Goal: Task Accomplishment & Management: Manage account settings

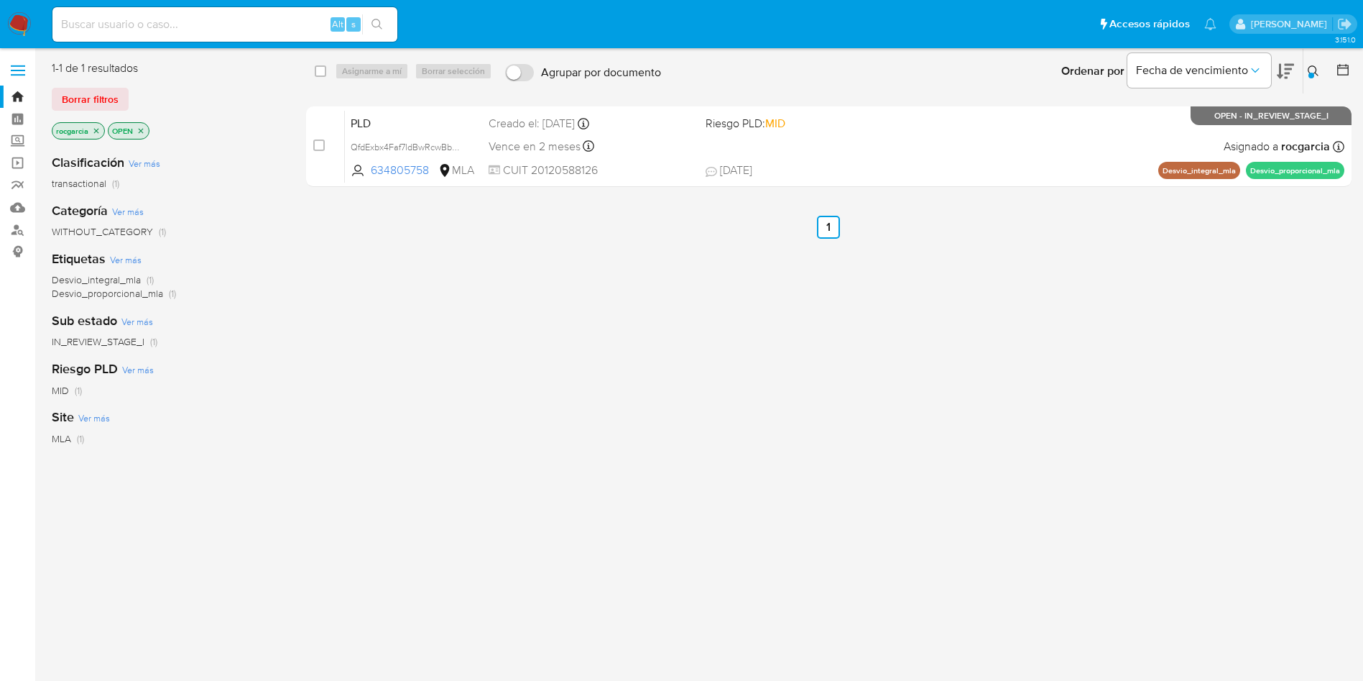
click at [1318, 67] on icon at bounding box center [1313, 70] width 11 height 11
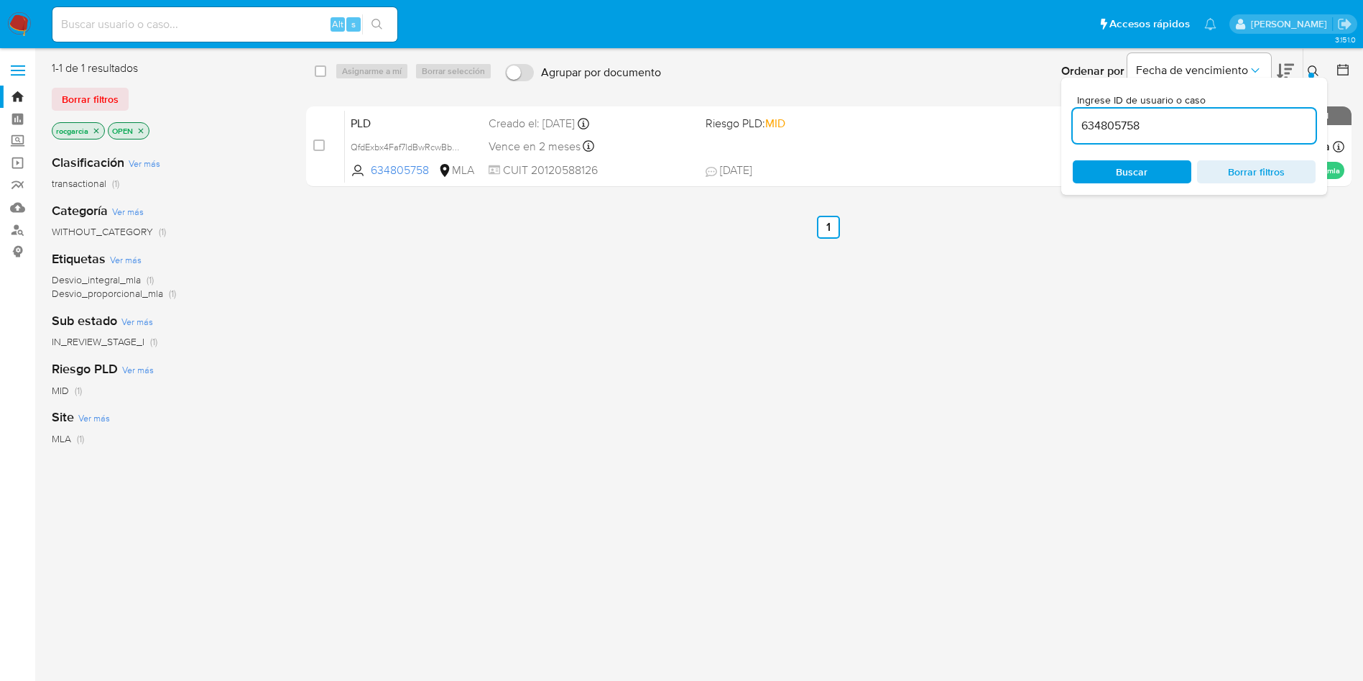
click at [1219, 126] on input "634805758" at bounding box center [1194, 125] width 243 height 19
type input "1859918888"
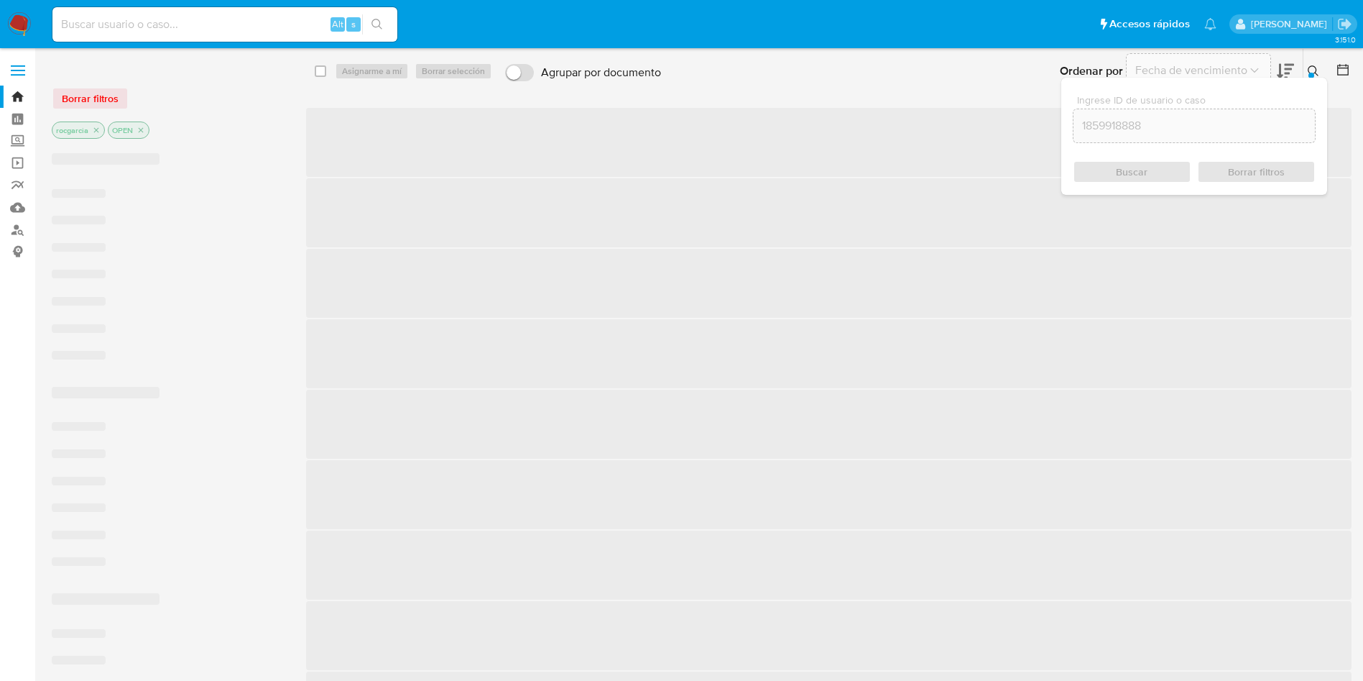
click at [1316, 70] on icon at bounding box center [1313, 70] width 11 height 11
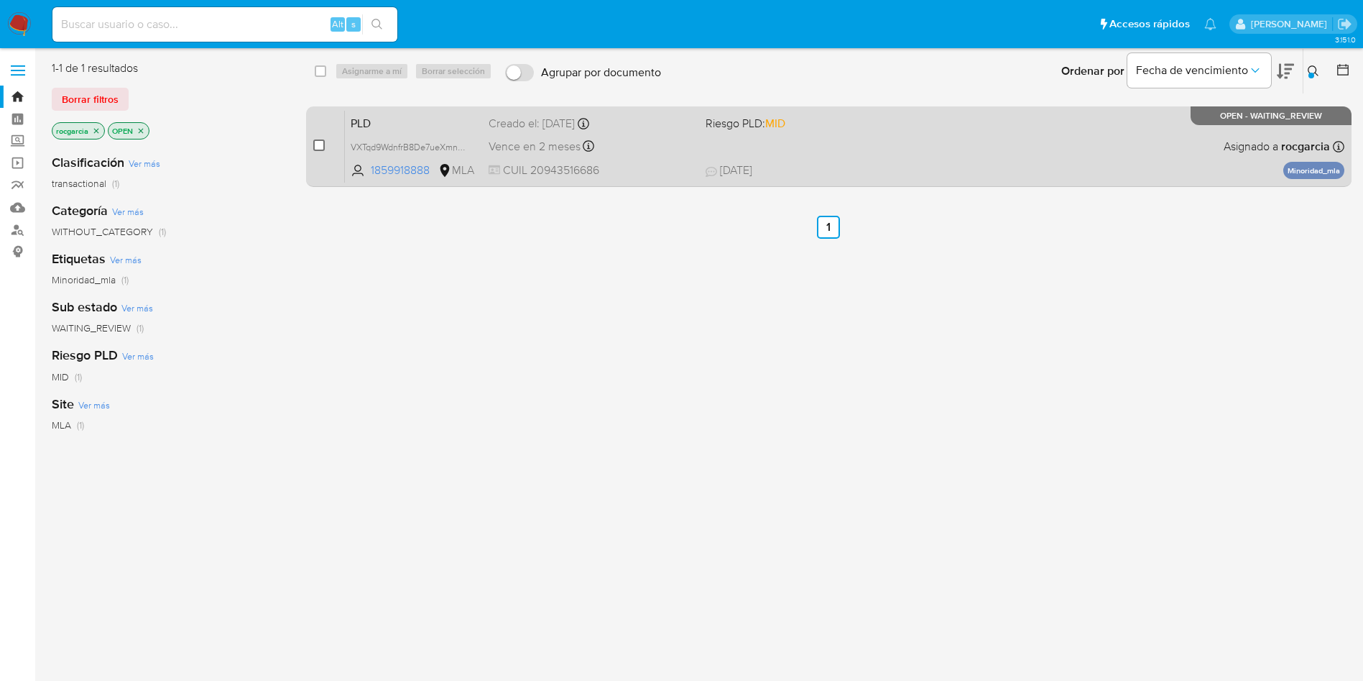
click at [318, 143] on input "checkbox" at bounding box center [318, 144] width 11 height 11
checkbox input "true"
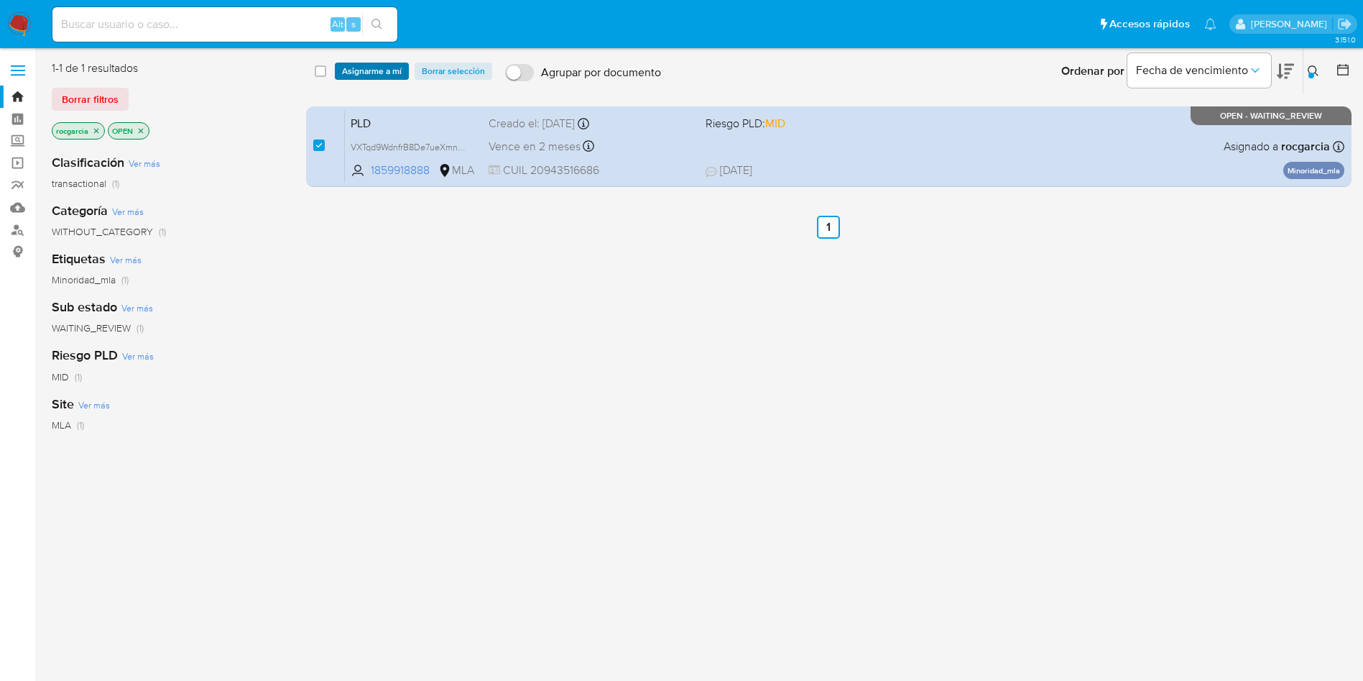
click at [395, 70] on span "Asignarme a mí" at bounding box center [372, 71] width 60 height 14
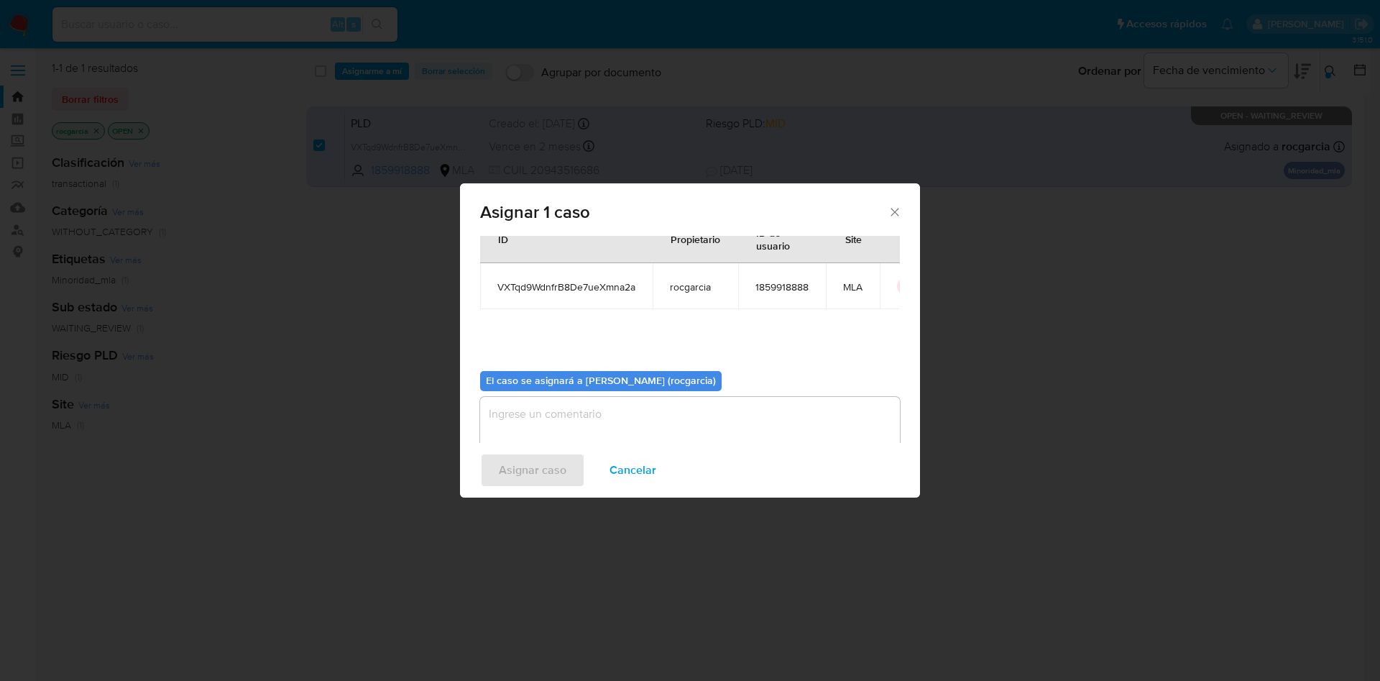
scroll to position [75, 0]
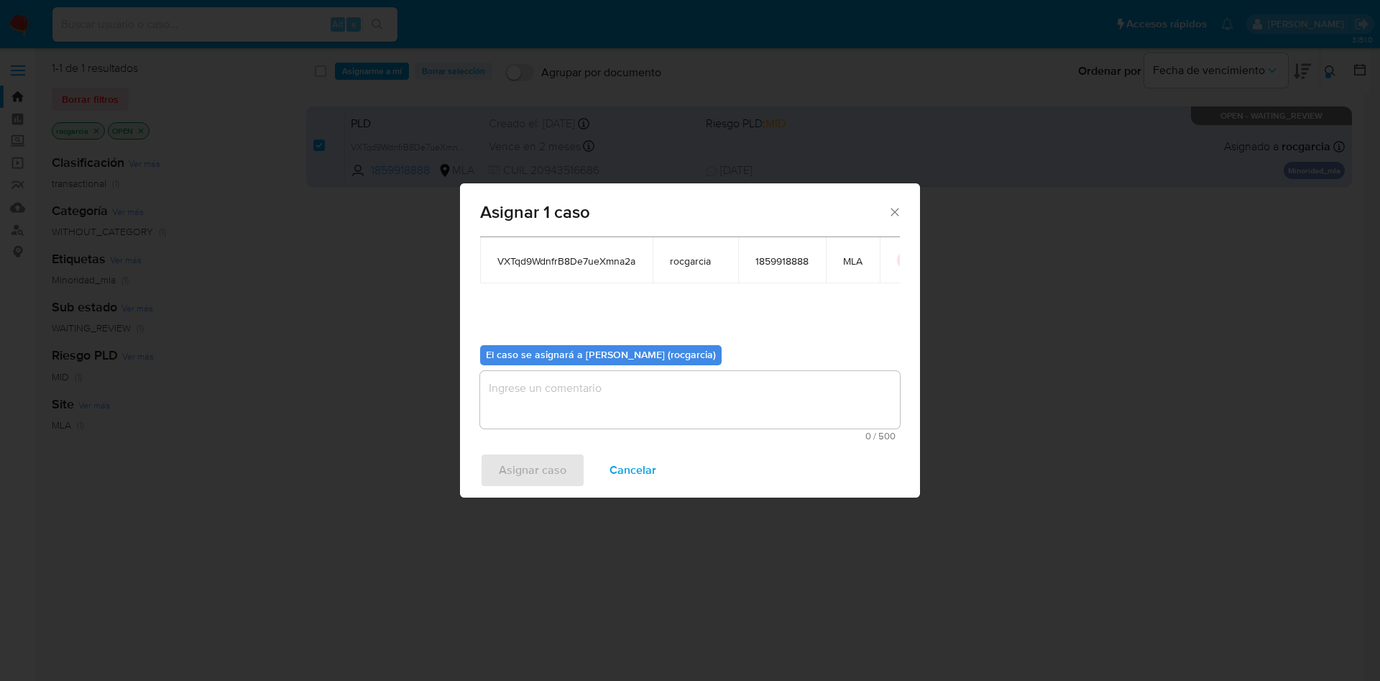
click at [551, 427] on textarea "assign-modal" at bounding box center [690, 399] width 420 height 57
drag, startPoint x: 539, startPoint y: 475, endPoint x: 373, endPoint y: 229, distance: 297.2
click at [539, 474] on span "Asignar caso" at bounding box center [533, 470] width 68 height 32
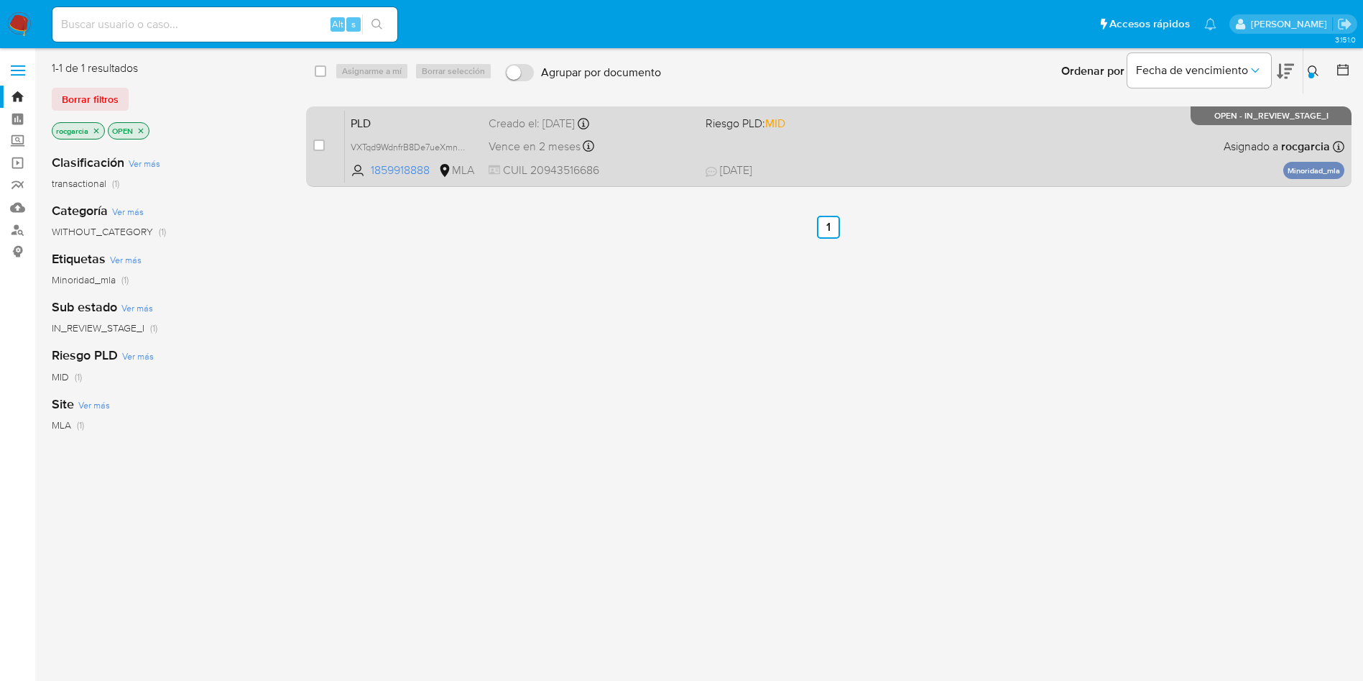
click at [888, 157] on div "PLD VXTqd9WdnfrB8De7ueXmna2a 1859918888 MLA Riesgo PLD: MID Creado el: 12/07/20…" at bounding box center [845, 146] width 1000 height 73
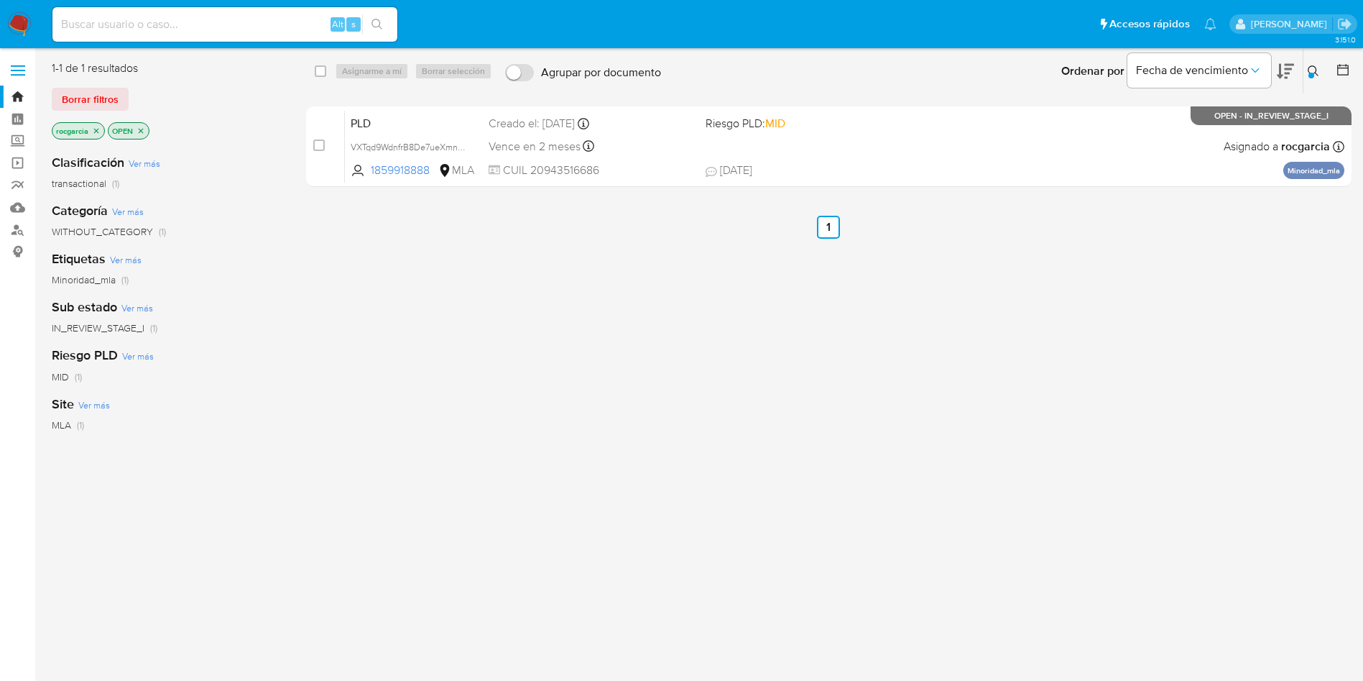
click at [1317, 71] on icon at bounding box center [1313, 70] width 11 height 11
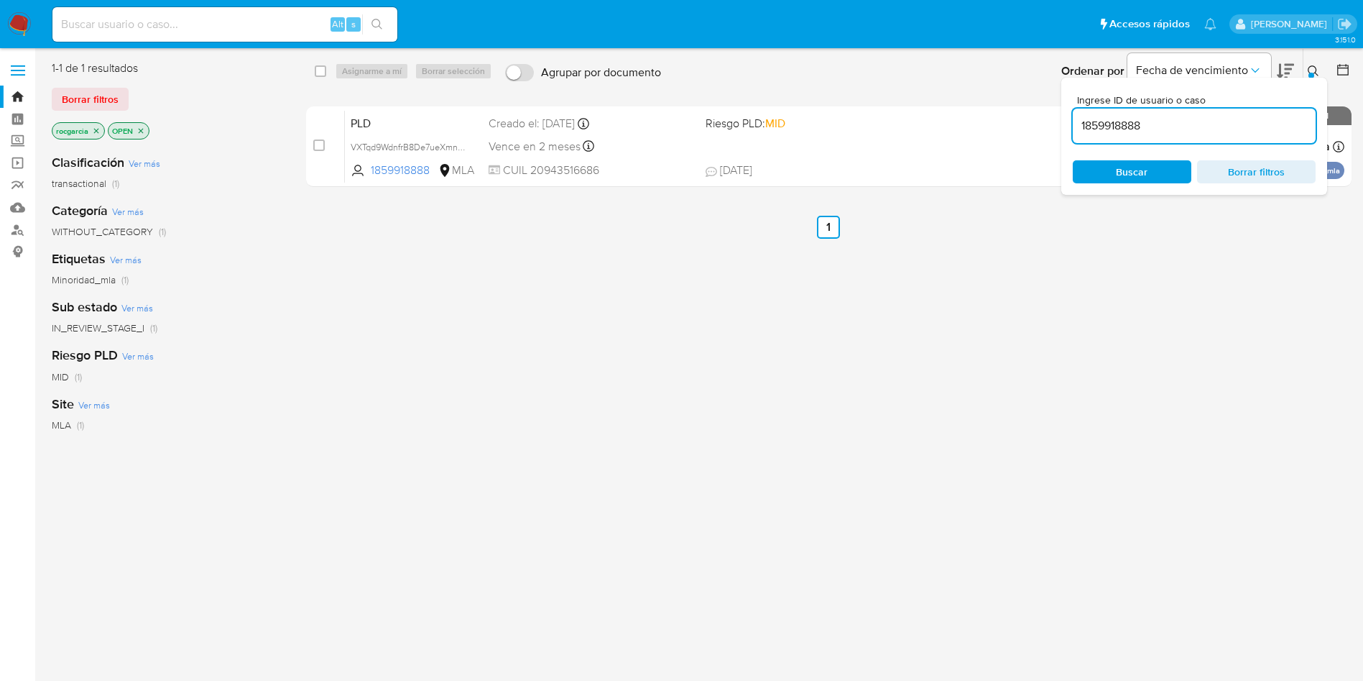
click at [1176, 134] on input "1859918888" at bounding box center [1194, 125] width 243 height 19
type input "1269314473"
click at [1308, 67] on icon at bounding box center [1313, 70] width 11 height 11
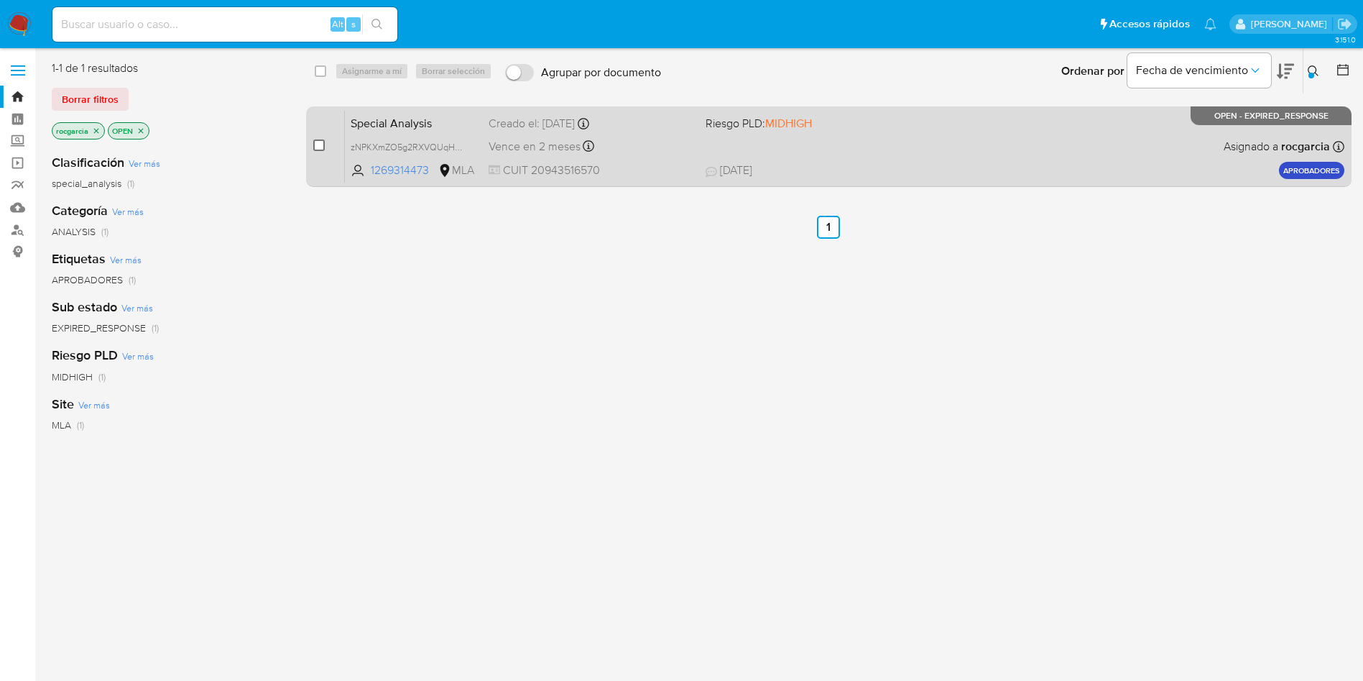
click at [324, 144] on input "checkbox" at bounding box center [318, 144] width 11 height 11
checkbox input "true"
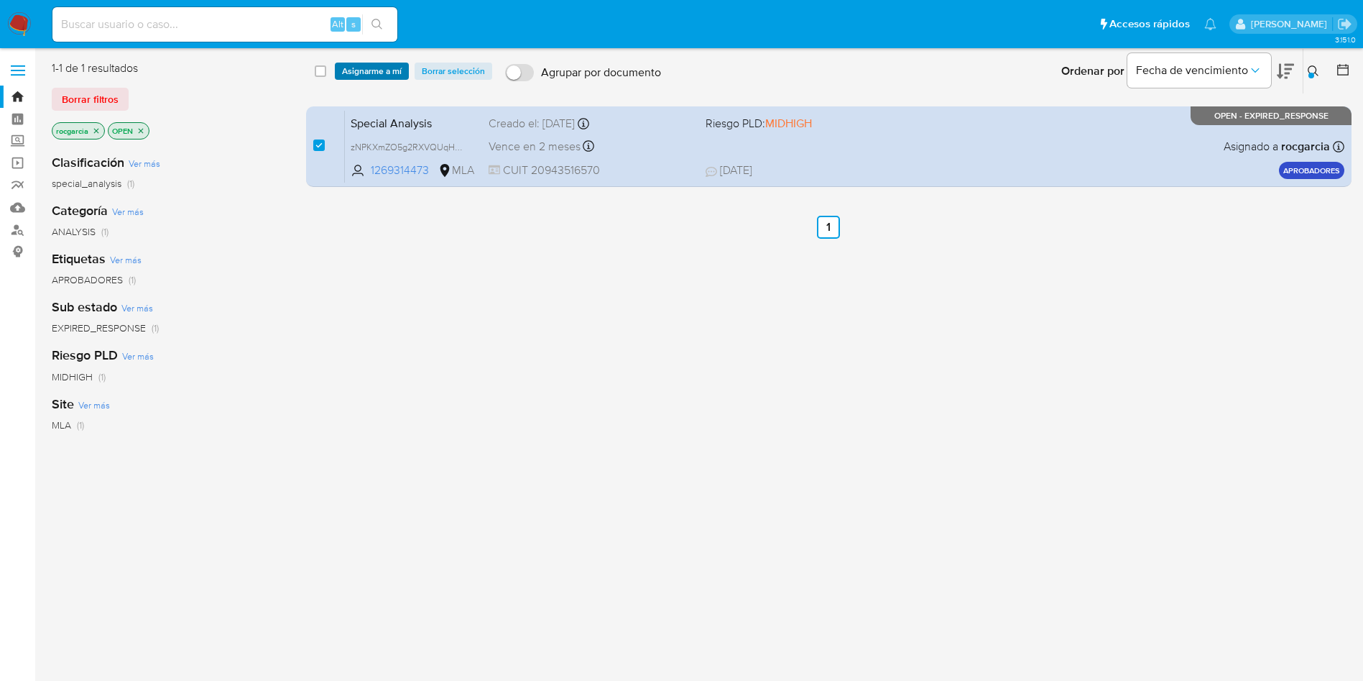
click at [379, 70] on span "Asignarme a mí" at bounding box center [372, 71] width 60 height 14
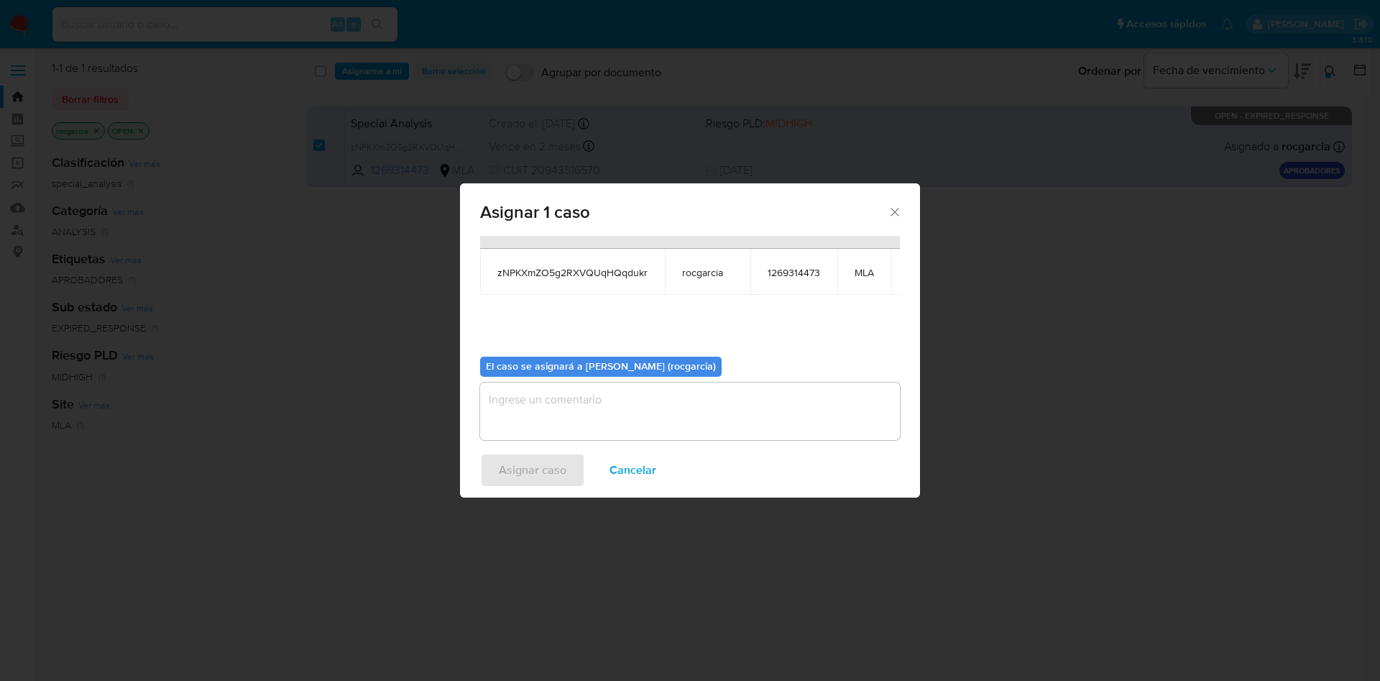
scroll to position [91, 0]
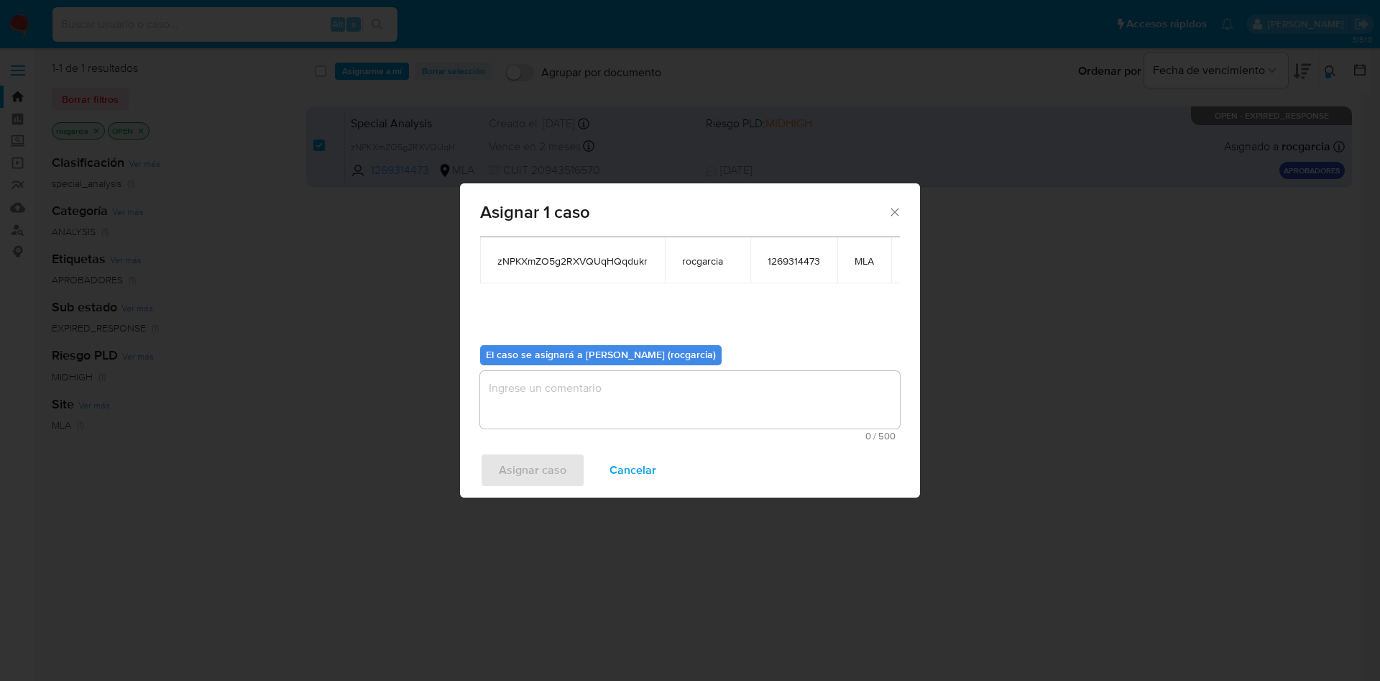
click at [574, 390] on textarea "assign-modal" at bounding box center [690, 399] width 420 height 57
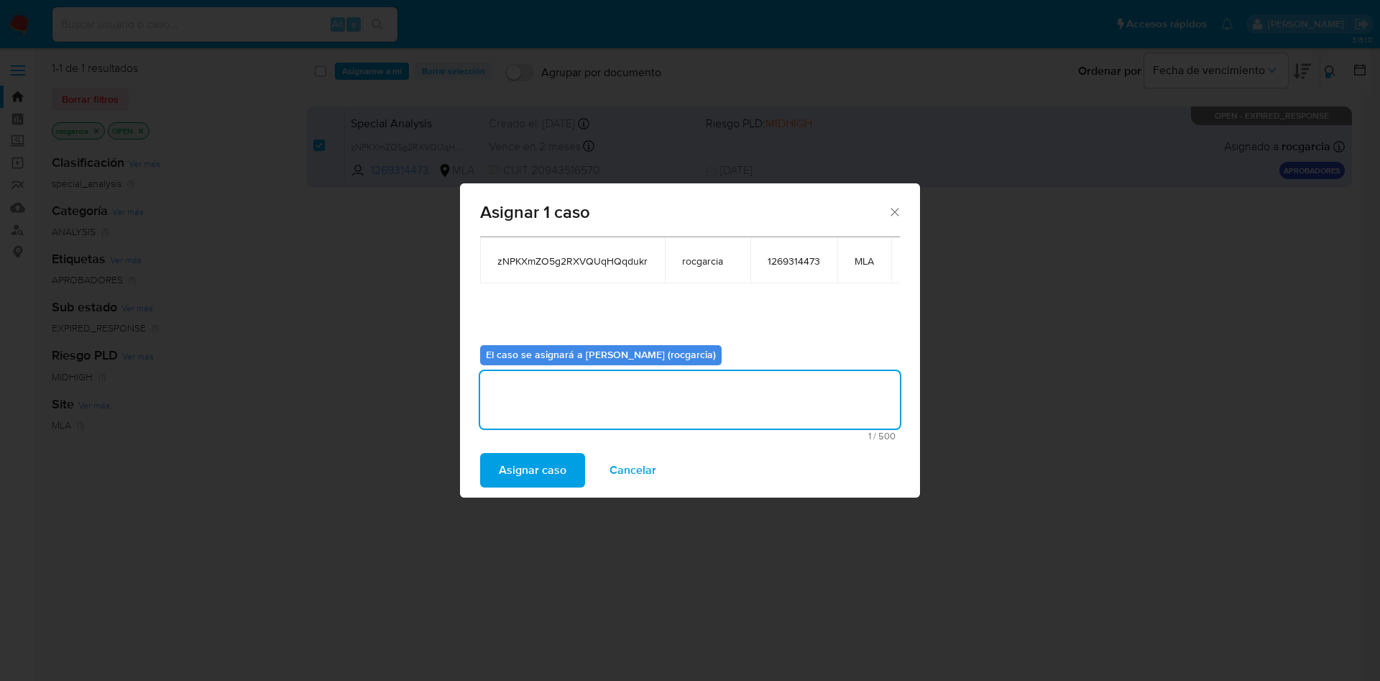
click at [547, 464] on span "Asignar caso" at bounding box center [533, 470] width 68 height 32
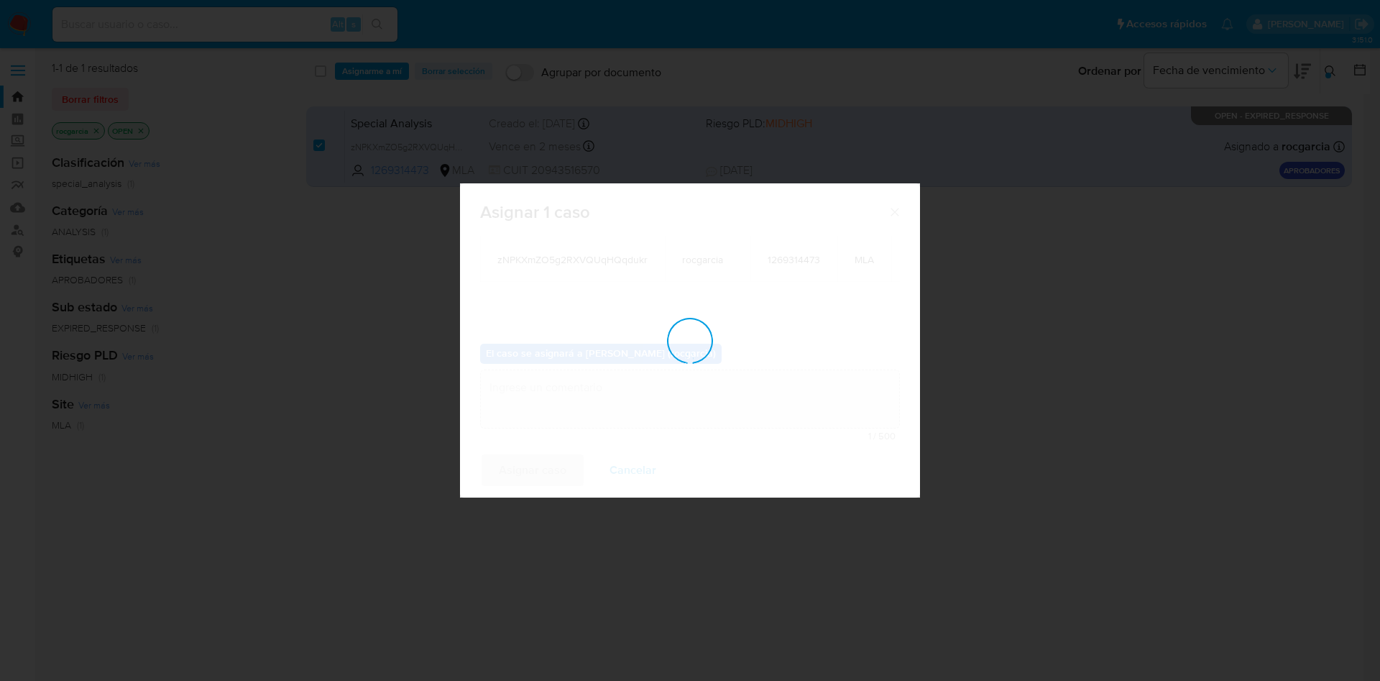
scroll to position [87, 0]
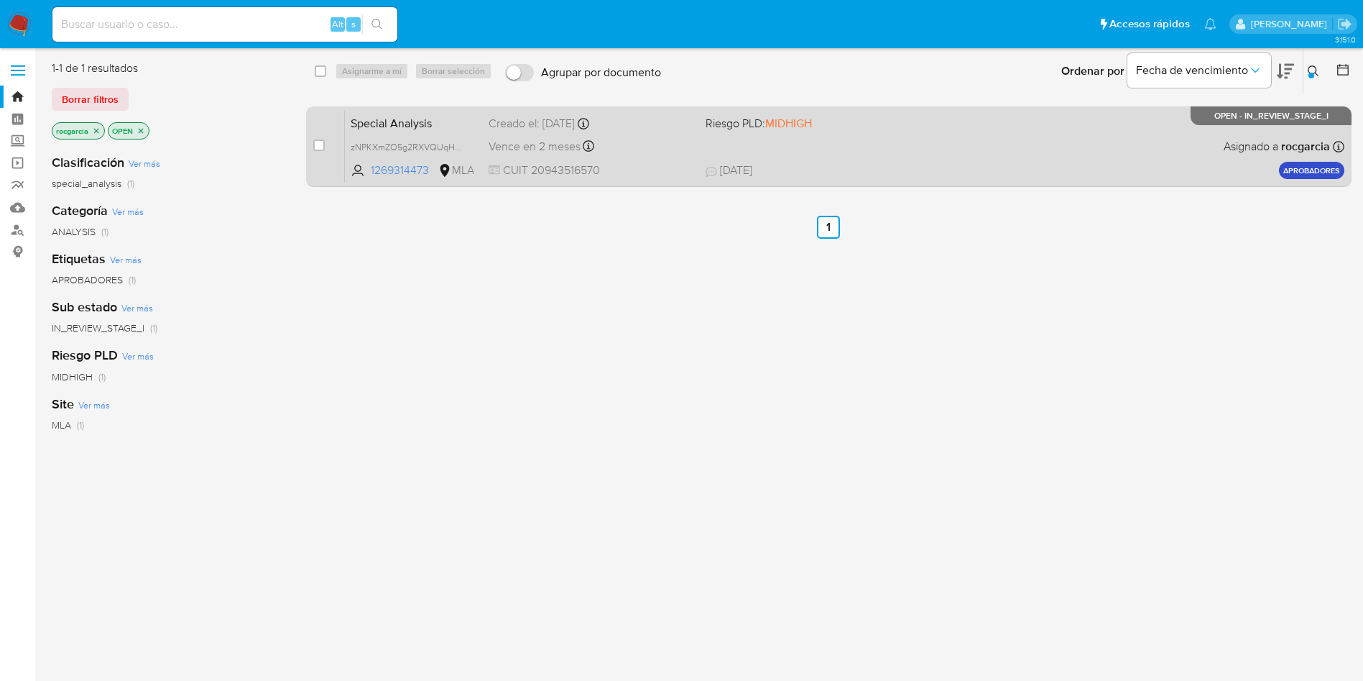
click at [820, 129] on span "Riesgo PLD: MIDHIGH" at bounding box center [809, 122] width 206 height 19
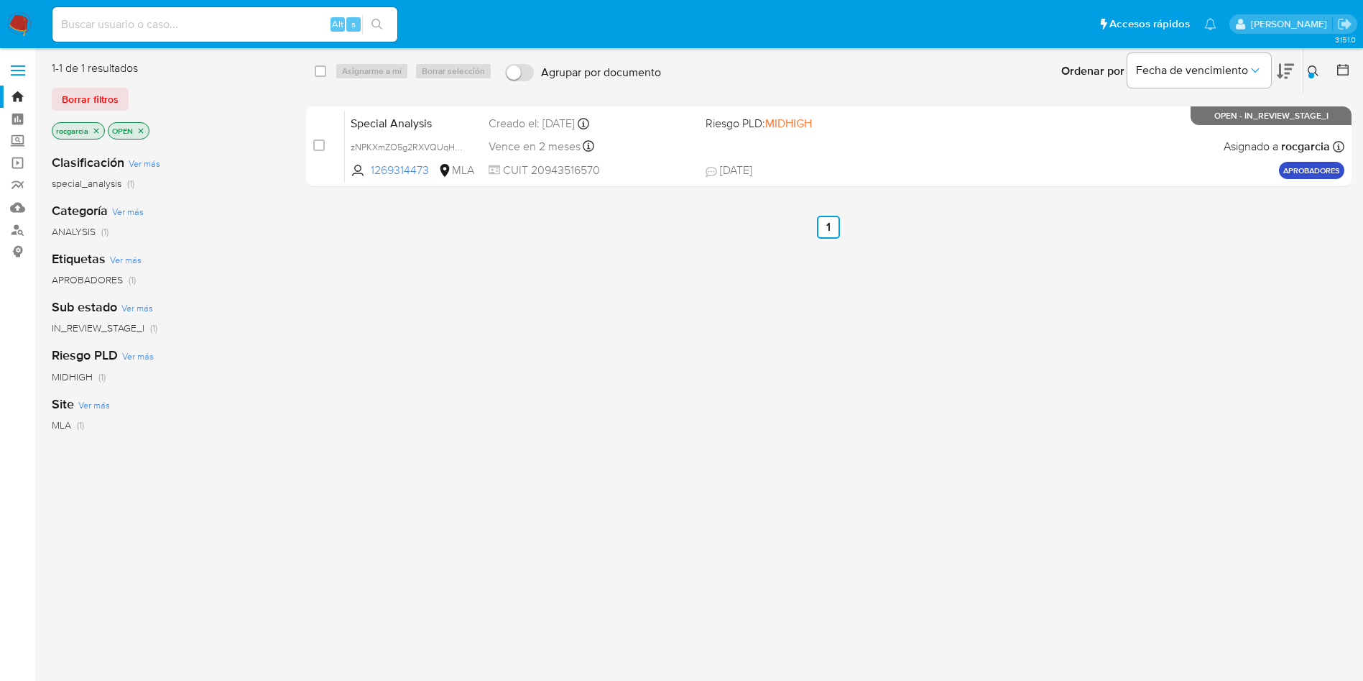
click at [1317, 65] on icon at bounding box center [1313, 70] width 11 height 11
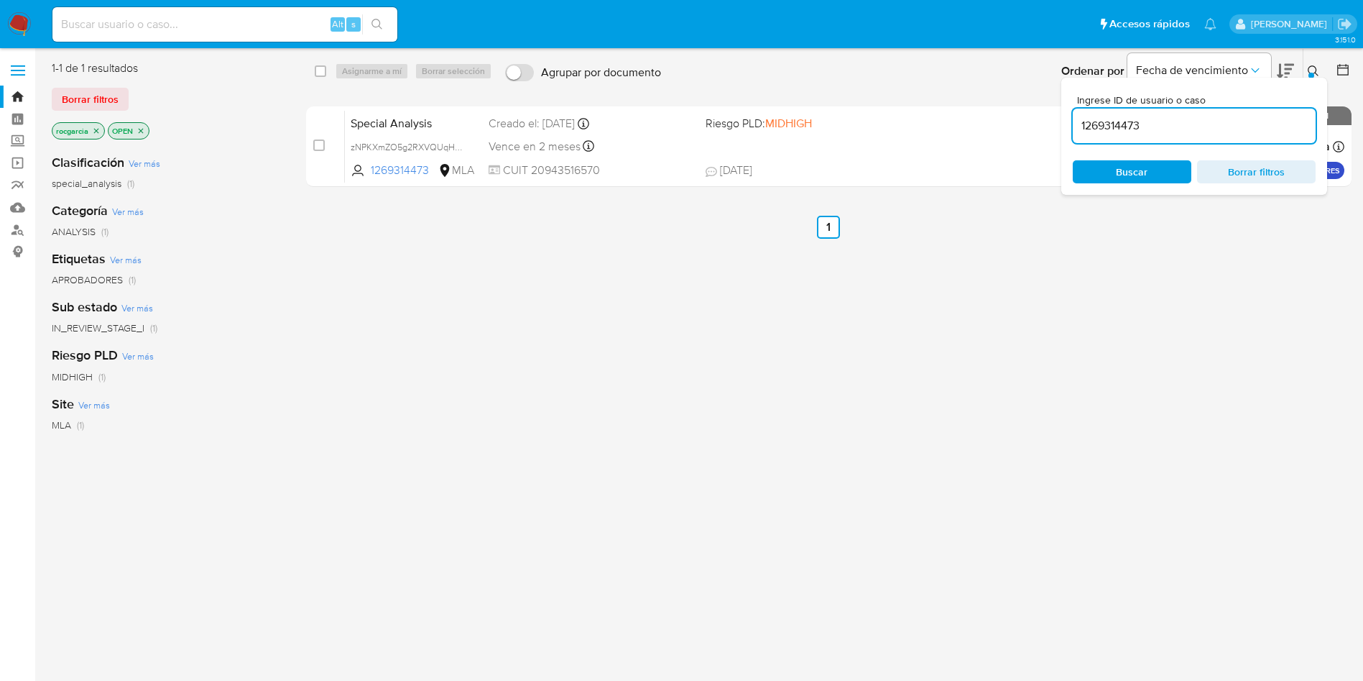
click at [1237, 132] on input "1269314473" at bounding box center [1194, 125] width 243 height 19
type input "1859918888"
click at [1317, 63] on button at bounding box center [1316, 71] width 24 height 17
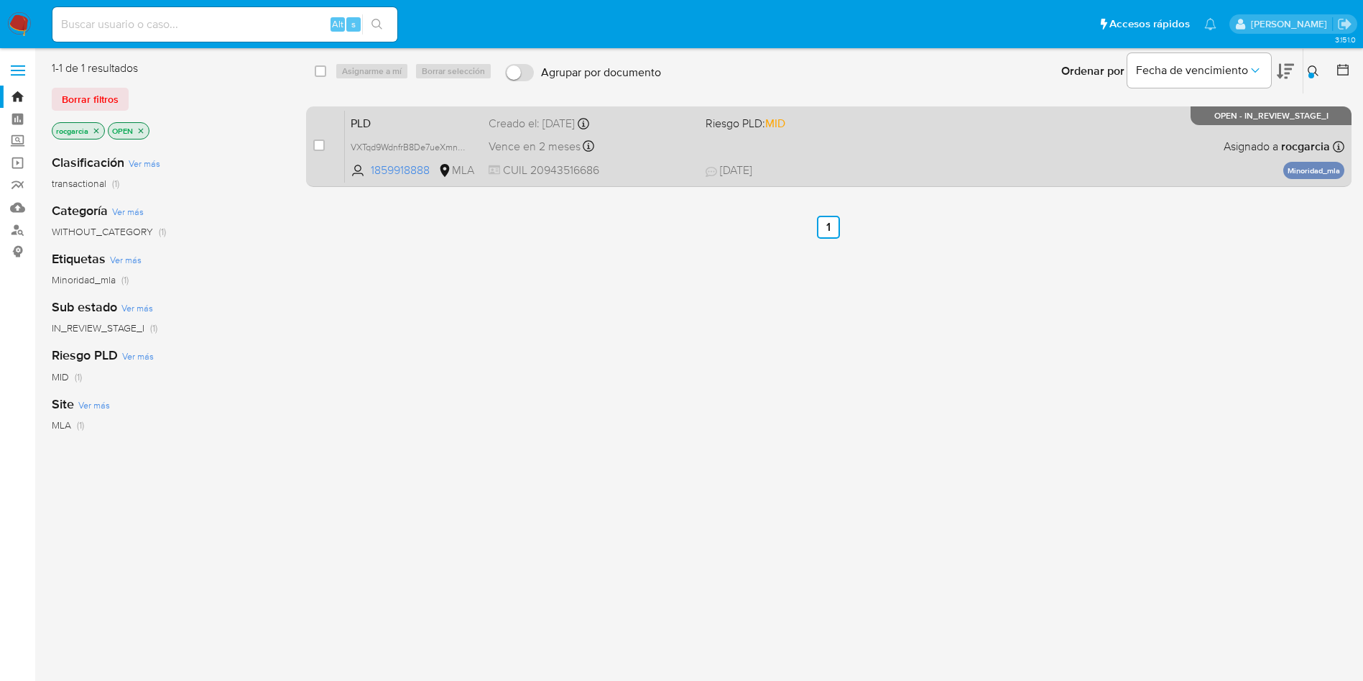
click at [317, 152] on div "case-item-checkbox" at bounding box center [318, 145] width 11 height 14
click at [319, 145] on input "checkbox" at bounding box center [318, 144] width 11 height 11
checkbox input "true"
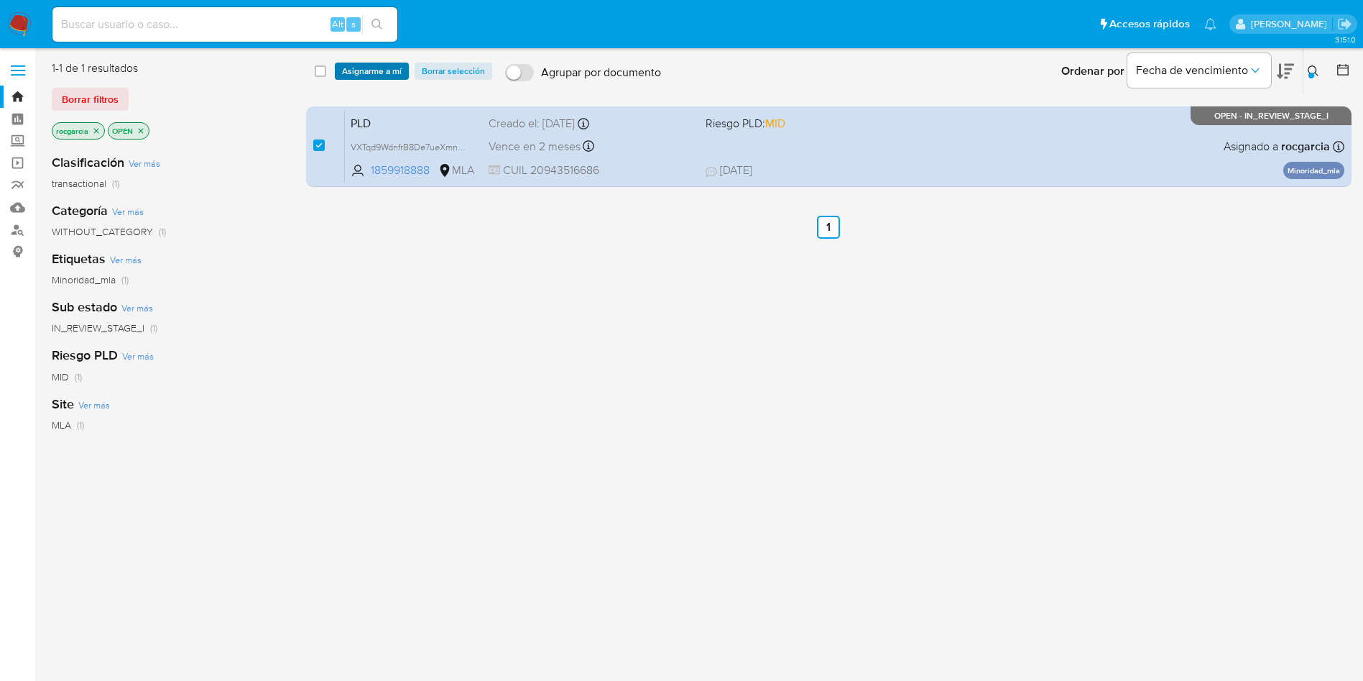
click at [364, 73] on span "Asignarme a mí" at bounding box center [372, 71] width 60 height 14
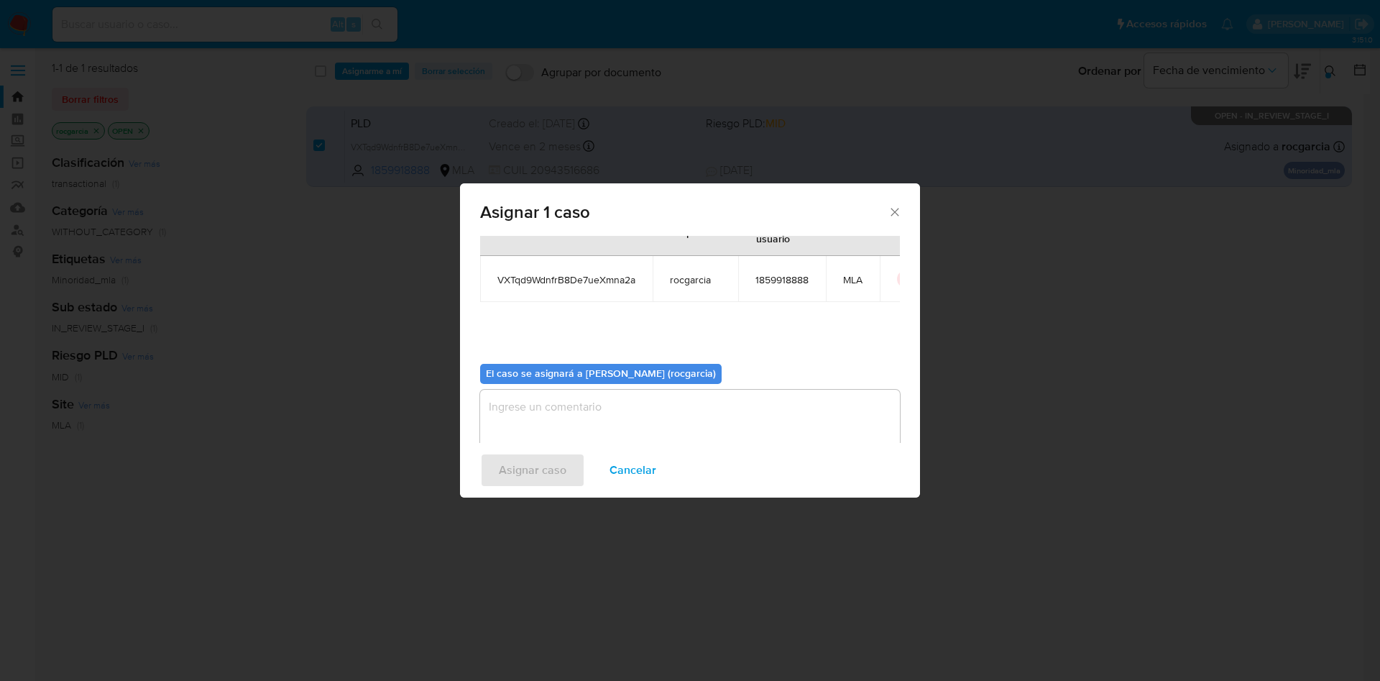
scroll to position [75, 0]
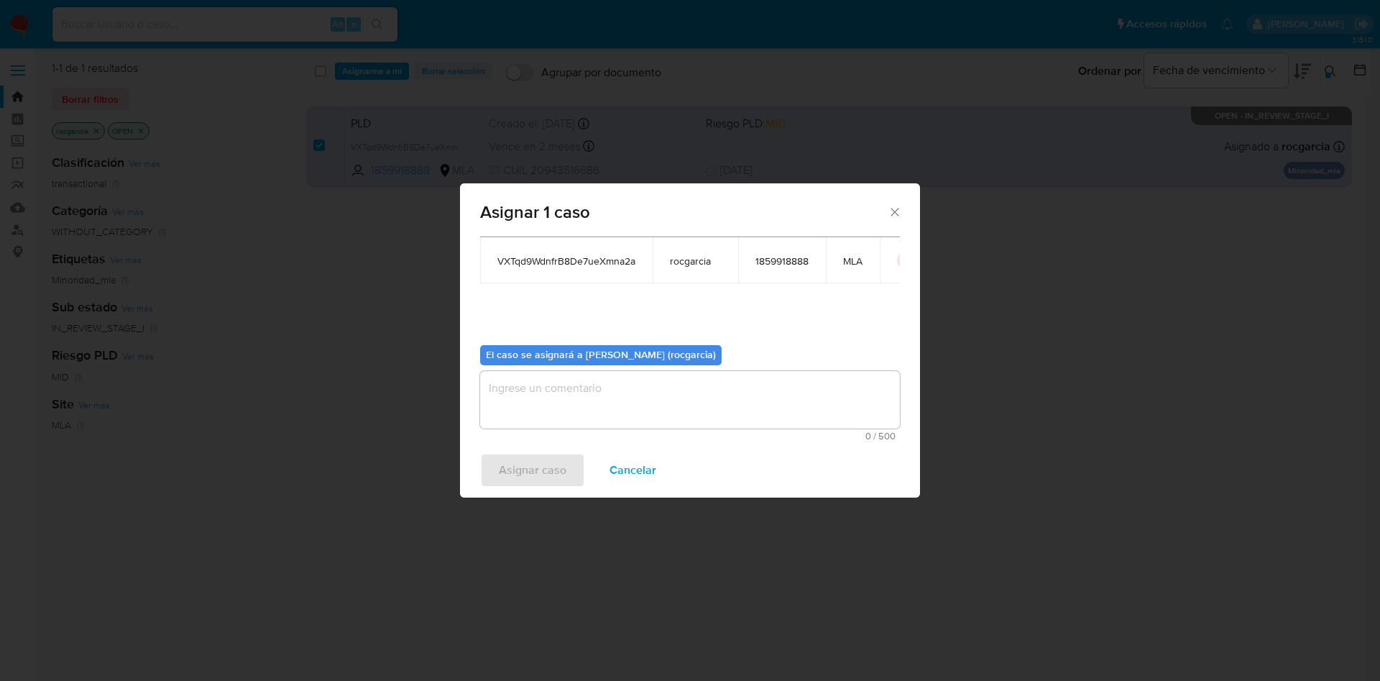
click at [547, 386] on textarea "assign-modal" at bounding box center [690, 399] width 420 height 57
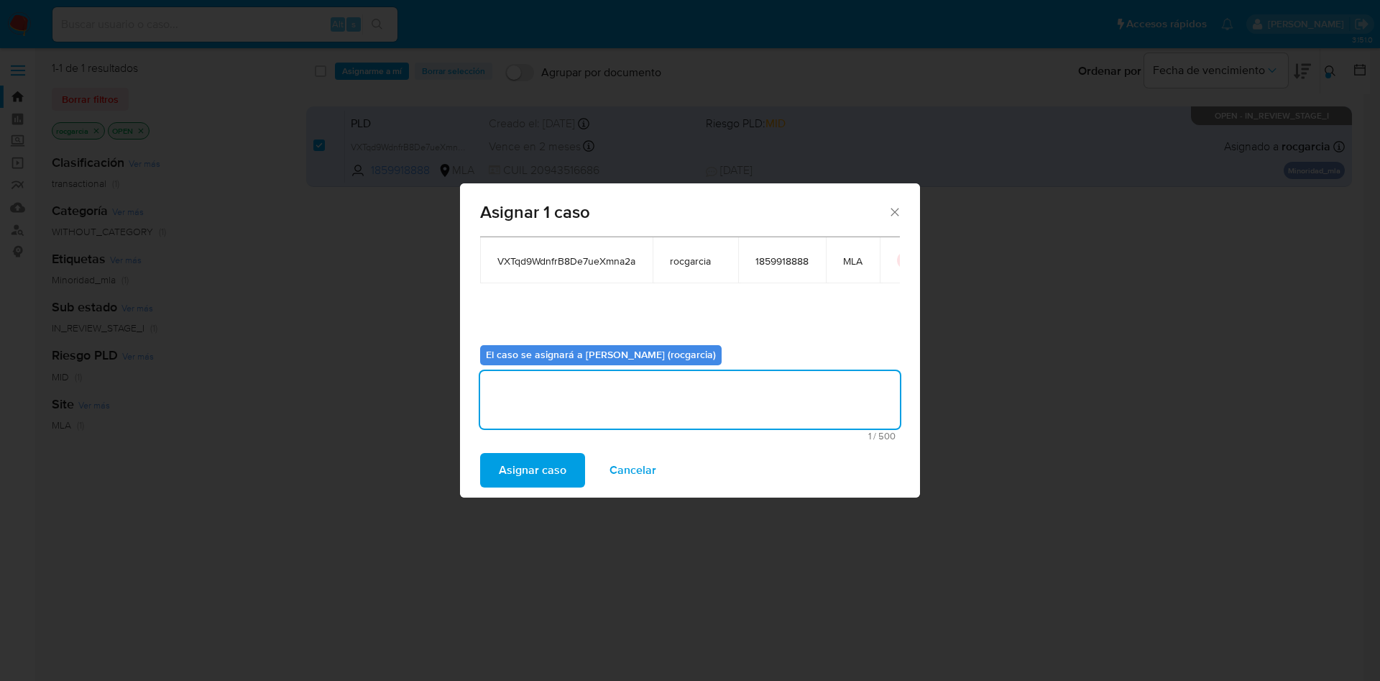
click at [550, 454] on span "Asignar caso" at bounding box center [533, 470] width 68 height 32
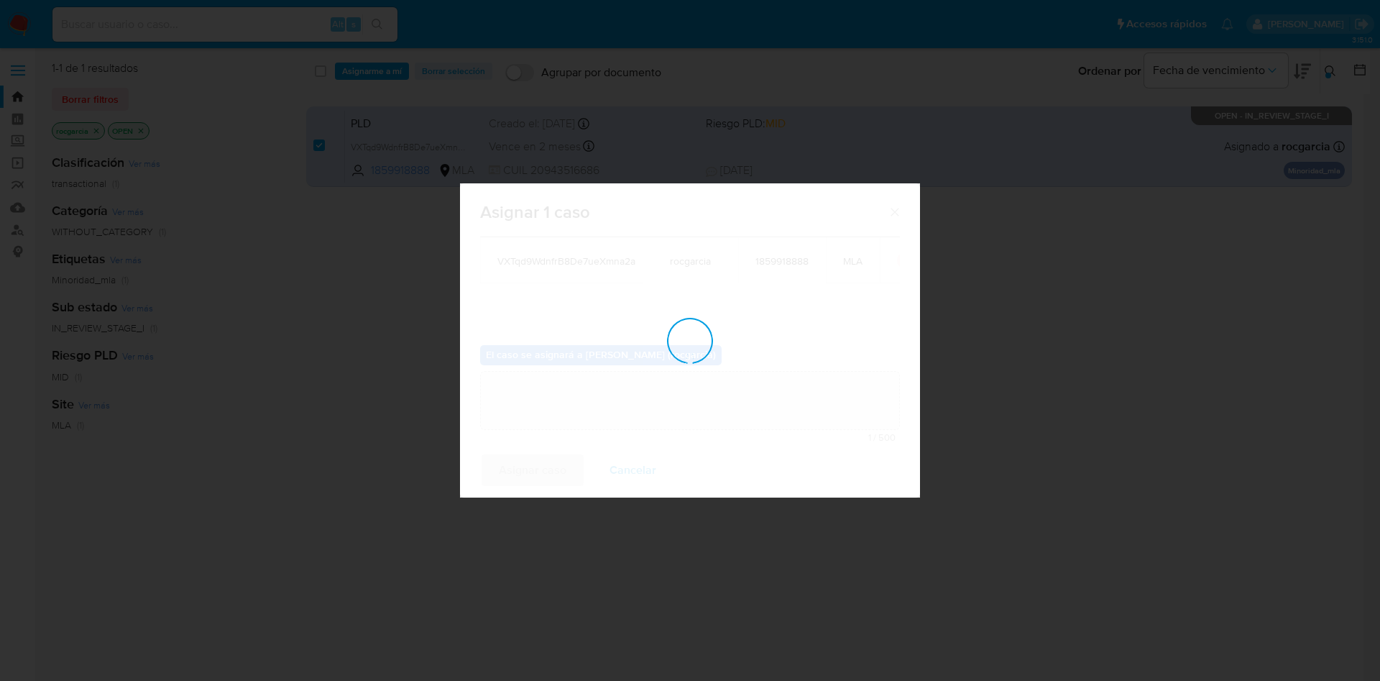
click at [553, 474] on div "assign-modal" at bounding box center [690, 340] width 460 height 314
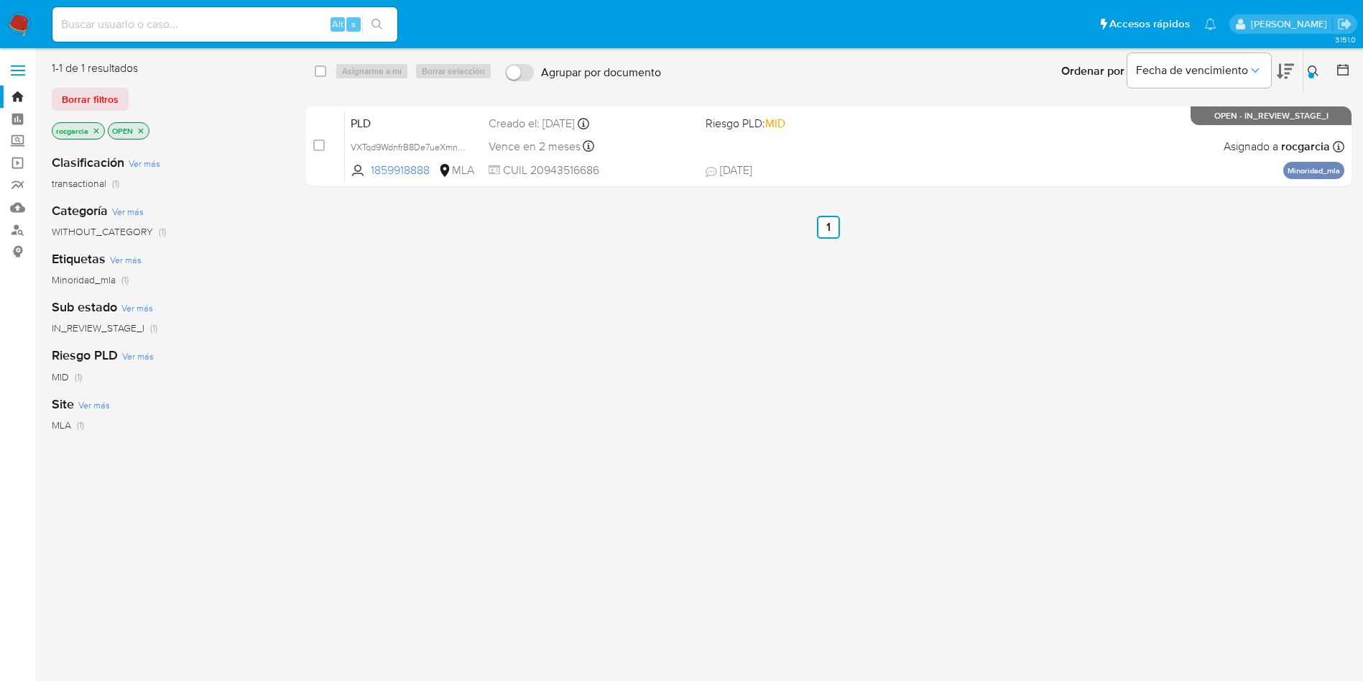
click at [1317, 63] on button at bounding box center [1316, 71] width 24 height 17
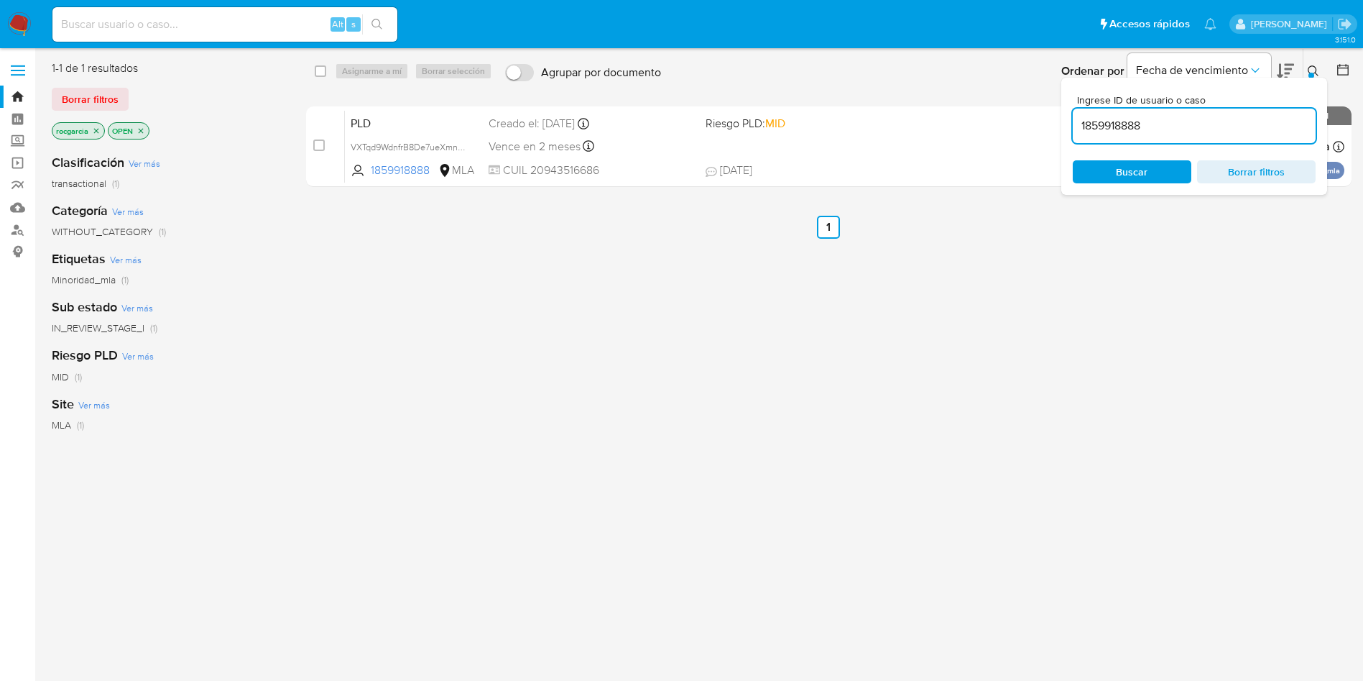
click at [1226, 121] on input "1859918888" at bounding box center [1194, 125] width 243 height 19
type input "1919034372"
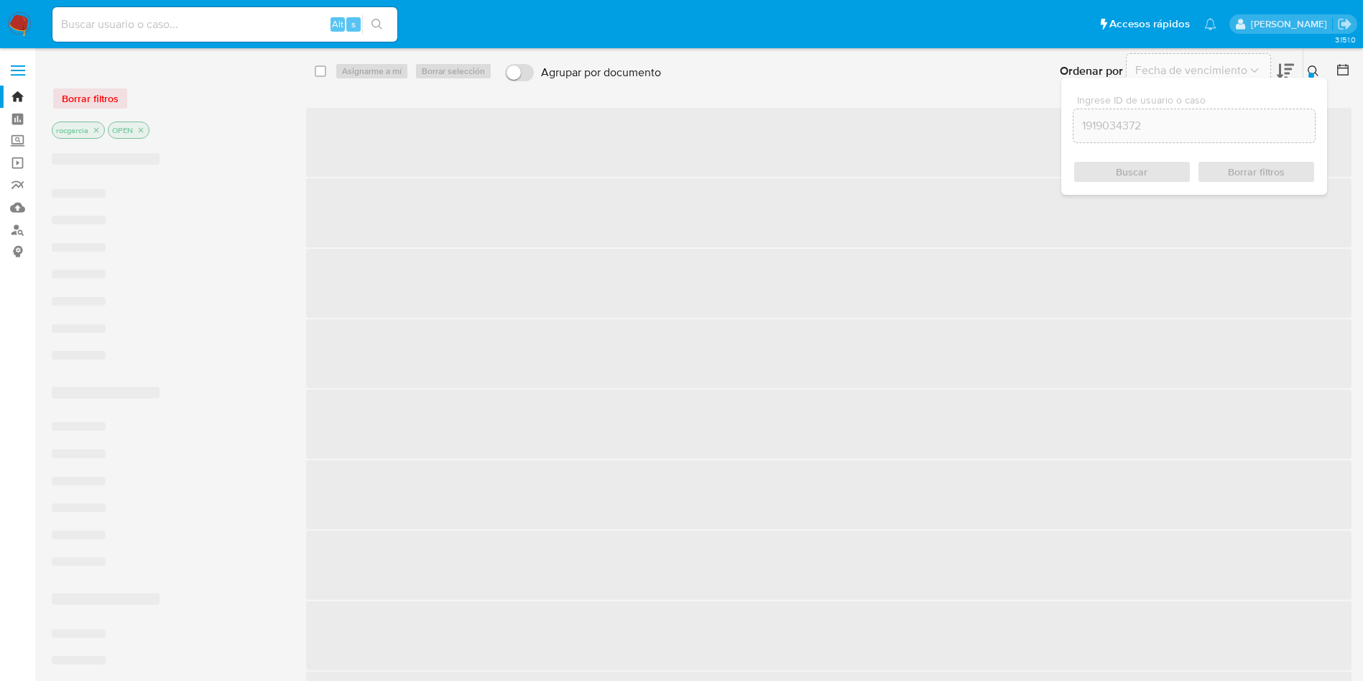
click at [1311, 67] on icon at bounding box center [1313, 70] width 11 height 11
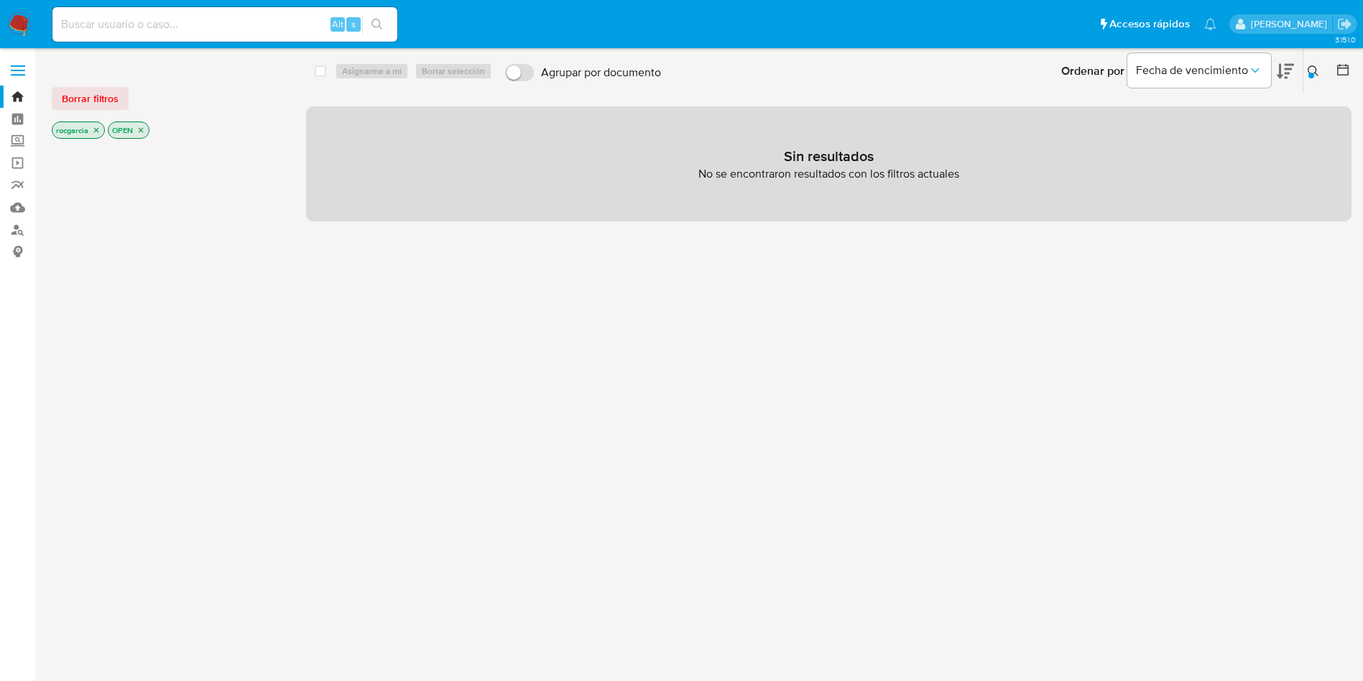
click at [143, 132] on icon "close-filter" at bounding box center [141, 130] width 5 height 5
click at [1309, 71] on icon at bounding box center [1313, 70] width 11 height 11
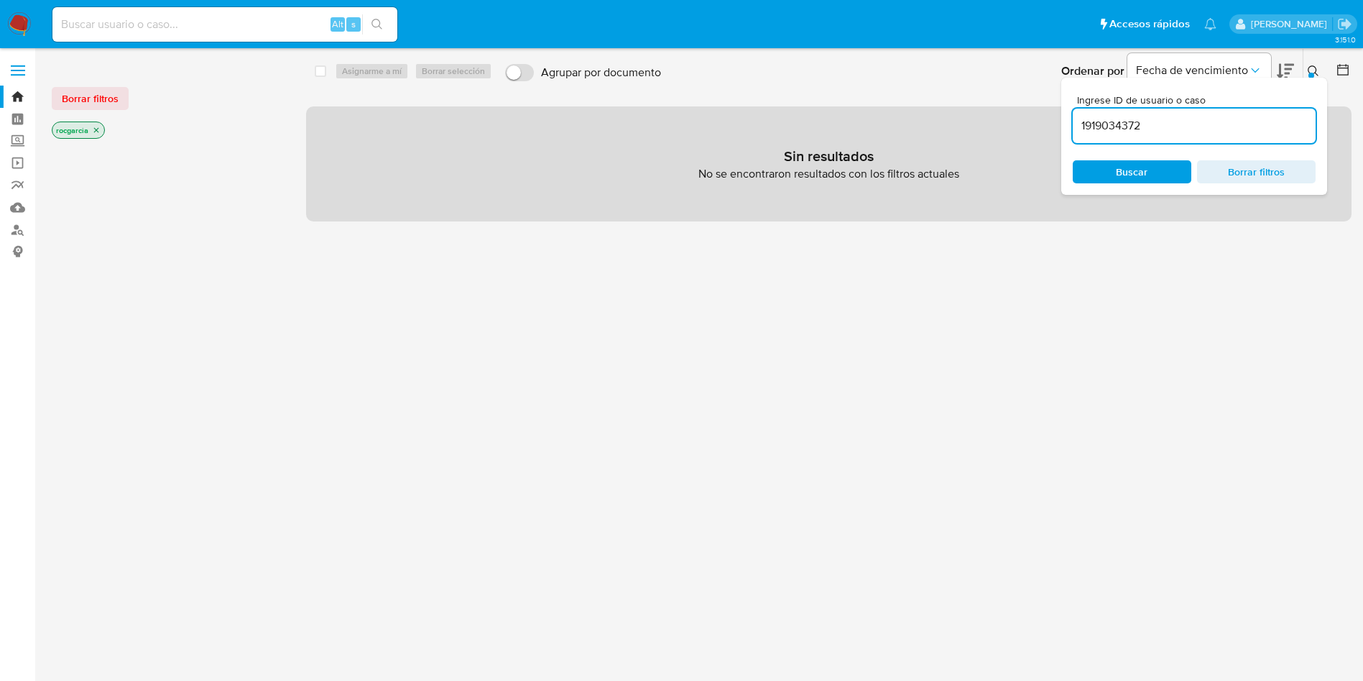
click at [1156, 137] on div "1919034372" at bounding box center [1194, 126] width 243 height 34
click at [1156, 129] on input "1919034372" at bounding box center [1194, 125] width 243 height 19
click at [1140, 175] on span "Buscar" at bounding box center [1132, 171] width 32 height 23
click at [148, 19] on input at bounding box center [224, 24] width 345 height 19
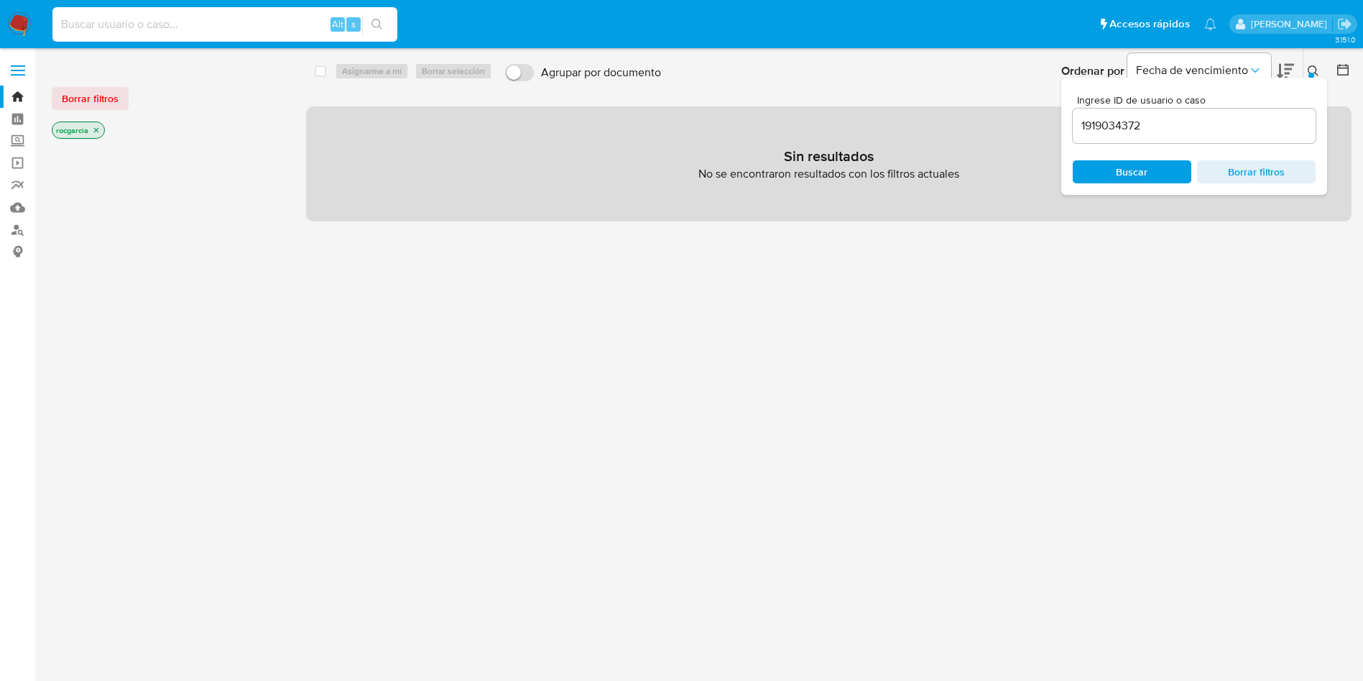
paste input "1919034372"
type input "1919034372"
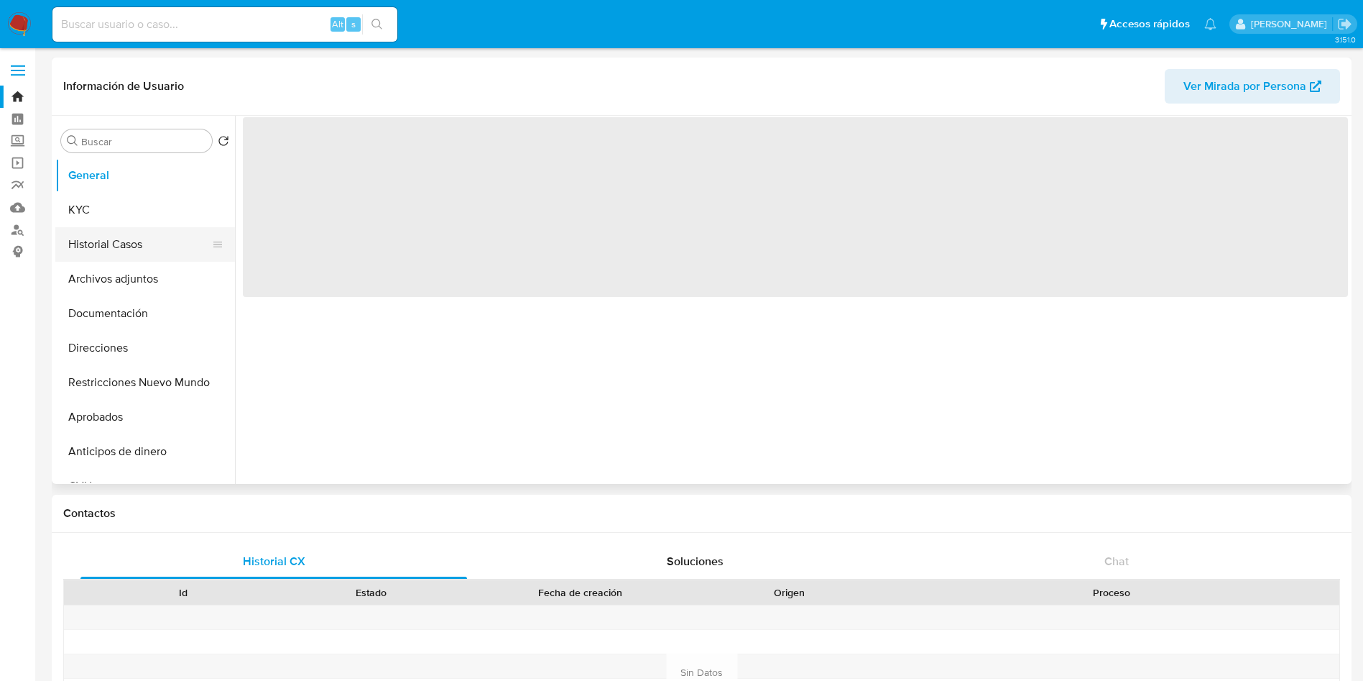
click at [126, 254] on button "Historial Casos" at bounding box center [139, 244] width 168 height 34
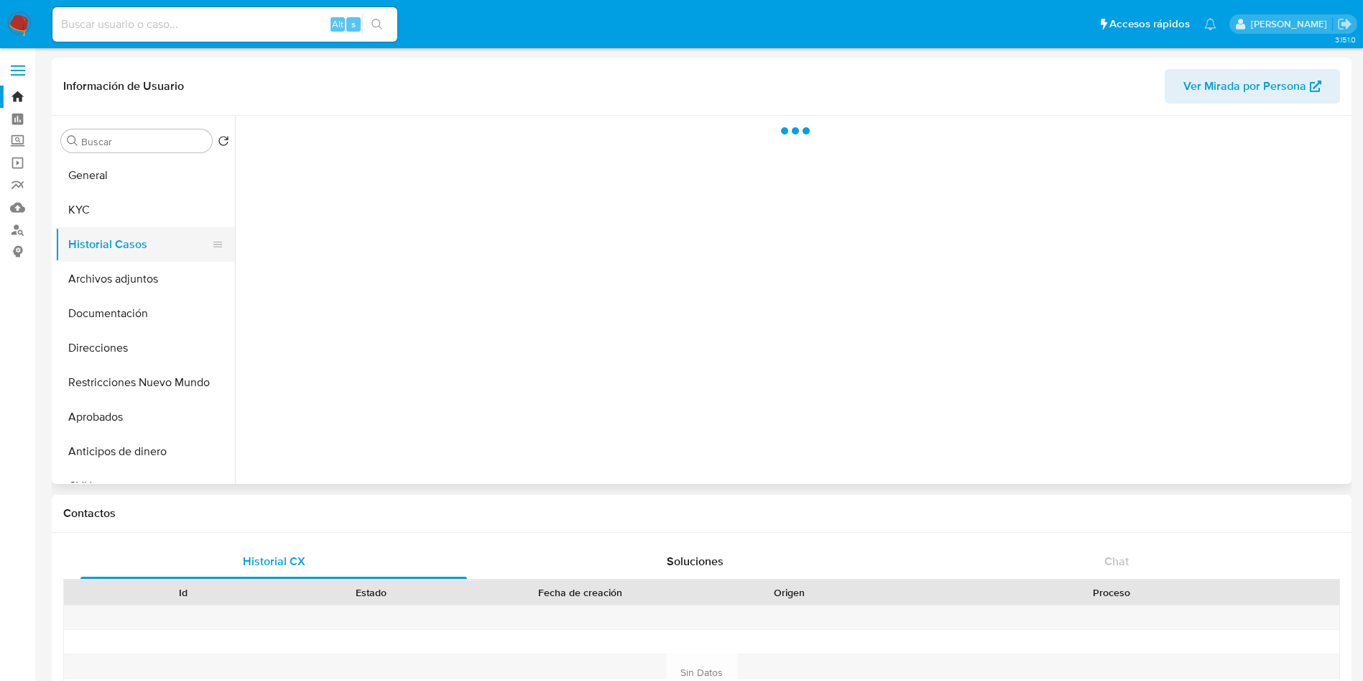
select select "10"
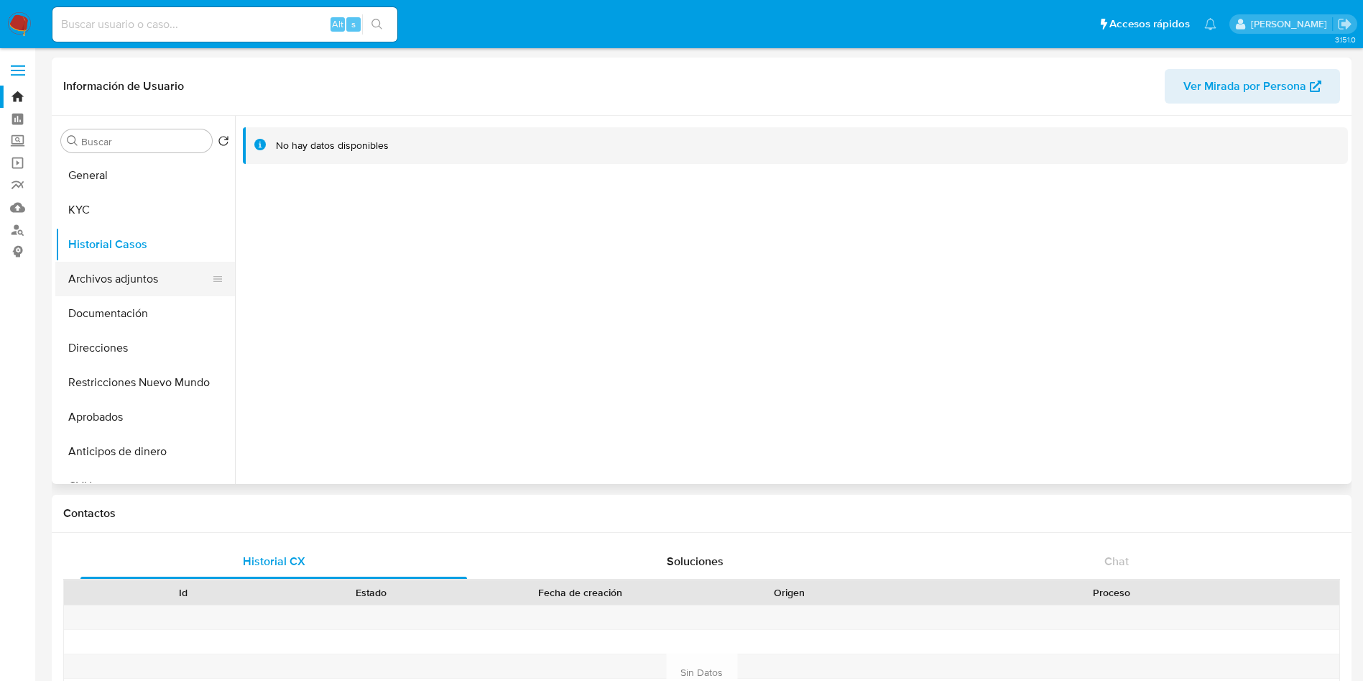
click at [103, 273] on button "Archivos adjuntos" at bounding box center [139, 279] width 168 height 34
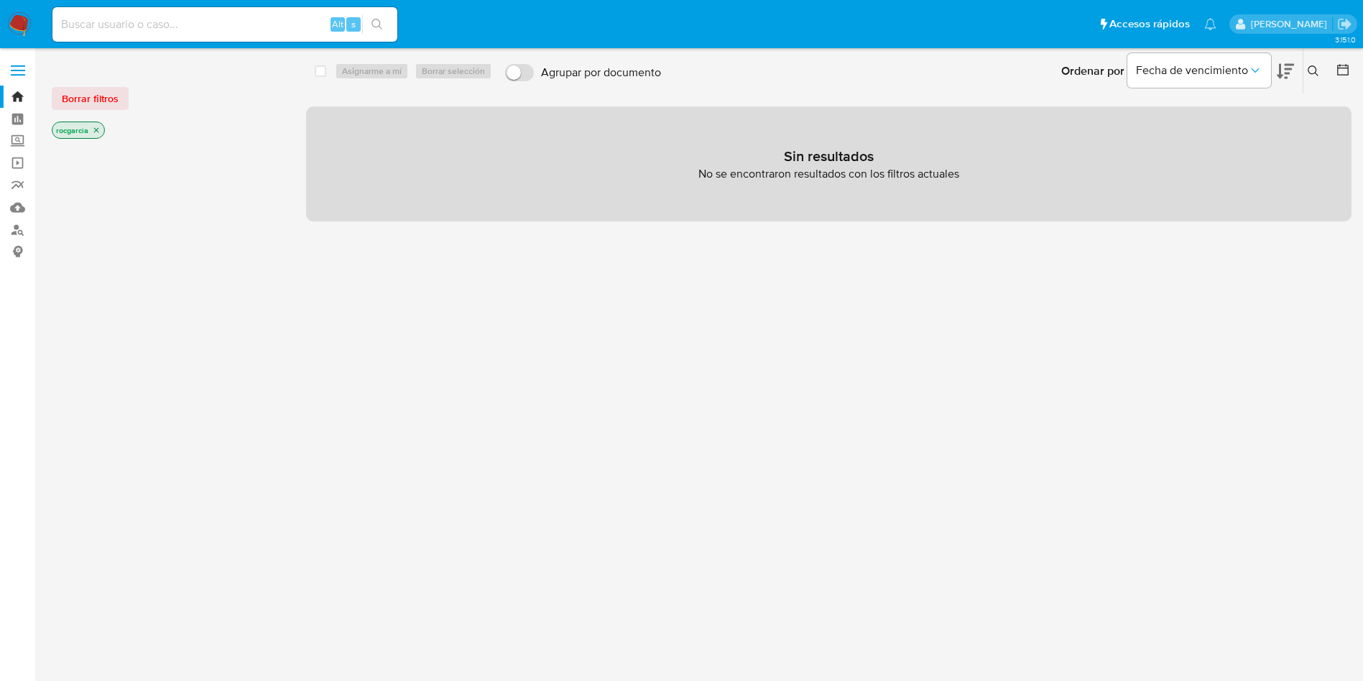
click at [1319, 71] on button at bounding box center [1316, 71] width 24 height 17
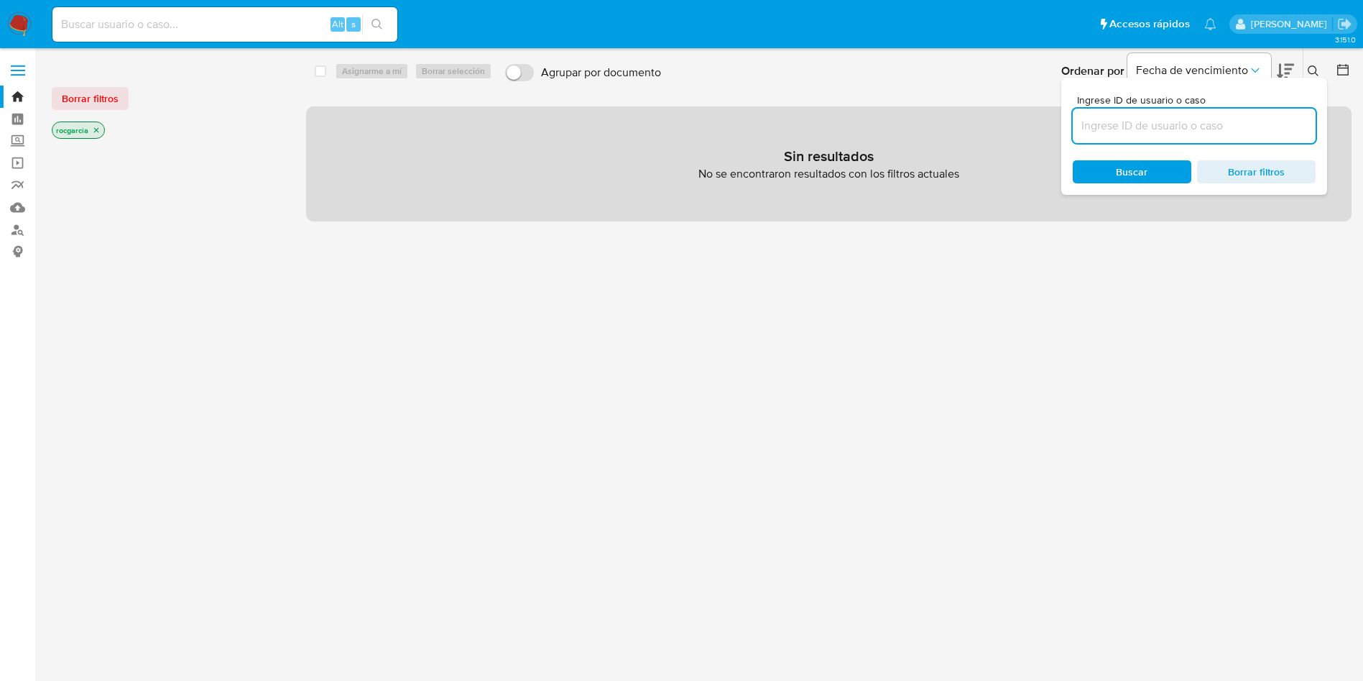
click at [1148, 126] on input at bounding box center [1194, 125] width 243 height 19
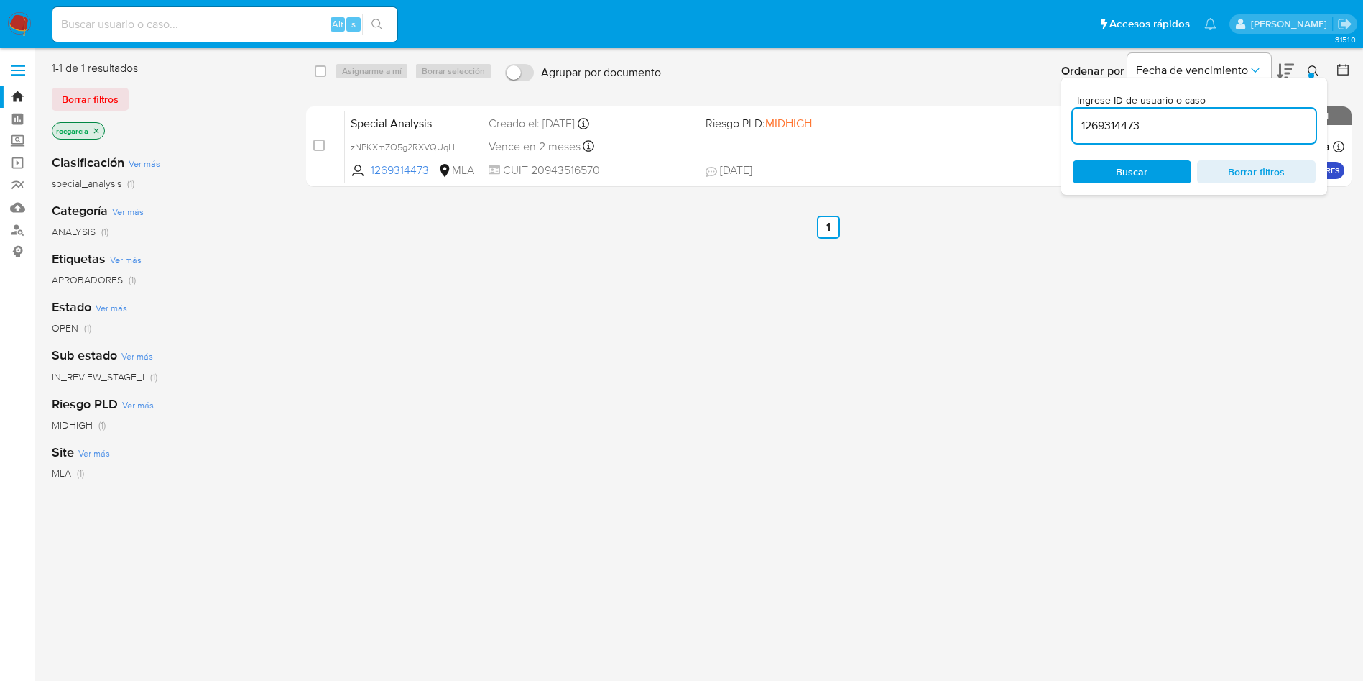
click at [1312, 63] on button at bounding box center [1316, 71] width 24 height 17
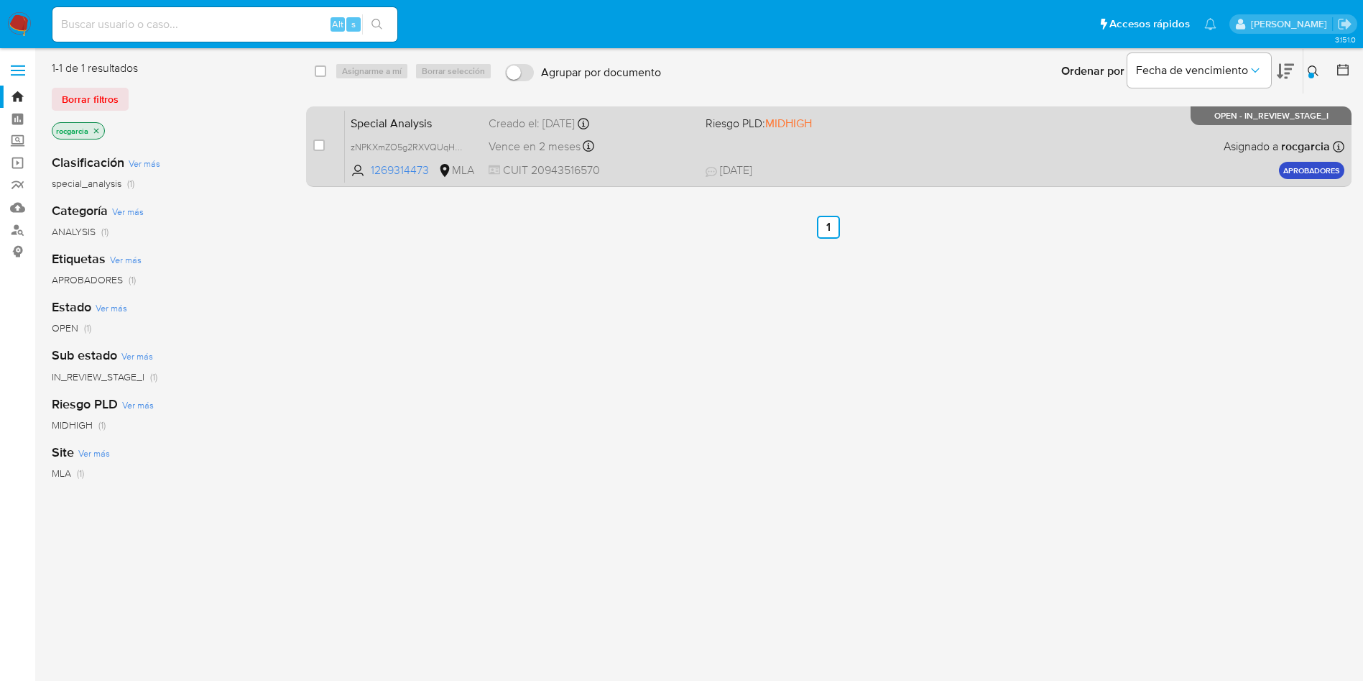
click at [876, 158] on div "Special Analysis zNPKXmZO5g2RXVQUqHQqdukr 1269314473 MLA Riesgo PLD: MIDHIGH Cr…" at bounding box center [845, 146] width 1000 height 73
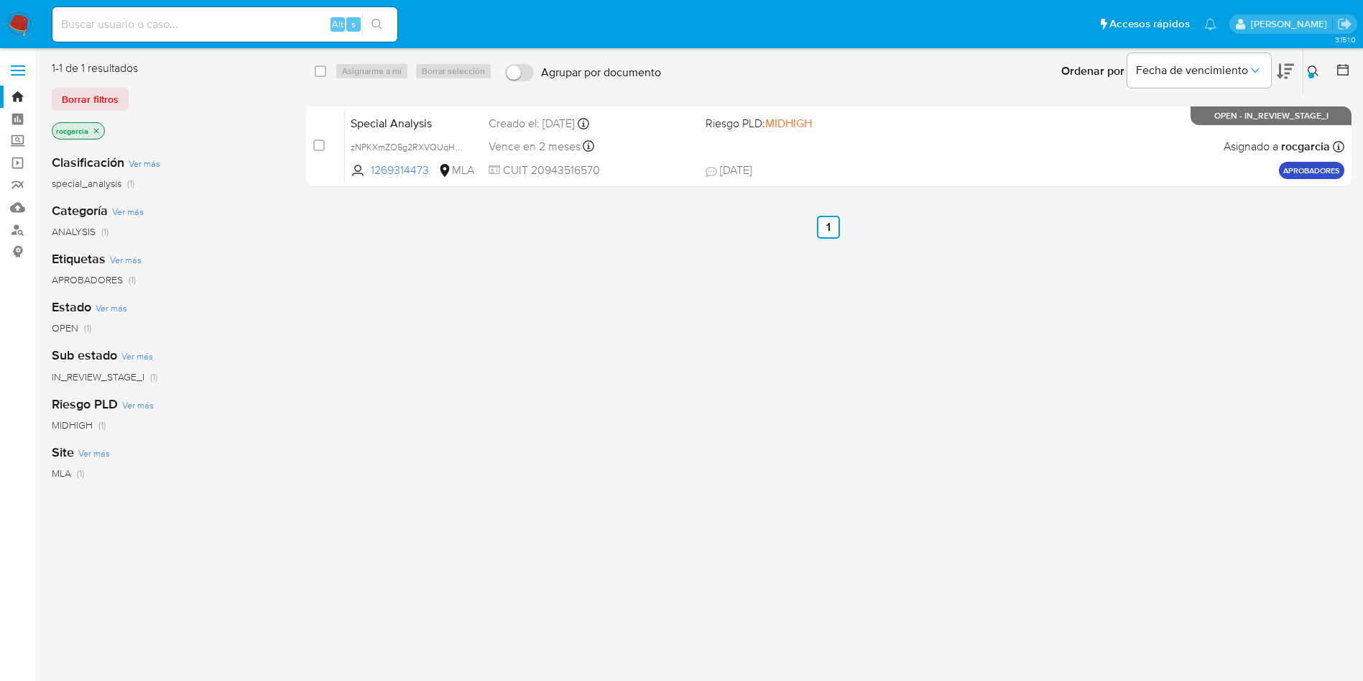
click at [1315, 63] on button at bounding box center [1316, 71] width 24 height 17
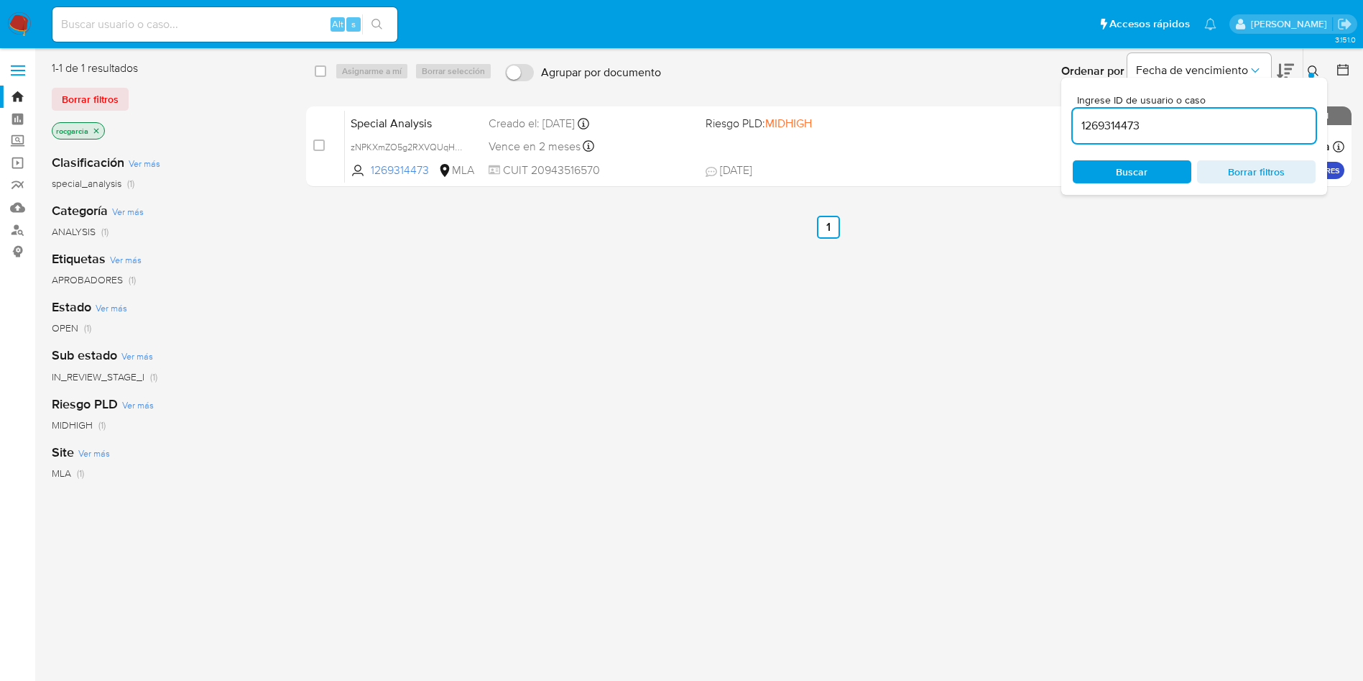
click at [1154, 129] on input "1269314473" at bounding box center [1194, 125] width 243 height 19
type input "1549692459"
click at [1314, 71] on icon at bounding box center [1313, 70] width 11 height 11
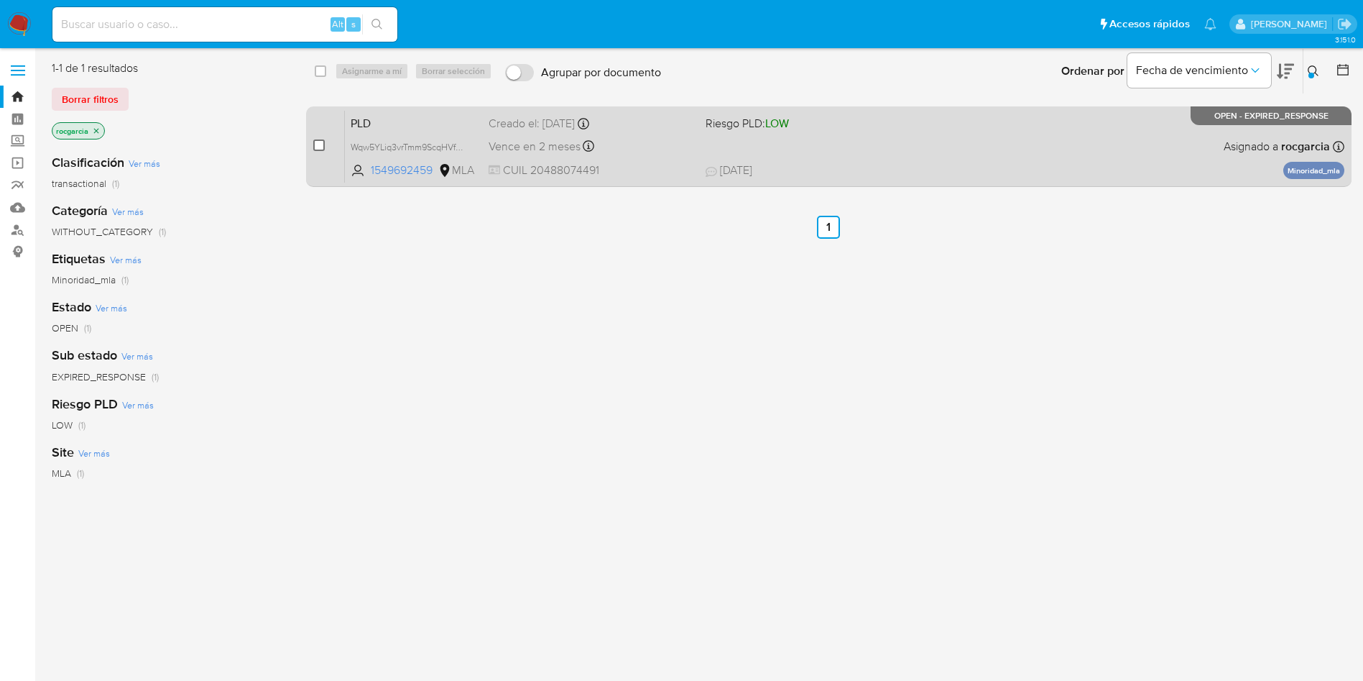
click at [318, 142] on input "checkbox" at bounding box center [318, 144] width 11 height 11
checkbox input "true"
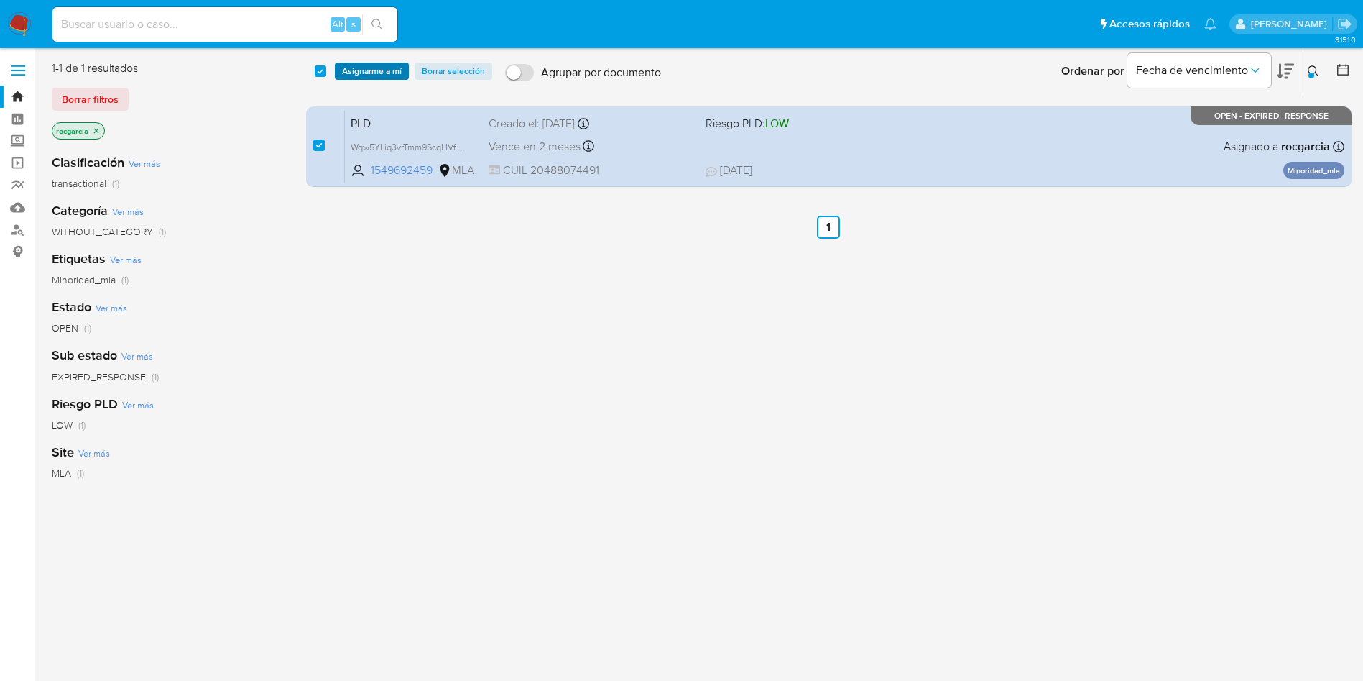
click at [370, 71] on span "Asignarme a mí" at bounding box center [372, 71] width 60 height 14
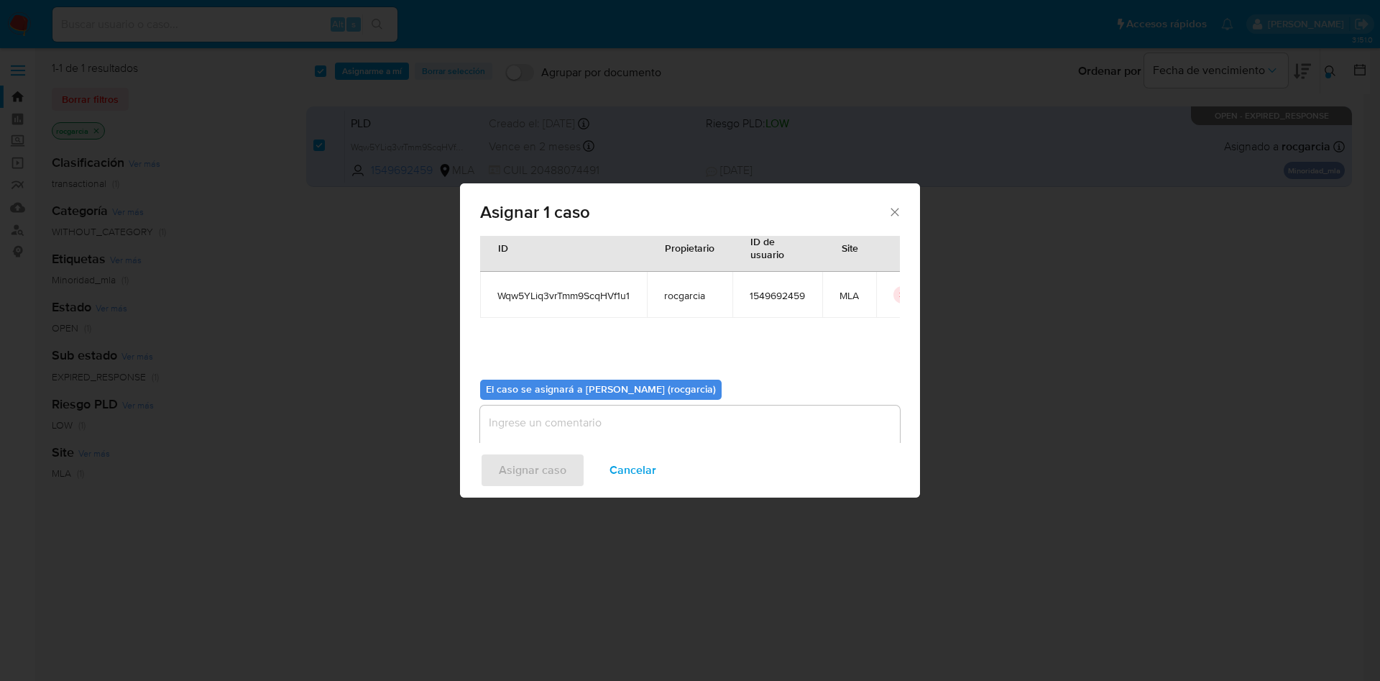
scroll to position [75, 0]
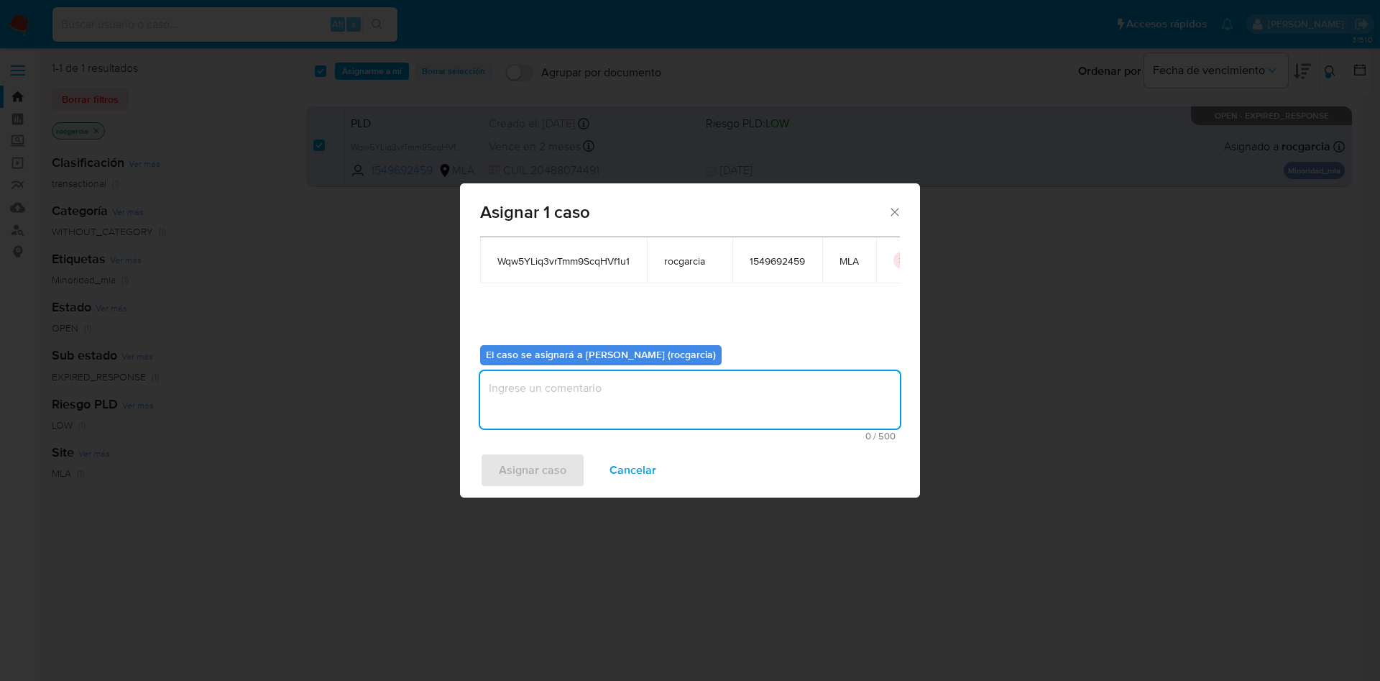
click at [583, 407] on textarea "assign-modal" at bounding box center [690, 399] width 420 height 57
click at [541, 463] on span "Asignar caso" at bounding box center [533, 470] width 68 height 32
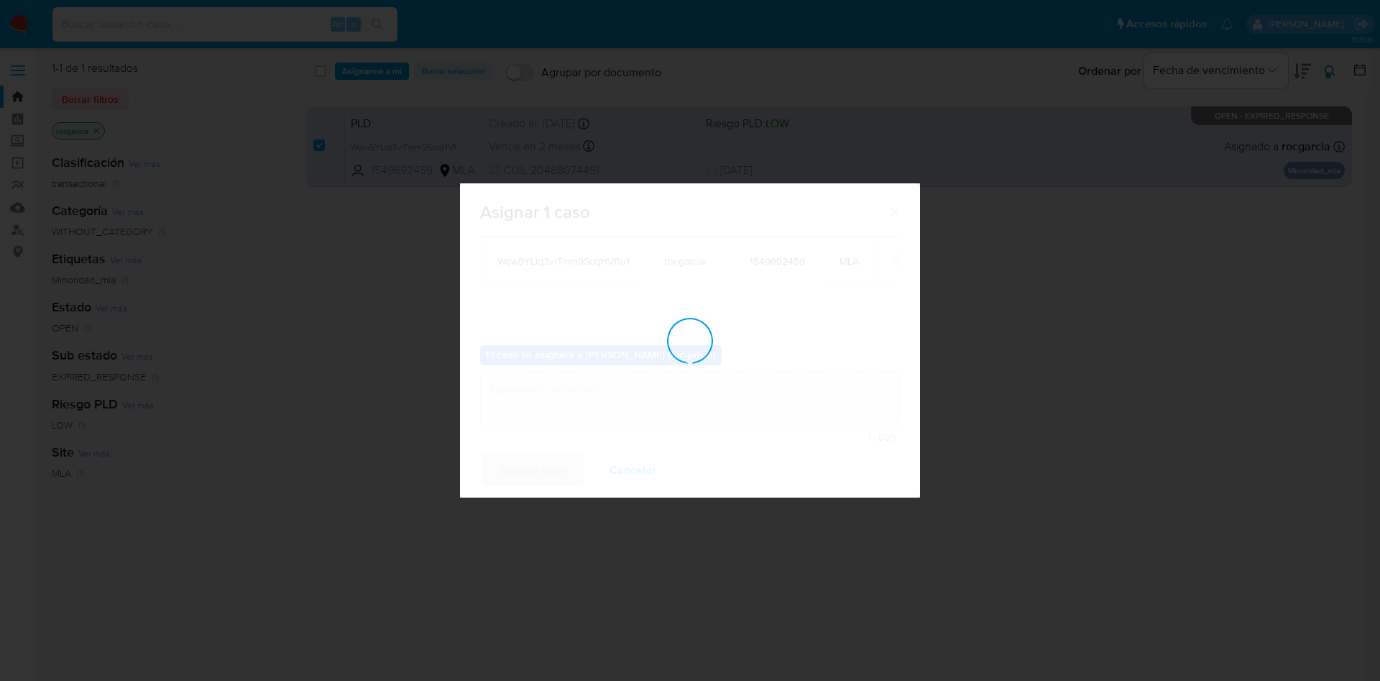
checkbox input "false"
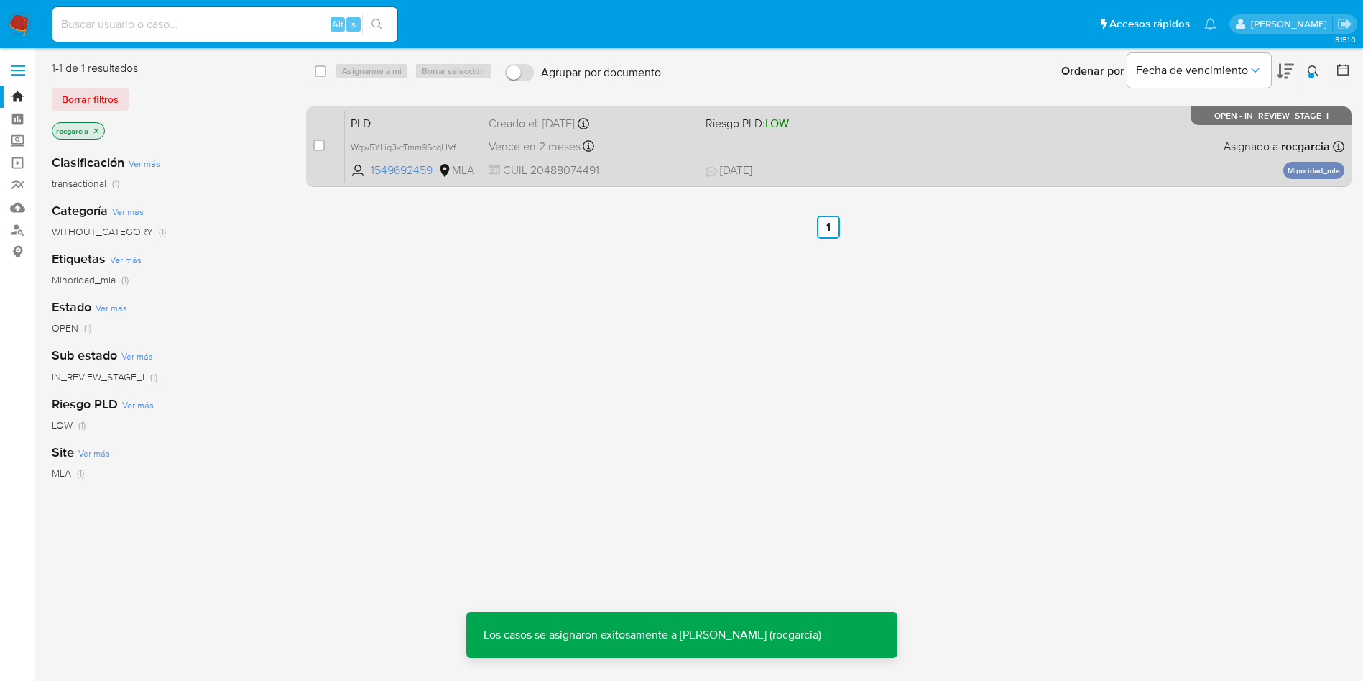
click at [839, 155] on div "PLD Wqw5YLiq3vrTmm9ScqHVf1u1 1549692459 MLA Riesgo PLD: LOW Creado el: 12/07/20…" at bounding box center [845, 146] width 1000 height 73
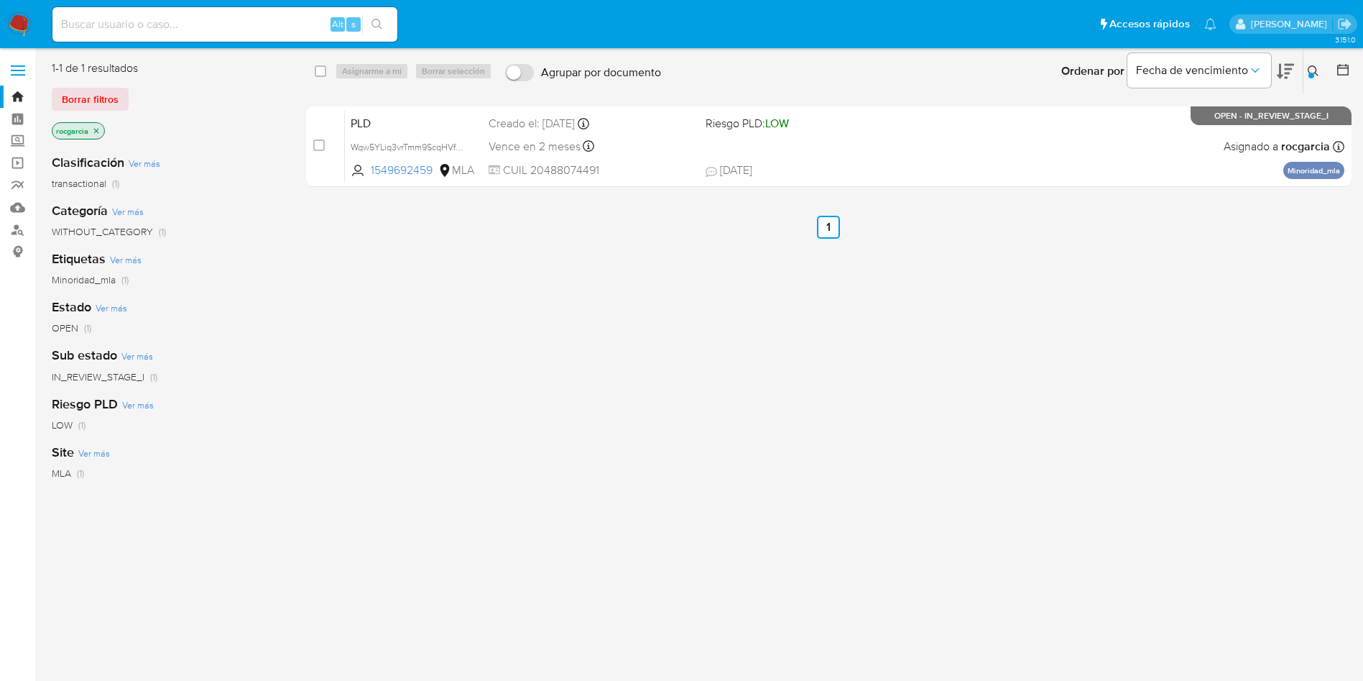
click at [1316, 75] on icon at bounding box center [1313, 70] width 11 height 11
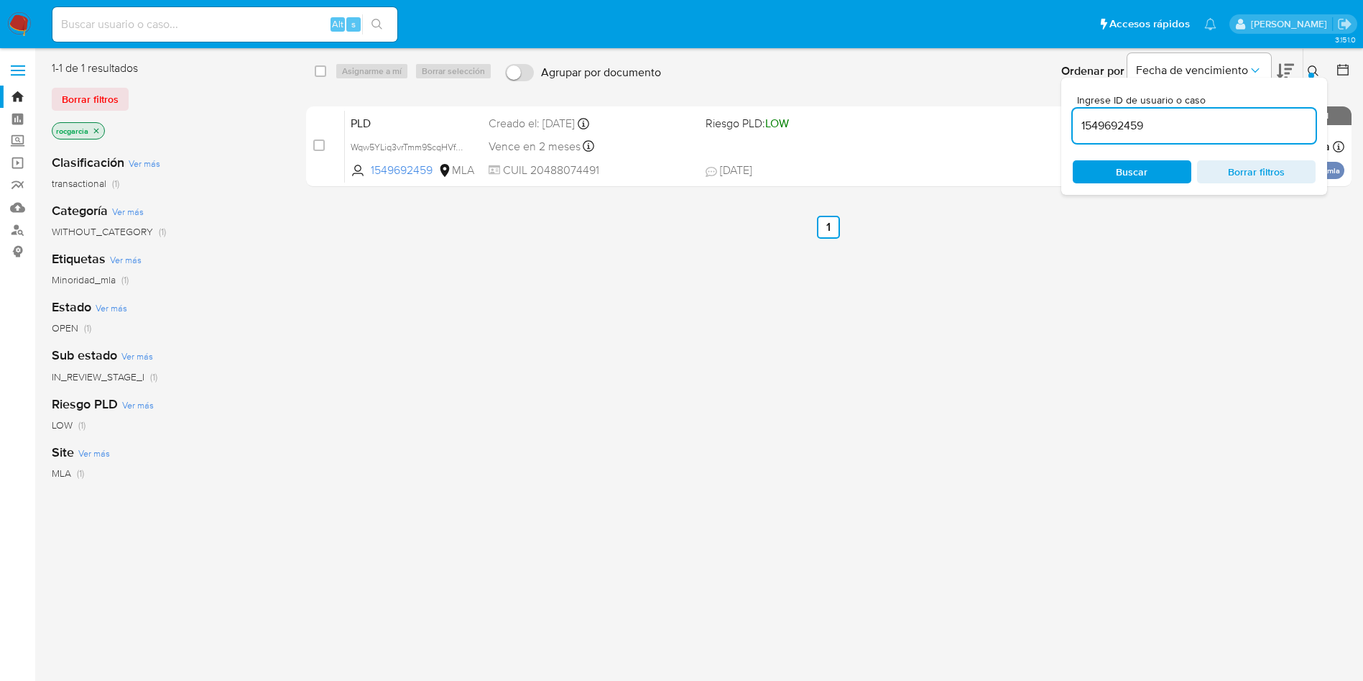
click at [1266, 114] on div "1549692459" at bounding box center [1194, 126] width 243 height 34
click at [1263, 121] on input "1549692459" at bounding box center [1194, 125] width 243 height 19
paste input "94261373"
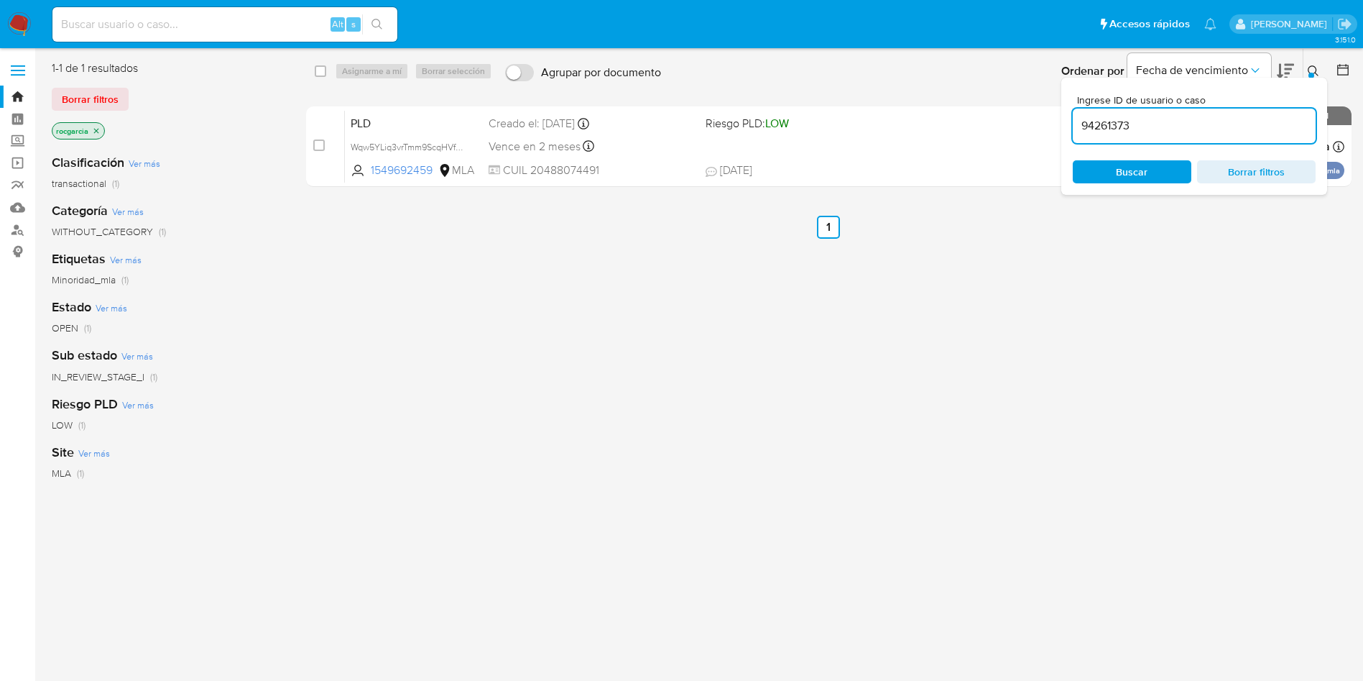
type input "94261373"
click at [1312, 66] on icon at bounding box center [1313, 70] width 11 height 11
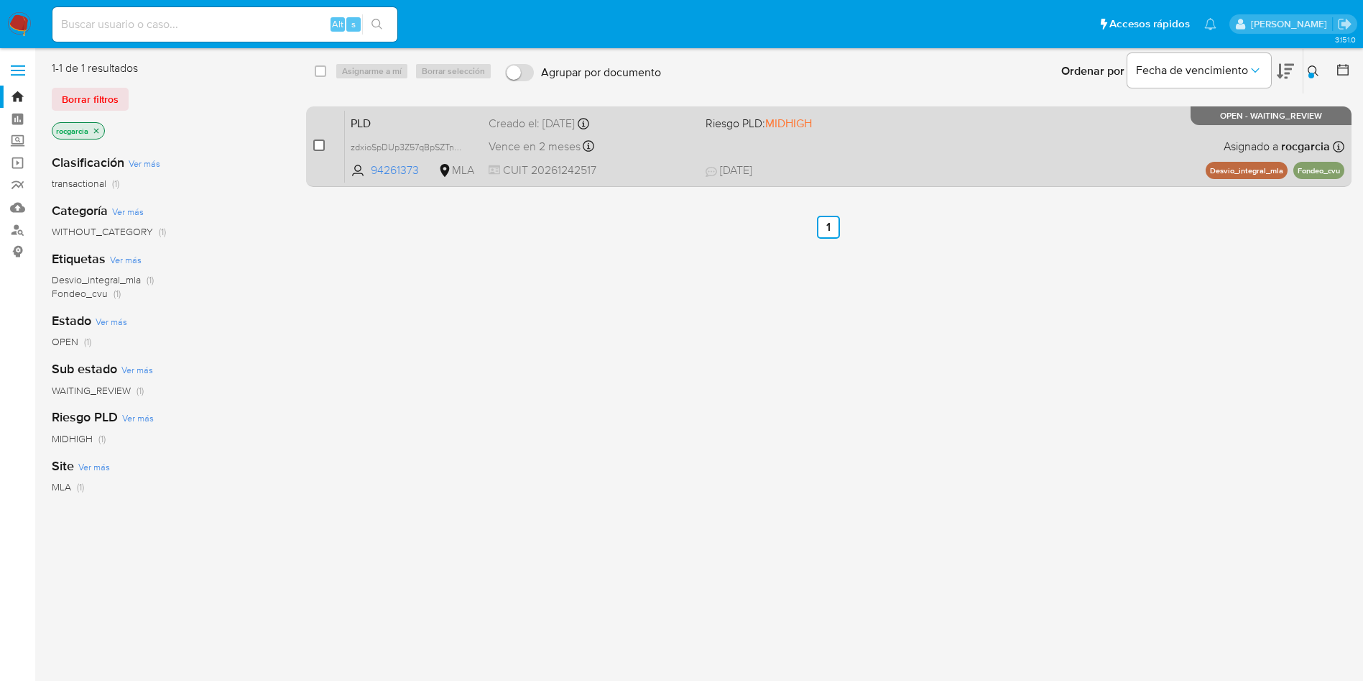
click at [322, 144] on input "checkbox" at bounding box center [318, 144] width 11 height 11
checkbox input "true"
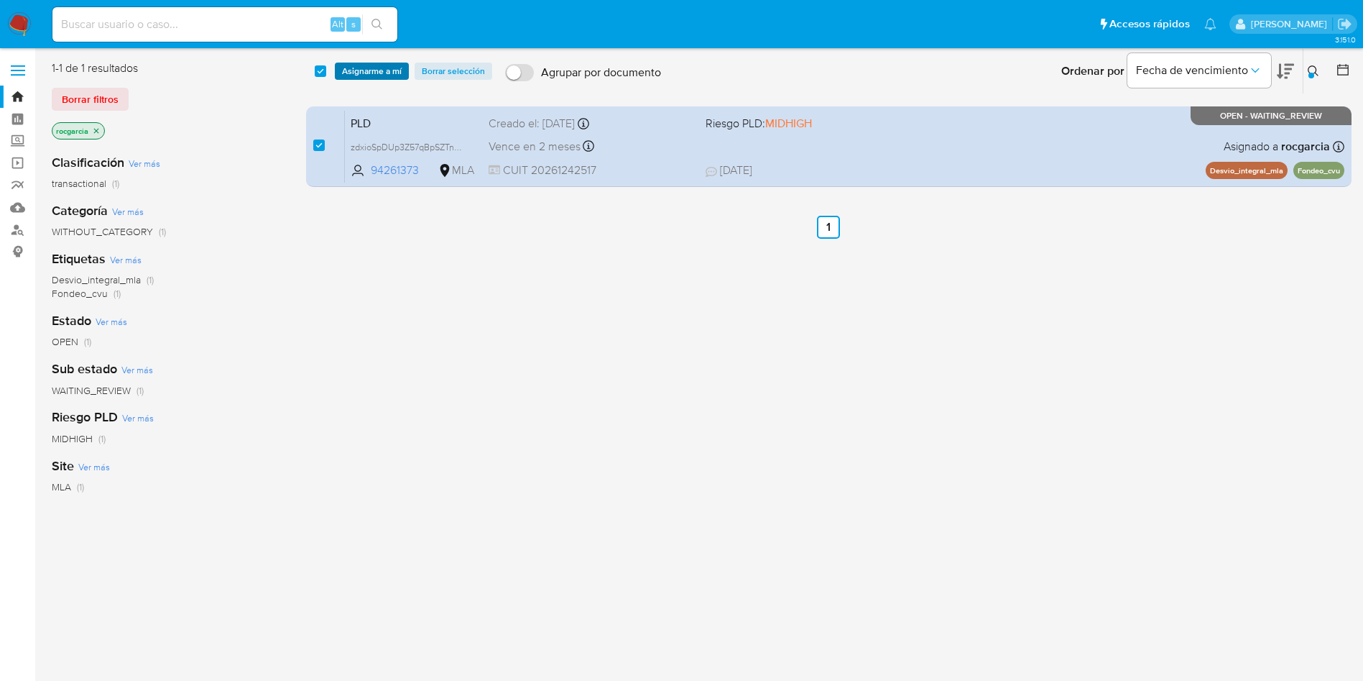
click at [369, 70] on span "Asignarme a mí" at bounding box center [372, 71] width 60 height 14
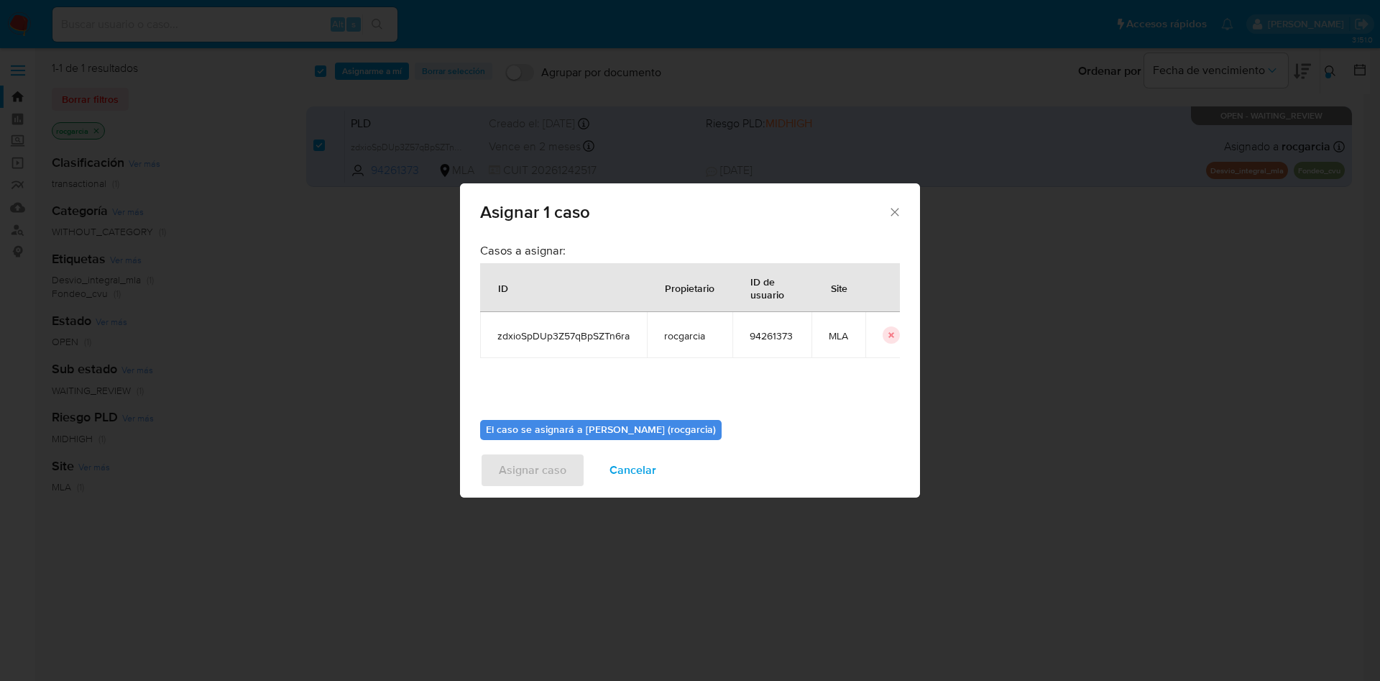
scroll to position [75, 0]
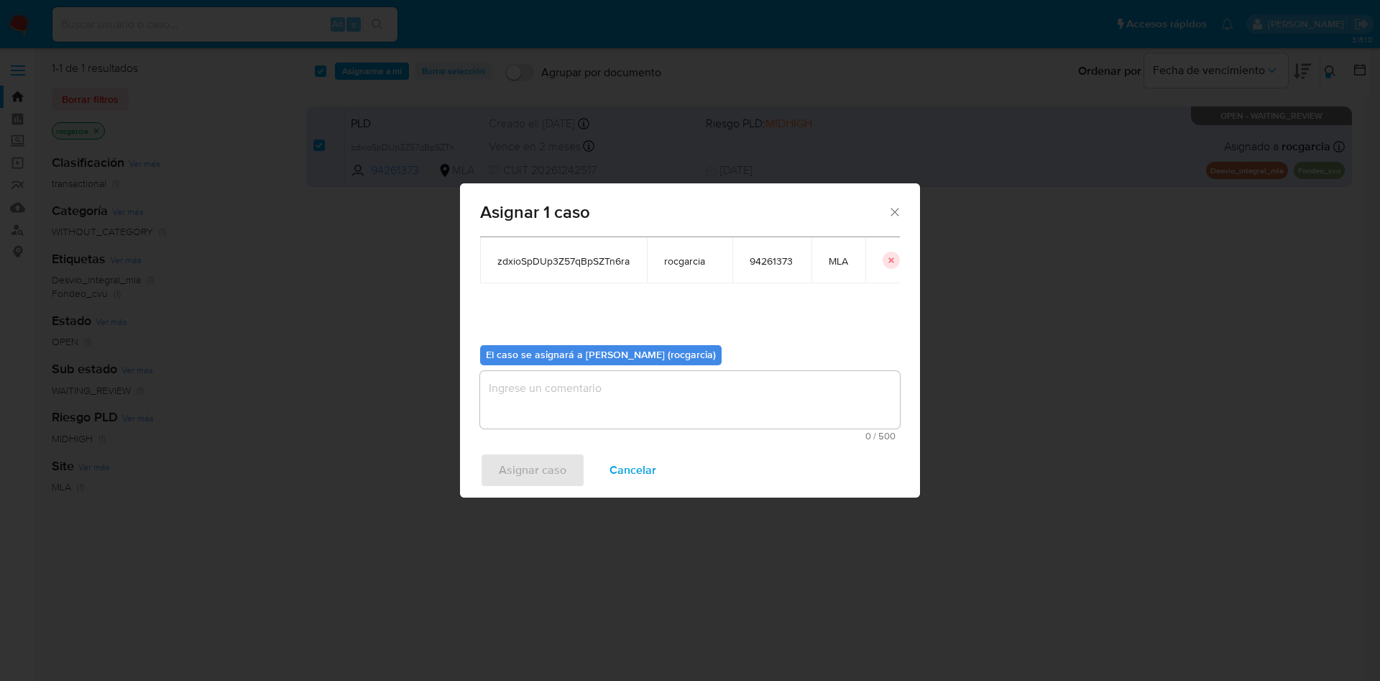
click at [545, 382] on textarea "assign-modal" at bounding box center [690, 399] width 420 height 57
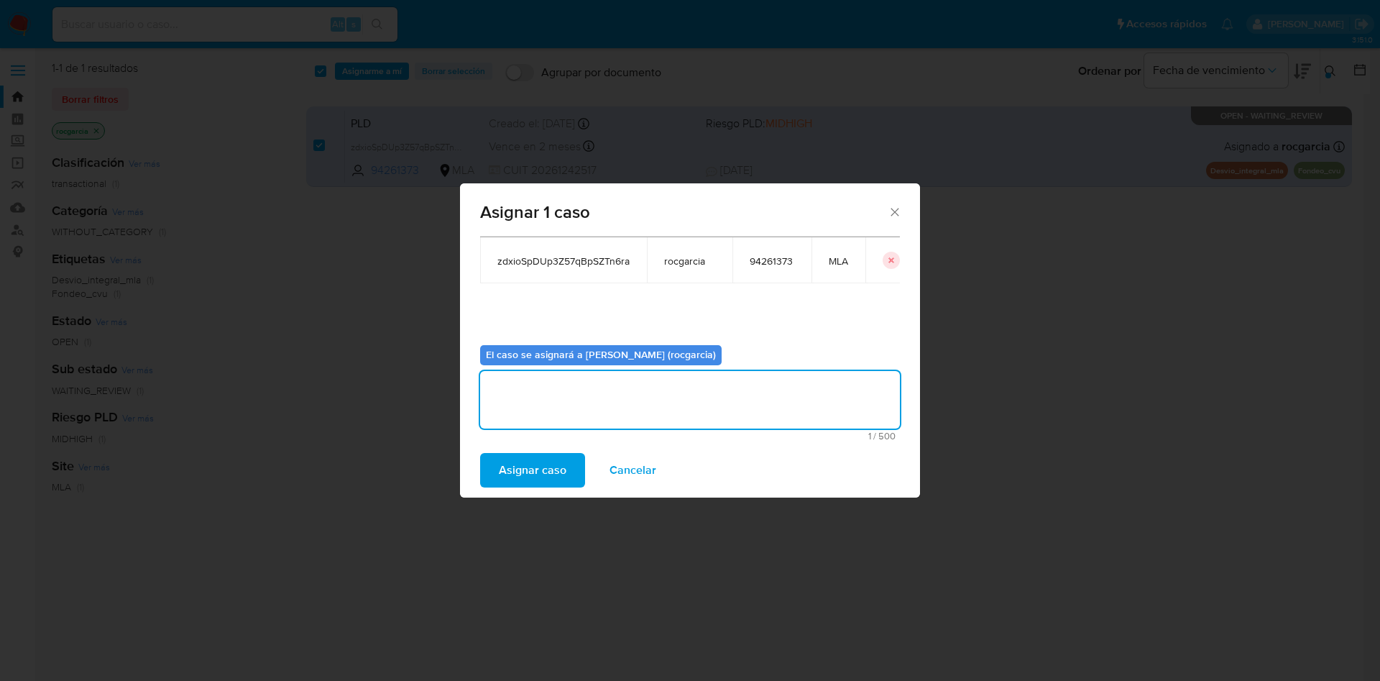
click at [524, 464] on span "Asignar caso" at bounding box center [533, 470] width 68 height 32
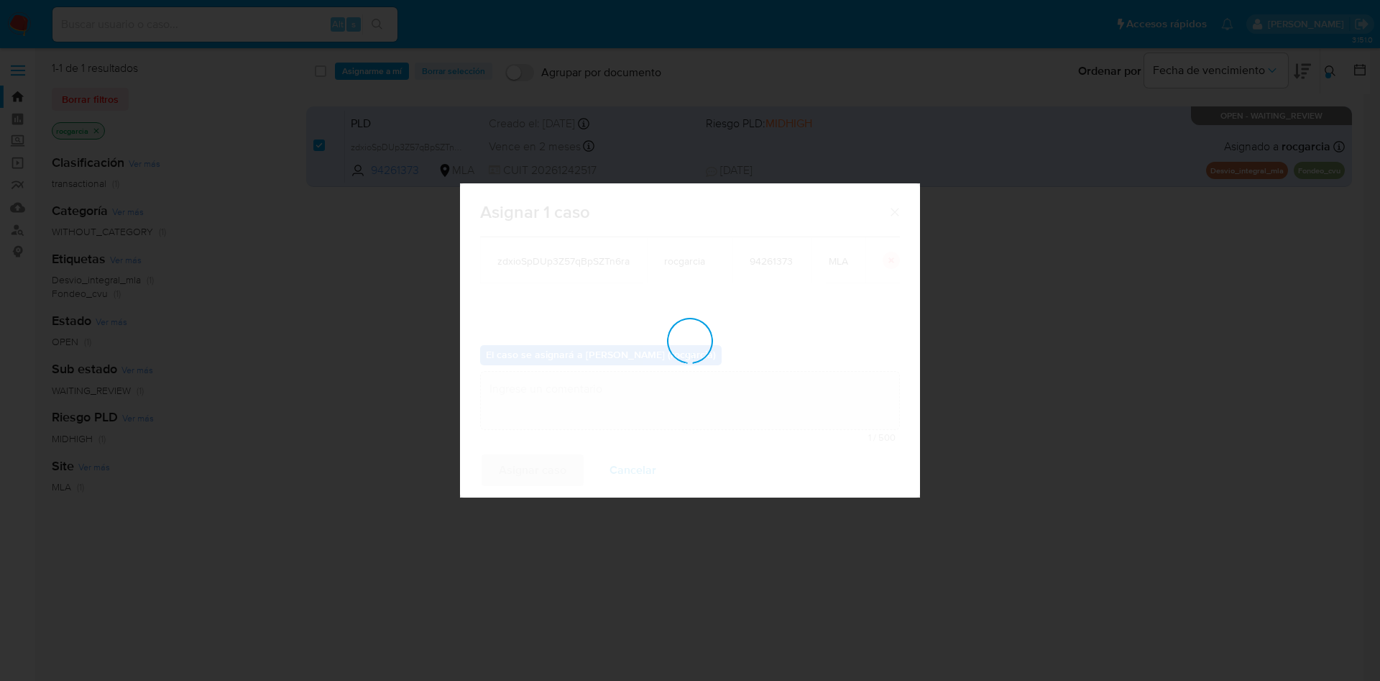
checkbox input "false"
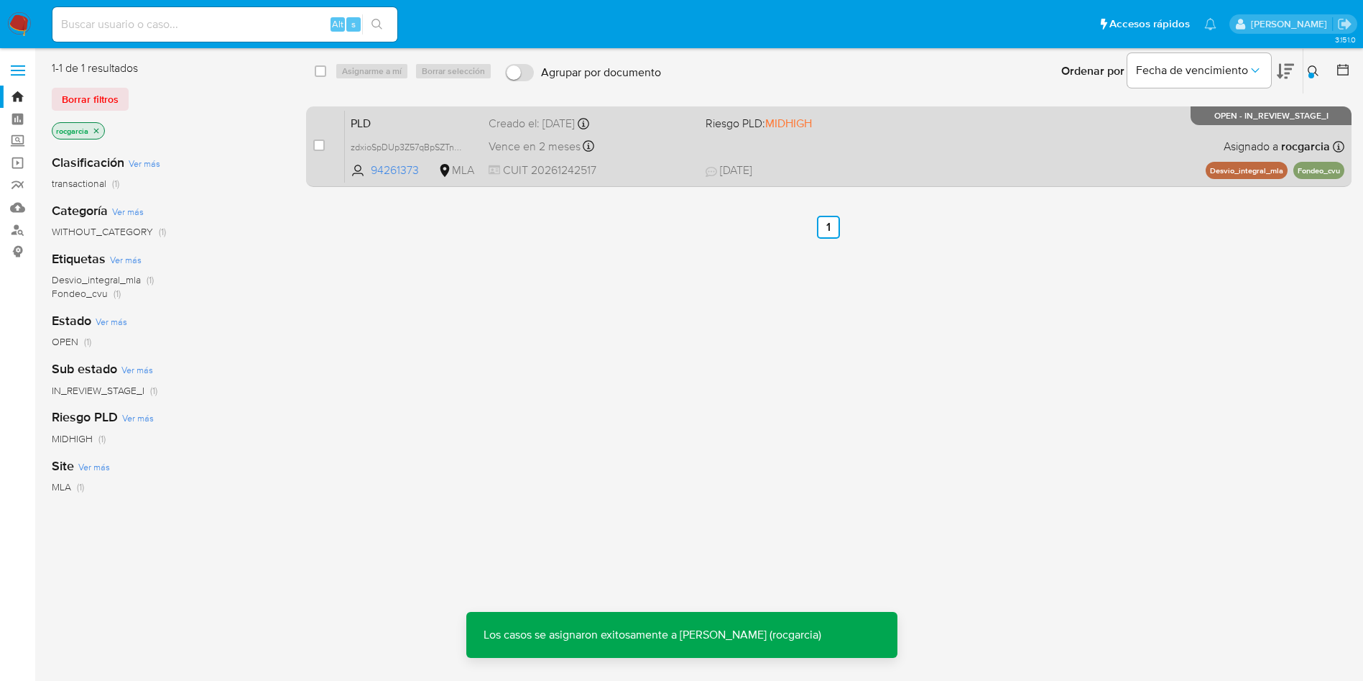
click at [747, 139] on div "PLD zdxioSpDUp3Z57qBpSZTn6ra 94261373 MLA Riesgo PLD: MIDHIGH Creado el: 12/07/…" at bounding box center [845, 146] width 1000 height 73
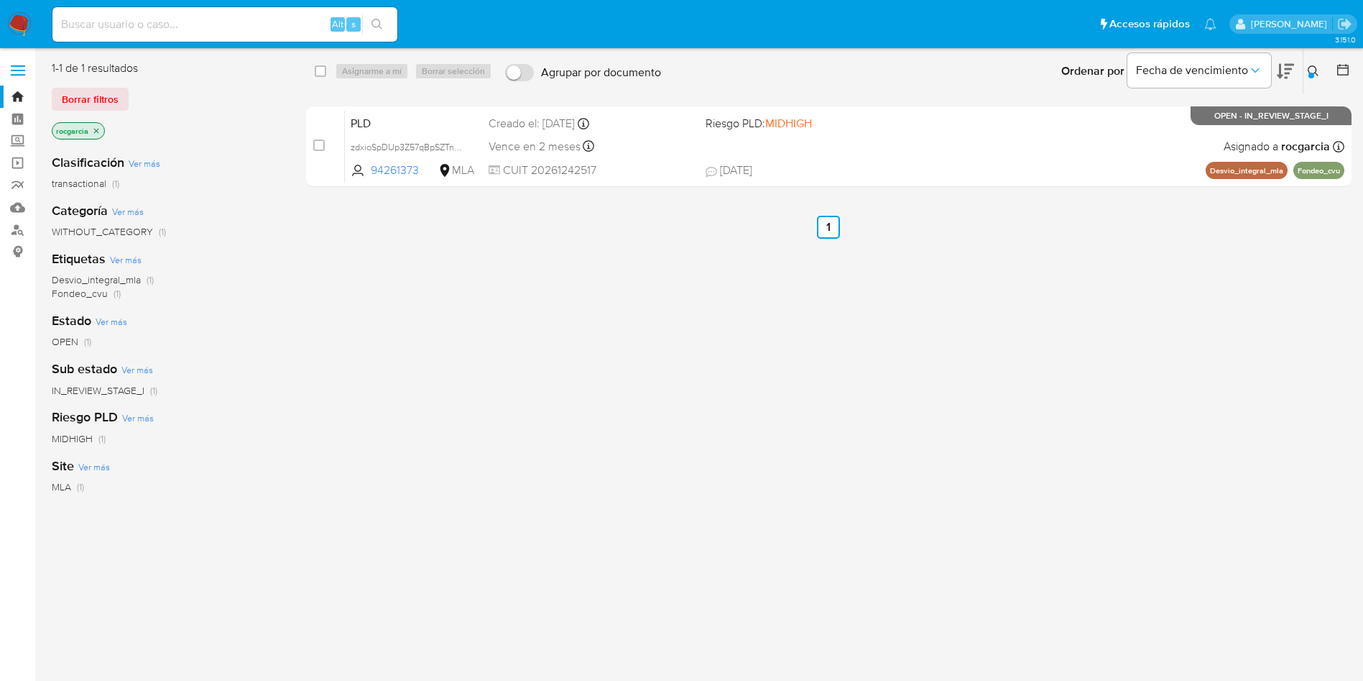
drag, startPoint x: 318, startPoint y: 148, endPoint x: 387, endPoint y: 91, distance: 90.4
click at [318, 146] on input "checkbox" at bounding box center [318, 144] width 11 height 11
checkbox input "true"
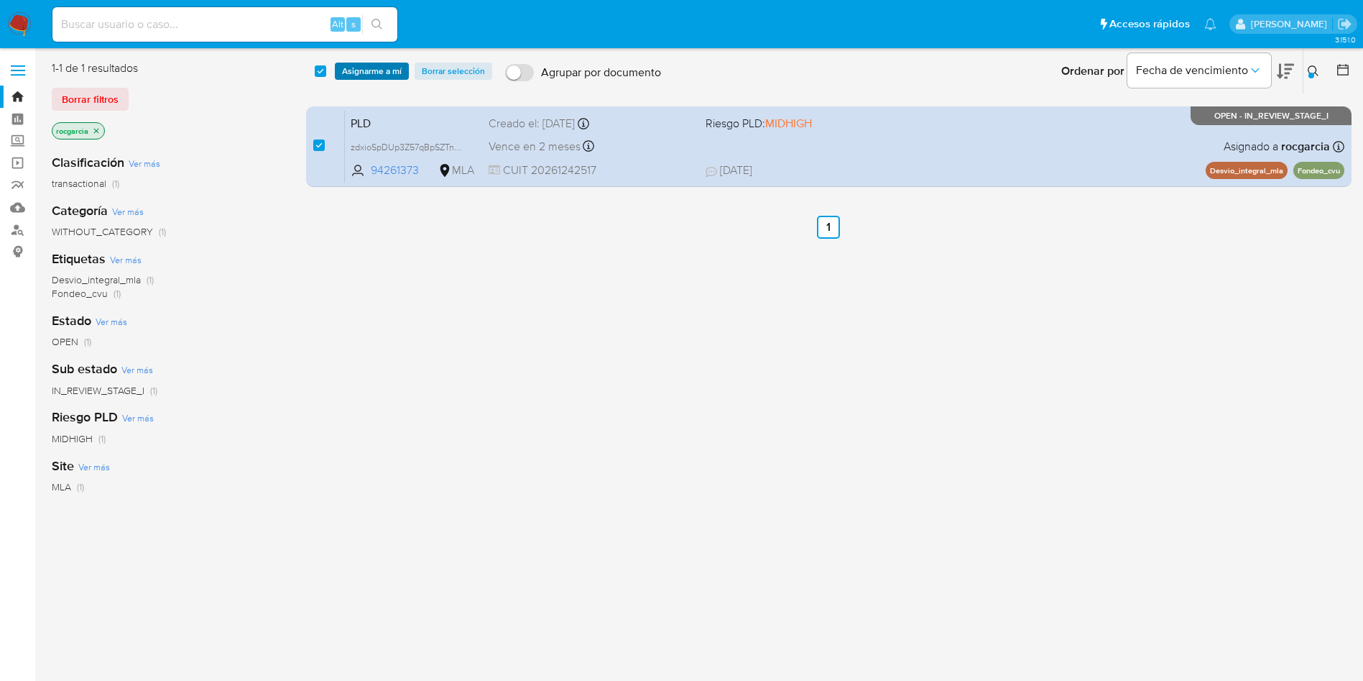
click at [387, 75] on span "Asignarme a mí" at bounding box center [372, 71] width 60 height 14
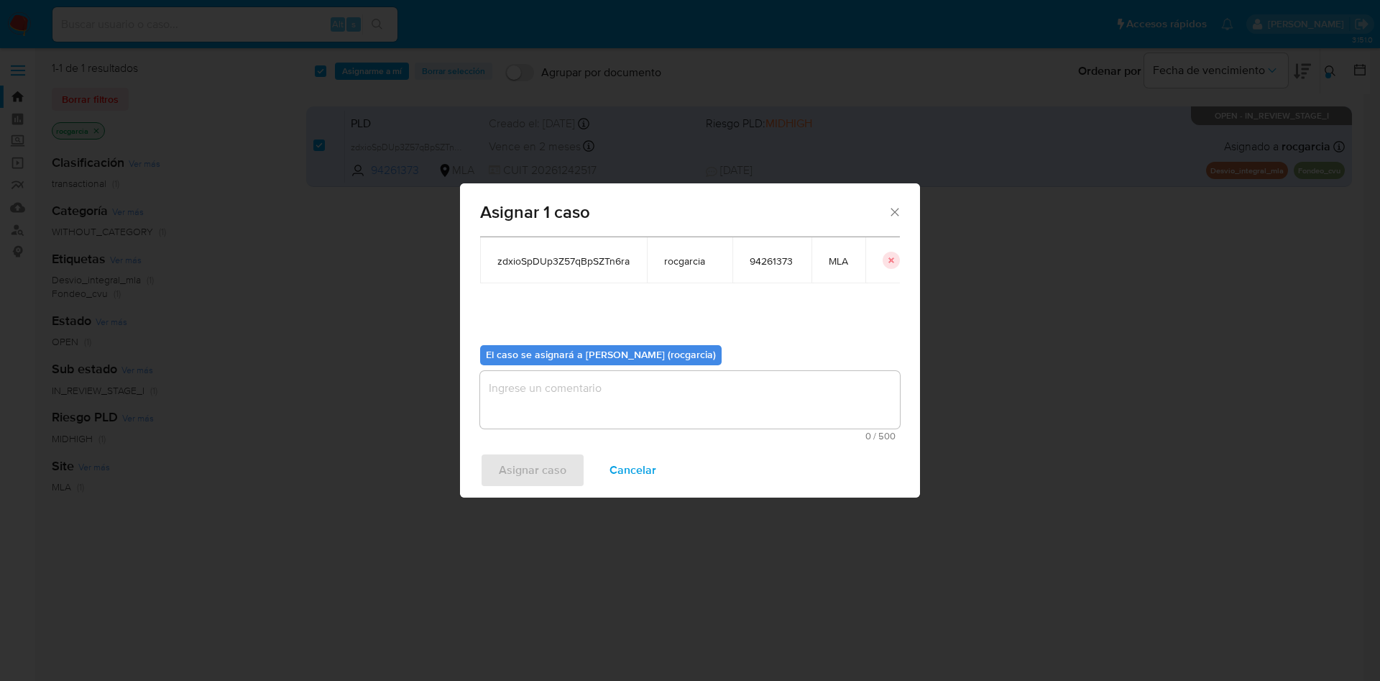
click at [552, 398] on textarea "assign-modal" at bounding box center [690, 399] width 420 height 57
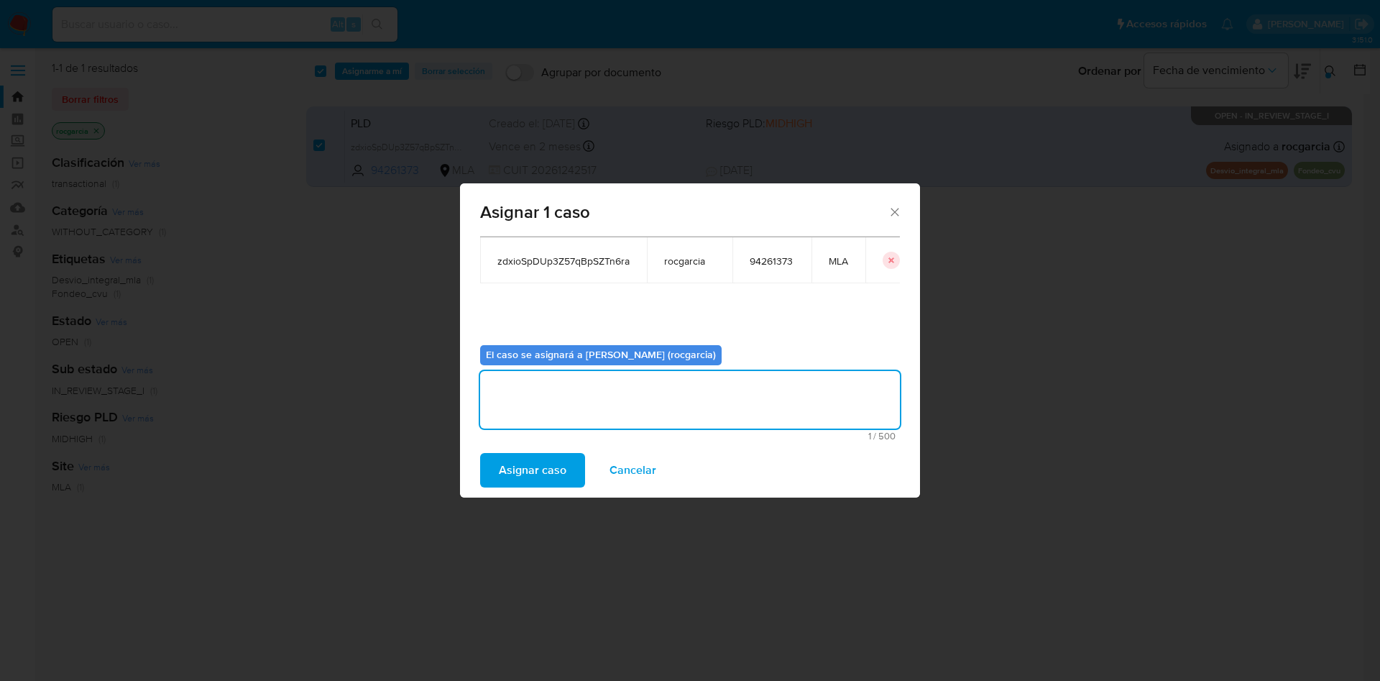
drag, startPoint x: 537, startPoint y: 467, endPoint x: 437, endPoint y: 27, distance: 451.7
click at [537, 466] on span "Asignar caso" at bounding box center [533, 470] width 68 height 32
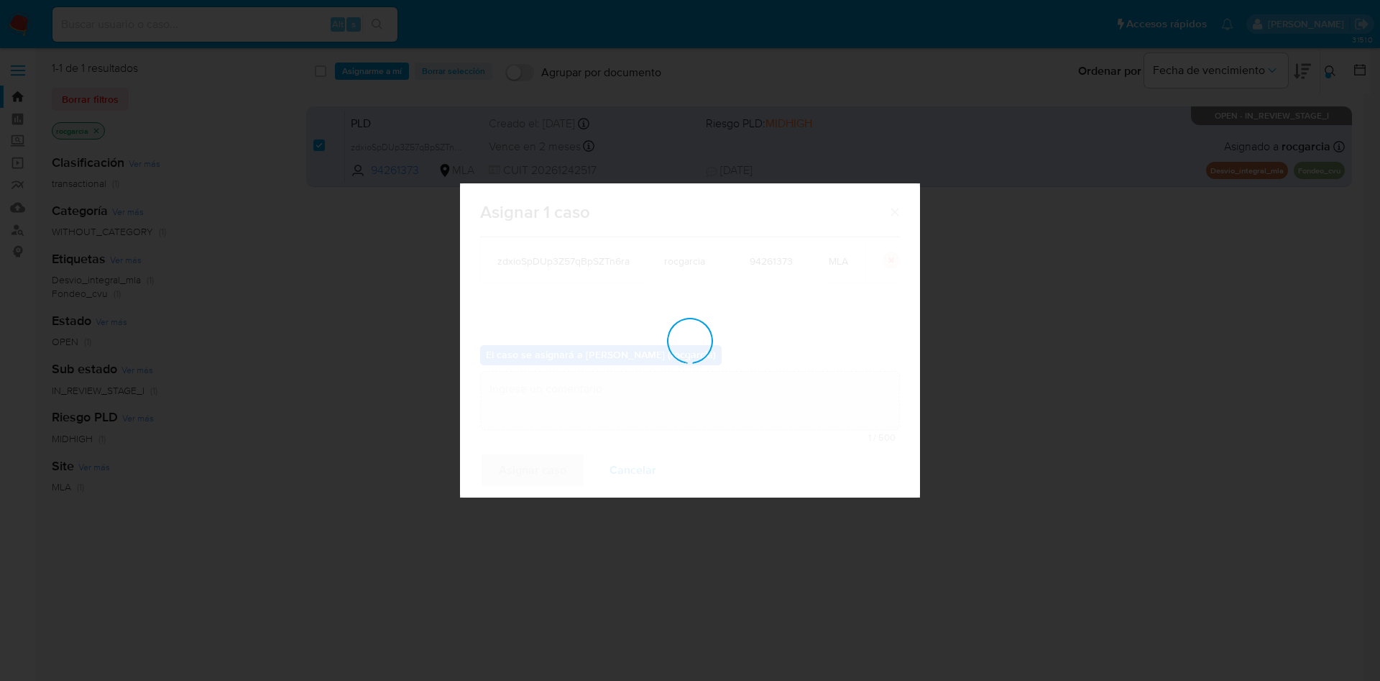
checkbox input "false"
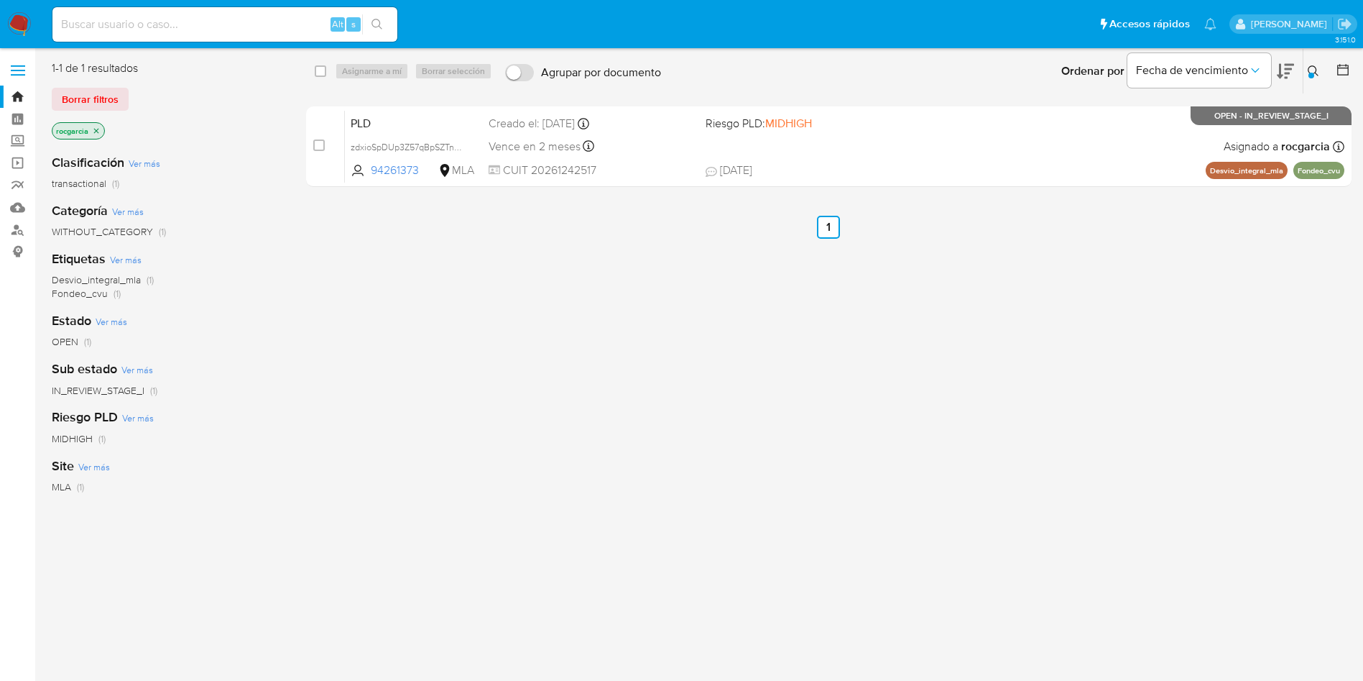
click at [1312, 69] on icon at bounding box center [1313, 70] width 11 height 11
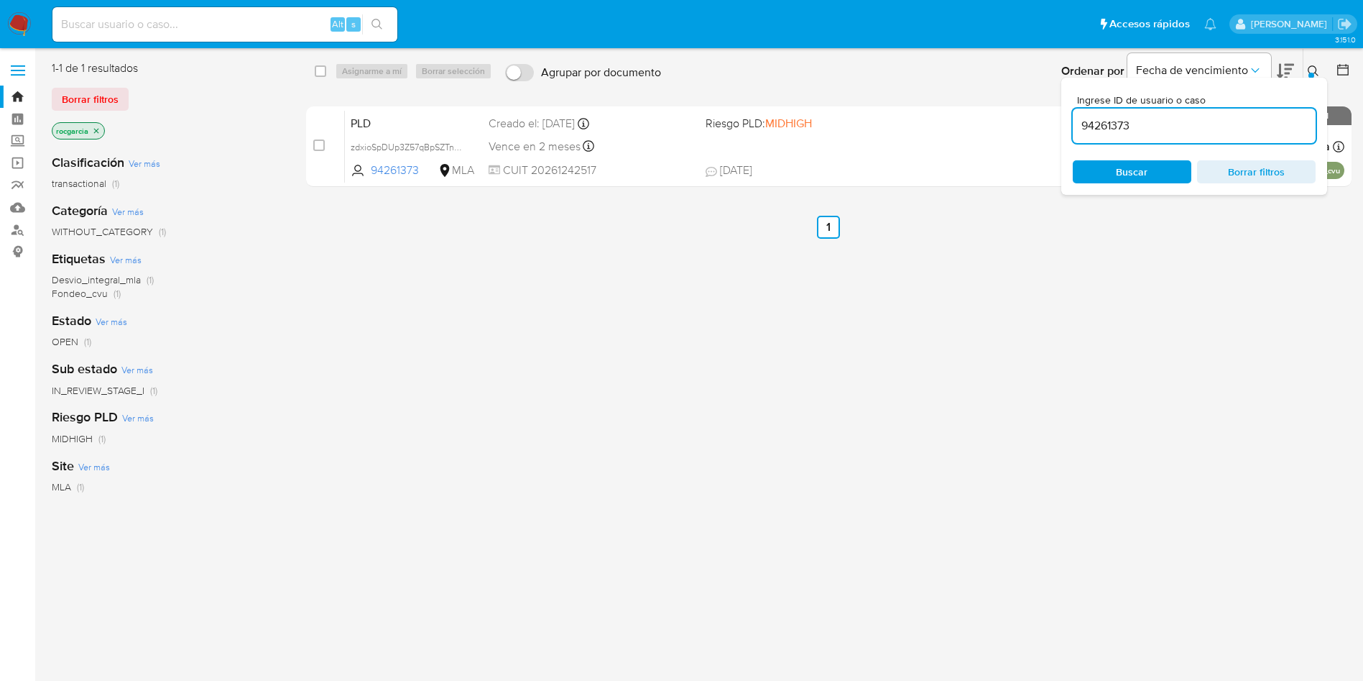
click at [1201, 119] on input "94261373" at bounding box center [1194, 125] width 243 height 19
type input "312051660"
click at [1313, 68] on icon at bounding box center [1313, 70] width 11 height 11
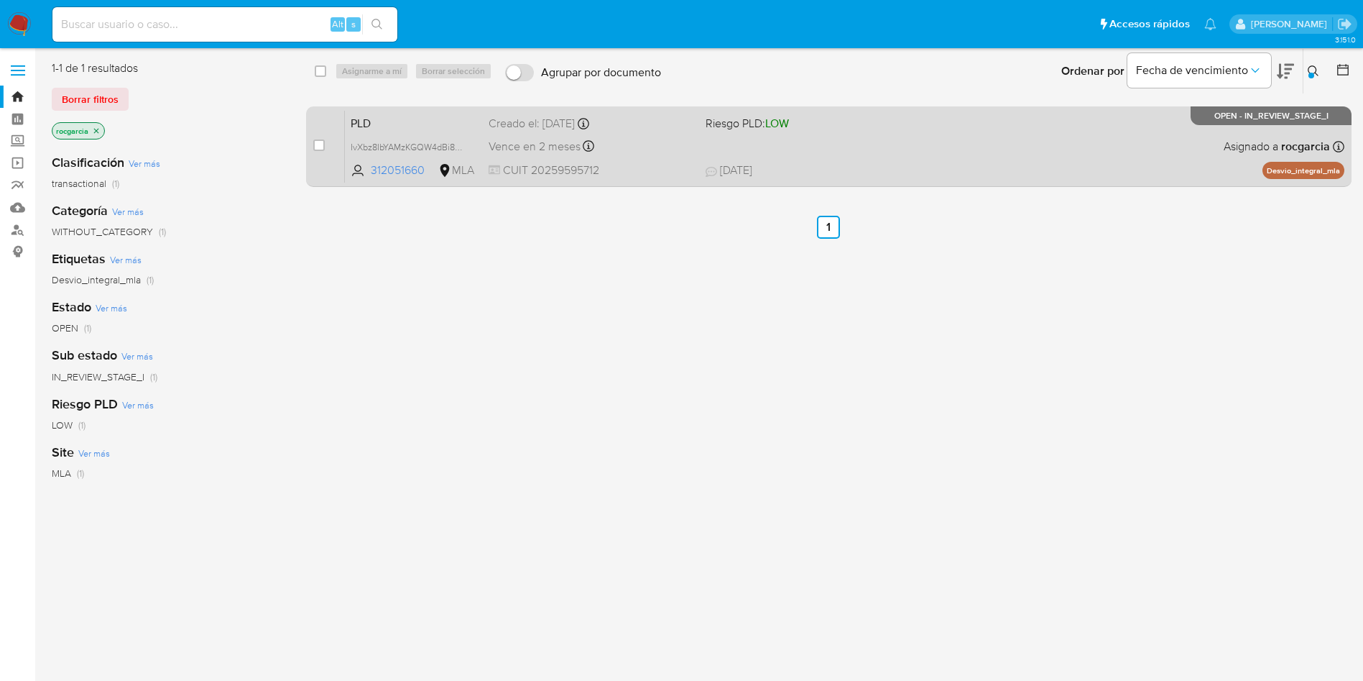
click at [328, 152] on div "case-item-checkbox No es posible asignar el caso" at bounding box center [329, 146] width 32 height 73
click at [882, 137] on div "PLD IvXbz8IbYAMzKGQW4dBi8GMm 312051660 MLA Riesgo PLD: LOW Creado el: 12/07/202…" at bounding box center [845, 146] width 1000 height 73
click at [317, 142] on input "checkbox" at bounding box center [318, 144] width 11 height 11
checkbox input "true"
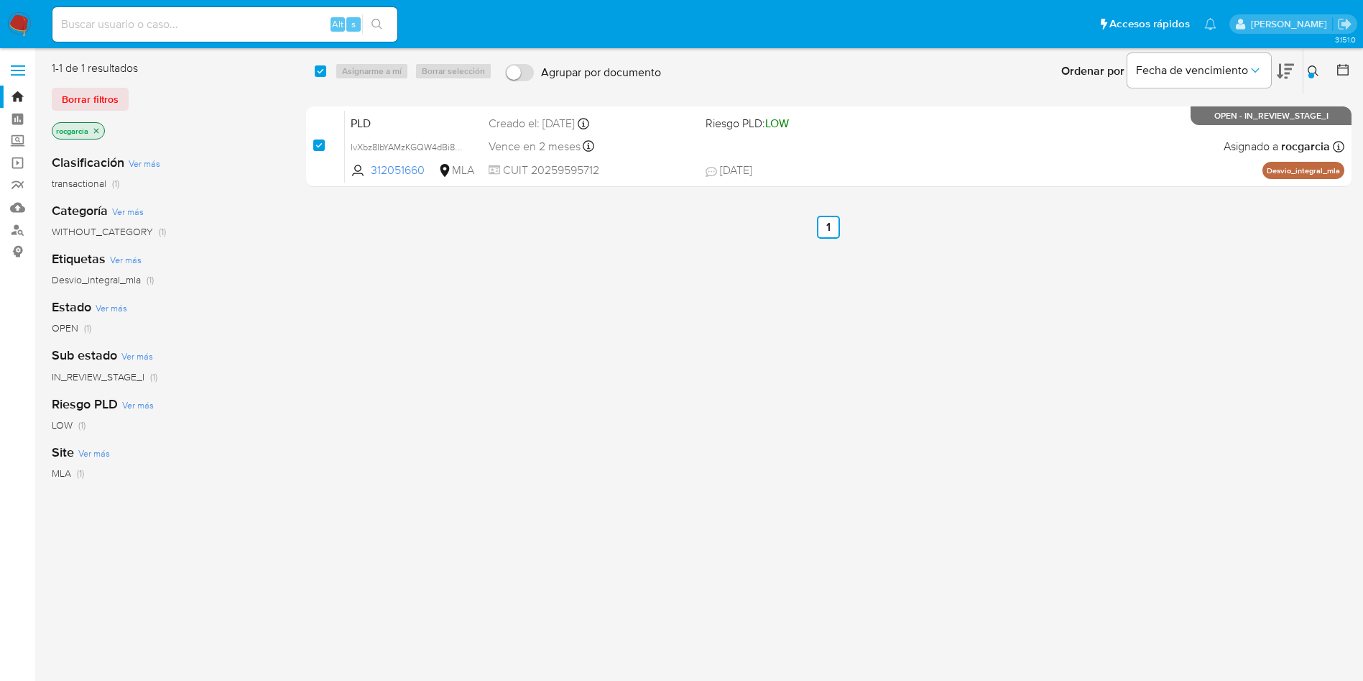
checkbox input "true"
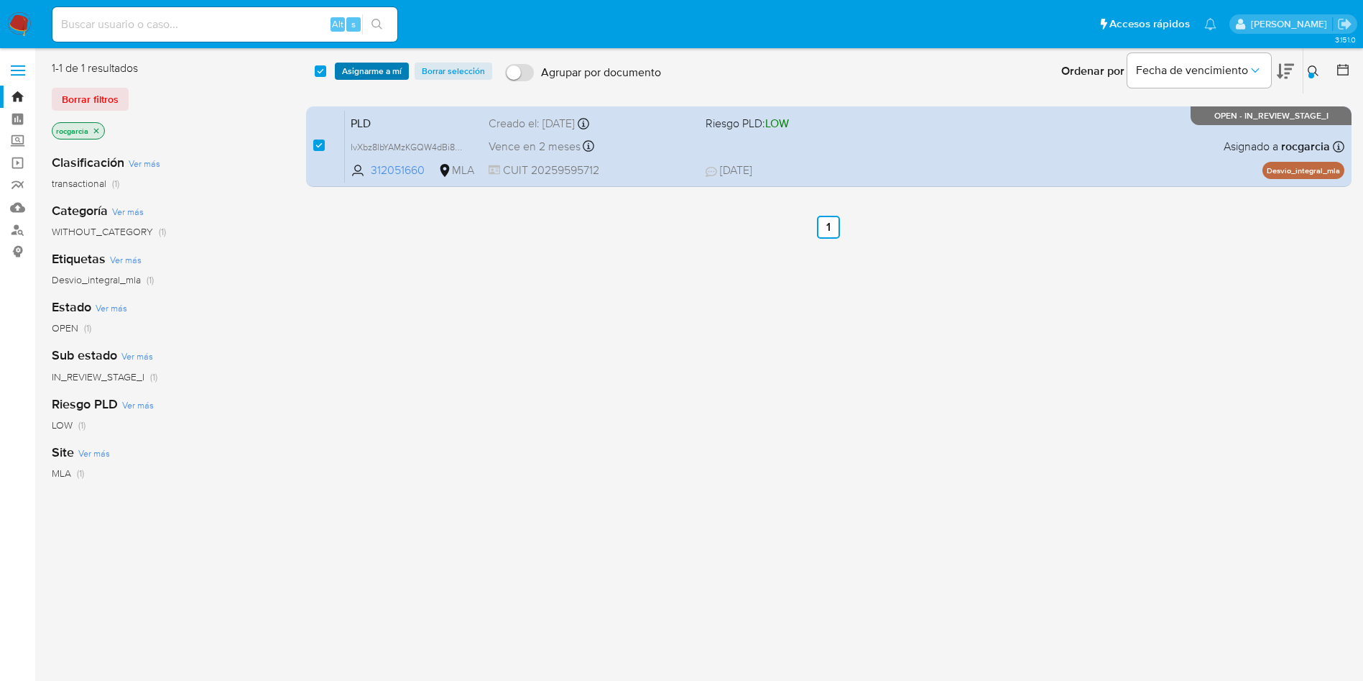
click at [361, 69] on span "Asignarme a mí" at bounding box center [372, 71] width 60 height 14
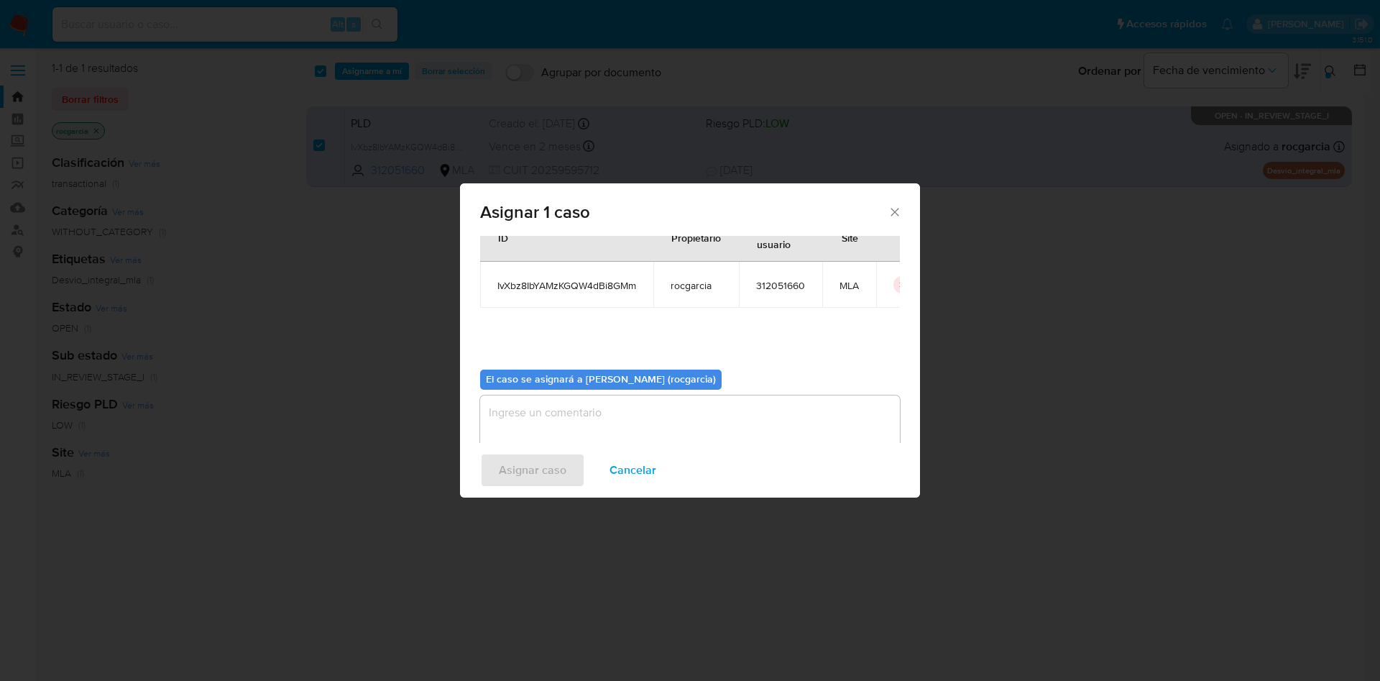
scroll to position [75, 0]
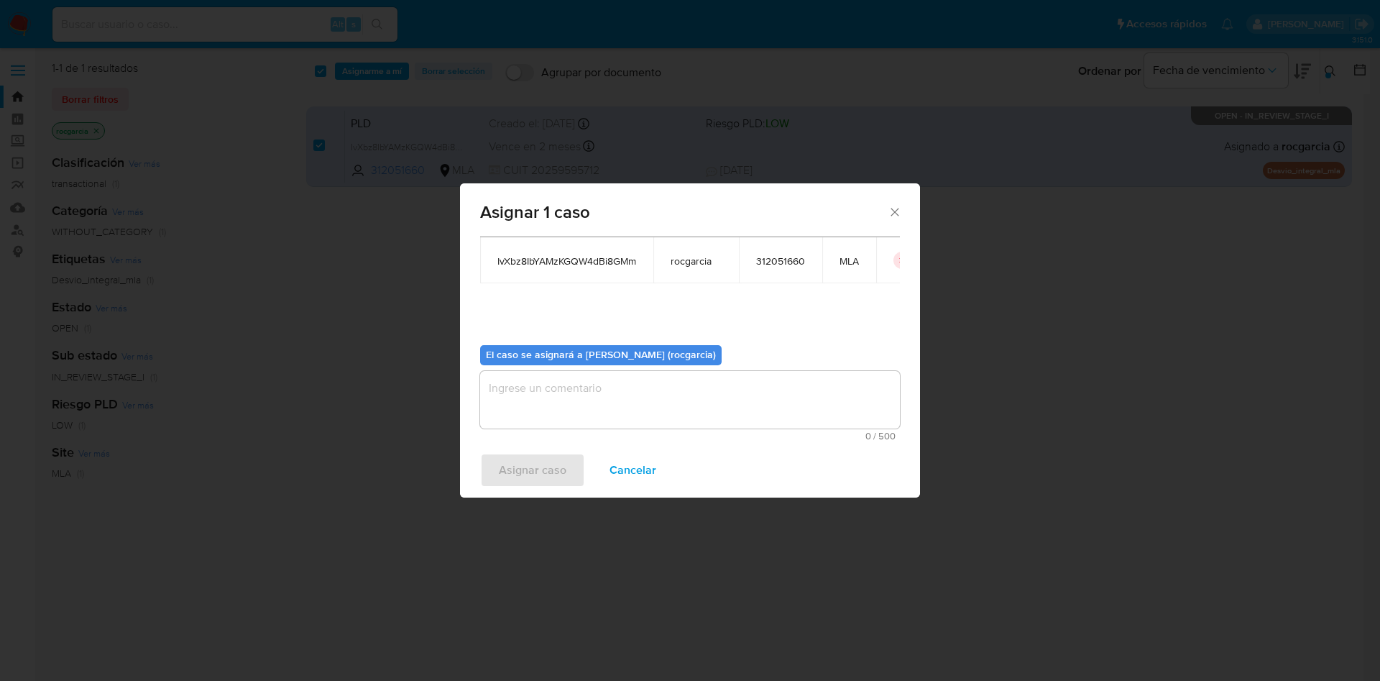
click at [613, 402] on textarea "assign-modal" at bounding box center [690, 399] width 420 height 57
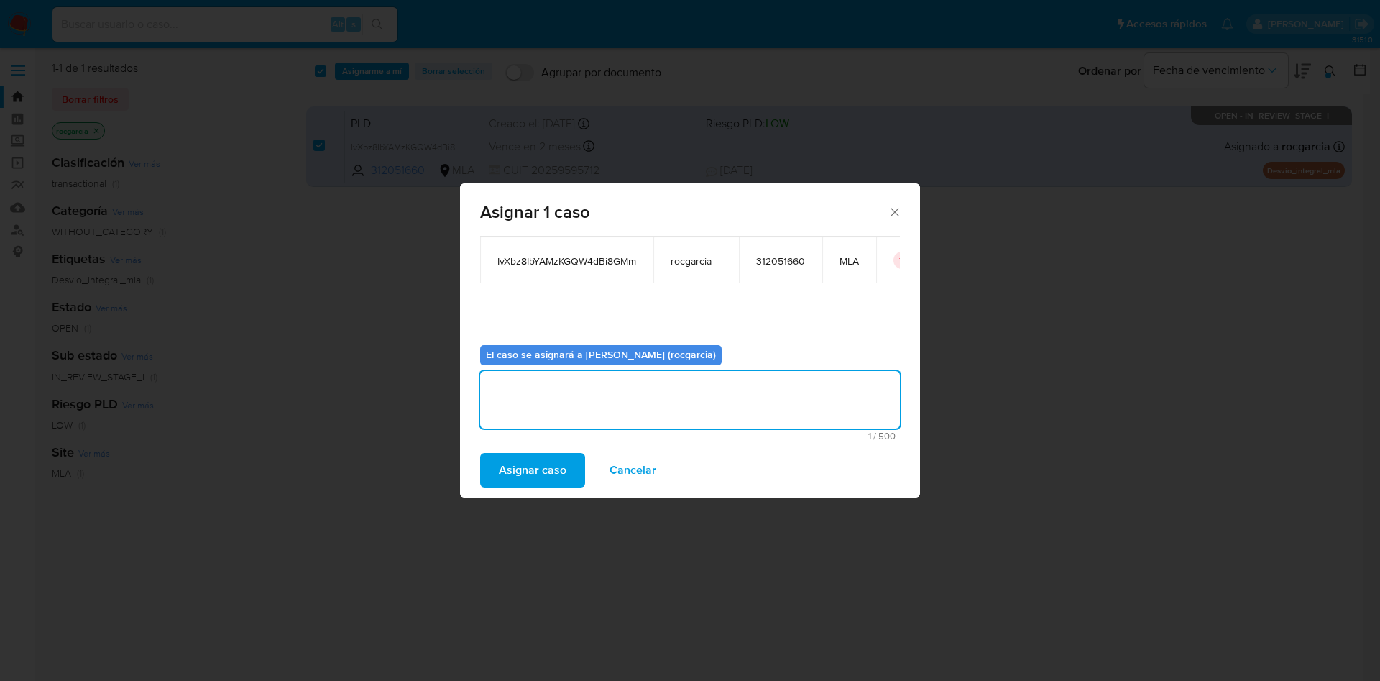
click at [550, 482] on span "Asignar caso" at bounding box center [533, 470] width 68 height 32
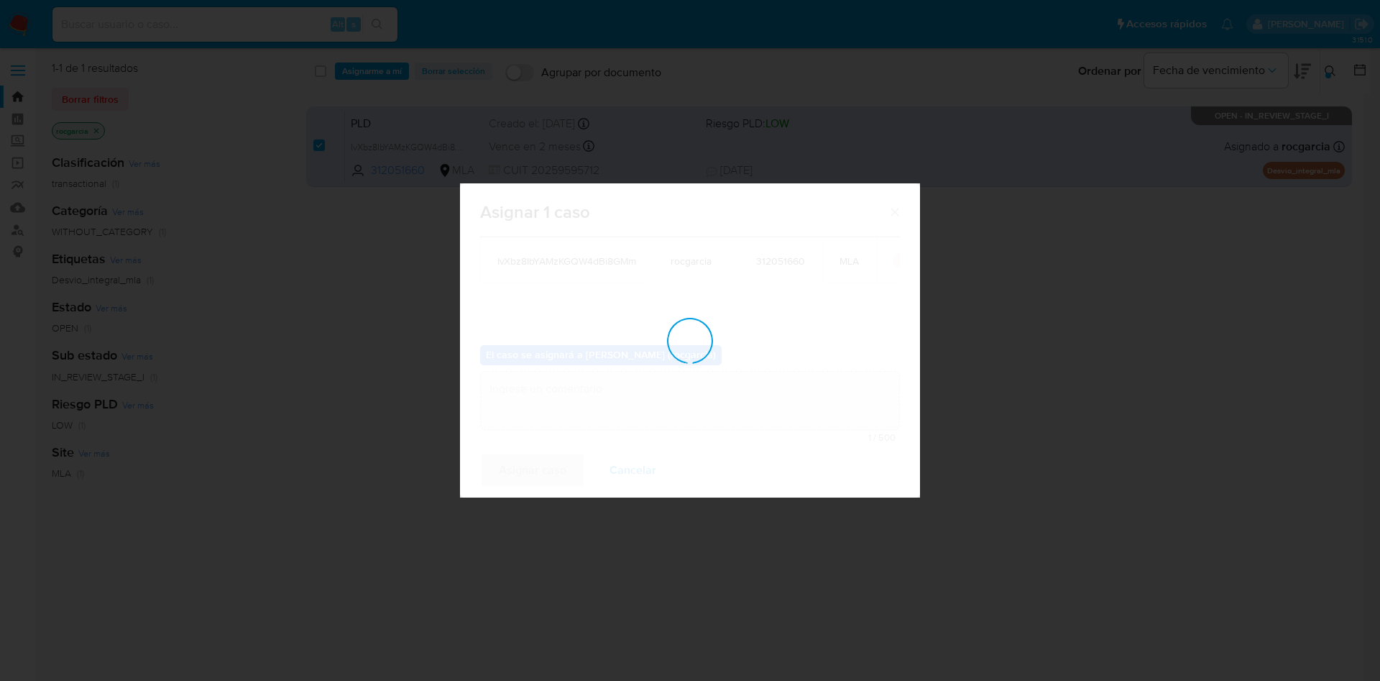
checkbox input "false"
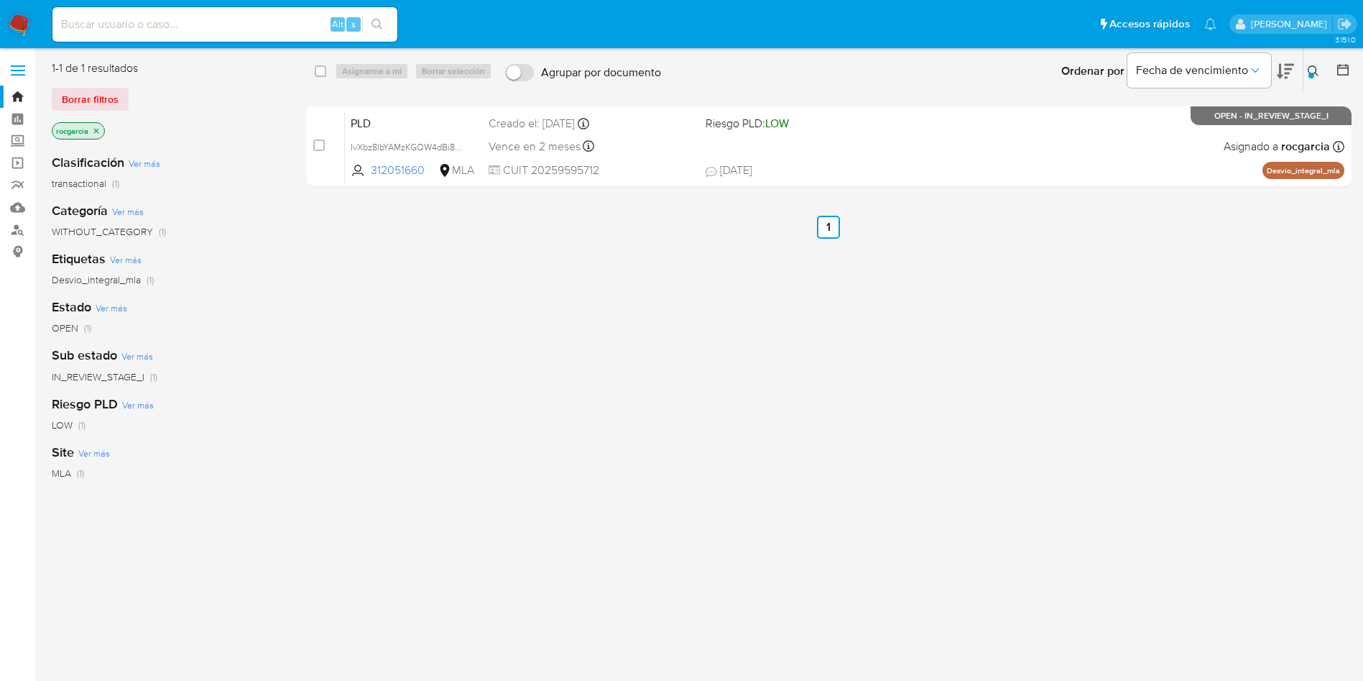
click at [1308, 70] on icon at bounding box center [1313, 70] width 11 height 11
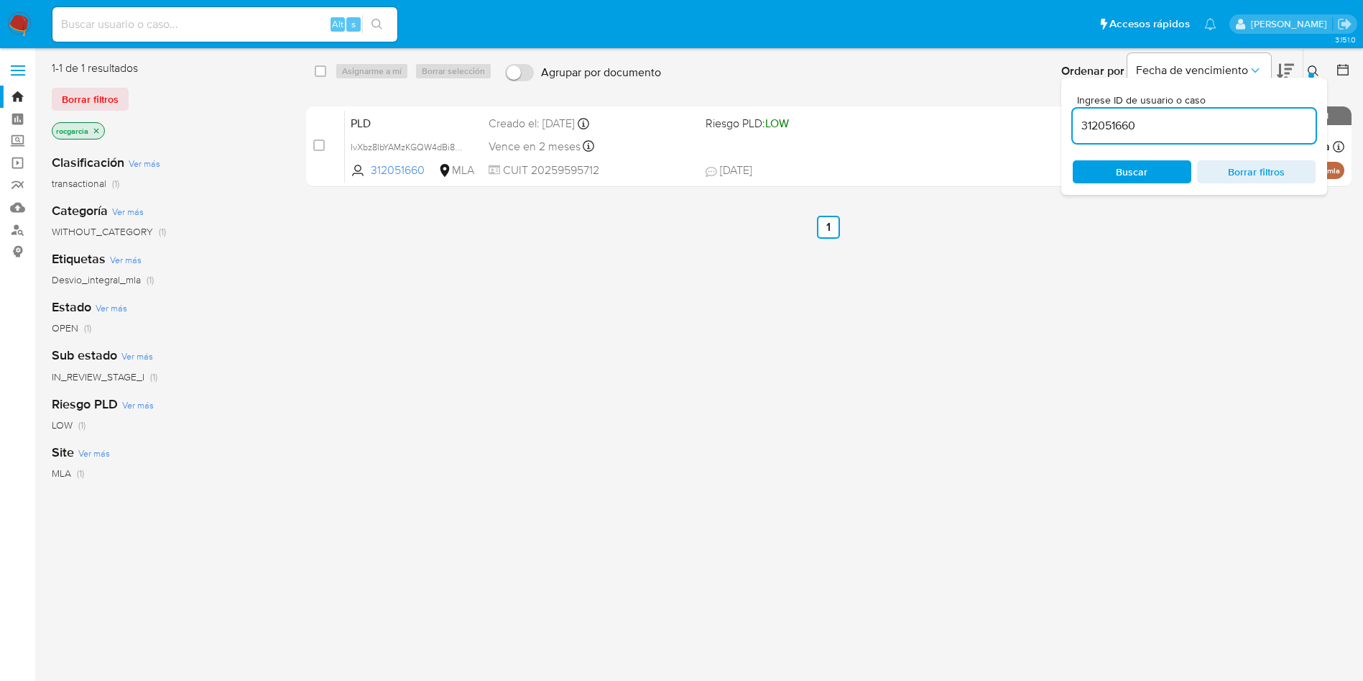
click at [1199, 121] on input "312051660" at bounding box center [1194, 125] width 243 height 19
type input "141064391"
click at [1305, 70] on button at bounding box center [1316, 71] width 24 height 17
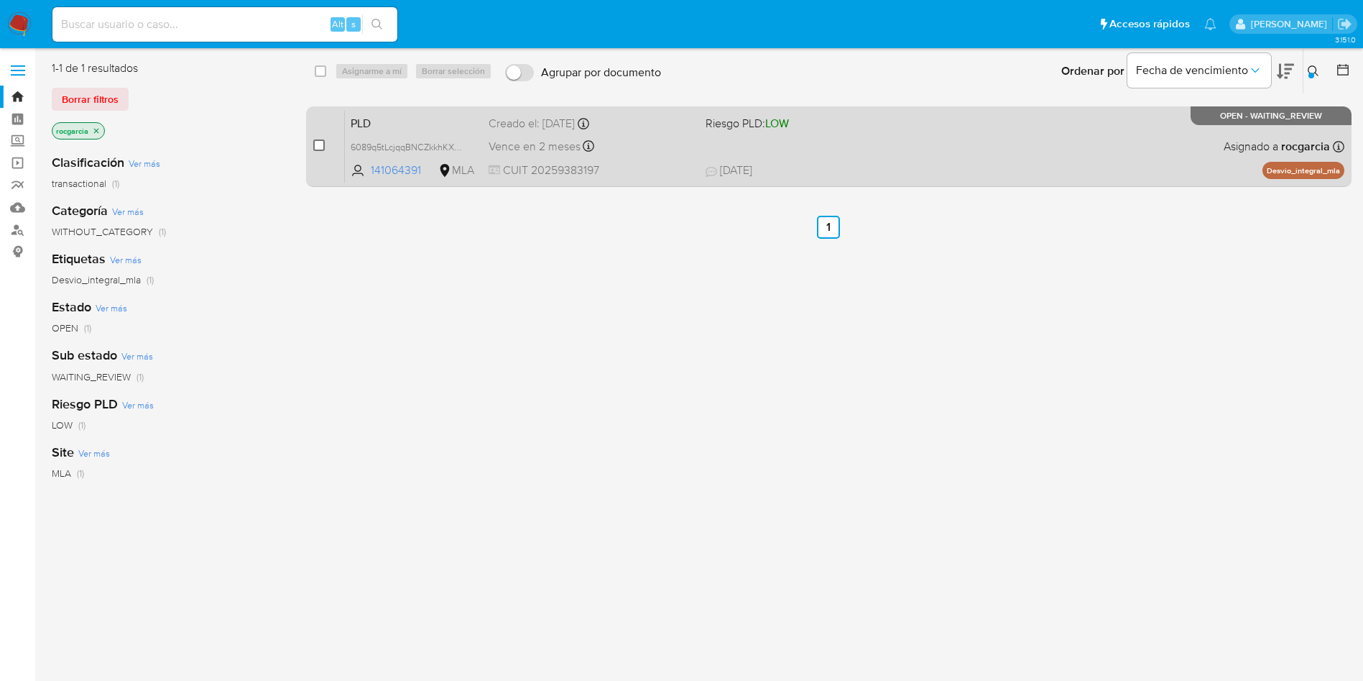
click at [316, 144] on input "checkbox" at bounding box center [318, 144] width 11 height 11
checkbox input "true"
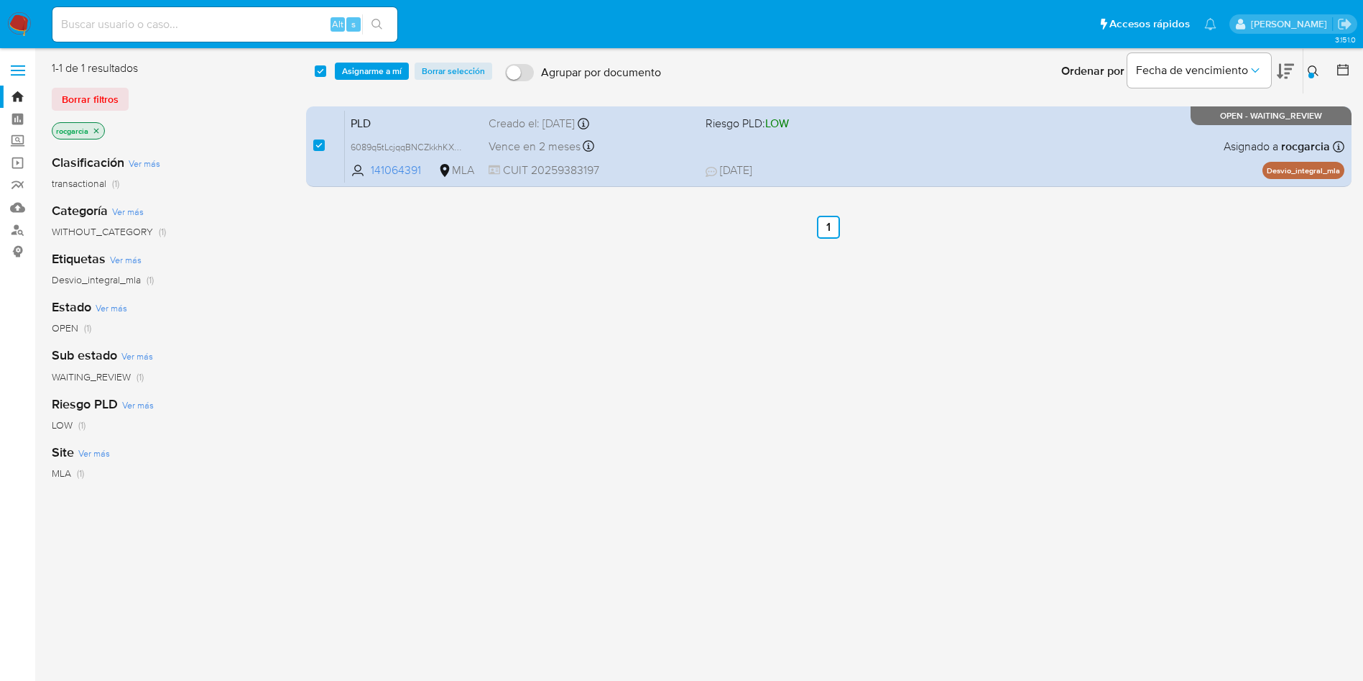
click at [380, 60] on div "select-all-cases-checkbox Asignarme a mí Borrar selección Agrupar por documento…" at bounding box center [829, 71] width 1047 height 45
click at [384, 67] on span "Asignarme a mí" at bounding box center [372, 71] width 60 height 14
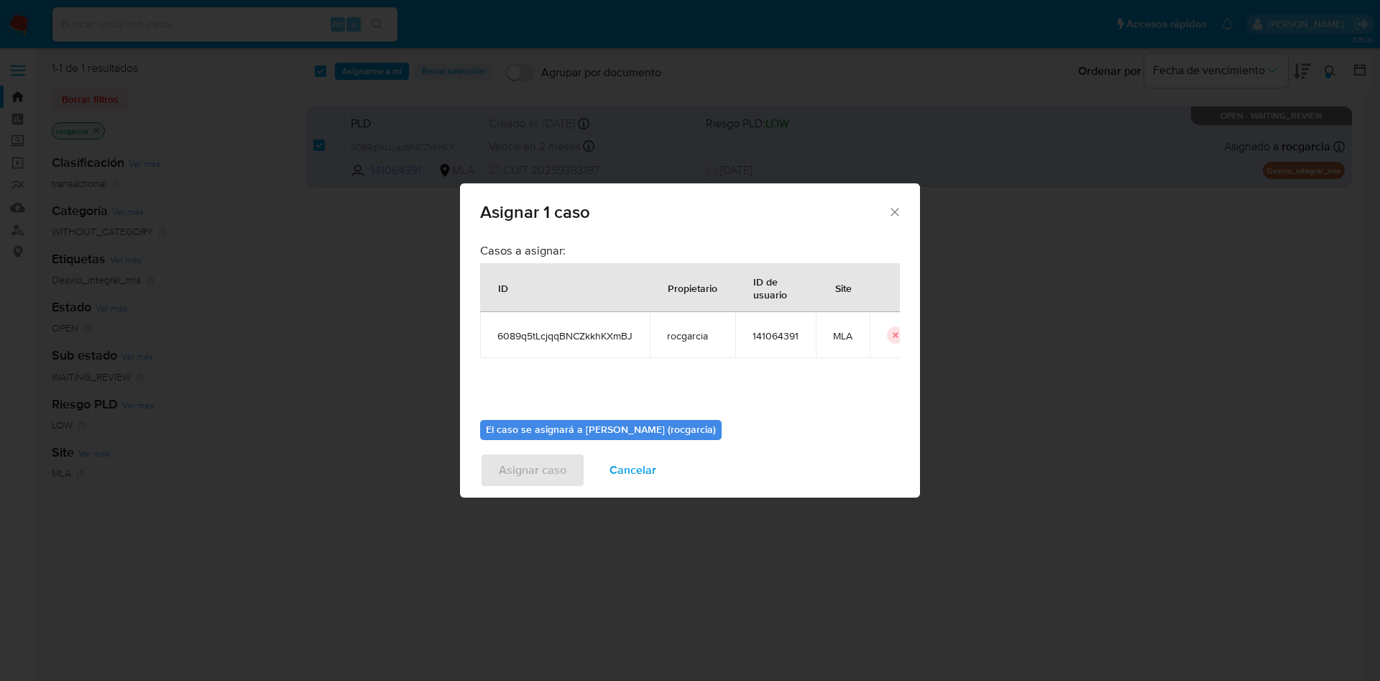
scroll to position [75, 0]
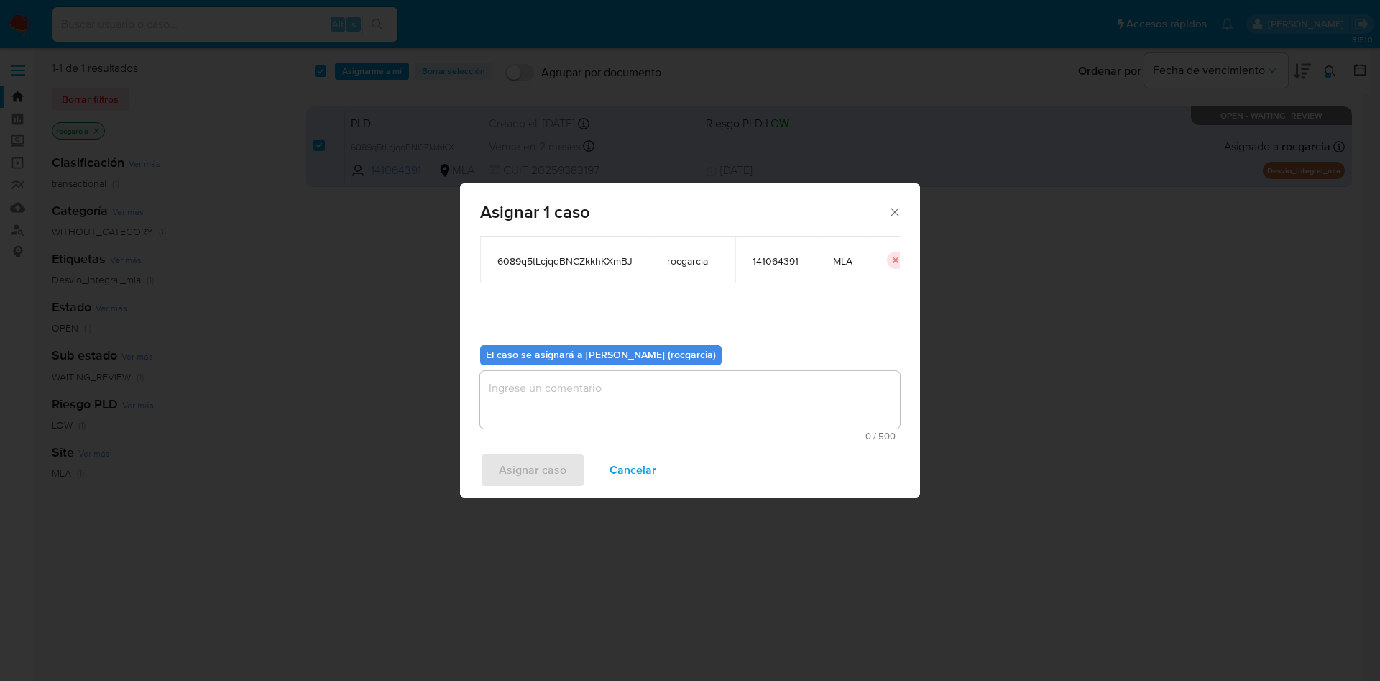
click at [656, 392] on textarea "assign-modal" at bounding box center [690, 399] width 420 height 57
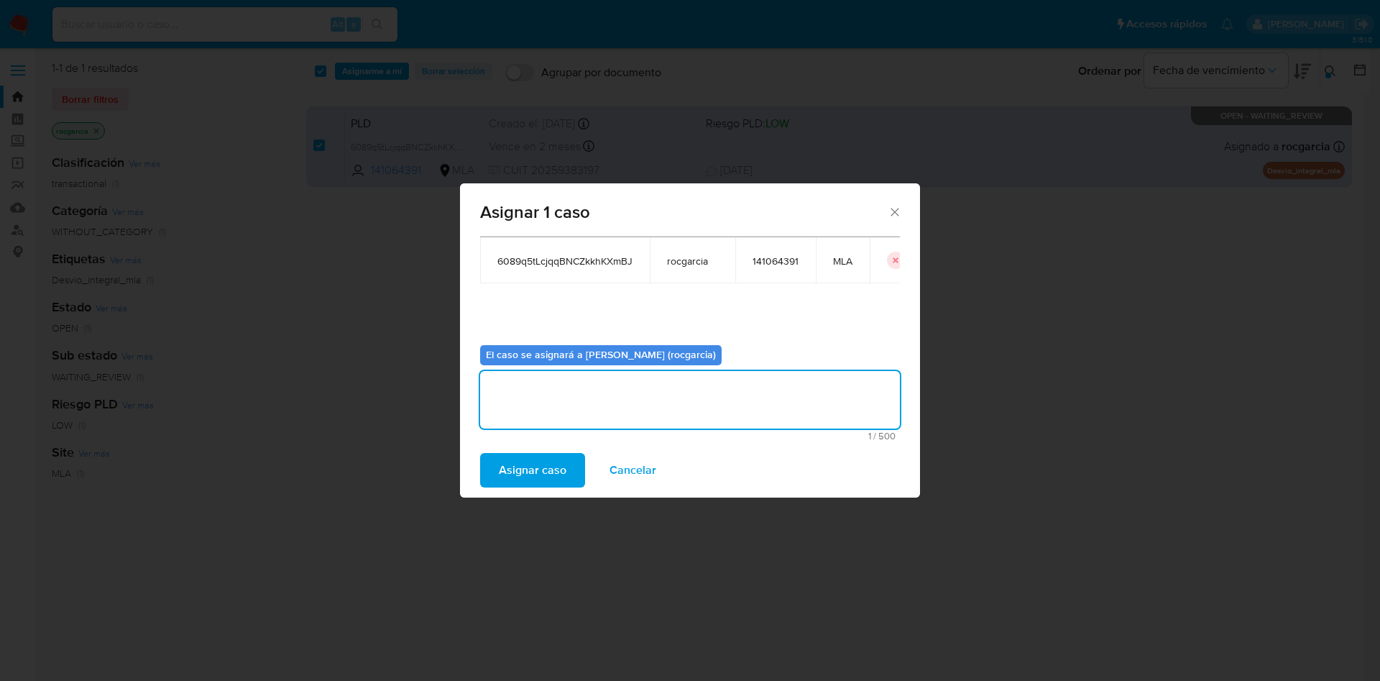
click at [538, 466] on span "Asignar caso" at bounding box center [533, 470] width 68 height 32
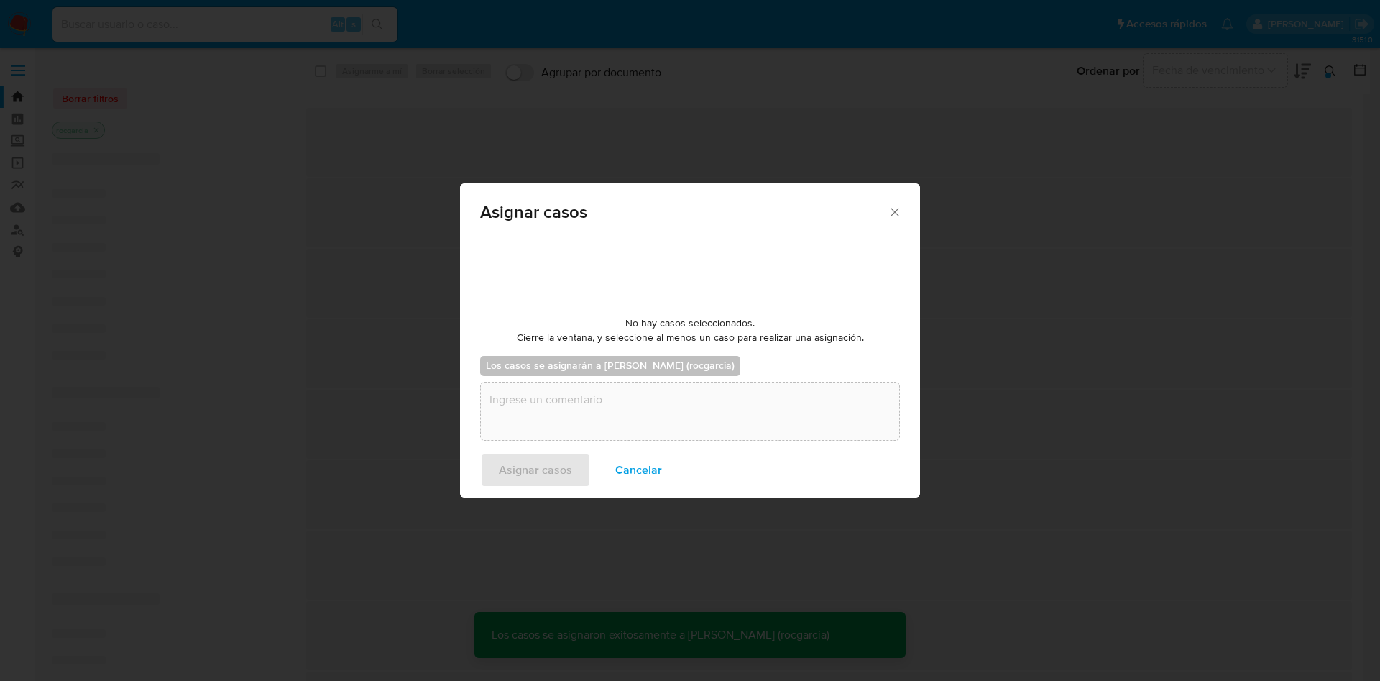
checkbox input "false"
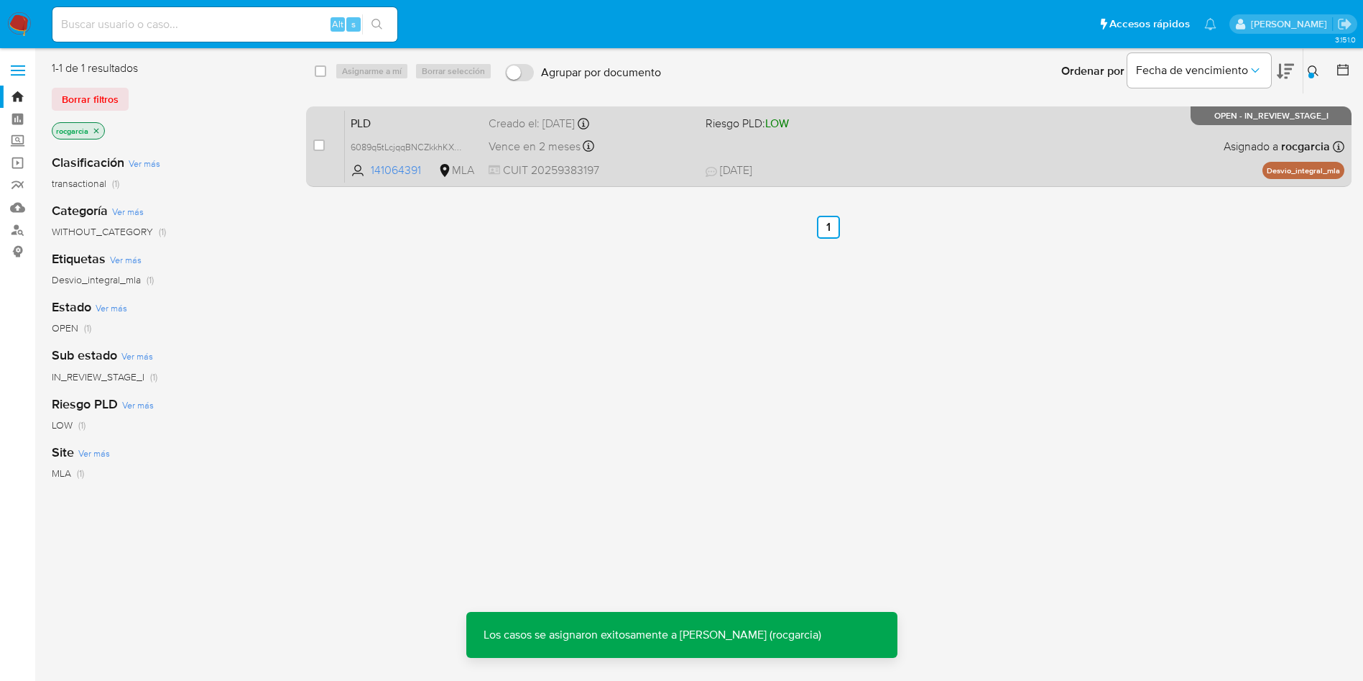
click at [895, 159] on div "PLD 6089q5tLcjqqBNCZkkhKXmBJ 141064391 MLA Riesgo PLD: LOW Creado el: 12/07/202…" at bounding box center [845, 146] width 1000 height 73
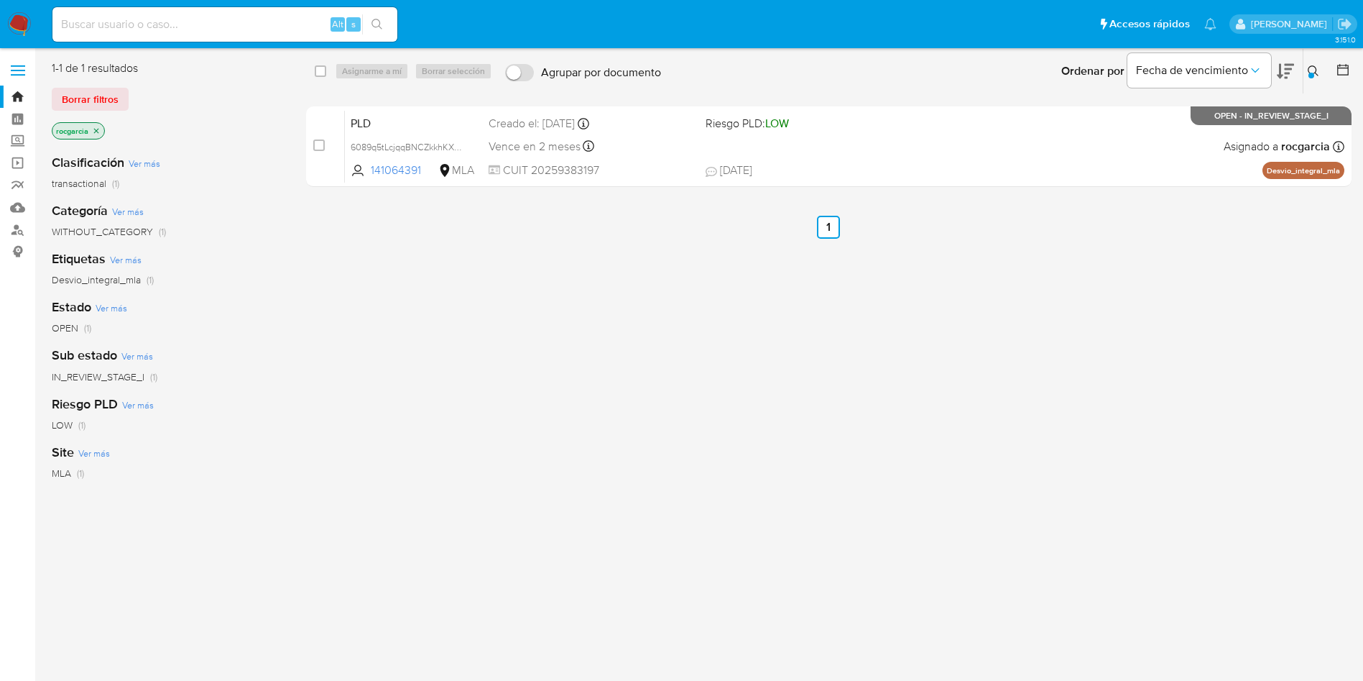
click at [1317, 73] on icon at bounding box center [1313, 70] width 11 height 11
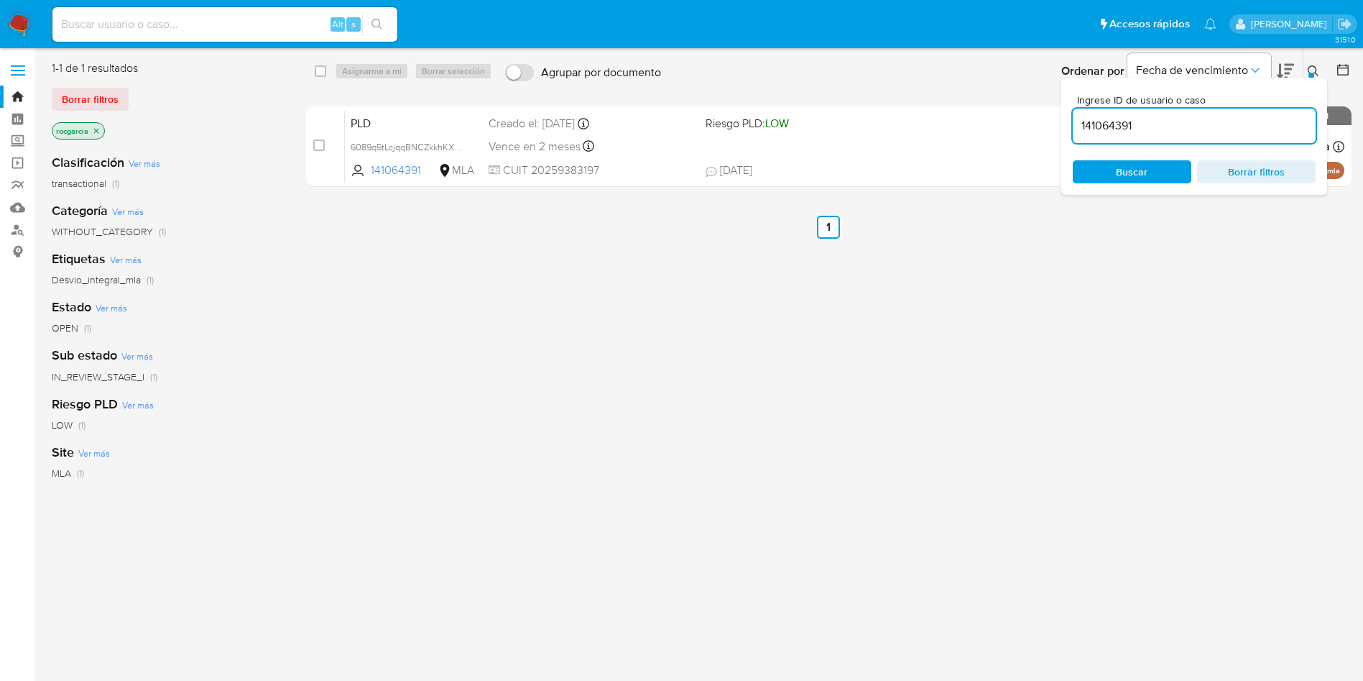
click at [1243, 129] on input "141064391" at bounding box center [1194, 125] width 243 height 19
type input "127668843"
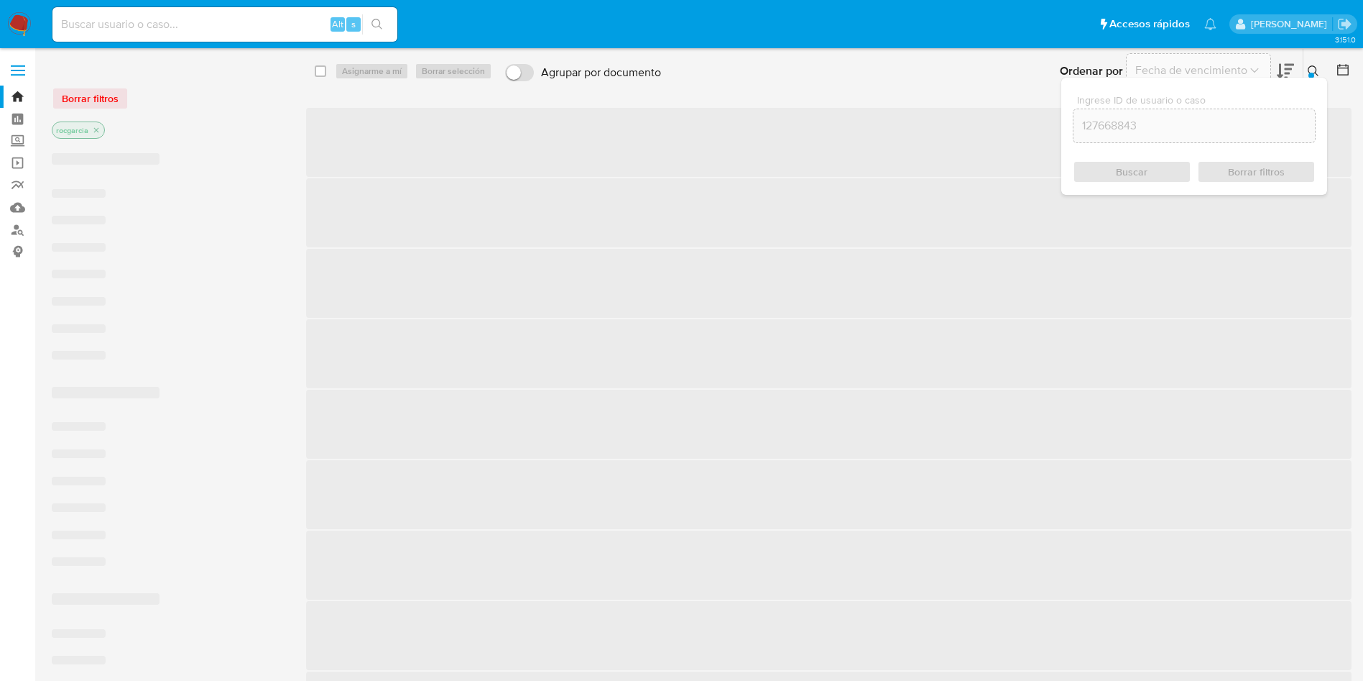
click at [1315, 68] on icon at bounding box center [1313, 70] width 11 height 11
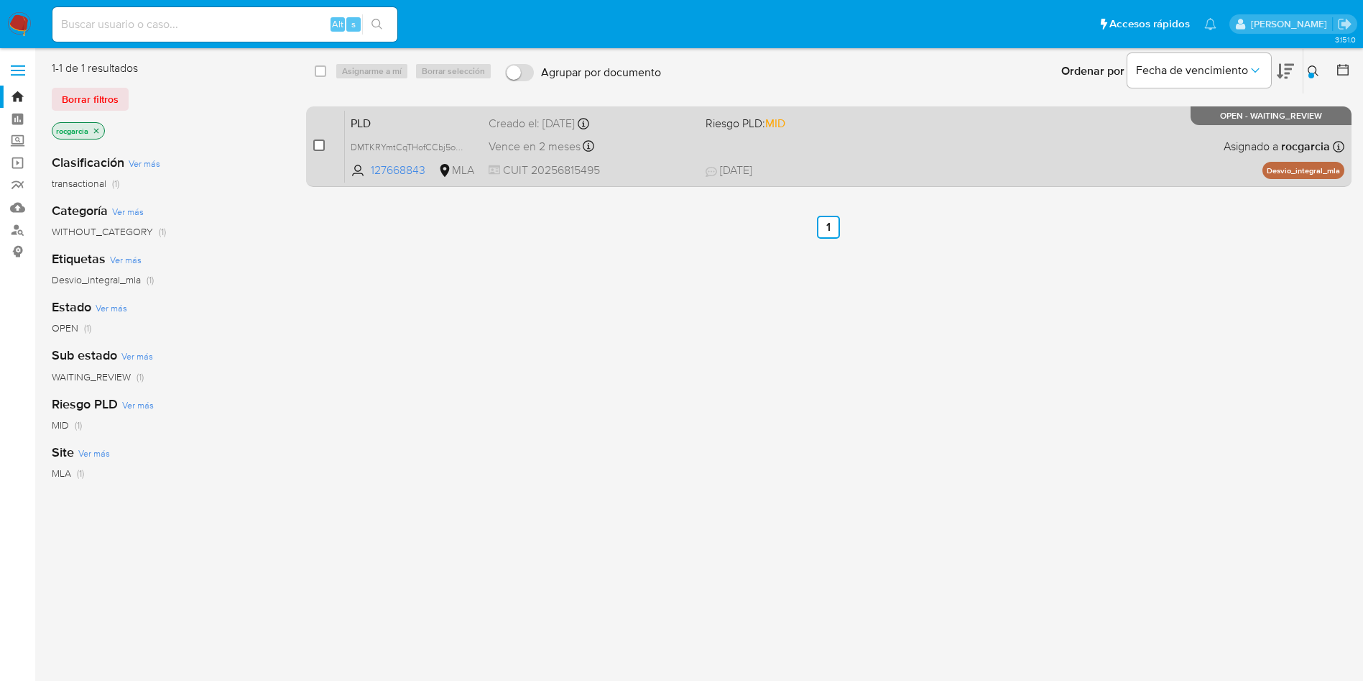
click at [314, 142] on input "checkbox" at bounding box center [318, 144] width 11 height 11
checkbox input "true"
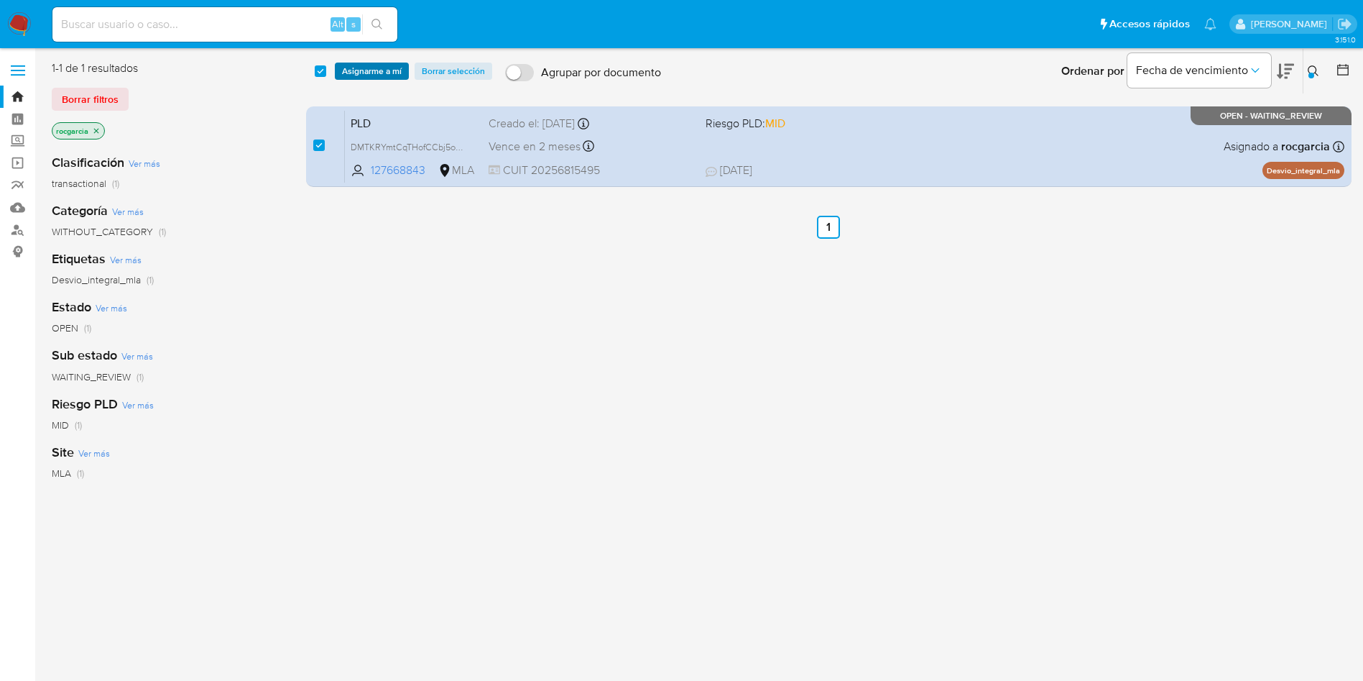
click at [379, 68] on span "Asignarme a mí" at bounding box center [372, 71] width 60 height 14
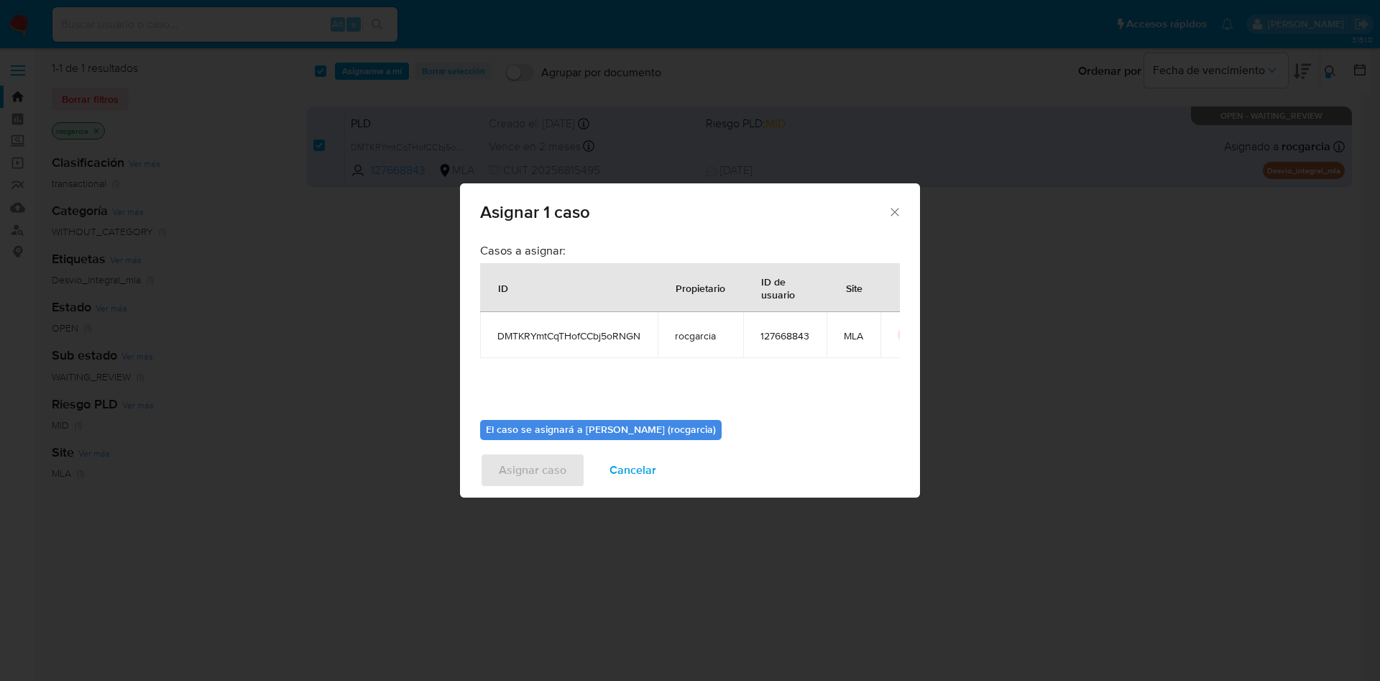
scroll to position [75, 0]
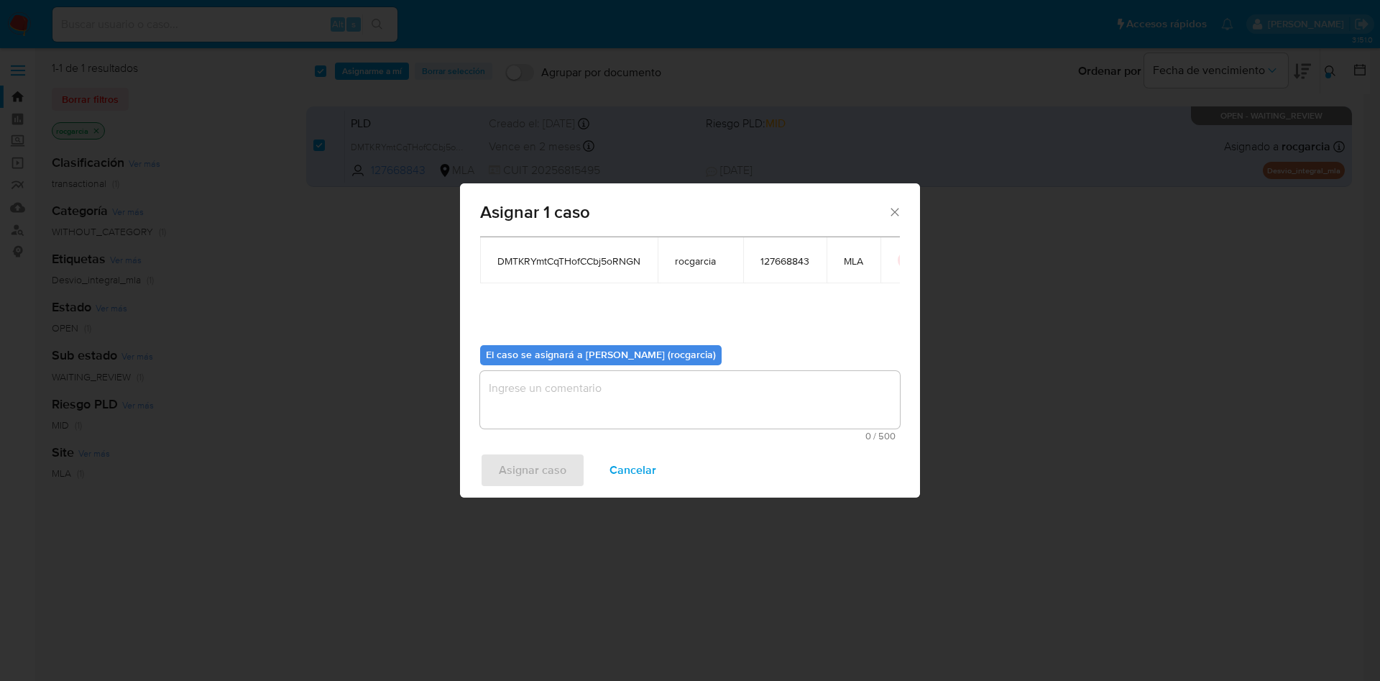
click at [629, 405] on textarea "assign-modal" at bounding box center [690, 399] width 420 height 57
click at [534, 475] on span "Asignar caso" at bounding box center [533, 470] width 68 height 32
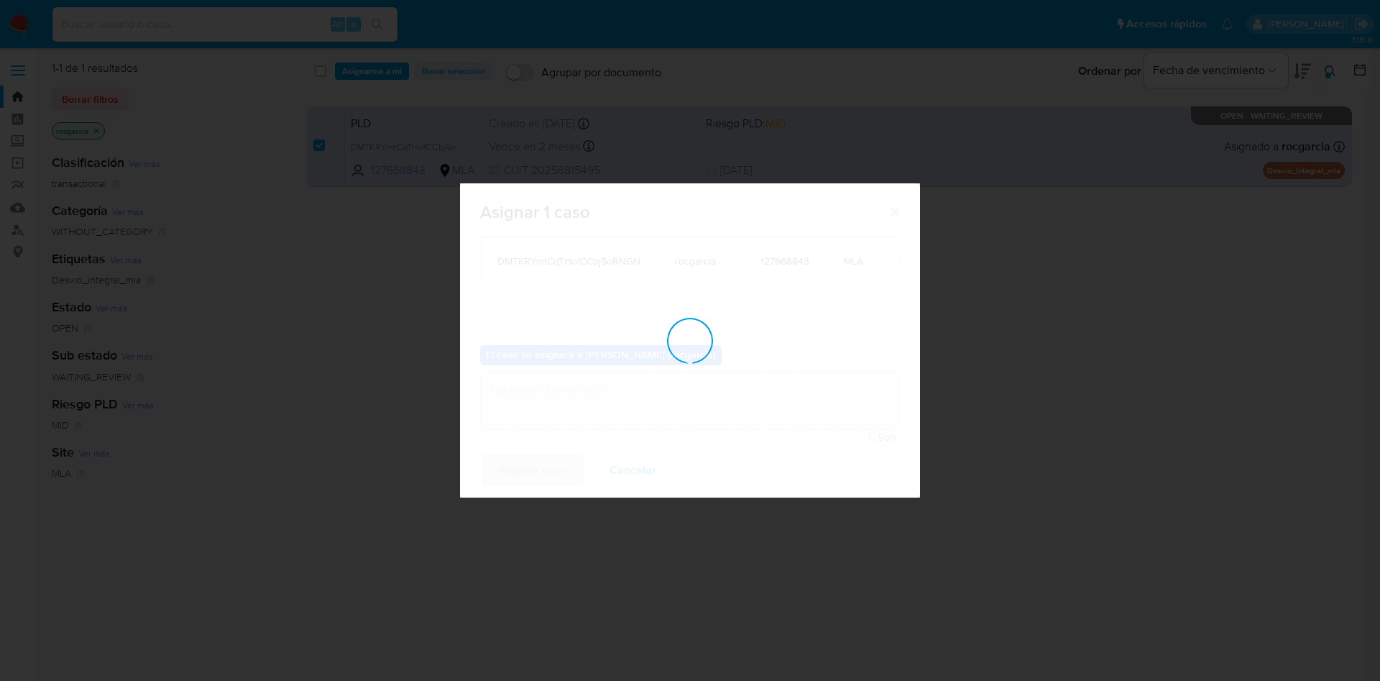
checkbox input "false"
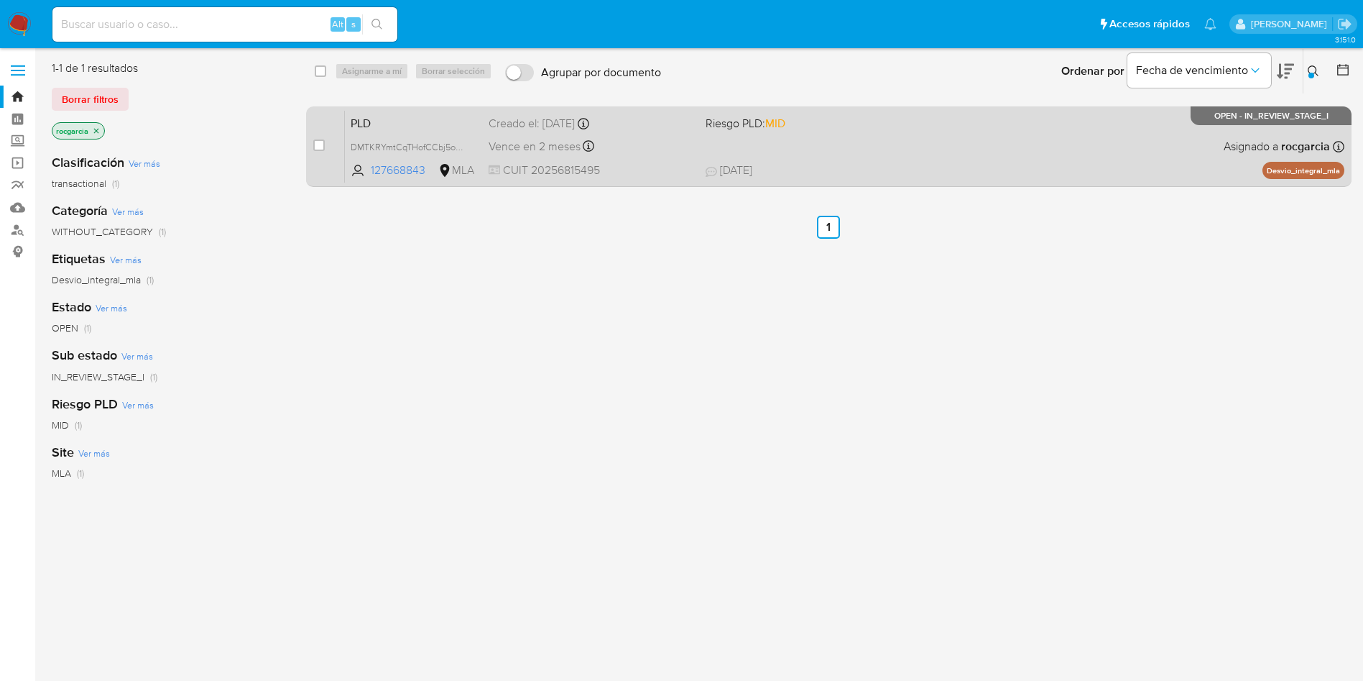
click at [992, 159] on div "PLD DMTKRYmtCqTHofCCbj5oRNGN 127668843 MLA Riesgo PLD: MID Creado el: 12/07/202…" at bounding box center [845, 146] width 1000 height 73
click at [321, 142] on input "checkbox" at bounding box center [318, 144] width 11 height 11
checkbox input "true"
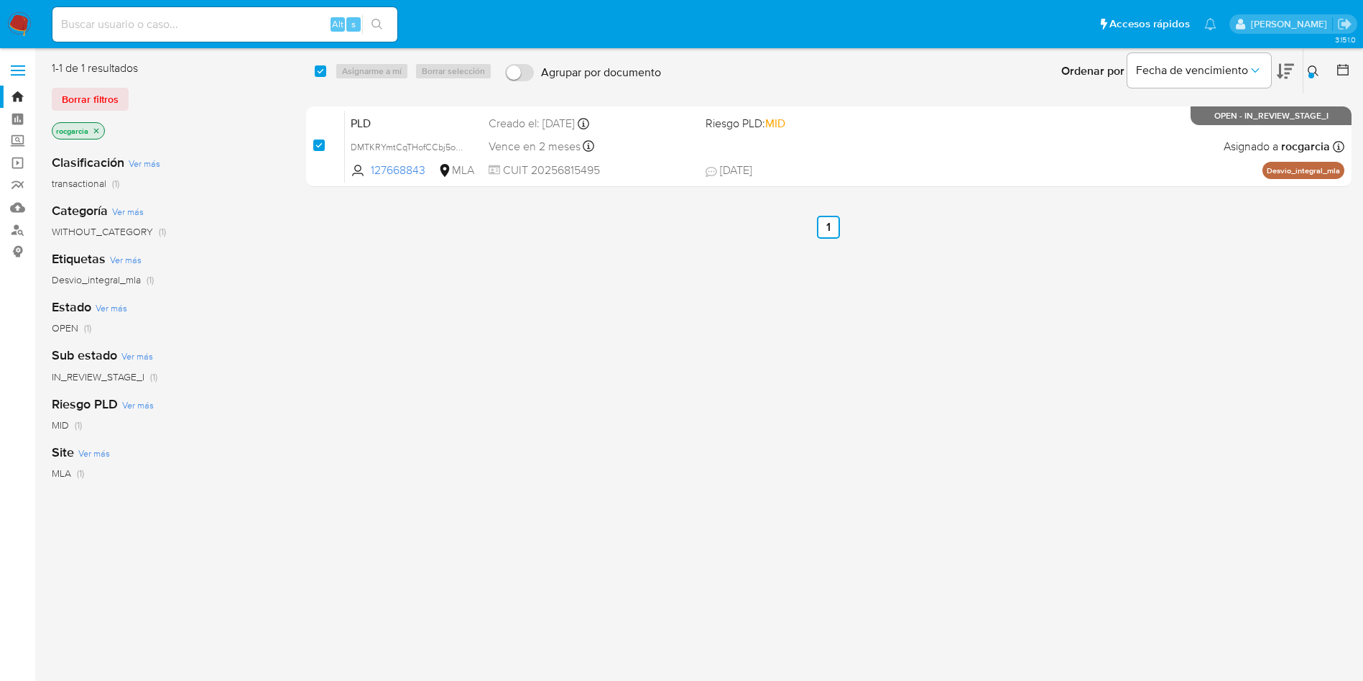
checkbox input "true"
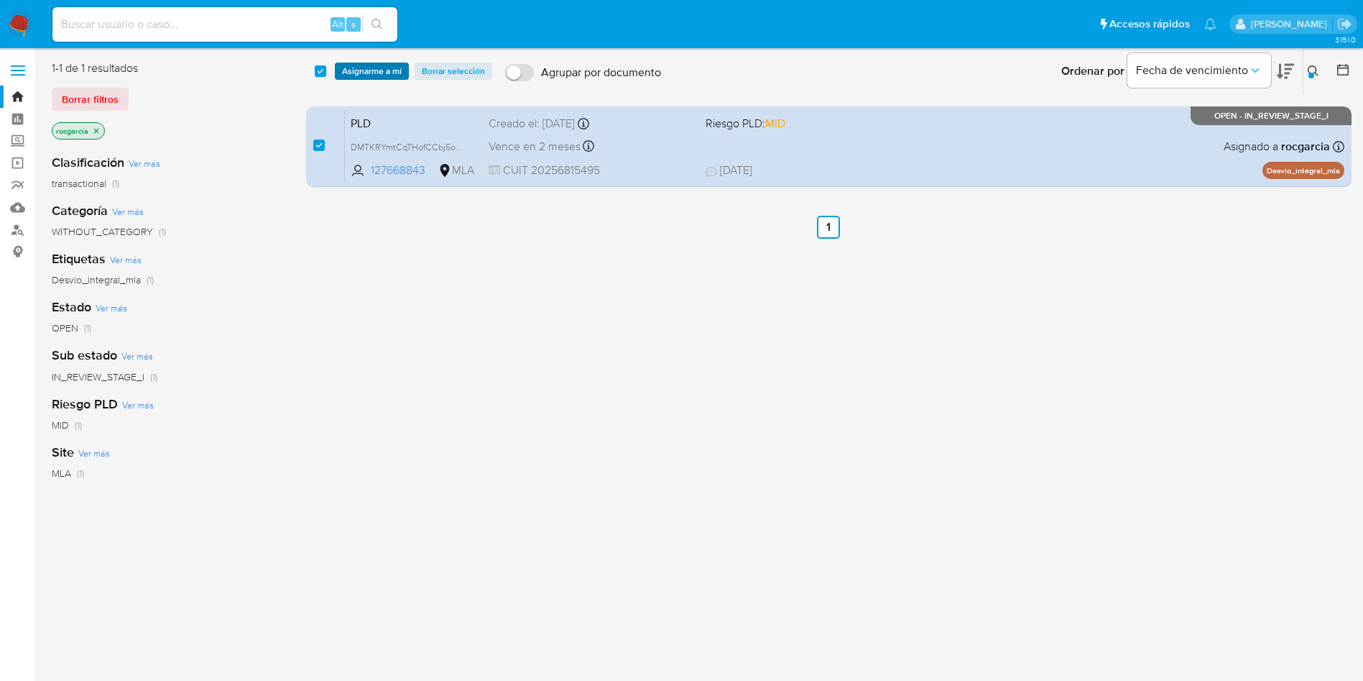
click at [352, 78] on span "Asignarme a mí" at bounding box center [372, 71] width 60 height 14
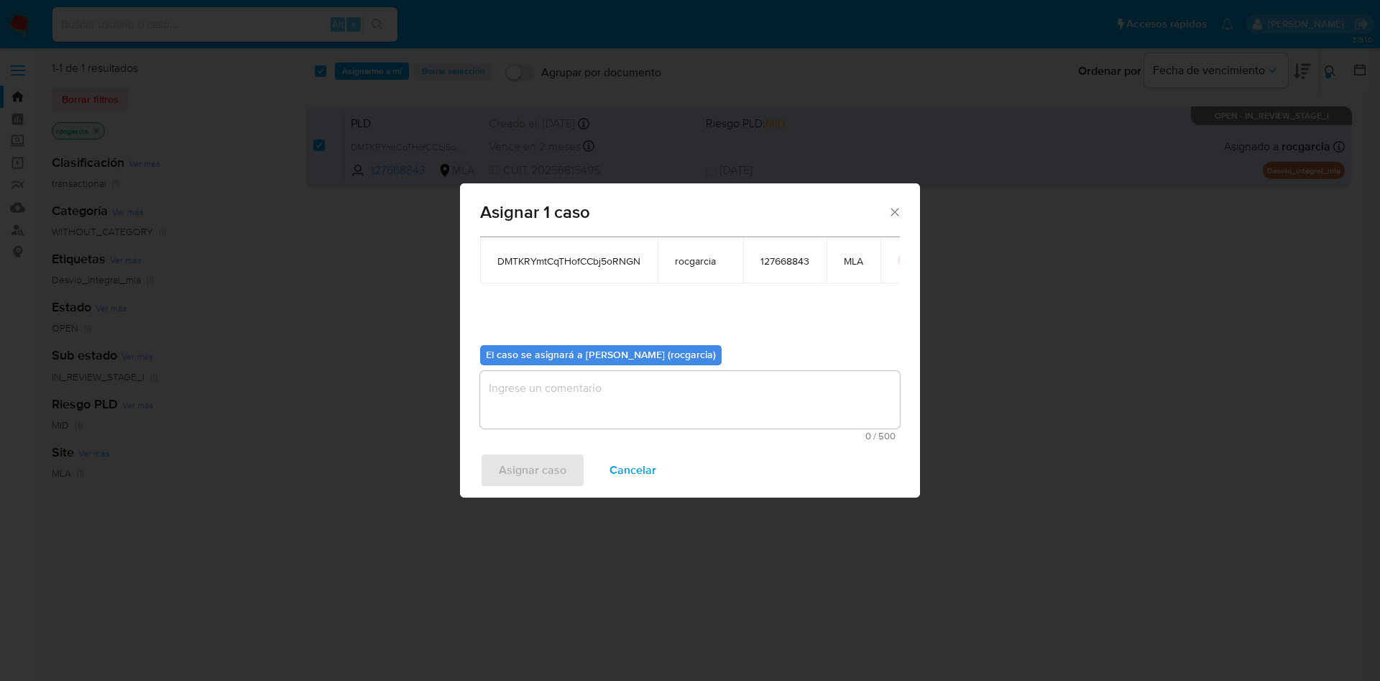
click at [599, 402] on textarea "assign-modal" at bounding box center [690, 399] width 420 height 57
click at [543, 454] on span "Asignar caso" at bounding box center [533, 470] width 68 height 32
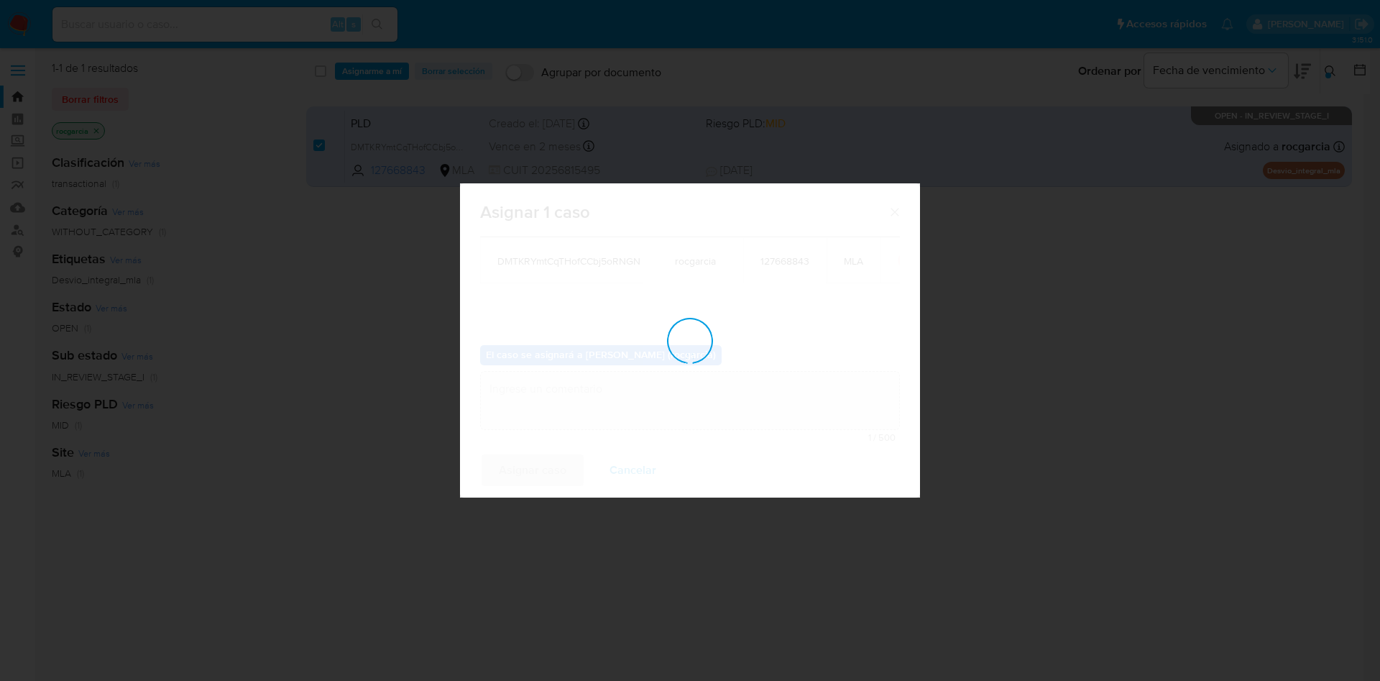
checkbox input "false"
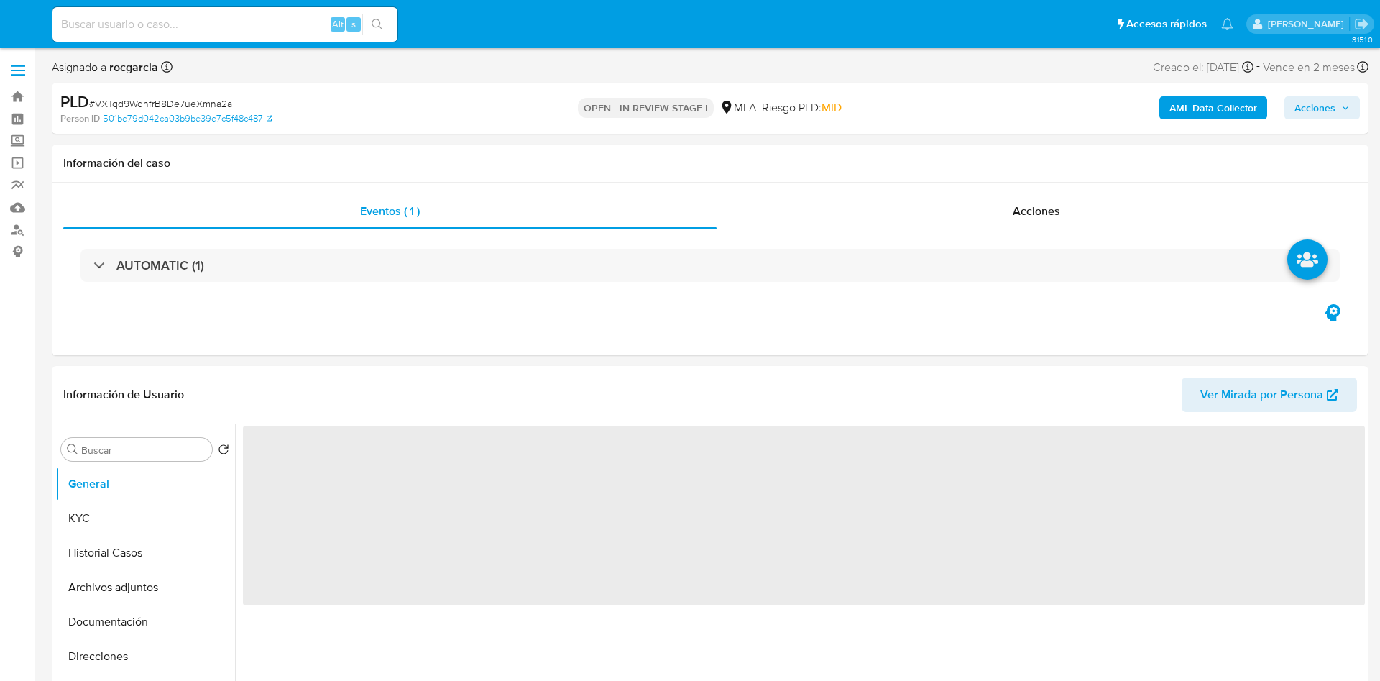
select select "10"
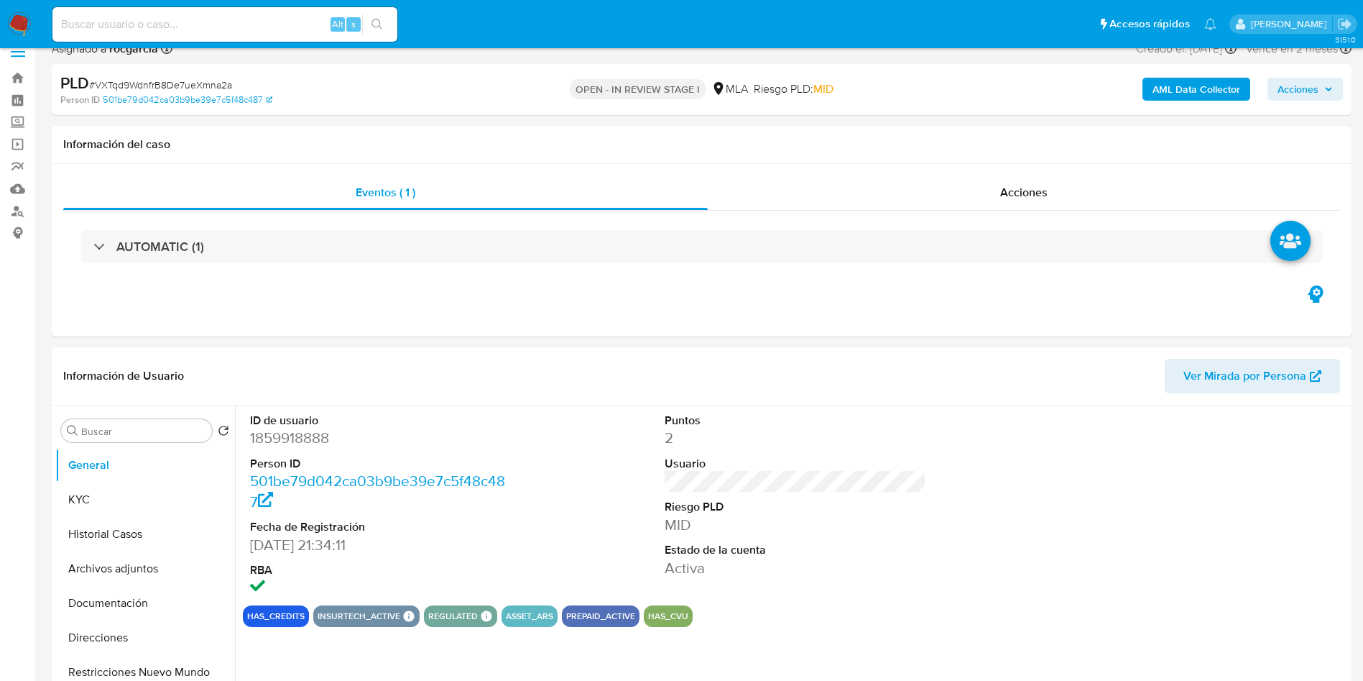
scroll to position [431, 0]
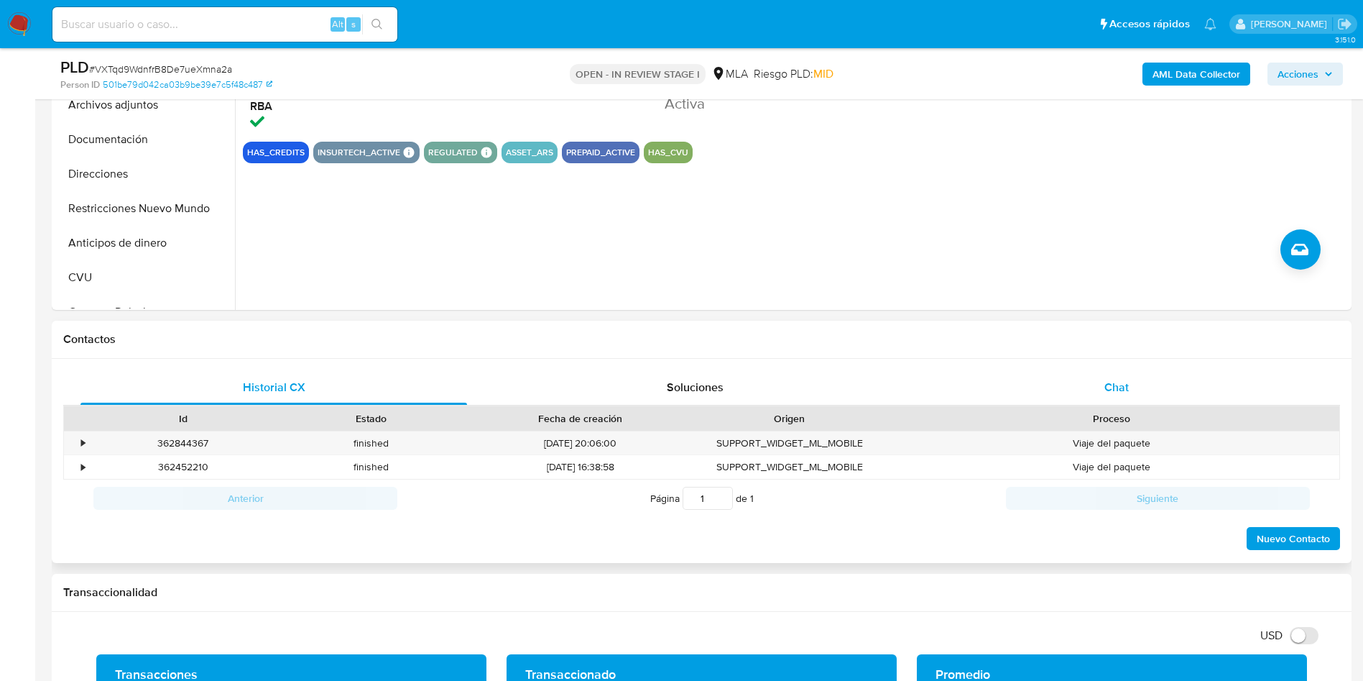
click at [1113, 379] on span "Chat" at bounding box center [1117, 387] width 24 height 17
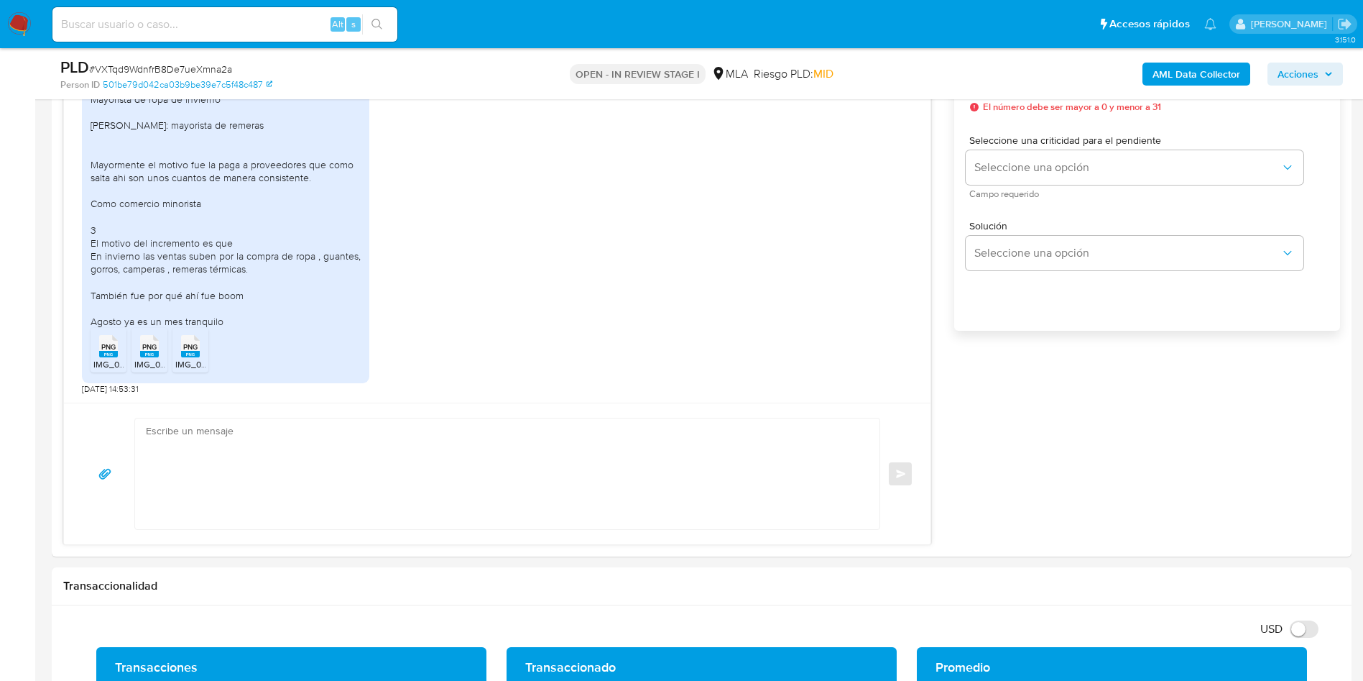
scroll to position [755, 0]
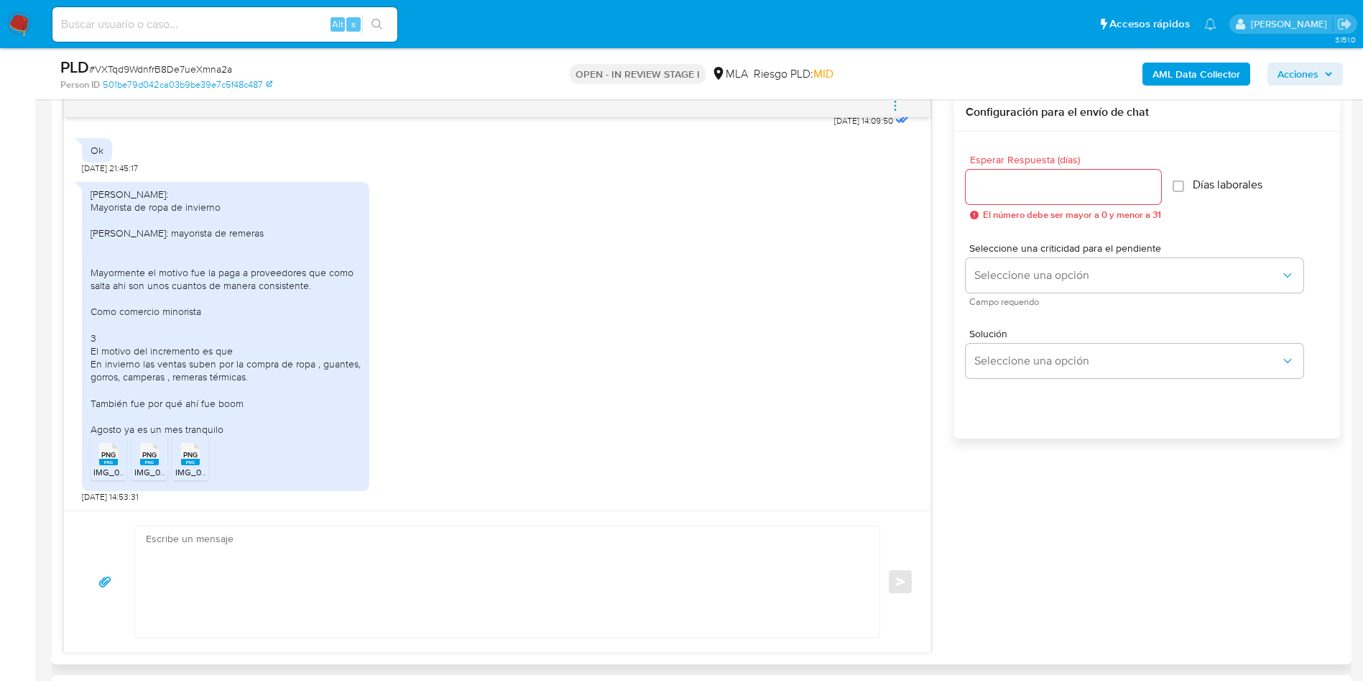
click at [109, 452] on span "PNG" at bounding box center [108, 454] width 14 height 9
click at [147, 456] on span "PNG" at bounding box center [149, 454] width 14 height 9
click at [185, 459] on span "PNG" at bounding box center [190, 454] width 14 height 9
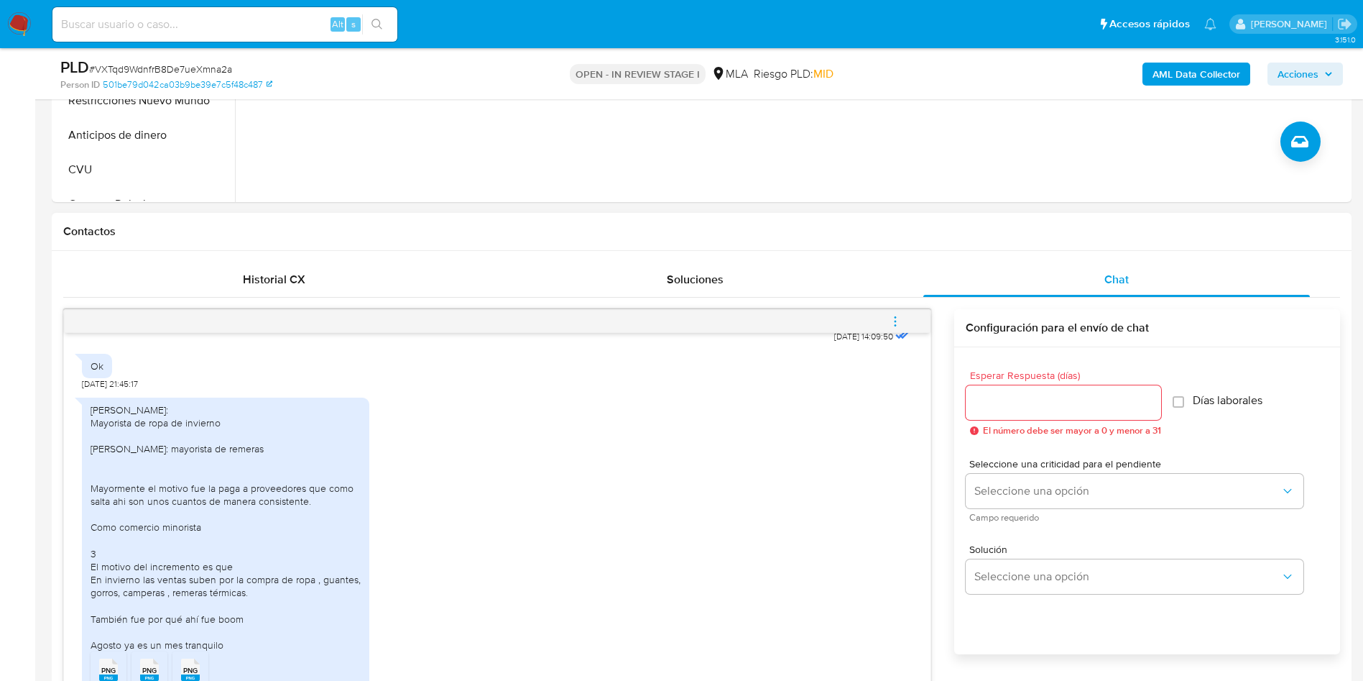
scroll to position [1814, 0]
drag, startPoint x: 91, startPoint y: 451, endPoint x: 141, endPoint y: 452, distance: 49.6
click at [141, 452] on div "[PERSON_NAME]: Mayorista de ropa de invierno [PERSON_NAME]: mayorista de remera…" at bounding box center [226, 531] width 270 height 249
copy div "Modas Joel"
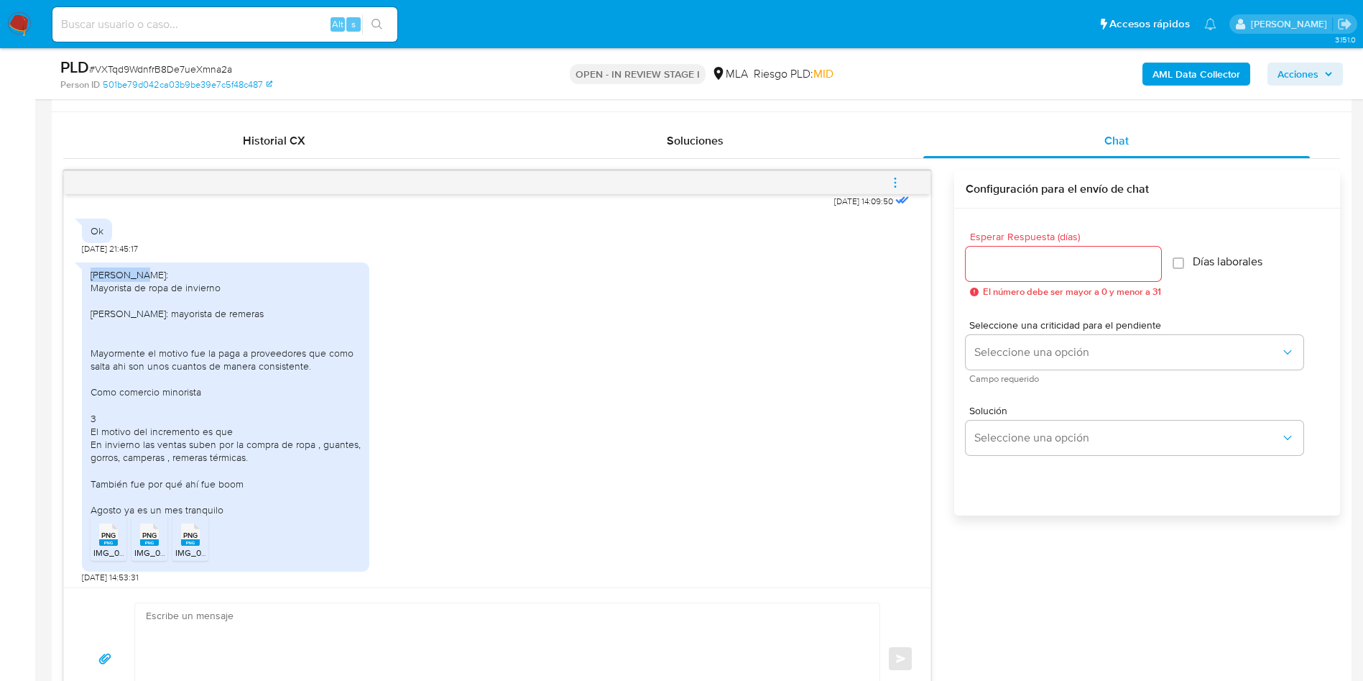
scroll to position [647, 0]
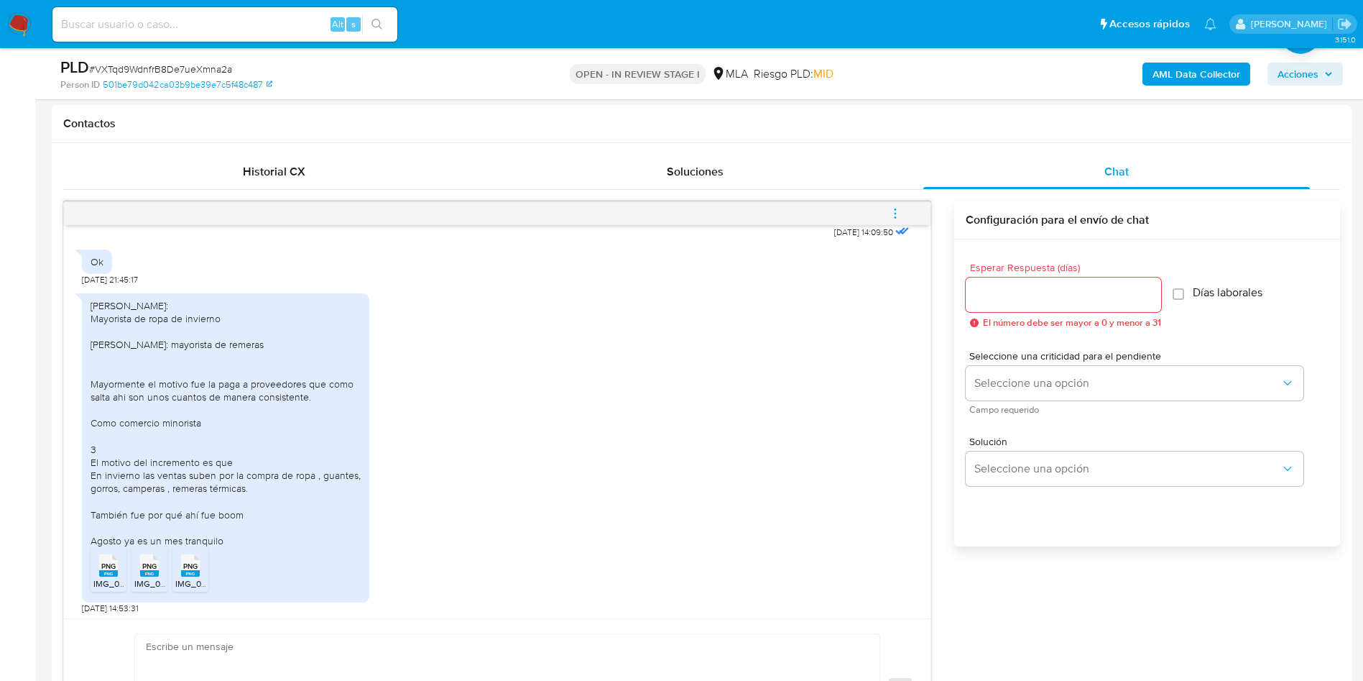
click at [173, 433] on div "[PERSON_NAME]: Mayorista de ropa de invierno [PERSON_NAME]: mayorista de remera…" at bounding box center [226, 423] width 270 height 249
click at [447, 410] on div "Modas Joel Kevin penfold: Mayorista de ropa de invierno Hugo edfin: mayorista d…" at bounding box center [497, 446] width 831 height 328
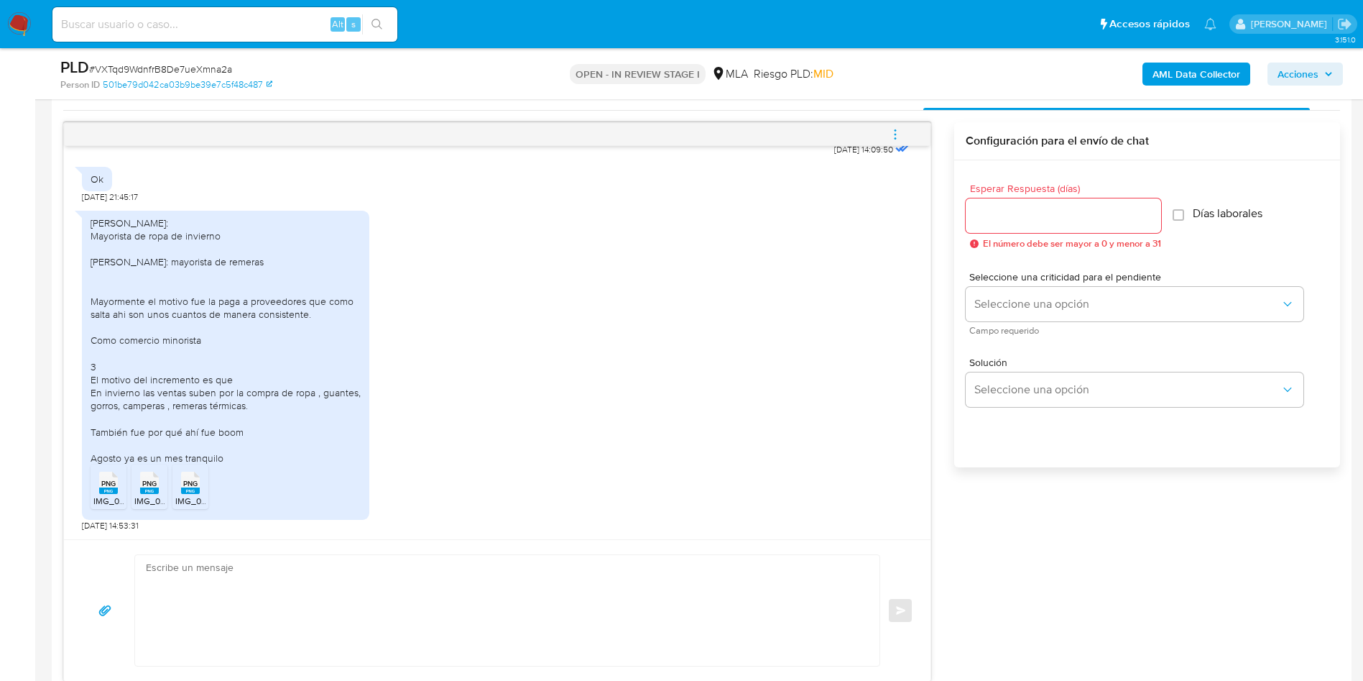
scroll to position [755, 0]
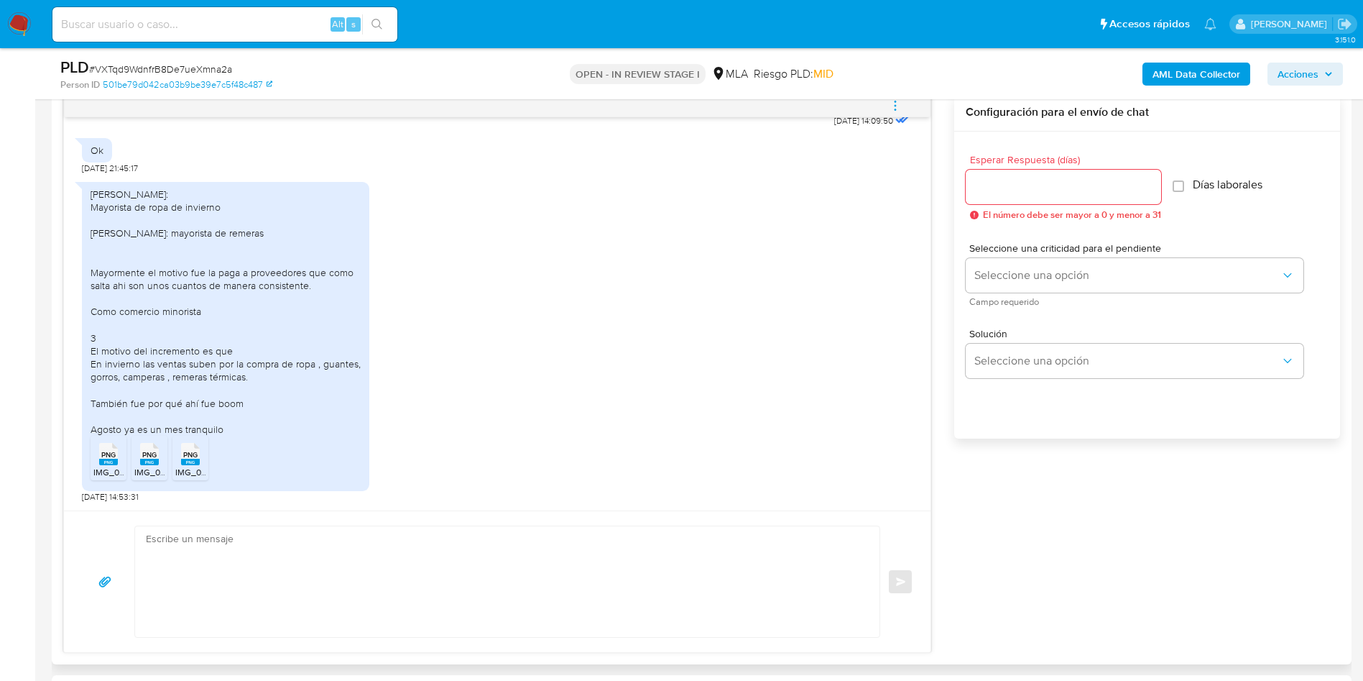
click at [299, 558] on textarea at bounding box center [504, 581] width 716 height 111
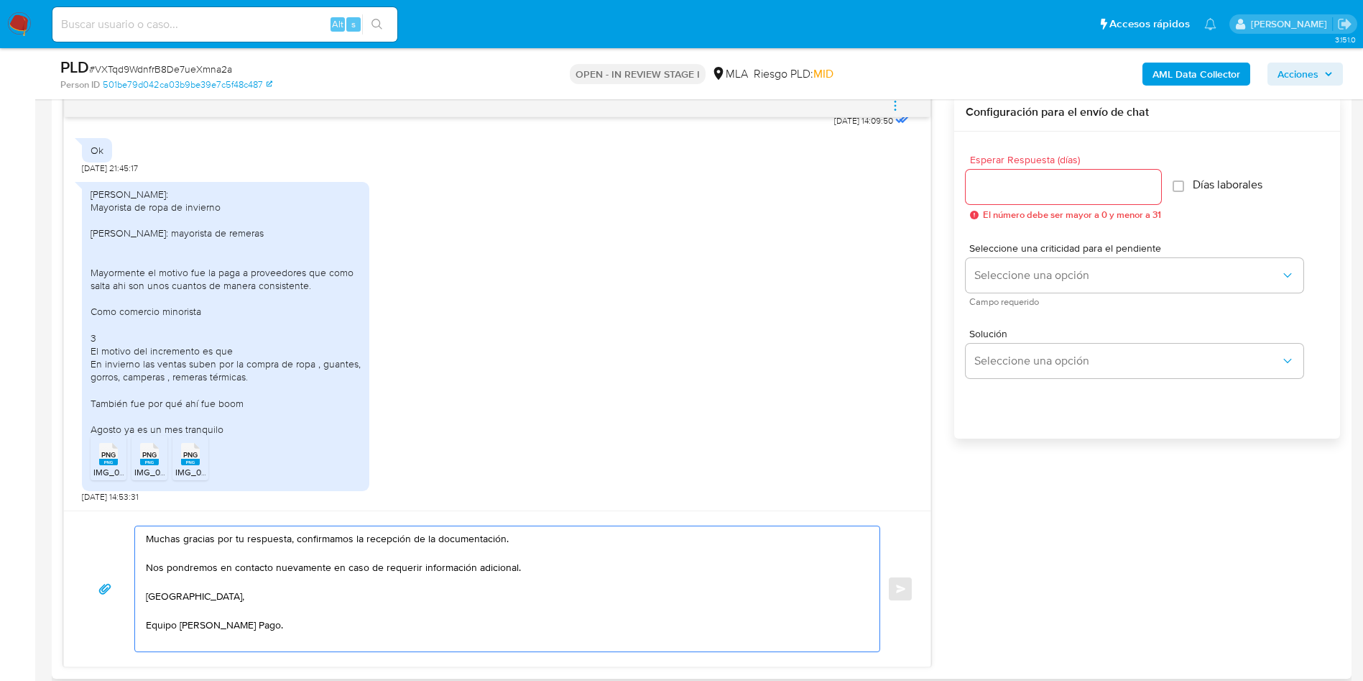
type textarea "Muchas gracias por tu respuesta, confirmamos la recepción de la documentación. …"
click at [1018, 198] on div at bounding box center [1063, 187] width 195 height 34
click at [1023, 180] on input "Esperar Respuesta (días)" at bounding box center [1063, 187] width 195 height 19
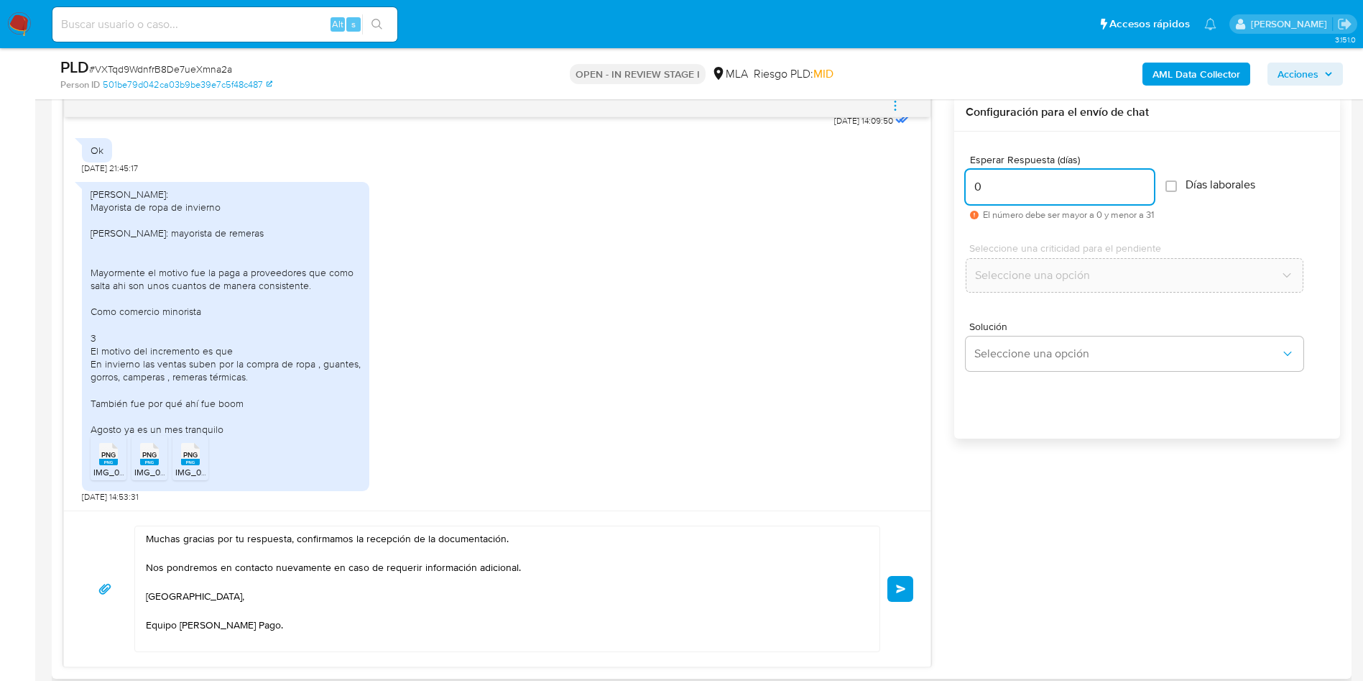
scroll to position [1922, 0]
type input "0"
click at [906, 590] on span "Enviar" at bounding box center [901, 588] width 10 height 9
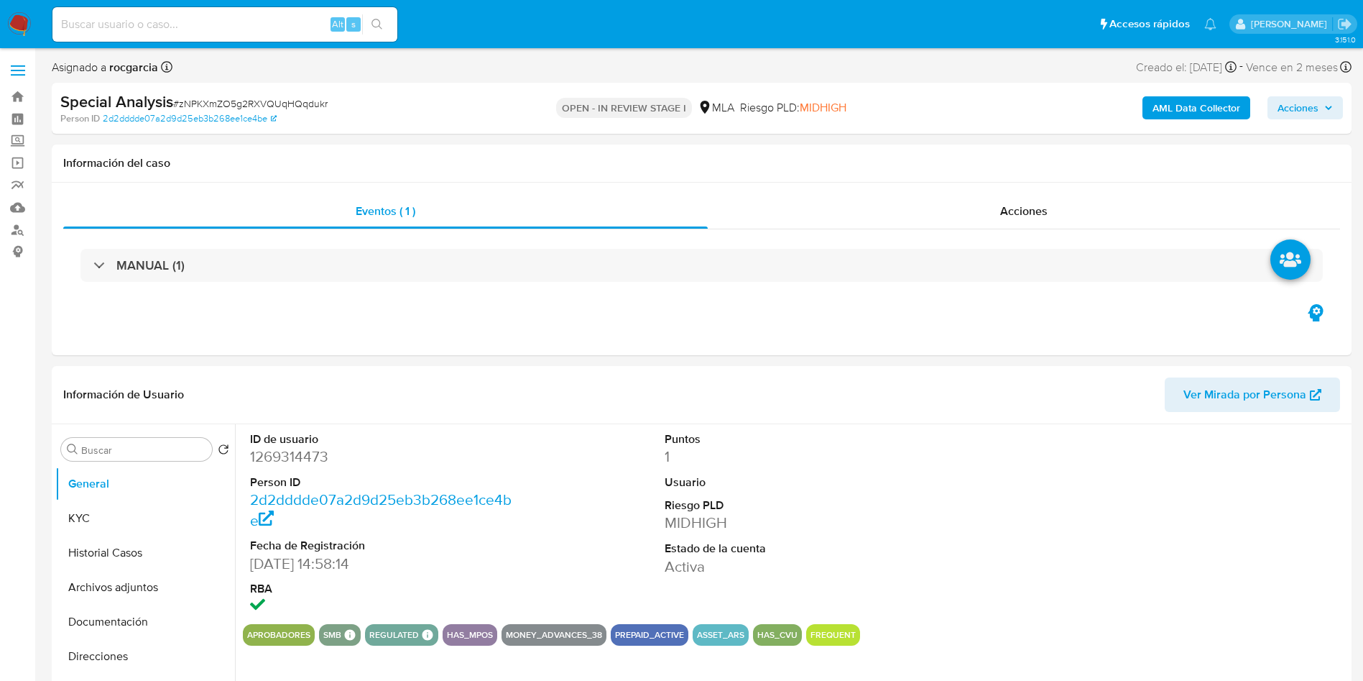
select select "10"
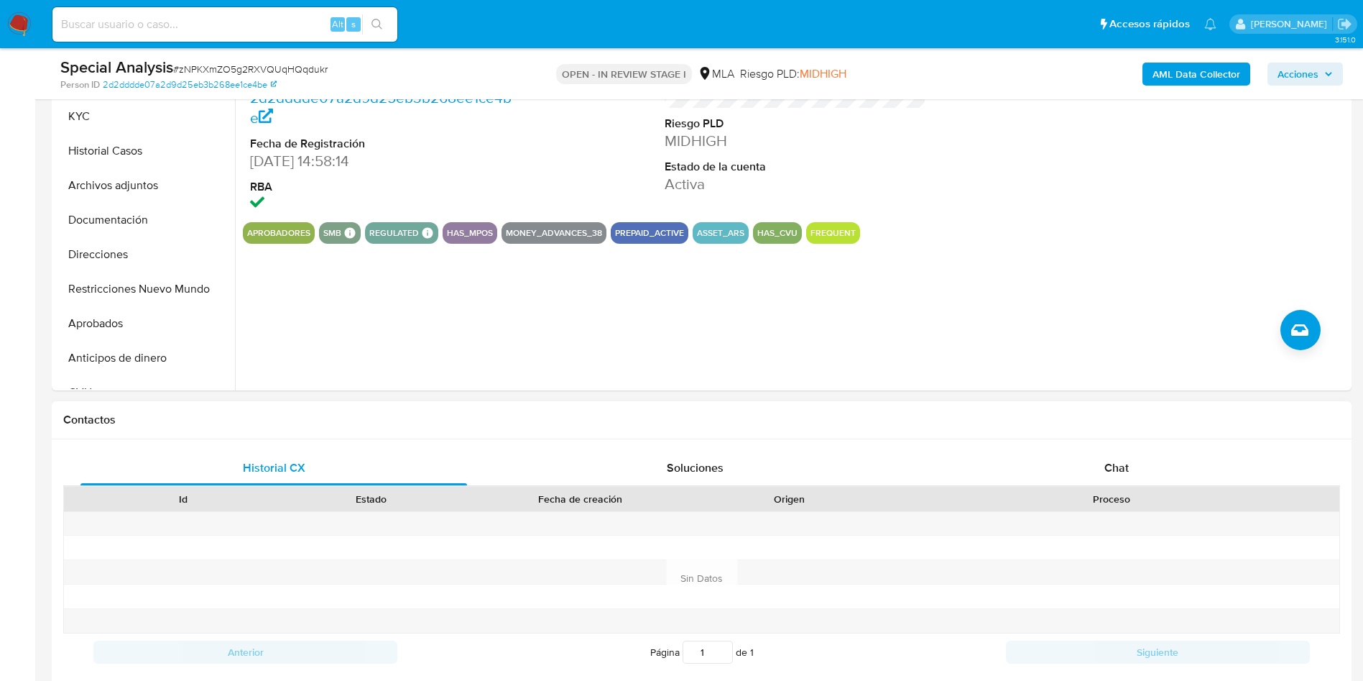
scroll to position [431, 0]
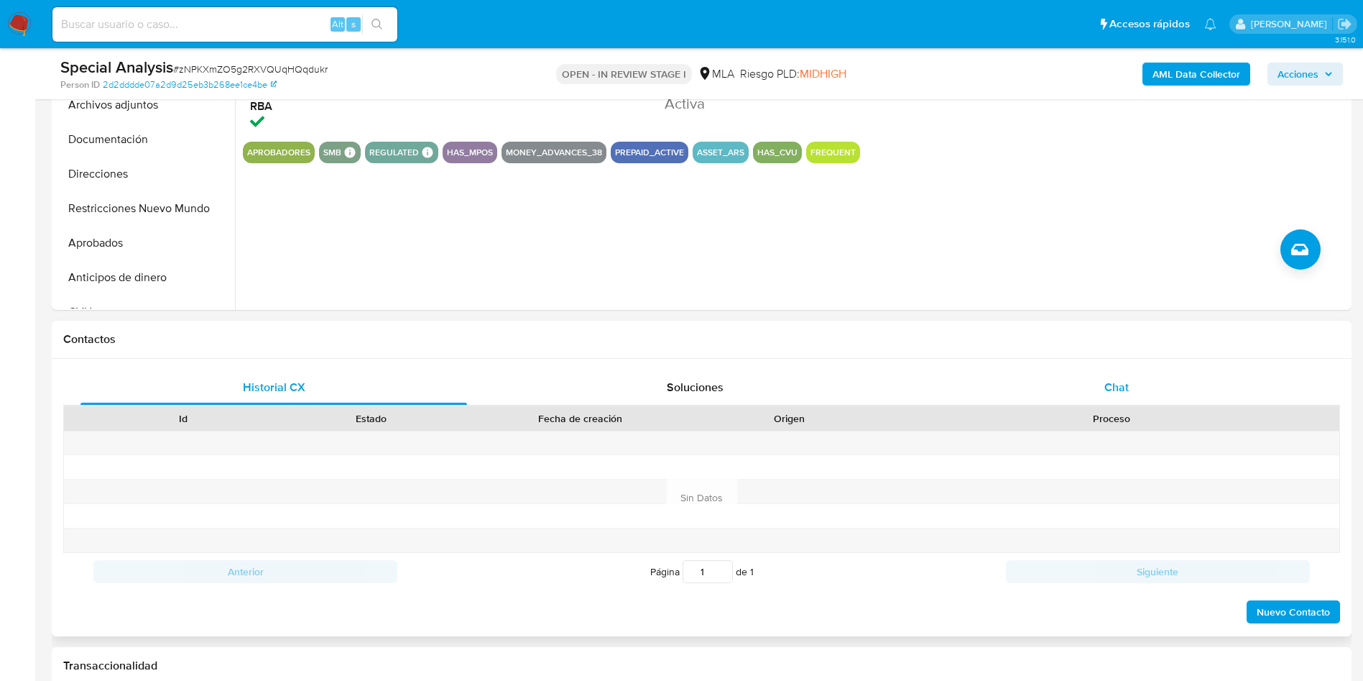
click at [1115, 396] on div "Chat" at bounding box center [1116, 387] width 387 height 34
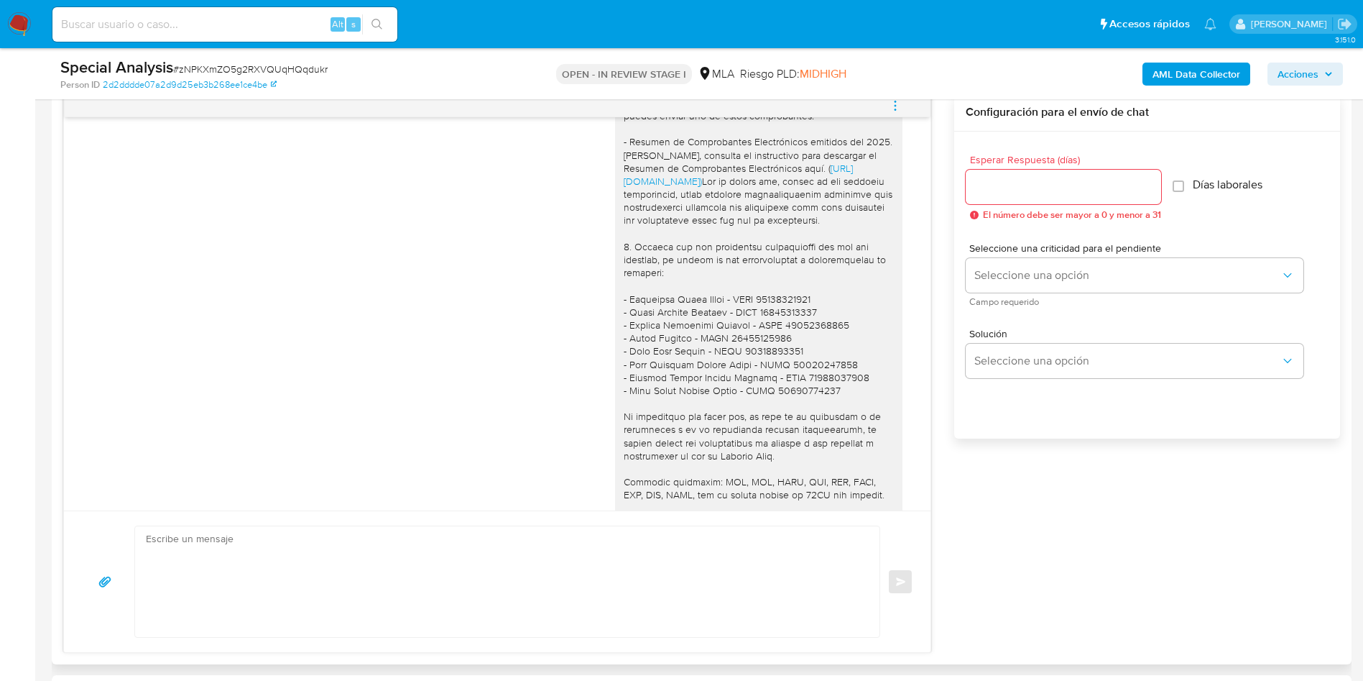
scroll to position [1572, 0]
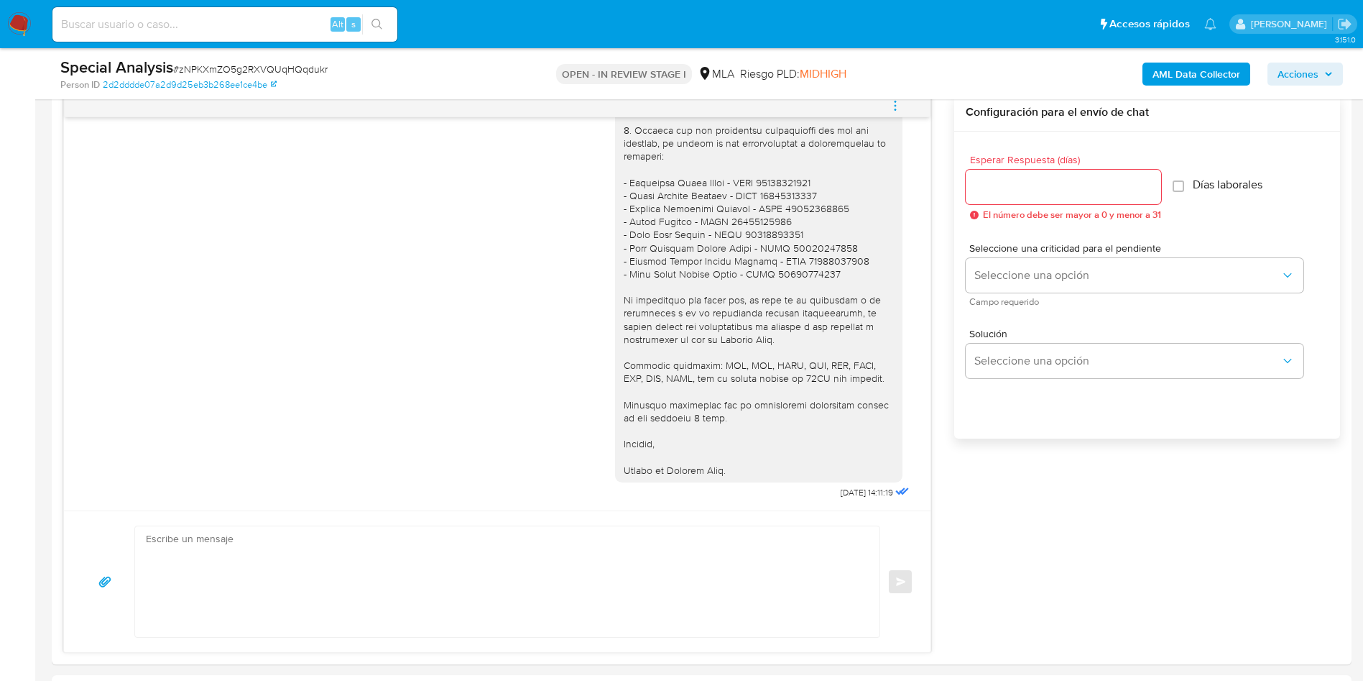
click at [904, 109] on button "menu-action" at bounding box center [895, 105] width 47 height 34
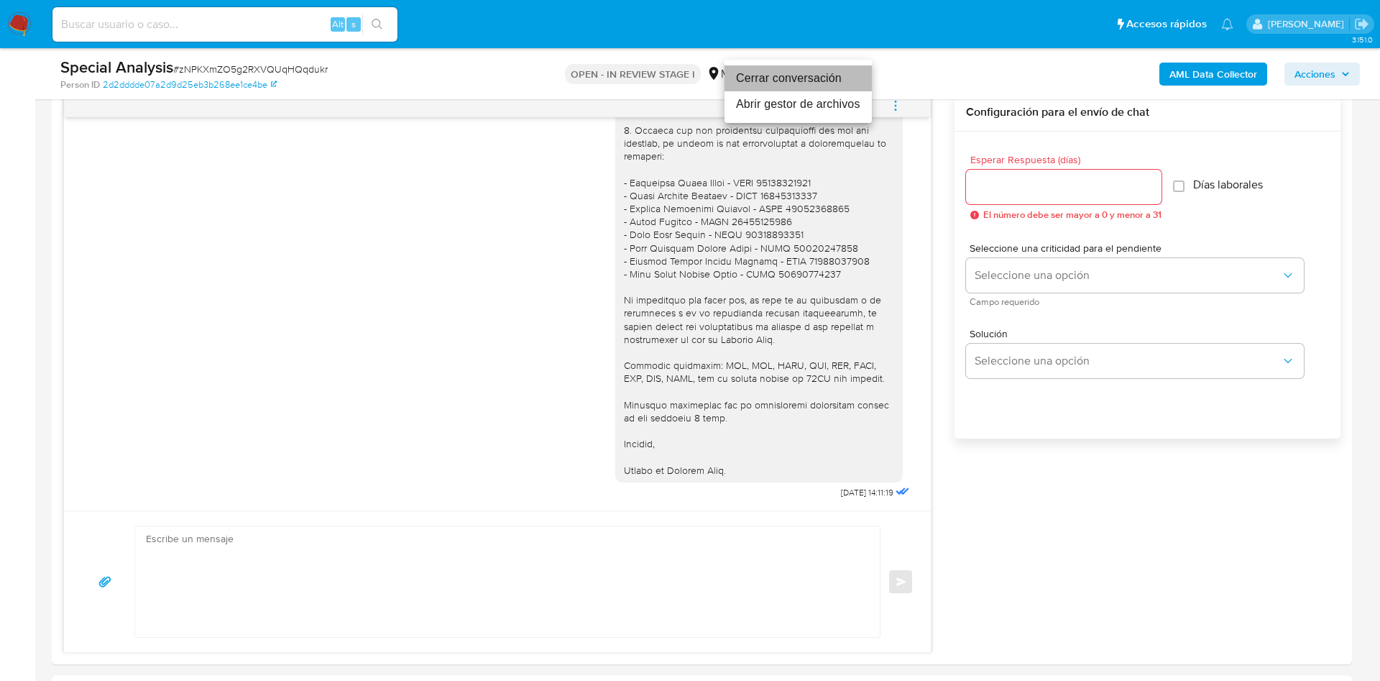
click at [844, 79] on li "Cerrar conversación" at bounding box center [797, 78] width 147 height 26
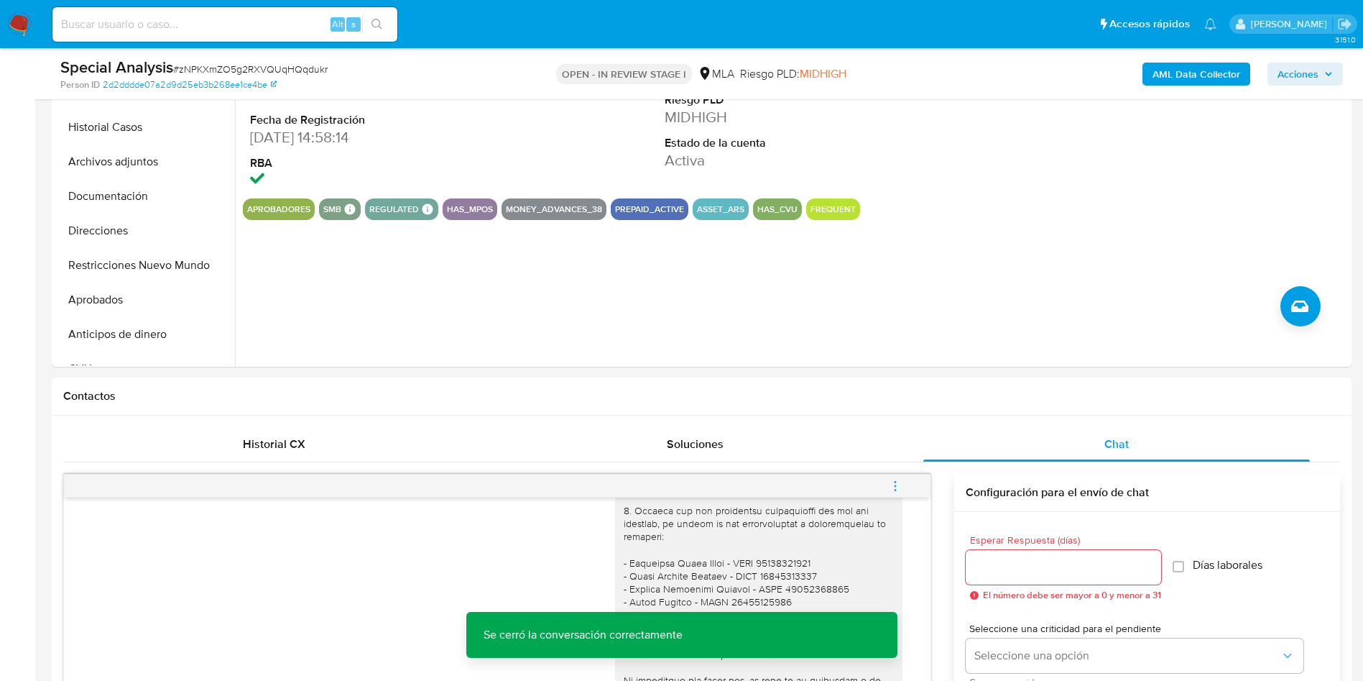
scroll to position [216, 0]
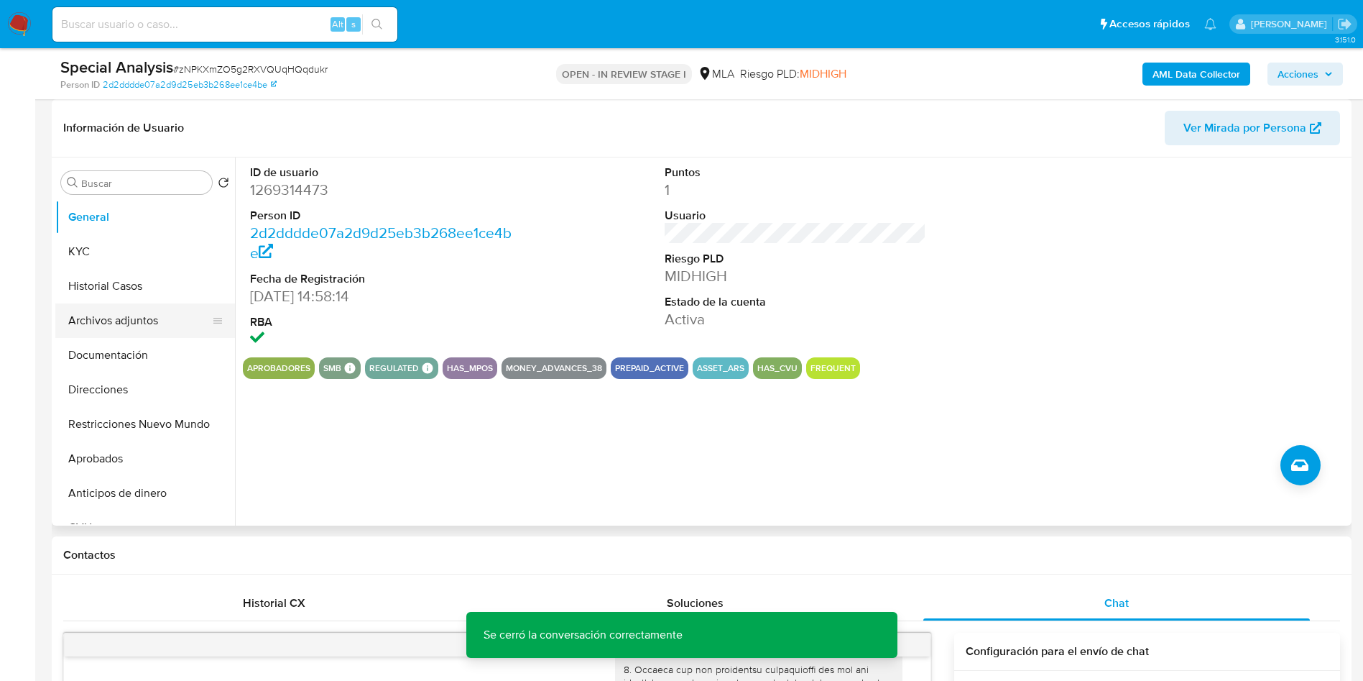
click at [117, 333] on button "Archivos adjuntos" at bounding box center [139, 320] width 168 height 34
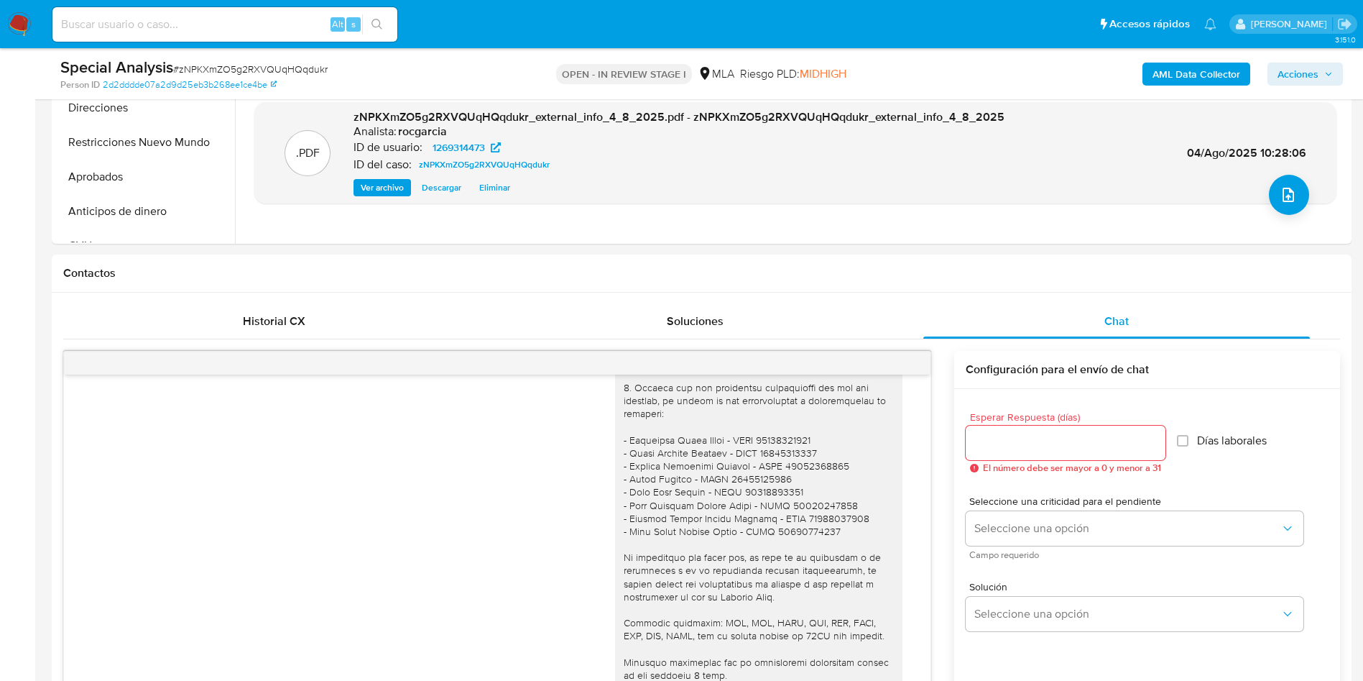
scroll to position [108, 0]
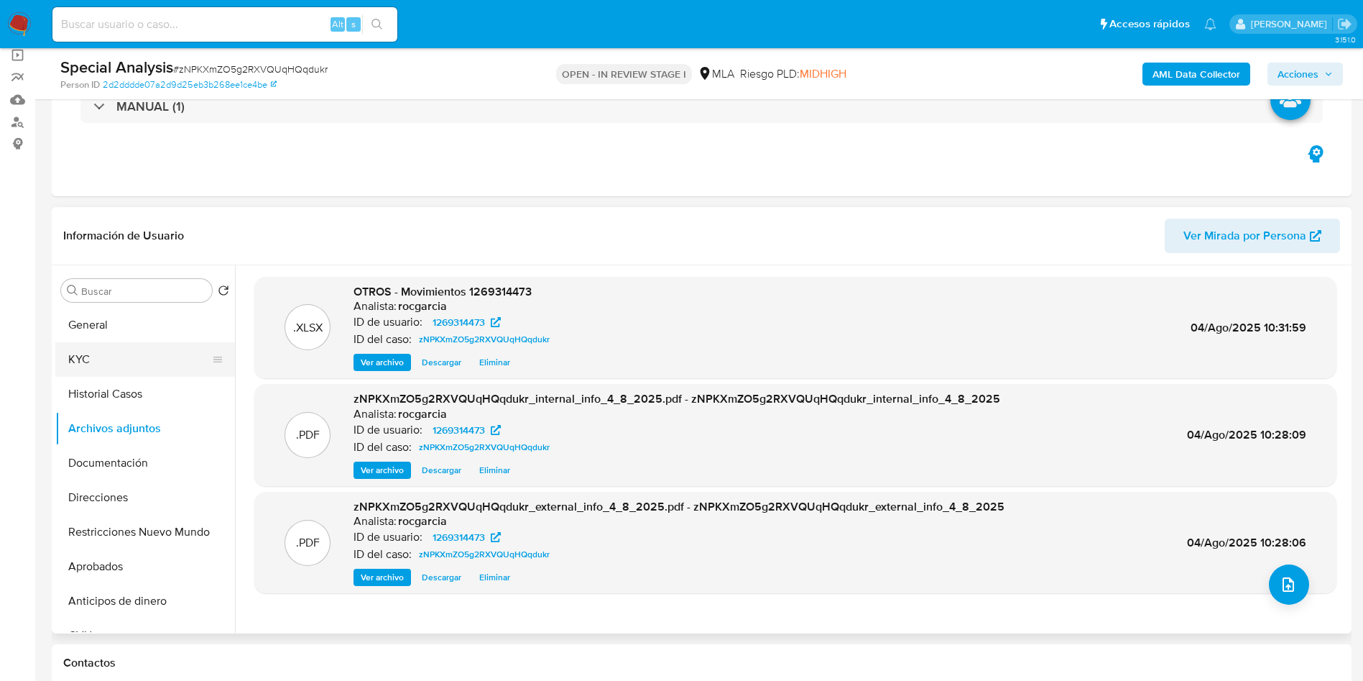
click at [93, 351] on button "KYC" at bounding box center [139, 359] width 168 height 34
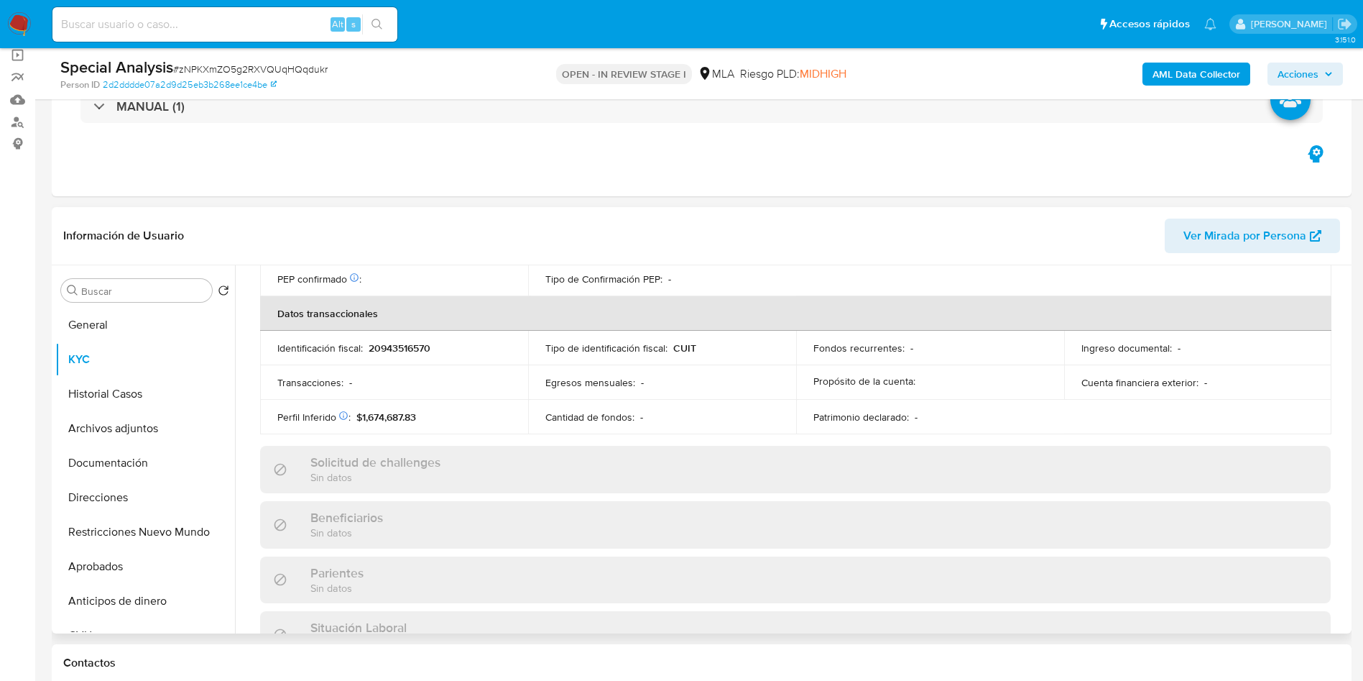
scroll to position [744, 0]
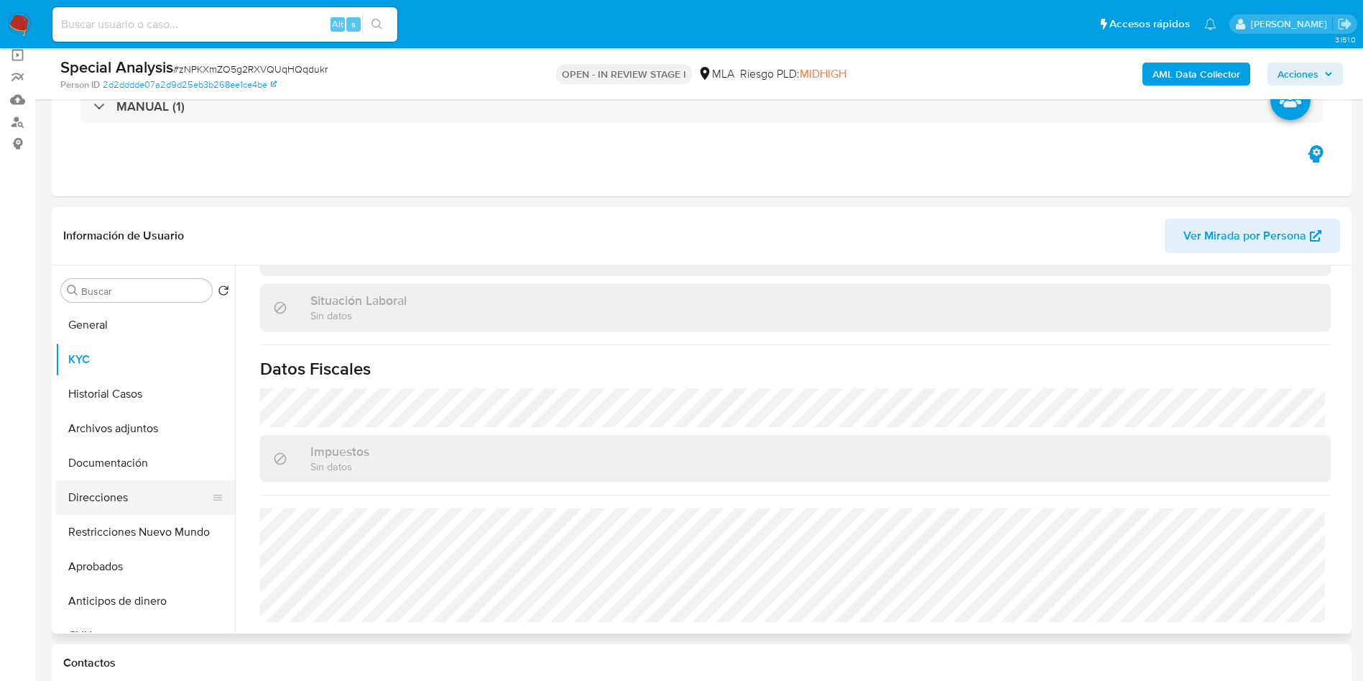
click at [83, 487] on button "Direcciones" at bounding box center [139, 497] width 168 height 34
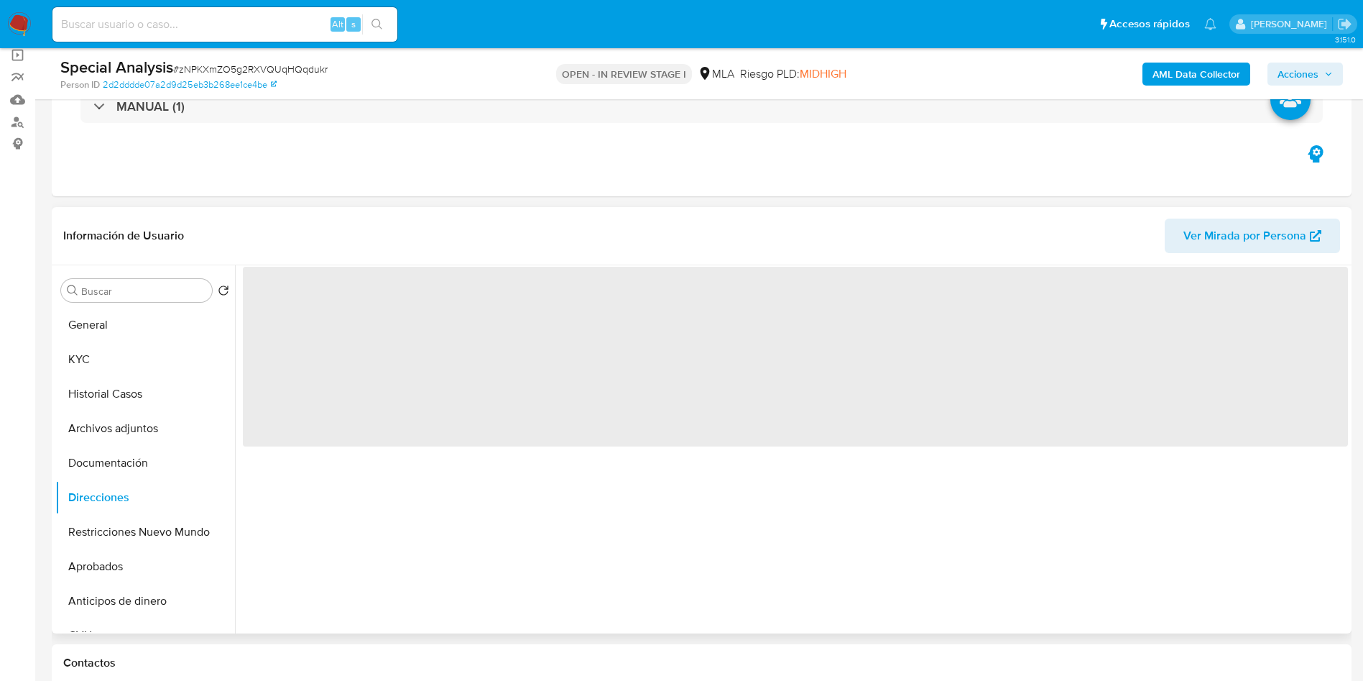
scroll to position [0, 0]
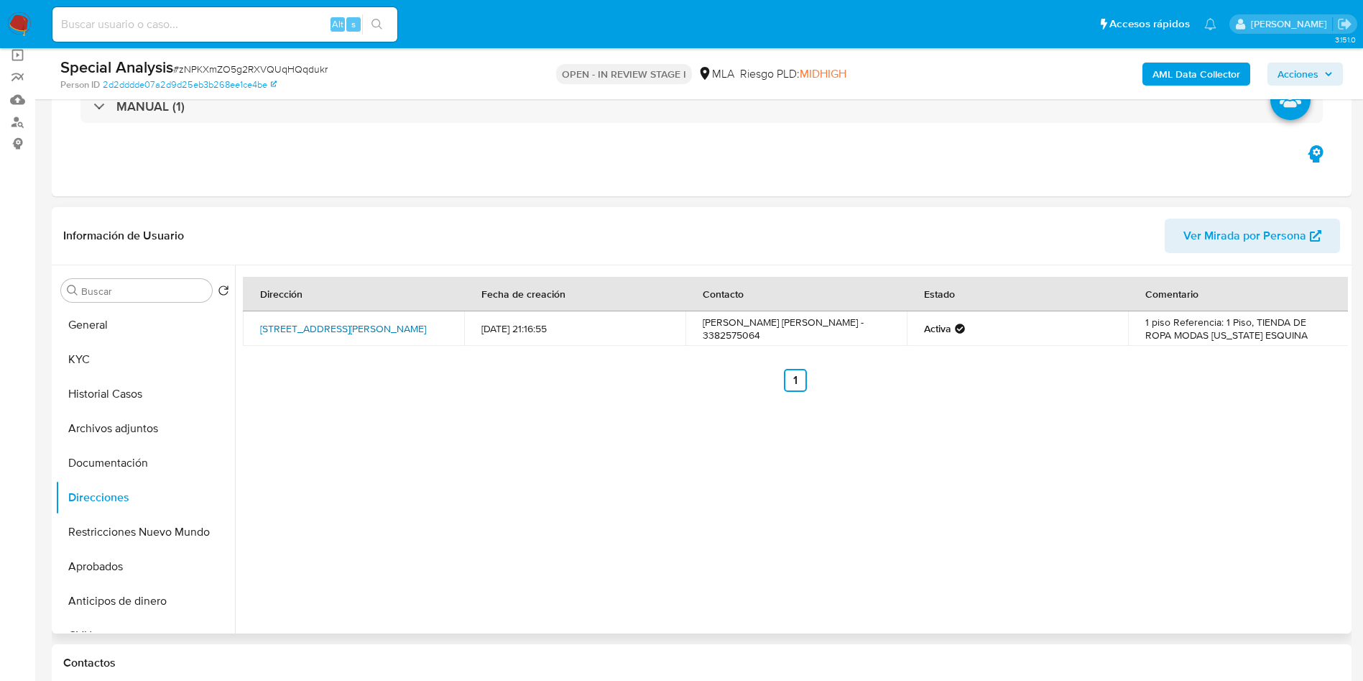
click at [381, 326] on link "Calle Italia 87, Rufino, Santa Fe, 6100, Argentina 87" at bounding box center [343, 328] width 166 height 14
click at [372, 327] on link "Calle Italia 87, Rufino, Santa Fe, 6100, Argentina 87" at bounding box center [343, 328] width 166 height 14
click at [1230, 331] on td "1 piso Referencia: 1 Piso, TIENDA DE ROPA MODAS FLORIDA ESQUINA" at bounding box center [1238, 328] width 221 height 34
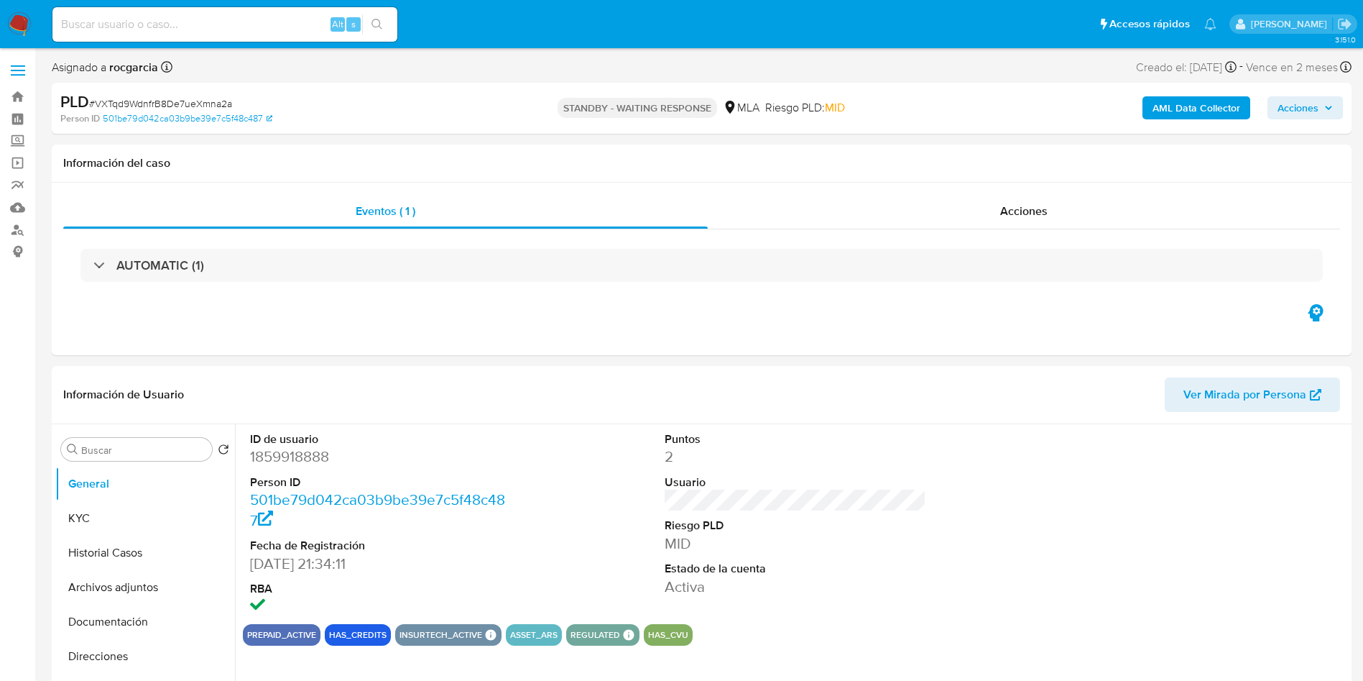
select select "10"
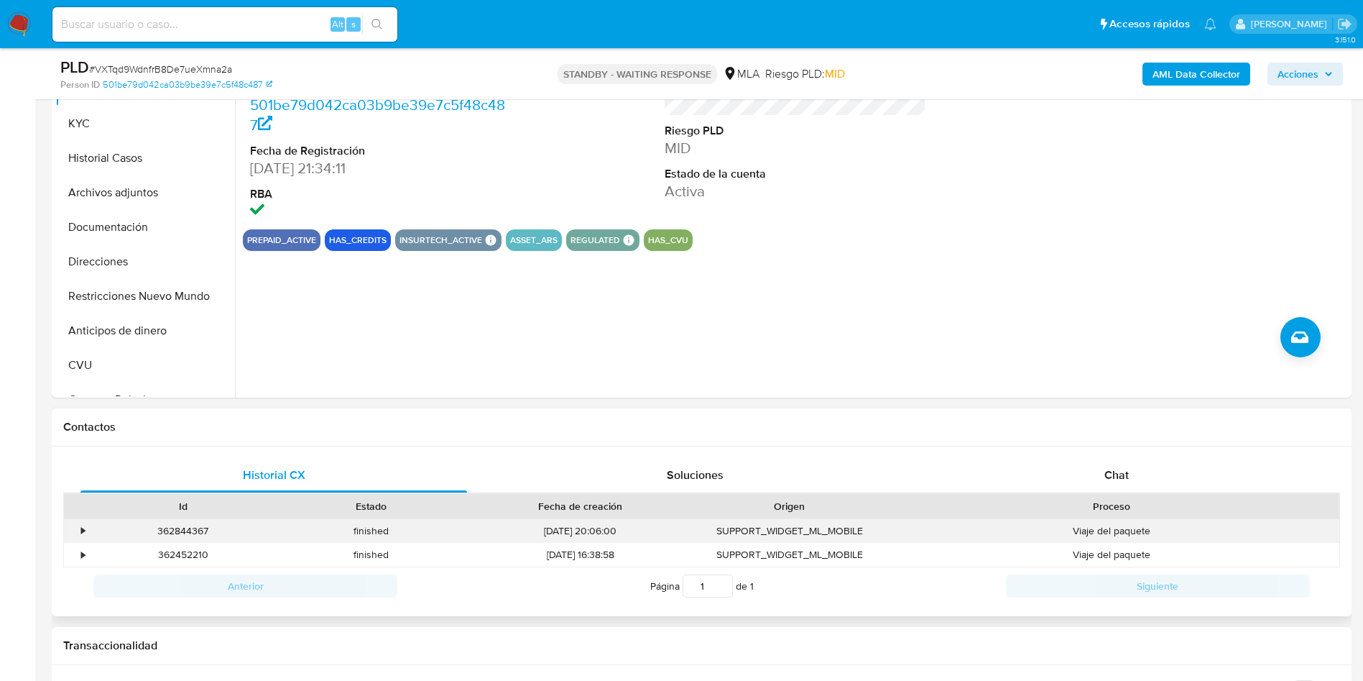
scroll to position [431, 0]
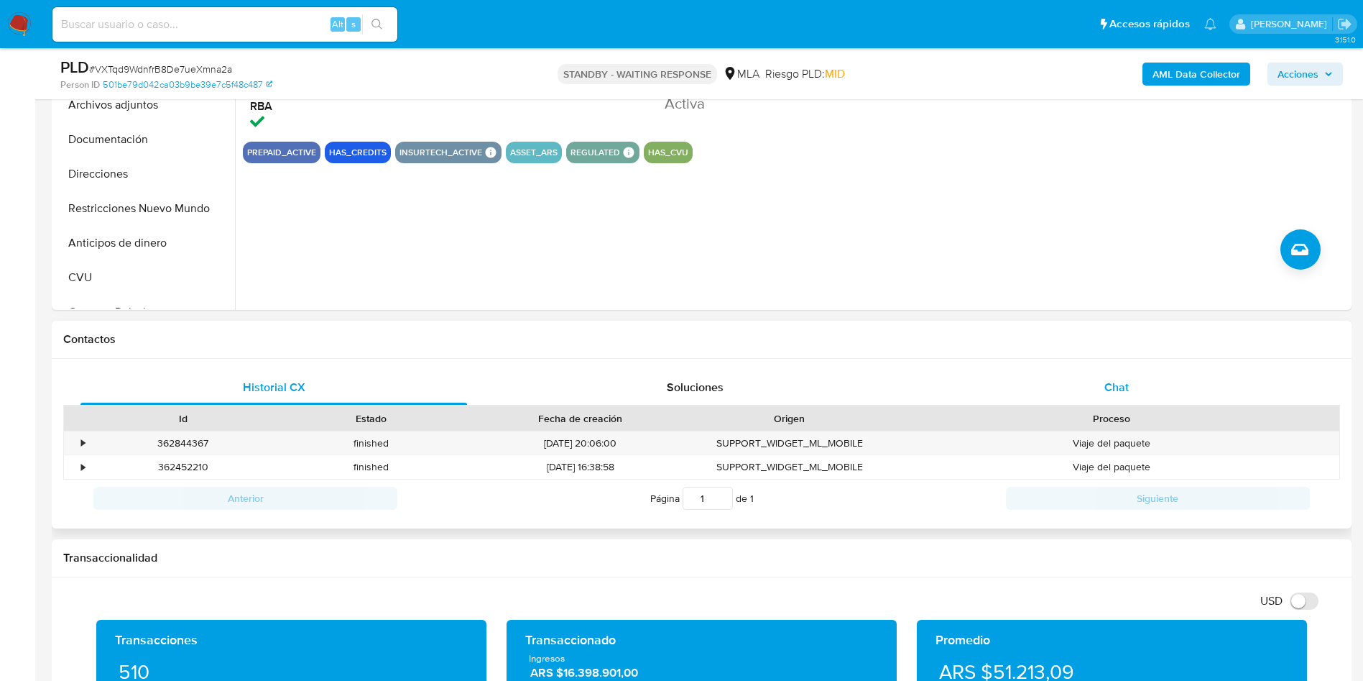
click at [1096, 375] on div "Chat" at bounding box center [1116, 387] width 387 height 34
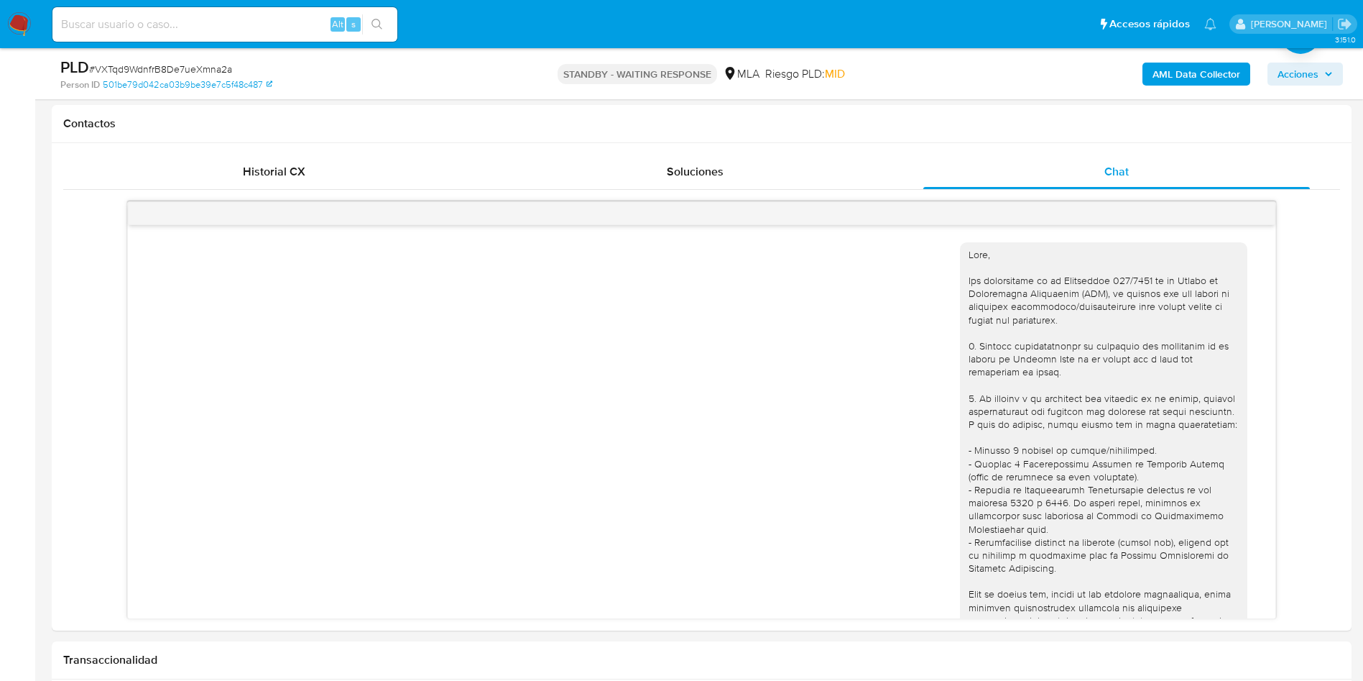
scroll to position [2081, 0]
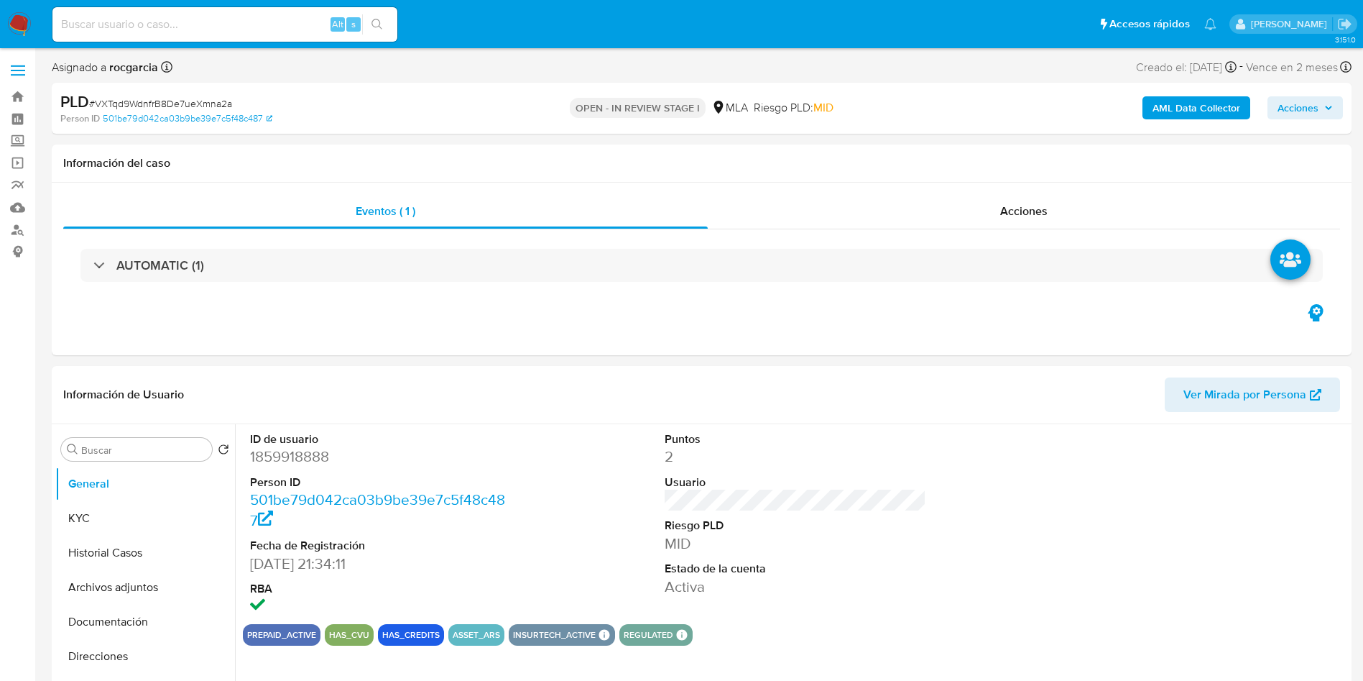
select select "10"
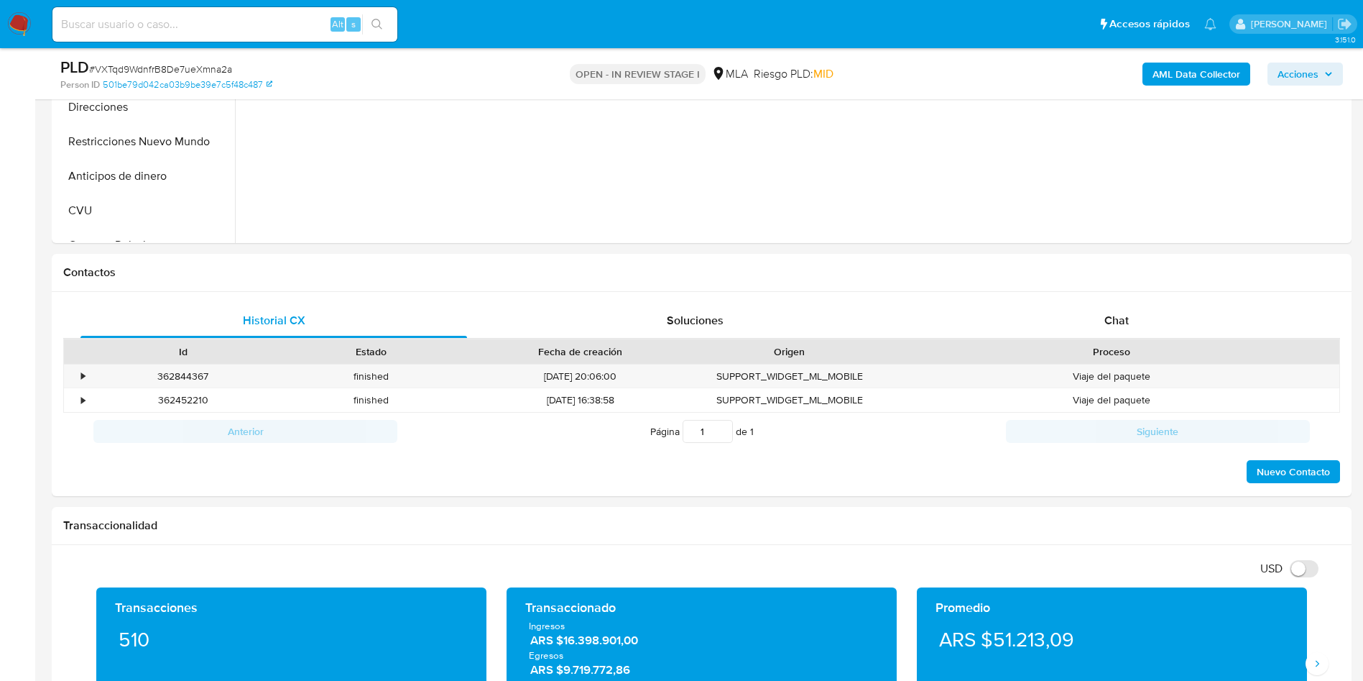
scroll to position [647, 0]
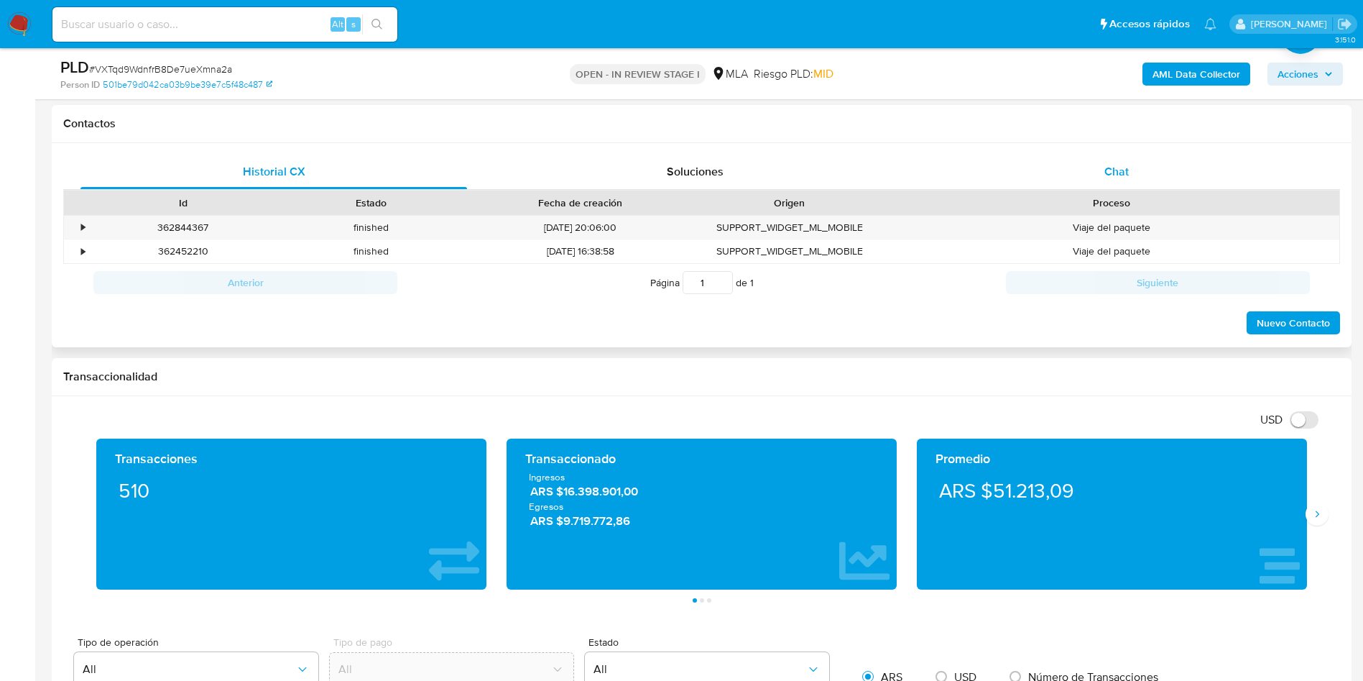
click at [1110, 160] on div "Chat" at bounding box center [1116, 172] width 387 height 34
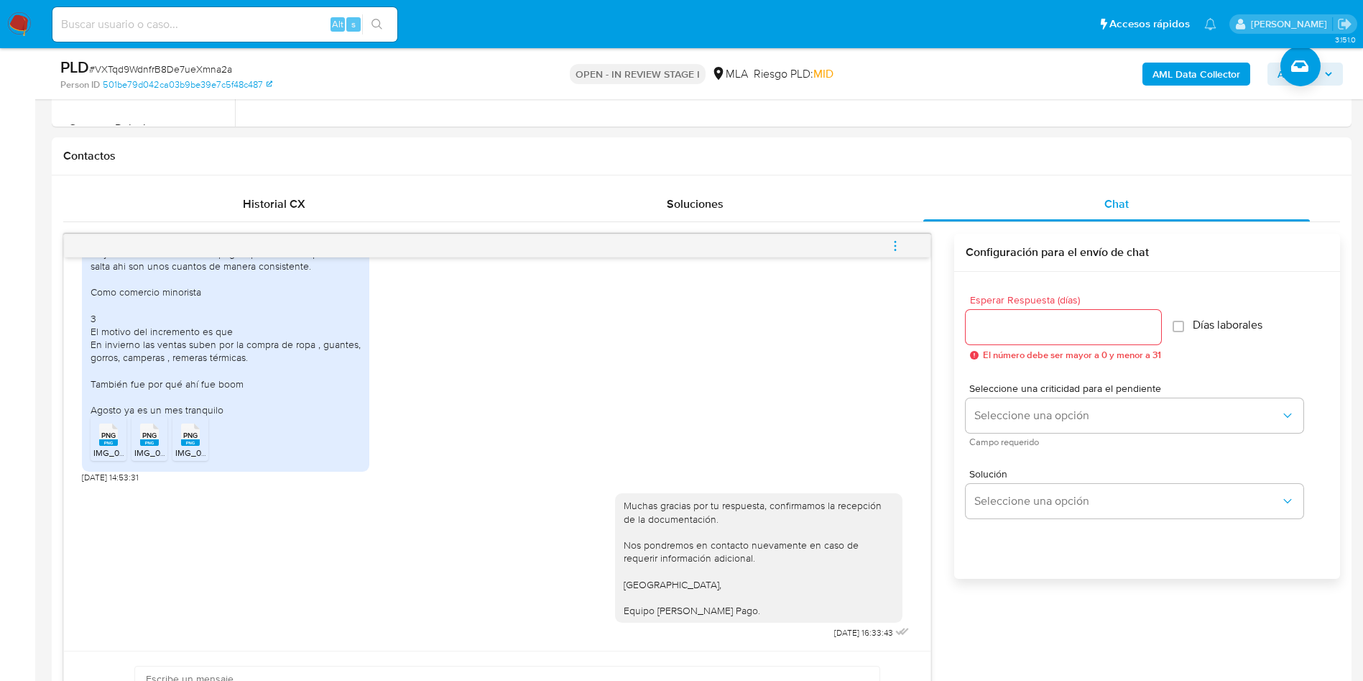
scroll to position [539, 0]
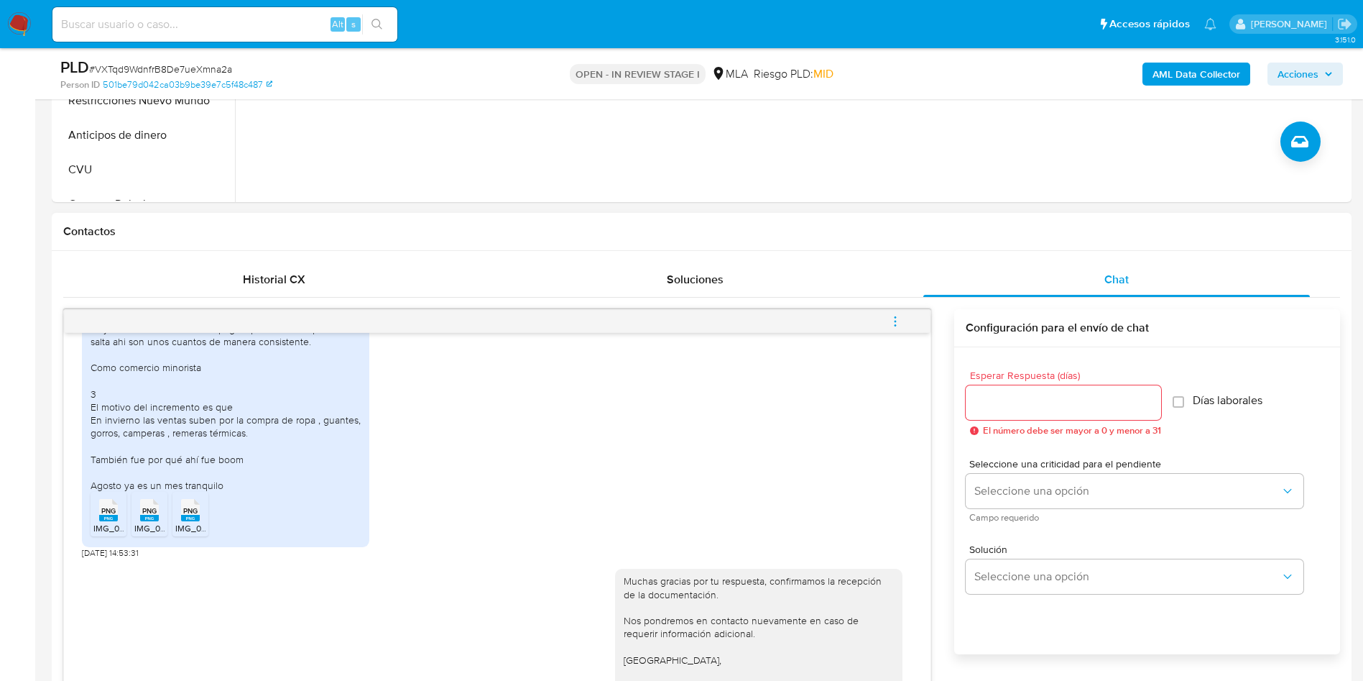
click at [911, 316] on button "menu-action" at bounding box center [895, 321] width 47 height 34
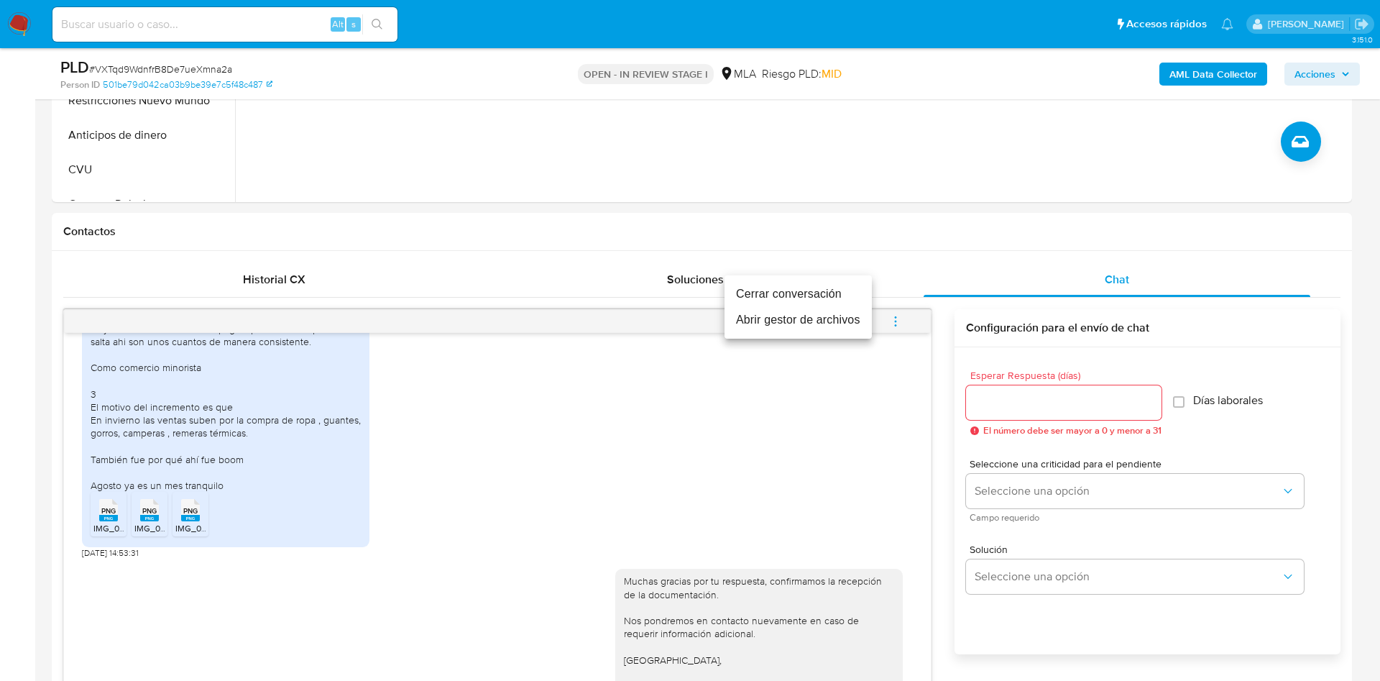
click at [837, 288] on li "Cerrar conversación" at bounding box center [797, 294] width 147 height 26
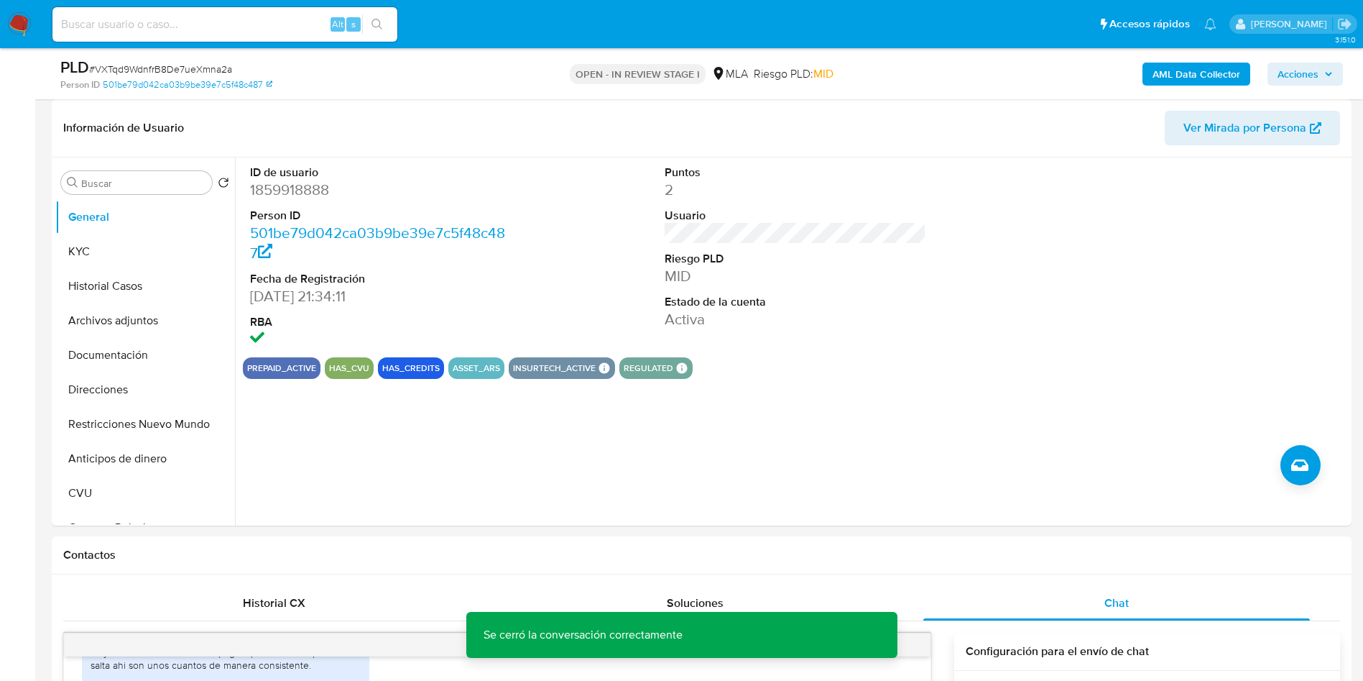
scroll to position [108, 0]
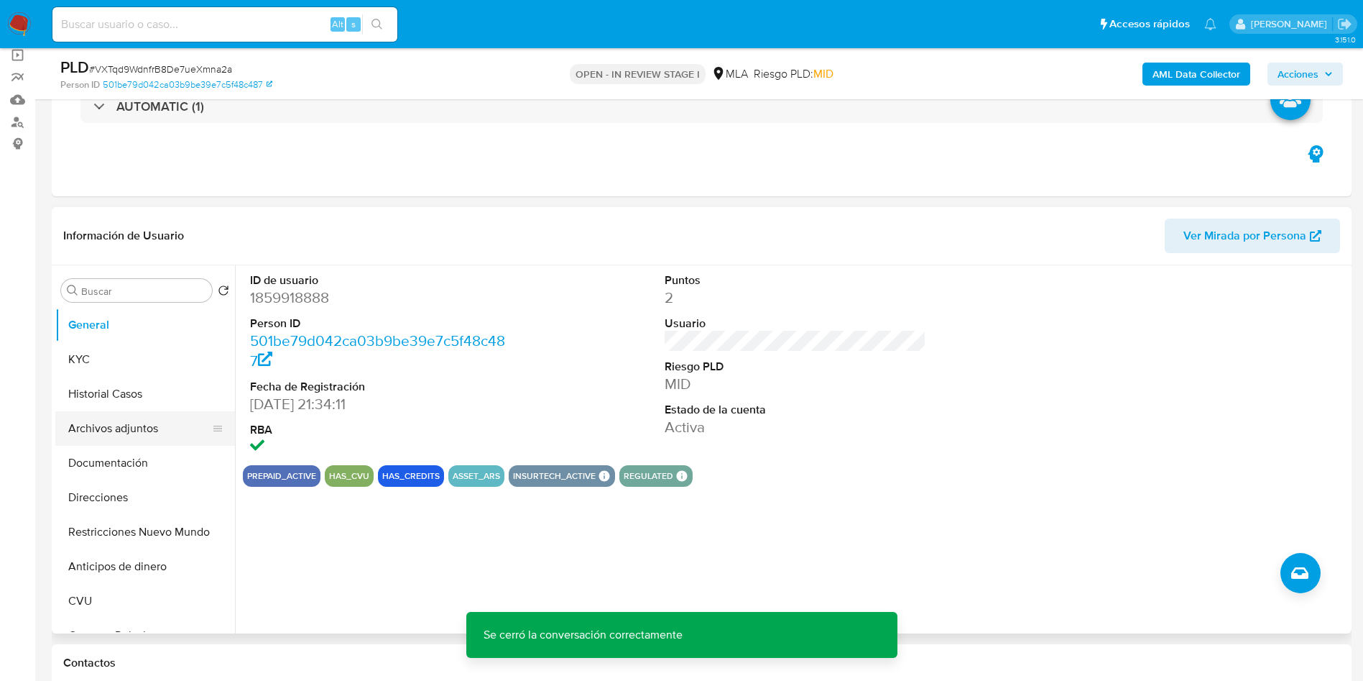
click at [97, 436] on button "Archivos adjuntos" at bounding box center [139, 428] width 168 height 34
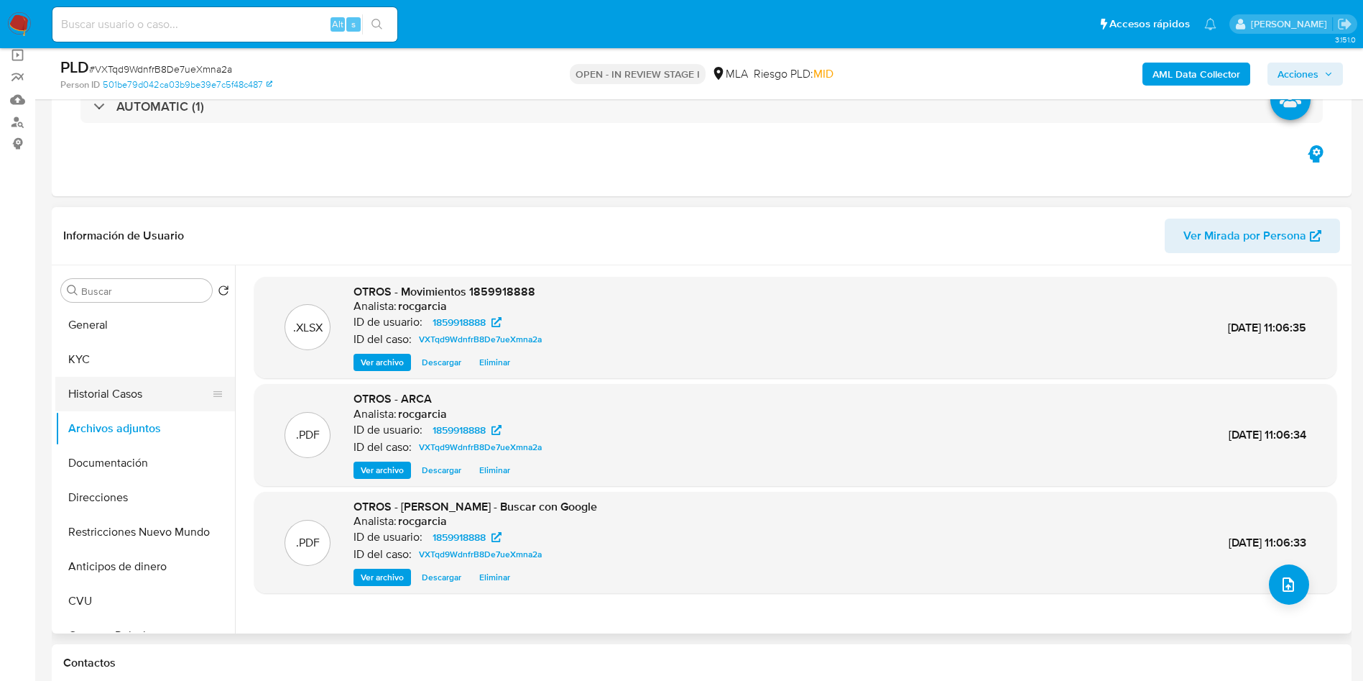
click at [106, 383] on button "Historial Casos" at bounding box center [139, 394] width 168 height 34
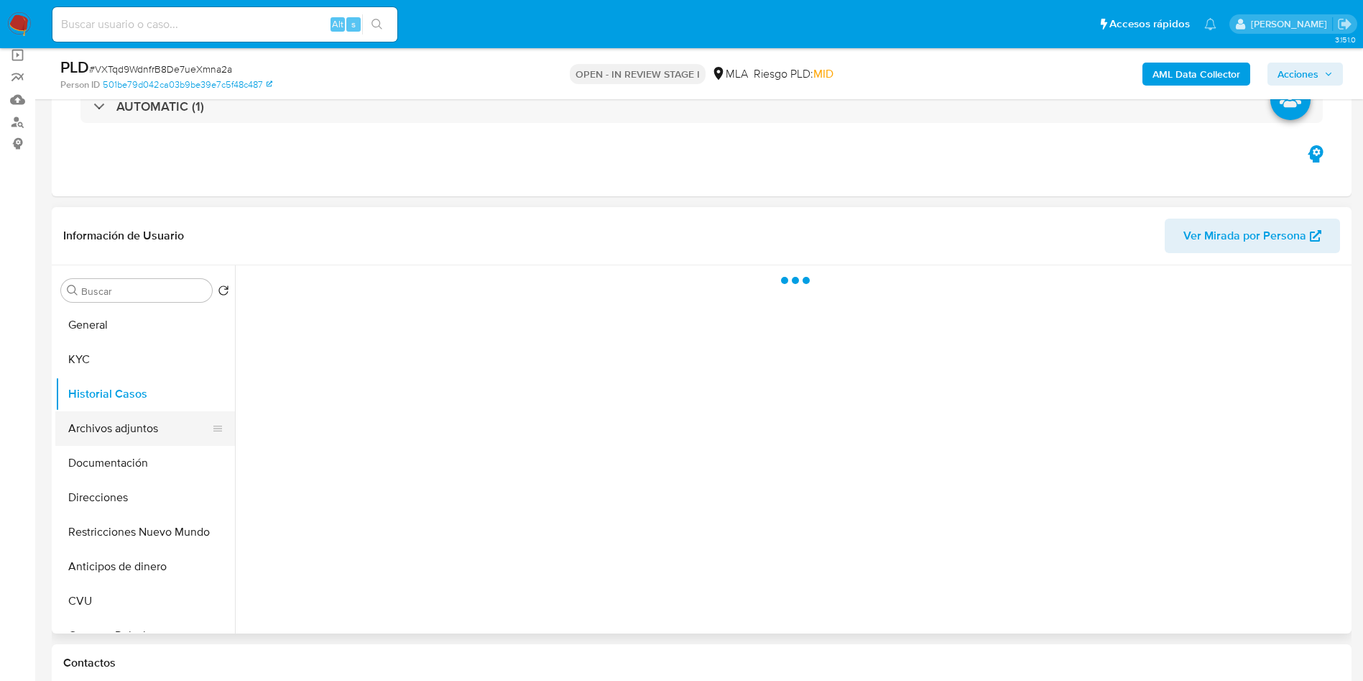
click at [120, 430] on button "Archivos adjuntos" at bounding box center [139, 428] width 168 height 34
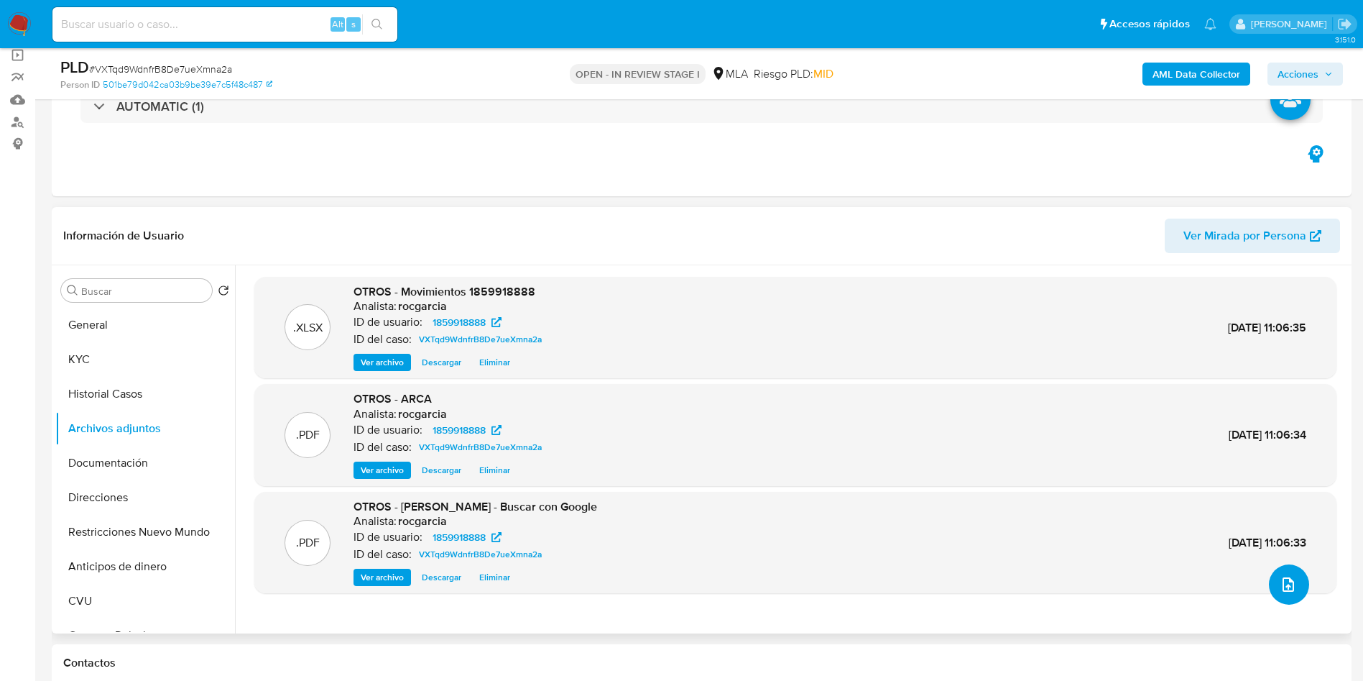
click at [1280, 582] on icon "upload-file" at bounding box center [1288, 584] width 17 height 17
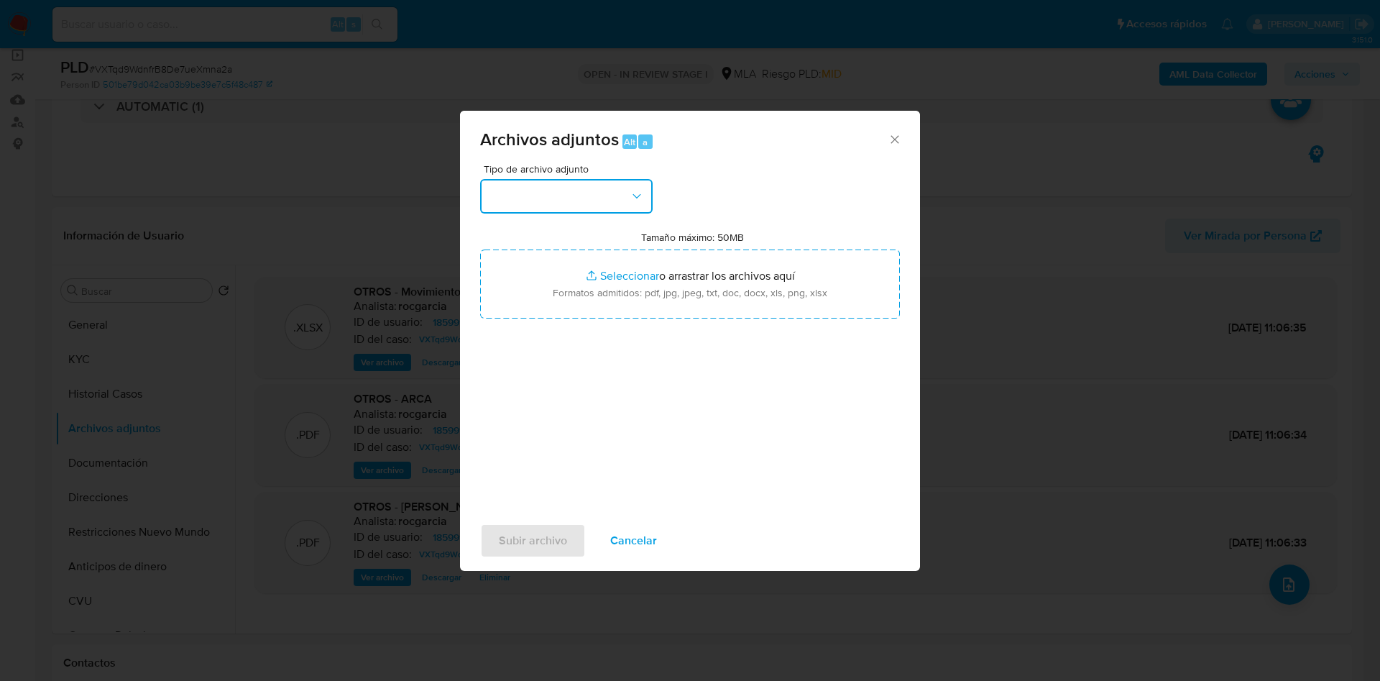
click at [564, 198] on button "button" at bounding box center [566, 196] width 172 height 34
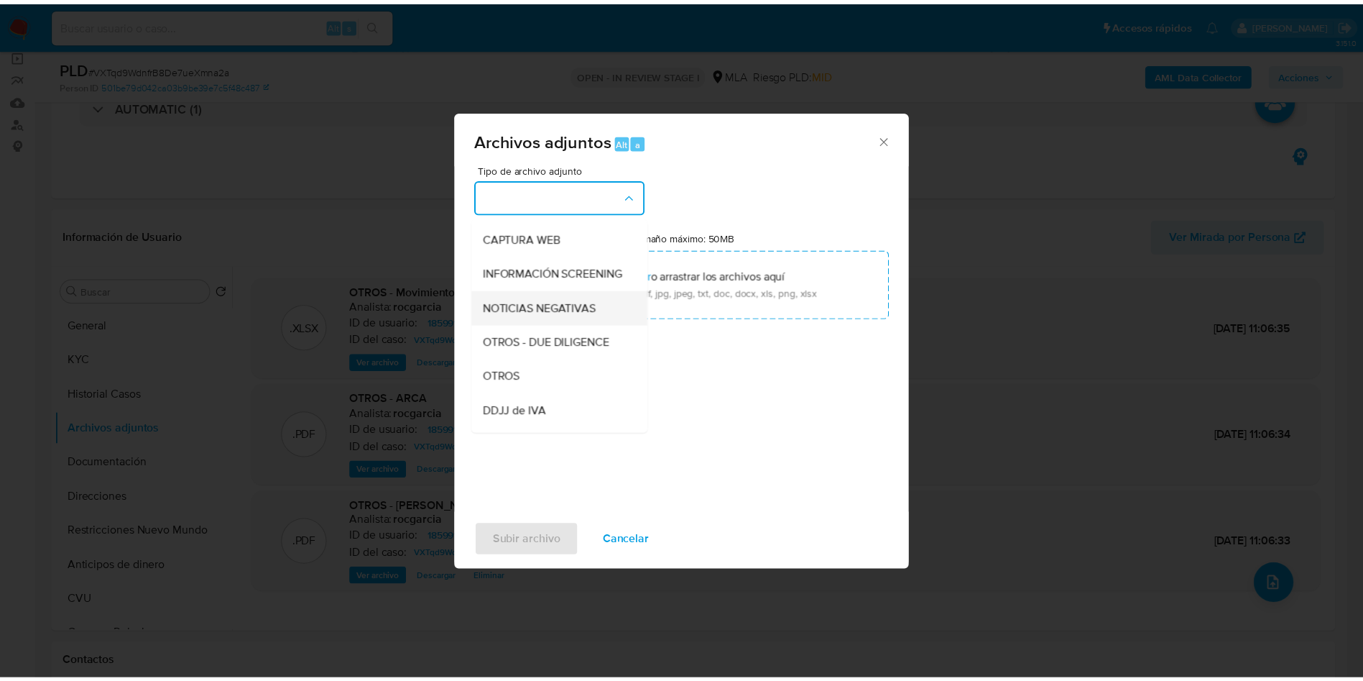
scroll to position [216, 0]
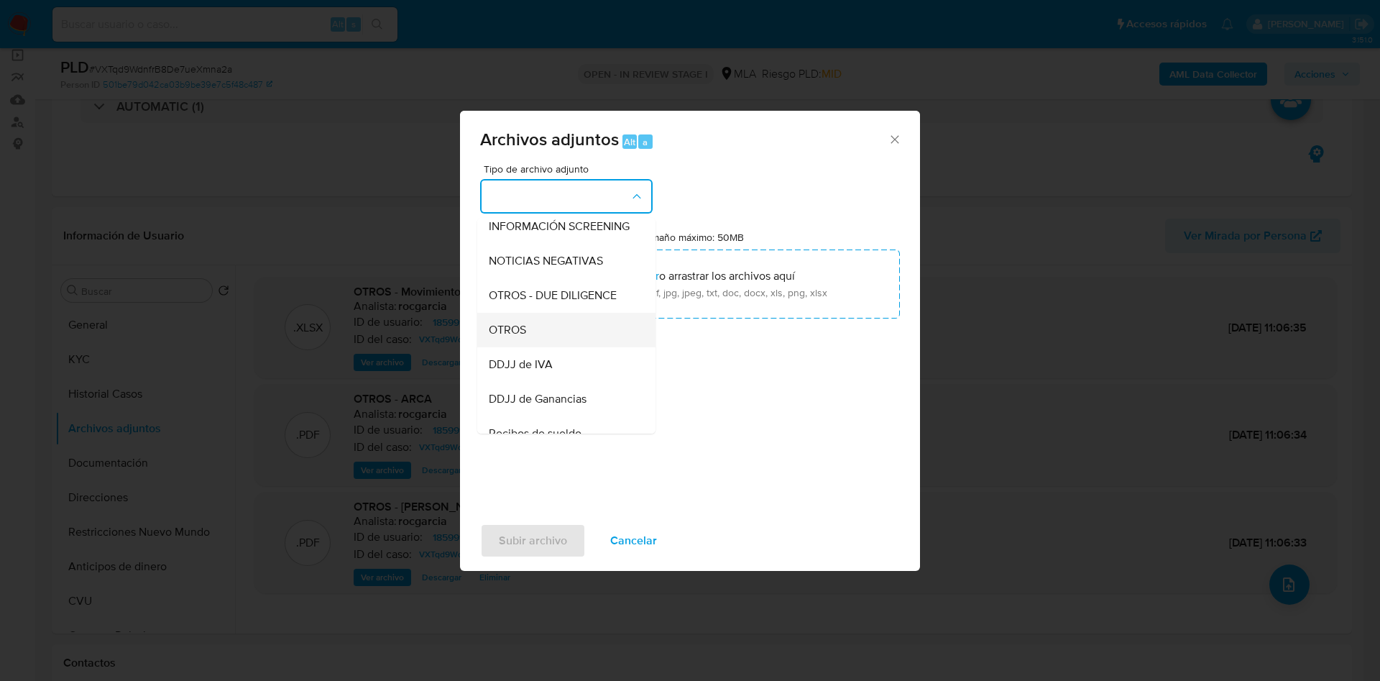
click at [550, 342] on div "OTROS" at bounding box center [562, 330] width 147 height 34
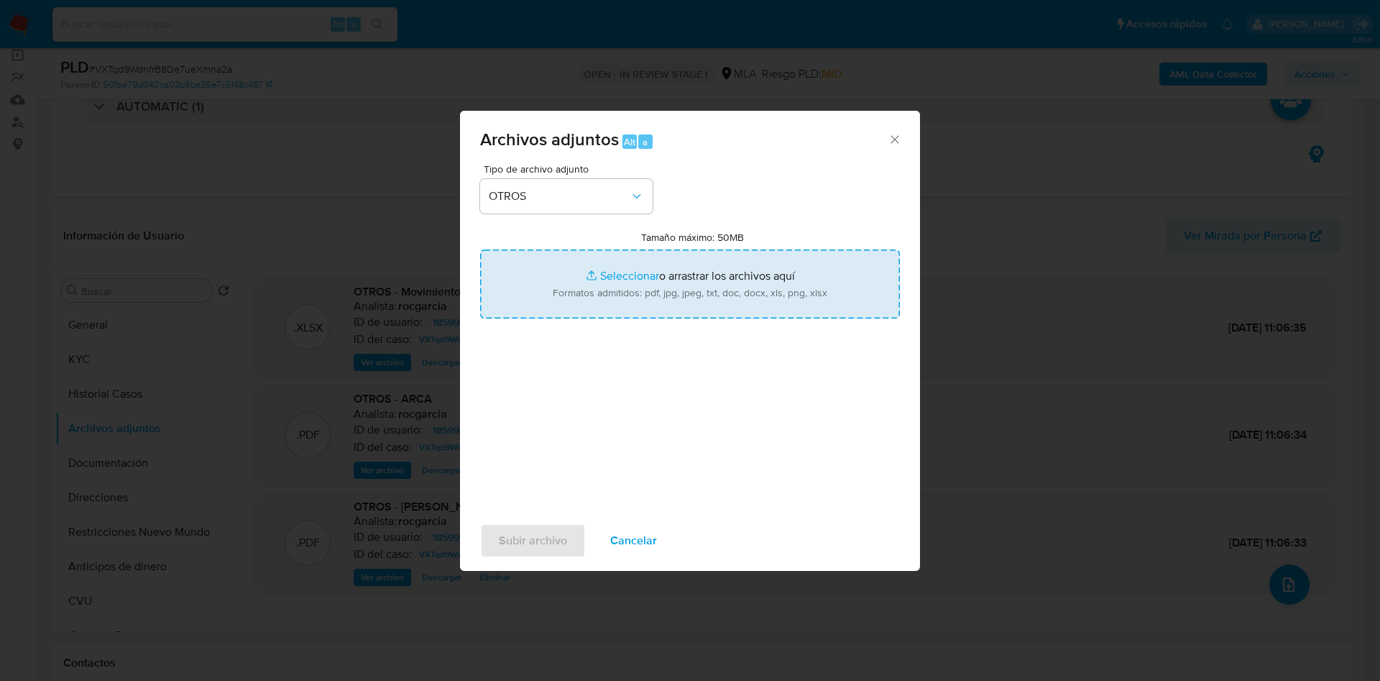
click at [608, 282] on input "Tamaño máximo: 50MB Seleccionar archivos" at bounding box center [690, 283] width 420 height 69
type input "C:\fakepath\1859918888 - VXTqd9WdnfrB8De7ueXmna2a.docx"
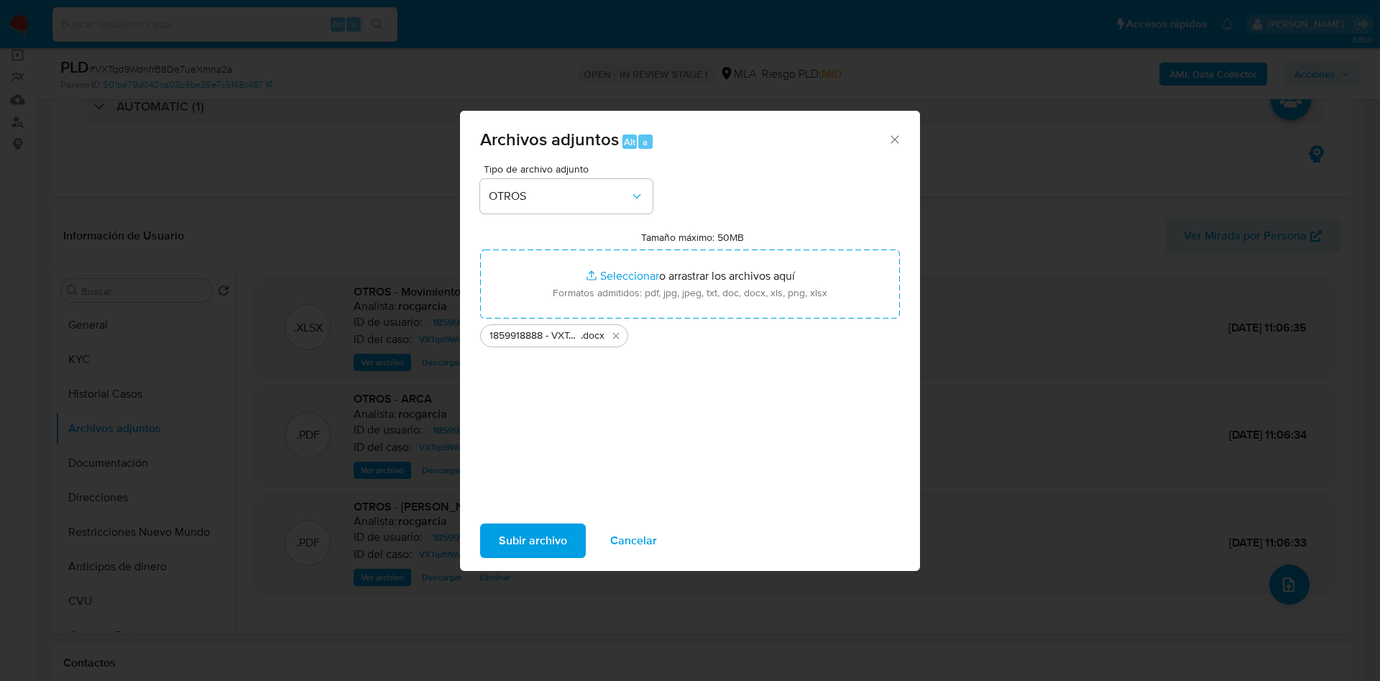
click at [543, 537] on span "Subir archivo" at bounding box center [533, 541] width 68 height 32
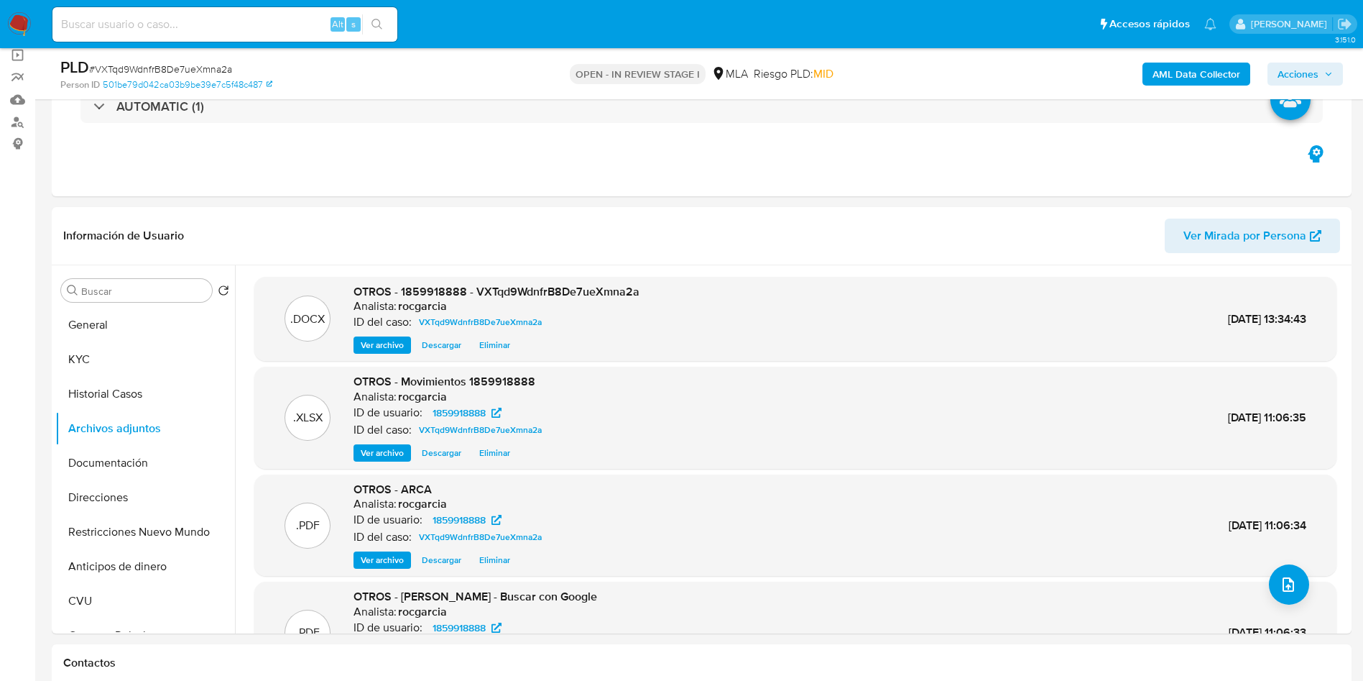
click at [1292, 72] on span "Acciones" at bounding box center [1298, 74] width 41 height 23
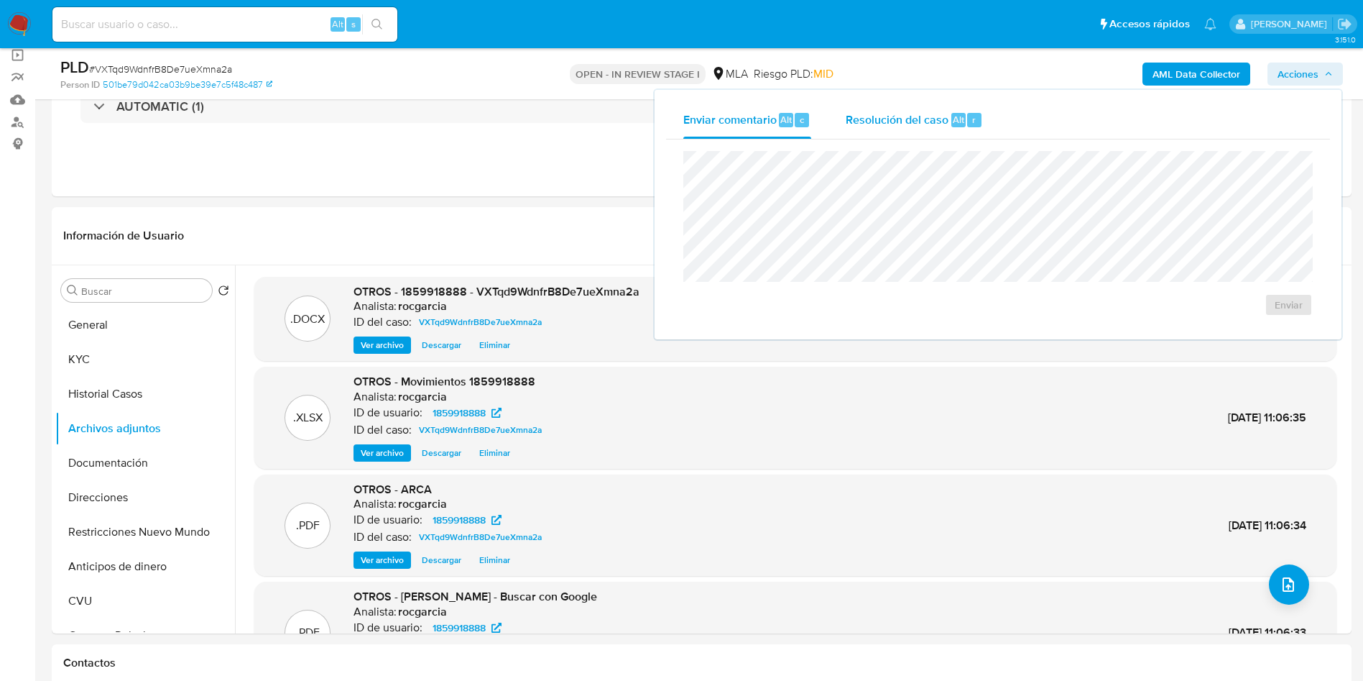
click at [888, 118] on span "Resolución del caso" at bounding box center [897, 119] width 103 height 17
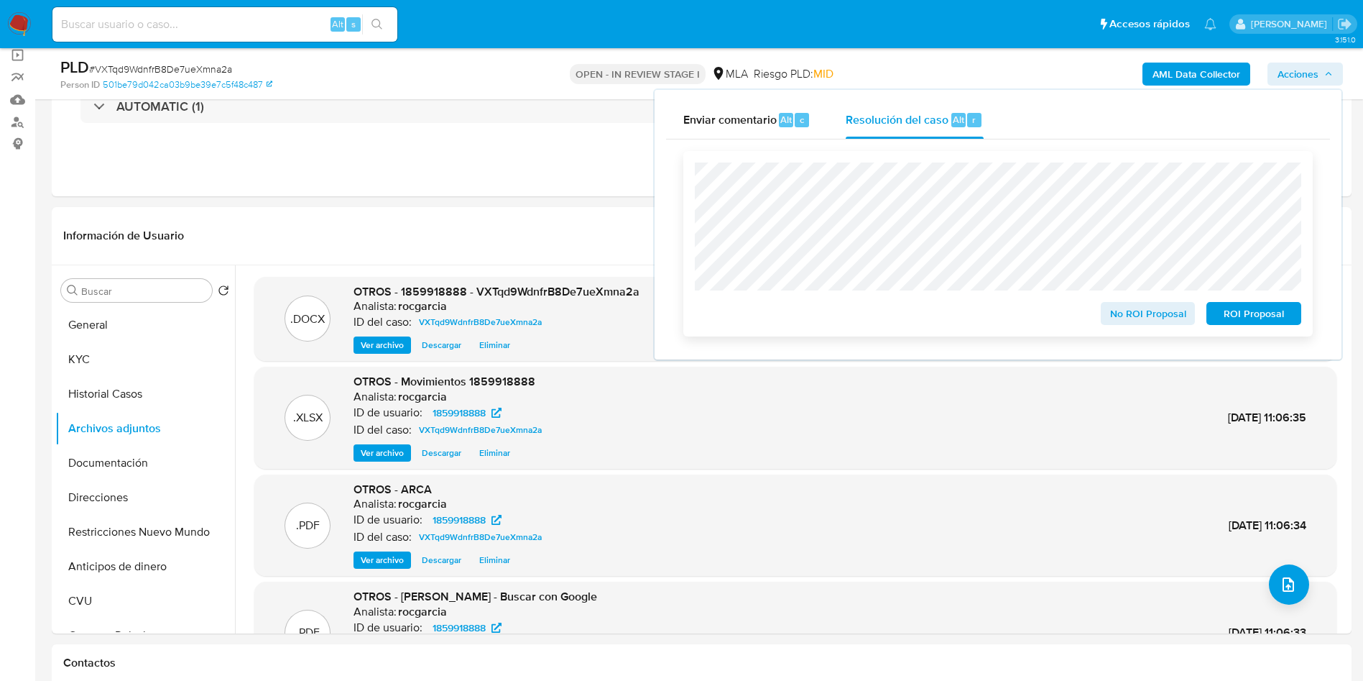
click at [1141, 318] on span "No ROI Proposal" at bounding box center [1148, 313] width 75 height 20
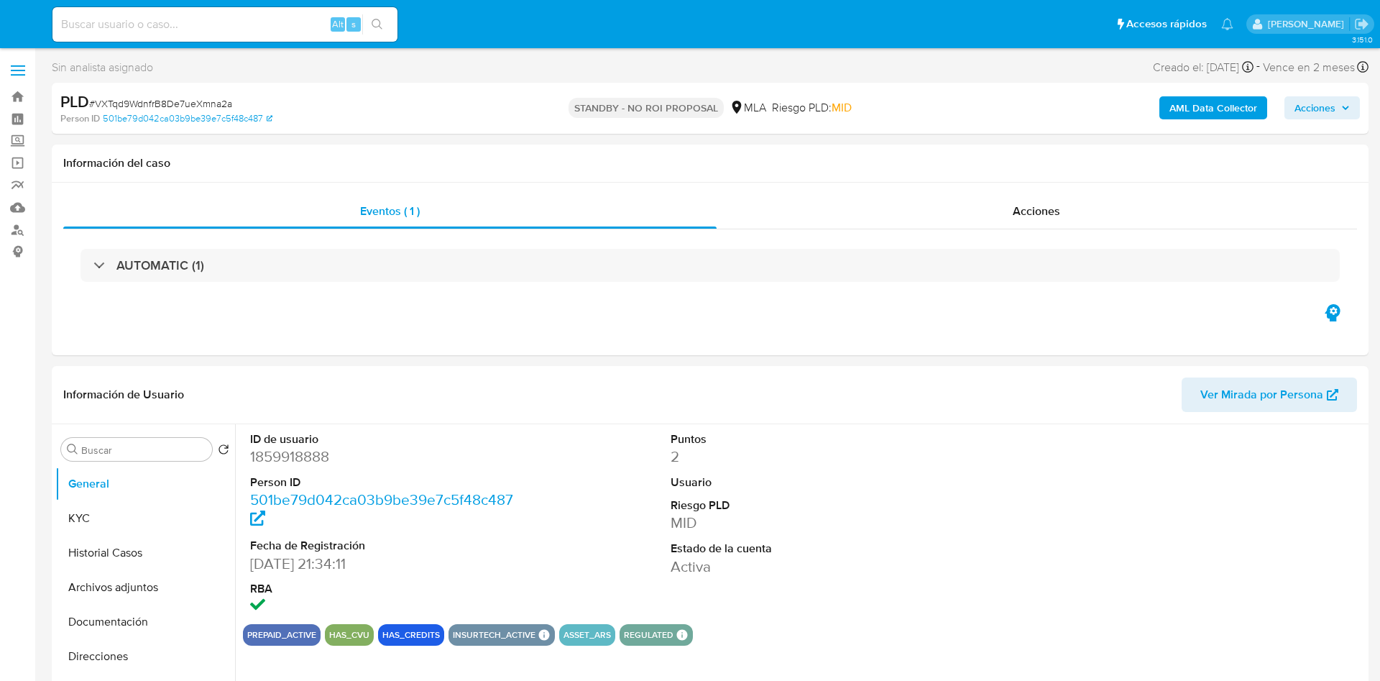
select select "10"
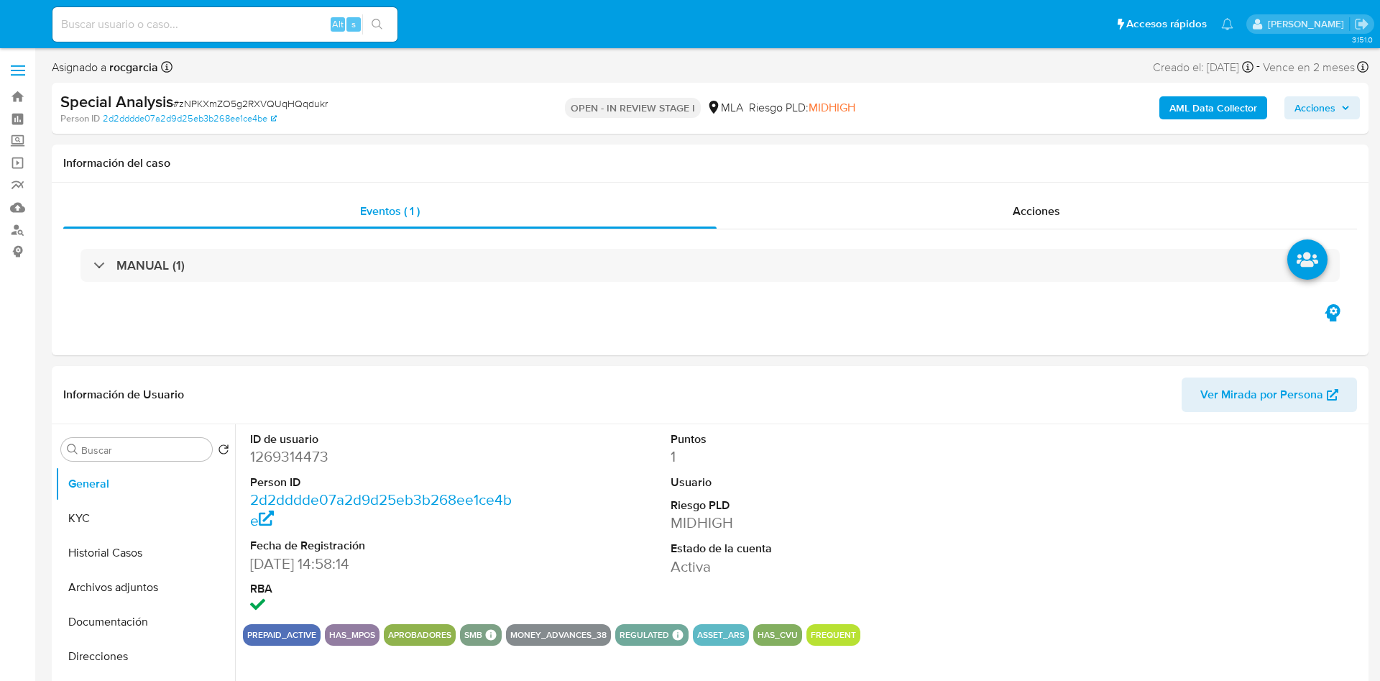
select select "10"
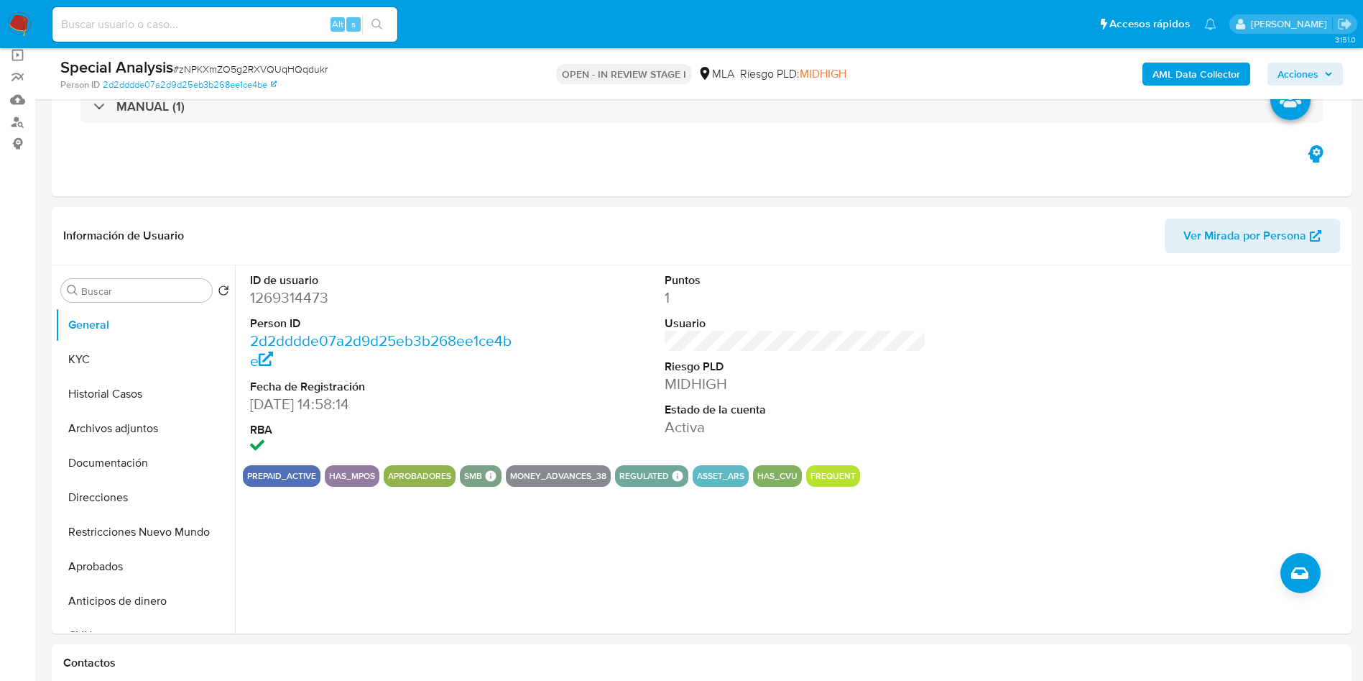
drag, startPoint x: 137, startPoint y: 437, endPoint x: 0, endPoint y: 507, distance: 154.3
click at [137, 436] on button "Archivos adjuntos" at bounding box center [145, 428] width 180 height 34
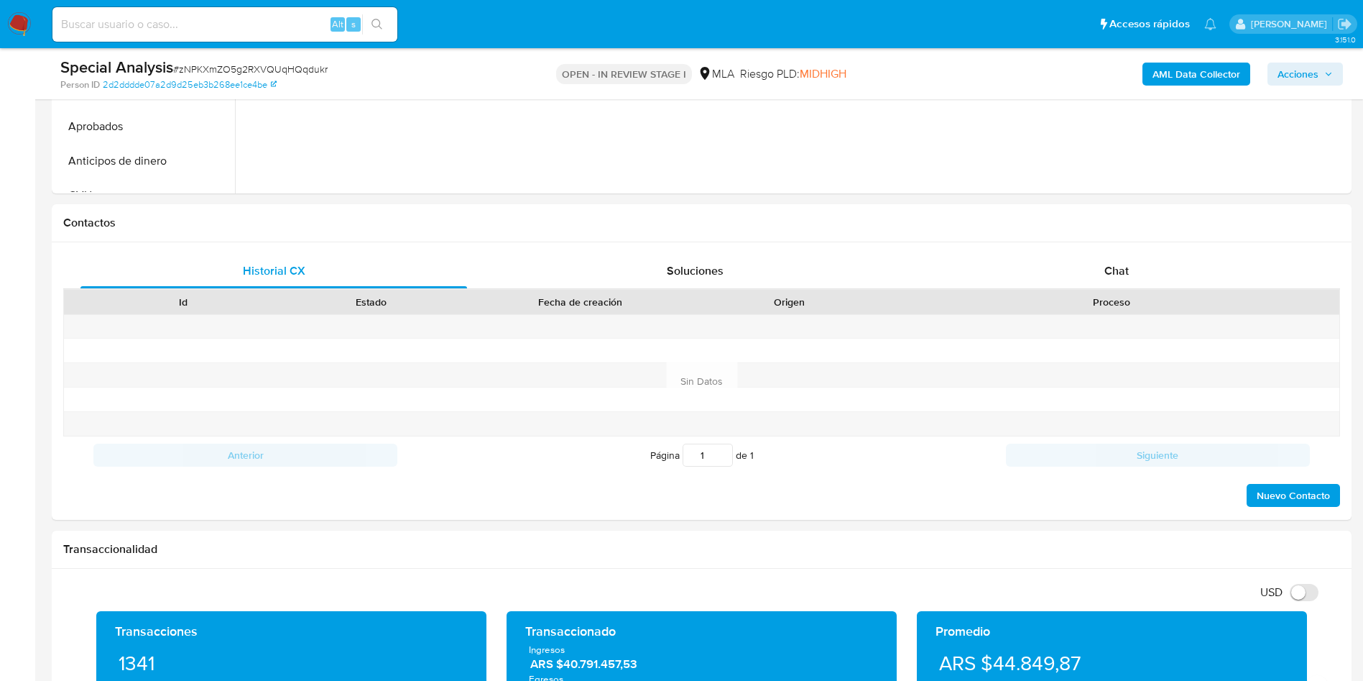
scroll to position [647, 0]
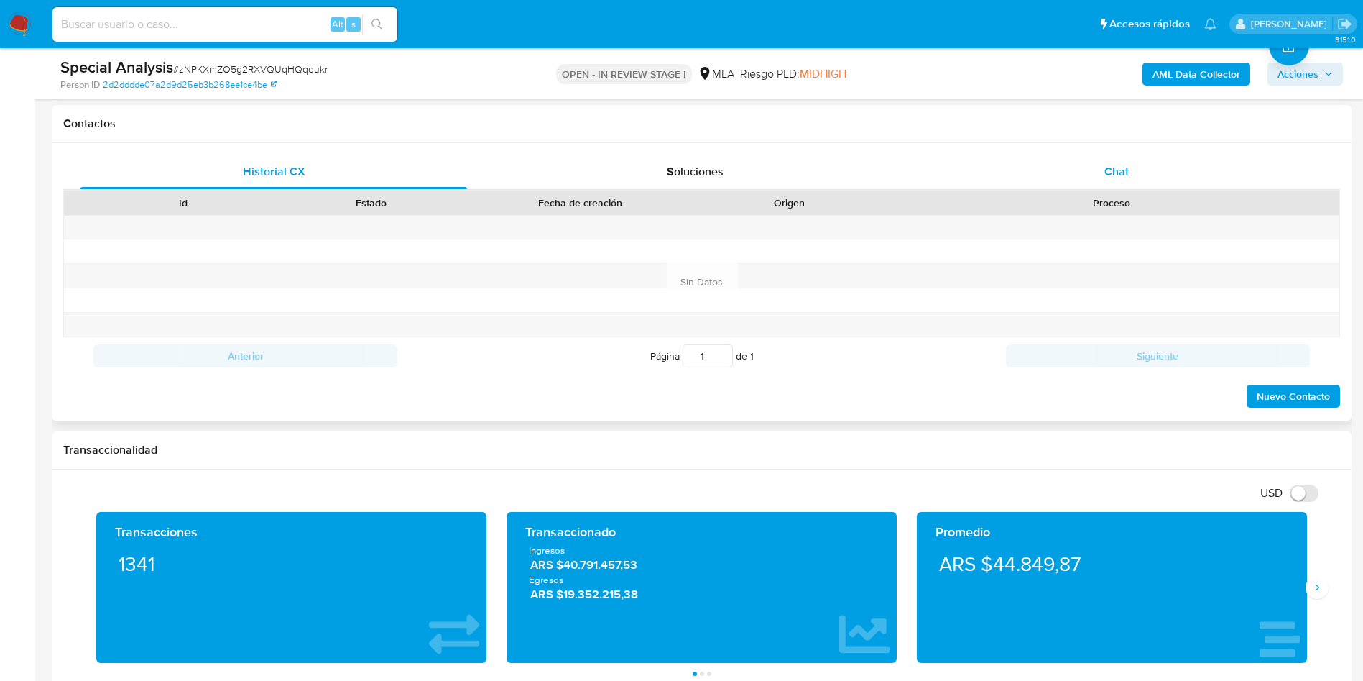
click at [1112, 172] on span "Chat" at bounding box center [1117, 171] width 24 height 17
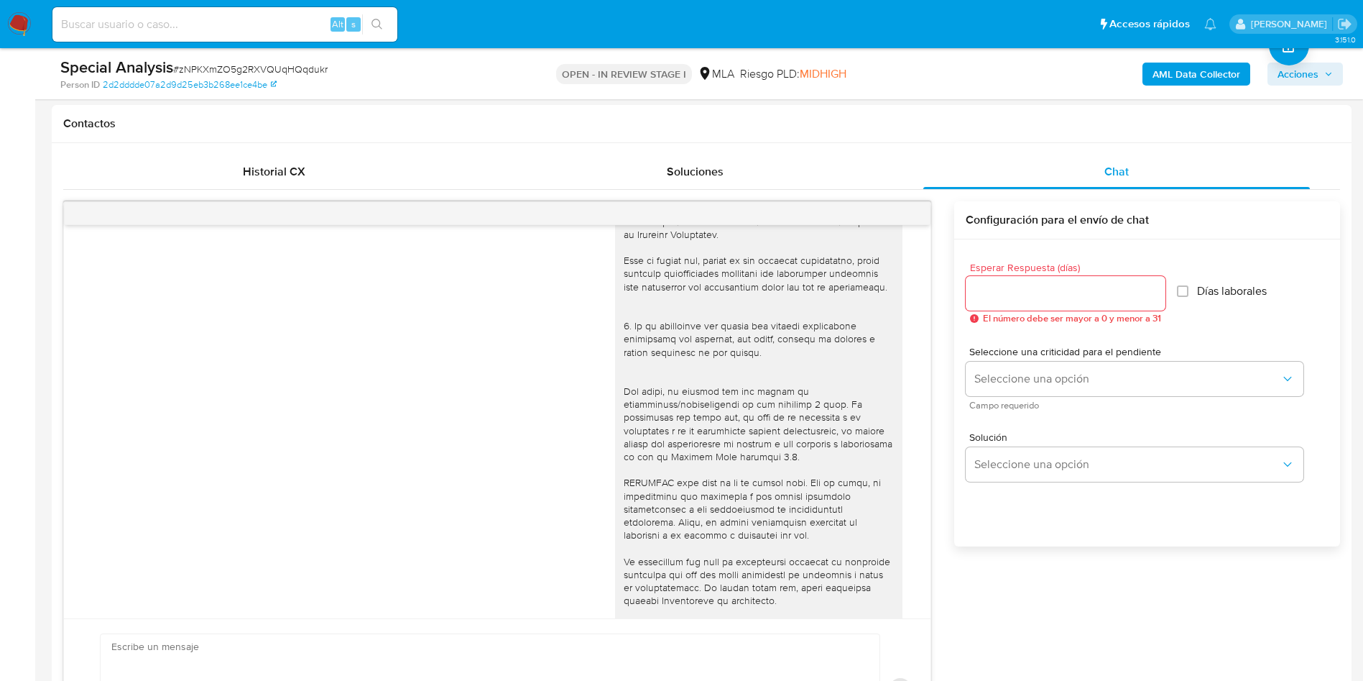
scroll to position [0, 0]
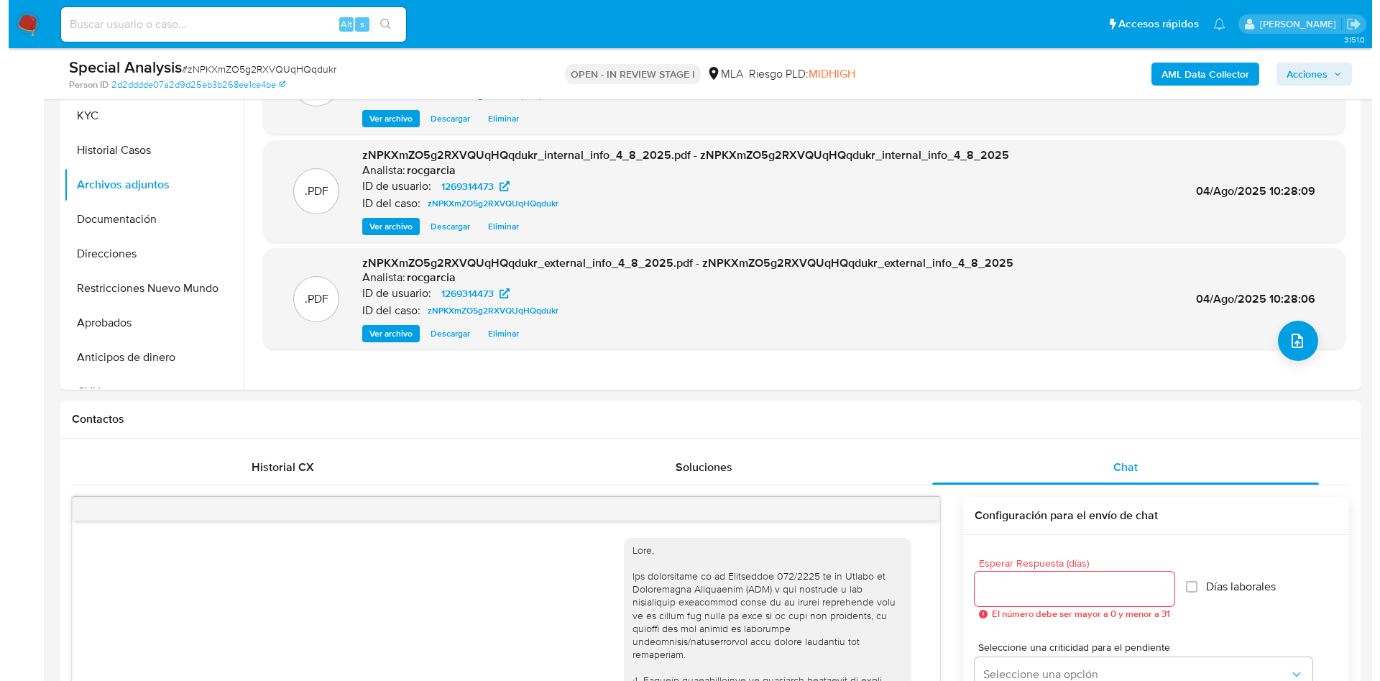
scroll to position [108, 0]
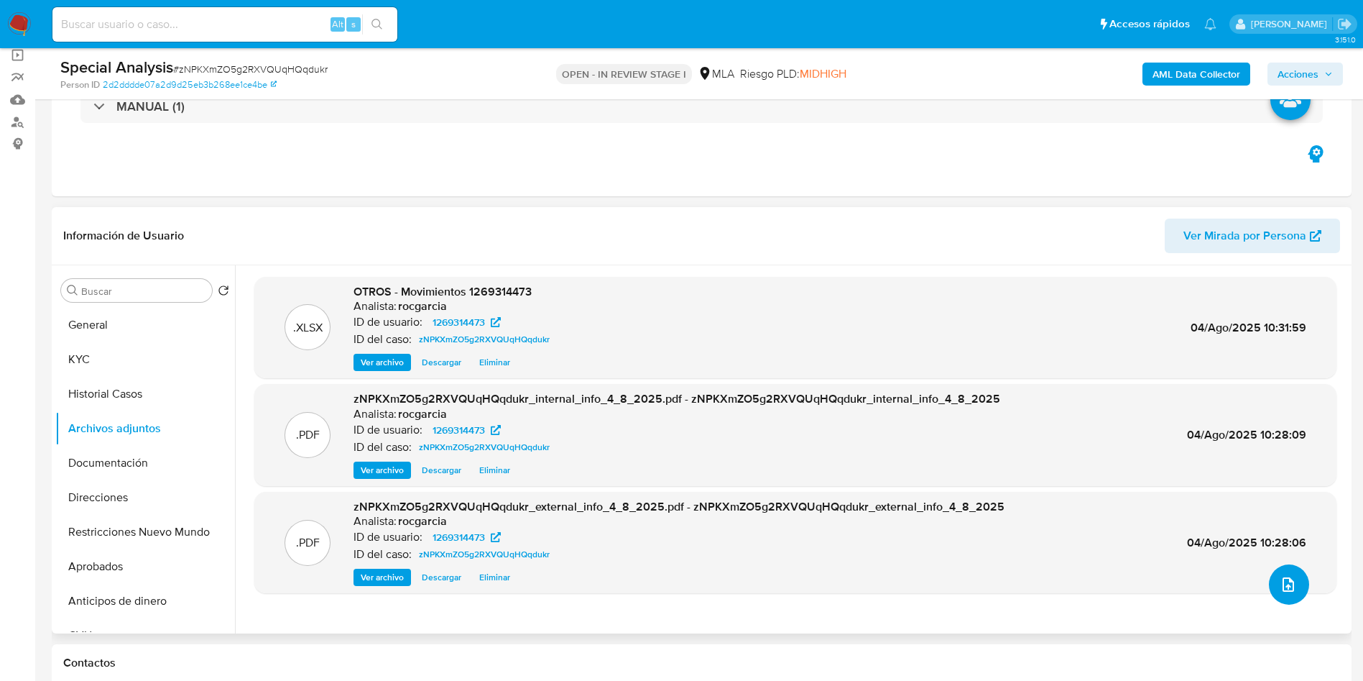
click at [1271, 586] on button "upload-file" at bounding box center [1289, 584] width 40 height 40
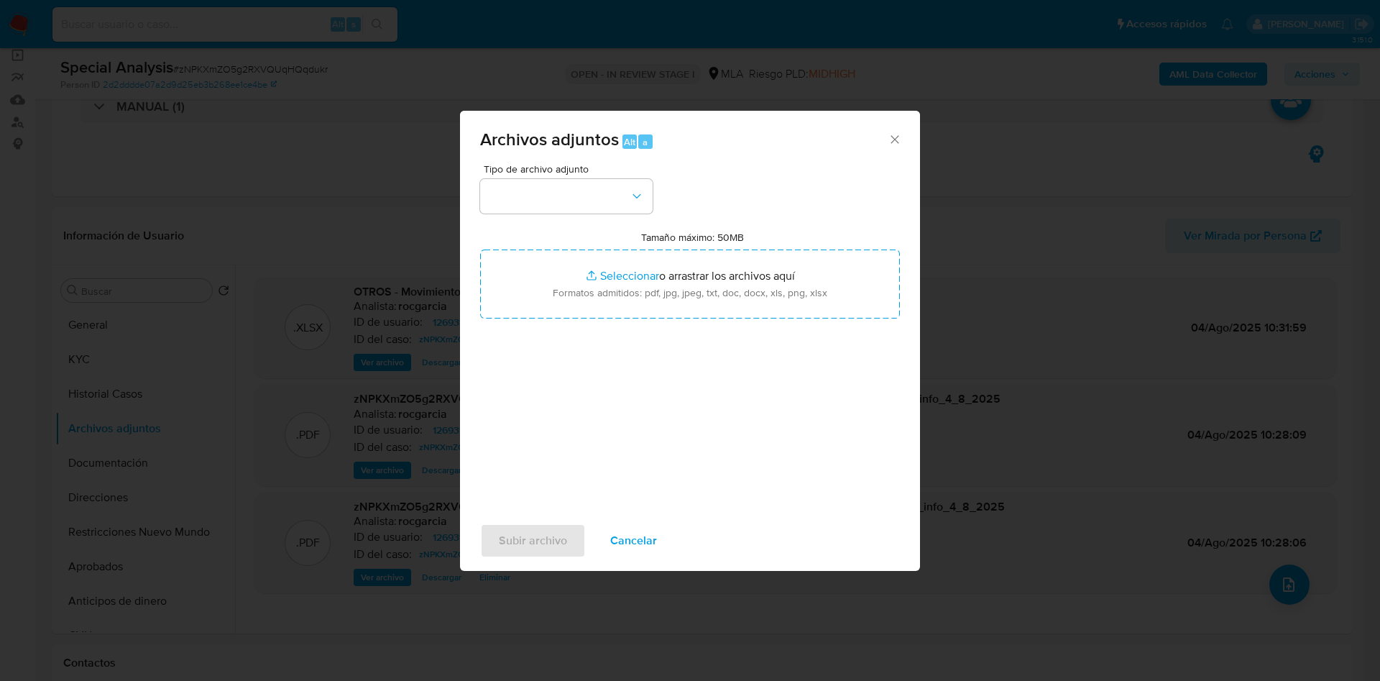
click at [579, 215] on div "Tipo de archivo adjunto Tamaño máximo: 50MB Seleccionar archivos Seleccionar o …" at bounding box center [690, 333] width 420 height 339
click at [576, 206] on button "button" at bounding box center [566, 196] width 172 height 34
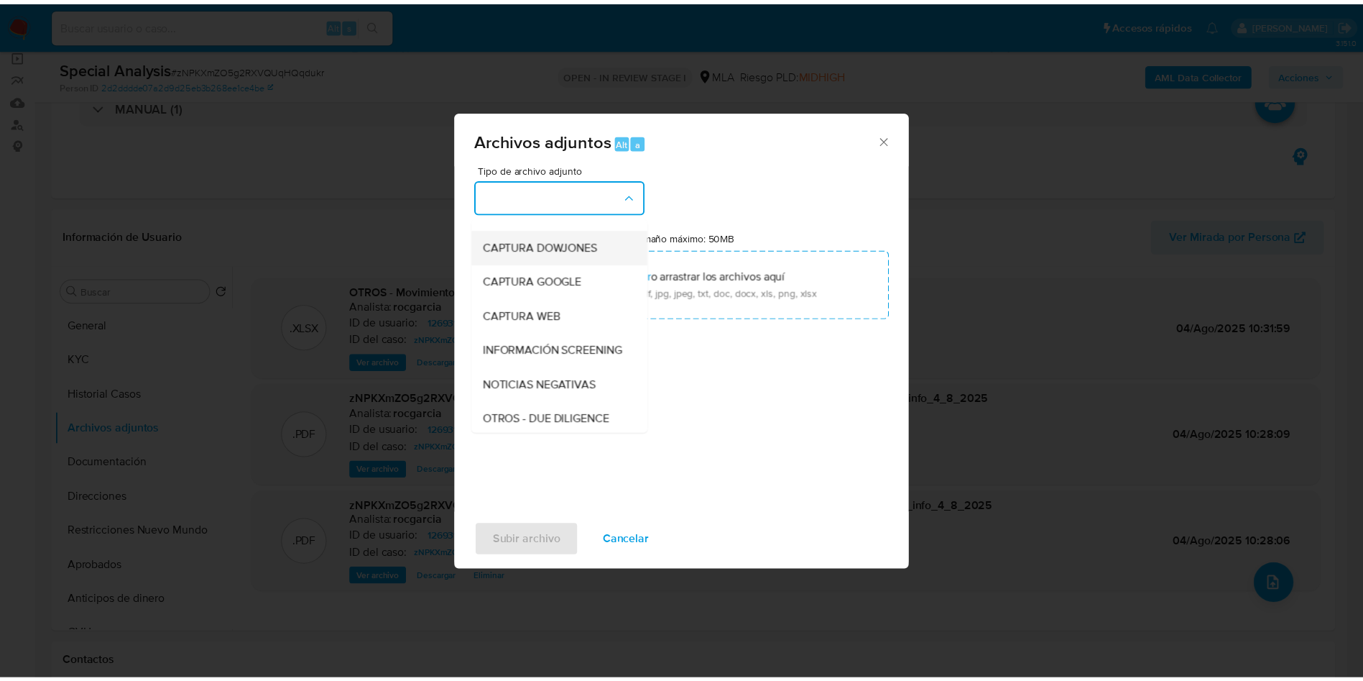
scroll to position [216, 0]
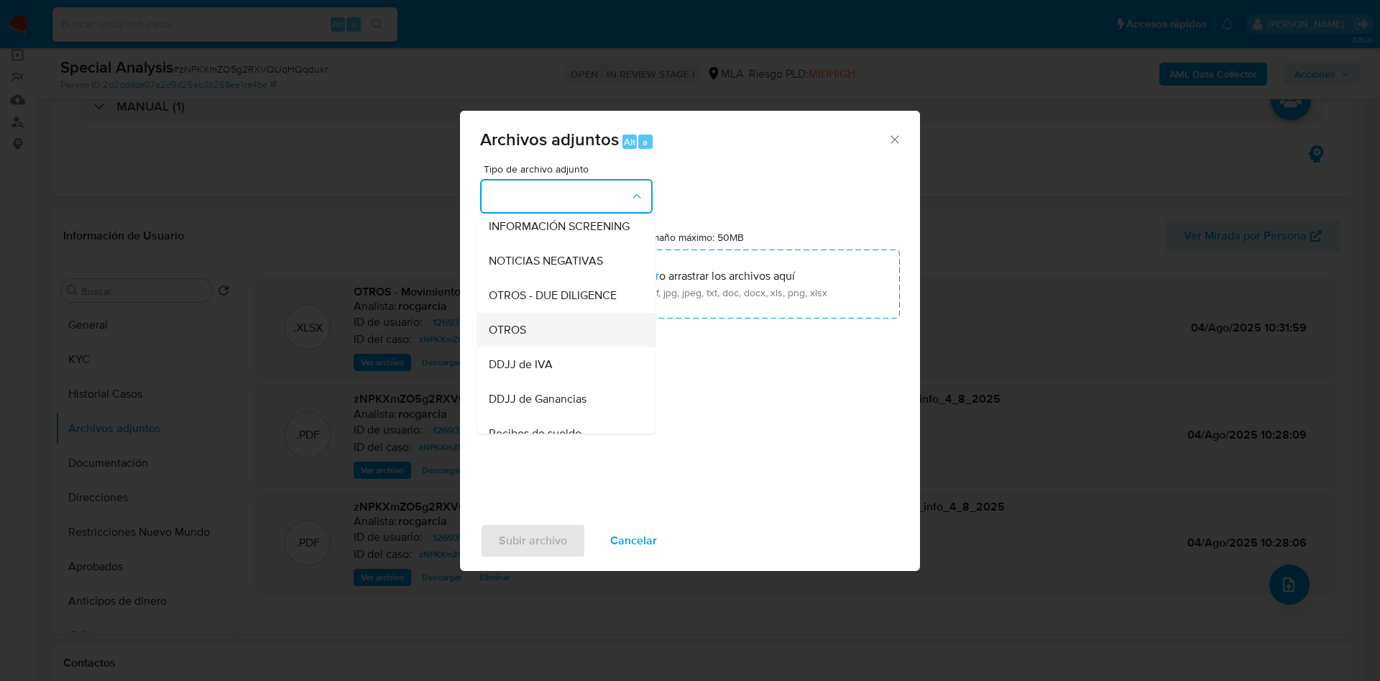
click at [550, 346] on div "OTROS" at bounding box center [562, 330] width 147 height 34
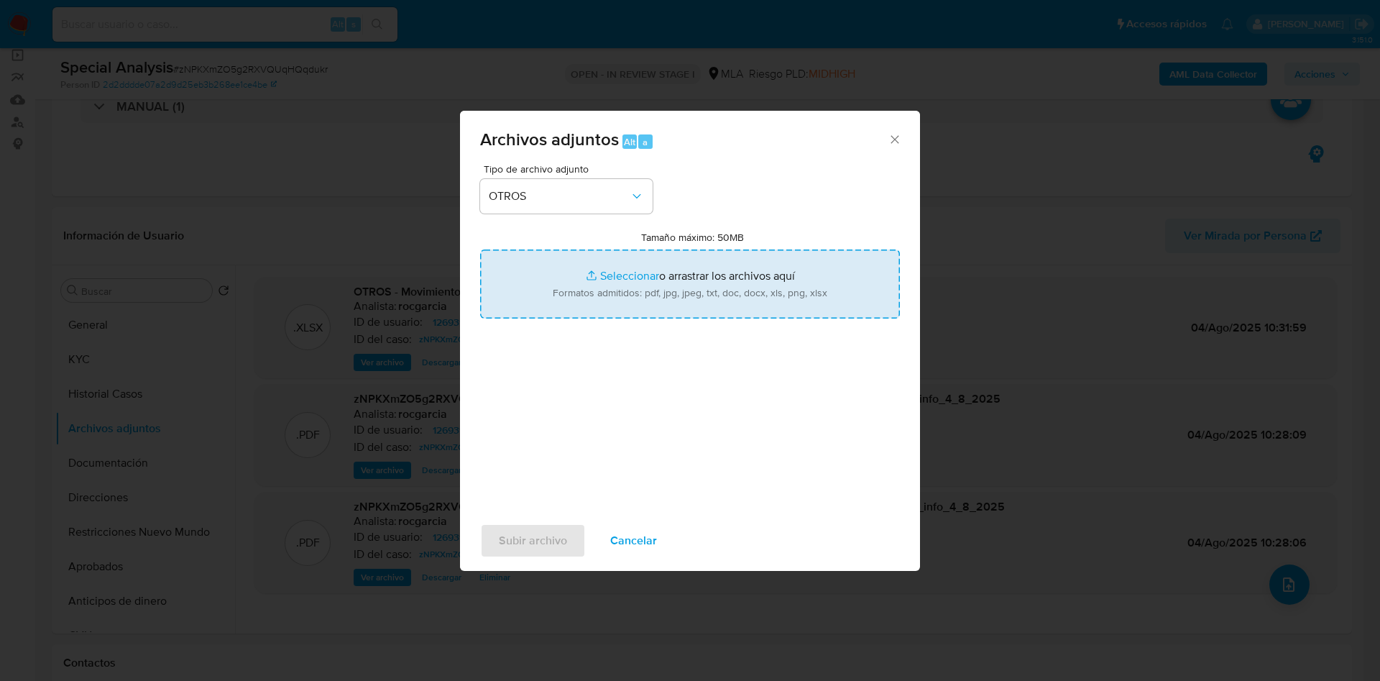
click at [606, 287] on input "Tamaño máximo: 50MB Seleccionar archivos" at bounding box center [690, 283] width 420 height 69
type input "C:\fakepath\1269314473 - zNPKXmZO5g2RXVQUqHQqdukr.docx"
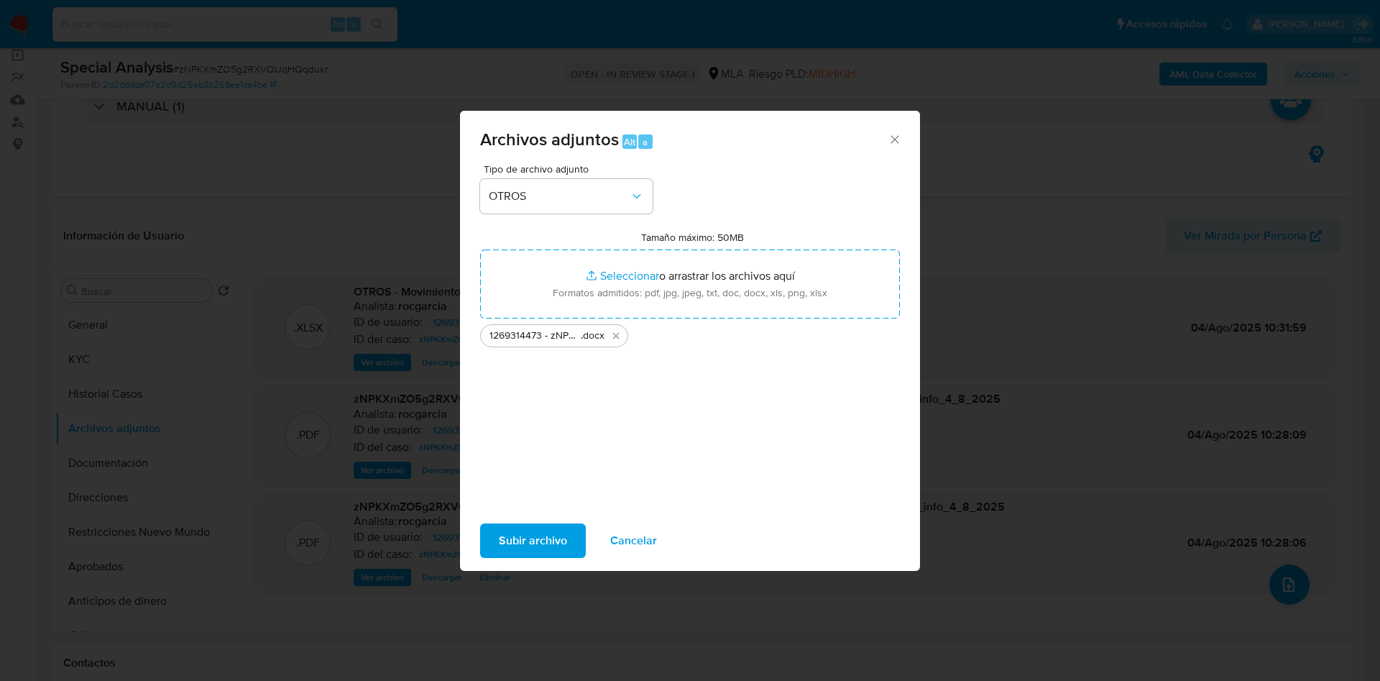
click at [522, 547] on span "Subir archivo" at bounding box center [533, 541] width 68 height 32
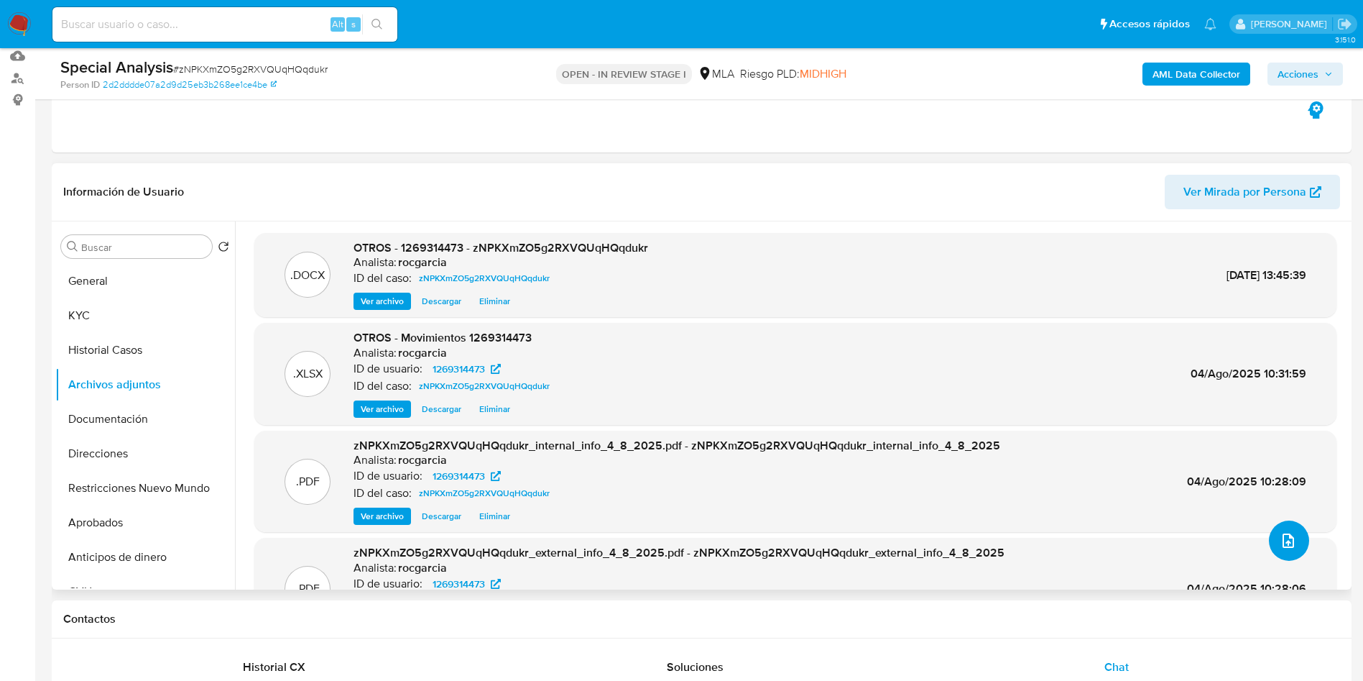
scroll to position [0, 0]
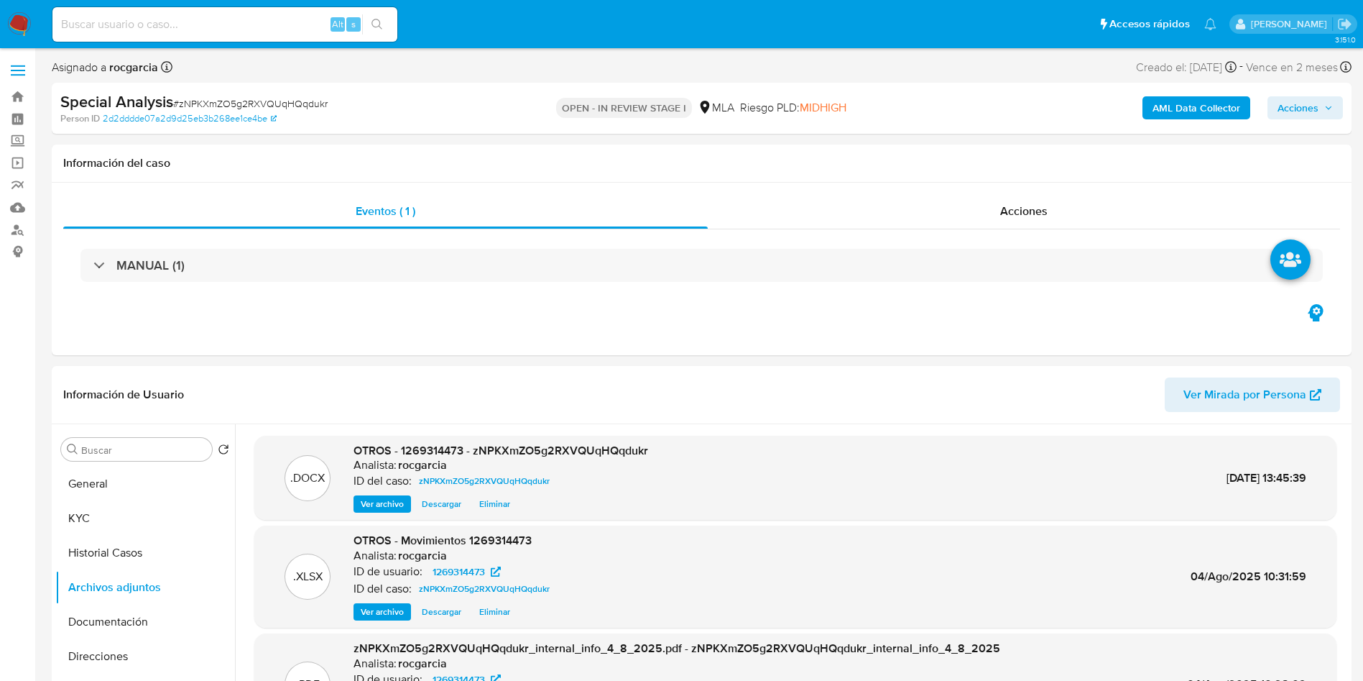
click at [1291, 107] on span "Acciones" at bounding box center [1298, 107] width 41 height 23
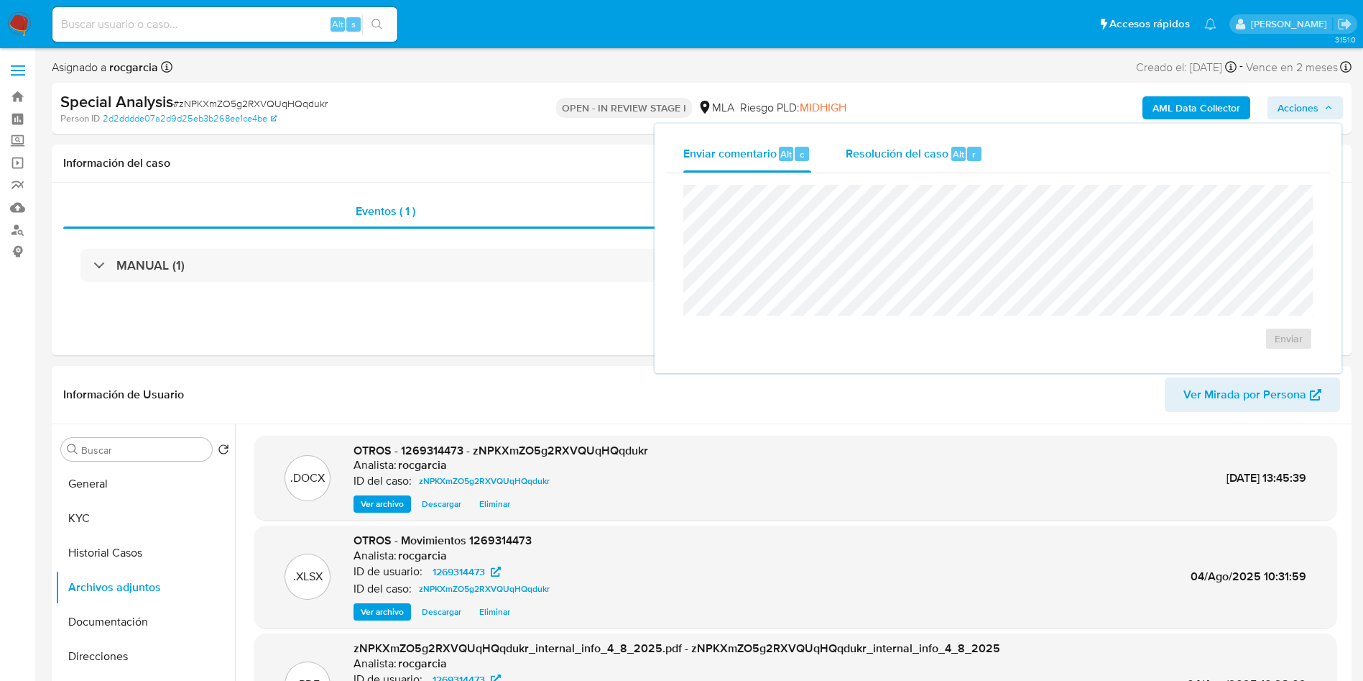
click at [995, 156] on button "Resolución del caso Alt r" at bounding box center [915, 153] width 172 height 37
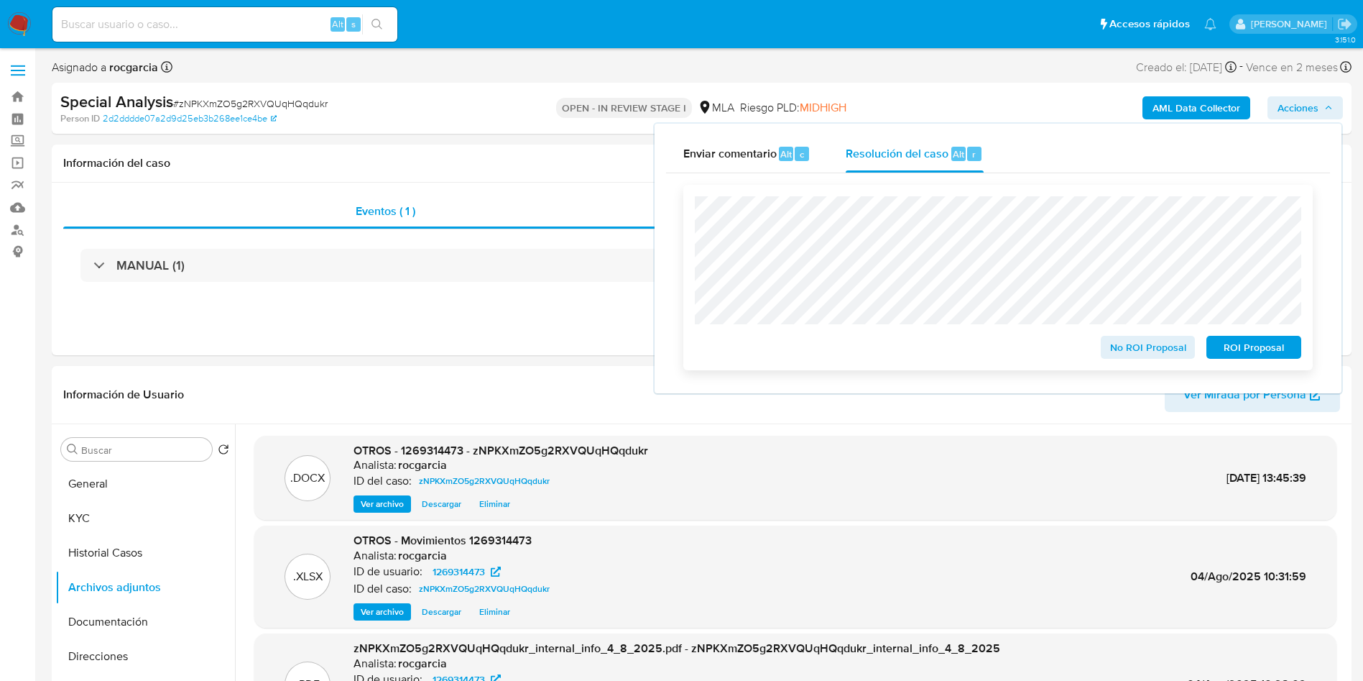
click at [1125, 356] on span "No ROI Proposal" at bounding box center [1148, 347] width 75 height 20
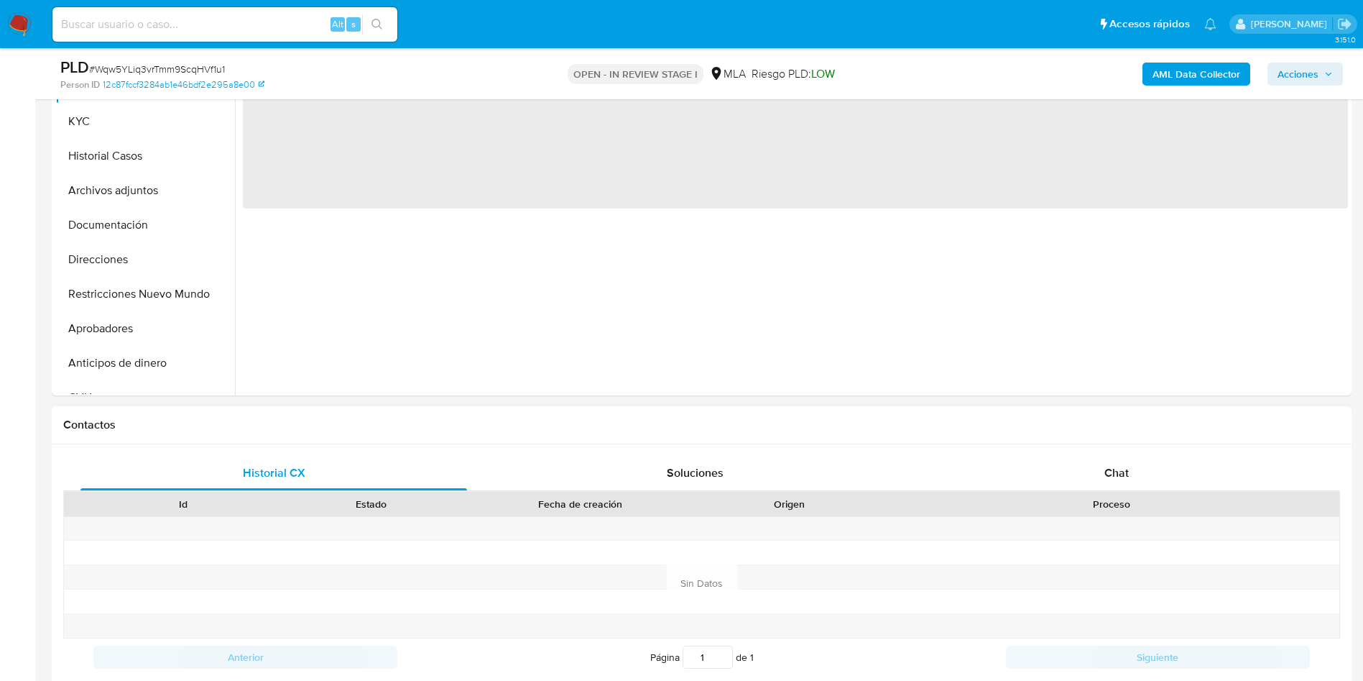
scroll to position [539, 0]
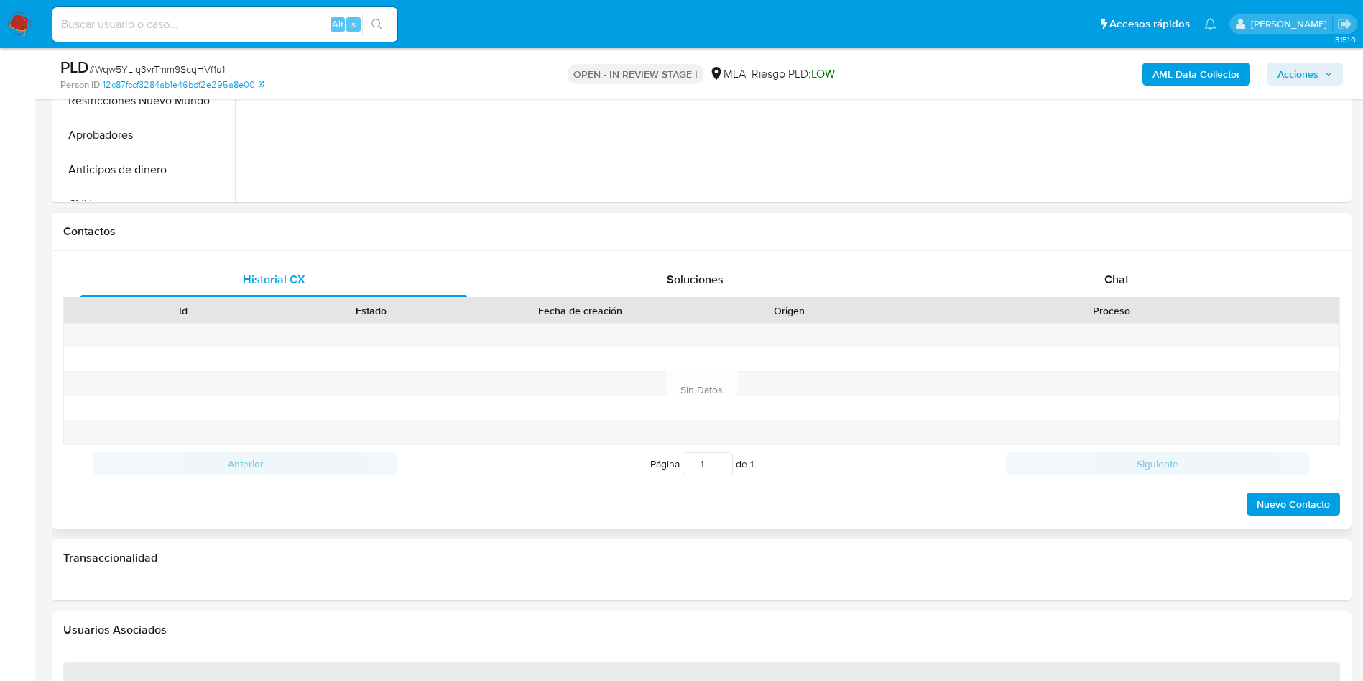
drag, startPoint x: 1095, startPoint y: 293, endPoint x: 1064, endPoint y: 300, distance: 31.7
click at [1095, 292] on div "Chat" at bounding box center [1116, 279] width 387 height 34
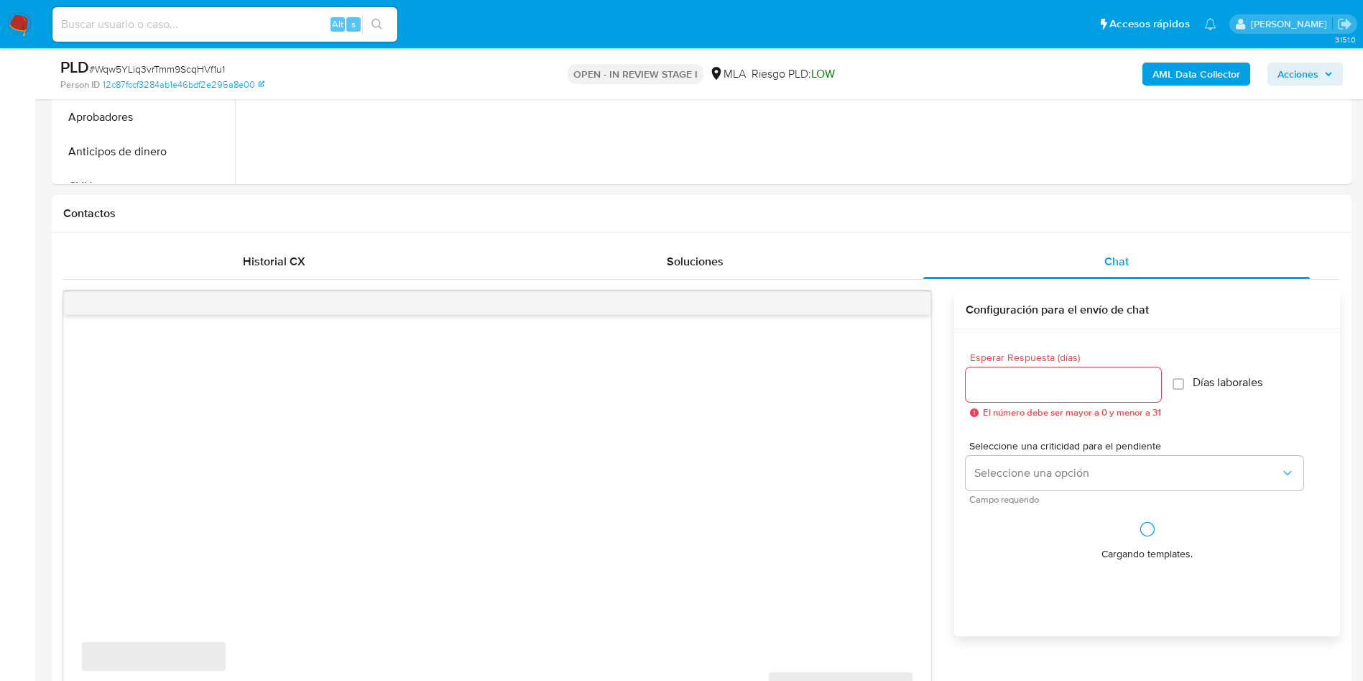
select select "10"
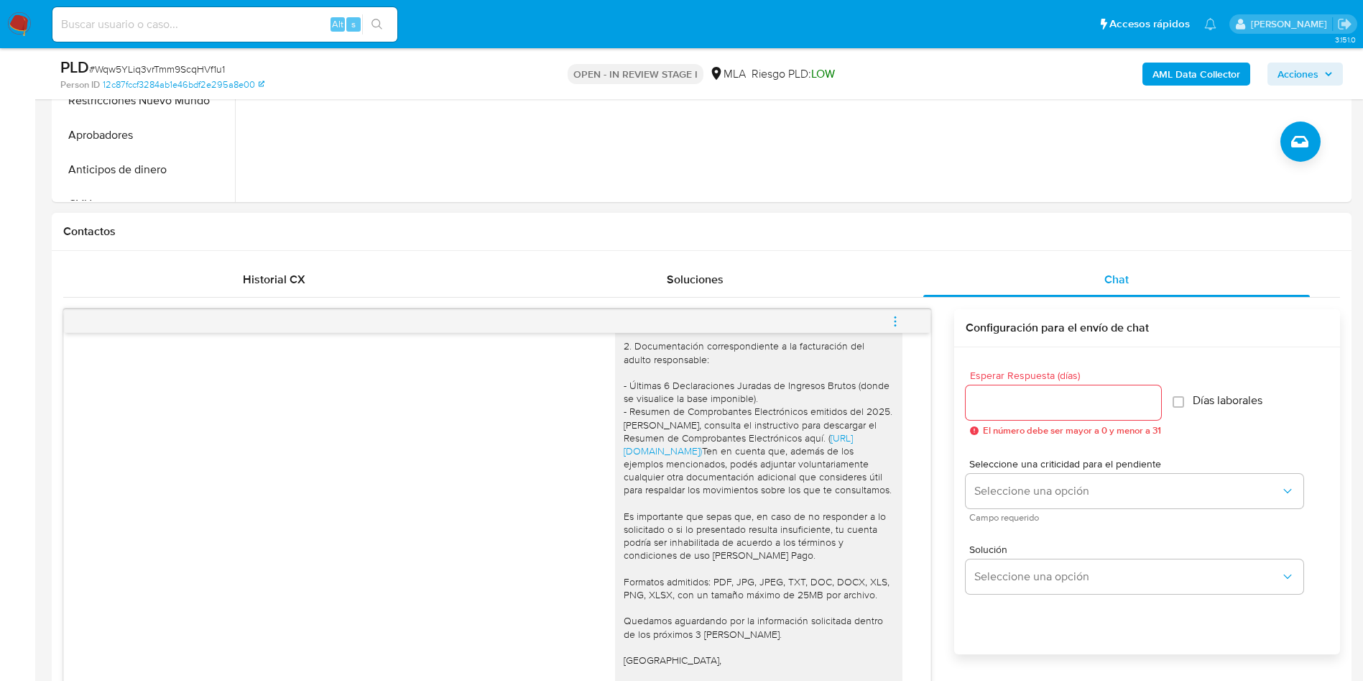
click at [895, 308] on span "menu-action" at bounding box center [895, 321] width 13 height 34
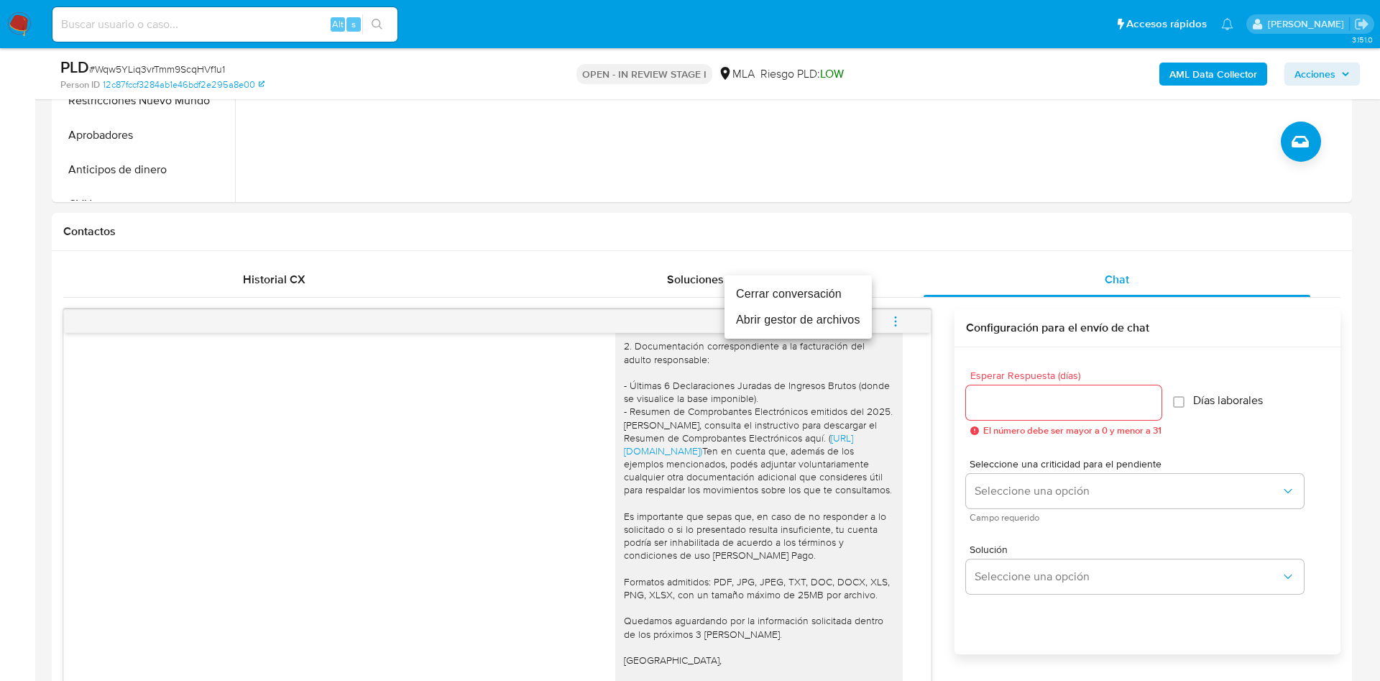
click at [847, 297] on li "Cerrar conversación" at bounding box center [797, 294] width 147 height 26
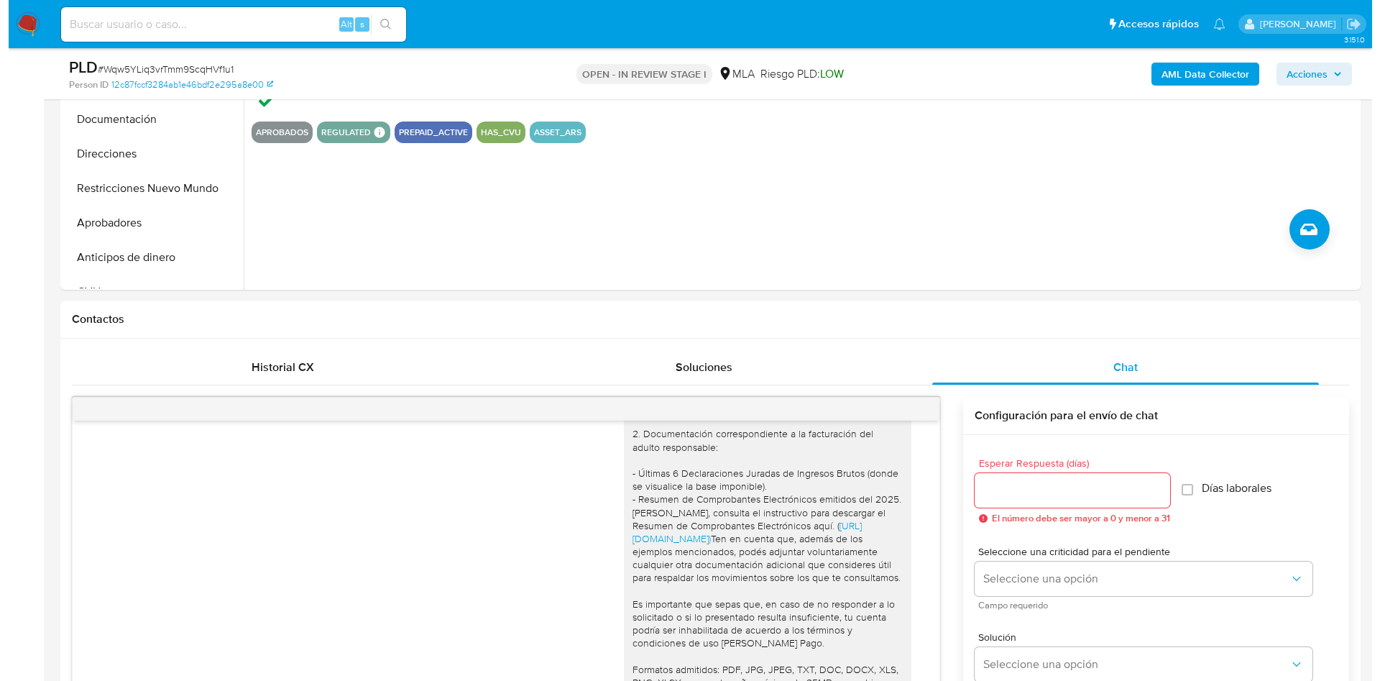
scroll to position [216, 0]
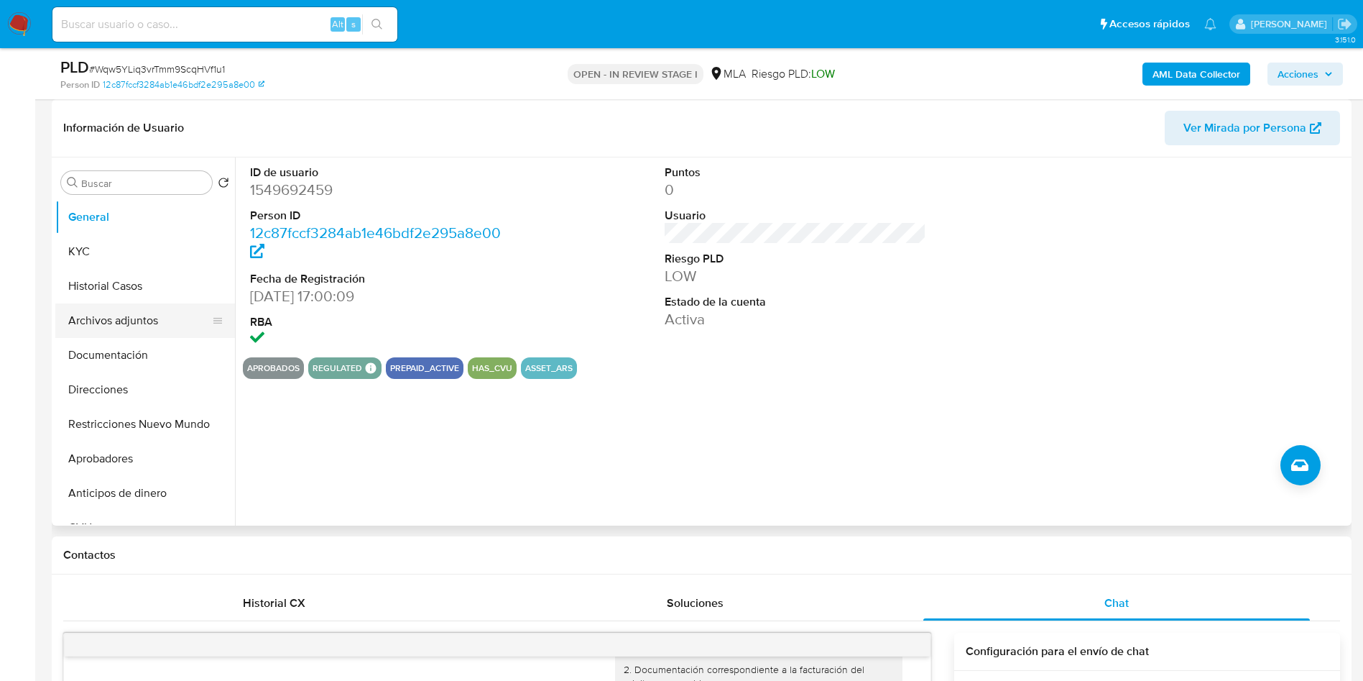
click at [103, 327] on button "Archivos adjuntos" at bounding box center [139, 320] width 168 height 34
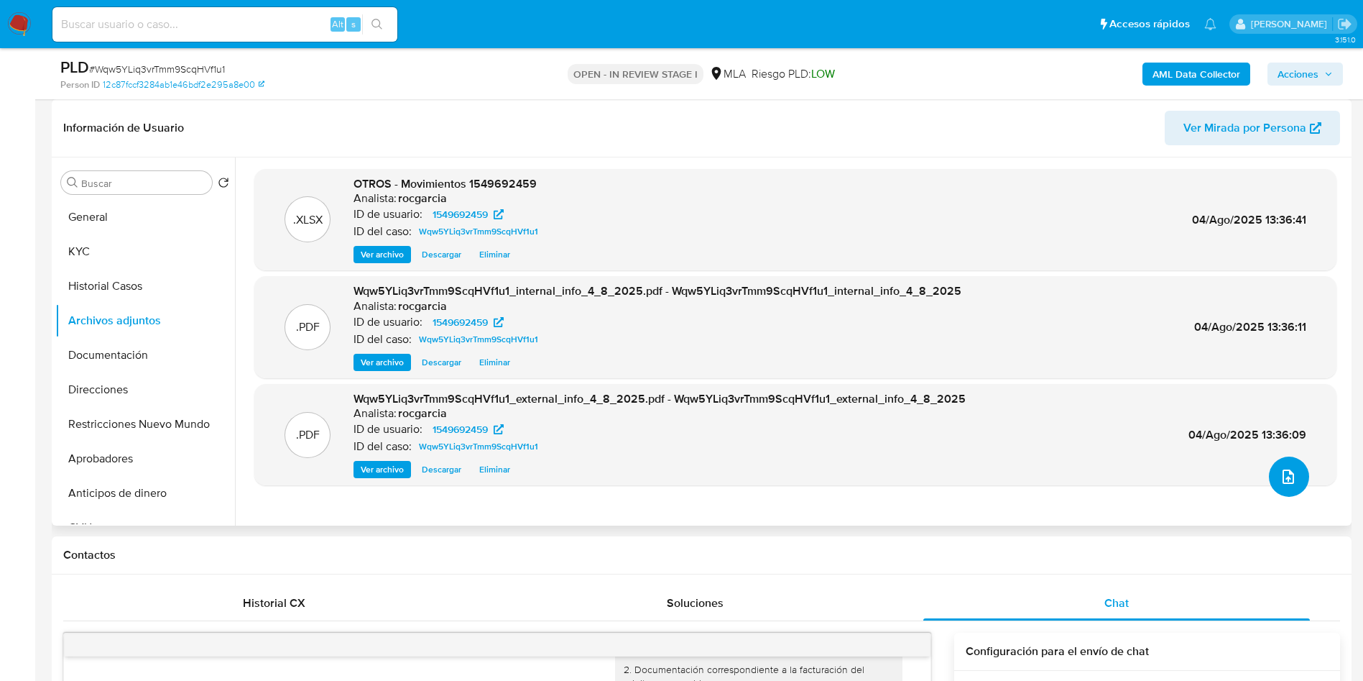
click at [1280, 476] on icon "upload-file" at bounding box center [1288, 476] width 17 height 17
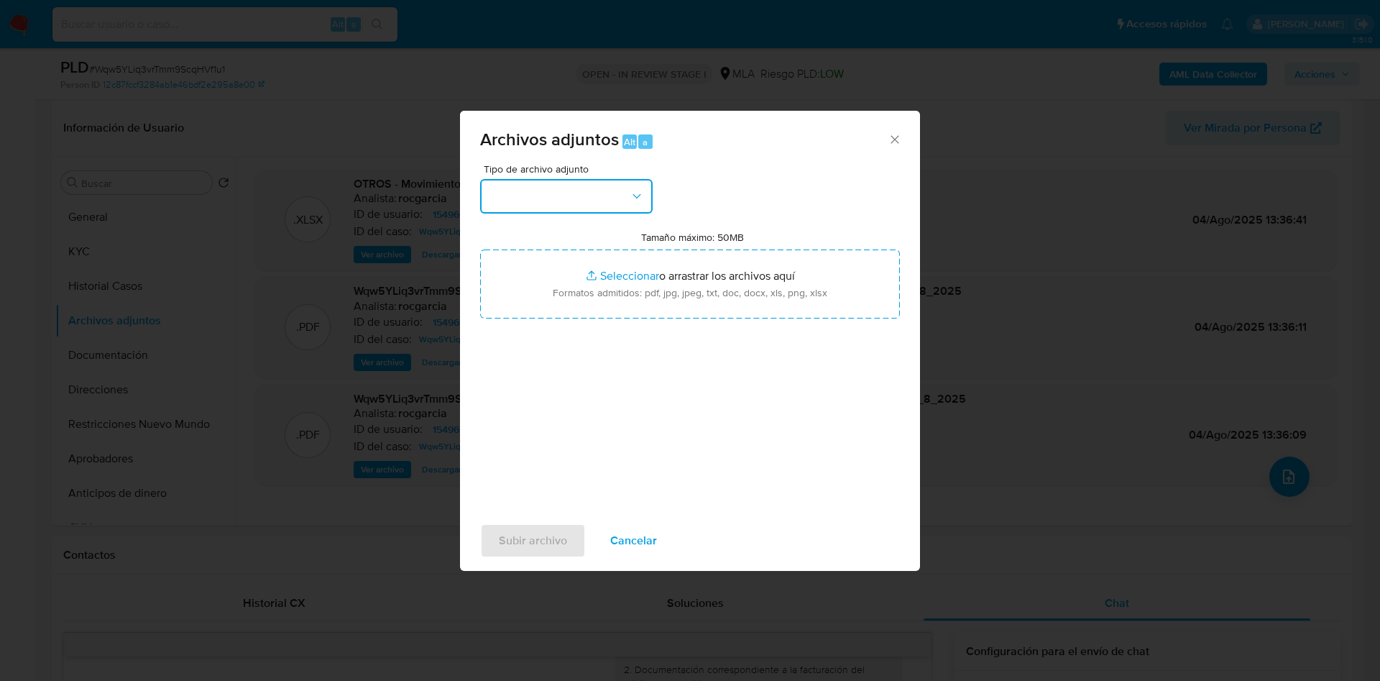
click at [568, 200] on button "button" at bounding box center [566, 196] width 172 height 34
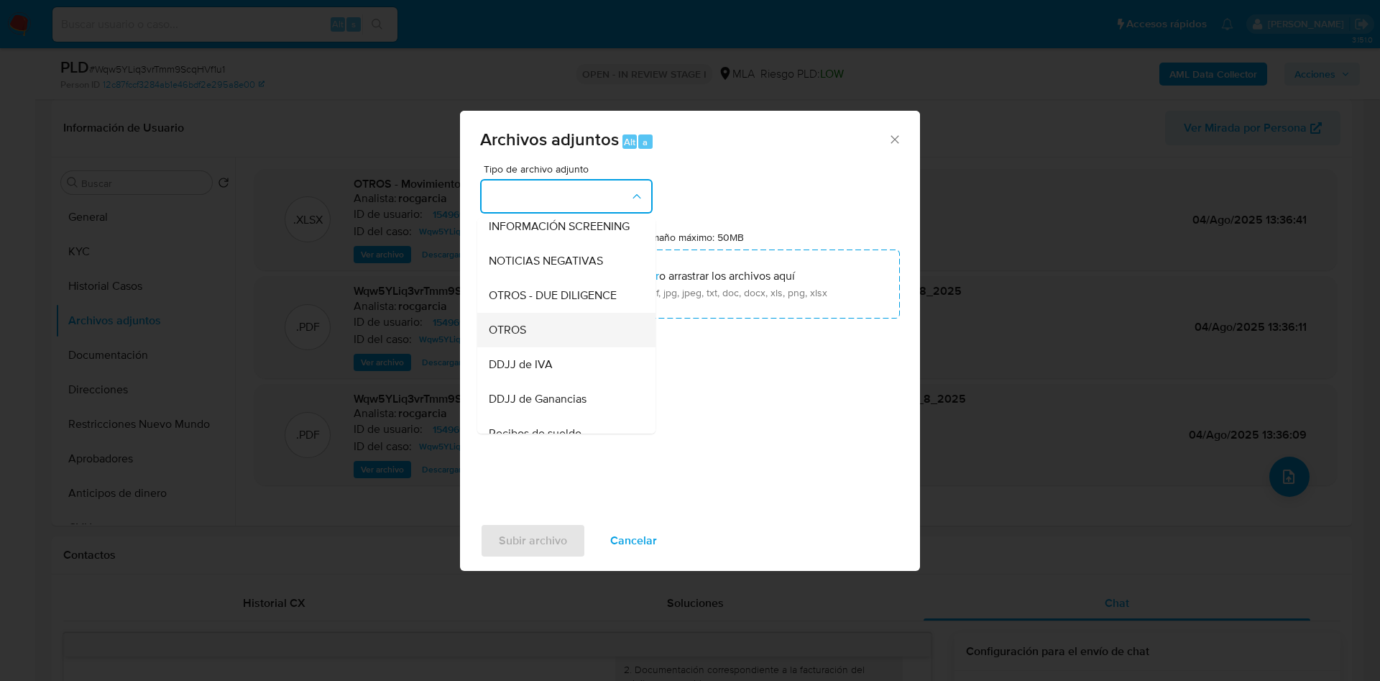
click at [535, 337] on div "OTROS" at bounding box center [562, 330] width 147 height 34
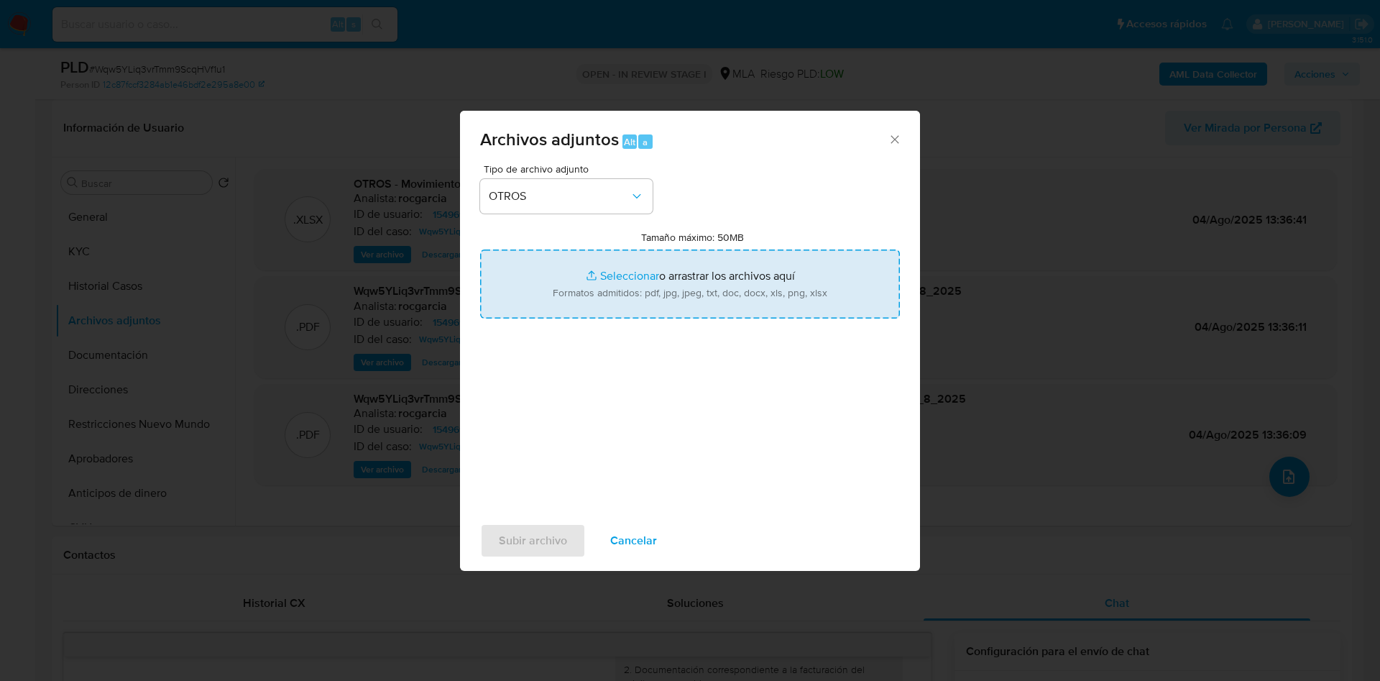
click at [593, 290] on input "Tamaño máximo: 50MB Seleccionar archivos" at bounding box center [690, 283] width 420 height 69
type input "C:\fakepath\1549692459- Wqw5YLiq3vrTmm9ScqHVf1u1.docx"
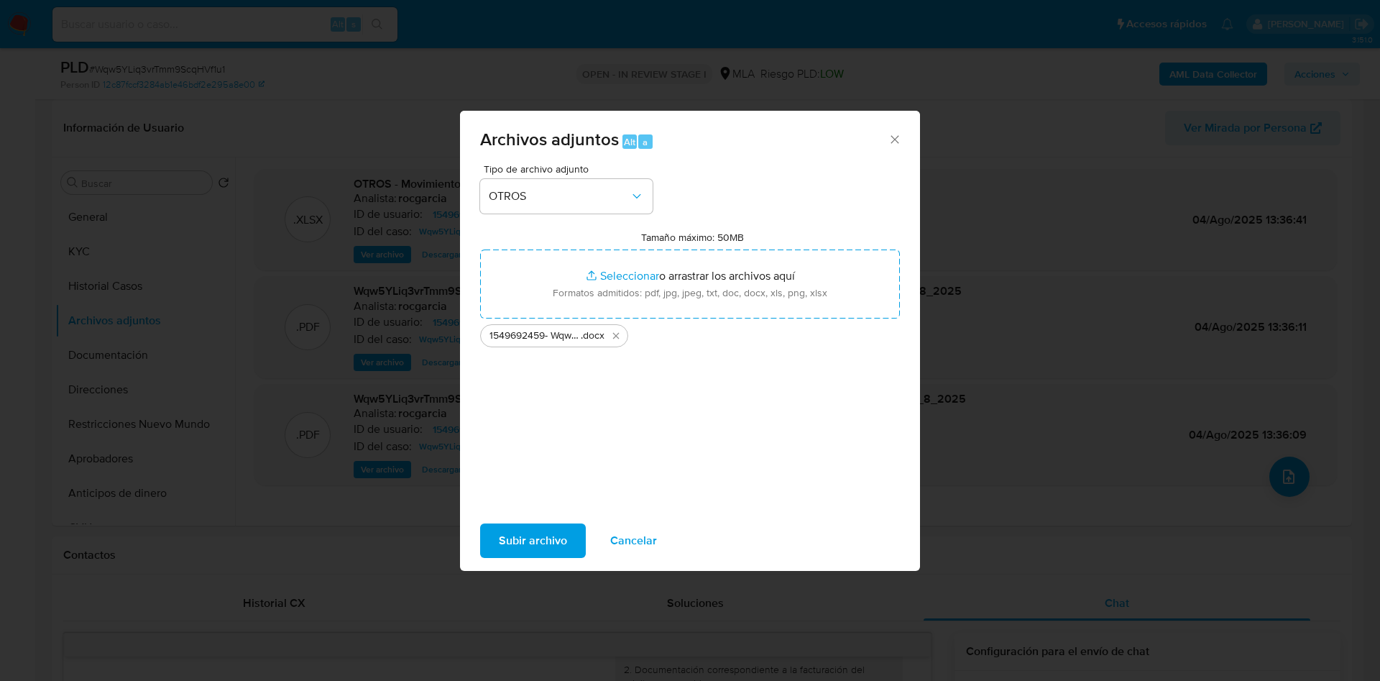
click at [518, 542] on span "Subir archivo" at bounding box center [533, 541] width 68 height 32
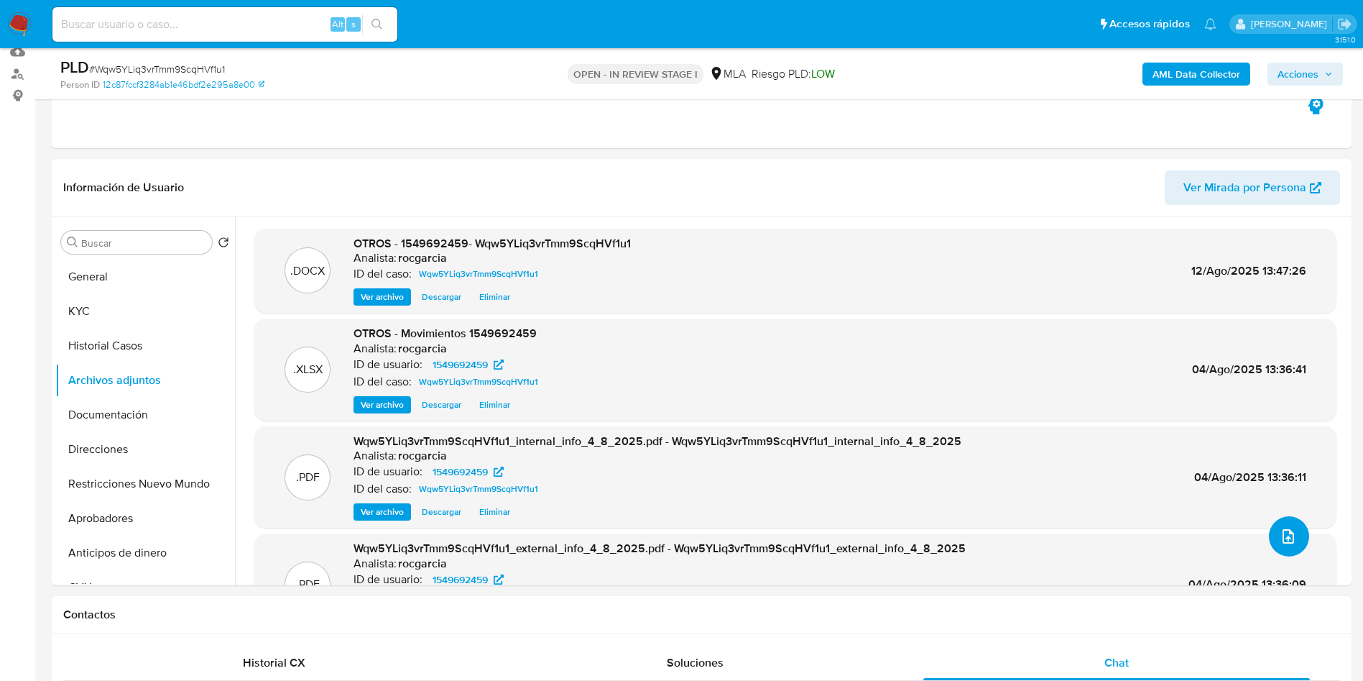
scroll to position [108, 0]
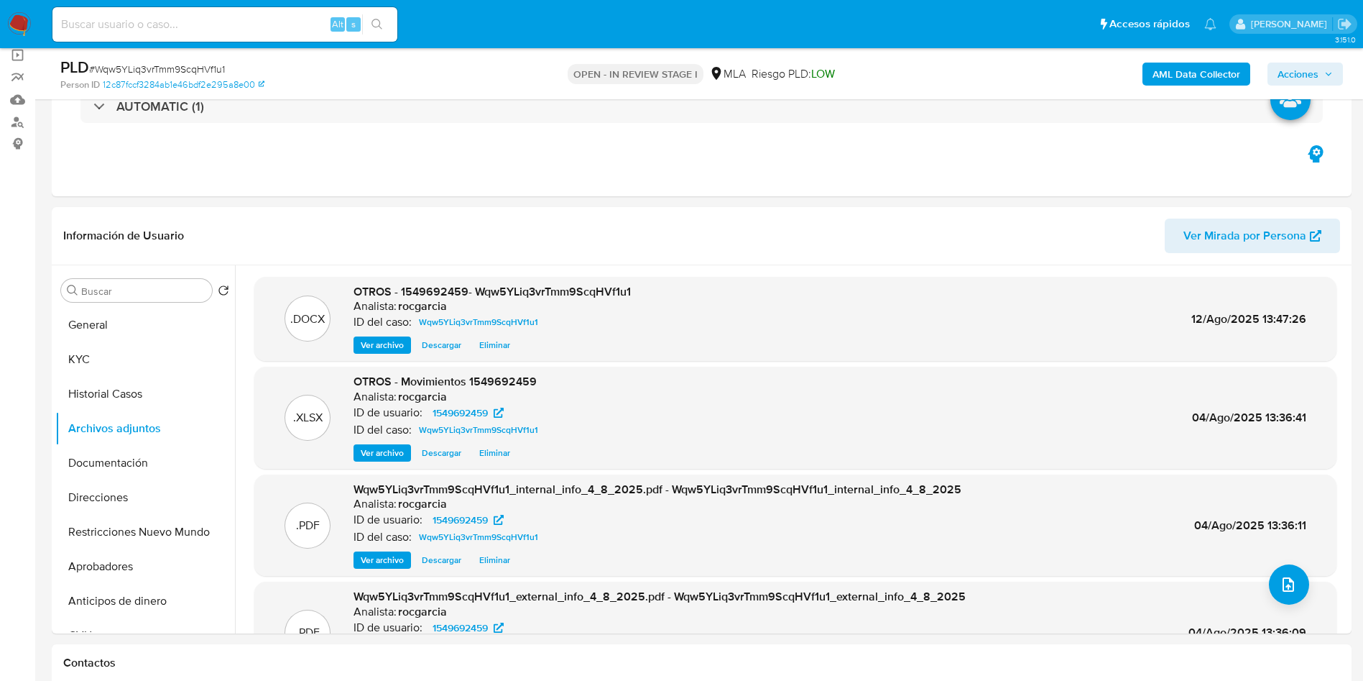
click at [1312, 70] on span "Acciones" at bounding box center [1298, 74] width 41 height 23
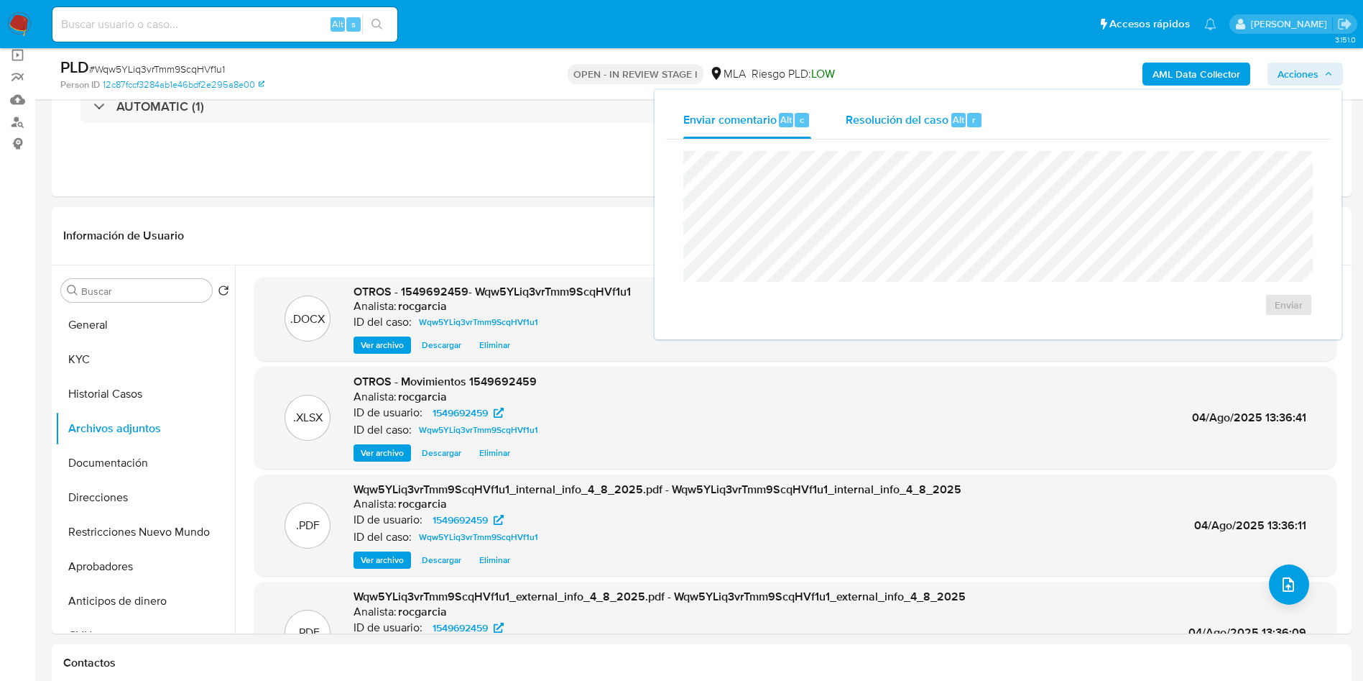
drag, startPoint x: 935, startPoint y: 112, endPoint x: 935, endPoint y: 136, distance: 23.7
click at [935, 113] on span "Resolución del caso" at bounding box center [897, 119] width 103 height 17
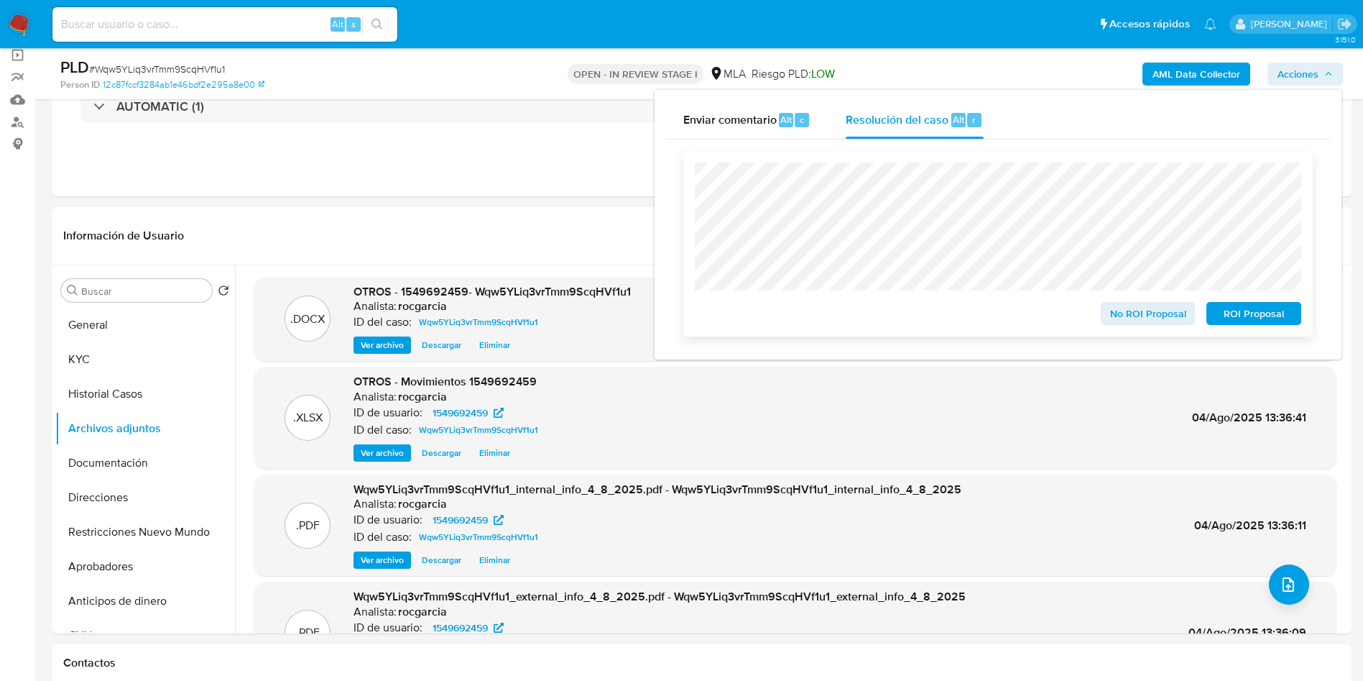
click at [1115, 308] on span "No ROI Proposal" at bounding box center [1148, 313] width 75 height 20
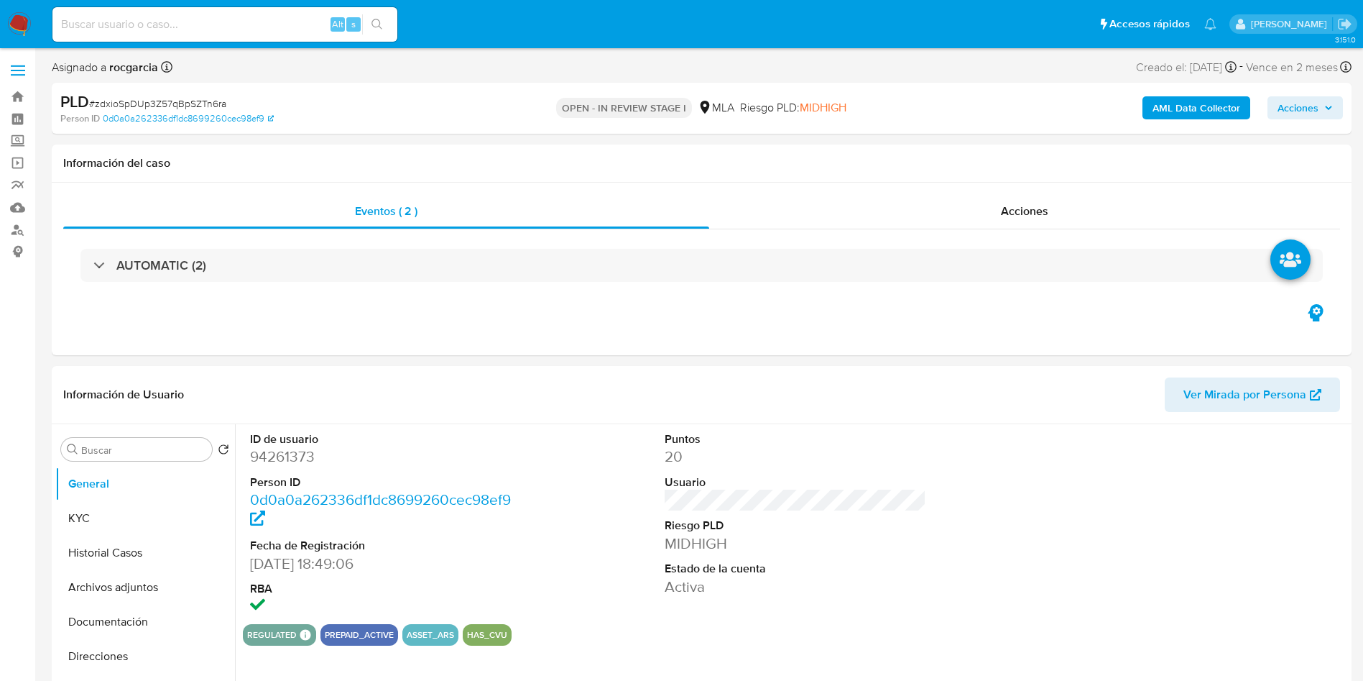
select select "10"
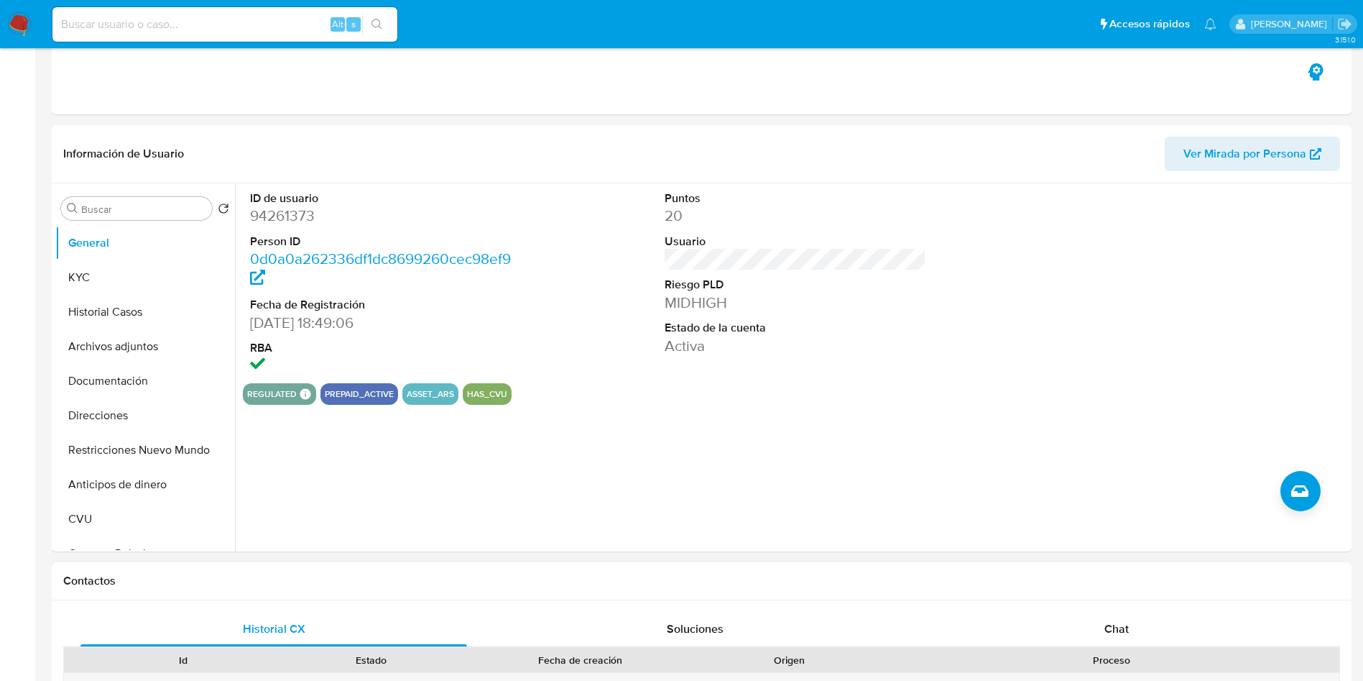
scroll to position [431, 0]
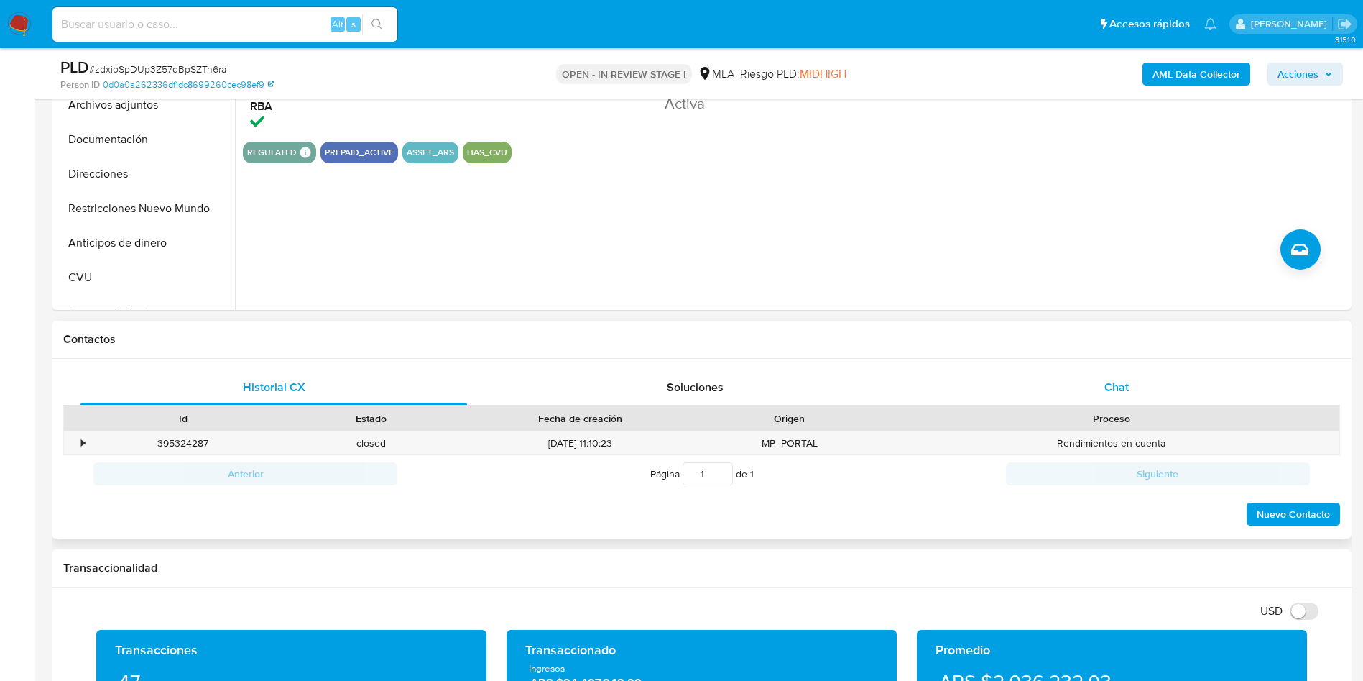
drag, startPoint x: 1079, startPoint y: 378, endPoint x: 982, endPoint y: 384, distance: 97.2
click at [1081, 378] on div "Chat" at bounding box center [1116, 387] width 387 height 34
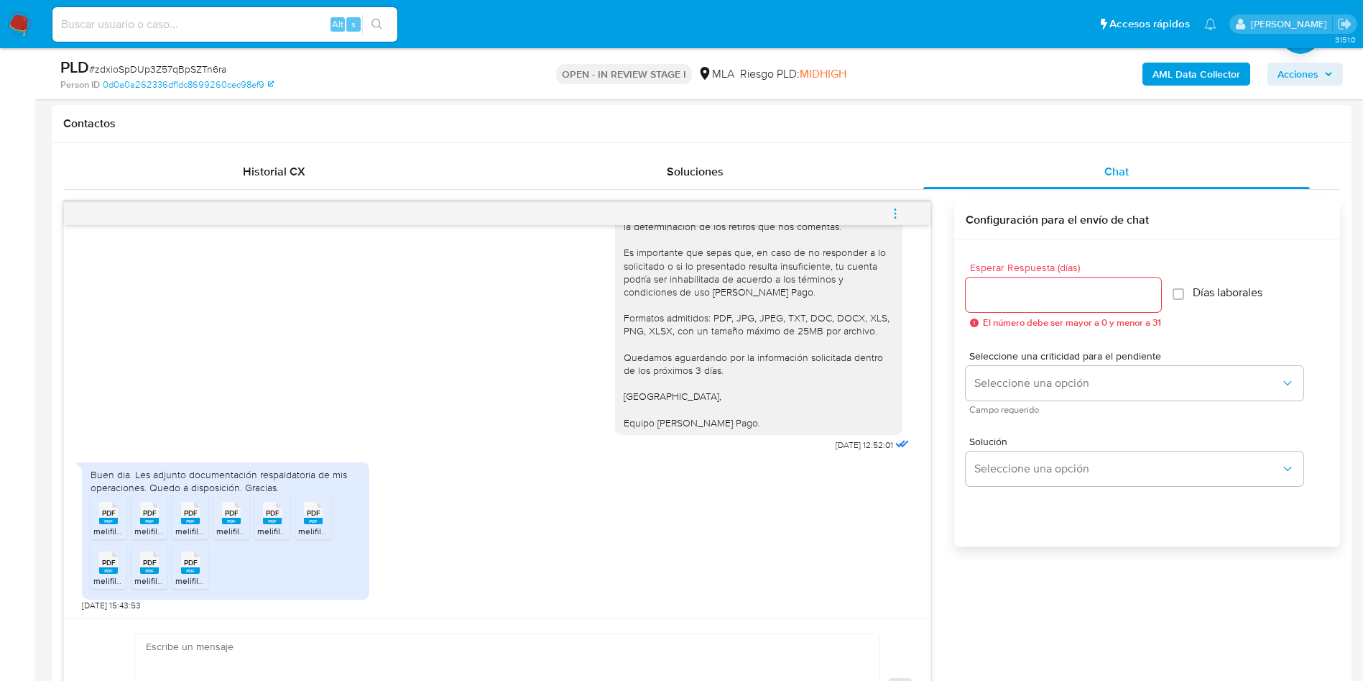
scroll to position [755, 0]
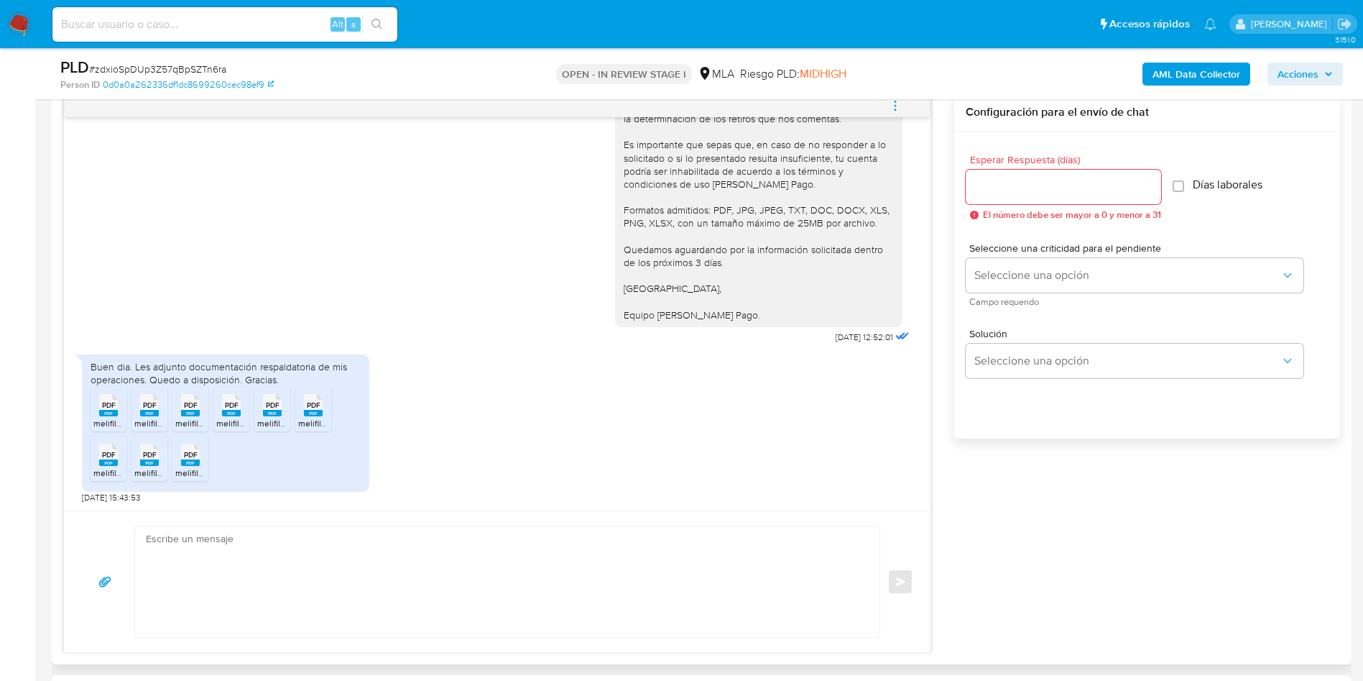
drag, startPoint x: 109, startPoint y: 424, endPoint x: 144, endPoint y: 415, distance: 35.6
click at [110, 424] on span "melifile1189041716245940405.pdf" at bounding box center [157, 423] width 129 height 12
click at [145, 415] on rect at bounding box center [149, 413] width 19 height 6
drag, startPoint x: 187, startPoint y: 417, endPoint x: 227, endPoint y: 416, distance: 40.3
click at [188, 417] on span "melifile3709544732361296220.pdf" at bounding box center [242, 423] width 134 height 12
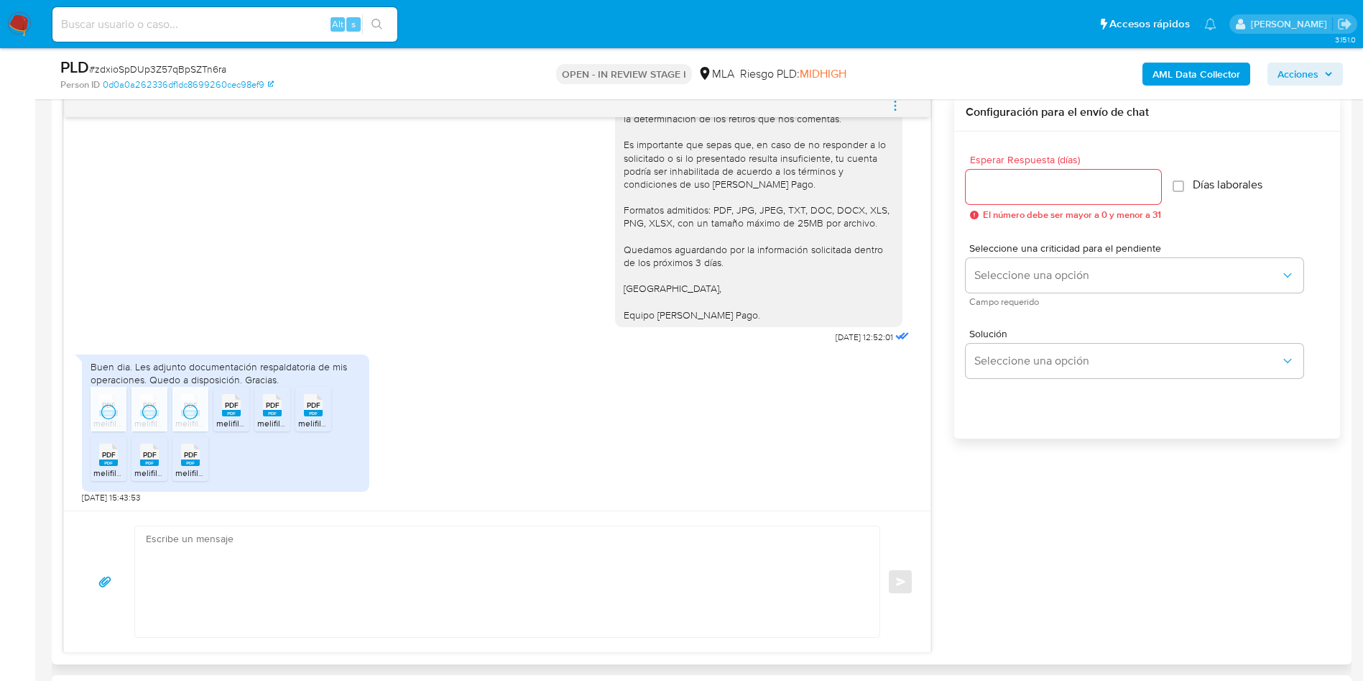
click at [231, 416] on icon "PDF" at bounding box center [231, 404] width 19 height 25
drag, startPoint x: 273, startPoint y: 415, endPoint x: 319, endPoint y: 416, distance: 46.0
click at [274, 415] on rect at bounding box center [272, 413] width 19 height 6
drag, startPoint x: 319, startPoint y: 416, endPoint x: 85, endPoint y: 508, distance: 251.7
click at [318, 416] on icon "PDF" at bounding box center [313, 404] width 19 height 25
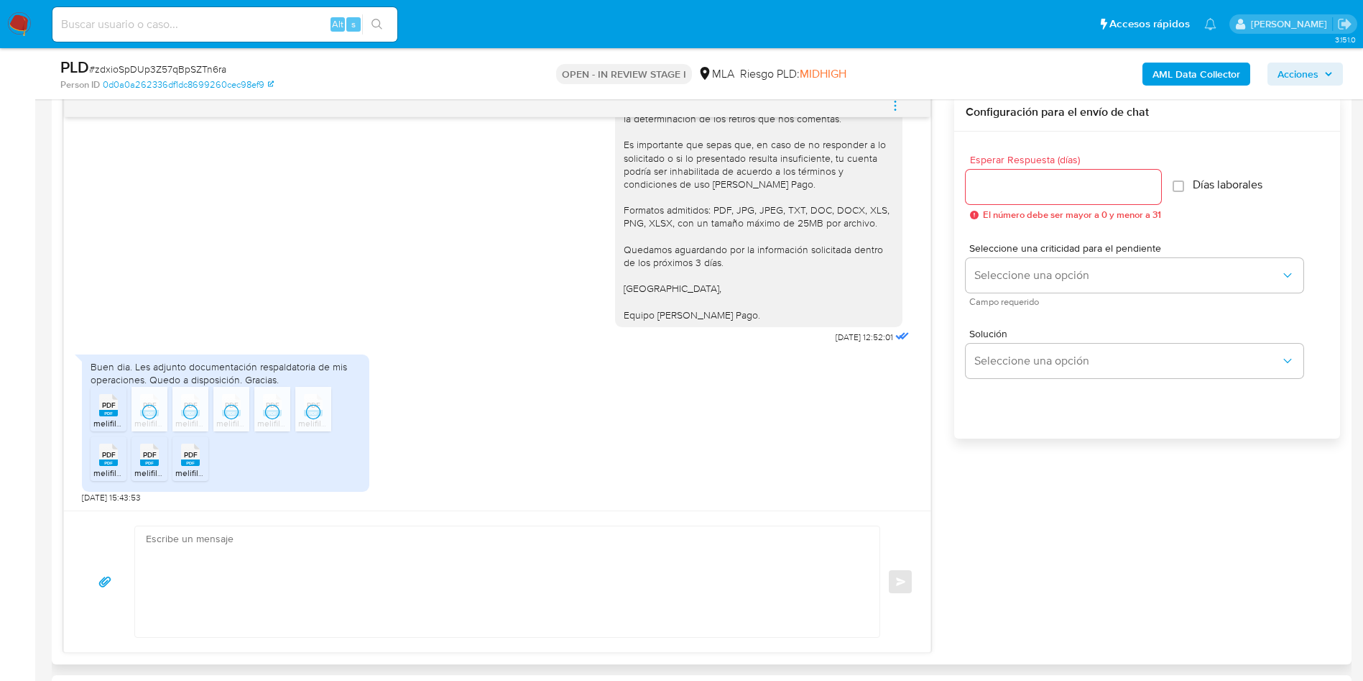
drag, startPoint x: 114, startPoint y: 464, endPoint x: 147, endPoint y: 472, distance: 34.0
click at [115, 464] on rect at bounding box center [108, 462] width 19 height 6
drag, startPoint x: 158, startPoint y: 474, endPoint x: 183, endPoint y: 474, distance: 25.2
click at [158, 474] on span "melifile7820268097677709594.pdf" at bounding box center [201, 472] width 134 height 12
drag, startPoint x: 189, startPoint y: 473, endPoint x: 395, endPoint y: 328, distance: 251.8
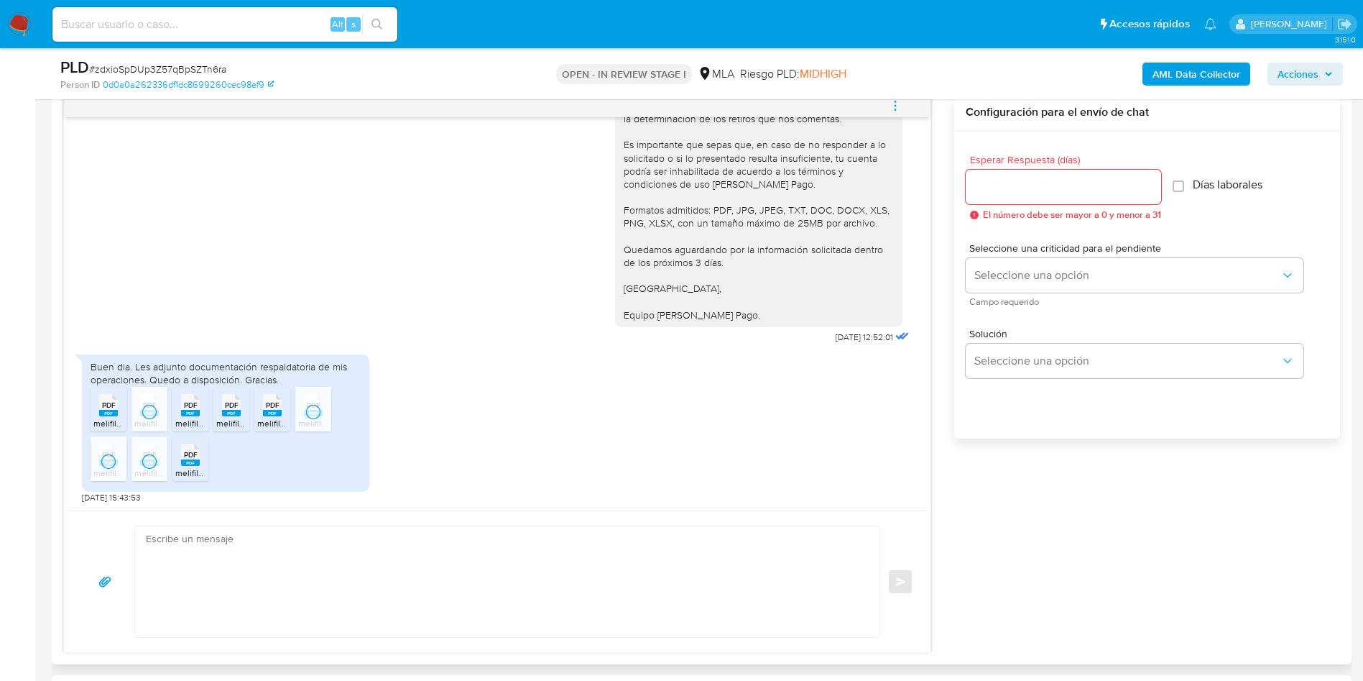
click at [190, 473] on span "melifile8208075431340435119.pdf" at bounding box center [240, 472] width 131 height 12
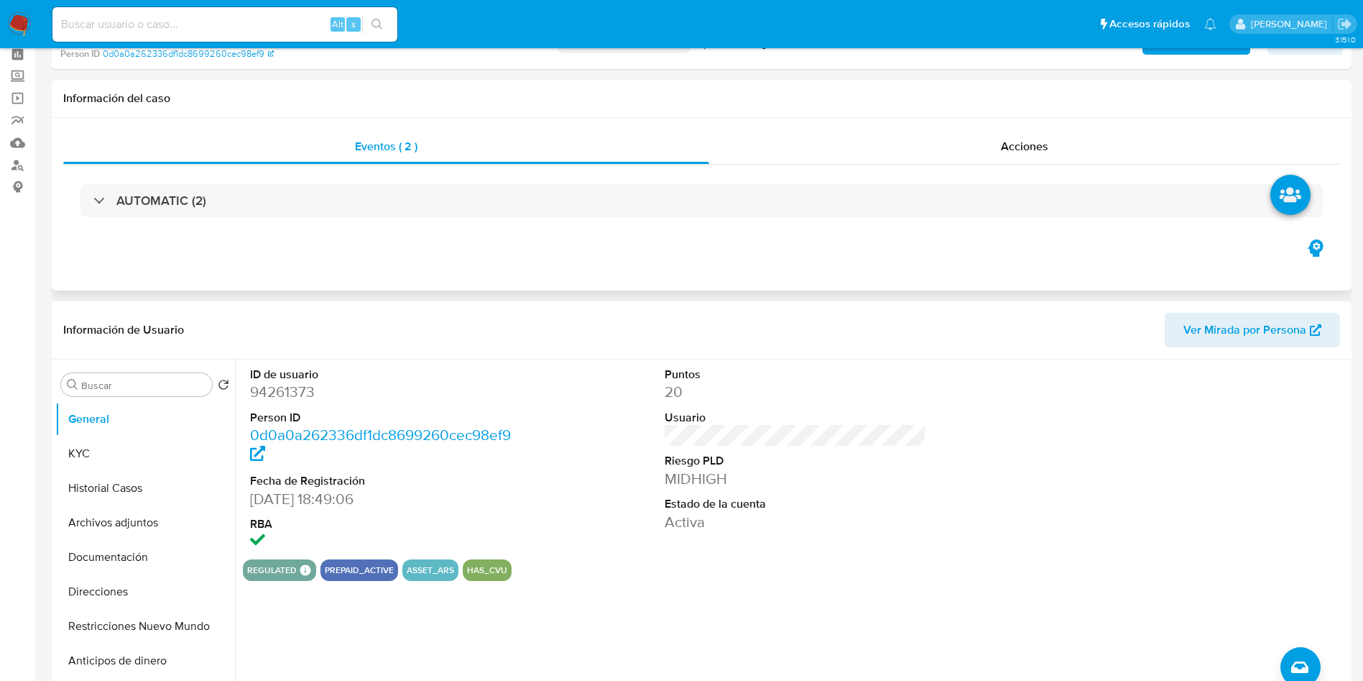
scroll to position [0, 0]
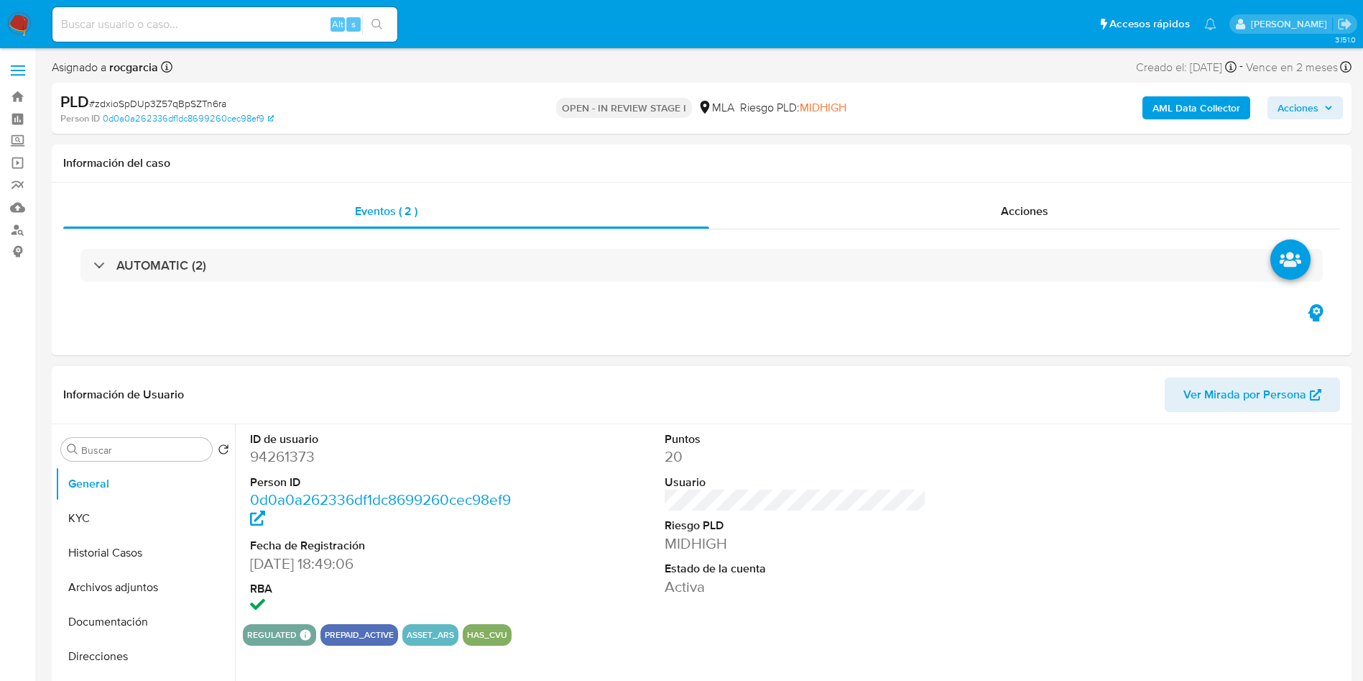
click at [267, 456] on dd "94261373" at bounding box center [381, 456] width 262 height 20
copy dd "94261373"
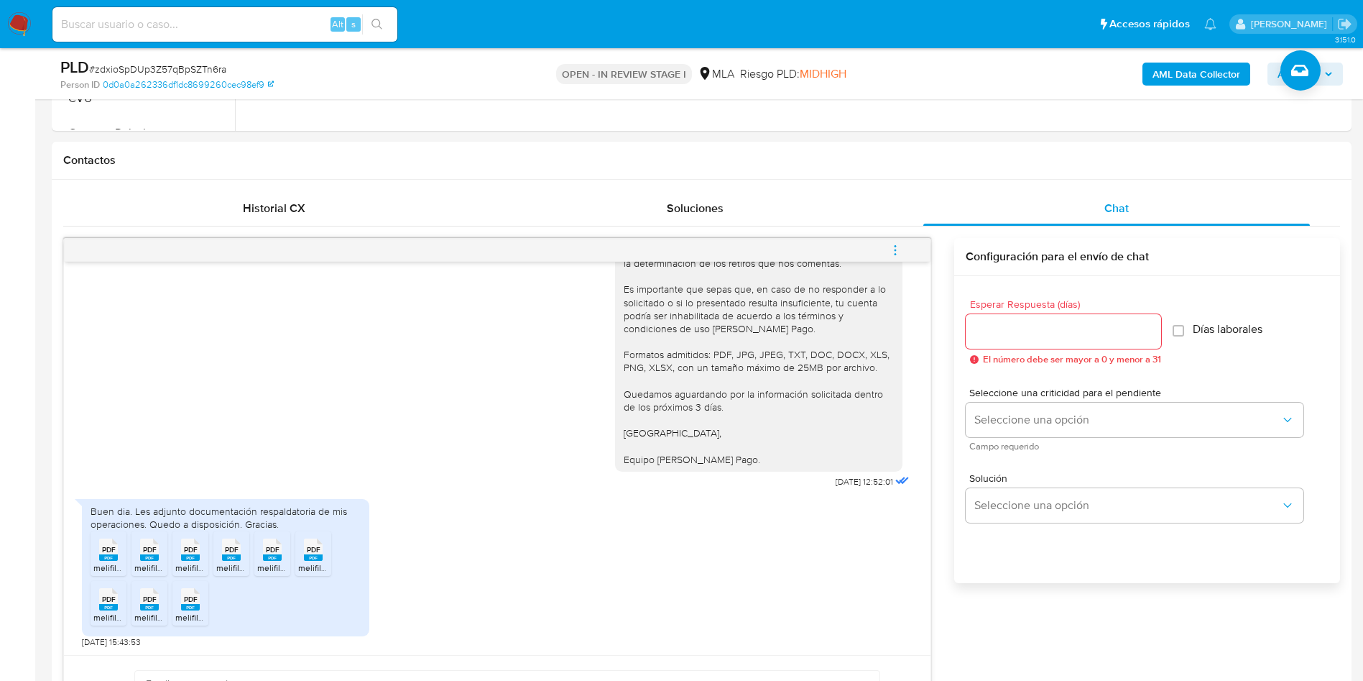
scroll to position [755, 0]
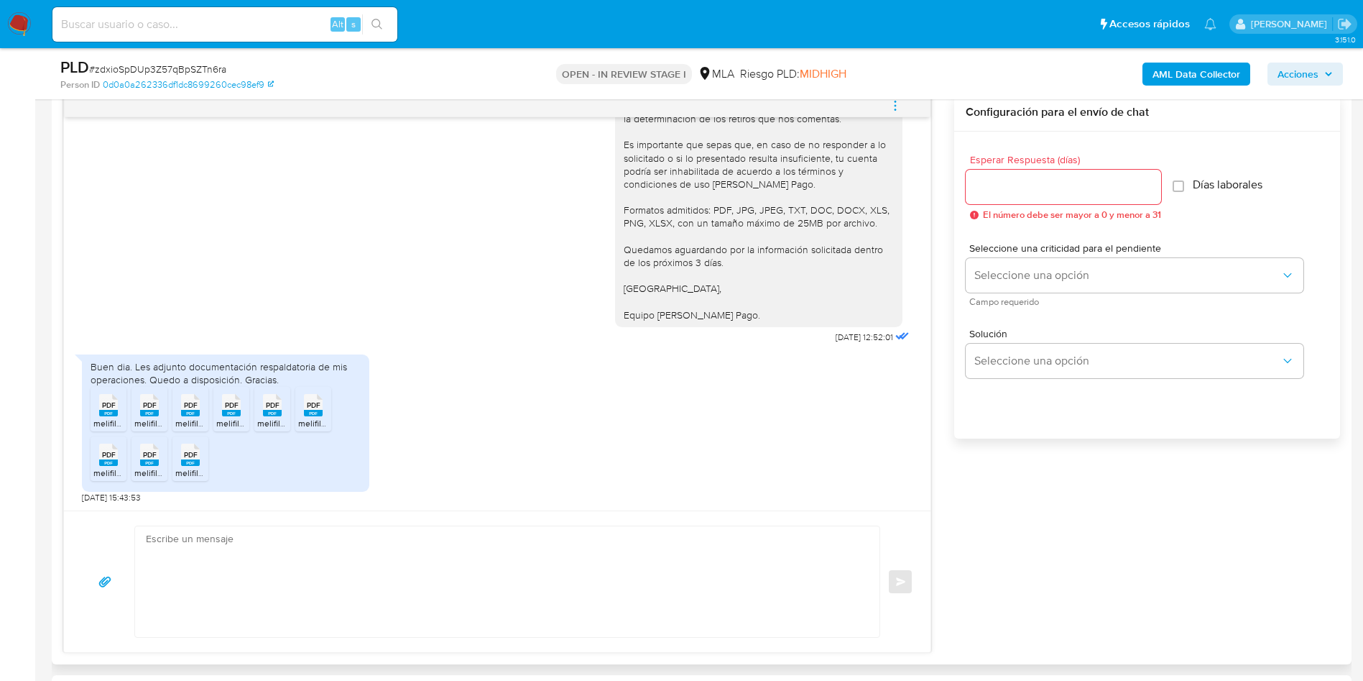
click at [224, 530] on textarea at bounding box center [504, 581] width 716 height 111
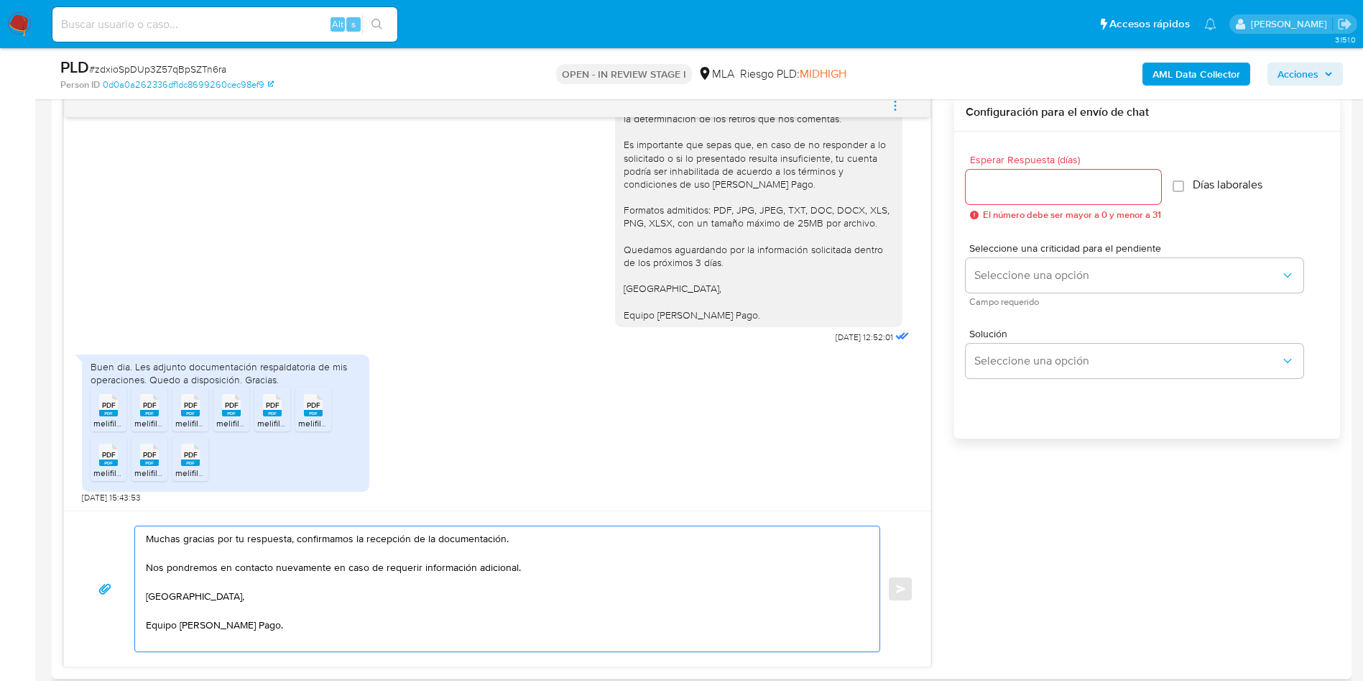
type textarea "Muchas gracias por tu respuesta, confirmamos la recepción de la documentación. …"
click at [1067, 178] on input "Esperar Respuesta (días)" at bounding box center [1063, 187] width 195 height 19
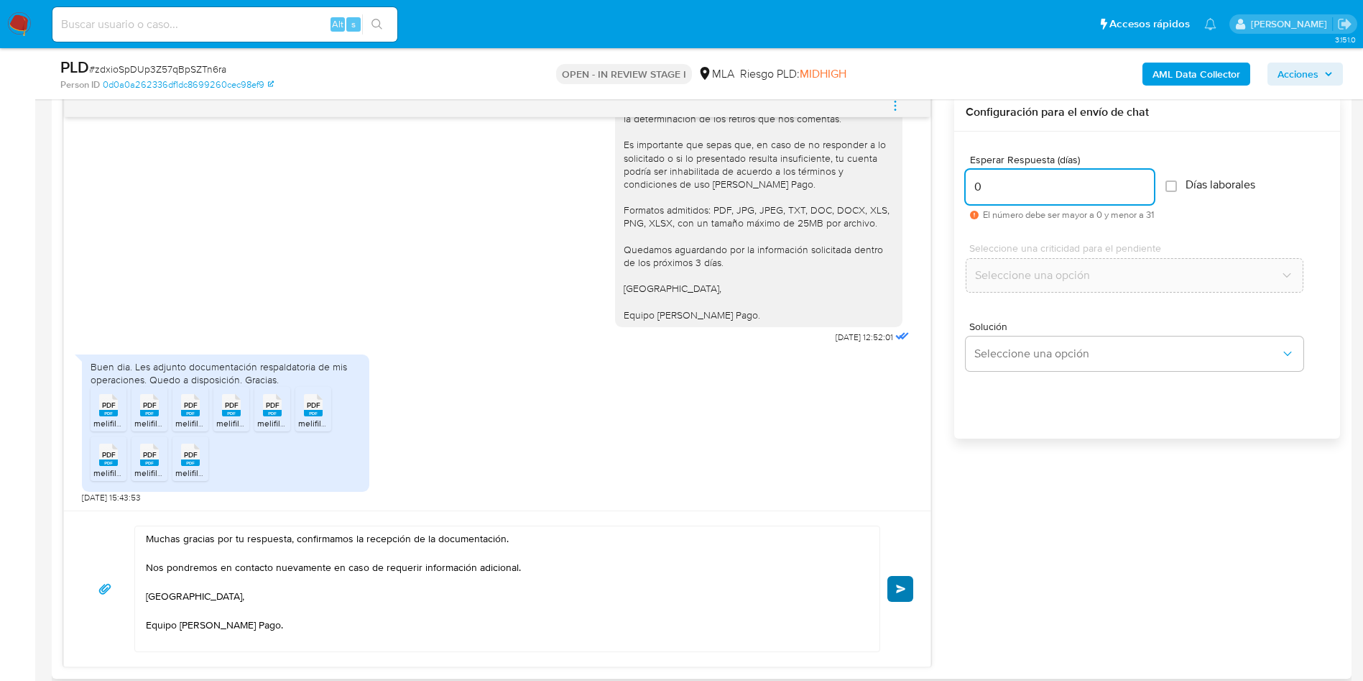
type input "0"
click at [898, 591] on span "Enviar" at bounding box center [901, 588] width 10 height 9
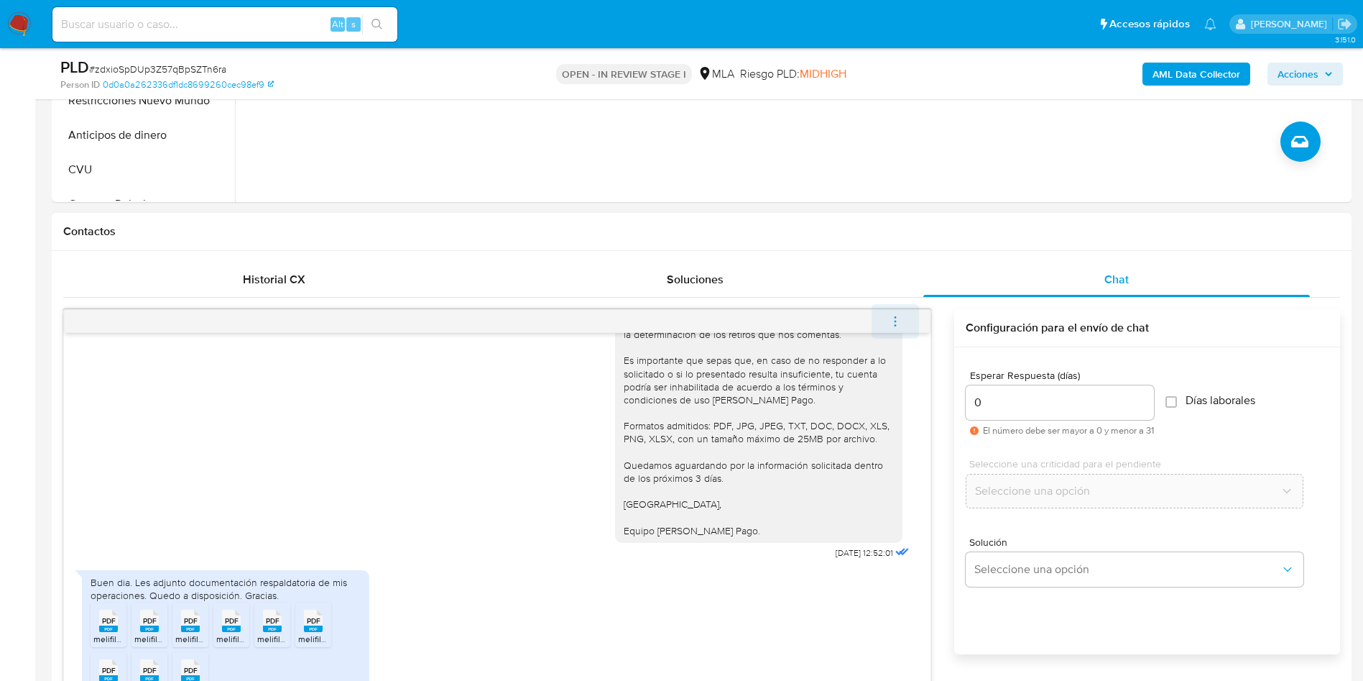
scroll to position [1185, 0]
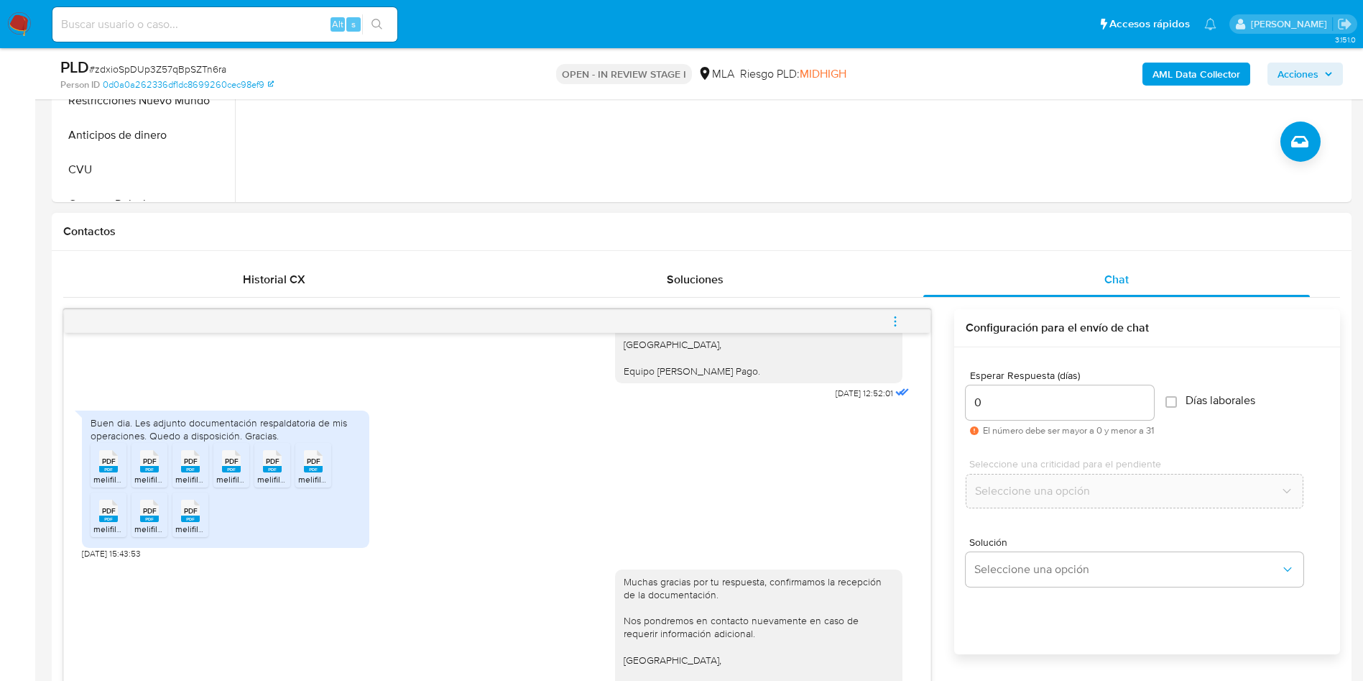
click at [895, 317] on icon "menu-action" at bounding box center [895, 316] width 1 height 1
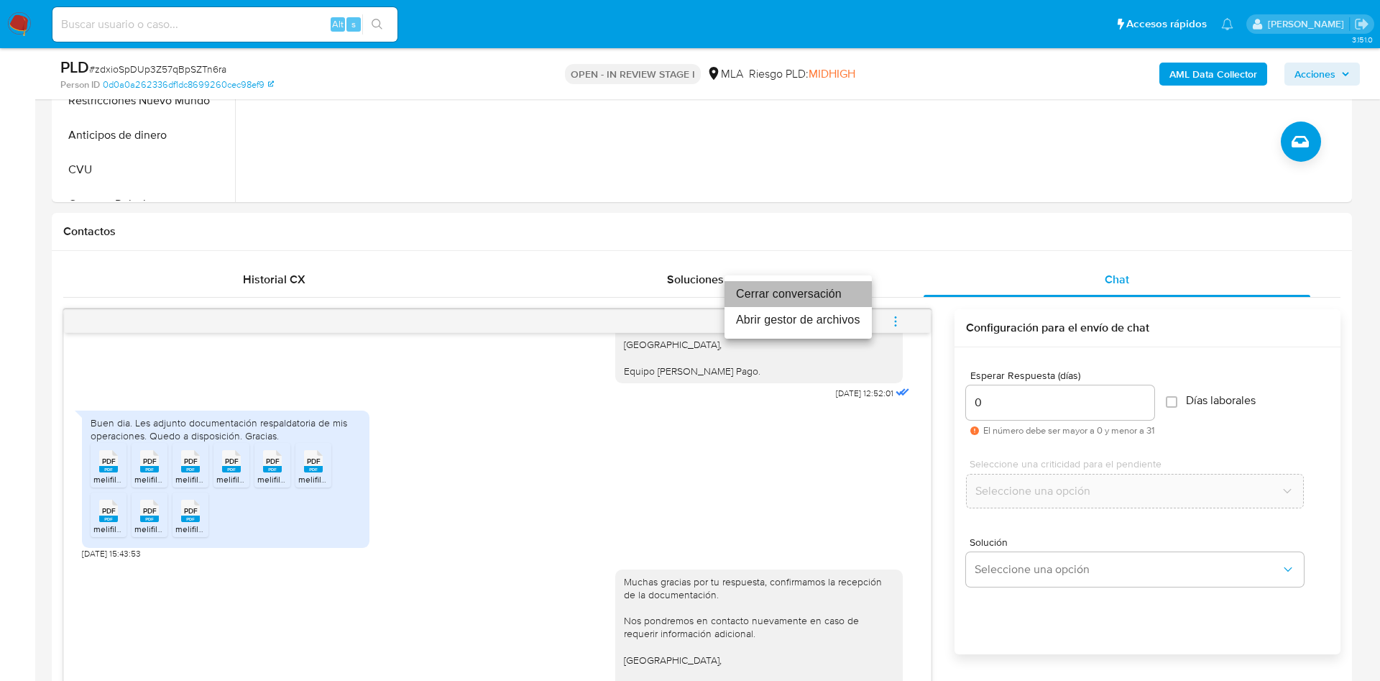
click at [818, 294] on li "Cerrar conversación" at bounding box center [797, 294] width 147 height 26
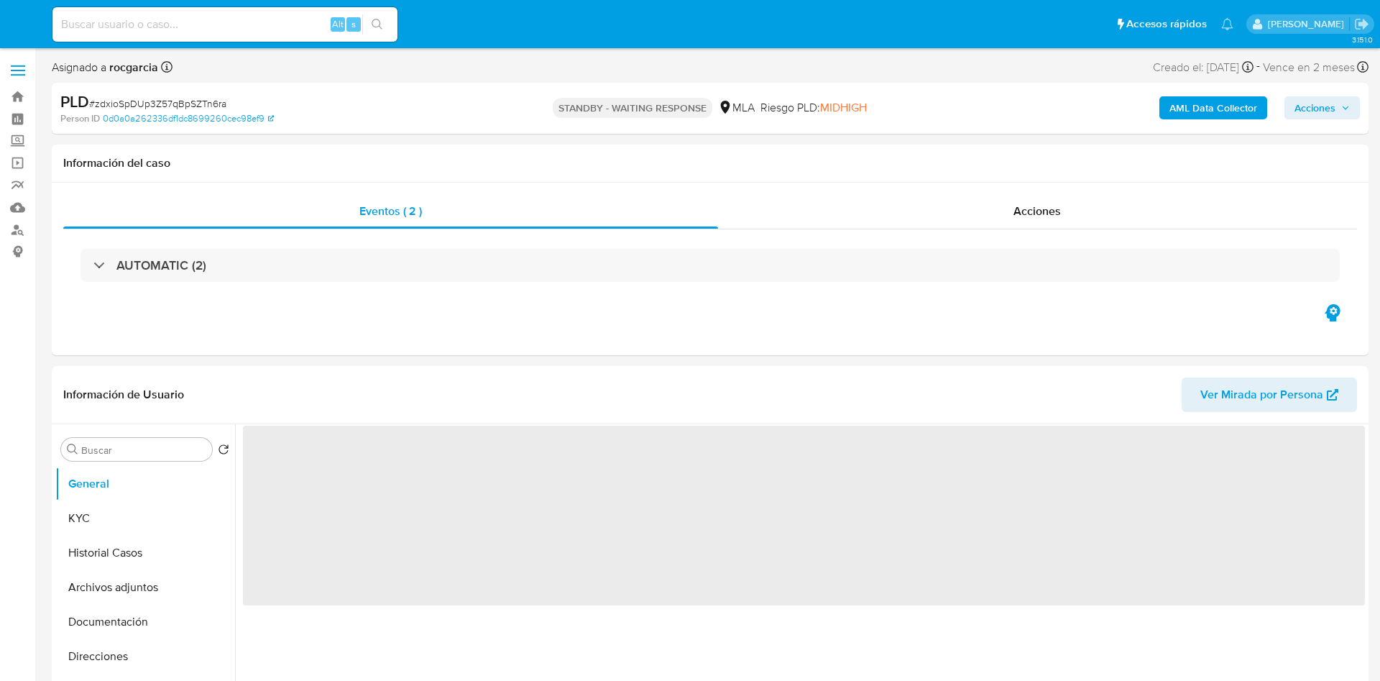
select select "10"
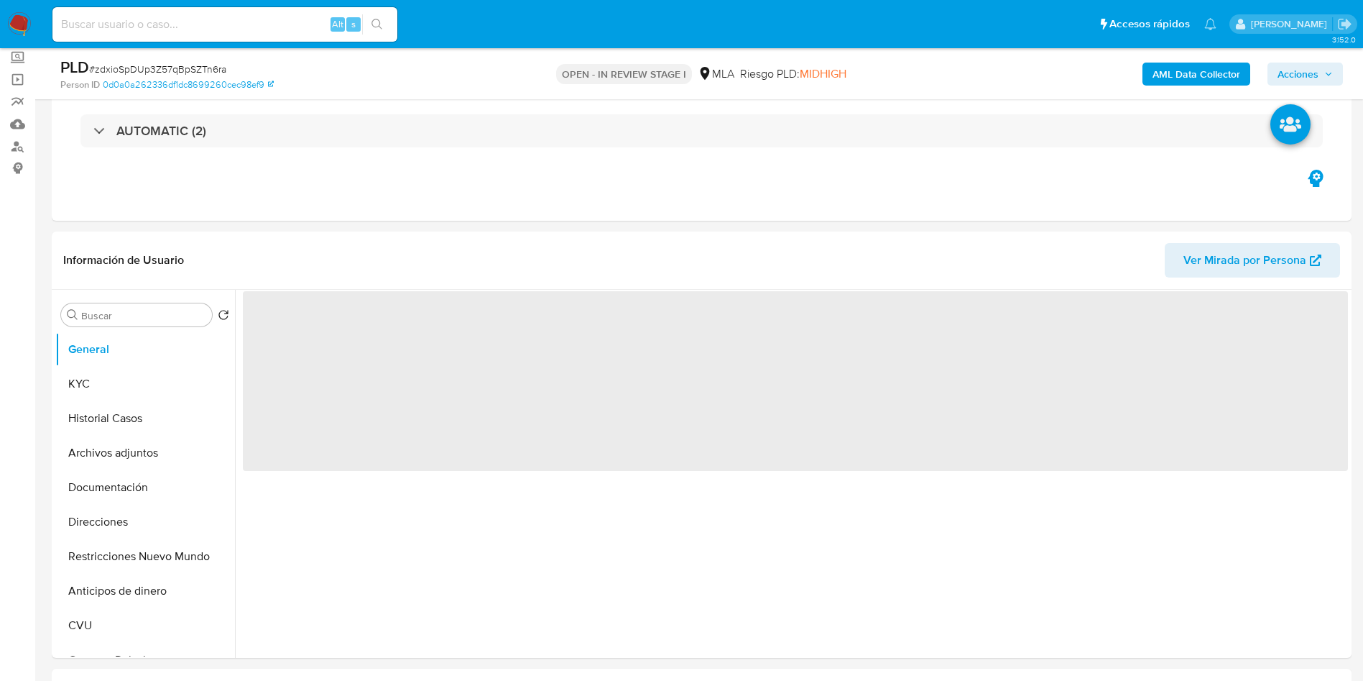
scroll to position [216, 0]
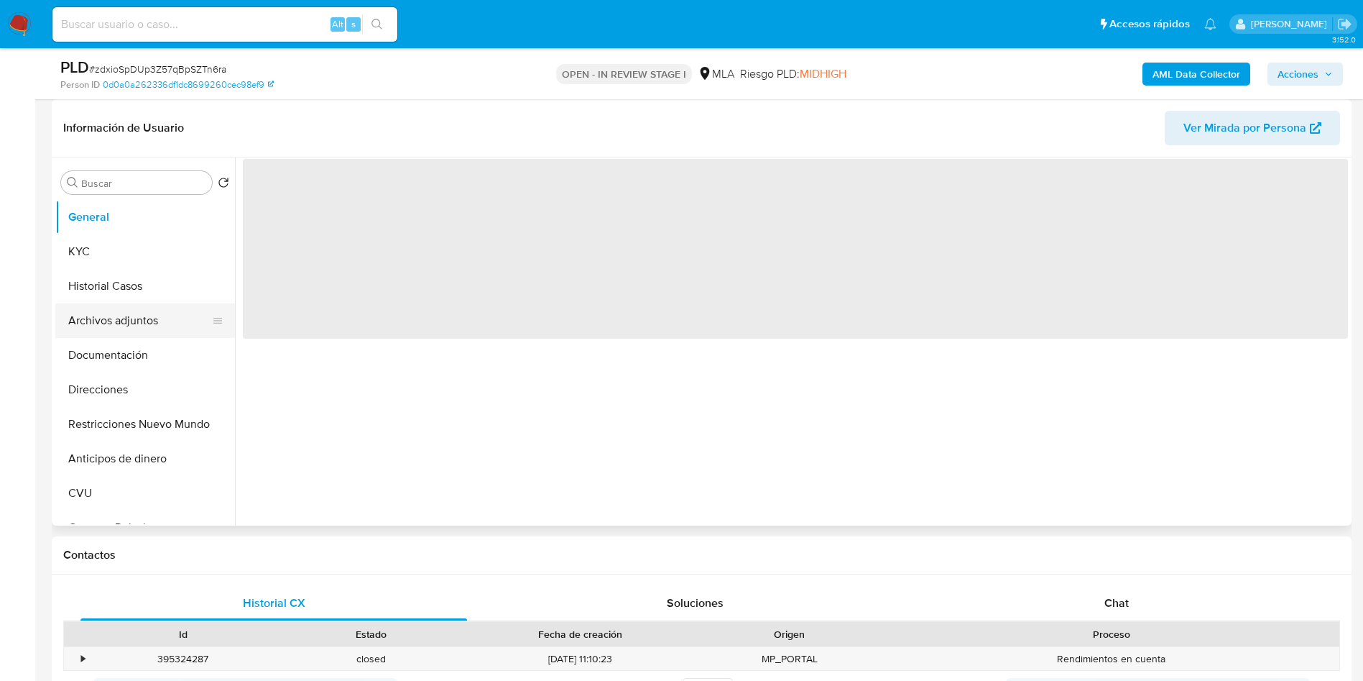
click at [119, 315] on button "Archivos adjuntos" at bounding box center [139, 320] width 168 height 34
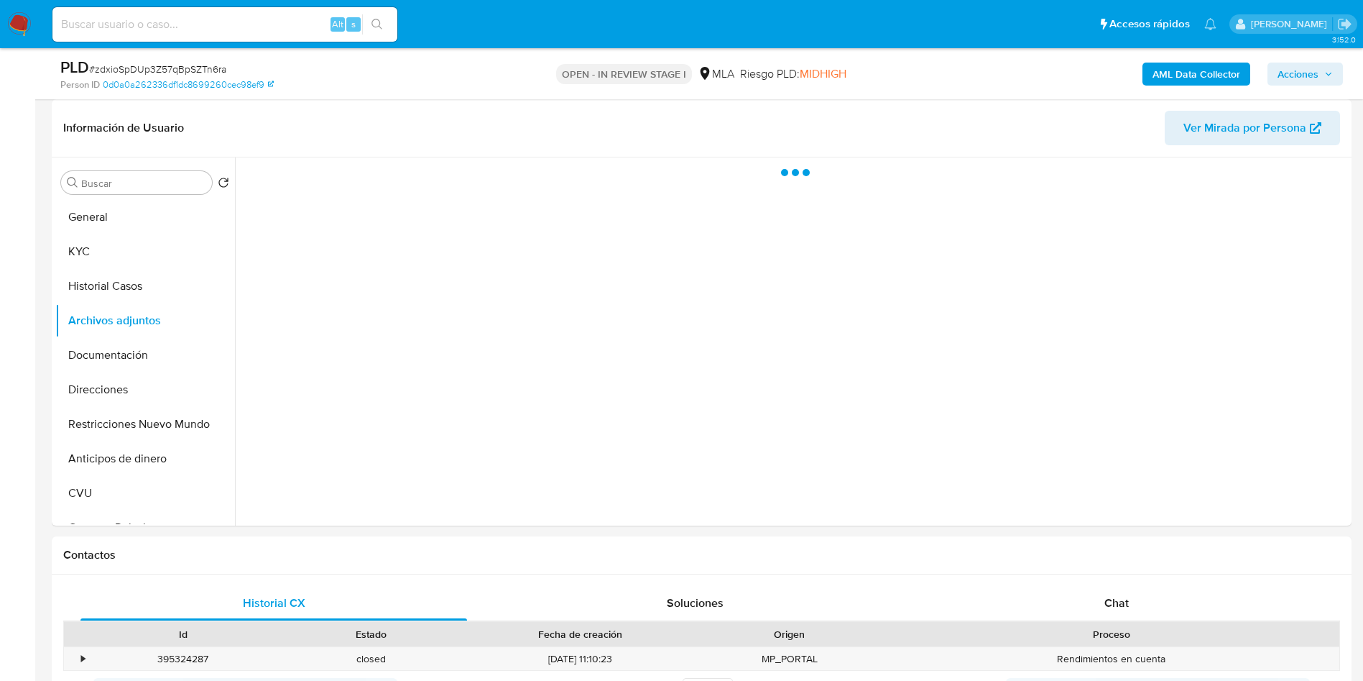
select select "10"
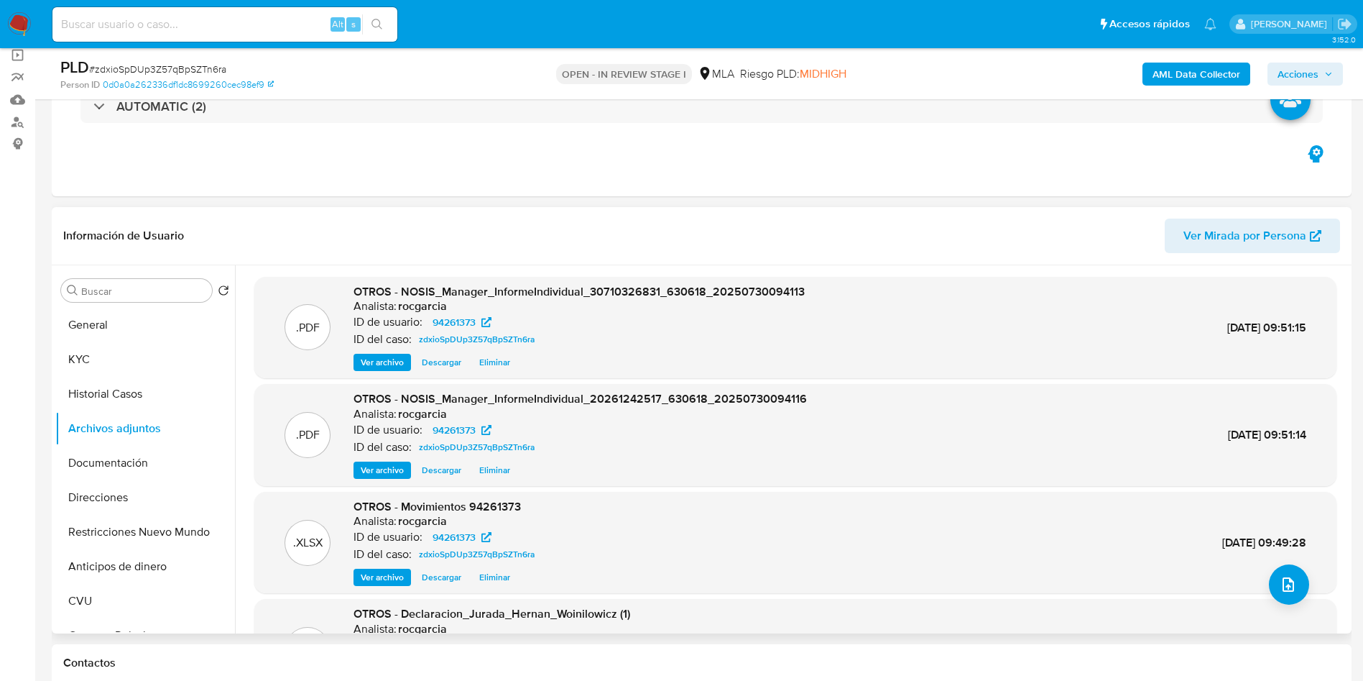
scroll to position [121, 0]
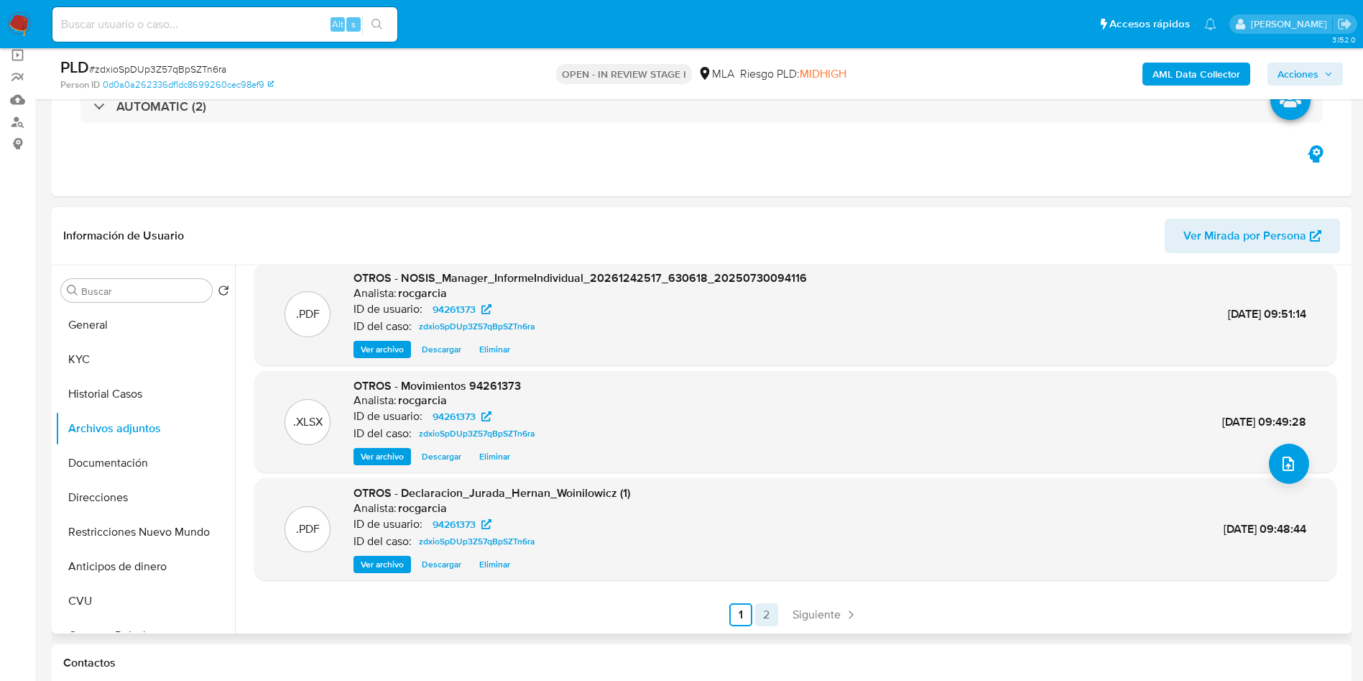
click at [765, 611] on link "2" at bounding box center [766, 614] width 23 height 23
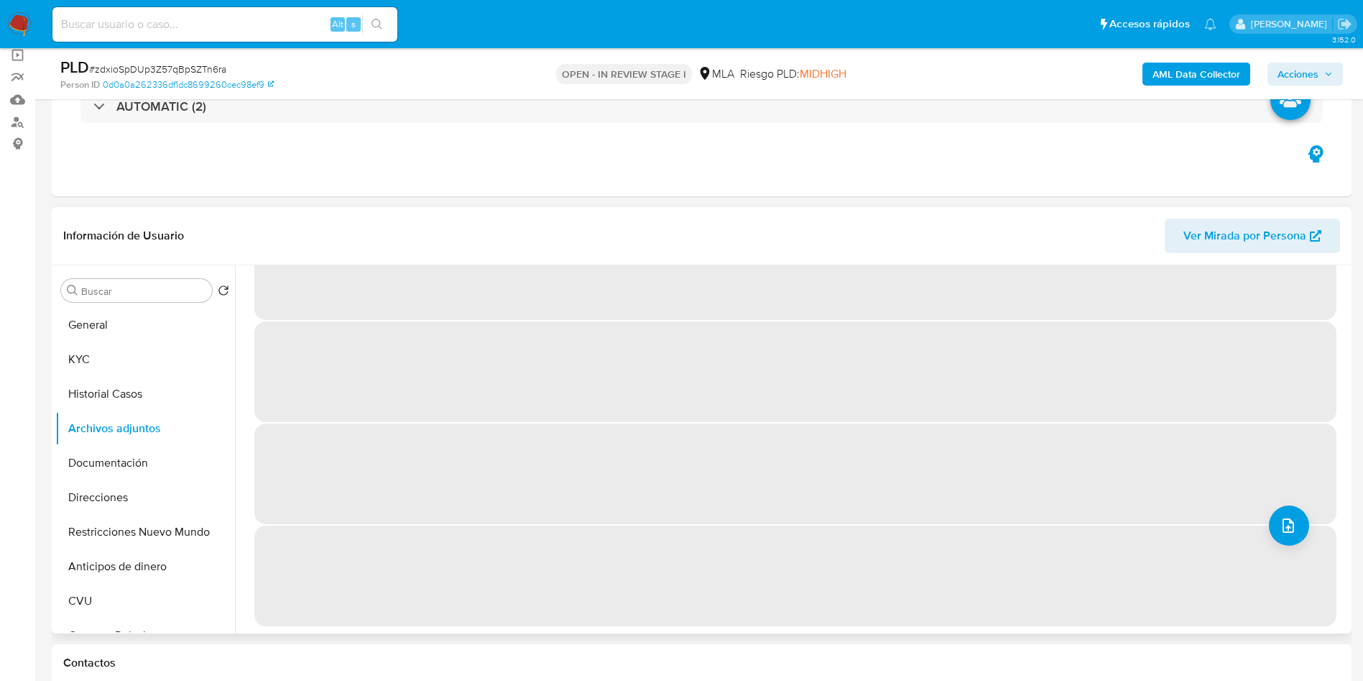
scroll to position [0, 0]
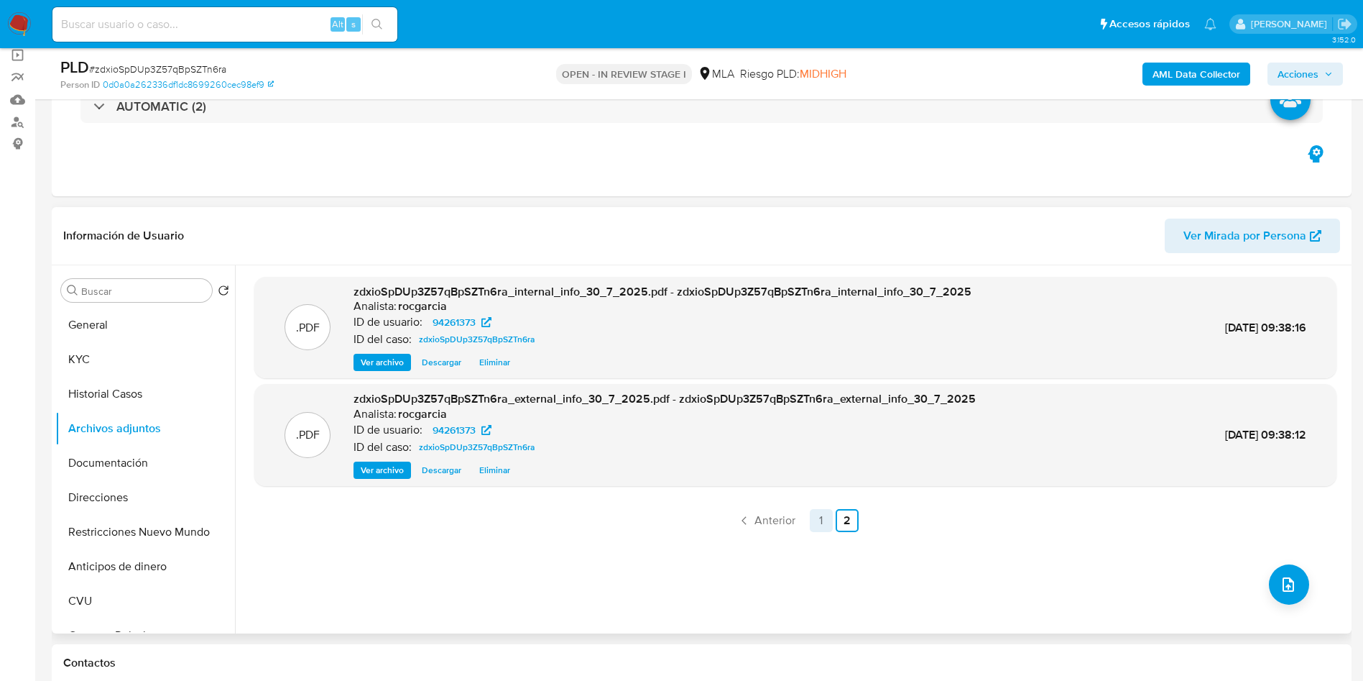
click at [811, 520] on link "1" at bounding box center [821, 520] width 23 height 23
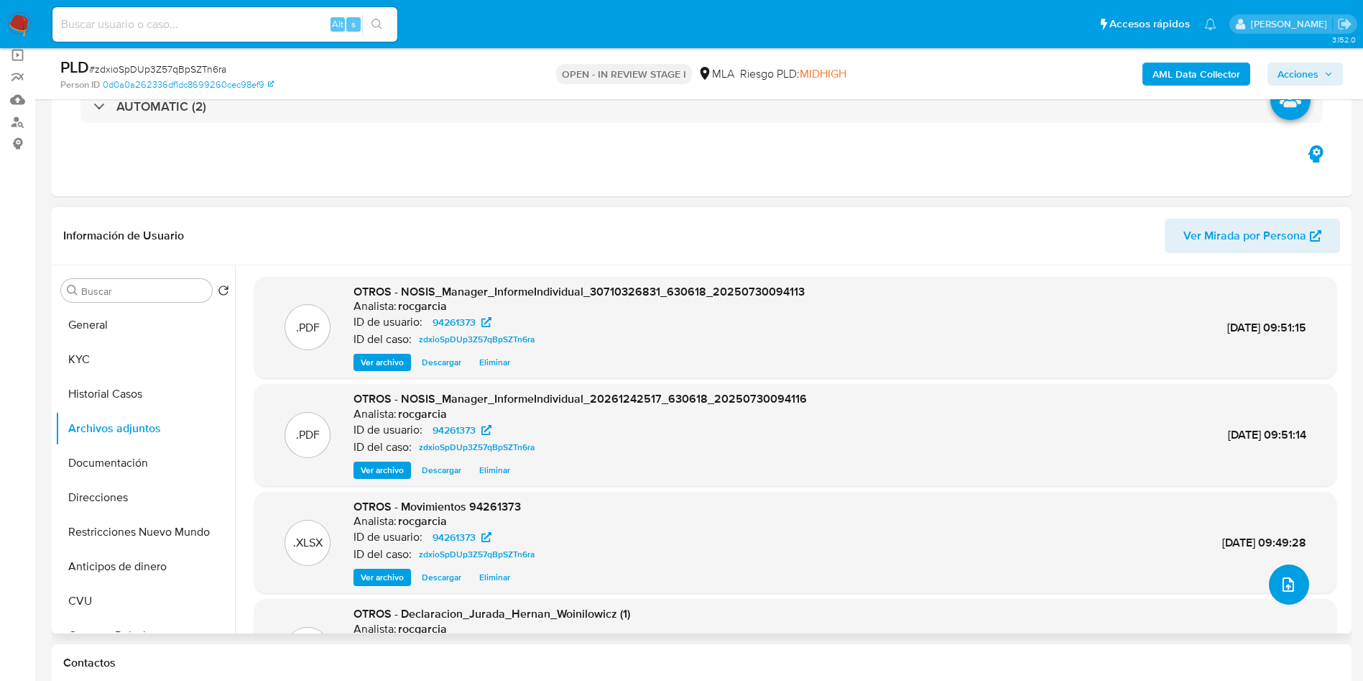
click at [1286, 588] on icon "upload-file" at bounding box center [1288, 584] width 17 height 17
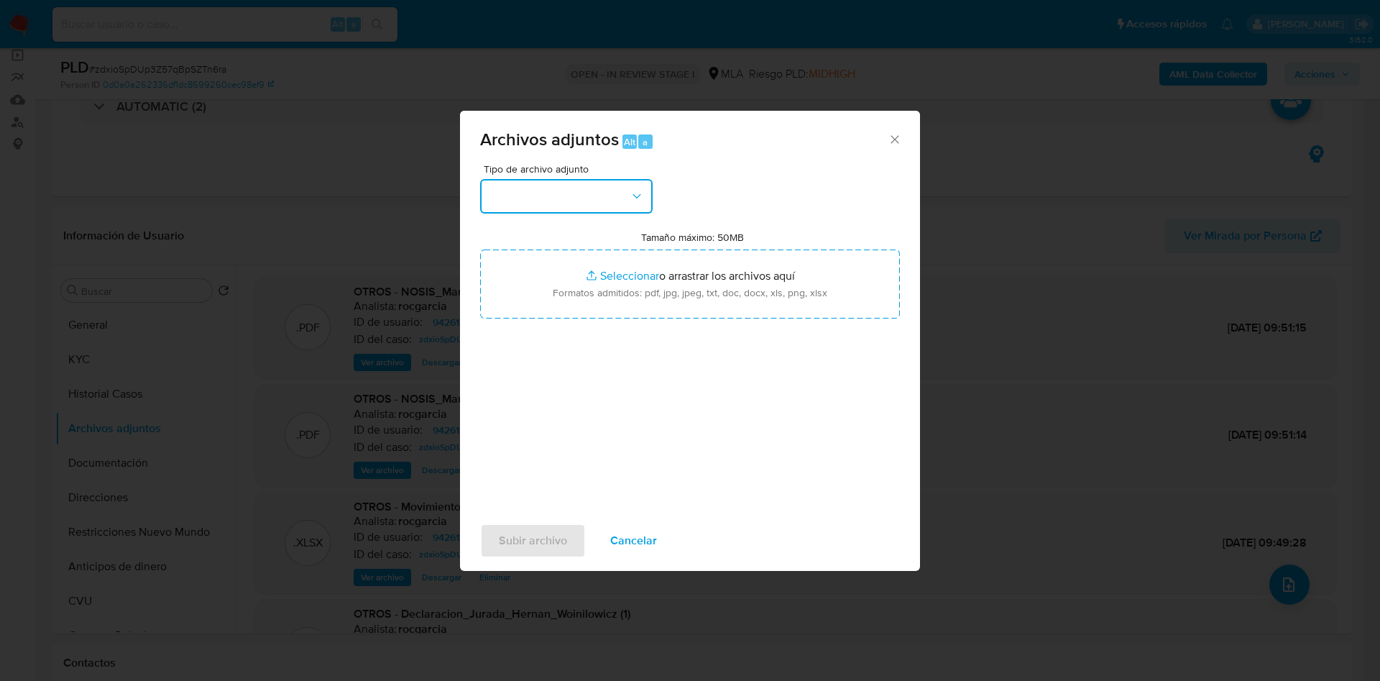
click at [604, 194] on button "button" at bounding box center [566, 196] width 172 height 34
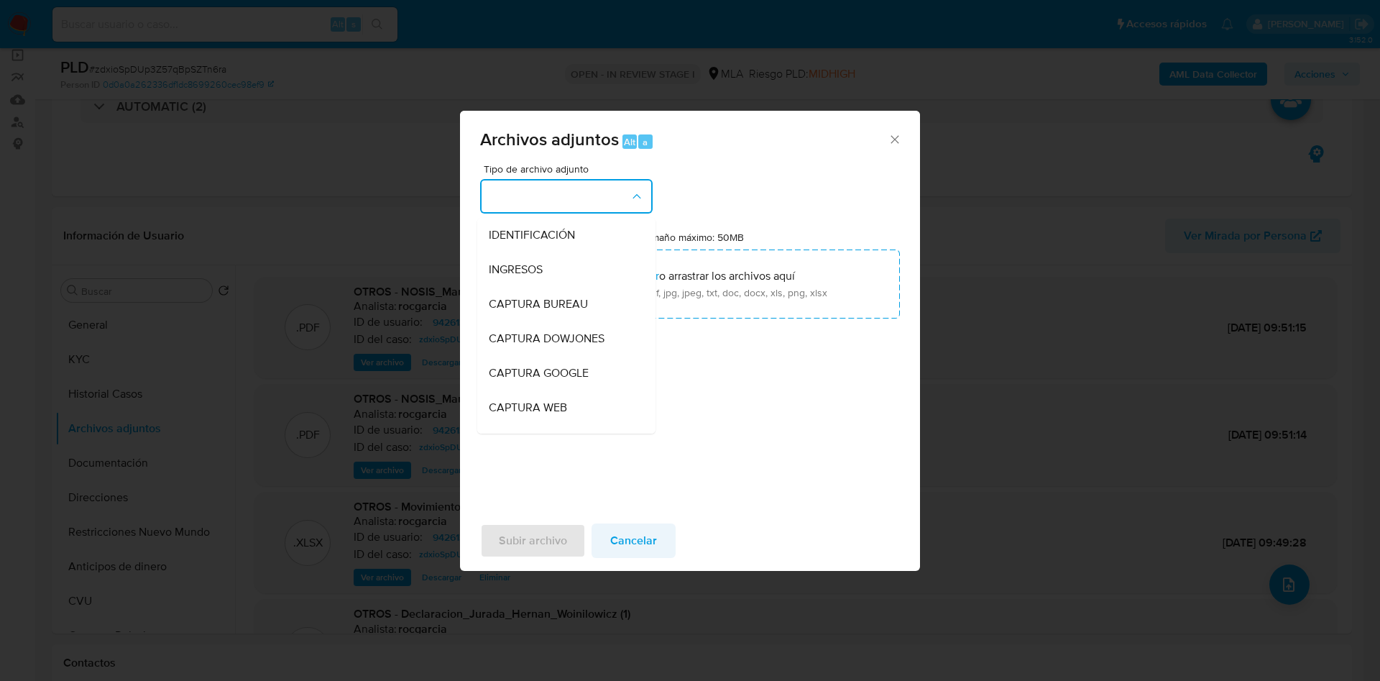
click at [627, 541] on span "Cancelar" at bounding box center [633, 541] width 47 height 32
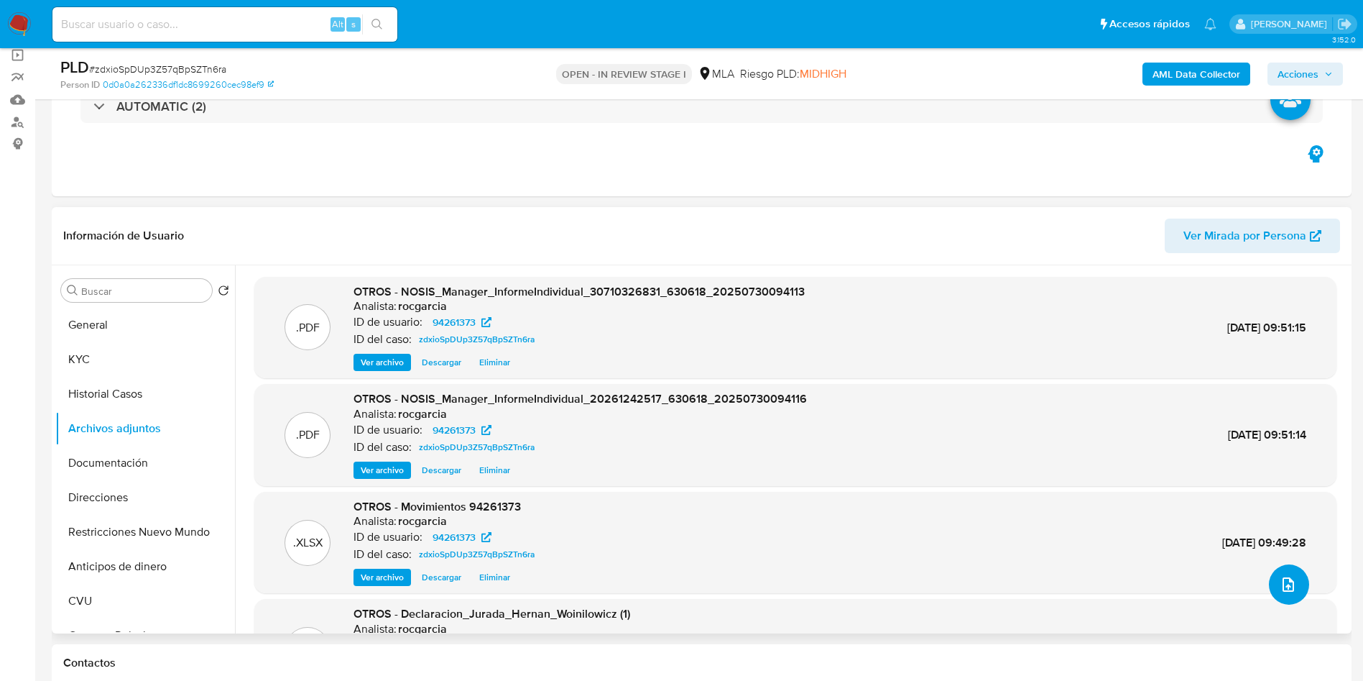
click at [1282, 571] on button "upload-file" at bounding box center [1289, 584] width 40 height 40
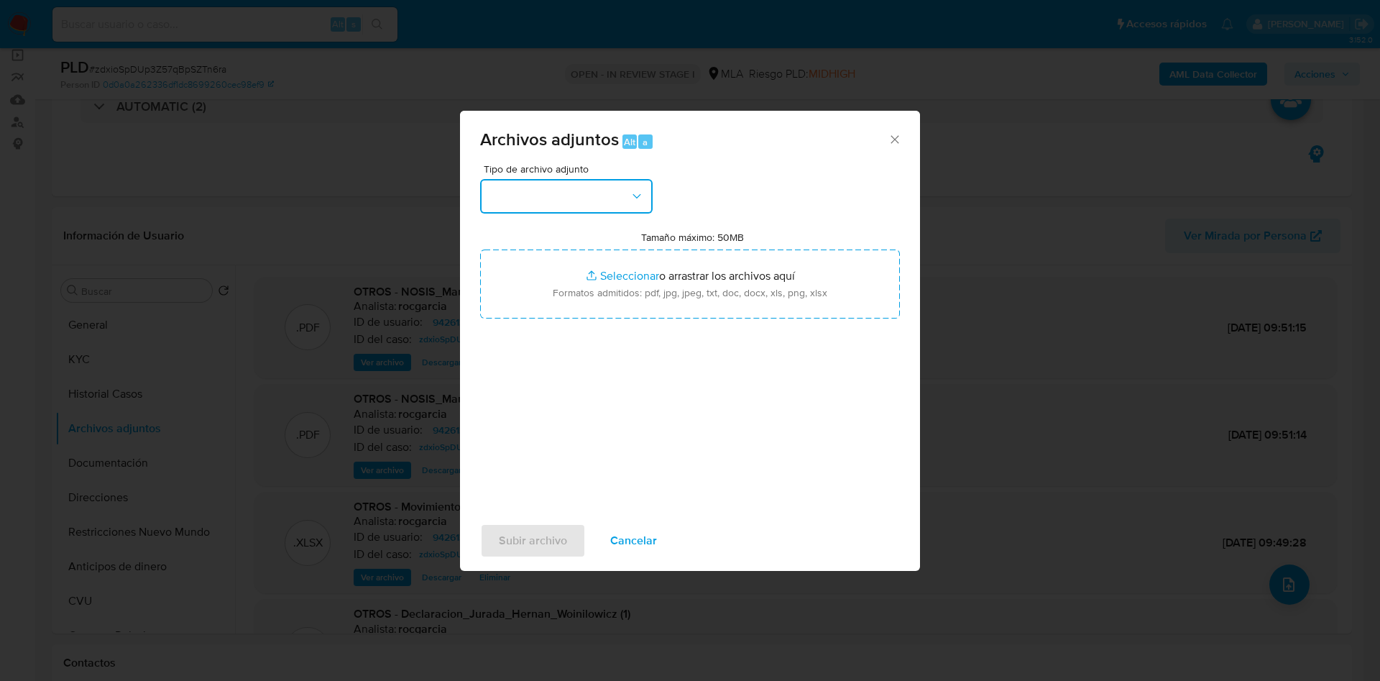
click at [572, 203] on button "button" at bounding box center [566, 196] width 172 height 34
click at [661, 532] on button "Cancelar" at bounding box center [633, 540] width 84 height 34
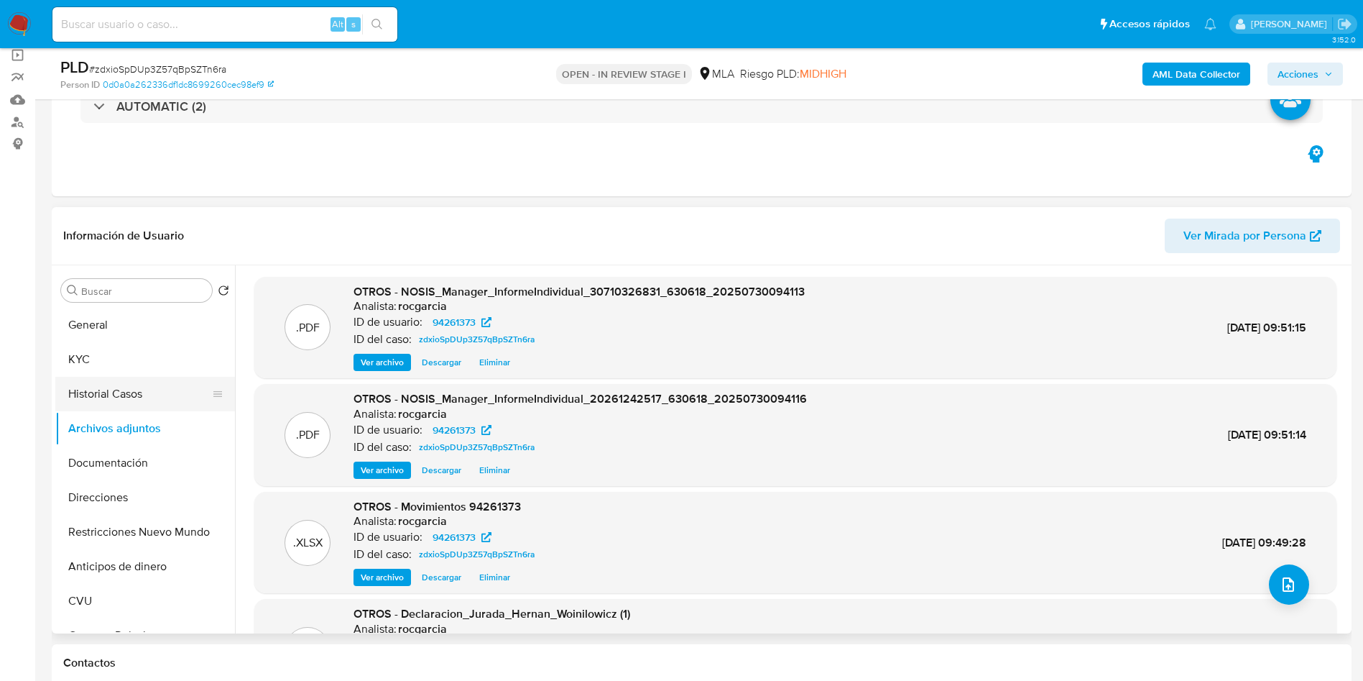
click at [100, 388] on button "Historial Casos" at bounding box center [139, 394] width 168 height 34
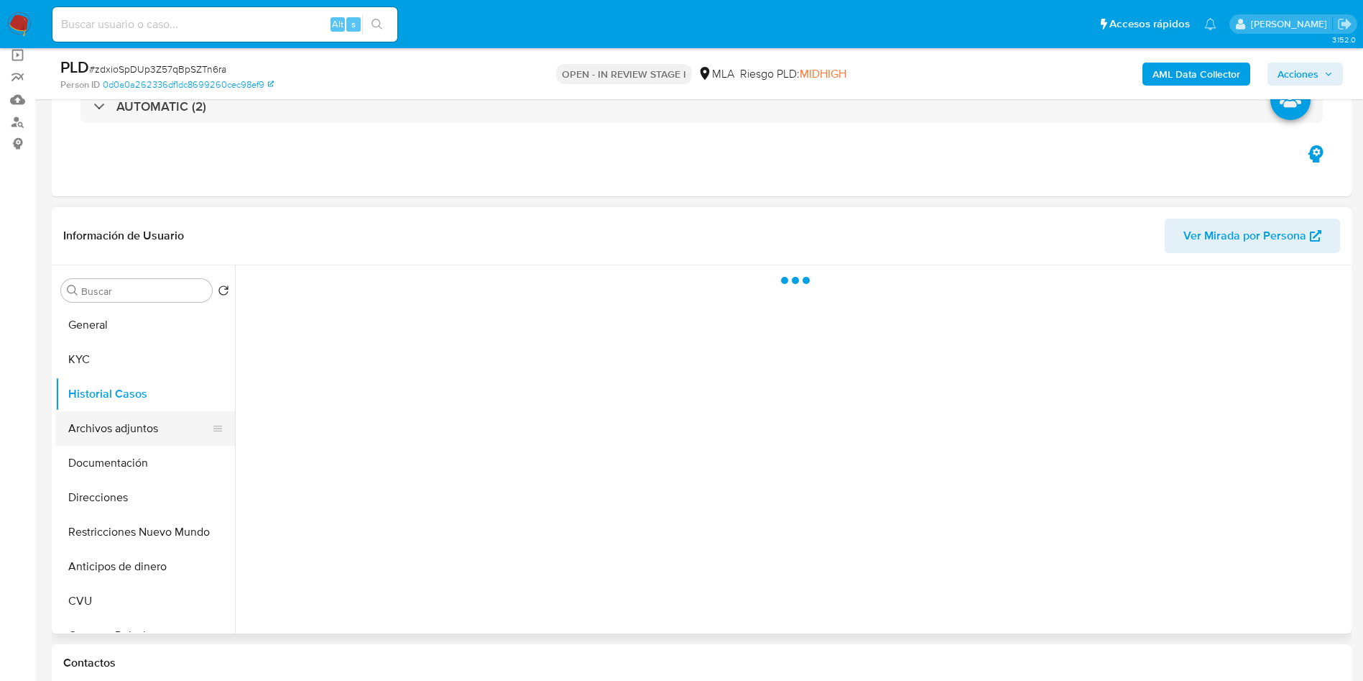
click at [106, 418] on button "Archivos adjuntos" at bounding box center [139, 428] width 168 height 34
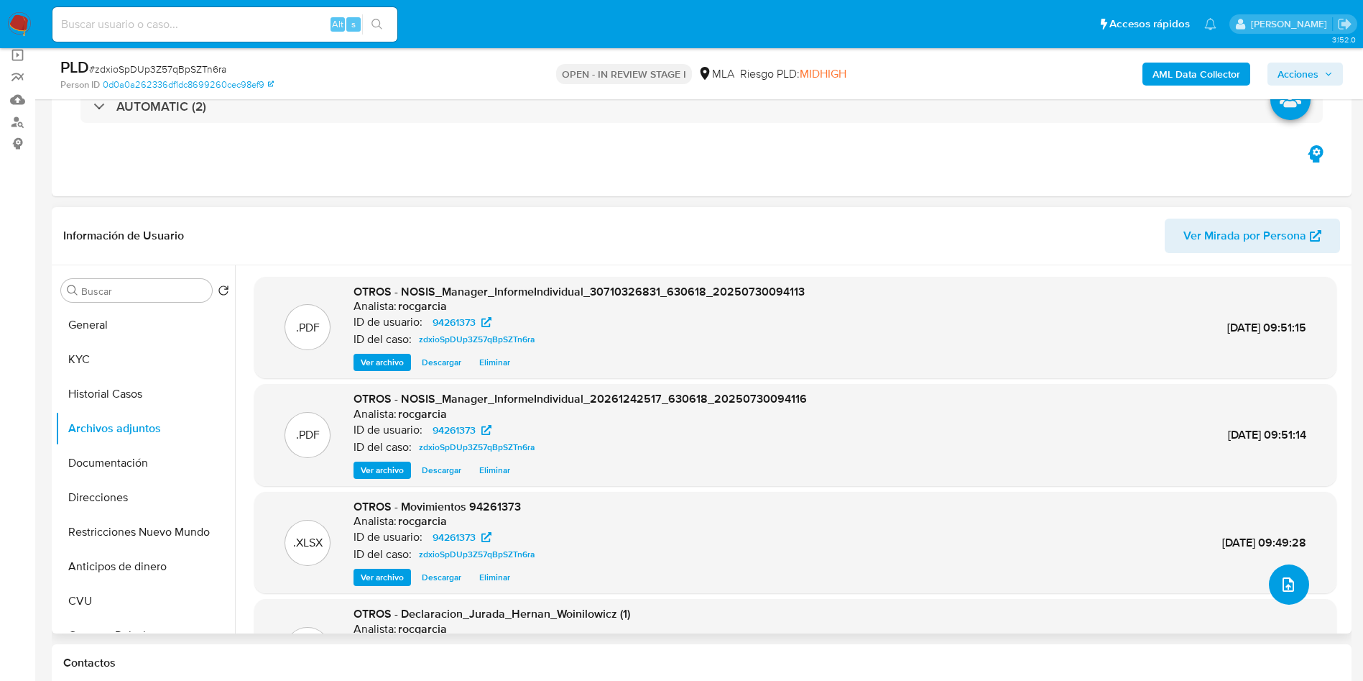
click at [1295, 592] on button "upload-file" at bounding box center [1289, 584] width 40 height 40
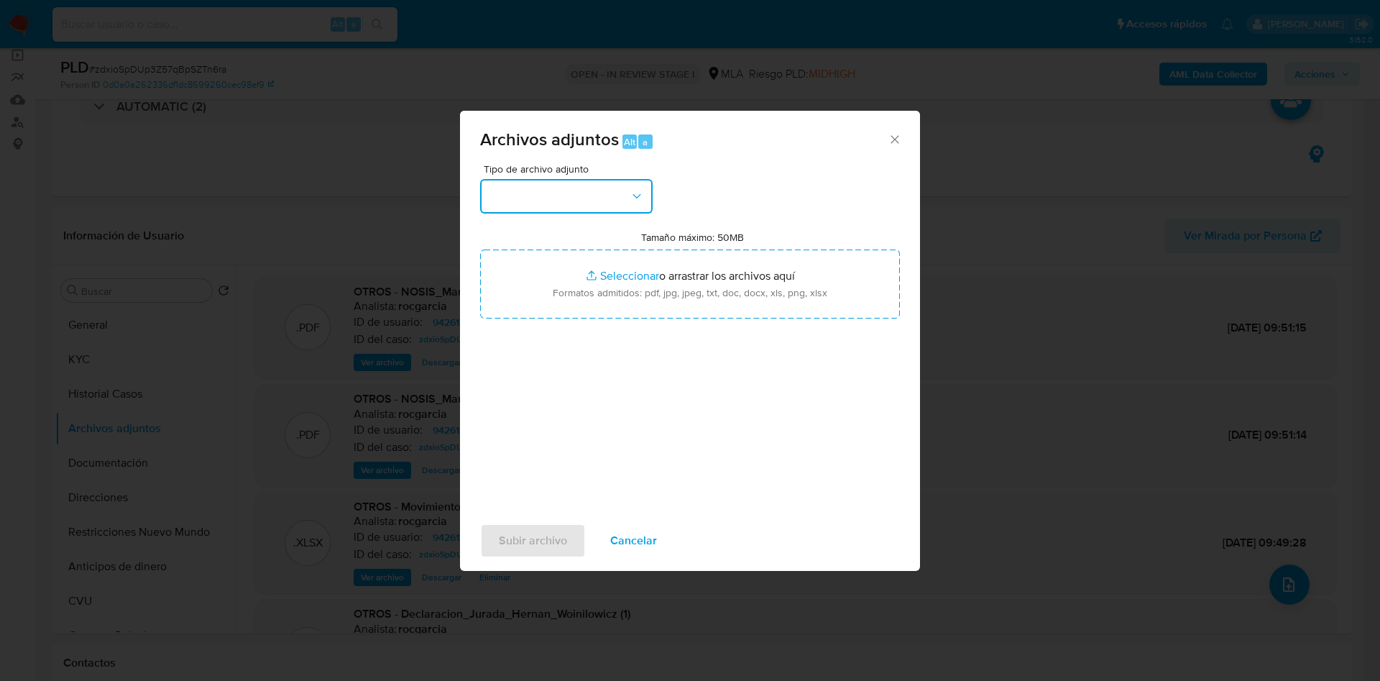
click at [535, 195] on button "button" at bounding box center [566, 196] width 172 height 34
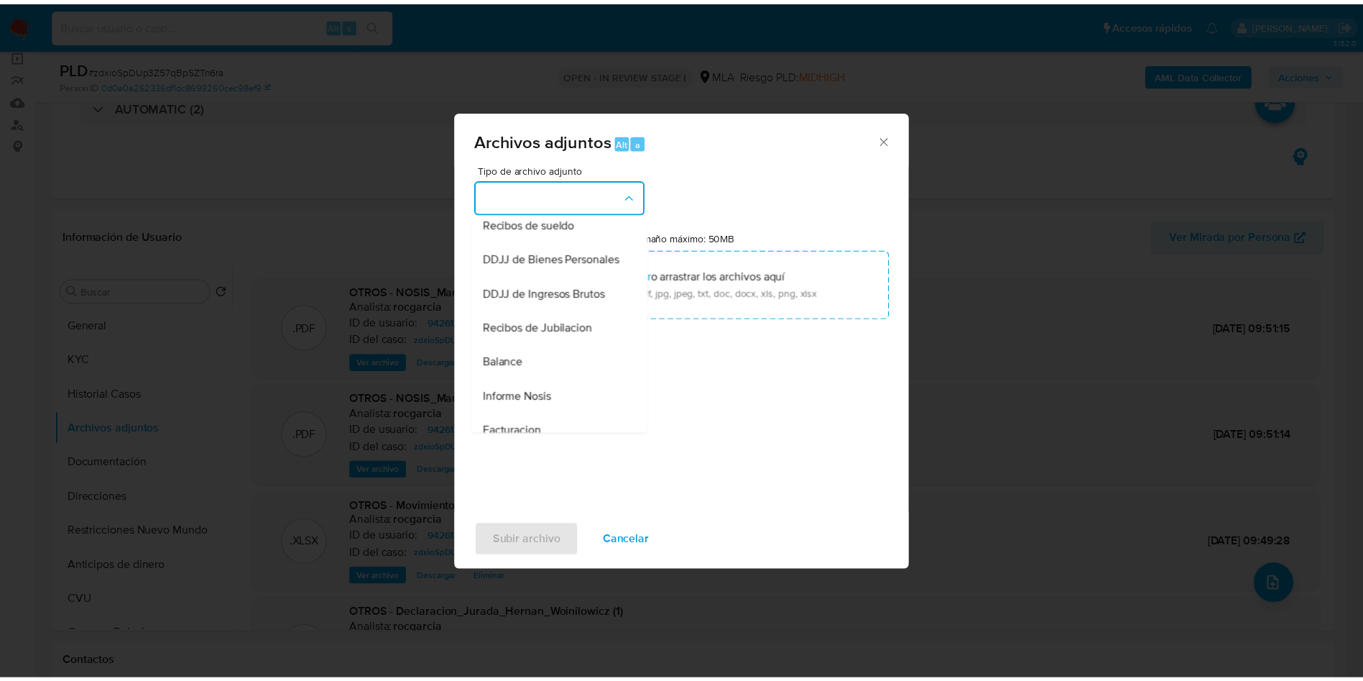
scroll to position [216, 0]
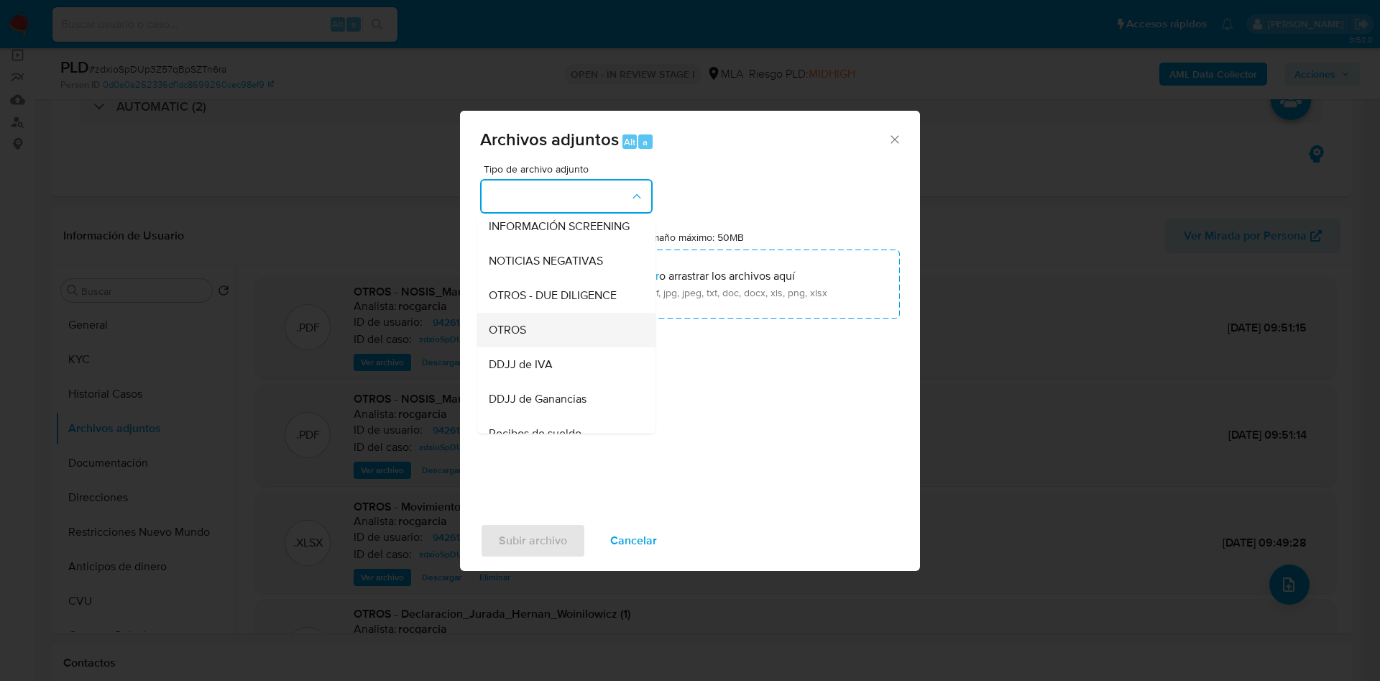
click at [537, 340] on div "OTROS" at bounding box center [562, 330] width 147 height 34
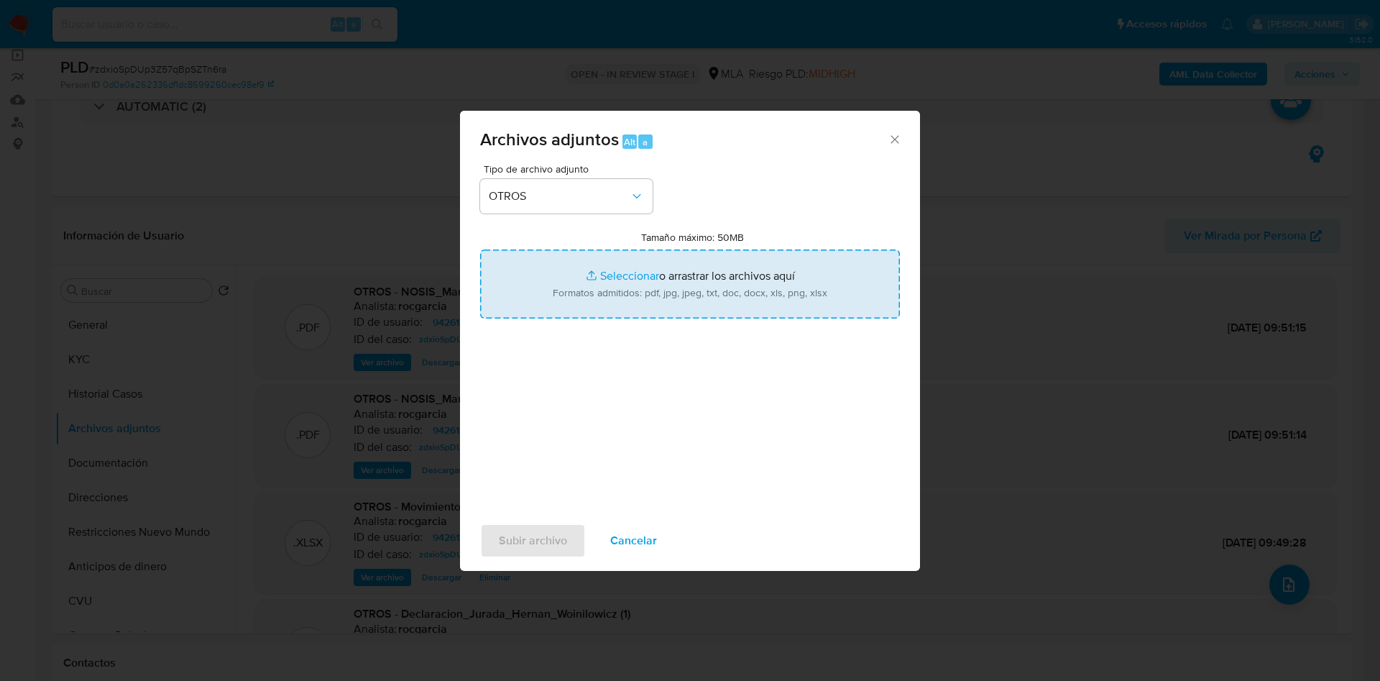
click at [605, 277] on input "Tamaño máximo: 50MB Seleccionar archivos" at bounding box center [690, 283] width 420 height 69
type input "C:\fakepath\94261373 - zdxioSpDUp3Z57qBpSZTn6ra.docx"
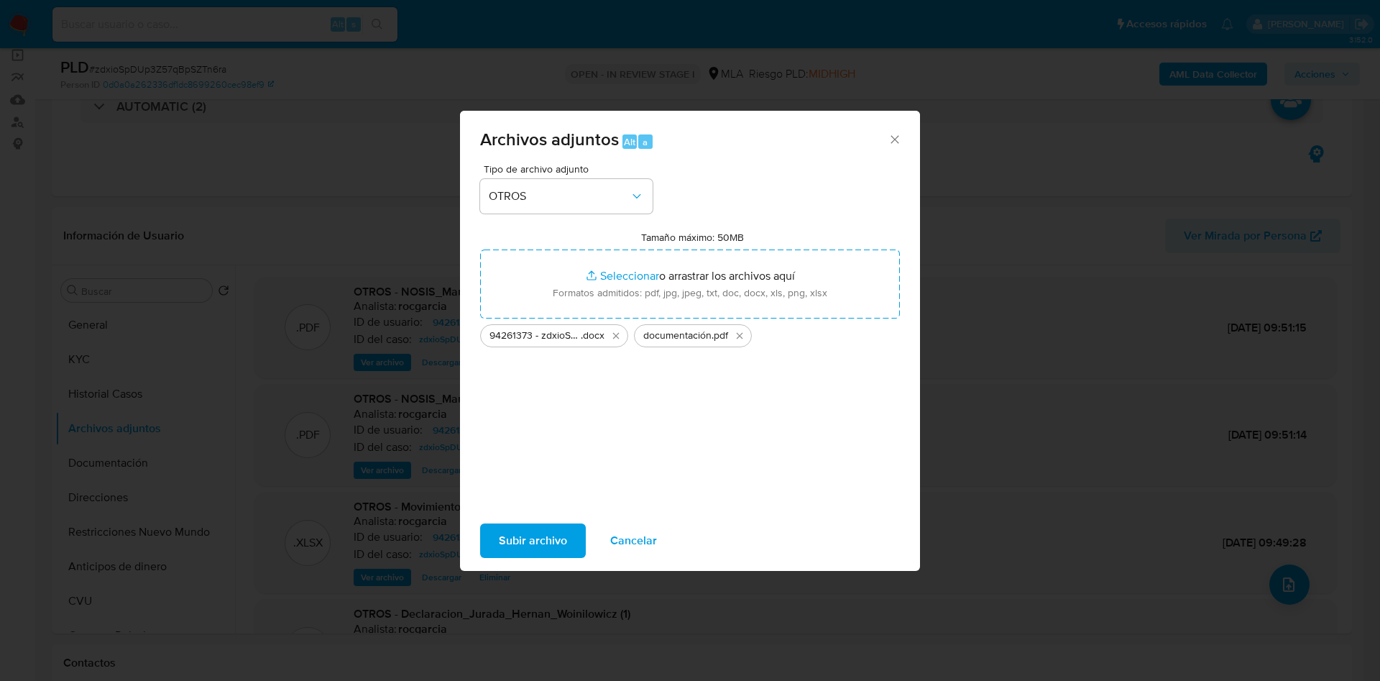
click at [540, 538] on span "Subir archivo" at bounding box center [533, 541] width 68 height 32
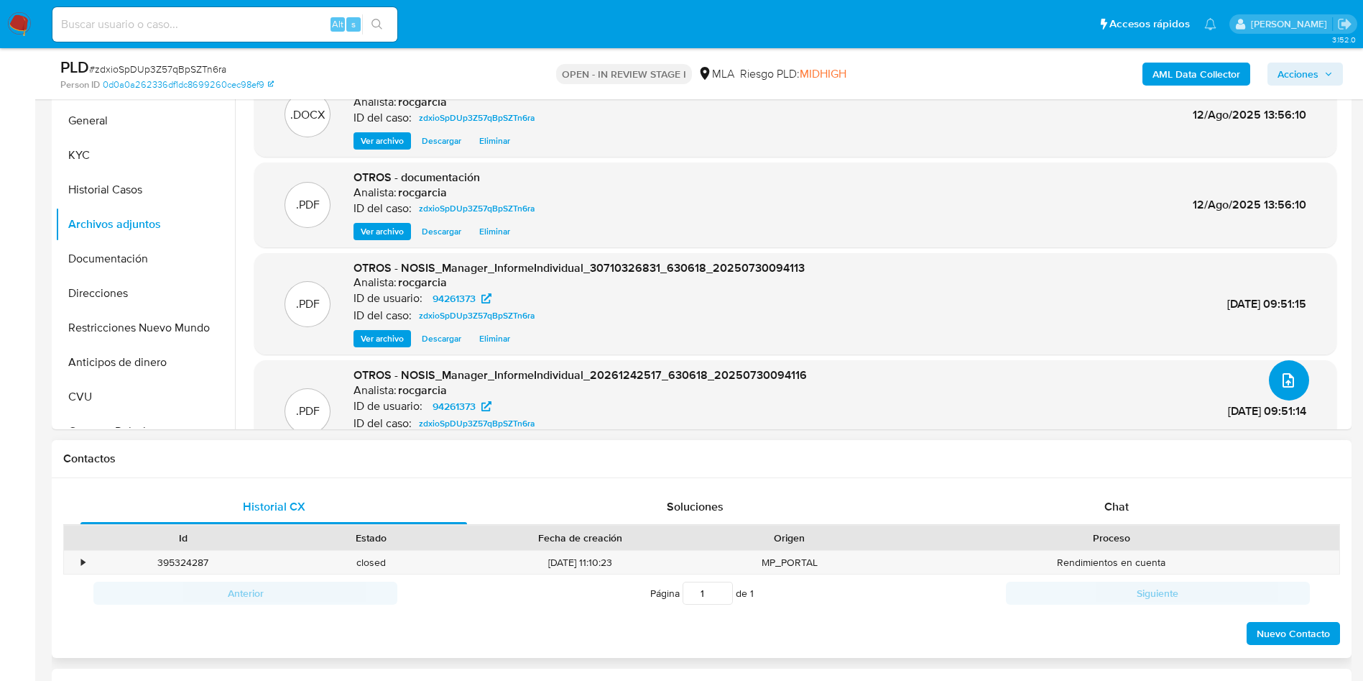
scroll to position [539, 0]
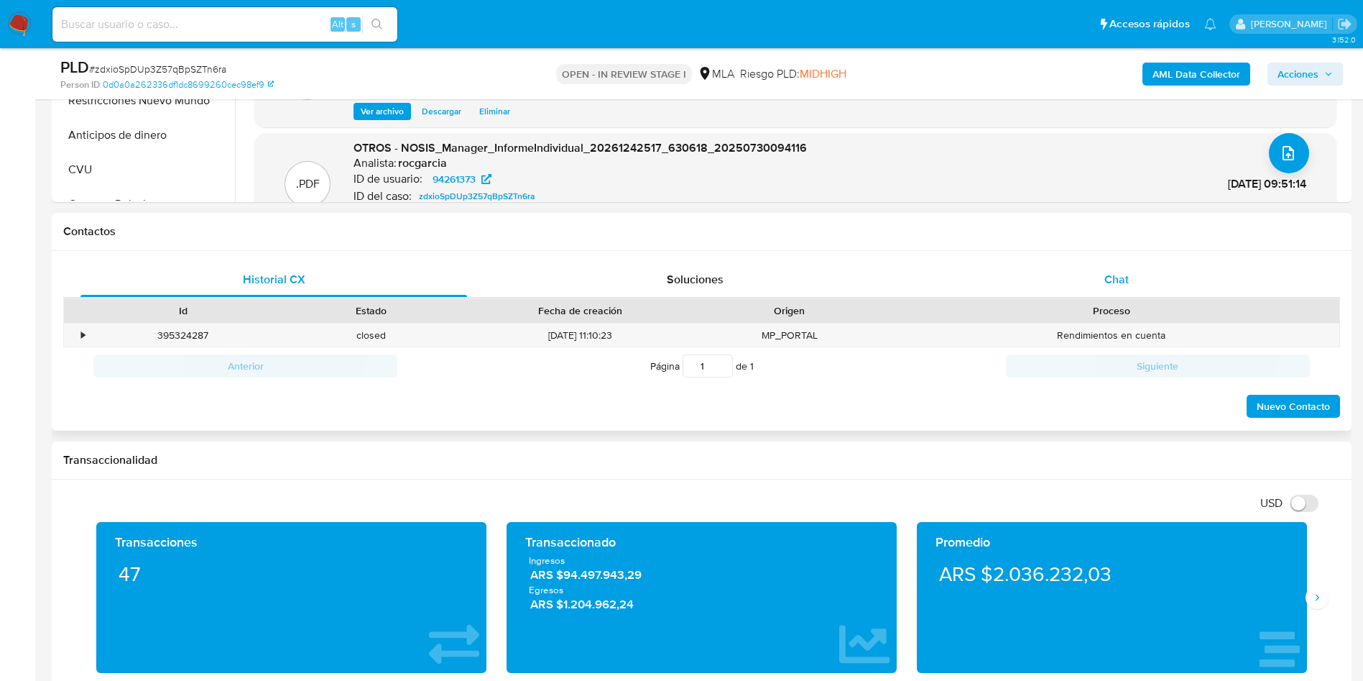
click at [1144, 271] on div "Chat" at bounding box center [1116, 279] width 387 height 34
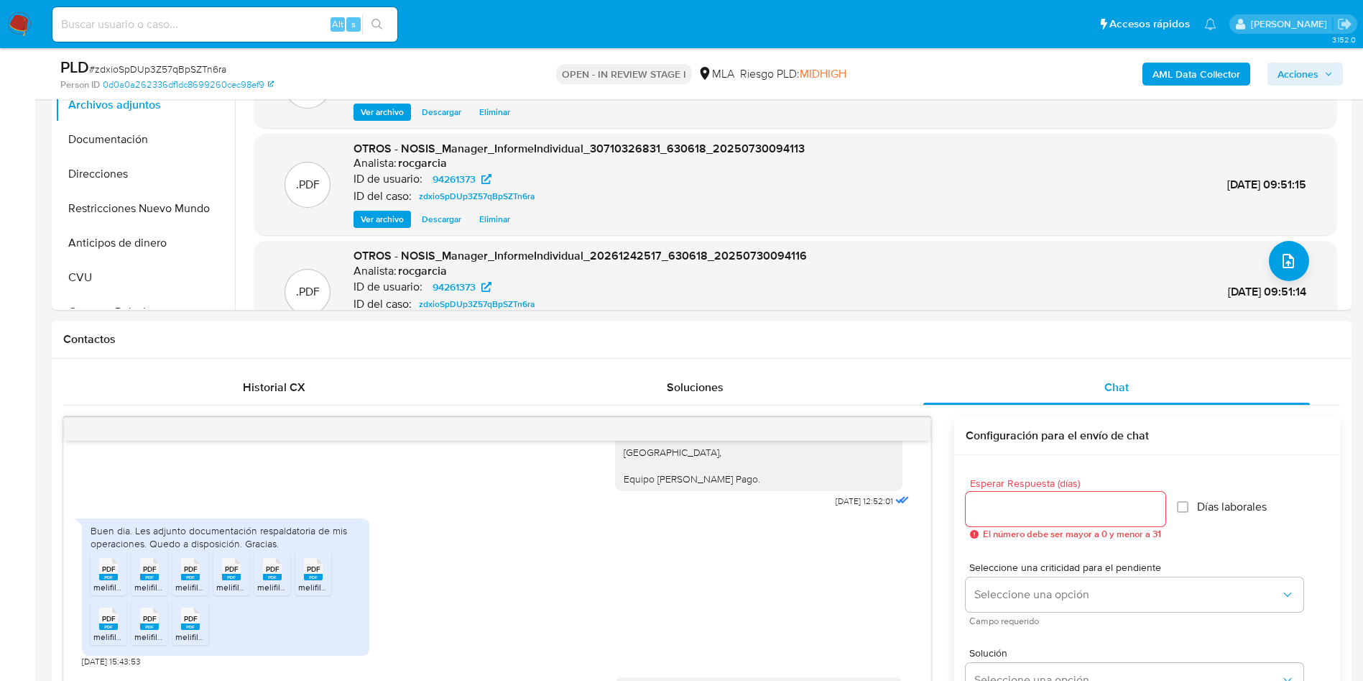
scroll to position [216, 0]
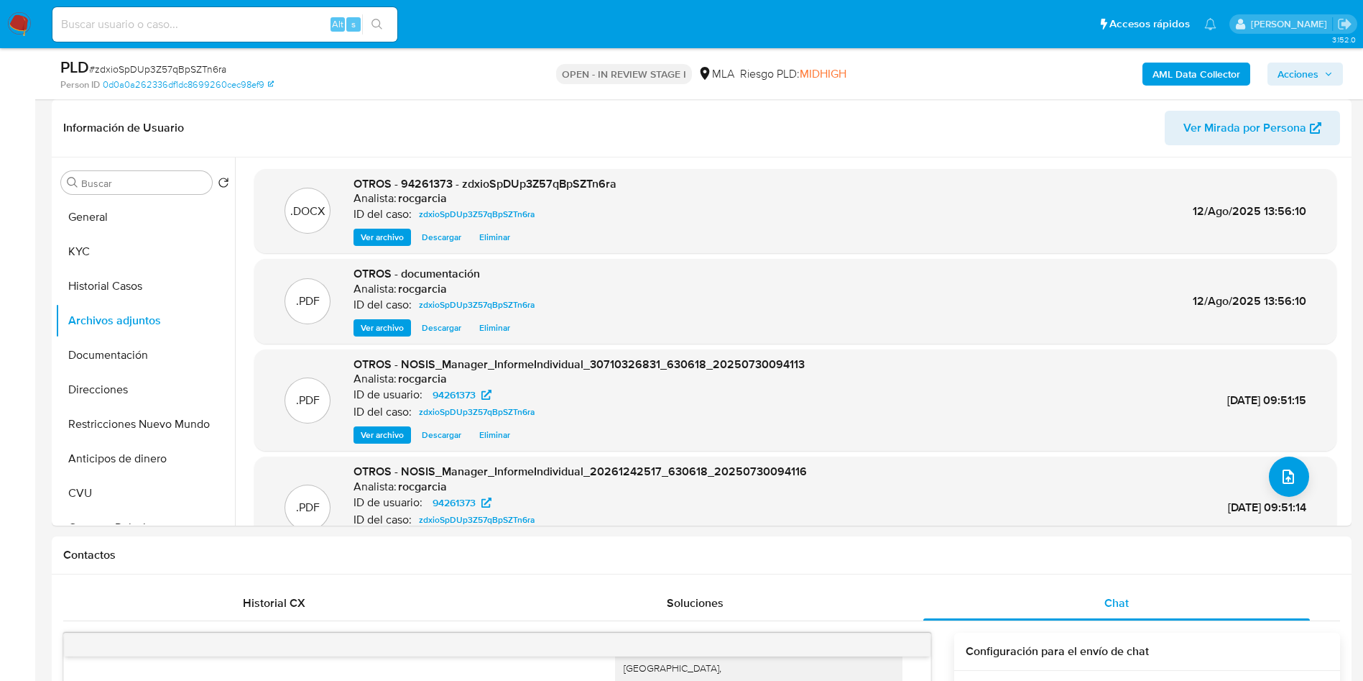
click at [1295, 73] on span "Acciones" at bounding box center [1298, 74] width 41 height 23
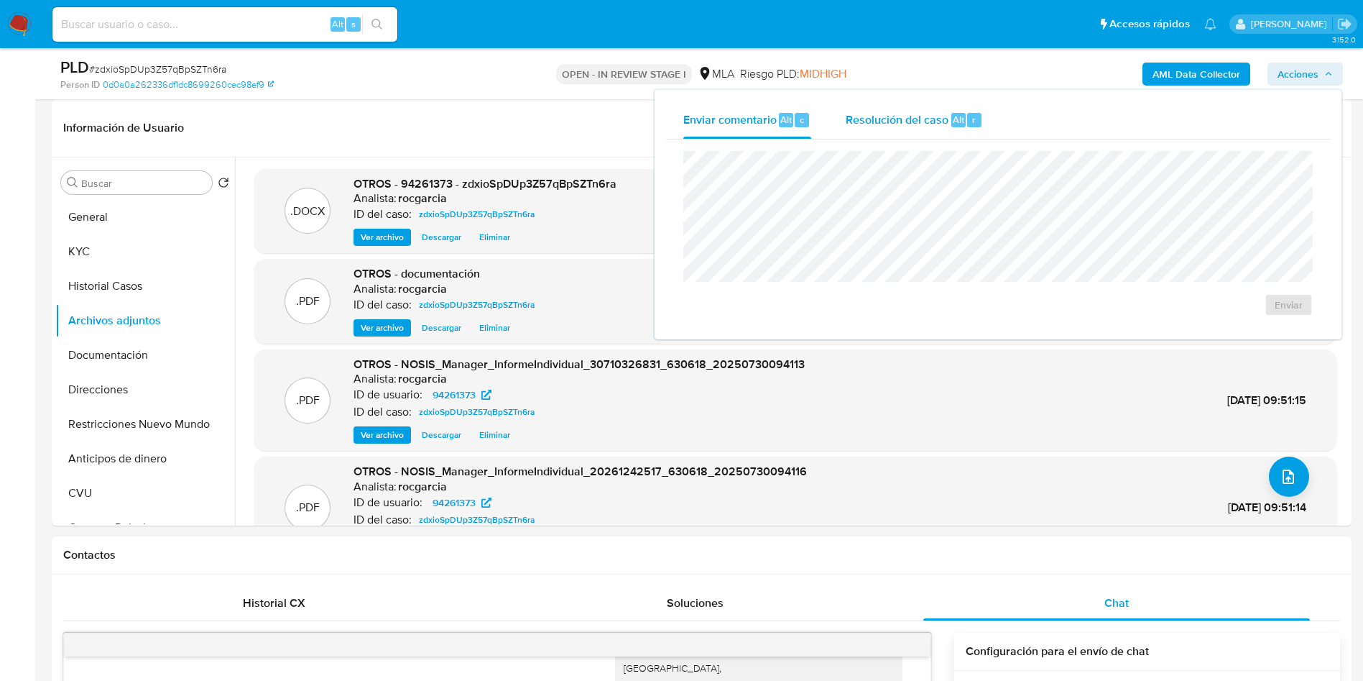
click at [886, 124] on span "Resolución del caso" at bounding box center [897, 119] width 103 height 17
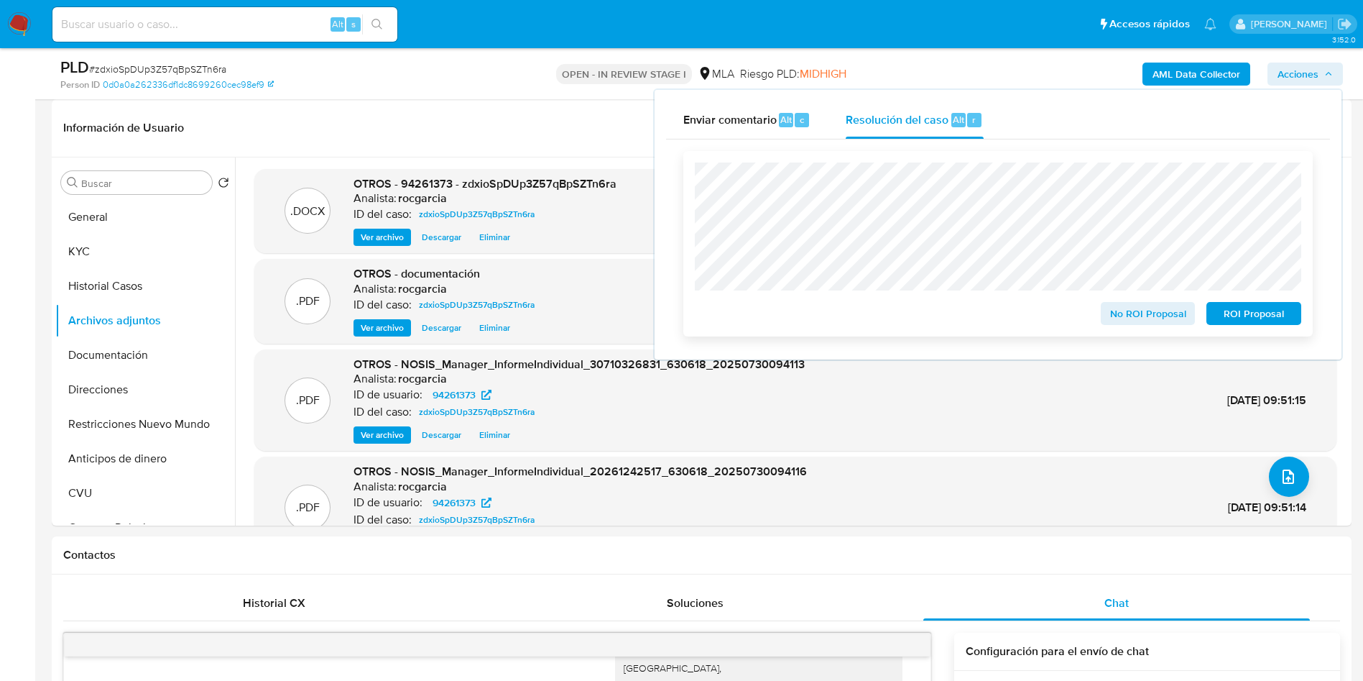
click at [1129, 320] on span "No ROI Proposal" at bounding box center [1148, 313] width 75 height 20
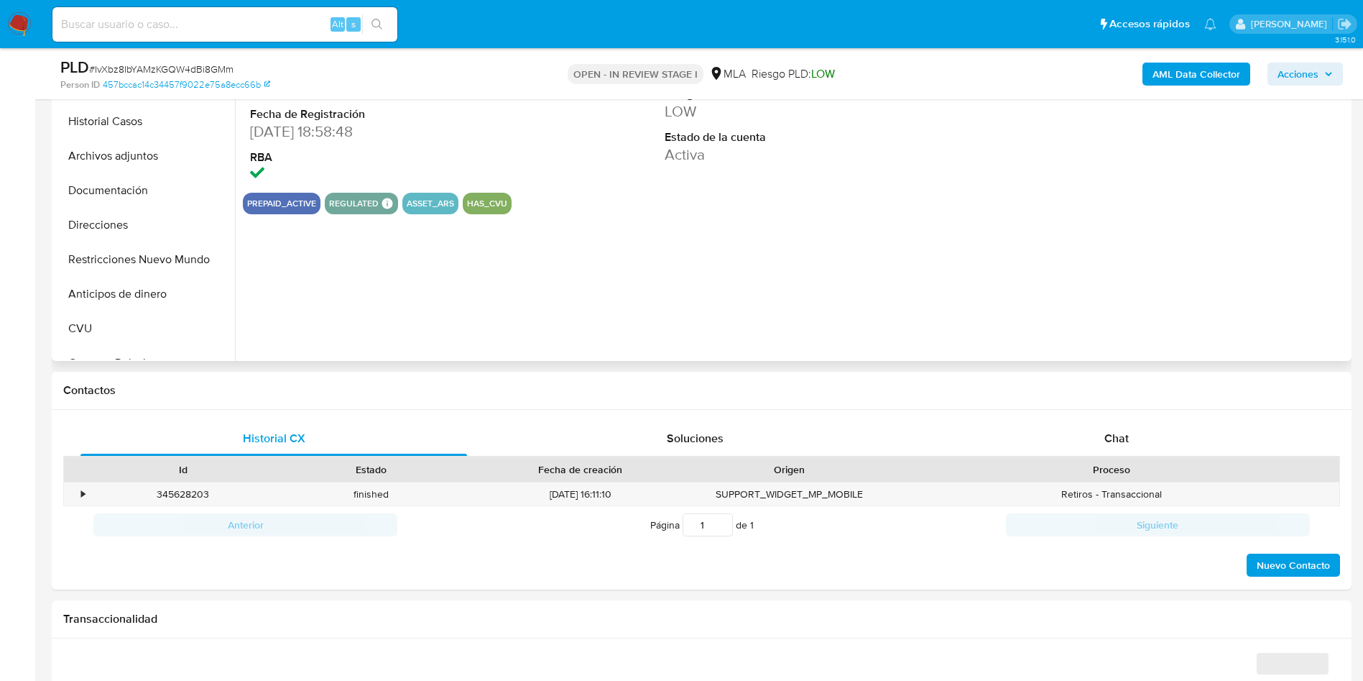
scroll to position [431, 0]
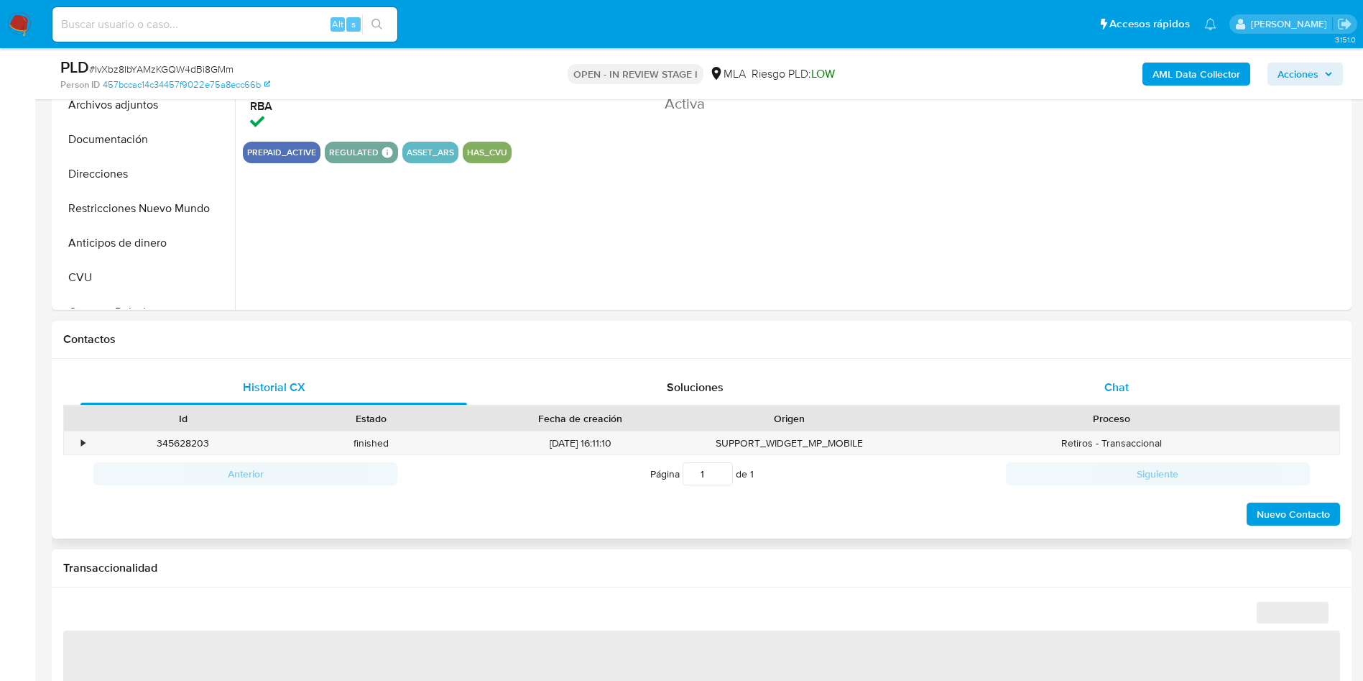
select select "10"
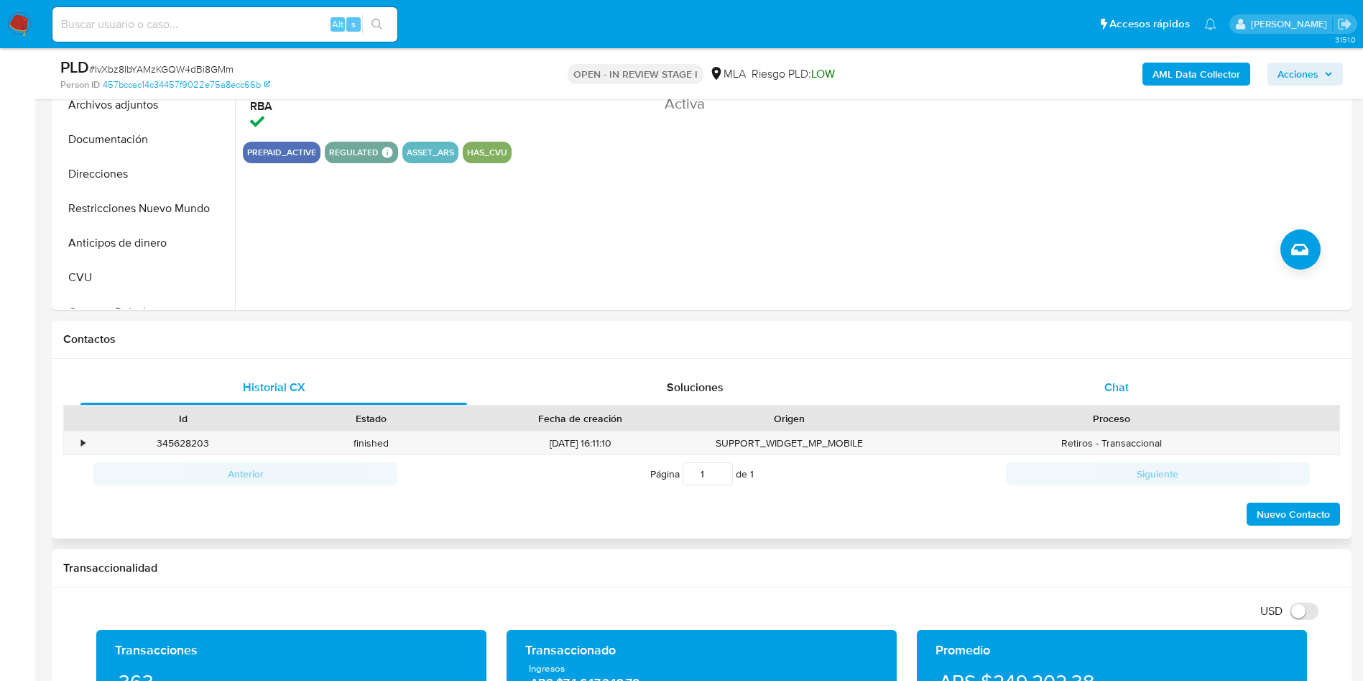
click at [1105, 381] on span "Chat" at bounding box center [1117, 387] width 24 height 17
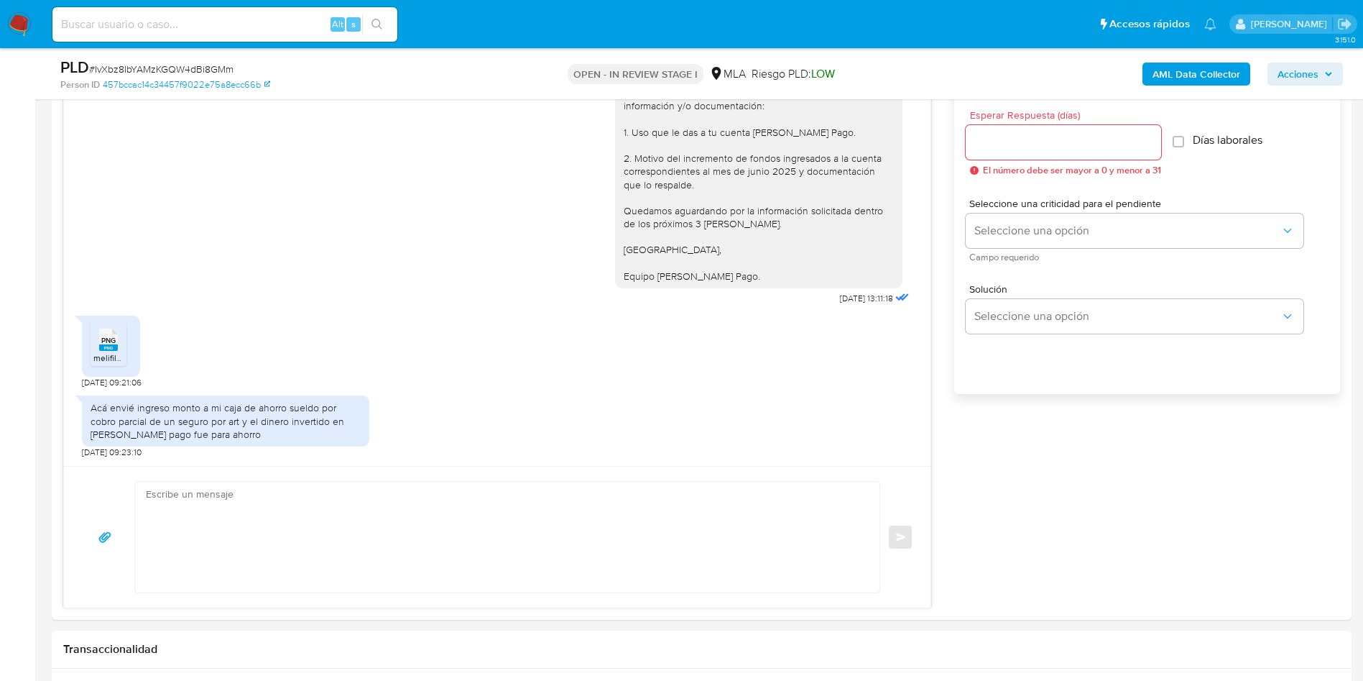
scroll to position [755, 0]
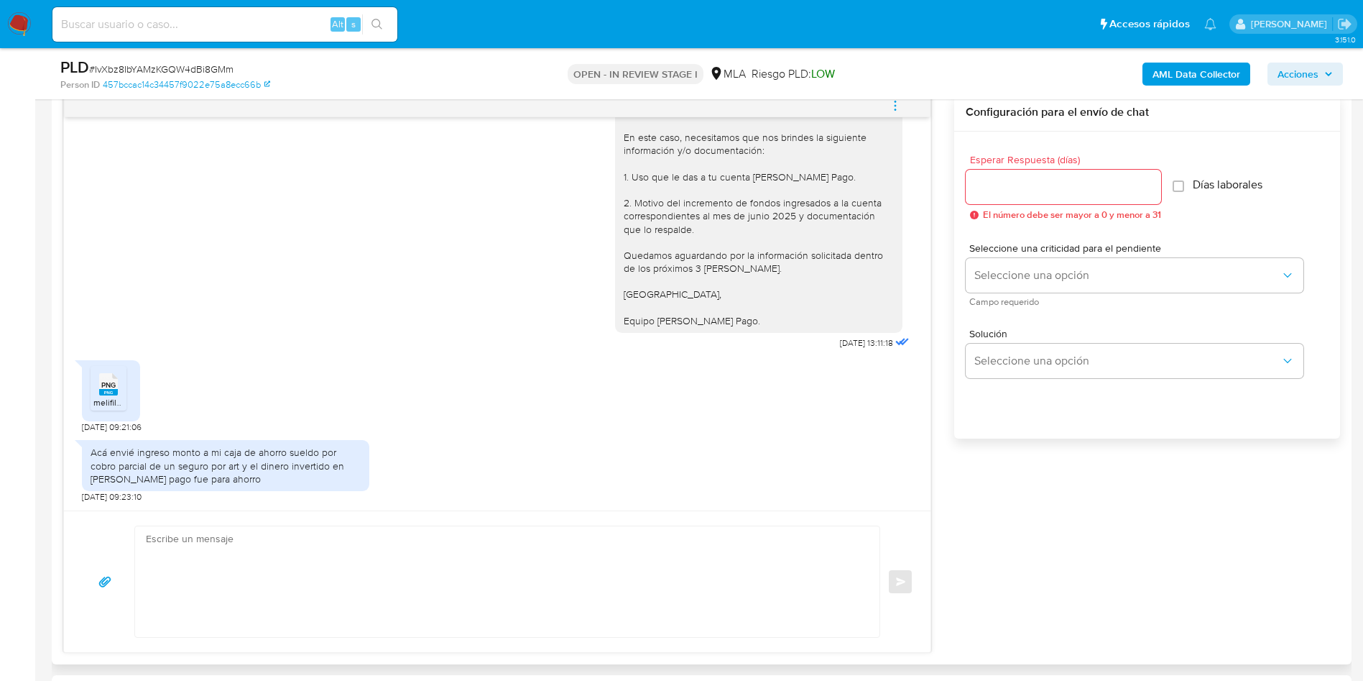
click at [109, 395] on rect at bounding box center [108, 392] width 19 height 6
drag, startPoint x: 203, startPoint y: 451, endPoint x: 239, endPoint y: 464, distance: 38.0
click at [239, 464] on div "Acá envié ingreso monto a mi caja de ahorro sueldo por cobro parcial de un segu…" at bounding box center [226, 466] width 270 height 40
click at [172, 475] on div "Acá envié ingreso monto a mi caja de ahorro sueldo por cobro parcial de un segu…" at bounding box center [226, 466] width 270 height 40
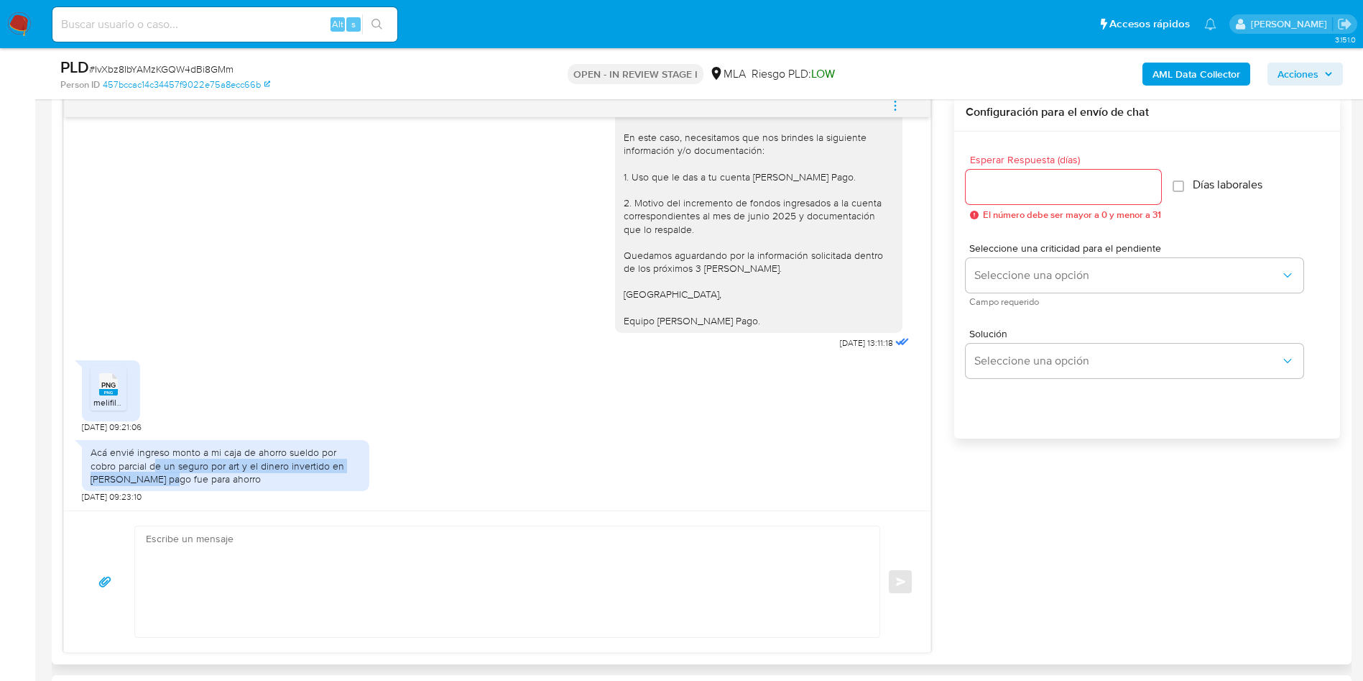
click at [172, 475] on div "Acá envié ingreso monto a mi caja de ahorro sueldo por cobro parcial de un segu…" at bounding box center [226, 466] width 270 height 40
drag, startPoint x: 91, startPoint y: 470, endPoint x: 240, endPoint y: 463, distance: 149.7
click at [240, 463] on div "Acá envié ingreso monto a mi caja de ahorro sueldo por cobro parcial de un segu…" at bounding box center [226, 466] width 270 height 40
click at [891, 101] on icon "menu-action" at bounding box center [895, 105] width 13 height 13
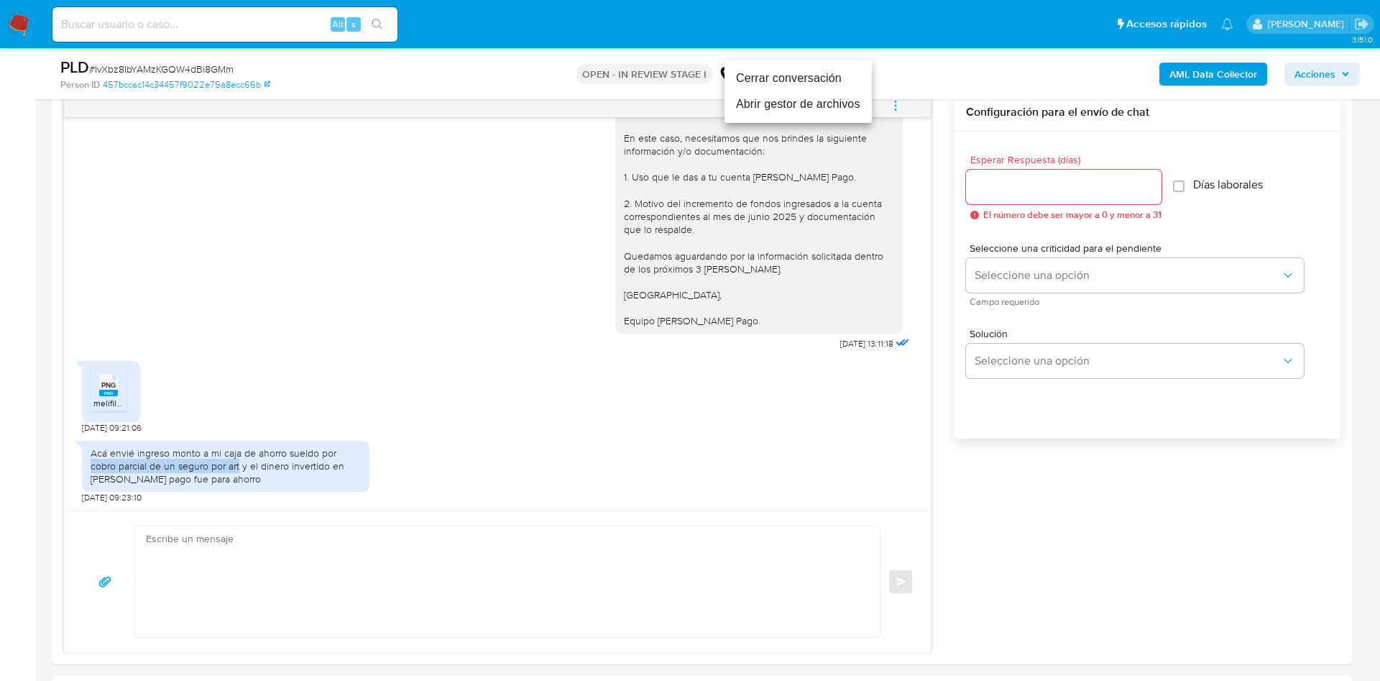
click at [807, 108] on li "Abrir gestor de archivos" at bounding box center [797, 104] width 147 height 26
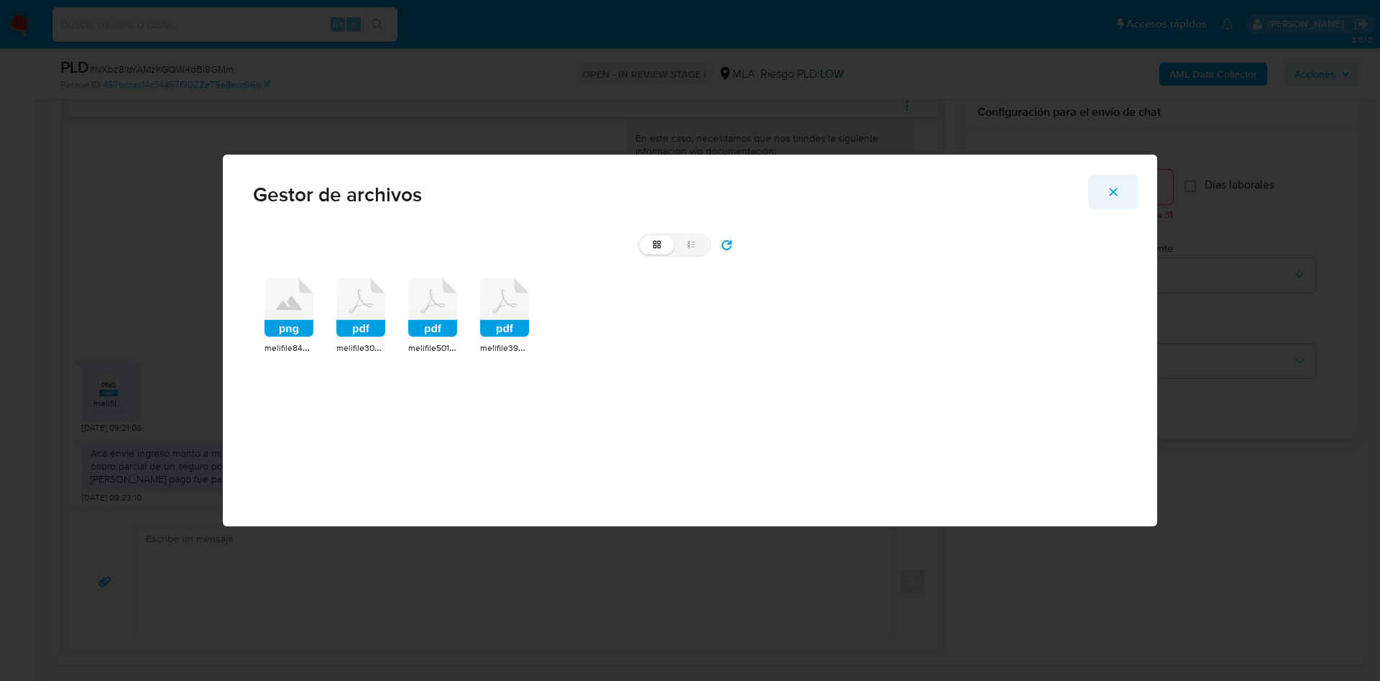
click at [1108, 190] on icon "Cerrar" at bounding box center [1113, 191] width 13 height 13
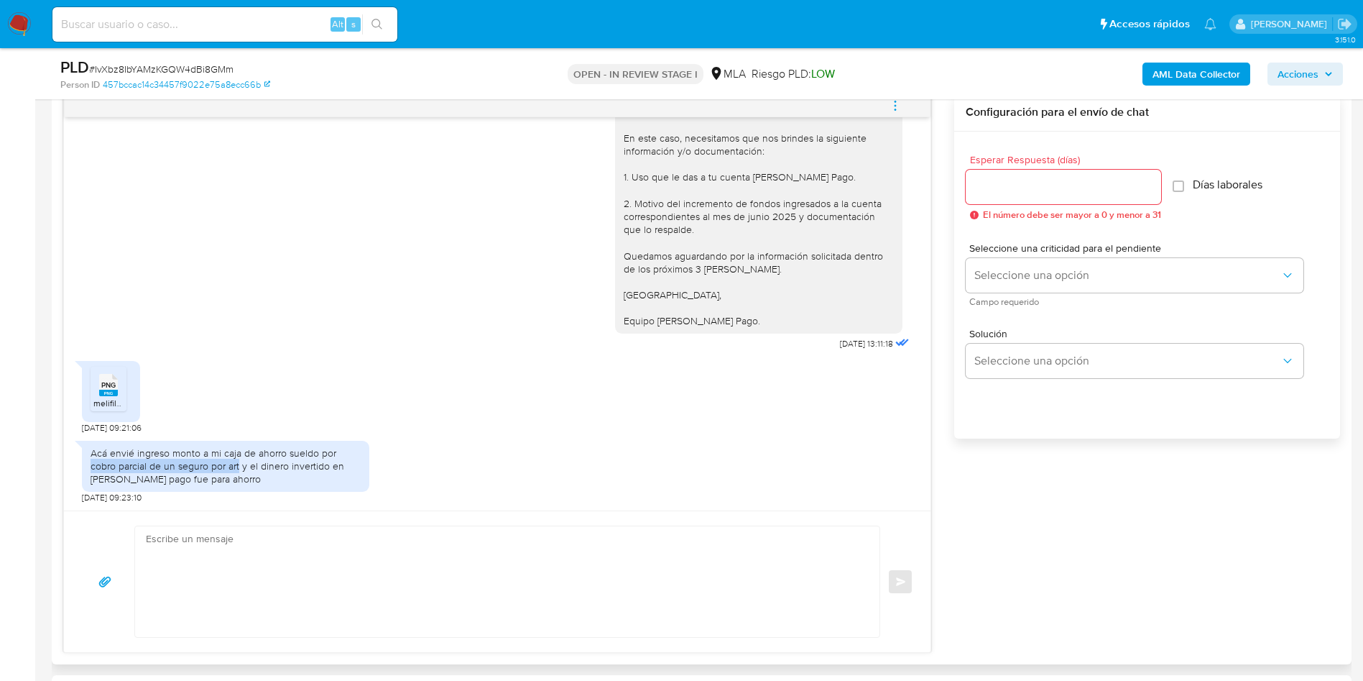
click at [900, 105] on icon "menu-action" at bounding box center [895, 105] width 13 height 13
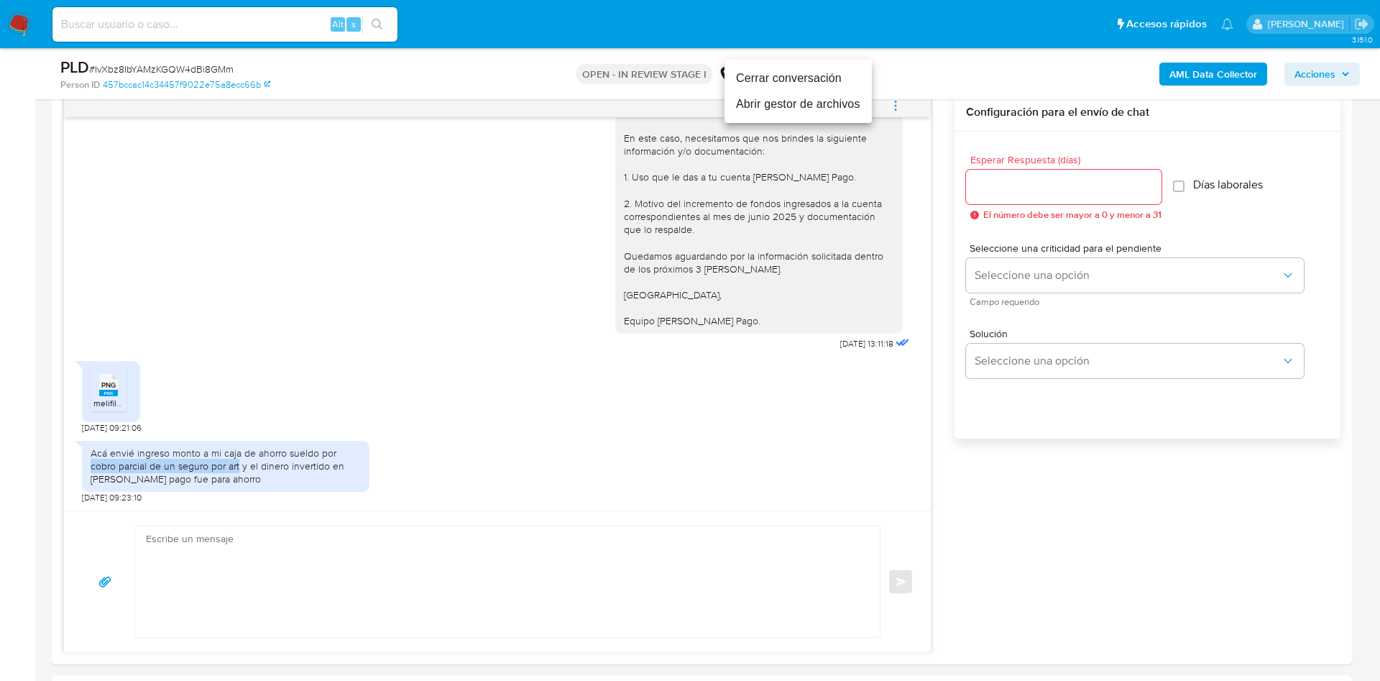
click at [782, 106] on li "Abrir gestor de archivos" at bounding box center [797, 104] width 147 height 26
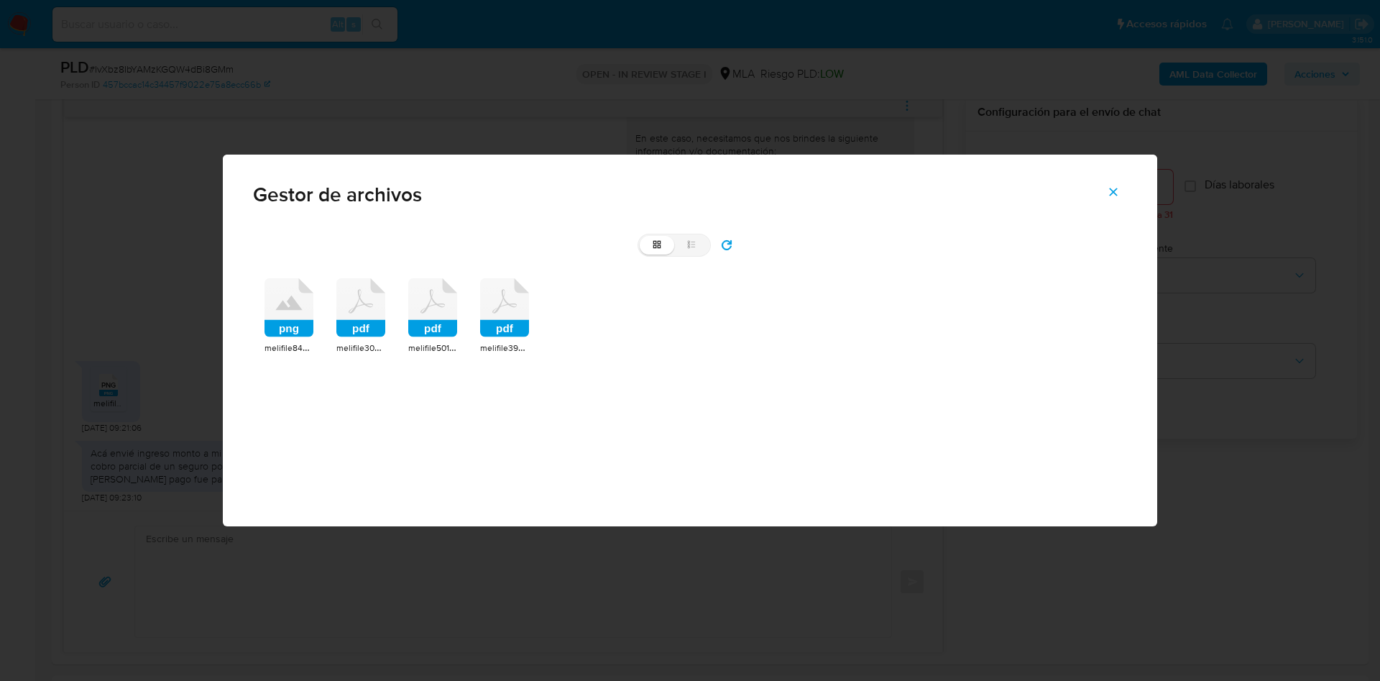
click at [285, 319] on icon at bounding box center [288, 307] width 49 height 59
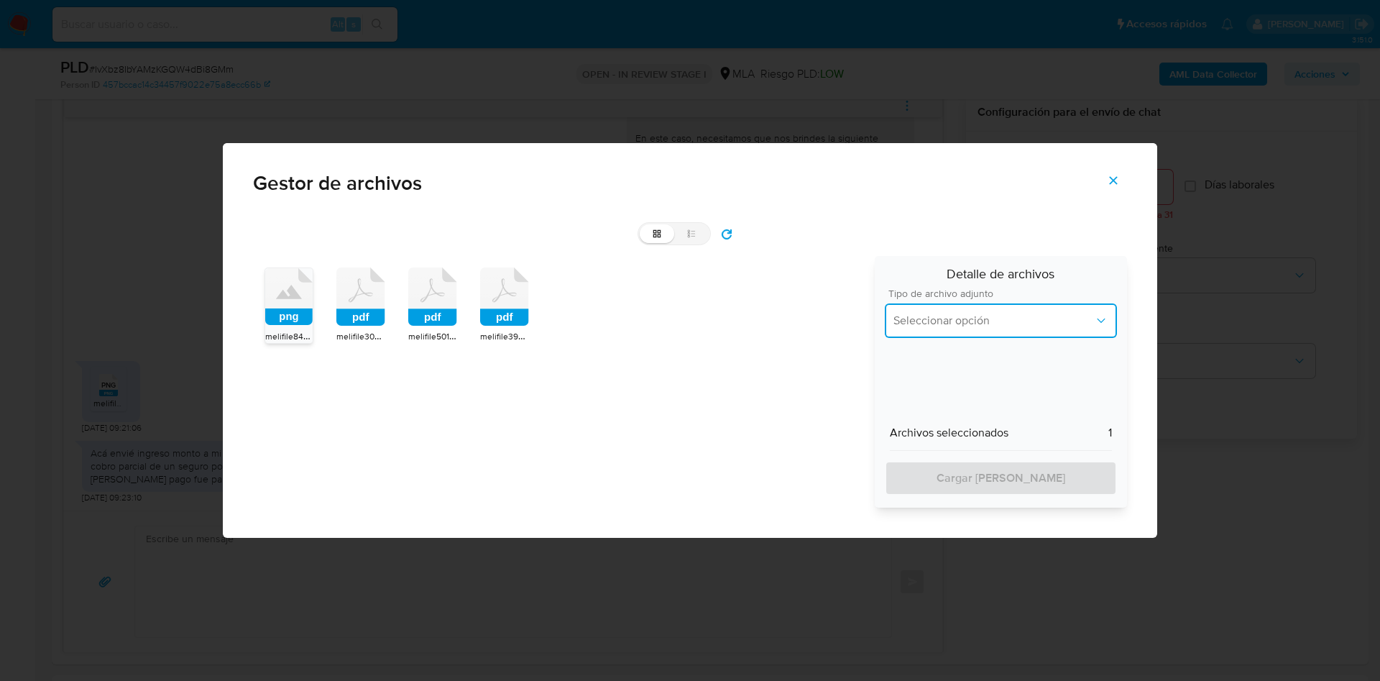
click at [1004, 315] on span "Seleccionar opción" at bounding box center [993, 320] width 201 height 14
click at [965, 374] on div "IDENTIFICACIÓN" at bounding box center [1000, 359] width 215 height 34
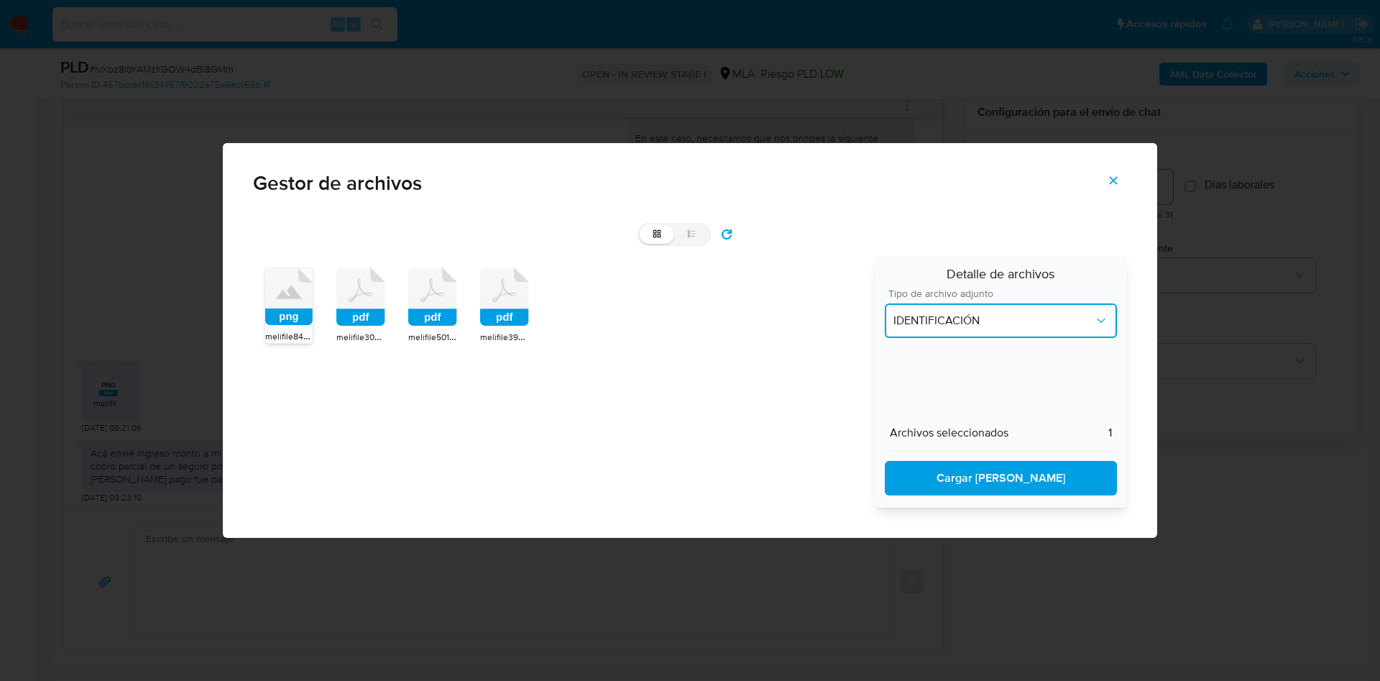
click at [952, 331] on button "IDENTIFICACIÓN" at bounding box center [1001, 320] width 232 height 34
click at [943, 387] on span "INGRESOS" at bounding box center [920, 394] width 54 height 14
click at [962, 489] on span "Cargar al caso" at bounding box center [1000, 478] width 195 height 32
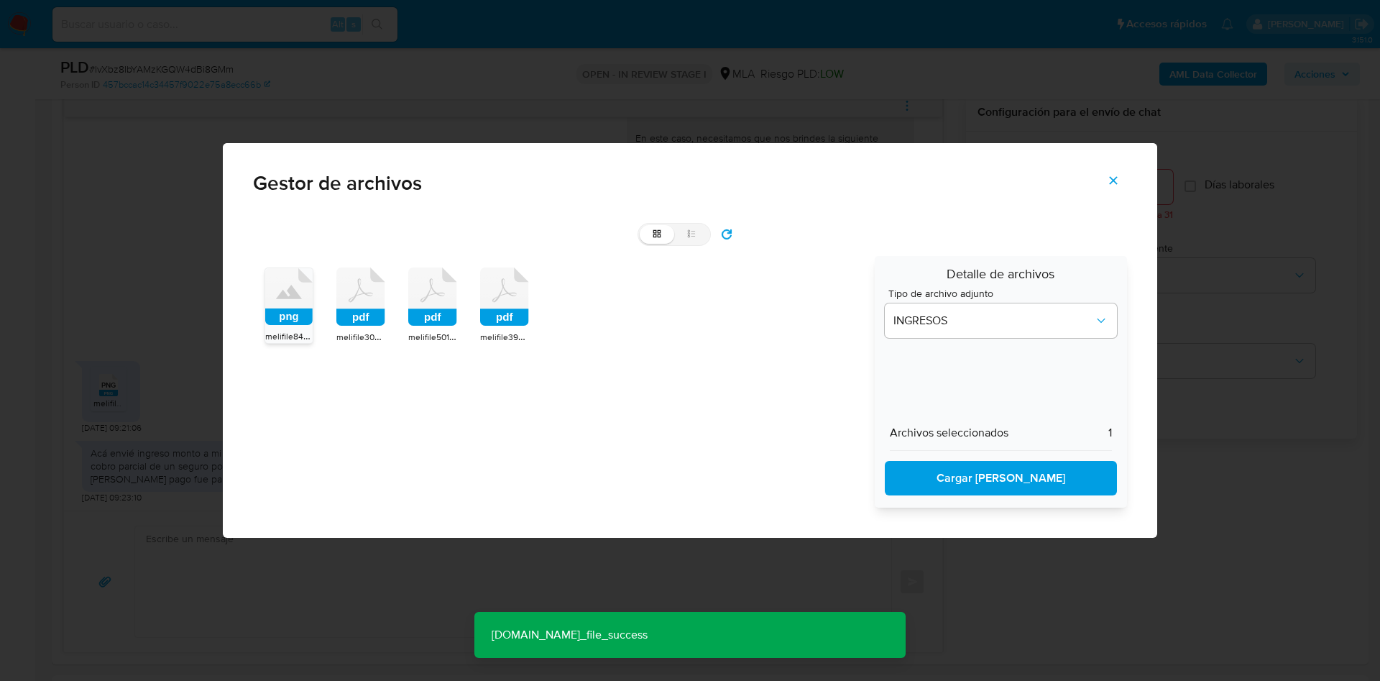
click at [1114, 181] on icon "Cerrar" at bounding box center [1114, 181] width 8 height 8
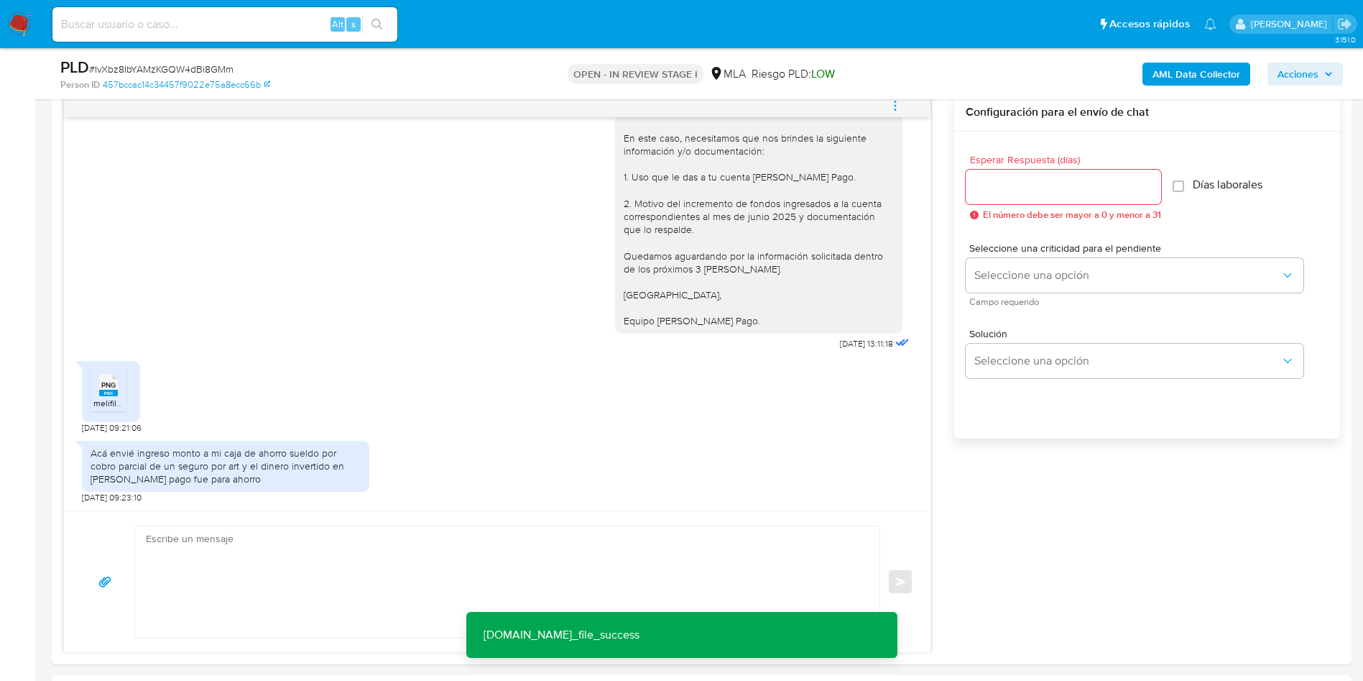
scroll to position [216, 0]
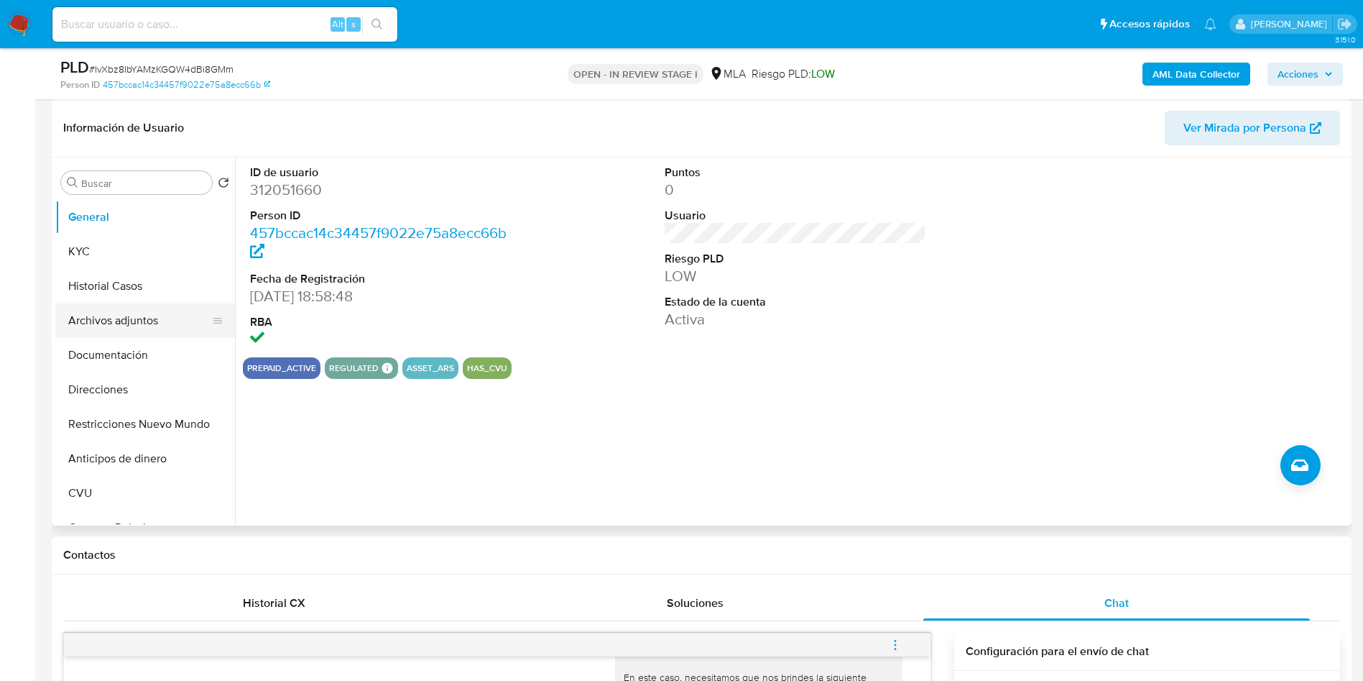
click at [100, 317] on button "Archivos adjuntos" at bounding box center [139, 320] width 168 height 34
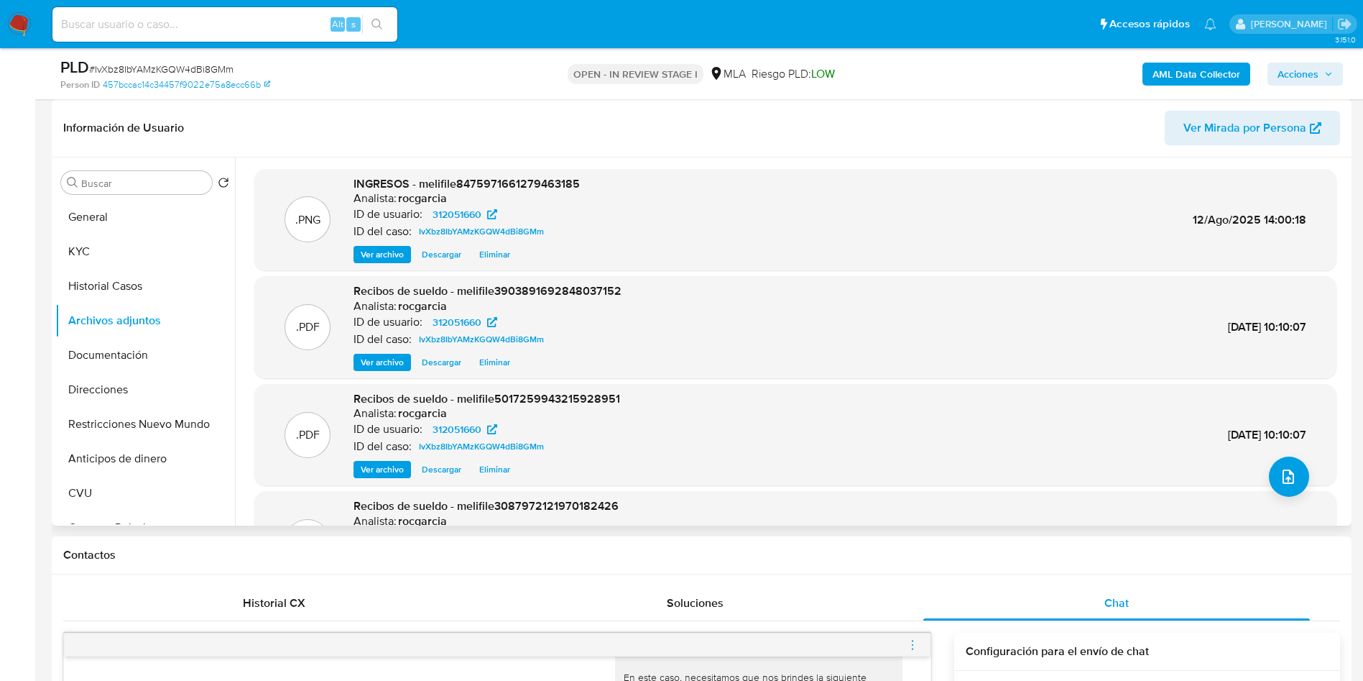
click at [389, 252] on span "Ver archivo" at bounding box center [382, 254] width 43 height 14
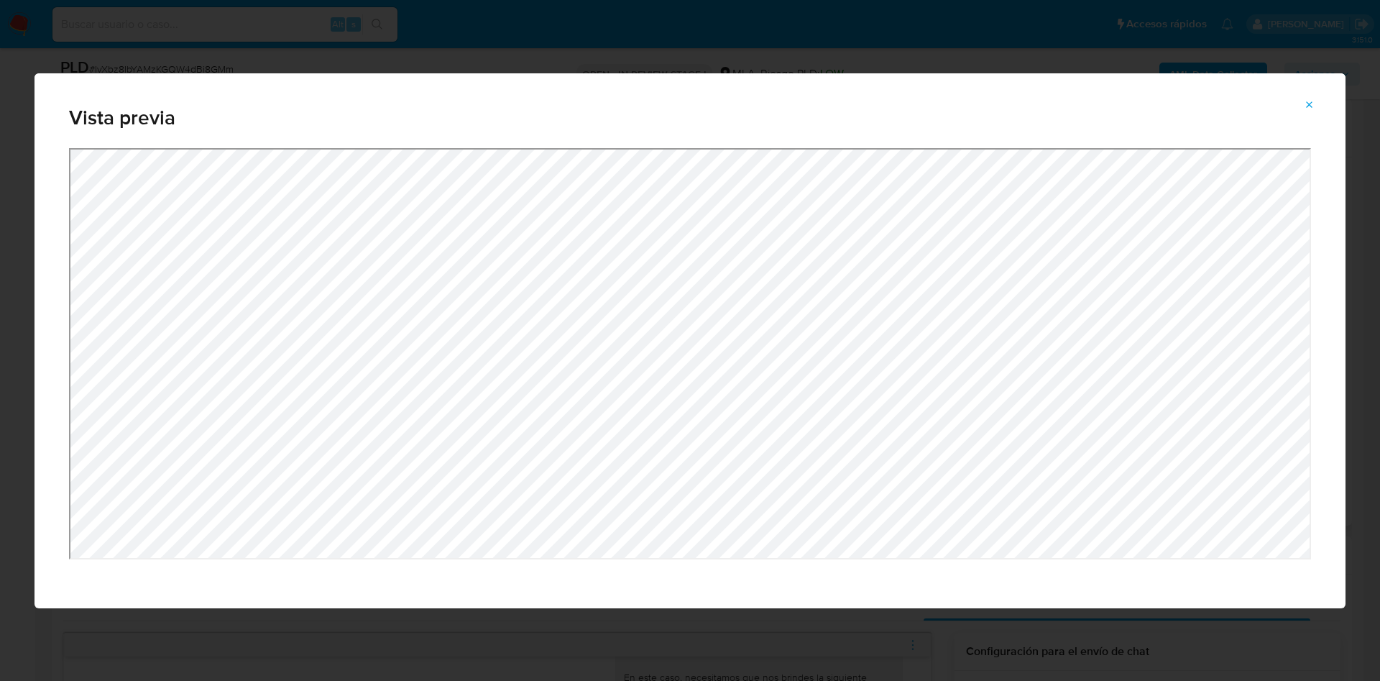
click at [3, 391] on div "Vista previa" at bounding box center [690, 340] width 1380 height 681
click at [1310, 100] on icon "Attachment preview" at bounding box center [1309, 104] width 11 height 11
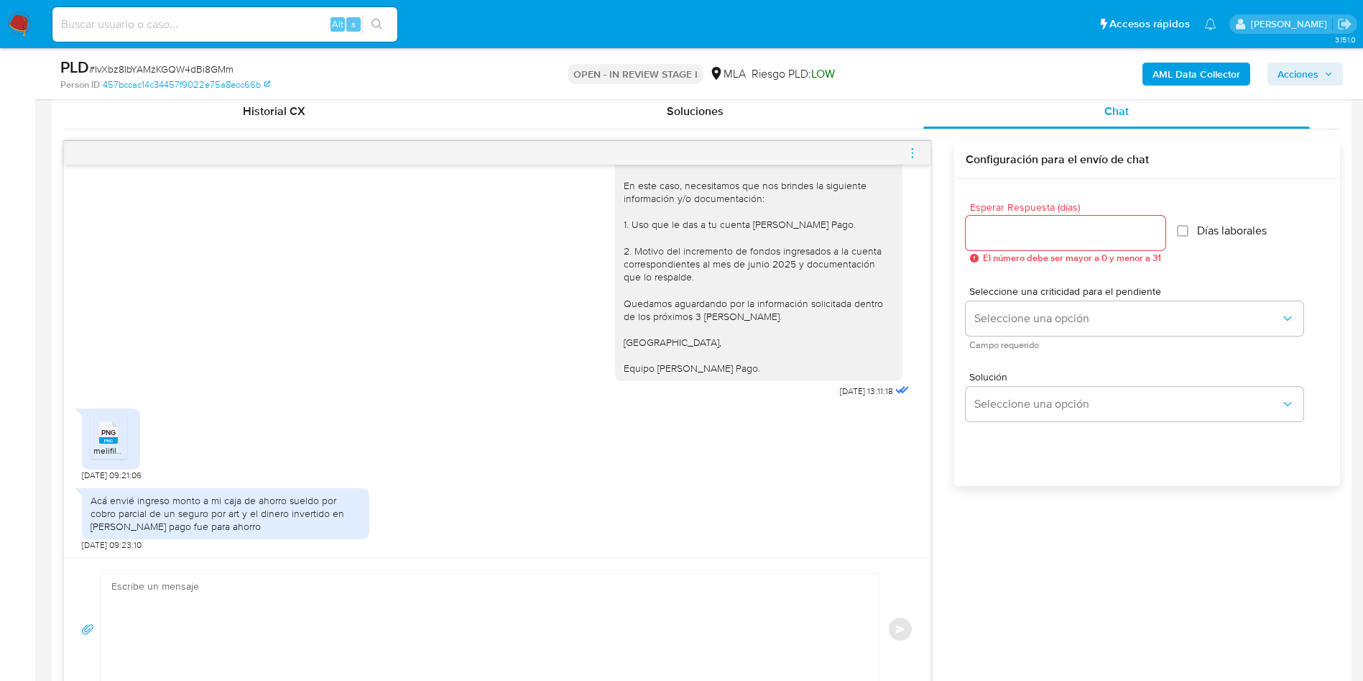
scroll to position [755, 0]
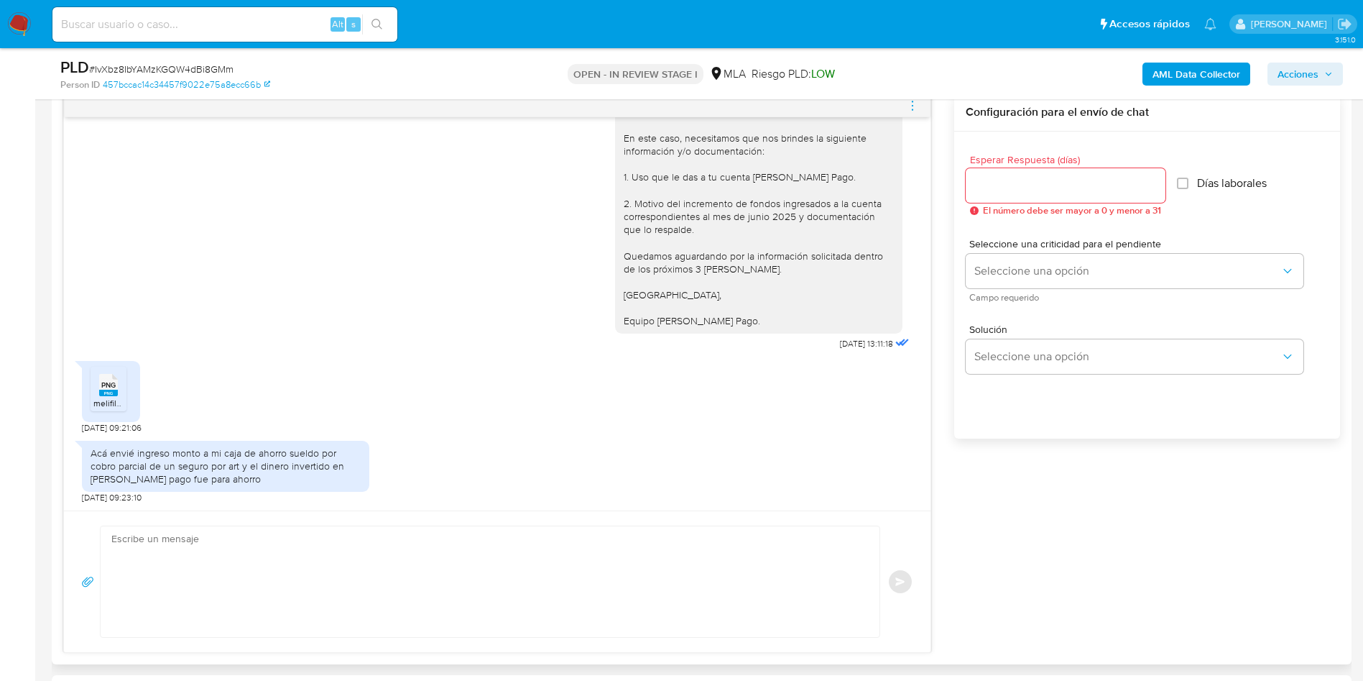
click at [277, 559] on textarea at bounding box center [486, 581] width 750 height 111
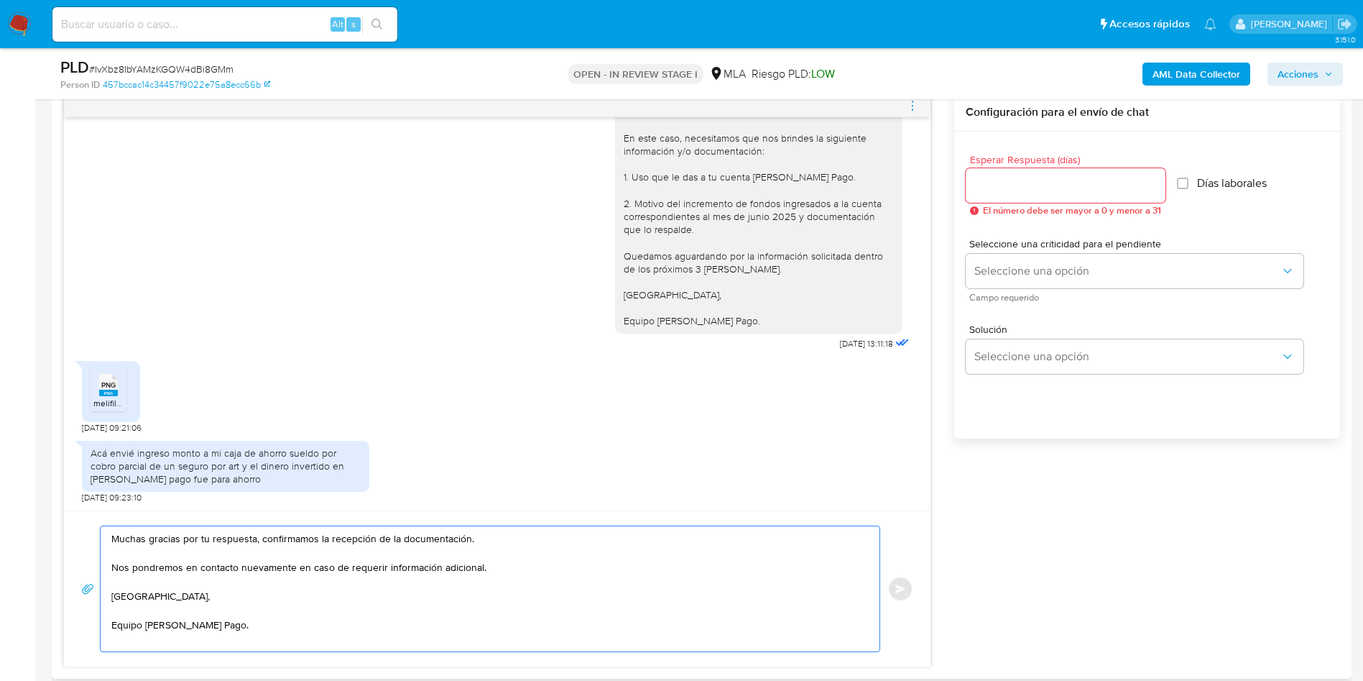
type textarea "Muchas gracias por tu respuesta, confirmamos la recepción de la documentación. …"
click at [997, 201] on div at bounding box center [1066, 185] width 200 height 34
click at [999, 190] on input "Esperar Respuesta (días)" at bounding box center [1066, 185] width 200 height 19
type input "0"
click at [906, 588] on span "Enviar" at bounding box center [900, 588] width 10 height 9
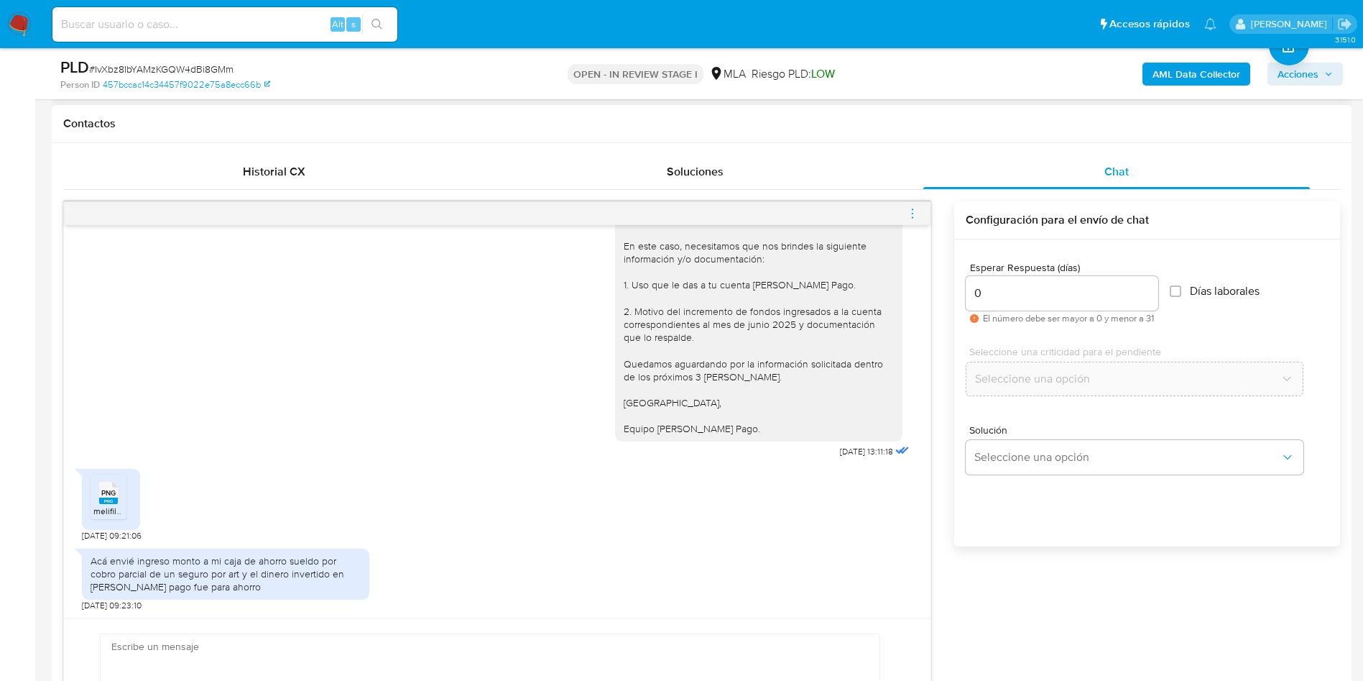
scroll to position [1750, 0]
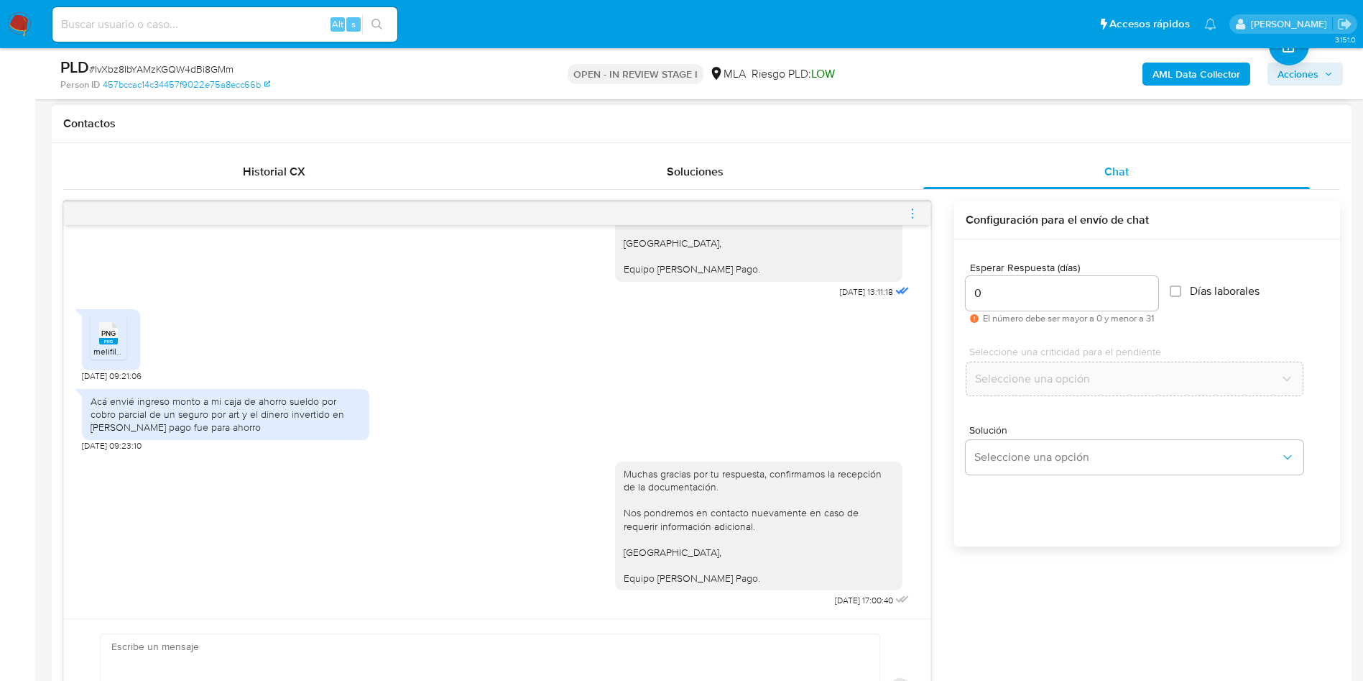
click at [908, 211] on icon "menu-action" at bounding box center [912, 213] width 13 height 13
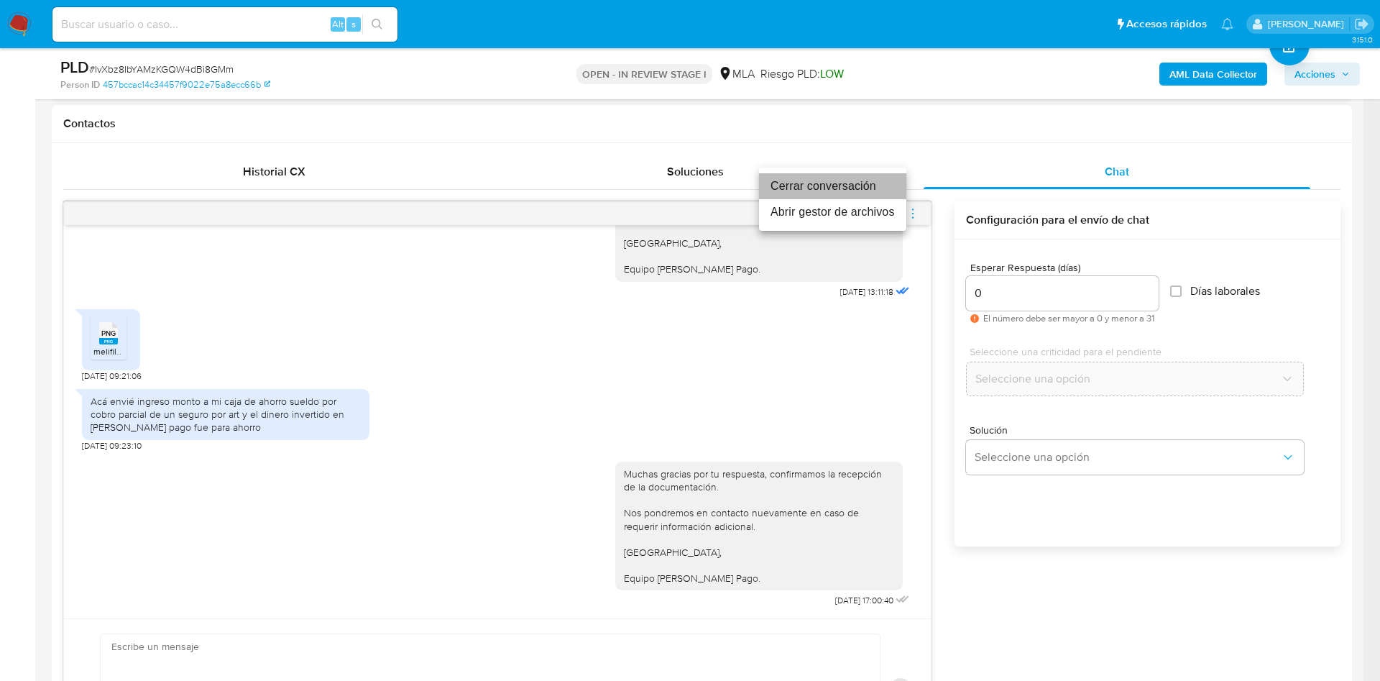
click at [832, 190] on li "Cerrar conversación" at bounding box center [832, 186] width 147 height 26
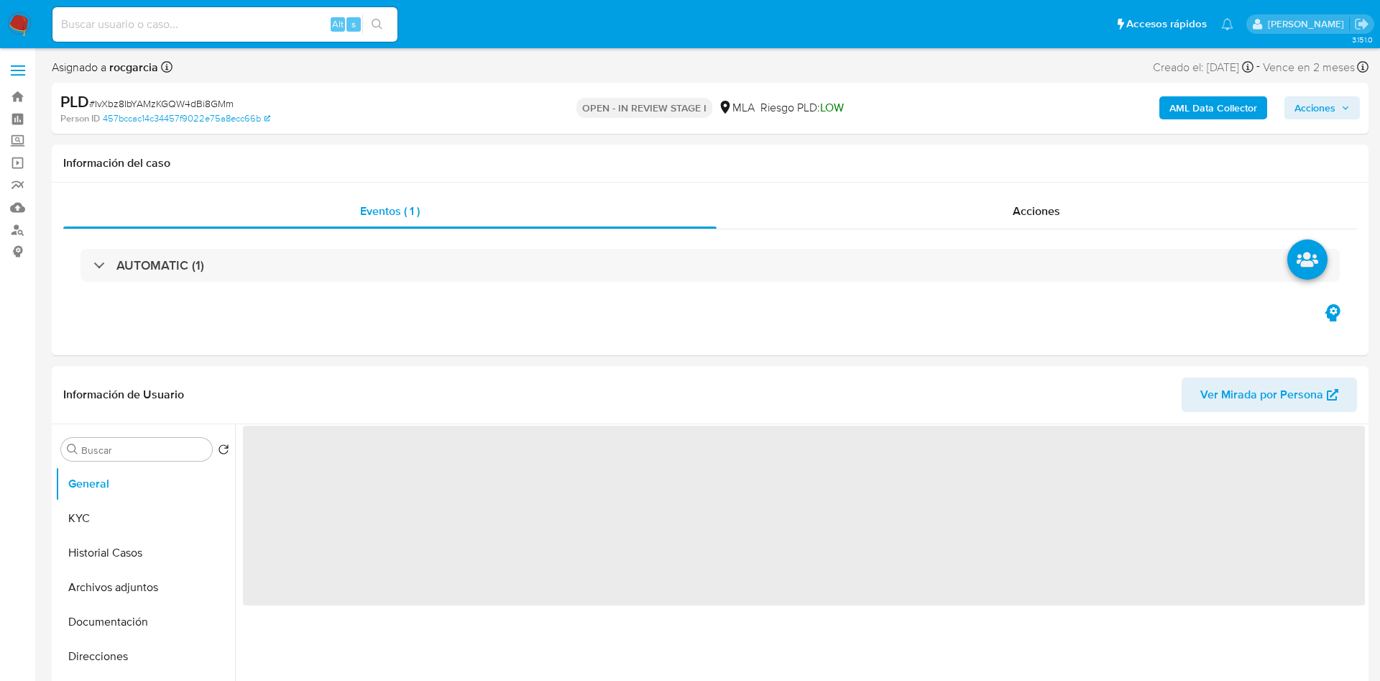
select select "10"
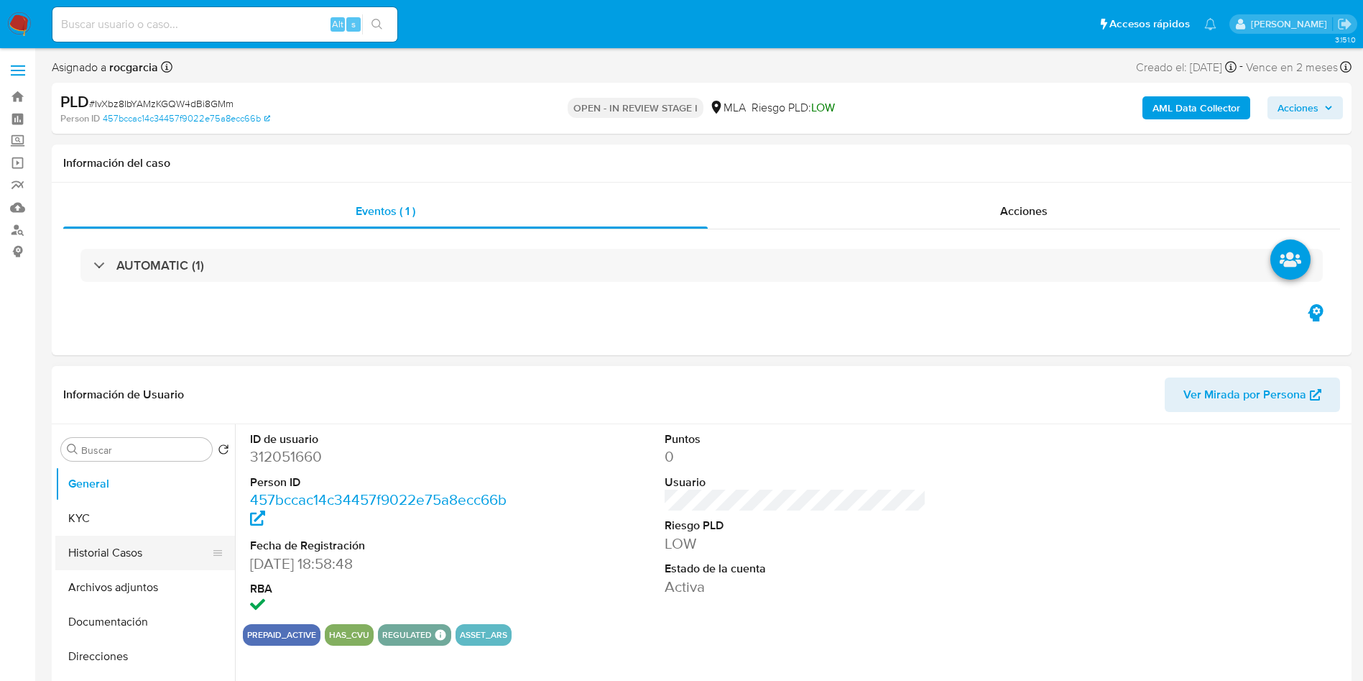
click at [119, 555] on button "Historial Casos" at bounding box center [139, 552] width 168 height 34
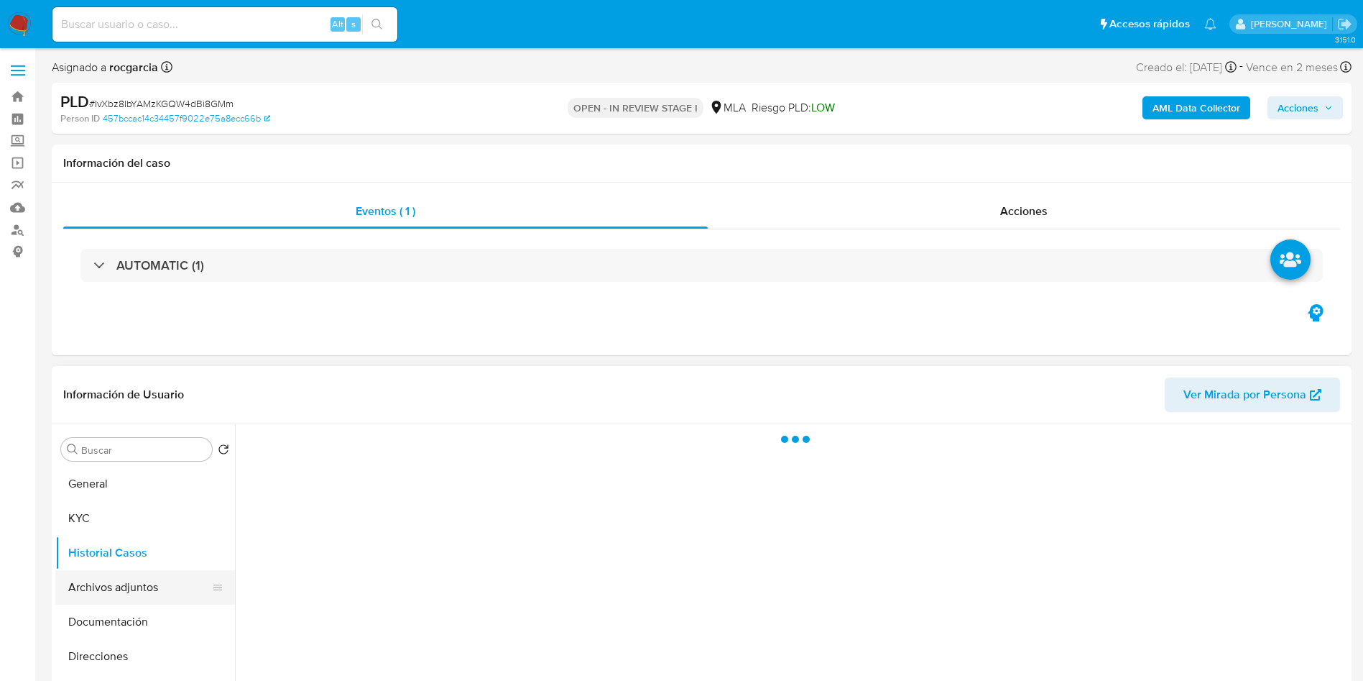
click at [106, 586] on button "Archivos adjuntos" at bounding box center [139, 587] width 168 height 34
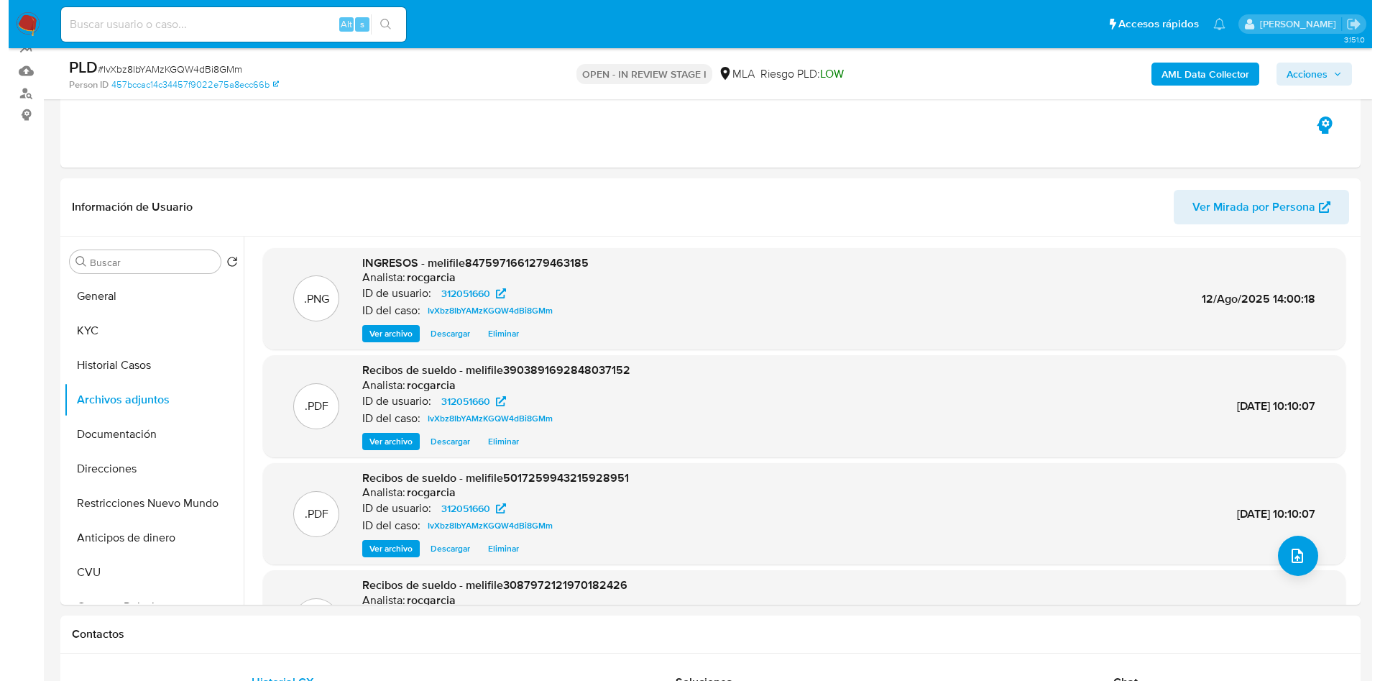
scroll to position [108, 0]
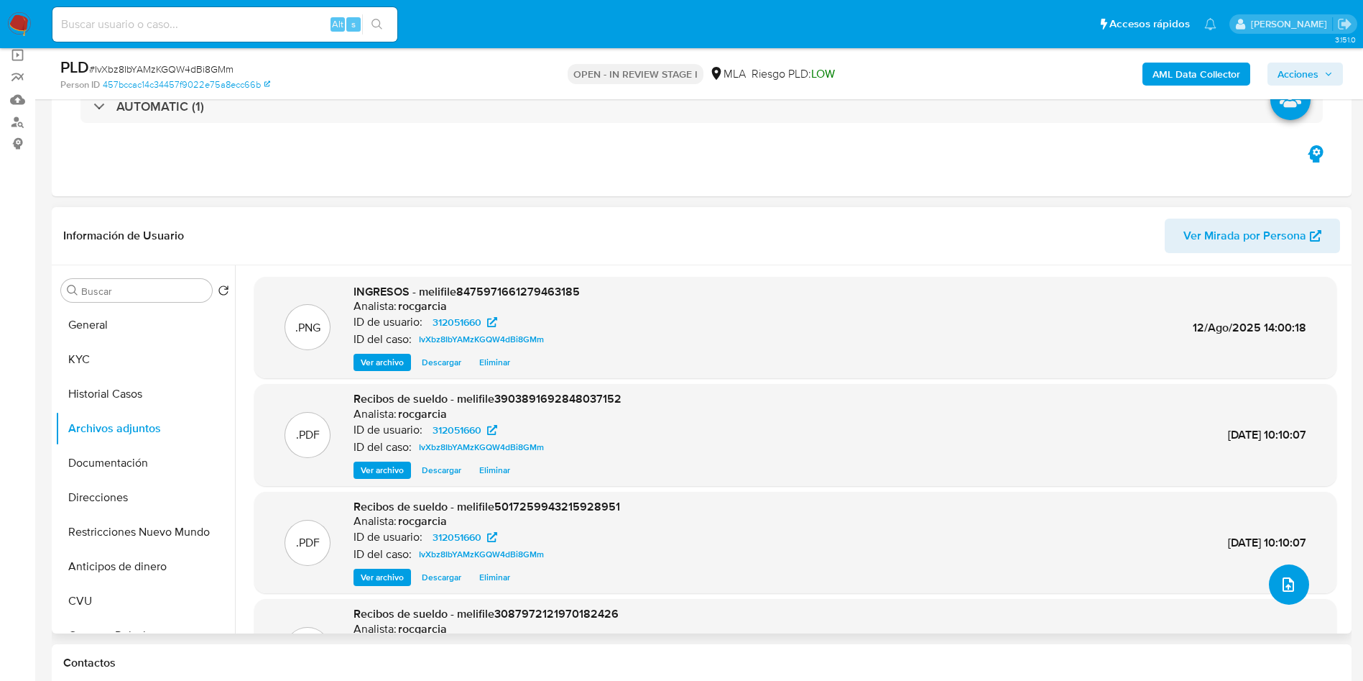
click at [1280, 576] on span "upload-file" at bounding box center [1288, 584] width 17 height 17
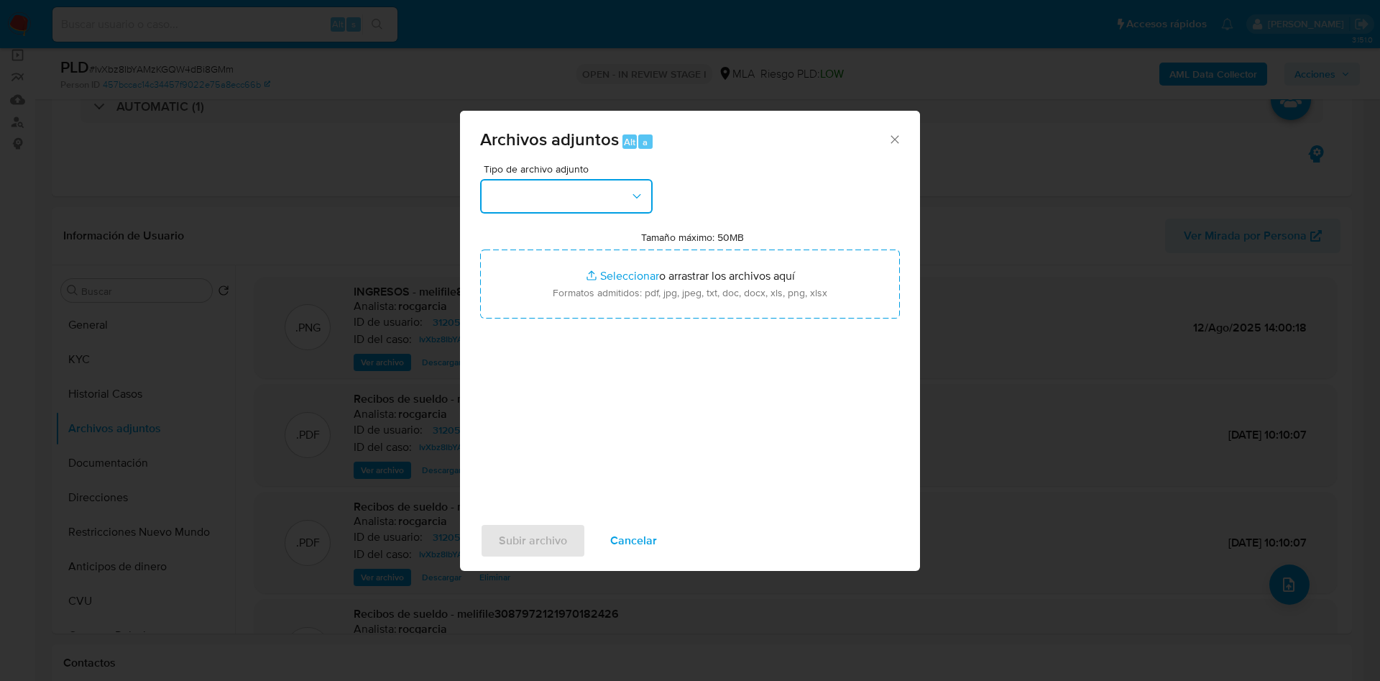
click at [542, 193] on button "button" at bounding box center [566, 196] width 172 height 34
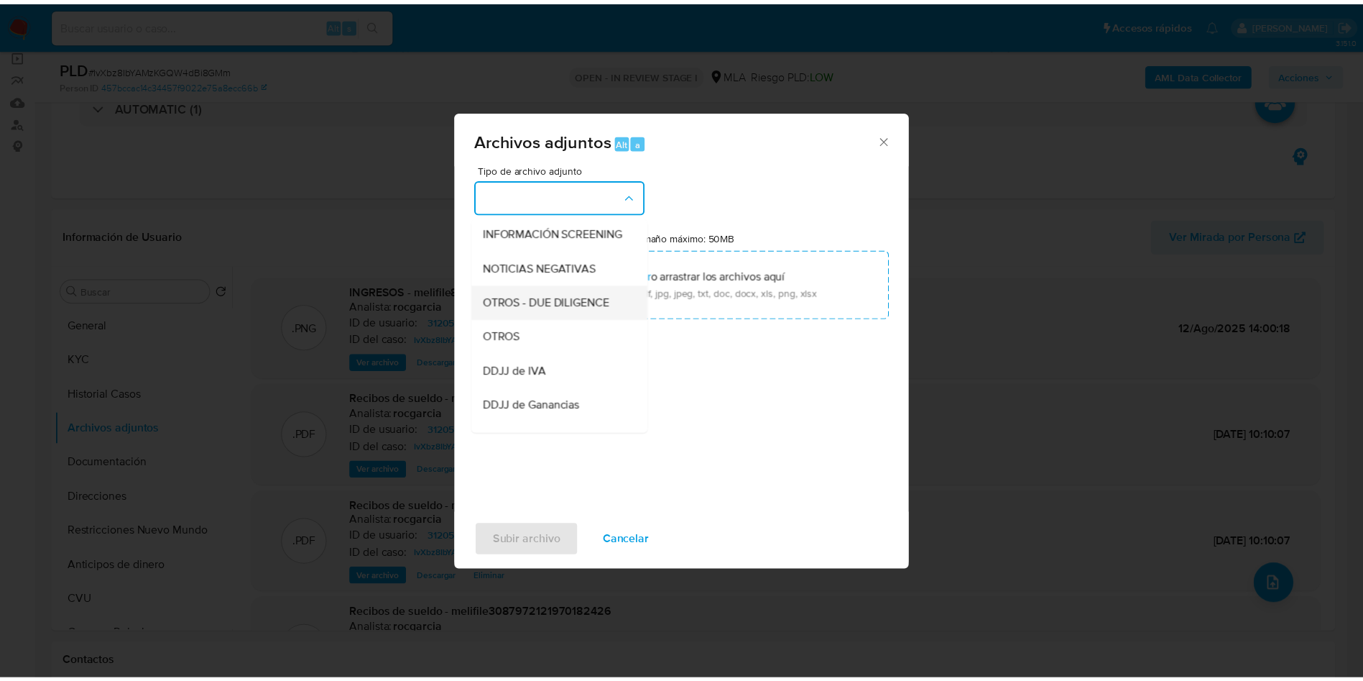
scroll to position [216, 0]
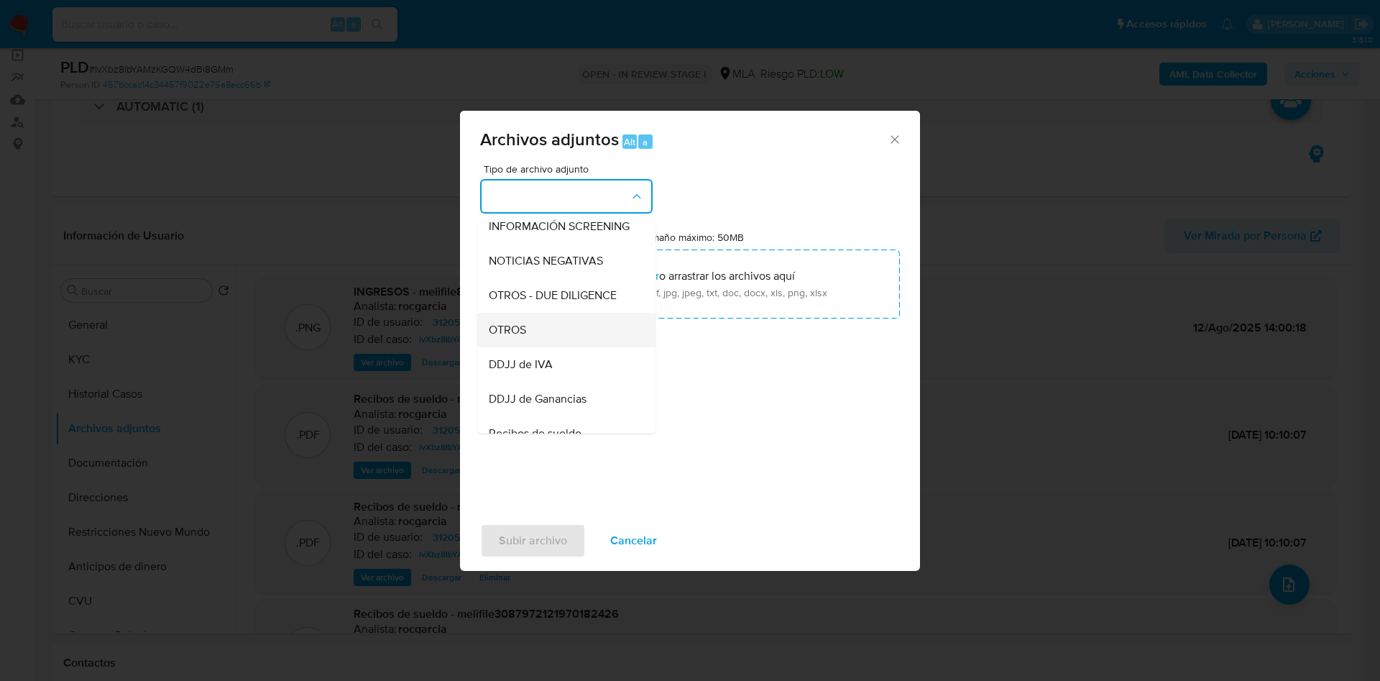
click at [515, 337] on span "OTROS" at bounding box center [507, 330] width 37 height 14
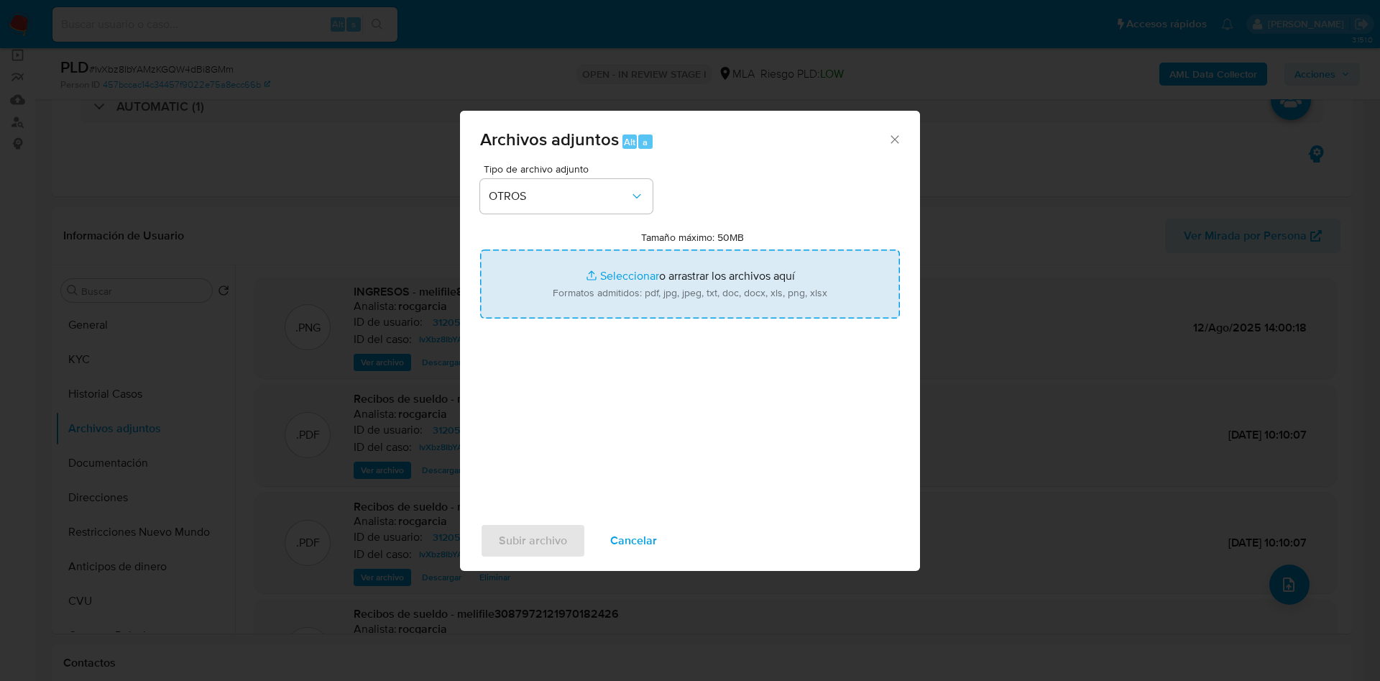
click at [596, 288] on input "Tamaño máximo: 50MB Seleccionar archivos" at bounding box center [690, 283] width 420 height 69
type input "C:\fakepath\312051660 - IvXbz8IbYAMzKGQW4dBi8GMm.docx"
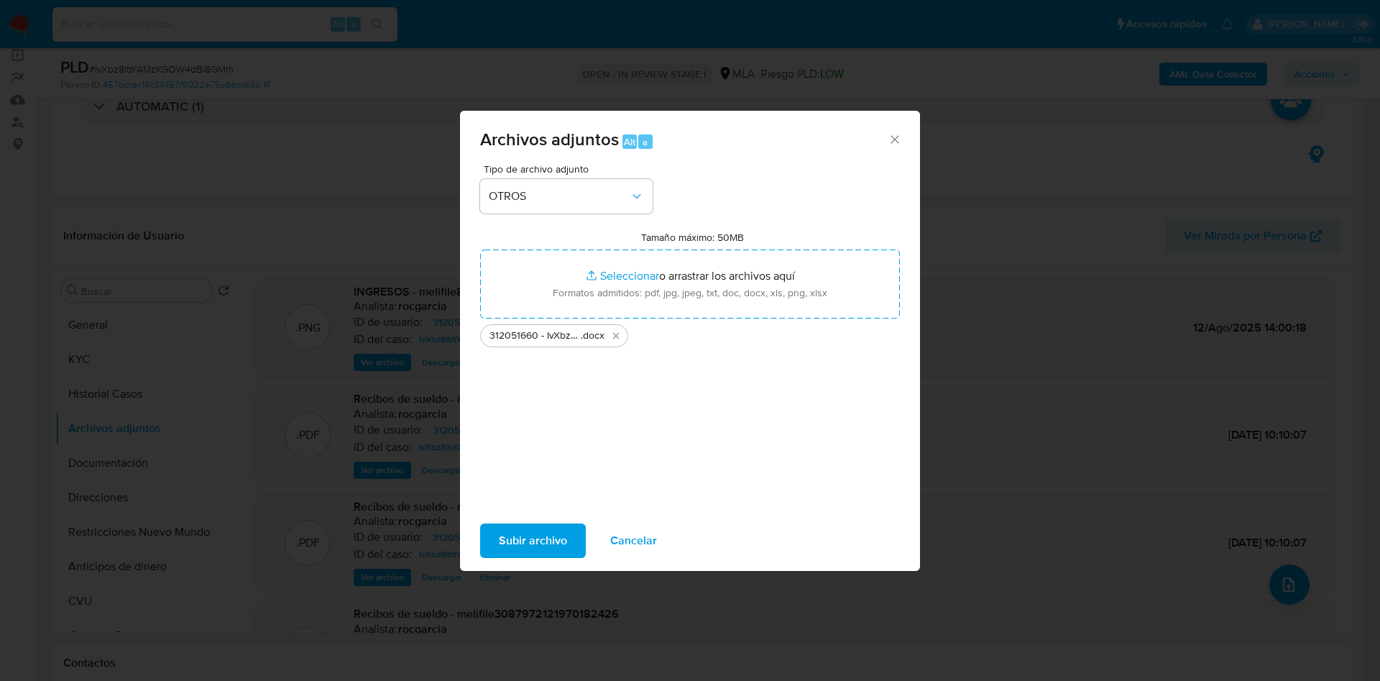
click at [537, 534] on span "Subir archivo" at bounding box center [533, 541] width 68 height 32
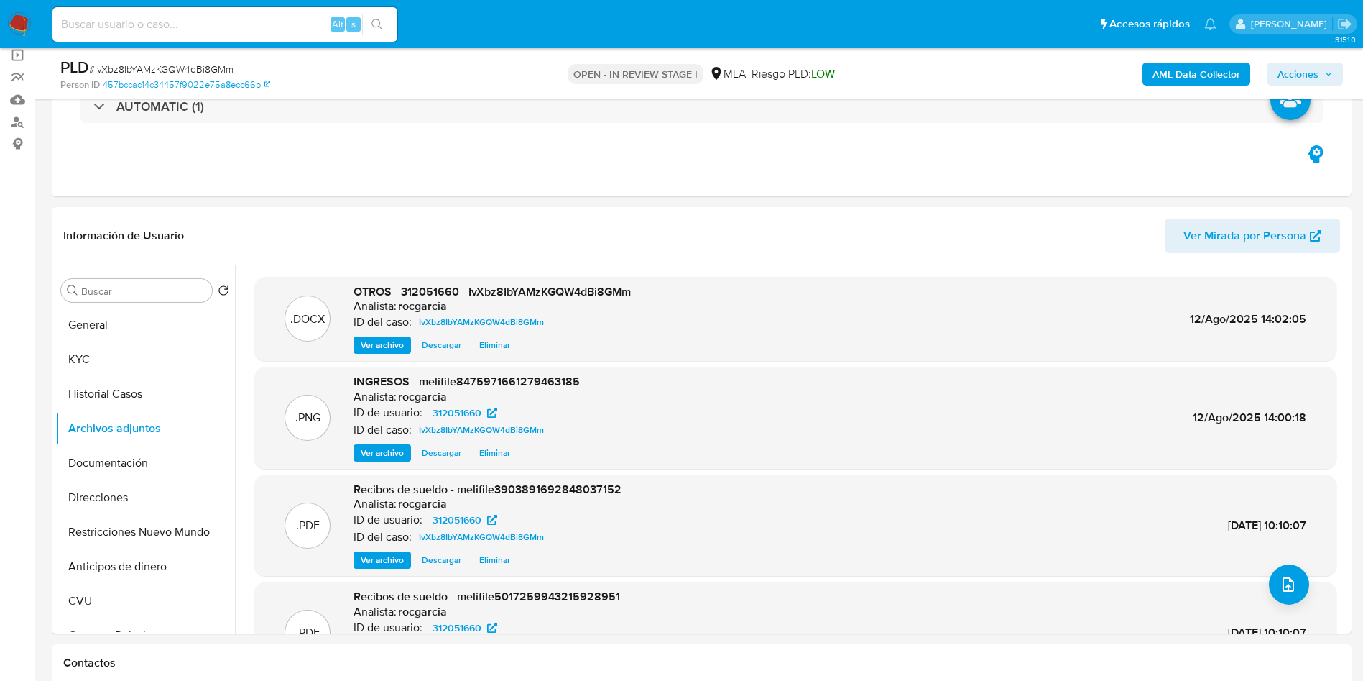
click at [1305, 75] on span "Acciones" at bounding box center [1298, 74] width 41 height 23
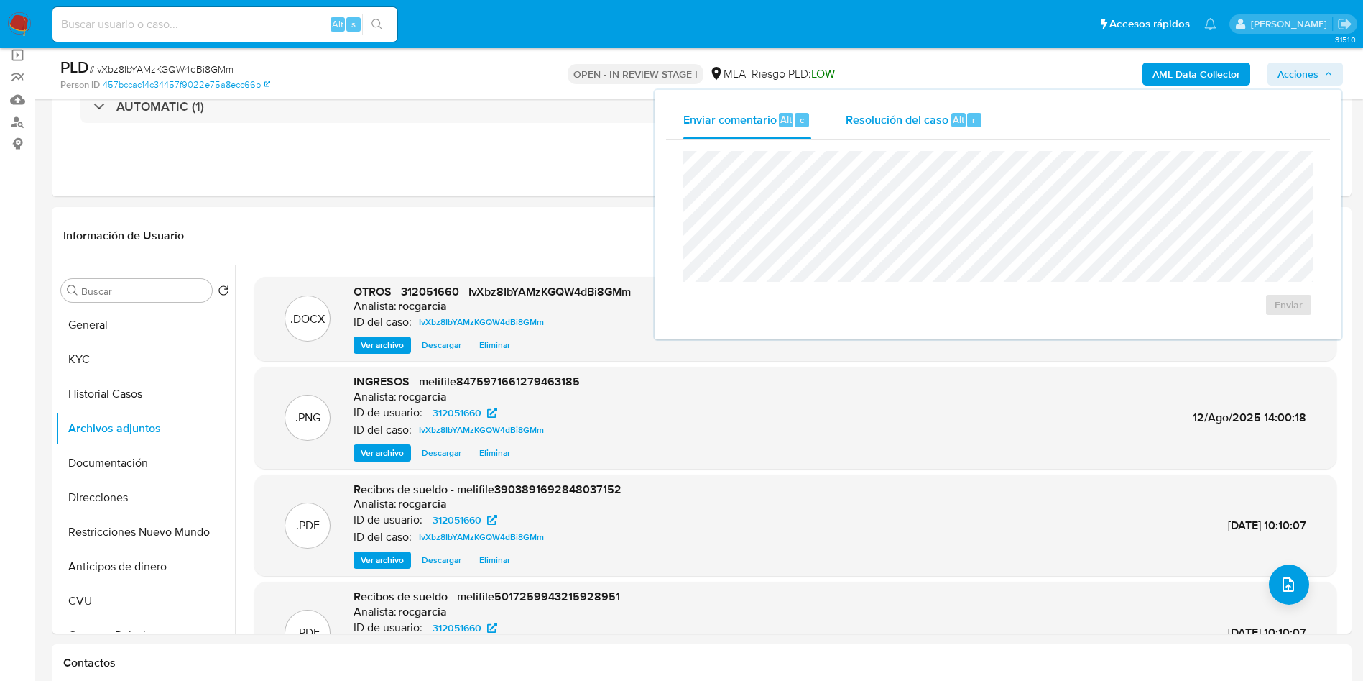
click at [984, 109] on button "Resolución del caso Alt r" at bounding box center [915, 119] width 172 height 37
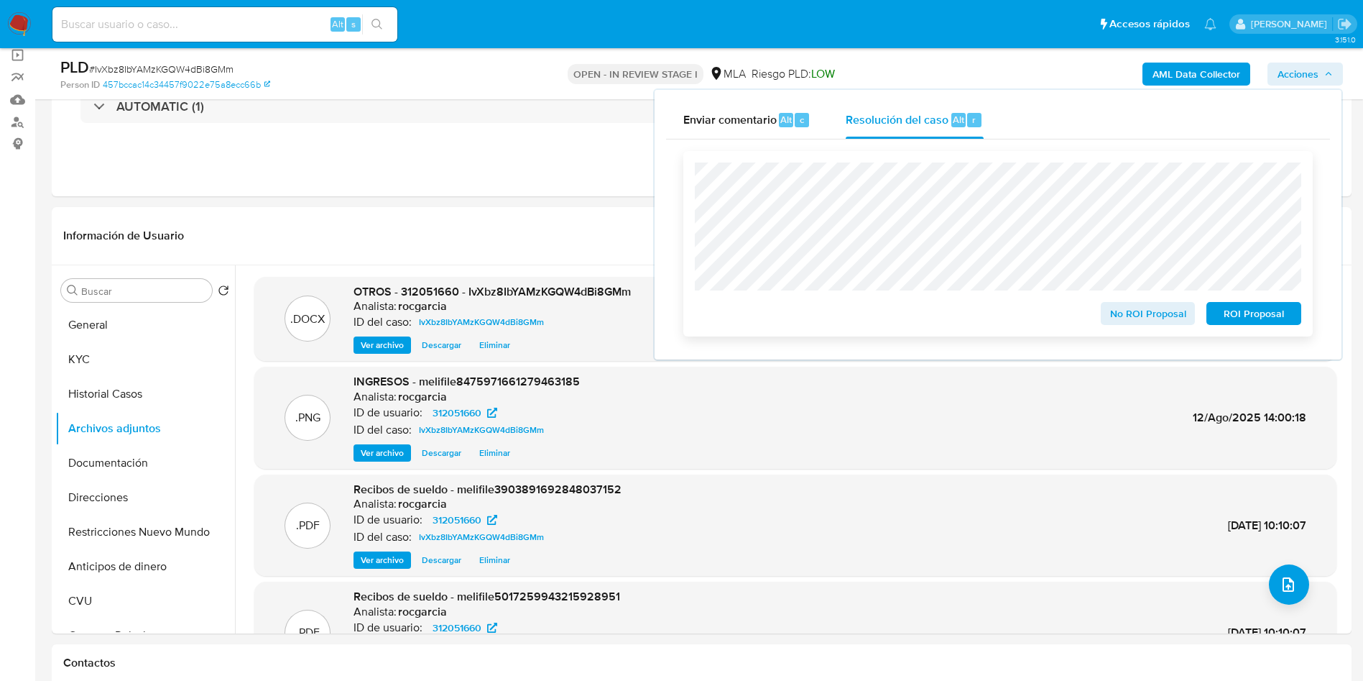
click at [1160, 323] on span "No ROI Proposal" at bounding box center [1148, 313] width 75 height 20
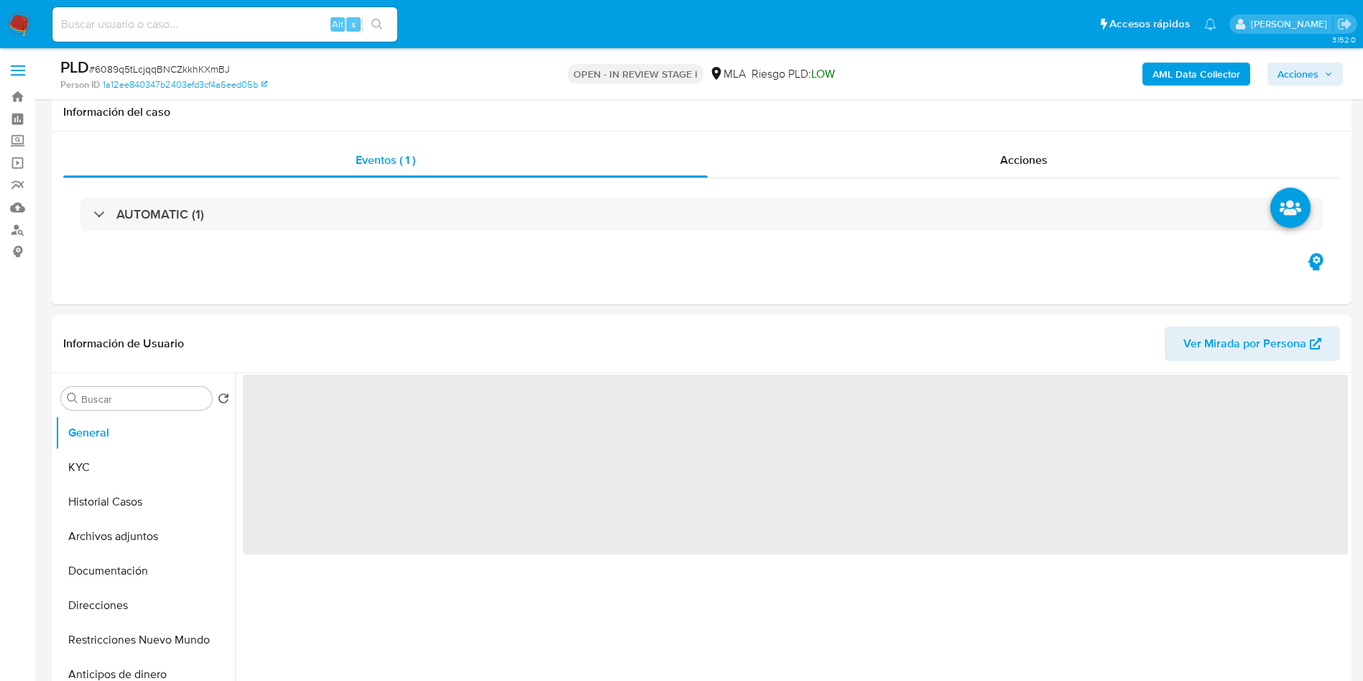
scroll to position [323, 0]
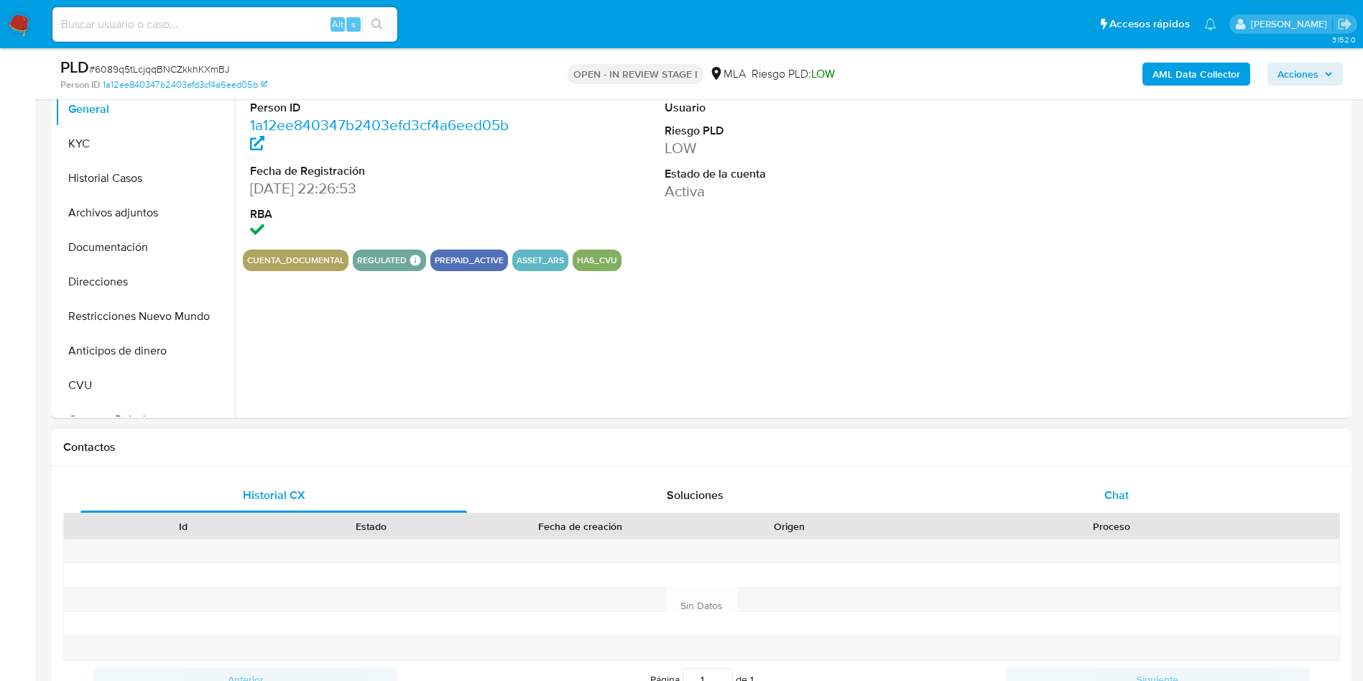
click at [1128, 494] on span "Chat" at bounding box center [1117, 495] width 24 height 17
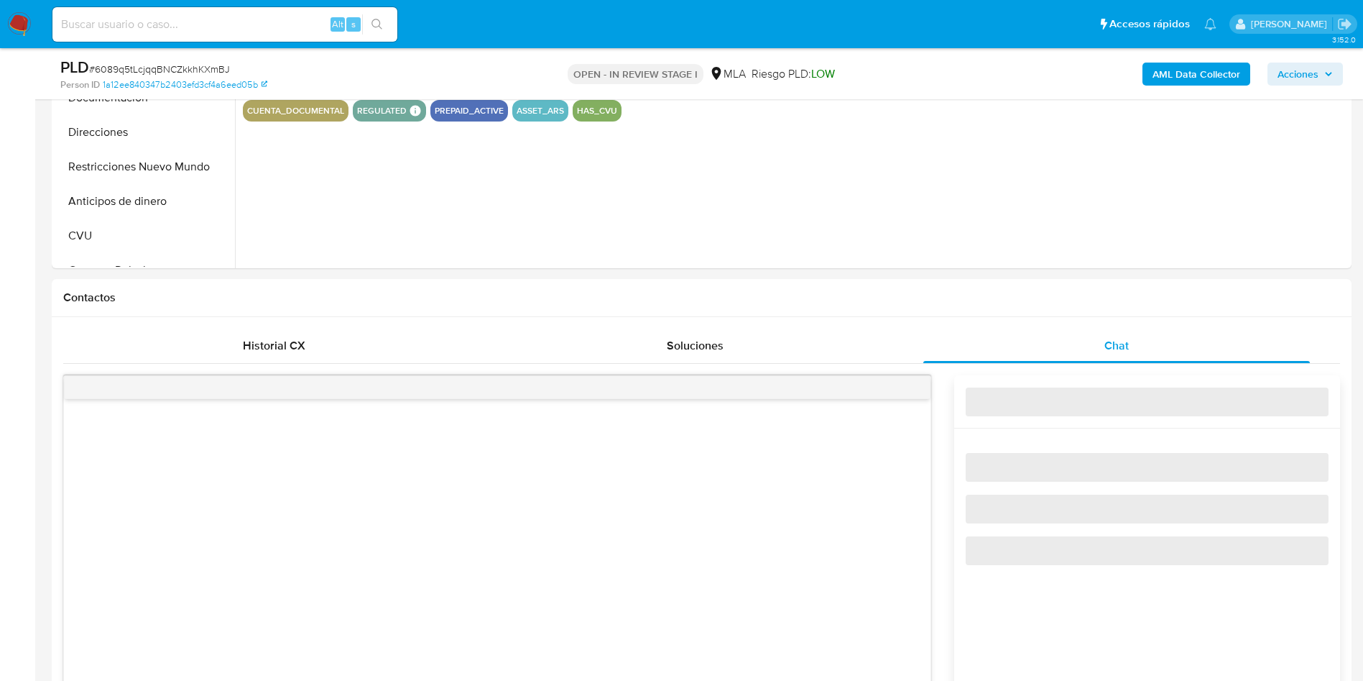
scroll to position [647, 0]
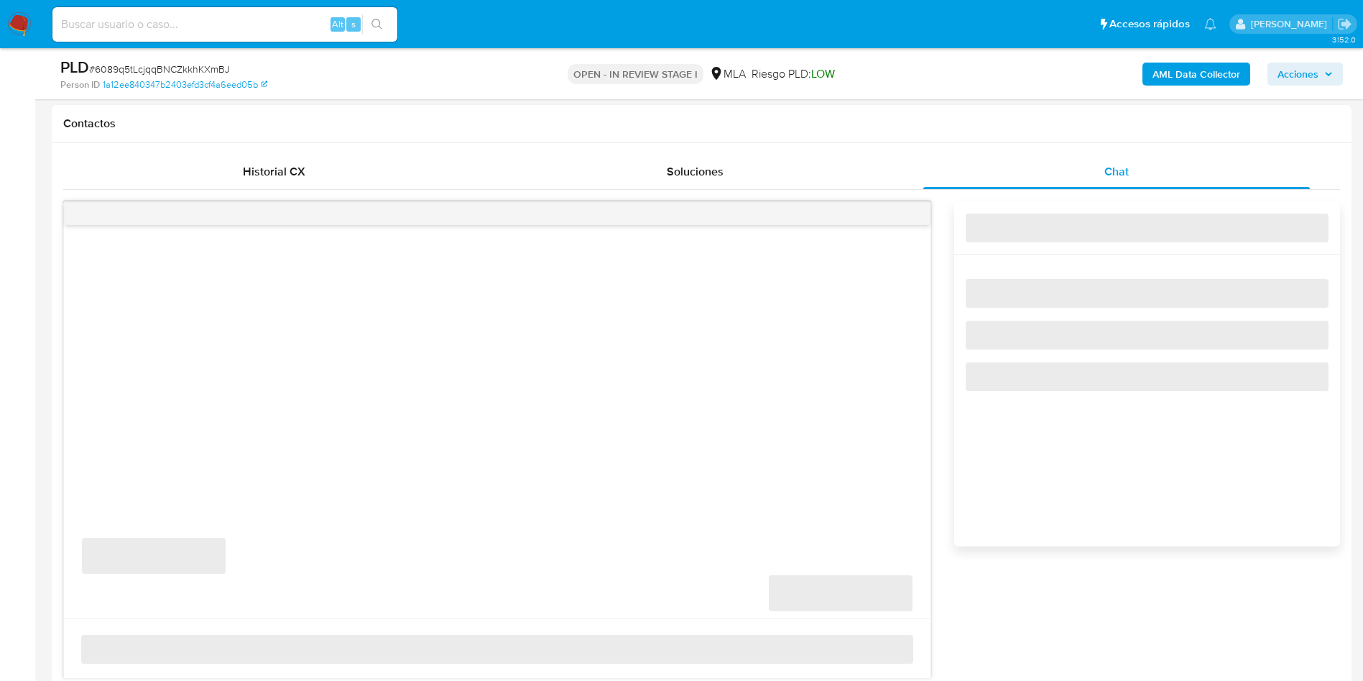
select select "10"
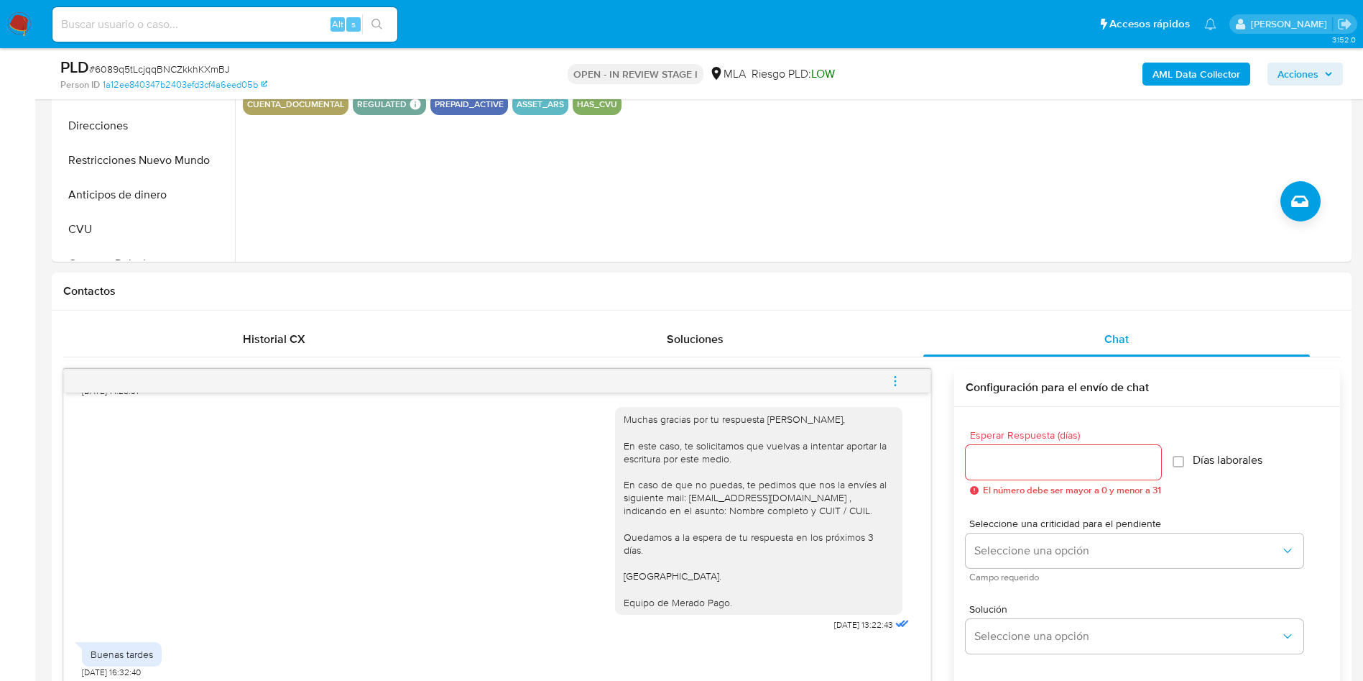
scroll to position [323, 0]
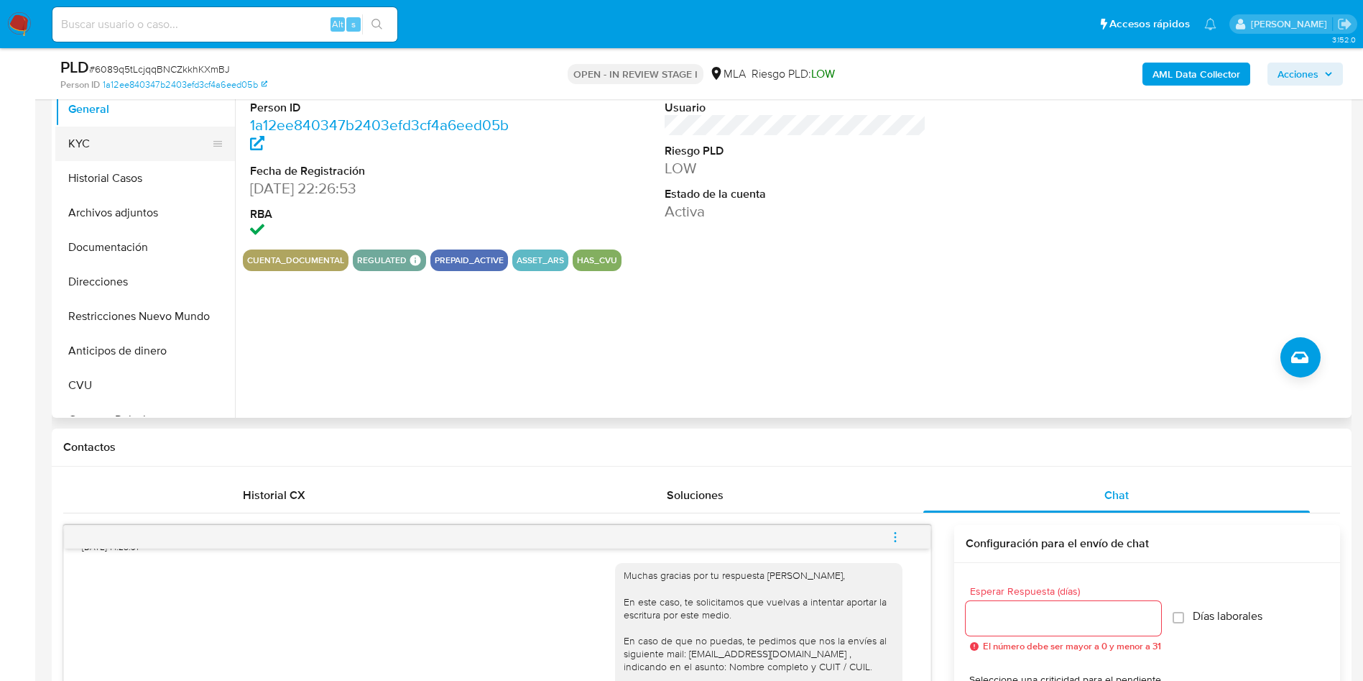
click at [89, 152] on button "KYC" at bounding box center [139, 143] width 168 height 34
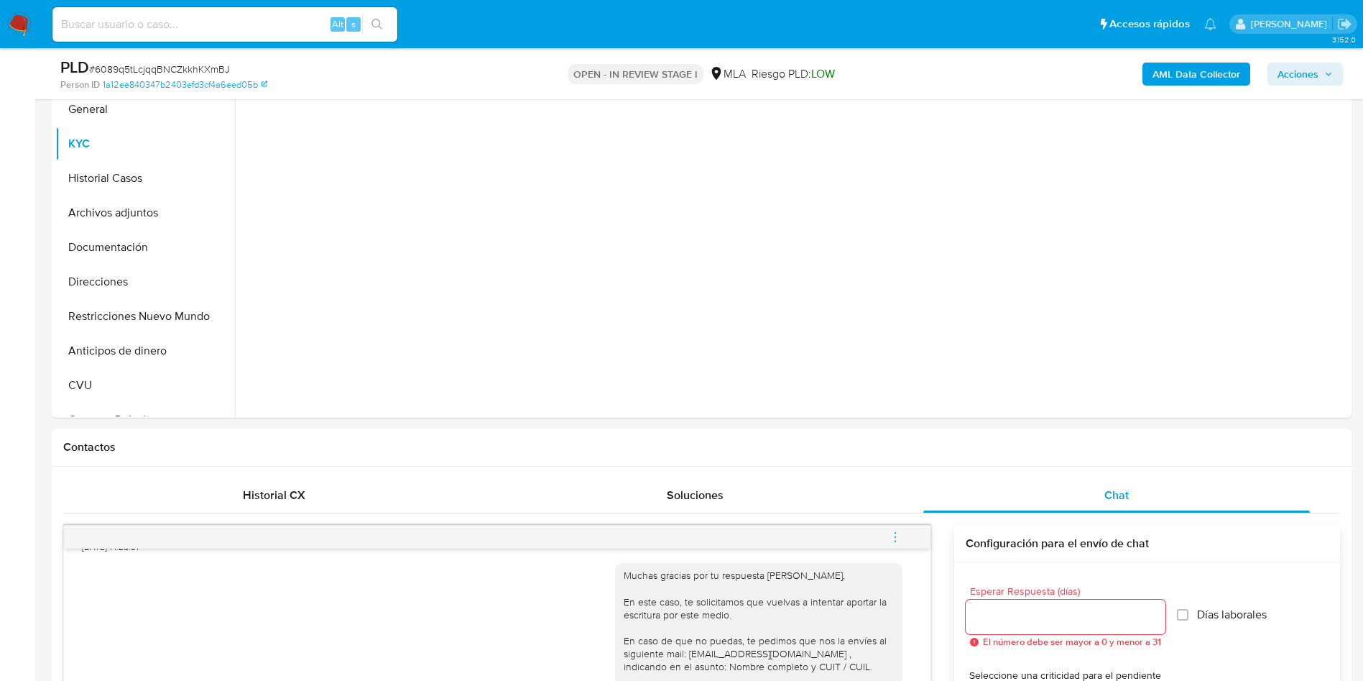
scroll to position [216, 0]
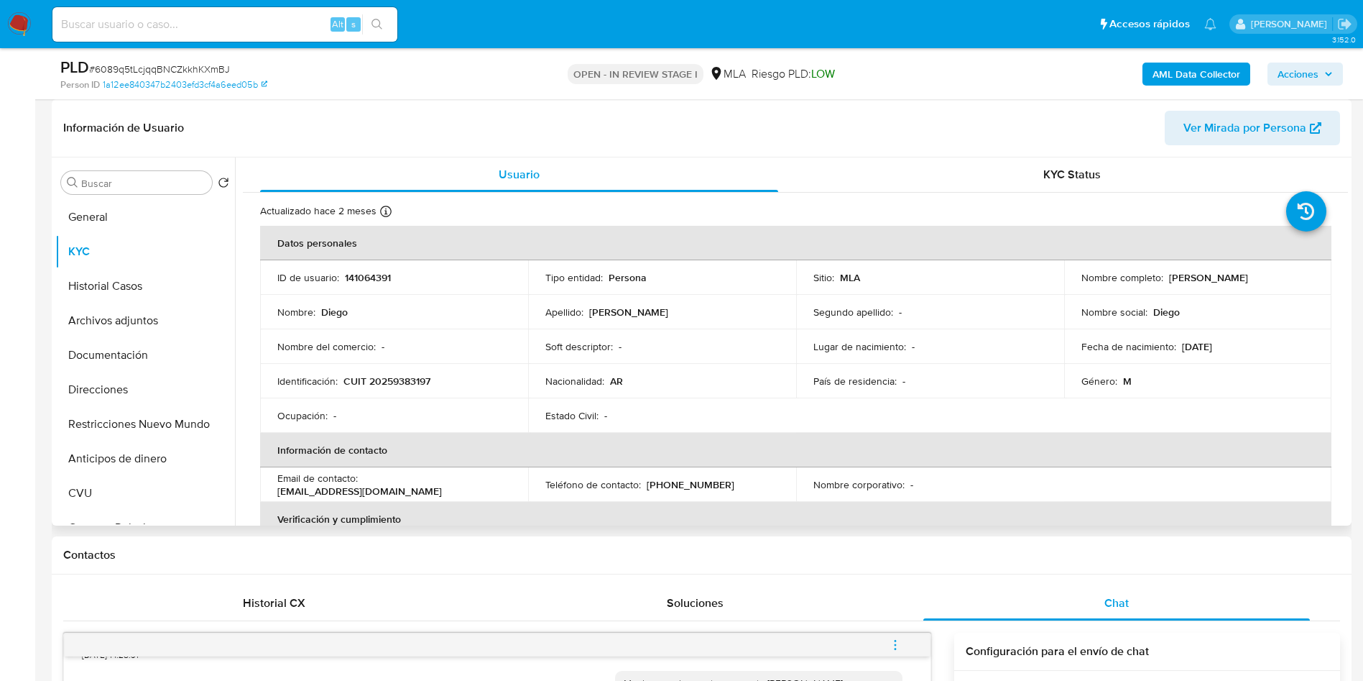
click at [293, 494] on p "[EMAIL_ADDRESS][DOMAIN_NAME]" at bounding box center [359, 490] width 165 height 13
click at [280, 497] on p "[EMAIL_ADDRESS][DOMAIN_NAME]" at bounding box center [359, 490] width 165 height 13
drag, startPoint x: 275, startPoint y: 492, endPoint x: 469, endPoint y: 490, distance: 194.8
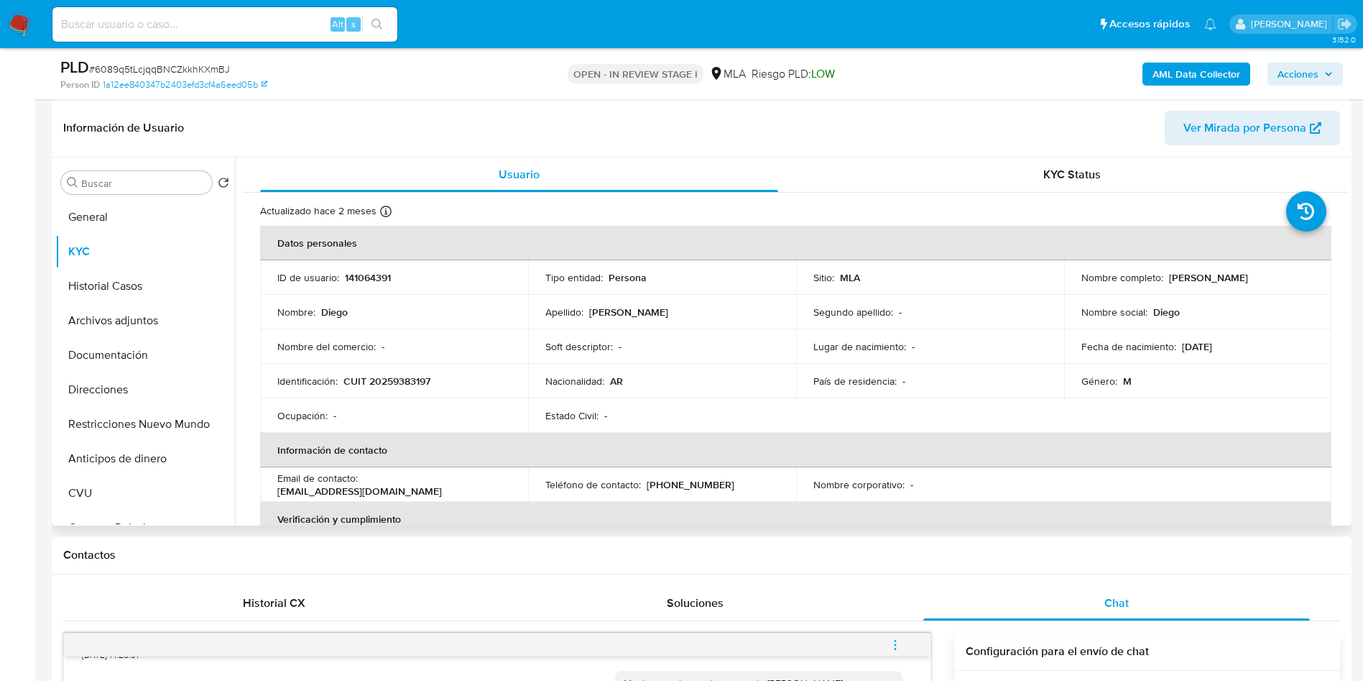
click at [469, 490] on td "Email de contacto : [EMAIL_ADDRESS][DOMAIN_NAME]" at bounding box center [394, 484] width 268 height 34
copy p "[EMAIL_ADDRESS][DOMAIN_NAME]"
click at [402, 382] on p "CUIT 20259383197" at bounding box center [387, 380] width 87 height 13
copy p "20259383197"
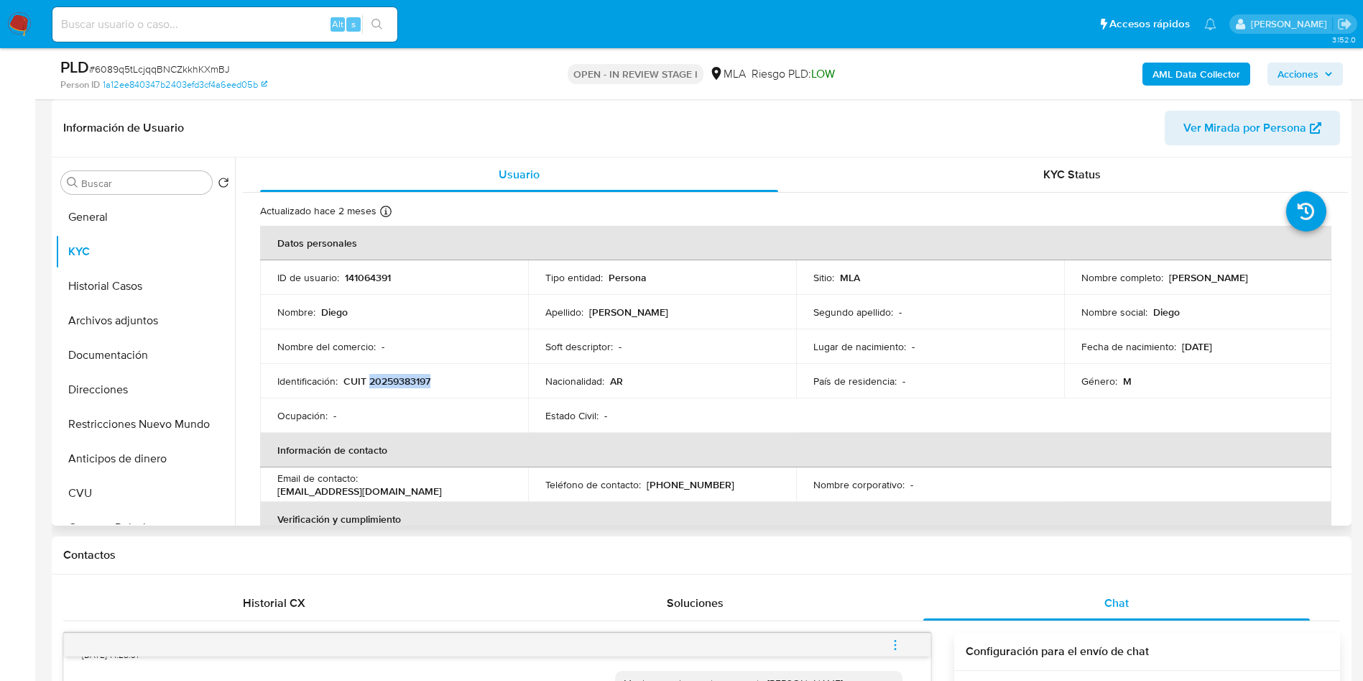
drag, startPoint x: 1164, startPoint y: 278, endPoint x: 1281, endPoint y: 278, distance: 117.9
click at [1281, 278] on div "Nombre completo : [PERSON_NAME]" at bounding box center [1199, 277] width 234 height 13
copy p "[PERSON_NAME]"
click at [385, 382] on p "CUIT 20259383197" at bounding box center [387, 380] width 87 height 13
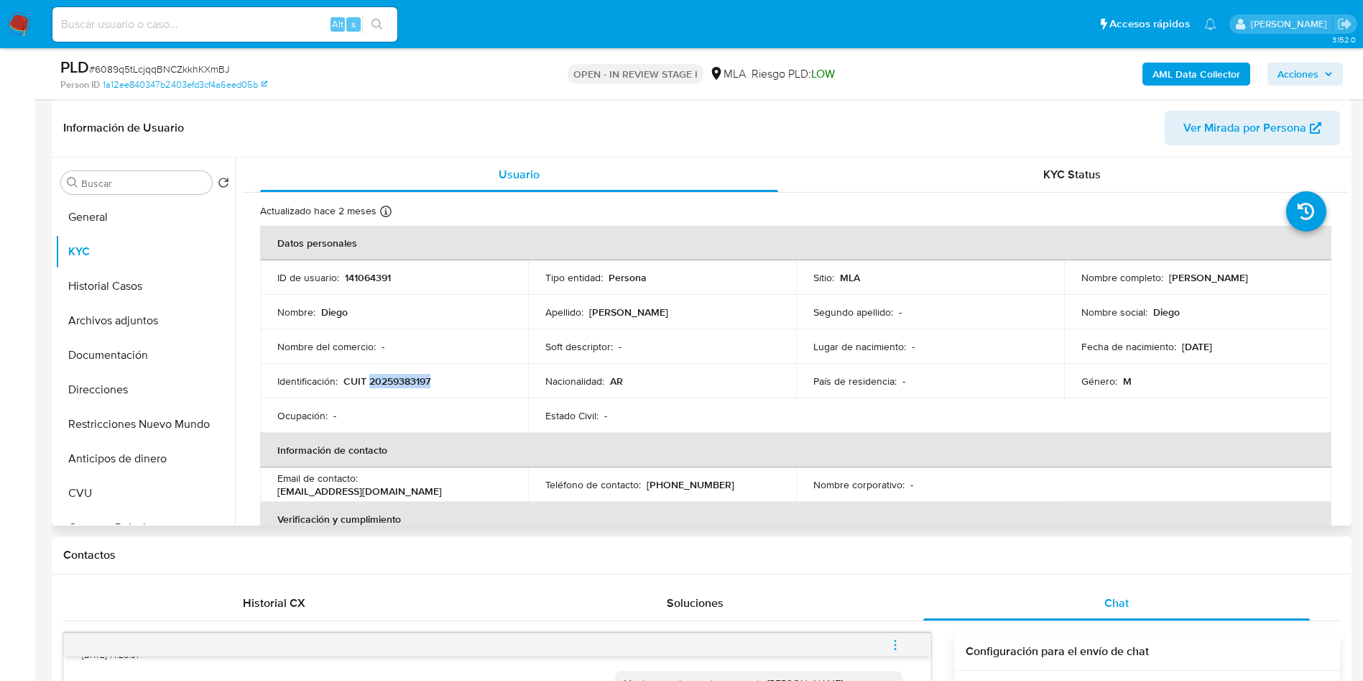
copy p "20259383197"
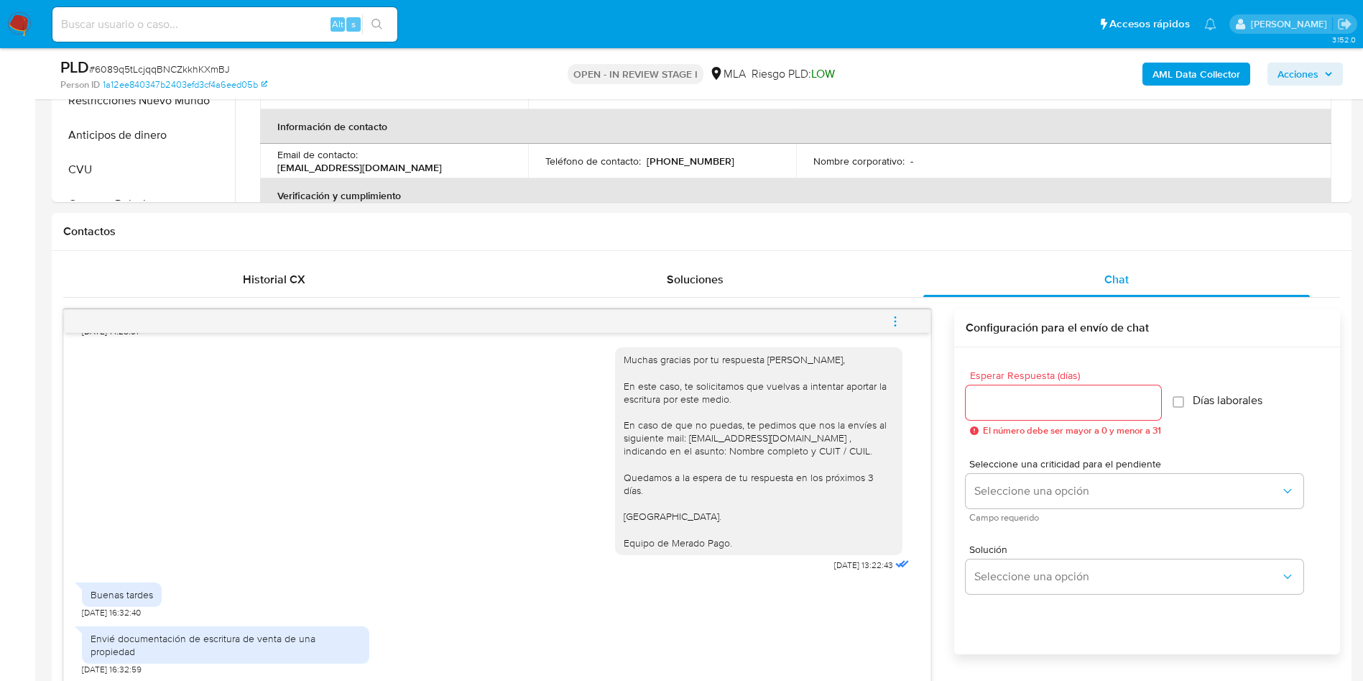
scroll to position [755, 0]
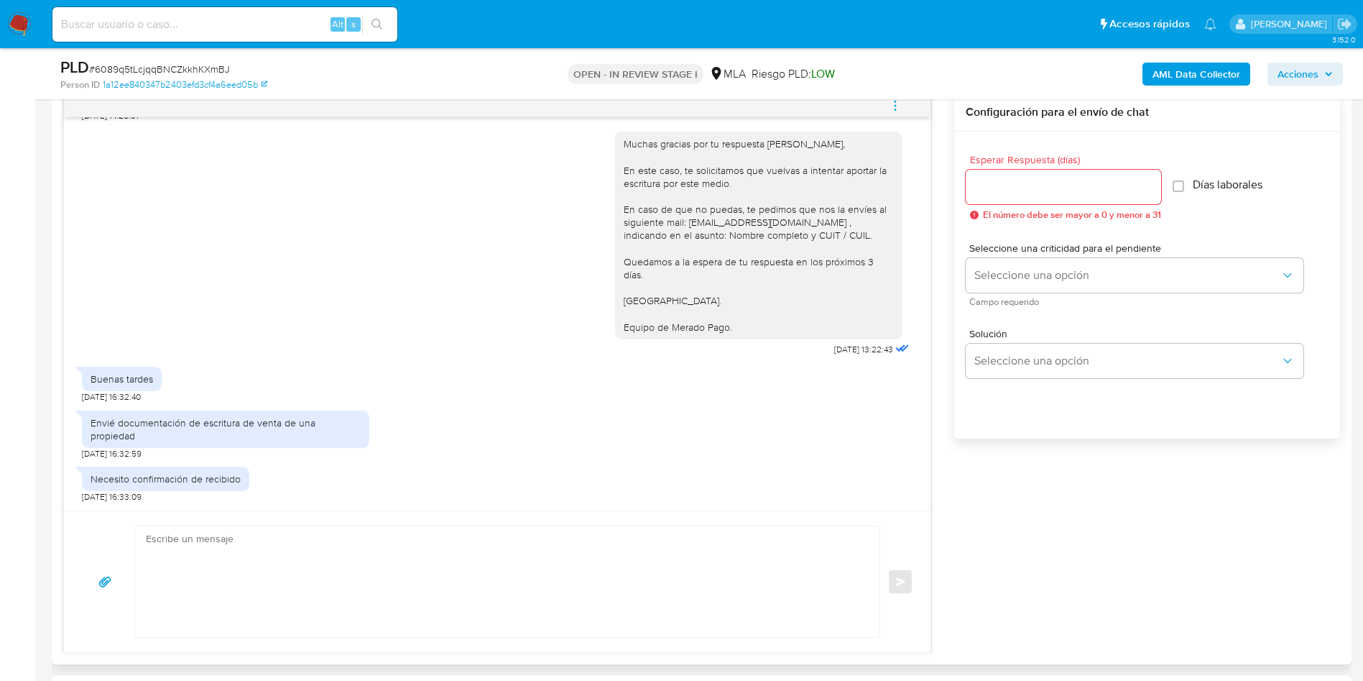
click at [210, 592] on textarea at bounding box center [504, 581] width 716 height 111
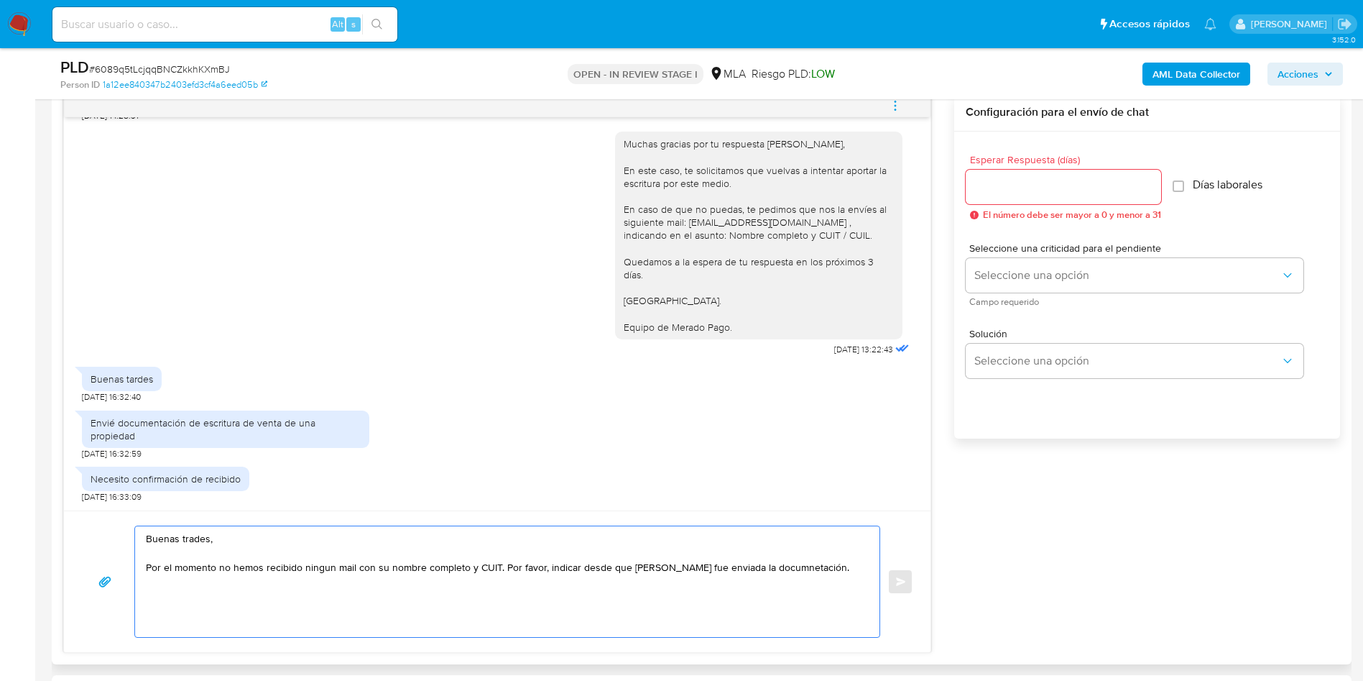
click at [315, 564] on textarea "Buenas trades, Por el momento no hemos recibido ningun mail con su nombre compl…" at bounding box center [504, 581] width 716 height 111
click at [0, 0] on lt-strong "ú" at bounding box center [0, 0] width 0 height 0
click at [742, 576] on textarea "Buenas trades, Por el momento no hemos recibido ningún mail con su nombre compl…" at bounding box center [504, 581] width 716 height 111
click at [727, 571] on textarea "Buenas trades, Por el momento no hemos recibido ningún mail con su nombre compl…" at bounding box center [504, 581] width 716 height 111
click at [0, 0] on lt-span "docum en tación" at bounding box center [0, 0] width 0 height 0
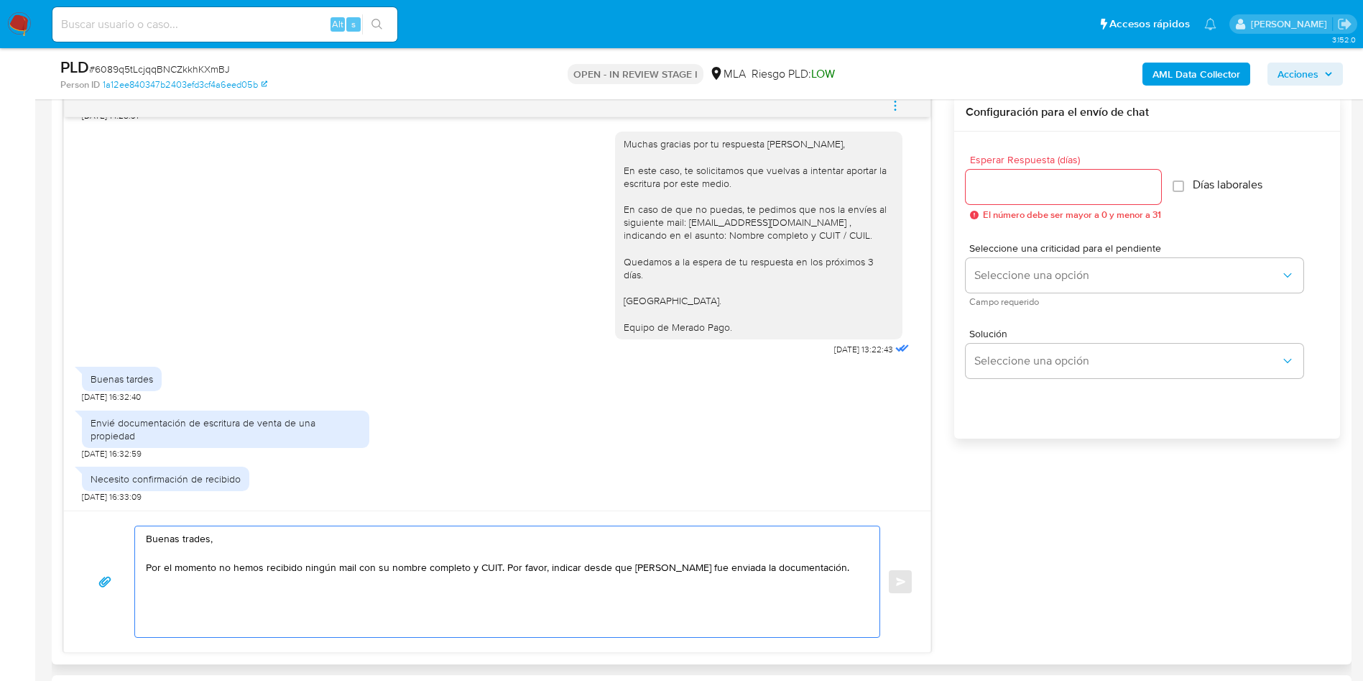
click at [511, 567] on textarea "Buenas trades, Por el momento no hemos recibido ningún mail con su nombre compl…" at bounding box center [504, 581] width 716 height 111
click at [241, 583] on textarea "Buenas trades, Por el momento no hemos recibido ningún mail con su nombre compl…" at bounding box center [504, 581] width 716 height 111
click at [198, 542] on textarea "Buenas trades, Por el momento no hemos recibido ningún mail con su nombre compl…" at bounding box center [504, 581] width 716 height 111
click at [0, 0] on lt-span "tardes" at bounding box center [0, 0] width 0 height 0
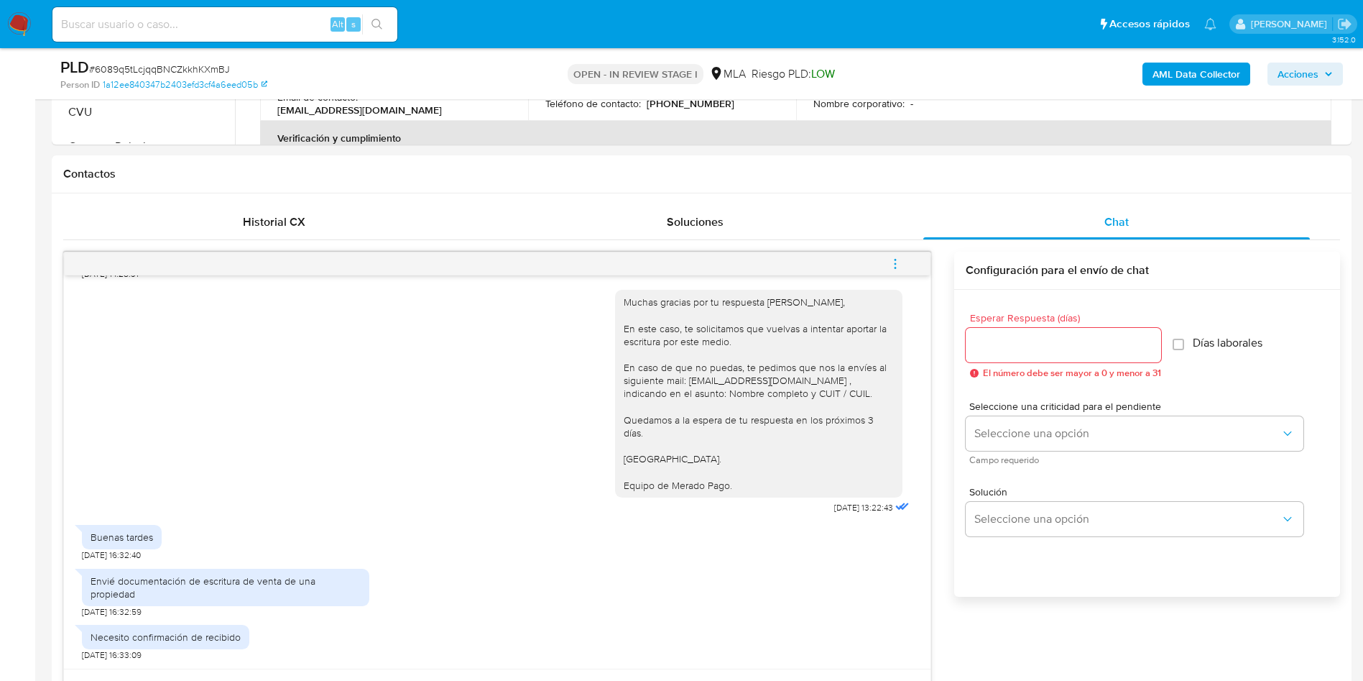
scroll to position [323, 0]
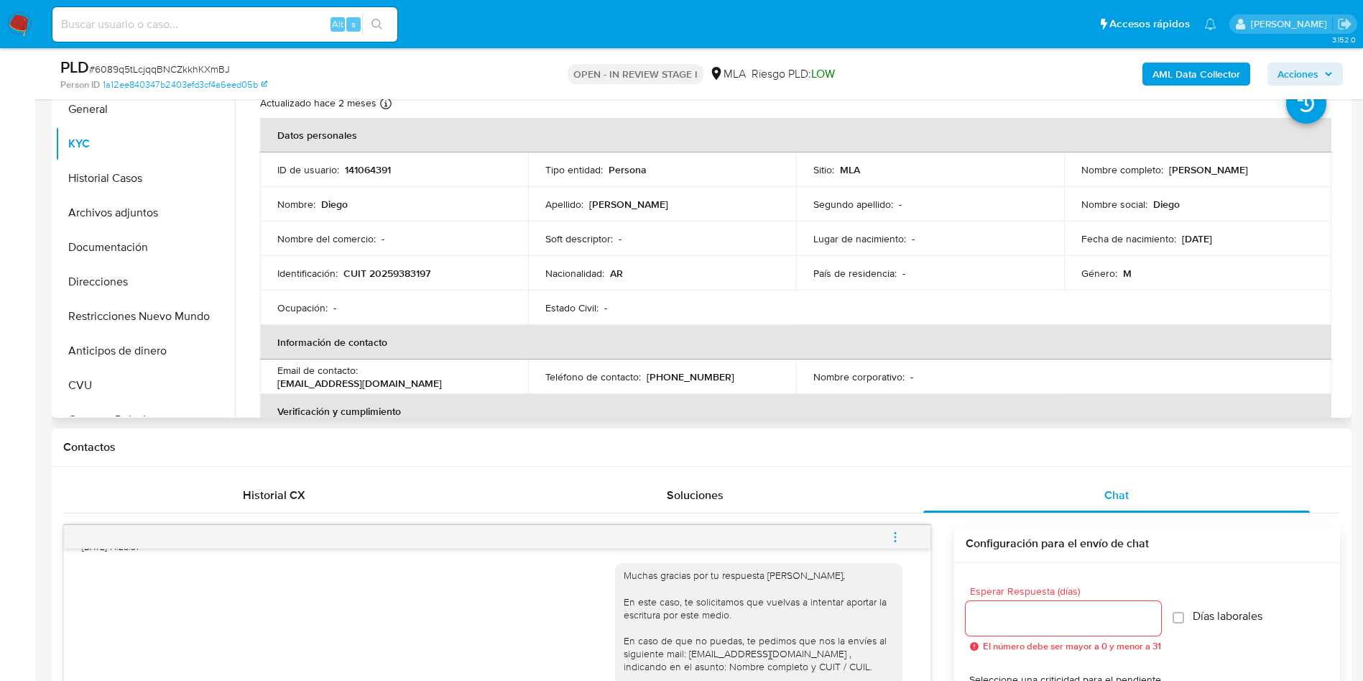
drag, startPoint x: 277, startPoint y: 382, endPoint x: 468, endPoint y: 385, distance: 190.5
click at [468, 385] on div "Email de contacto : diegoolivaresalzugaray@gmail.com" at bounding box center [394, 377] width 234 height 26
copy p "diegoolivaresalzugaray@gmail.com"
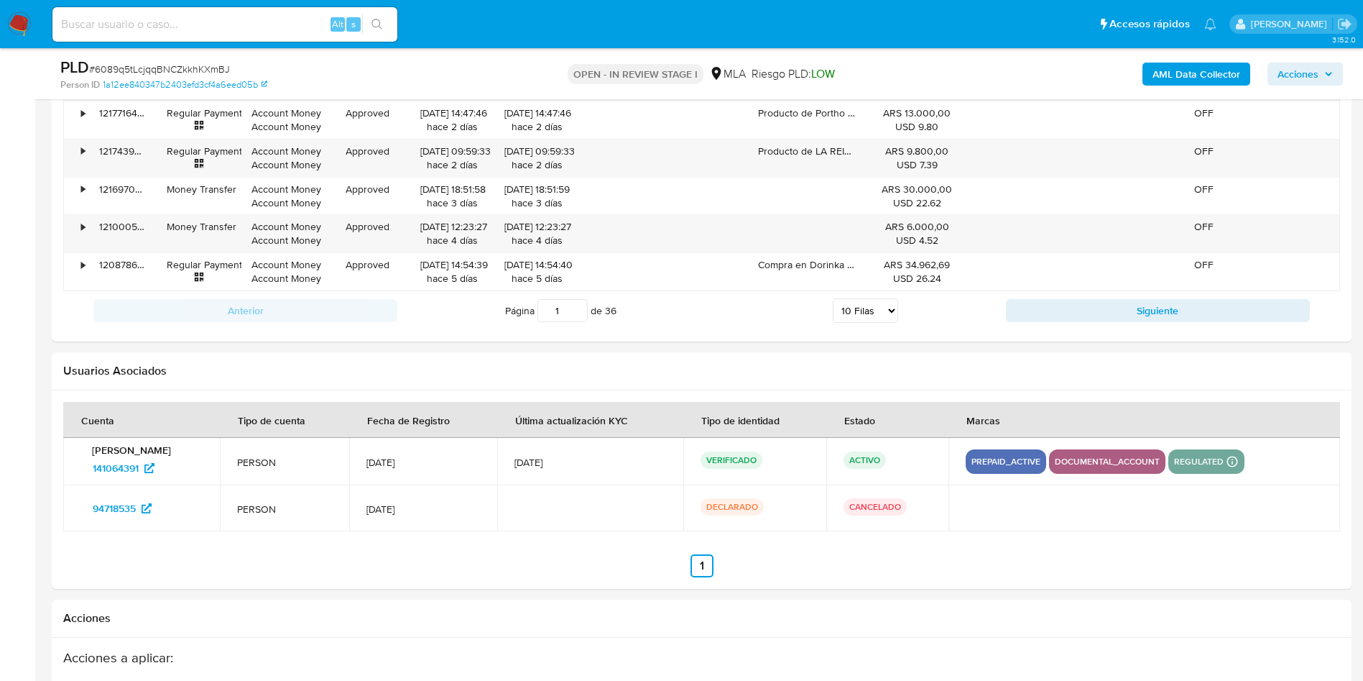
scroll to position [2479, 0]
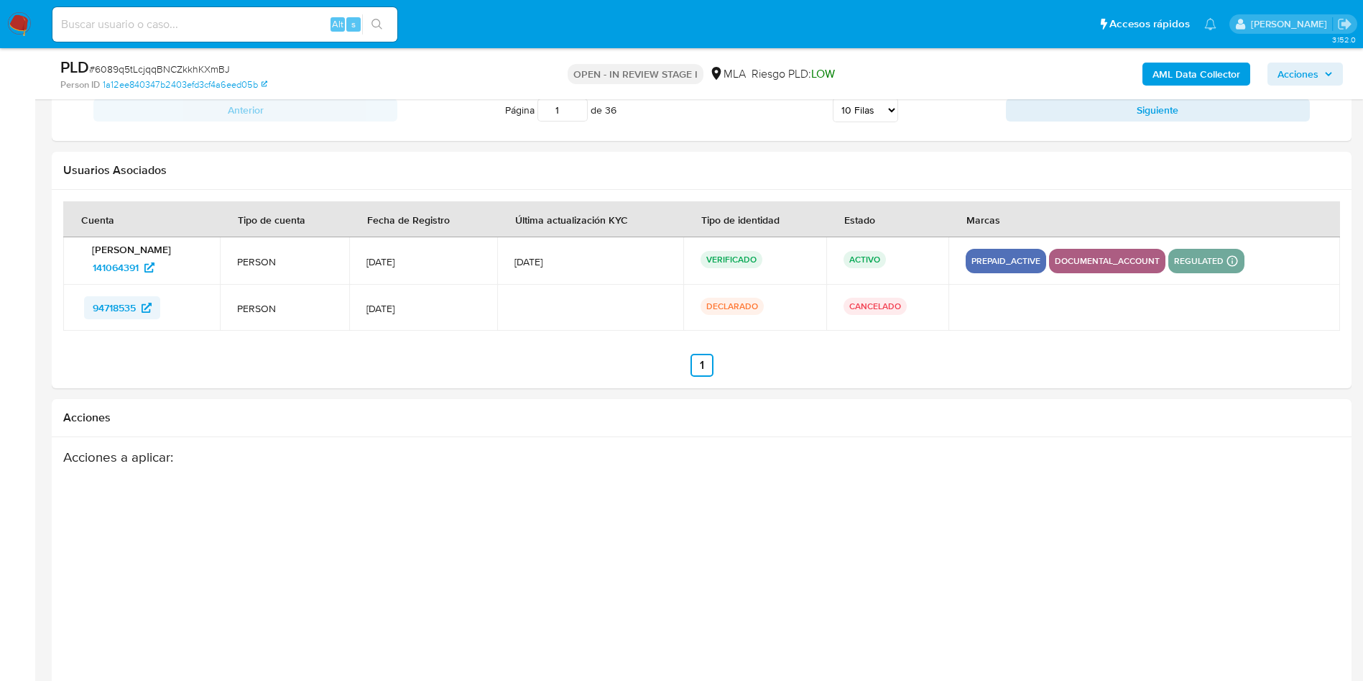
click at [114, 306] on span "94718535" at bounding box center [114, 307] width 43 height 23
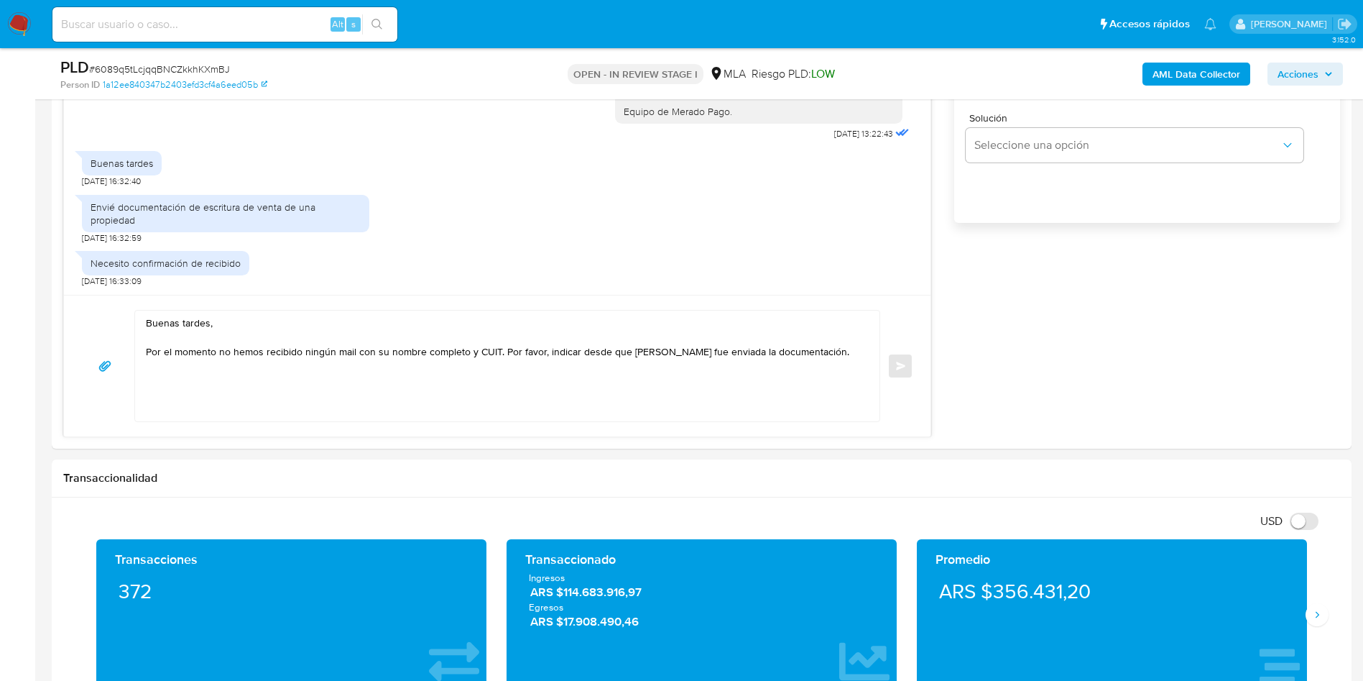
scroll to position [862, 0]
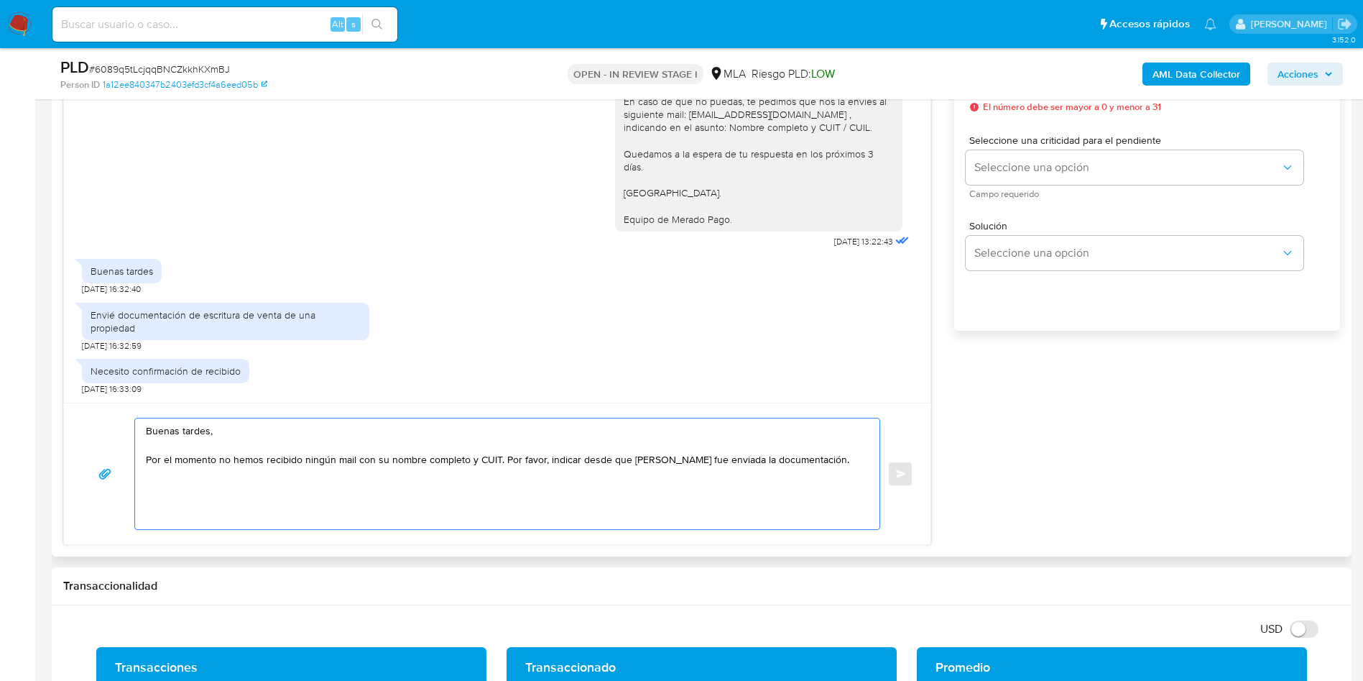
drag, startPoint x: 235, startPoint y: 464, endPoint x: 295, endPoint y: 464, distance: 59.6
click at [295, 464] on textarea "Buenas tardes, Por el momento no hemos recibido ningún mail con su nombre compl…" at bounding box center [504, 473] width 716 height 111
drag, startPoint x: 357, startPoint y: 462, endPoint x: 457, endPoint y: 464, distance: 99.9
click at [457, 464] on textarea "Buenas tardes, Por el momento no hemos recibido ningún mail con su nombre compl…" at bounding box center [504, 473] width 716 height 111
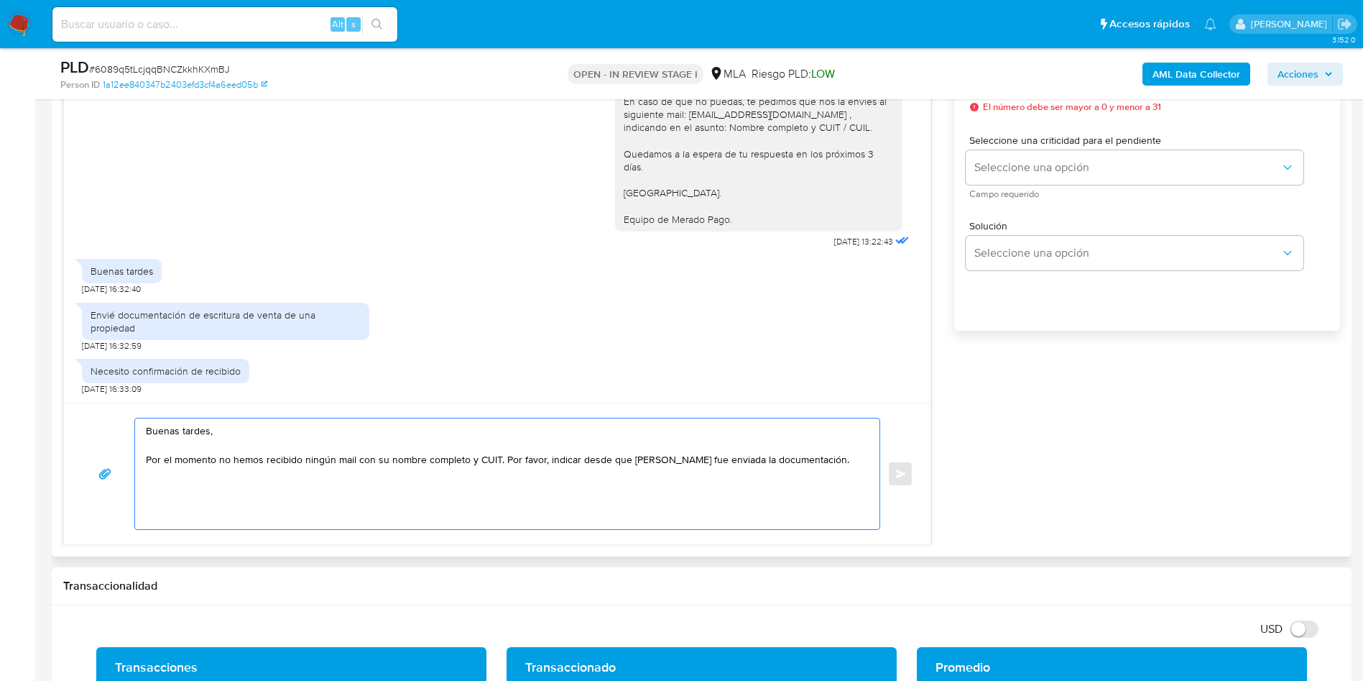
click at [457, 464] on textarea "Buenas tardes, Por el momento no hemos recibido ningún mail con su nombre compl…" at bounding box center [504, 473] width 716 height 111
click at [499, 456] on textarea "Buenas tardes, Por el momento no hemos recibido ningún mail con su nombre compl…" at bounding box center [504, 473] width 716 height 111
drag, startPoint x: 643, startPoint y: 456, endPoint x: 657, endPoint y: 456, distance: 13.7
click at [657, 456] on textarea "Buenas tardes, Por el momento no hemos recibido ningún mail con su nombre compl…" at bounding box center [504, 473] width 716 height 111
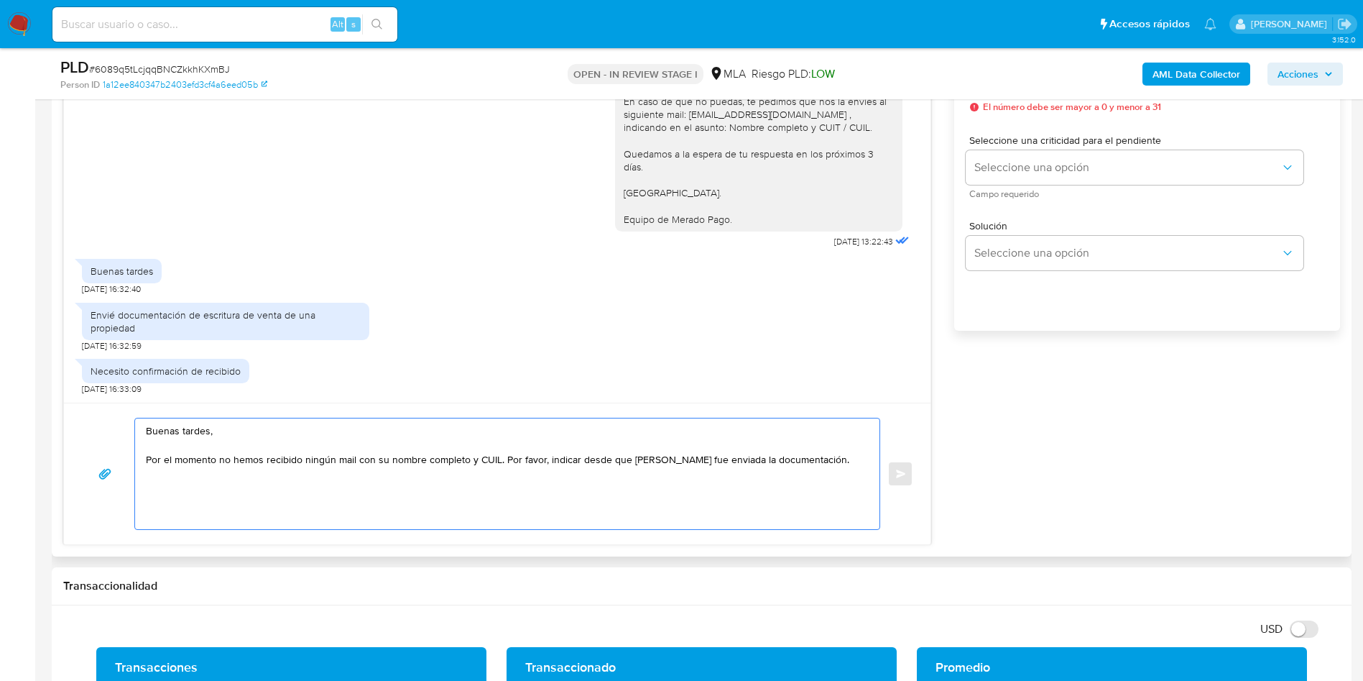
click at [831, 457] on textarea "Buenas tardes, Por el momento no hemos recibido ningún mail con su nombre compl…" at bounding box center [504, 473] width 716 height 111
click at [300, 498] on textarea "Buenas tardes, Por el momento no hemos recibido ningún mail con su nombre compl…" at bounding box center [504, 473] width 716 height 111
click at [293, 488] on textarea "Buenas tardes, Por el momento no hemos recibido ningún mail con su nombre compl…" at bounding box center [504, 473] width 716 height 111
click at [0, 0] on lt-span "re sp uesta" at bounding box center [0, 0] width 0 height 0
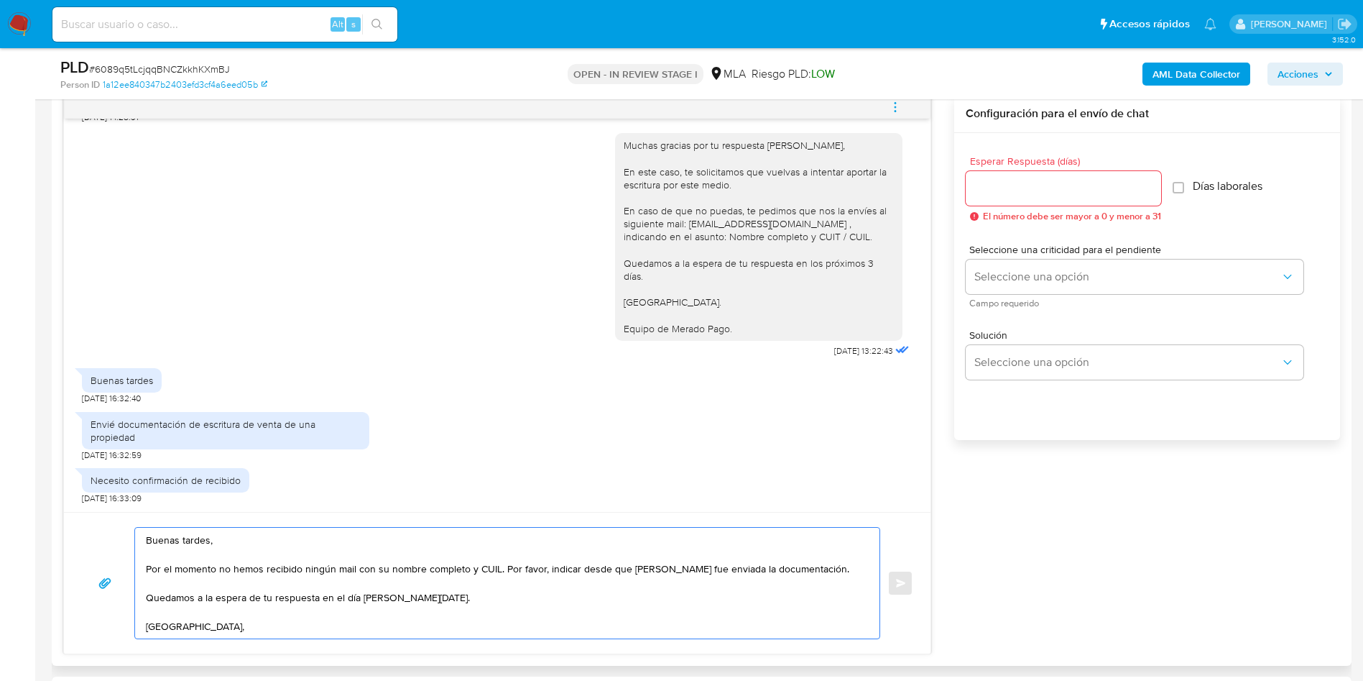
scroll to position [647, 0]
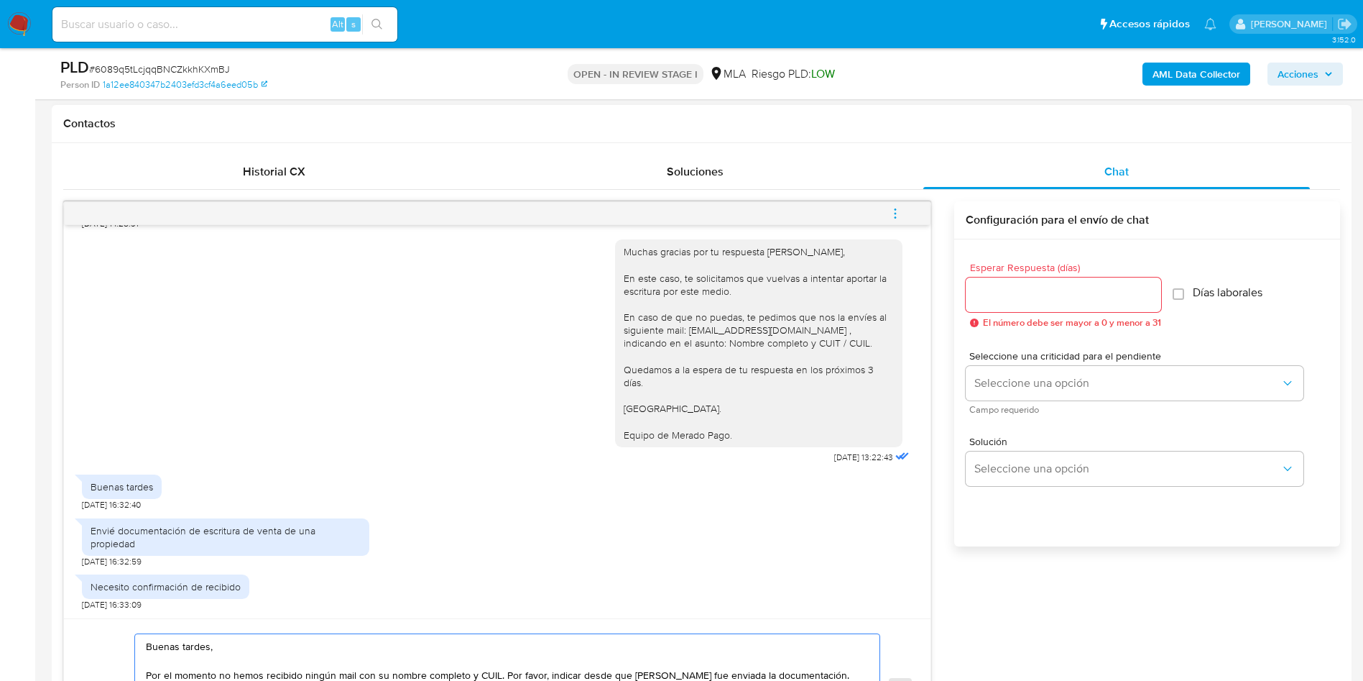
type textarea "Buenas tardes, Por el momento no hemos recibido ningún mail con su nombre compl…"
click at [988, 298] on input "Esperar Respuesta (días)" at bounding box center [1063, 294] width 195 height 19
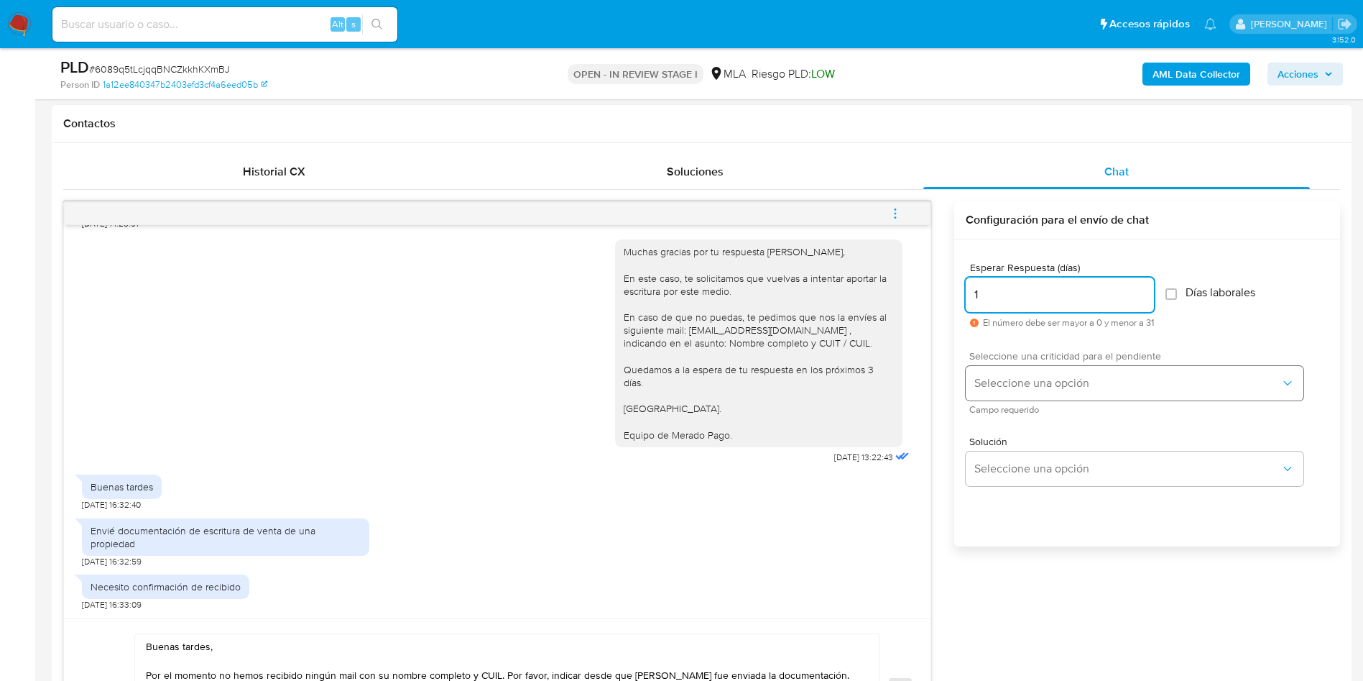
type input "1"
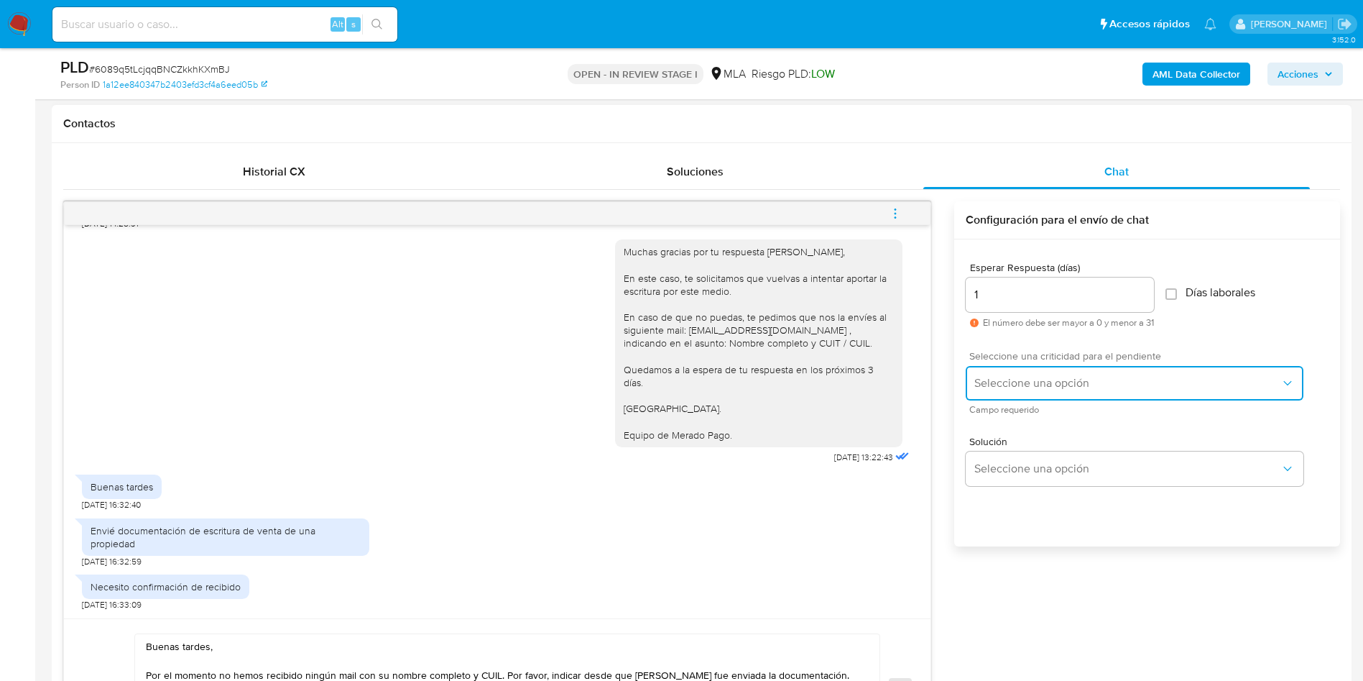
click at [1079, 386] on span "Seleccione una opción" at bounding box center [1127, 383] width 306 height 14
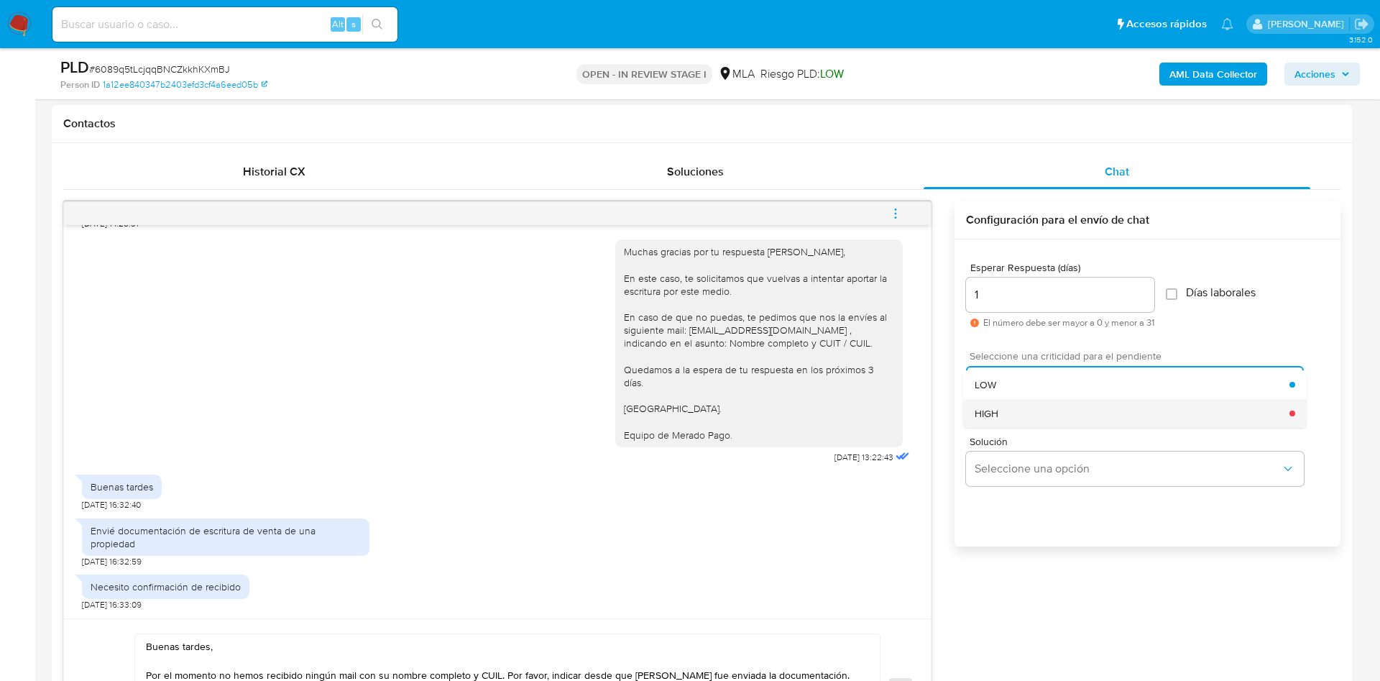
click at [1071, 417] on div "HIGH" at bounding box center [1131, 413] width 315 height 29
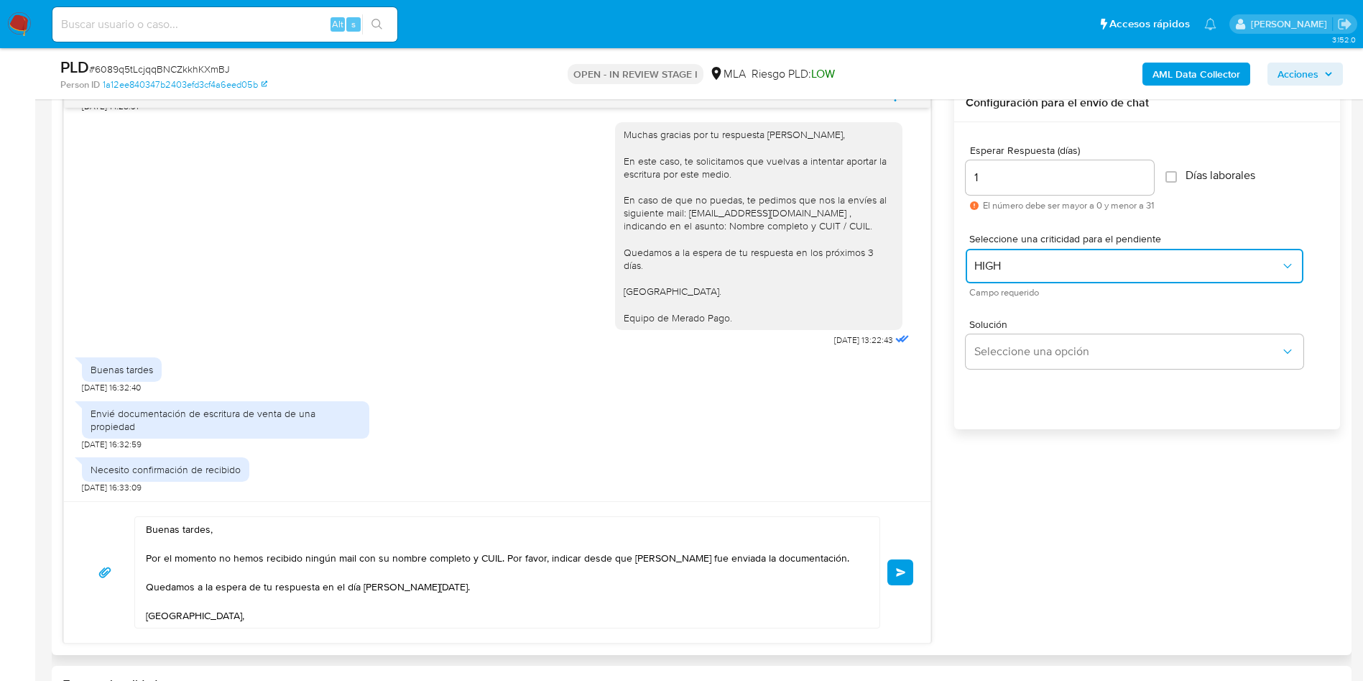
scroll to position [970, 0]
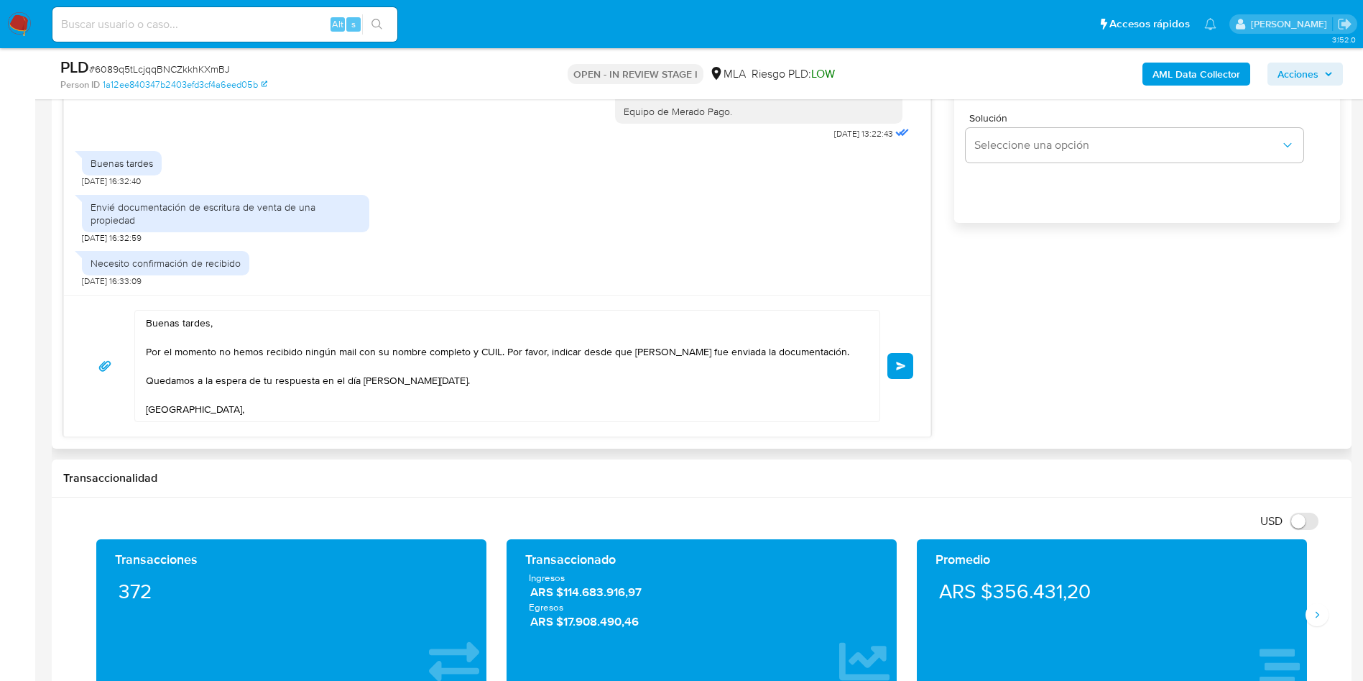
click at [904, 367] on span "Enviar" at bounding box center [901, 365] width 10 height 9
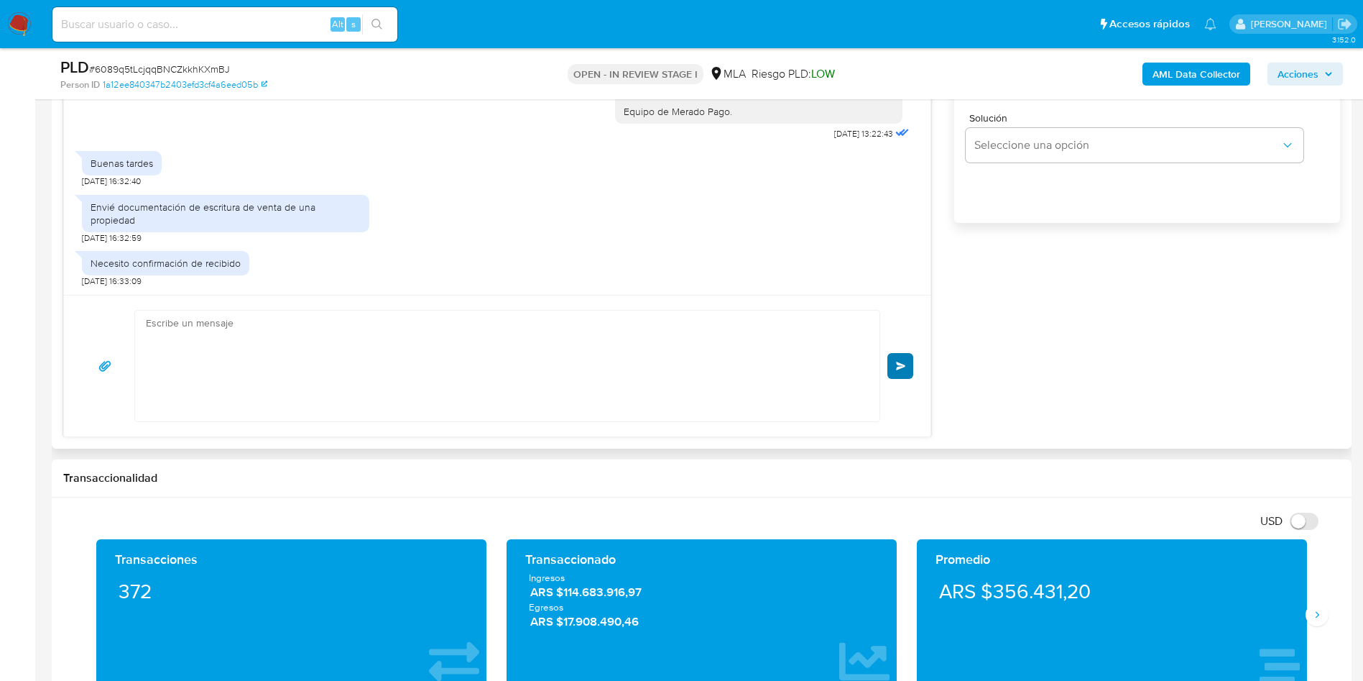
scroll to position [1335, 0]
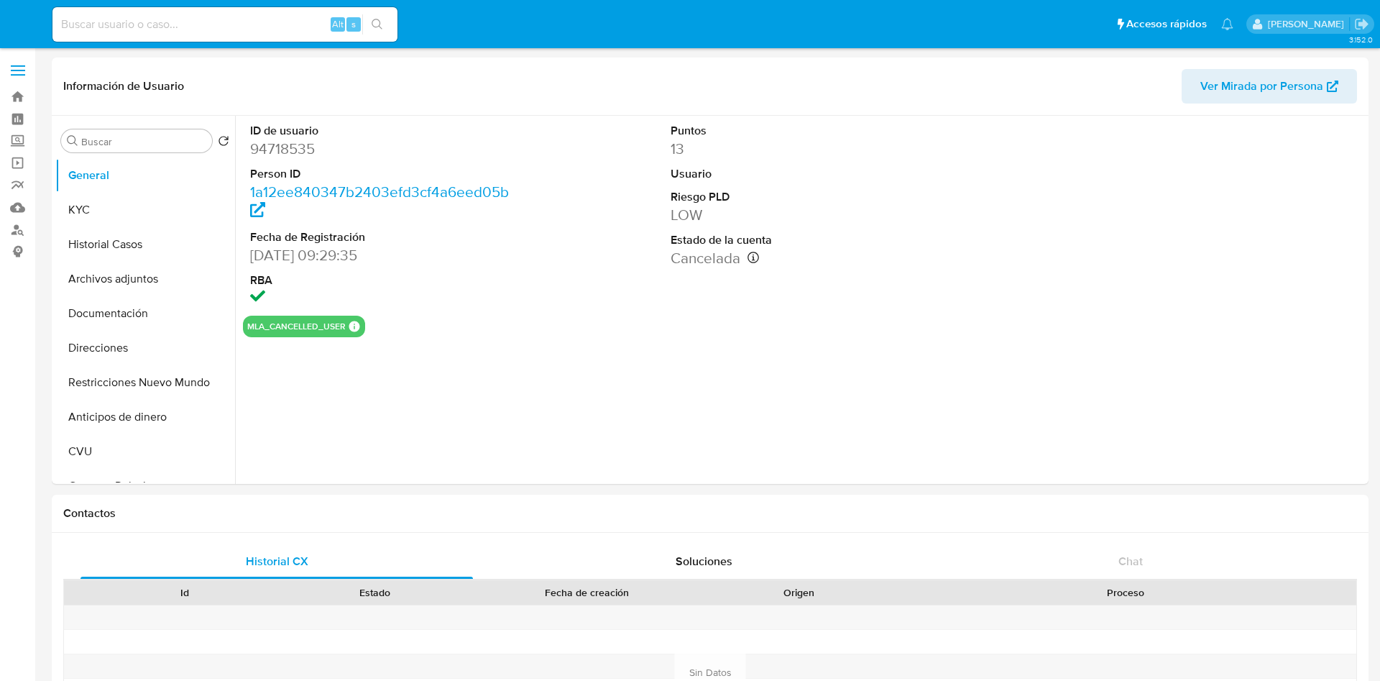
select select "10"
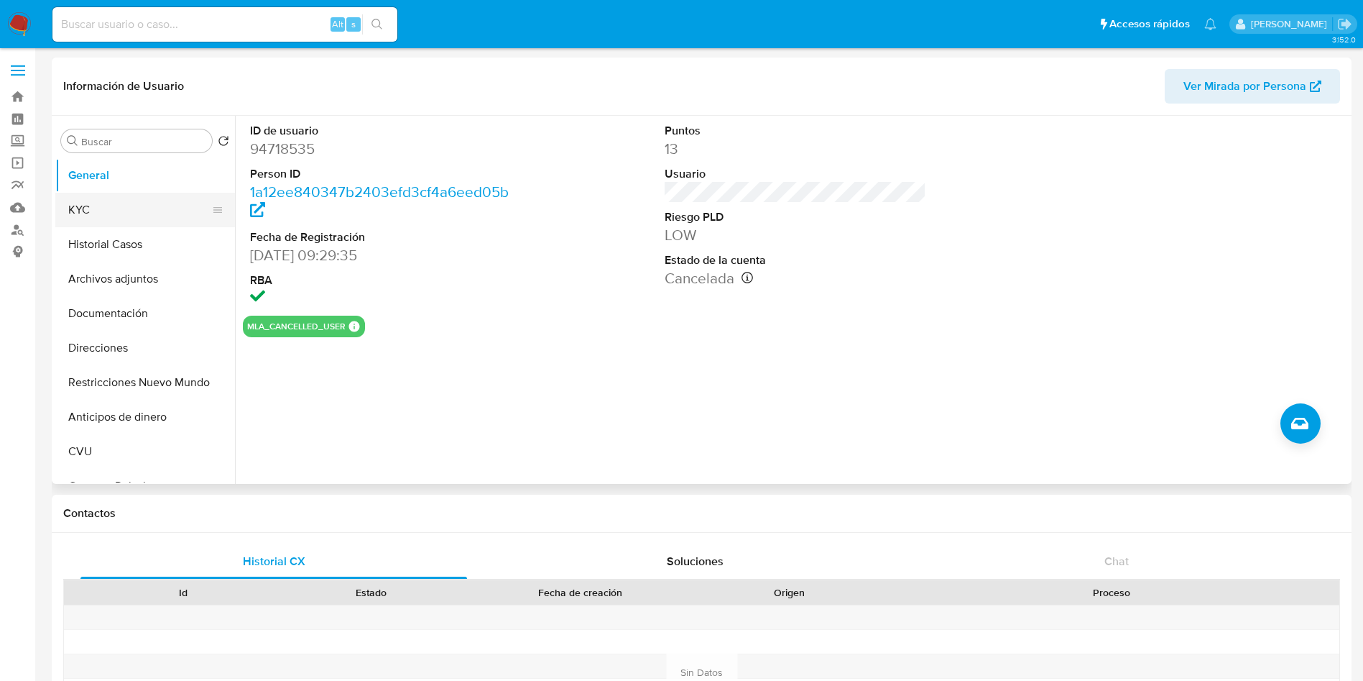
click at [121, 208] on button "KYC" at bounding box center [139, 210] width 168 height 34
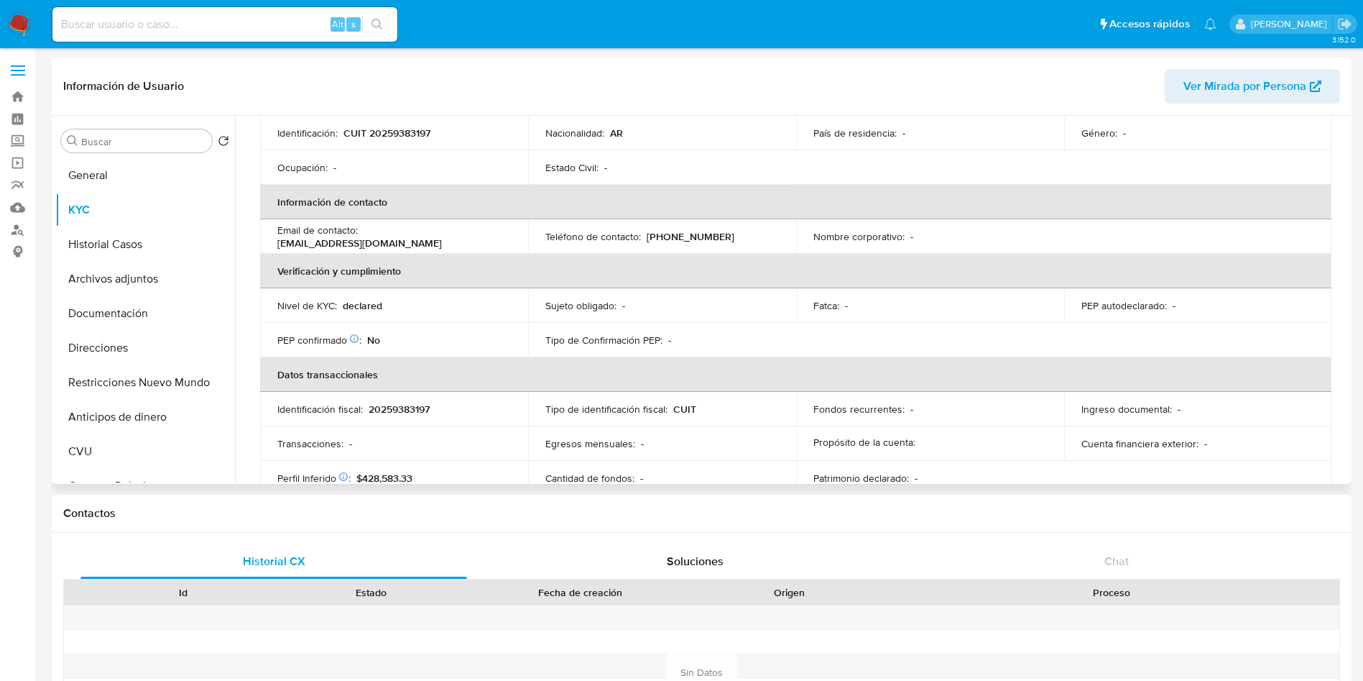
scroll to position [216, 0]
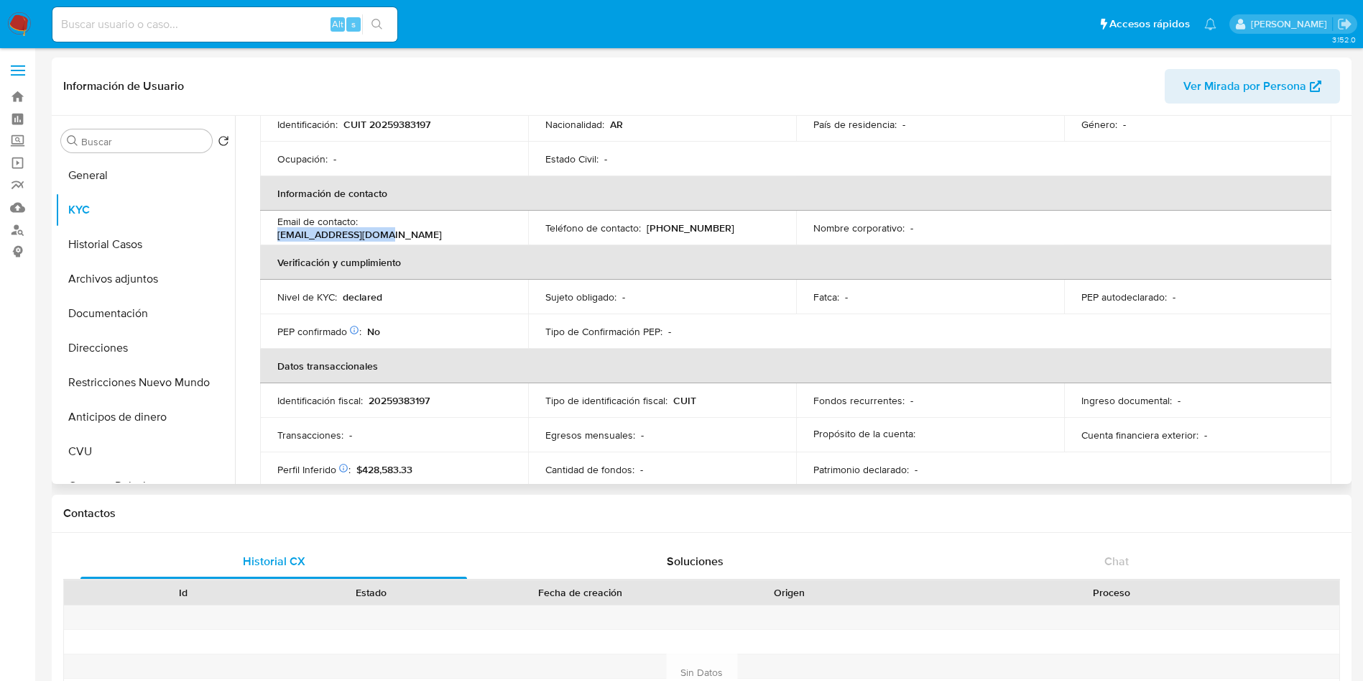
drag, startPoint x: 365, startPoint y: 230, endPoint x: 492, endPoint y: 214, distance: 128.2
click at [492, 214] on td "Email de contacto : [EMAIL_ADDRESS][DOMAIN_NAME]" at bounding box center [394, 228] width 268 height 34
copy p "[EMAIL_ADDRESS][DOMAIN_NAME]"
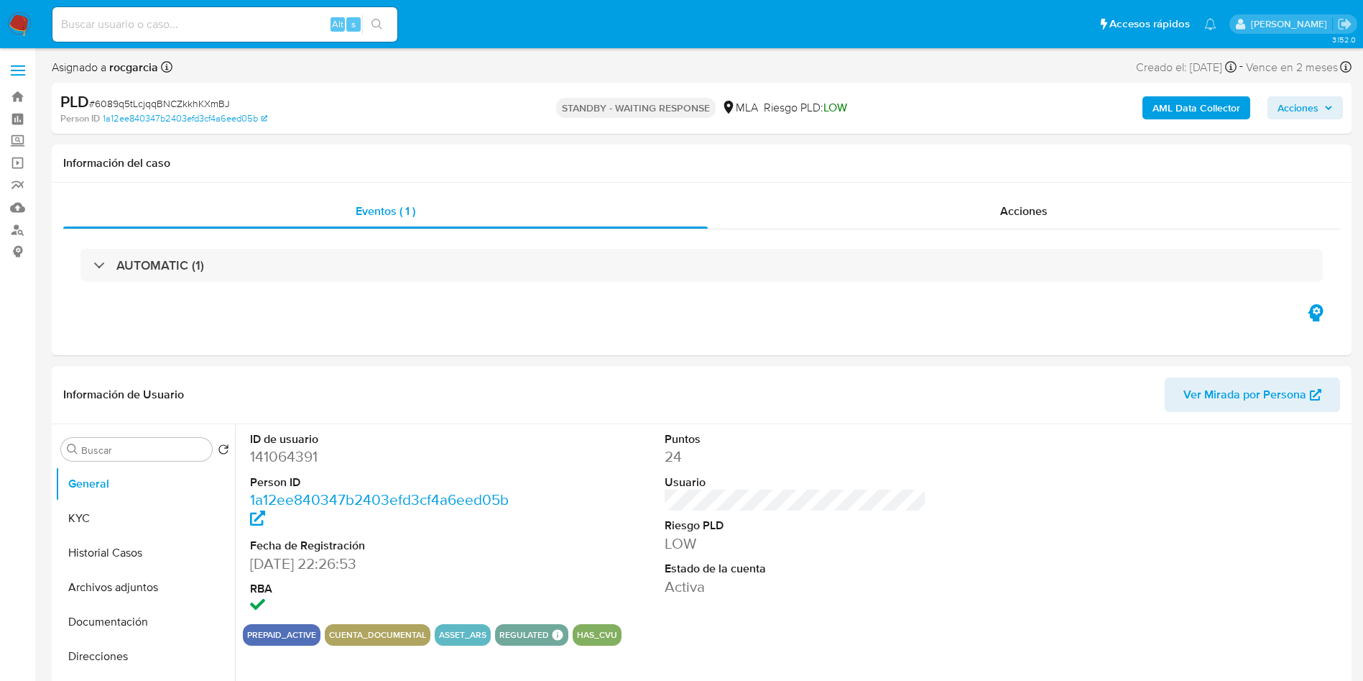
select select "10"
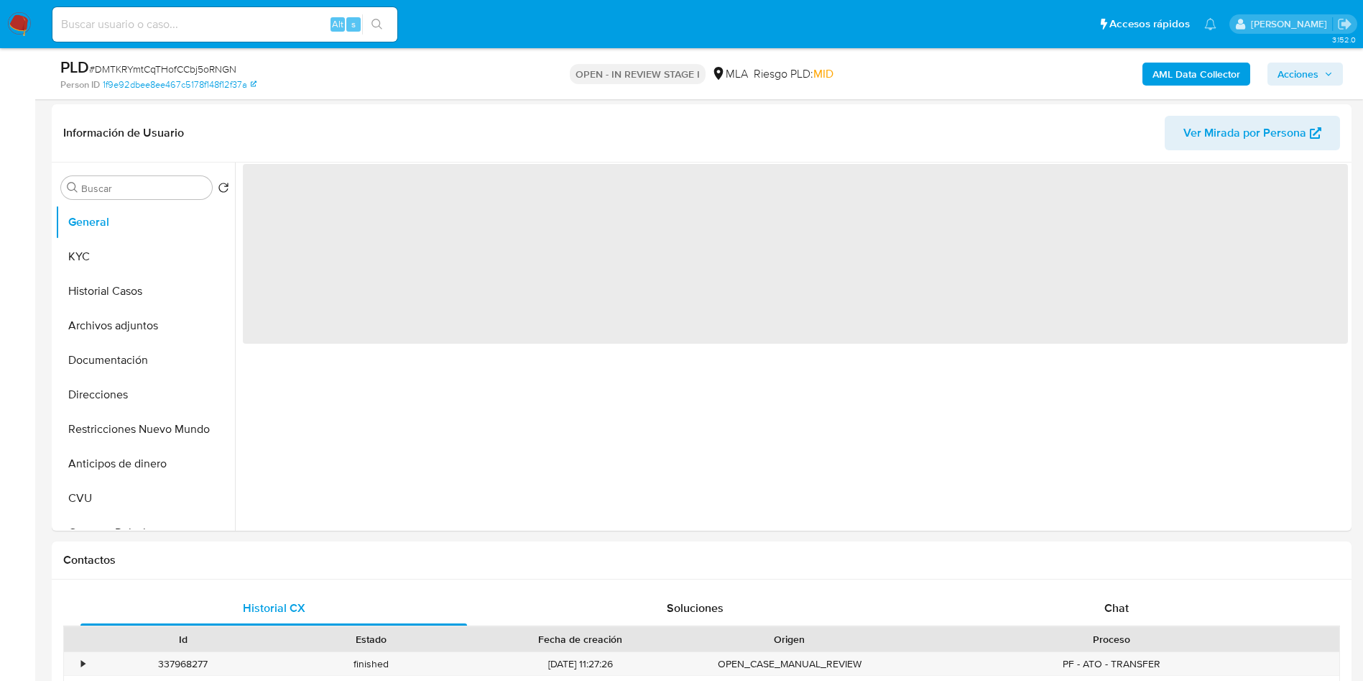
scroll to position [431, 0]
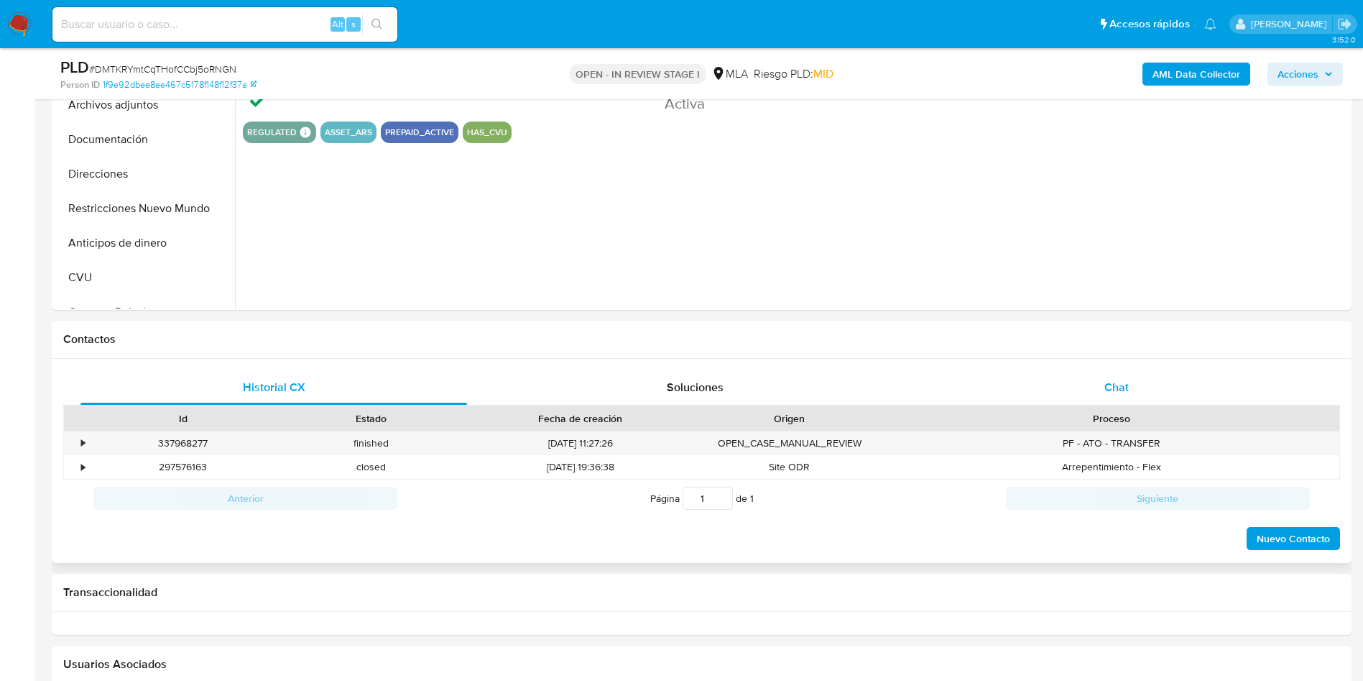
click at [1087, 391] on div "Chat" at bounding box center [1116, 387] width 387 height 34
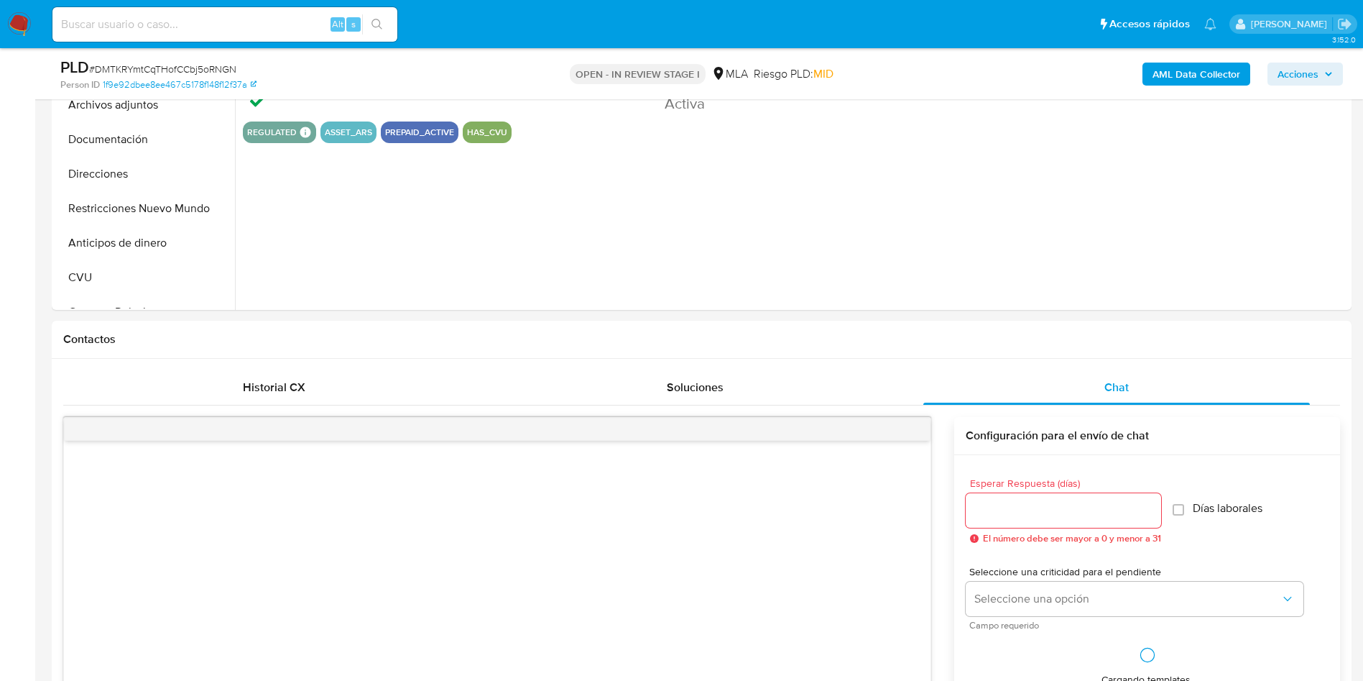
select select "10"
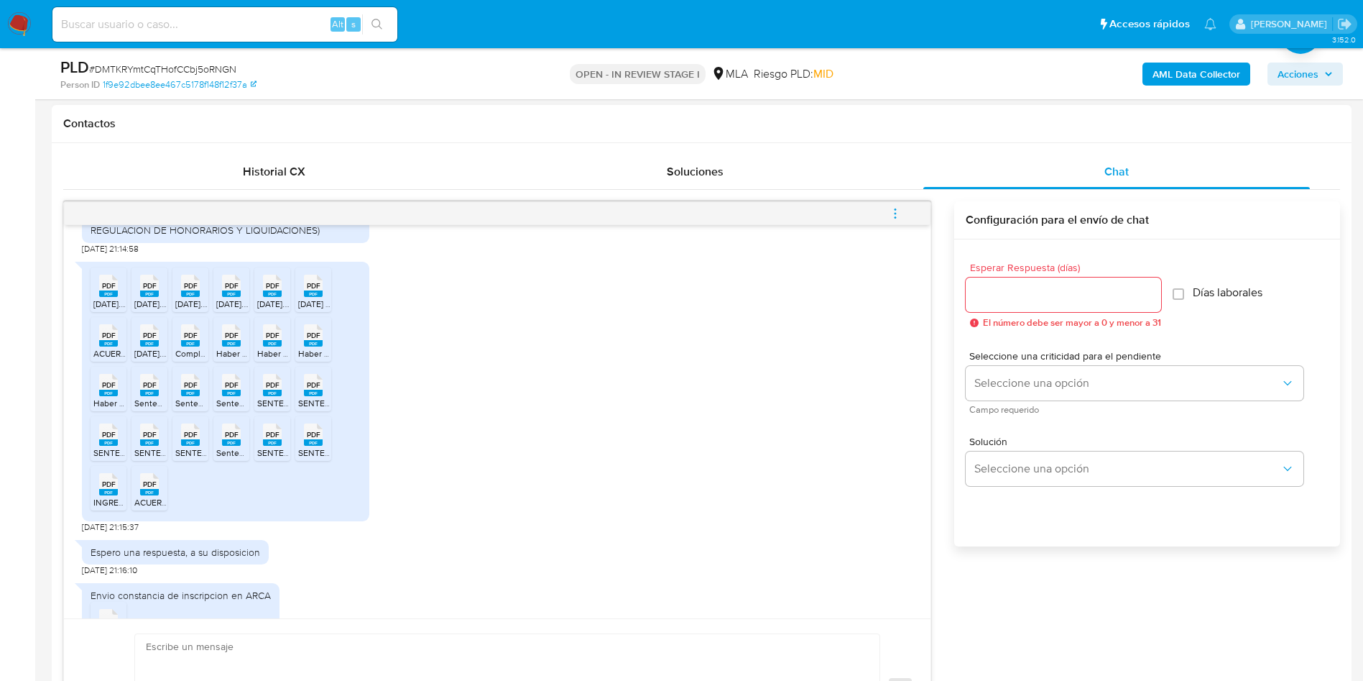
scroll to position [1041, 0]
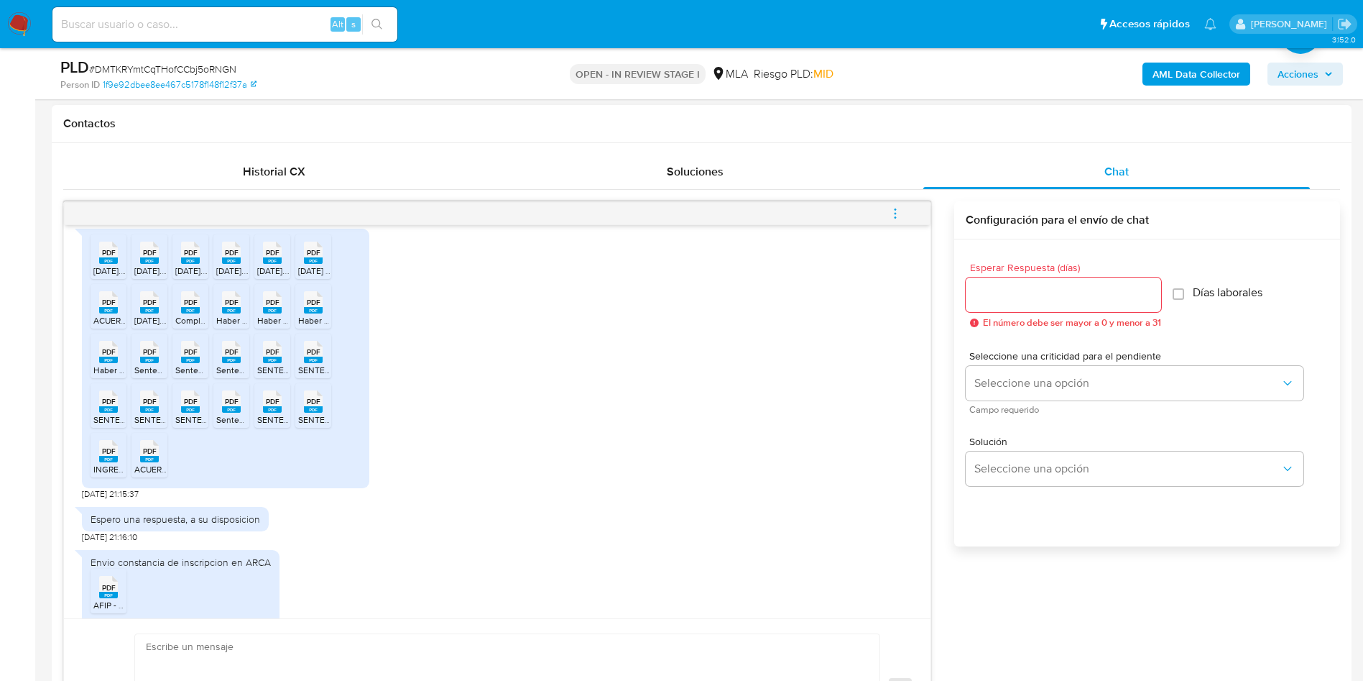
click at [110, 264] on rect at bounding box center [108, 260] width 19 height 6
click at [143, 257] on span "PDF" at bounding box center [150, 252] width 14 height 9
click at [198, 264] on rect at bounding box center [190, 260] width 19 height 6
click at [234, 277] on span "[DATE].pdf" at bounding box center [236, 270] width 40 height 12
click at [261, 277] on span "[DATE].pdf" at bounding box center [277, 270] width 40 height 12
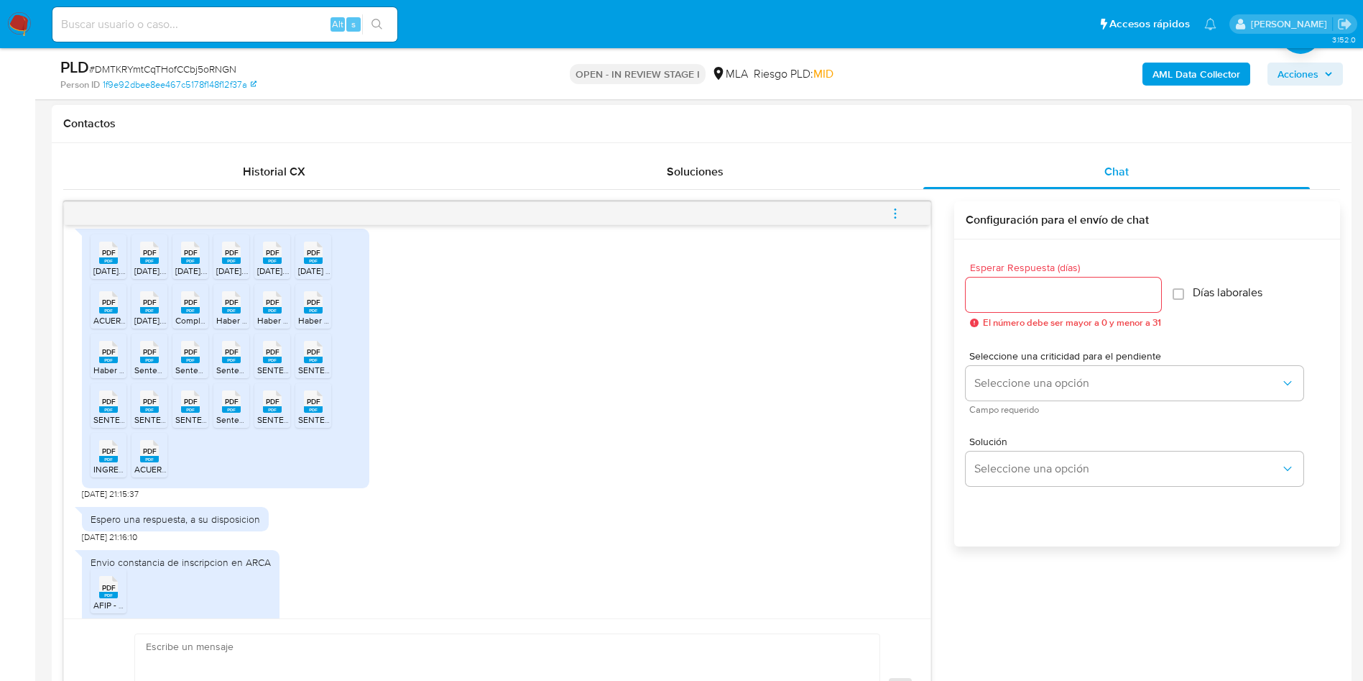
click at [310, 277] on span "[DATE] SAC.pdf" at bounding box center [327, 270] width 58 height 12
click at [107, 313] on rect at bounding box center [108, 310] width 19 height 6
click at [142, 326] on span "[DATE].pdf" at bounding box center [154, 320] width 40 height 12
click at [183, 326] on span "Complementaria 100425Q1 (2).pdf" at bounding box center [239, 320] width 129 height 12
click at [240, 315] on icon "PDF" at bounding box center [231, 302] width 19 height 25
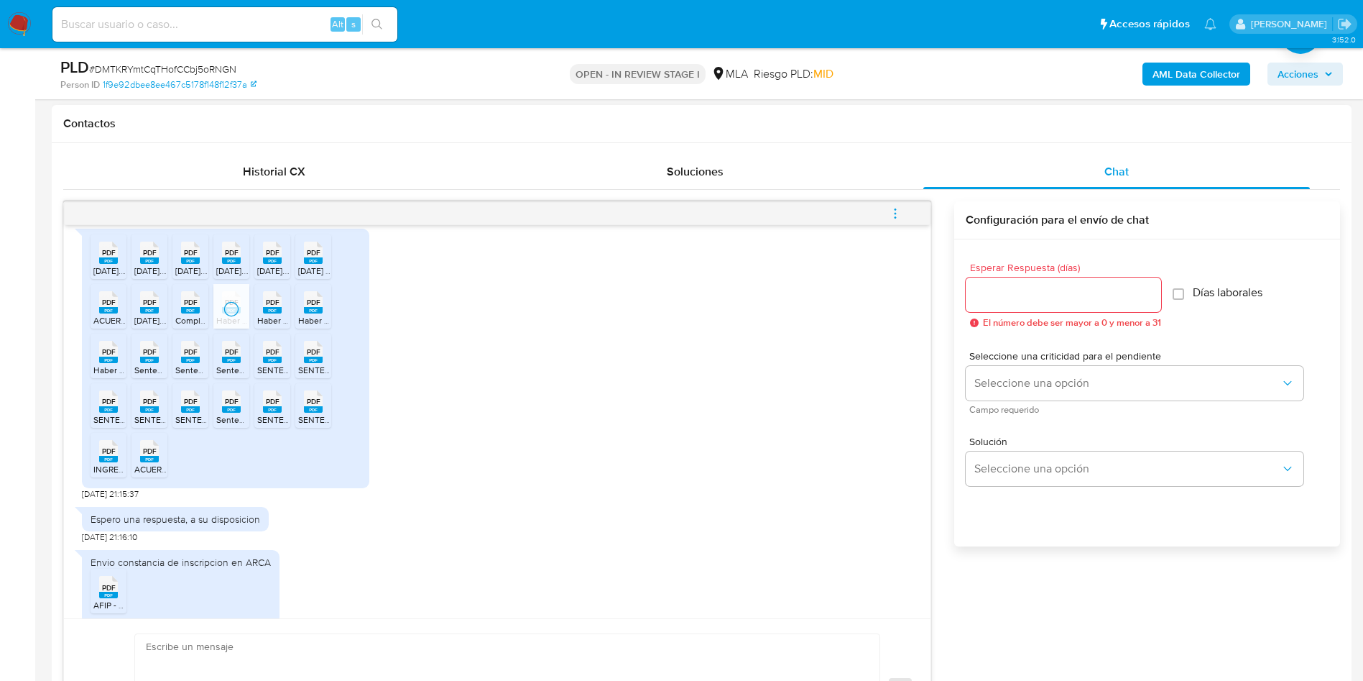
drag, startPoint x: 271, startPoint y: 355, endPoint x: 298, endPoint y: 355, distance: 26.6
click at [271, 326] on span "Haber de Abril 2025 (1).pdf" at bounding box center [328, 320] width 142 height 12
click at [310, 326] on span "Haber de Mayo 2025 (1).pdf" at bounding box center [369, 320] width 142 height 12
drag, startPoint x: 106, startPoint y: 400, endPoint x: 134, endPoint y: 403, distance: 27.5
click at [106, 363] on rect at bounding box center [108, 359] width 19 height 6
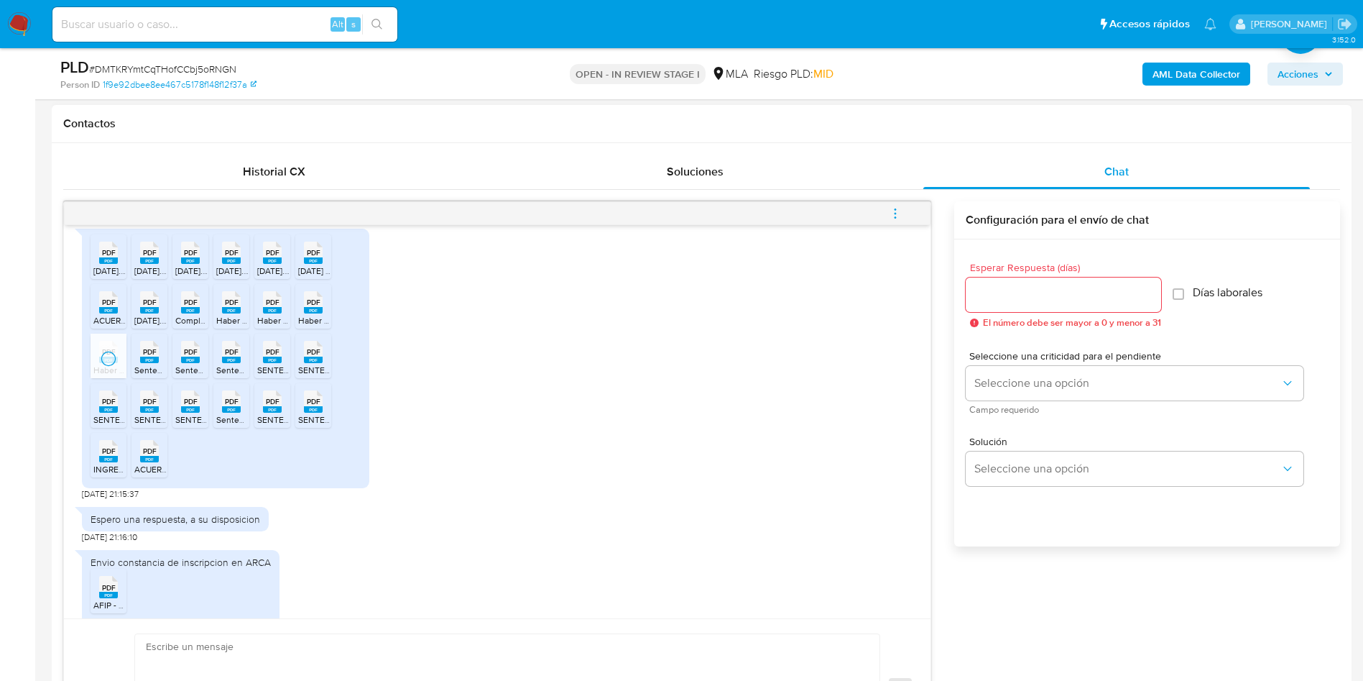
click at [137, 376] on span "Sentencia FERNANDEZ Valeria.pdf" at bounding box center [195, 370] width 122 height 12
click at [198, 376] on span "Sentencia MOREL Walter.pdf" at bounding box center [236, 370] width 122 height 12
click at [236, 364] on icon "PDF" at bounding box center [231, 351] width 19 height 25
click at [257, 364] on div "PDF PDF" at bounding box center [272, 350] width 30 height 28
click at [323, 364] on div "PDF PDF" at bounding box center [313, 350] width 30 height 28
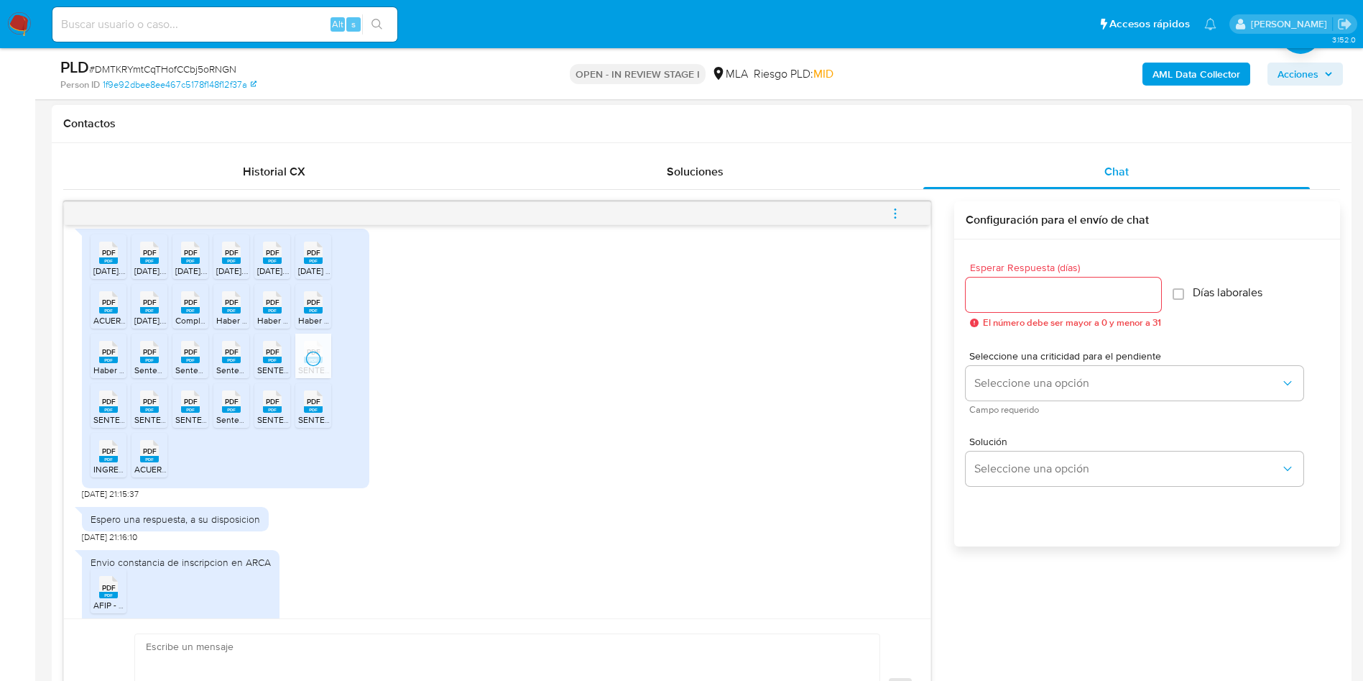
drag, startPoint x: 101, startPoint y: 453, endPoint x: 134, endPoint y: 456, distance: 33.1
click at [102, 425] on span "SENTENCIA MEDINA Agustin II.pdf" at bounding box center [158, 419] width 130 height 12
click at [134, 428] on li "PDF PDF SENTENCIA MEDINA AGUSTIN.pdf" at bounding box center [150, 405] width 36 height 45
click at [206, 428] on li "PDF PDF SENTENCIA ESTIGARRIBIA.pdf" at bounding box center [190, 405] width 36 height 45
click at [225, 413] on rect at bounding box center [231, 409] width 19 height 6
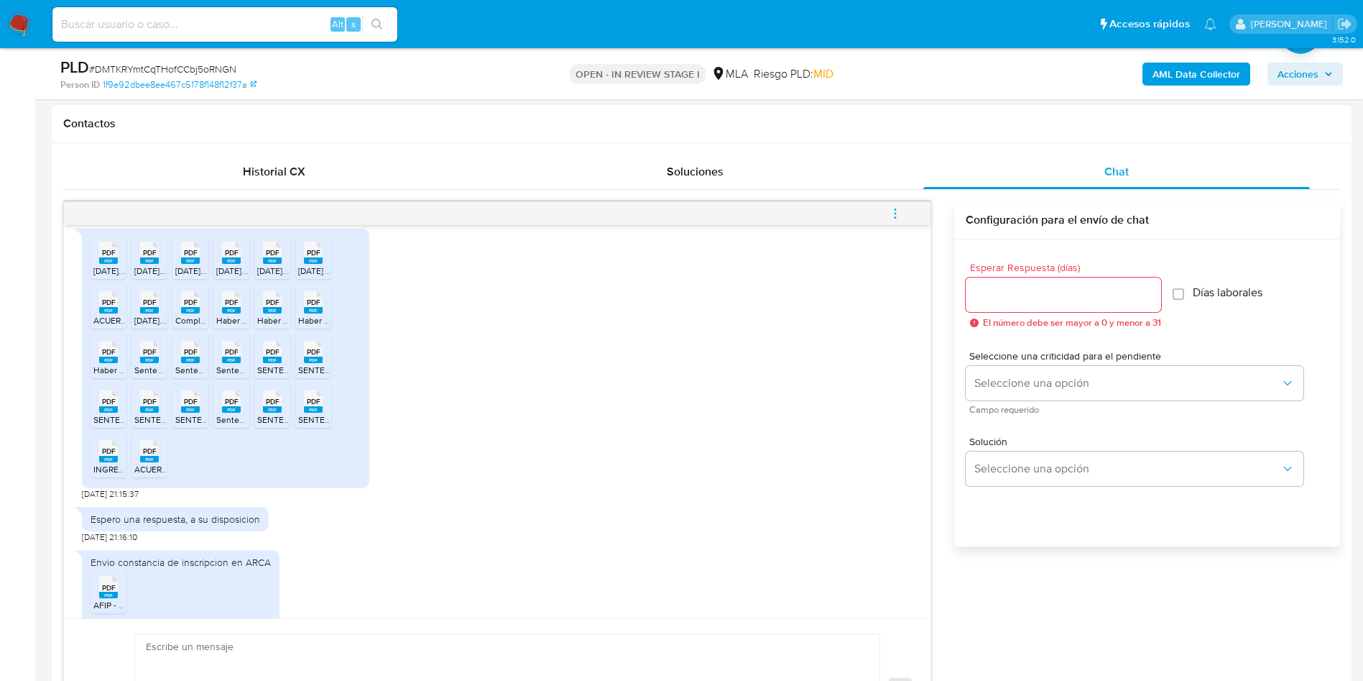
click at [259, 414] on div "PDF PDF" at bounding box center [272, 400] width 30 height 28
click at [331, 428] on li "PDF PDF SENTENCIA SALINAS.pdf" at bounding box center [313, 405] width 36 height 45
drag, startPoint x: 107, startPoint y: 499, endPoint x: 147, endPoint y: 502, distance: 40.3
click at [107, 462] on rect at bounding box center [108, 459] width 19 height 6
click at [147, 475] on span "ACUERDO CONFORTY.pdf" at bounding box center [184, 469] width 101 height 12
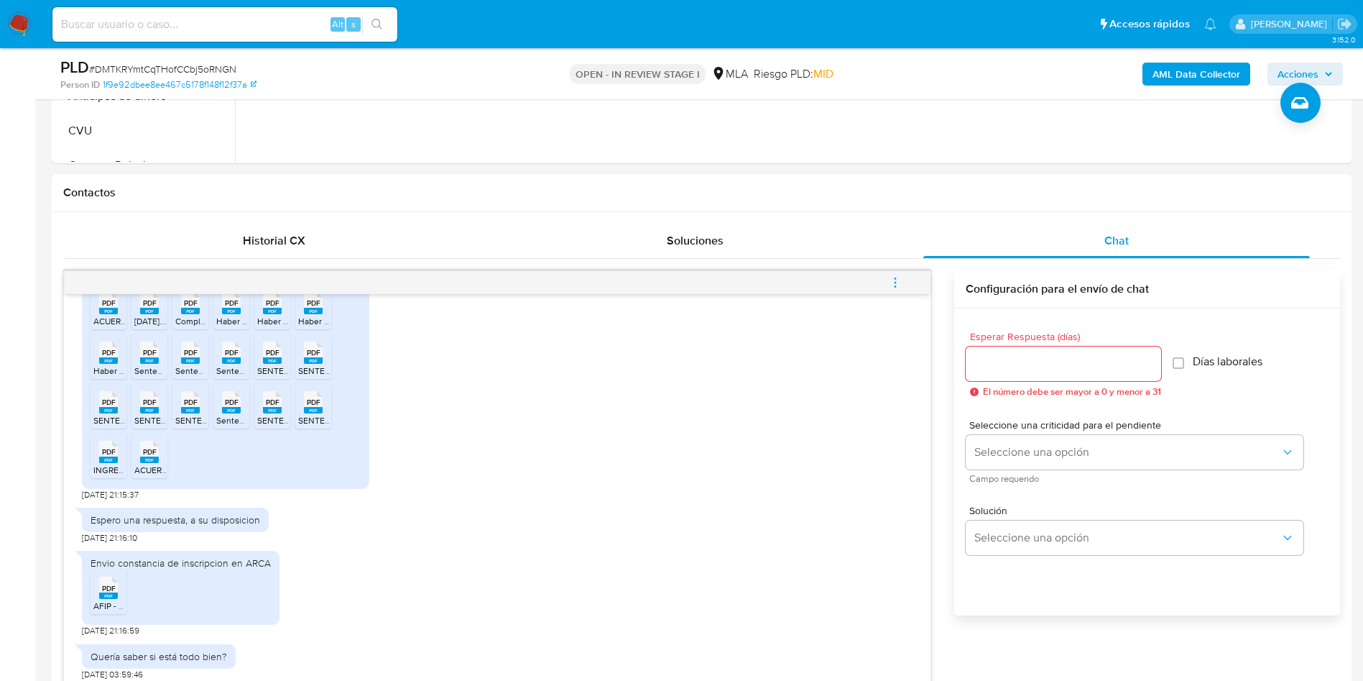
scroll to position [323, 0]
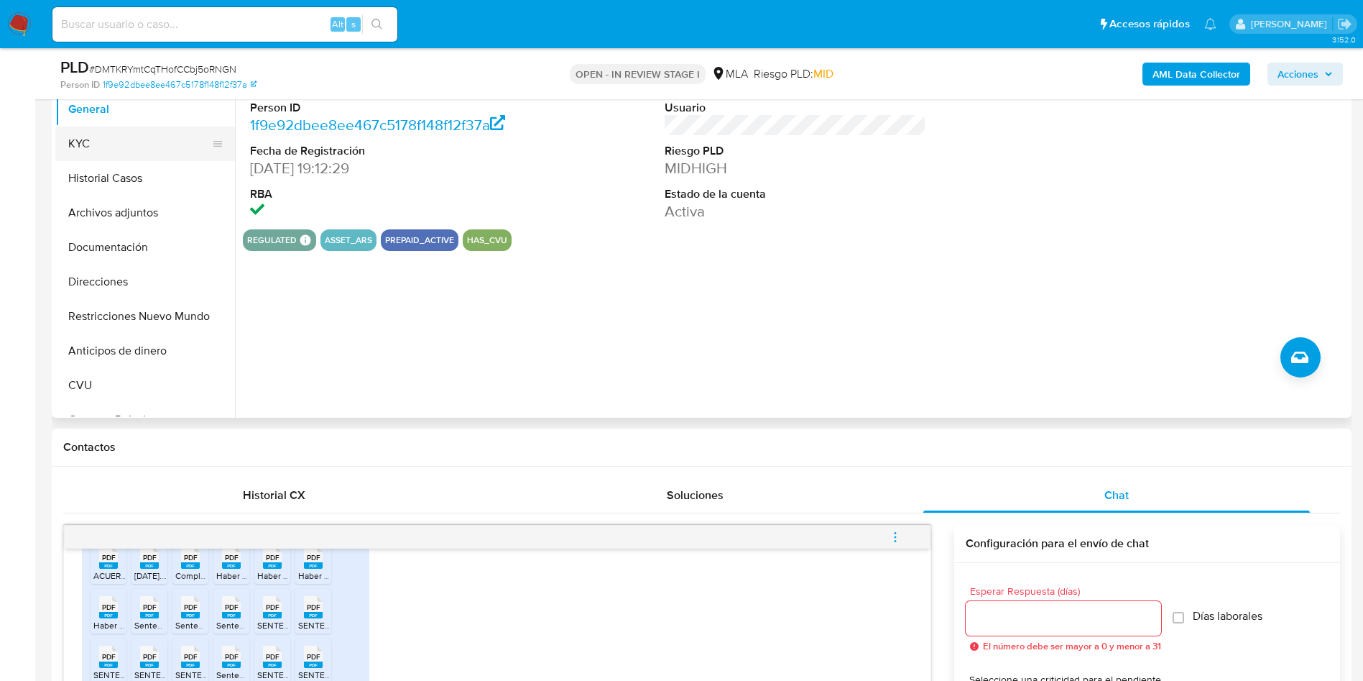
click at [87, 147] on button "KYC" at bounding box center [139, 143] width 168 height 34
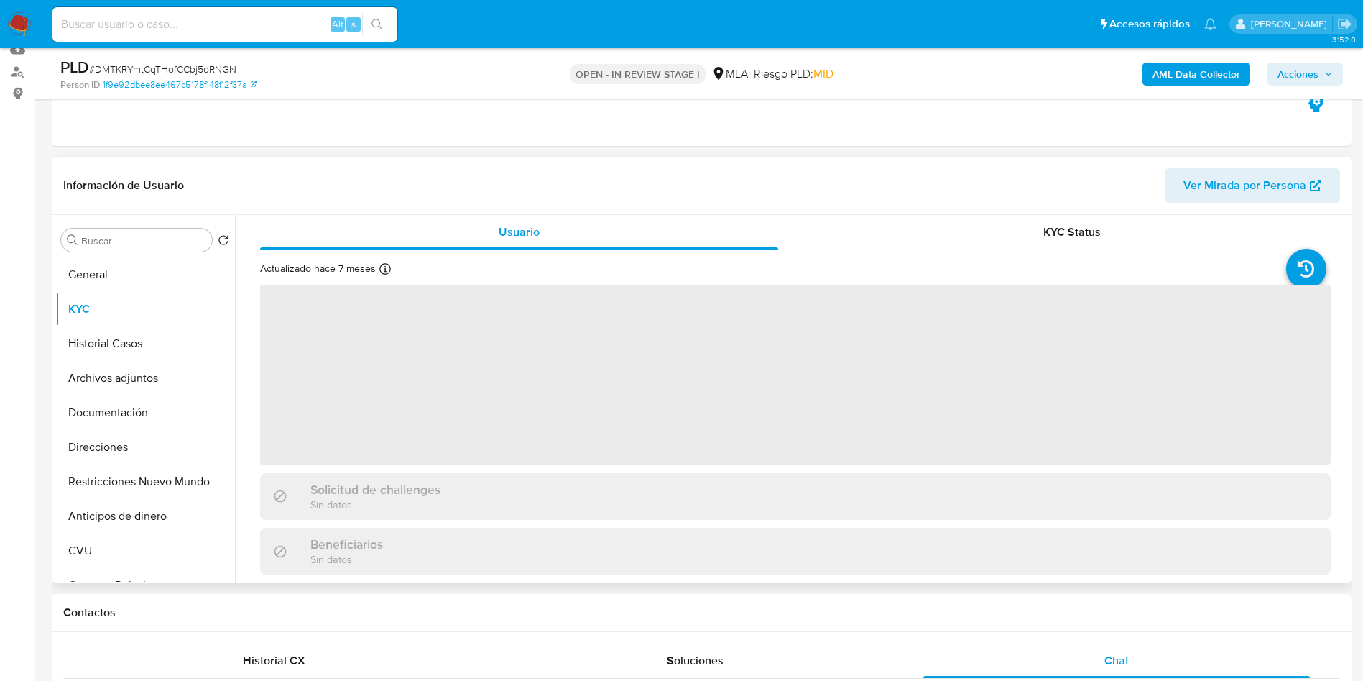
scroll to position [108, 0]
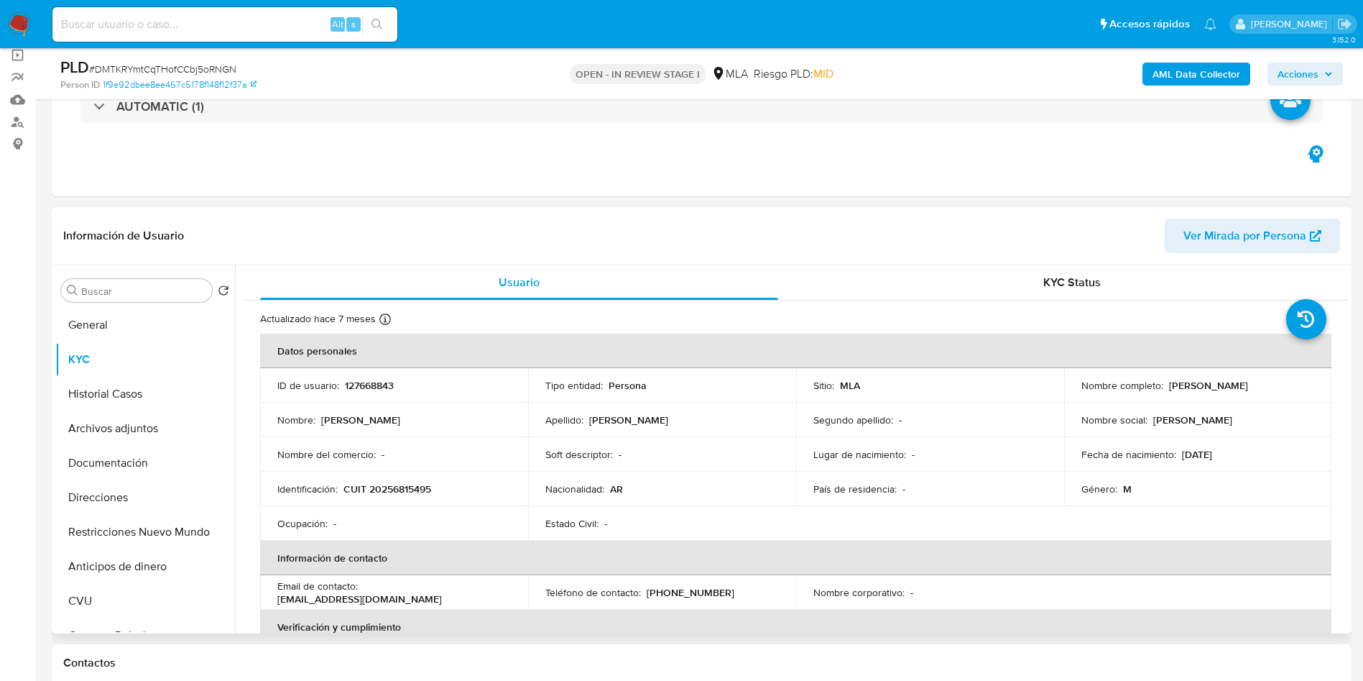
click at [392, 489] on p "CUIT 20256815495" at bounding box center [388, 488] width 88 height 13
copy p "20256815495"
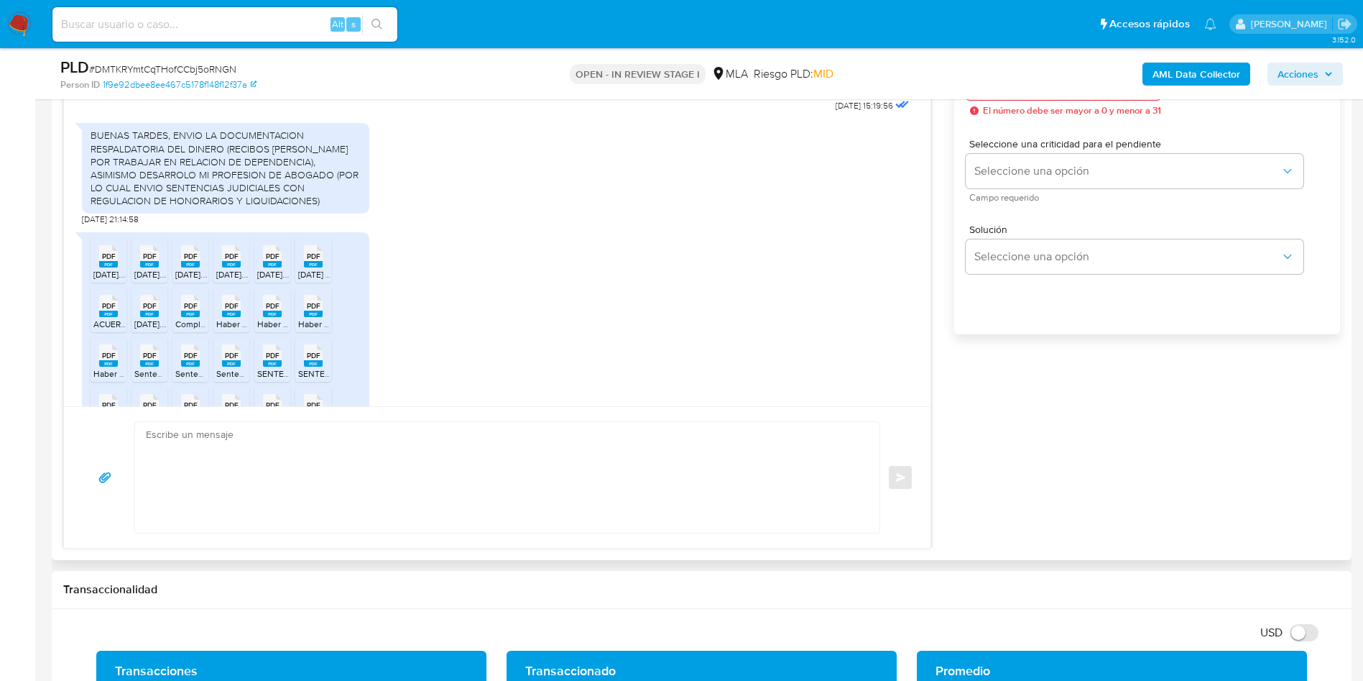
scroll to position [862, 0]
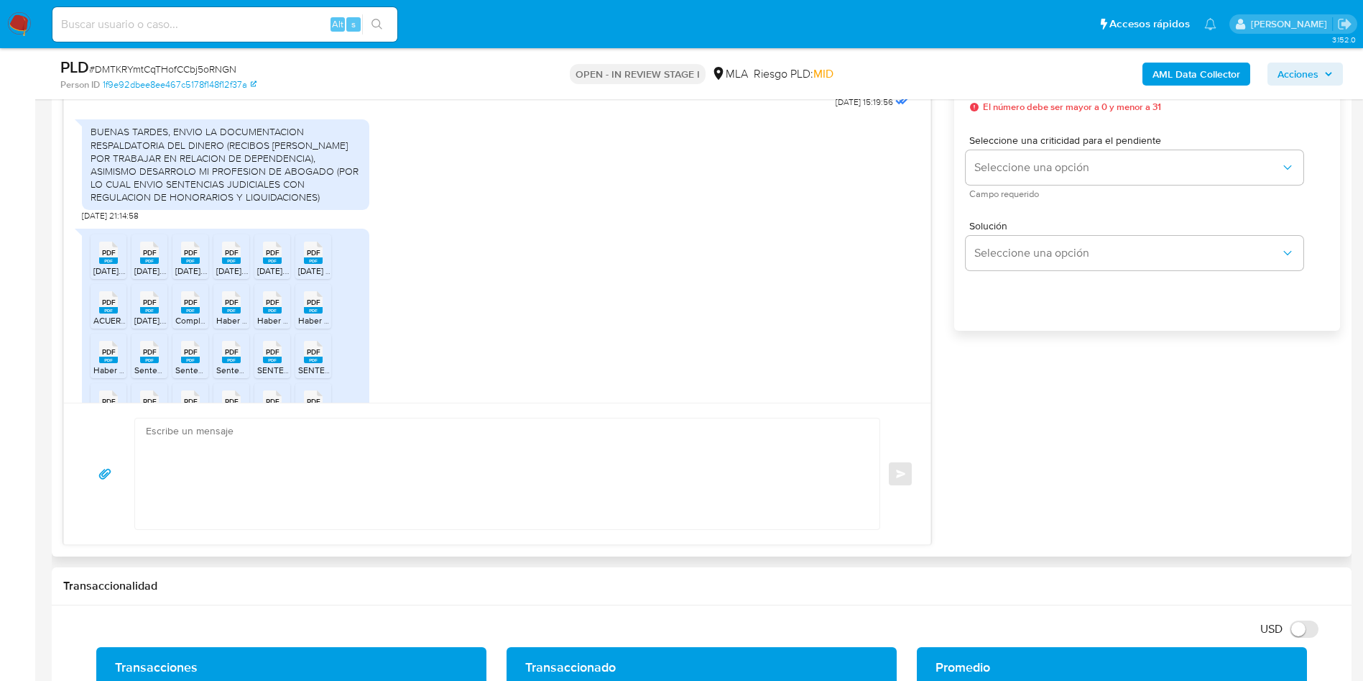
click at [311, 495] on textarea at bounding box center [504, 473] width 716 height 111
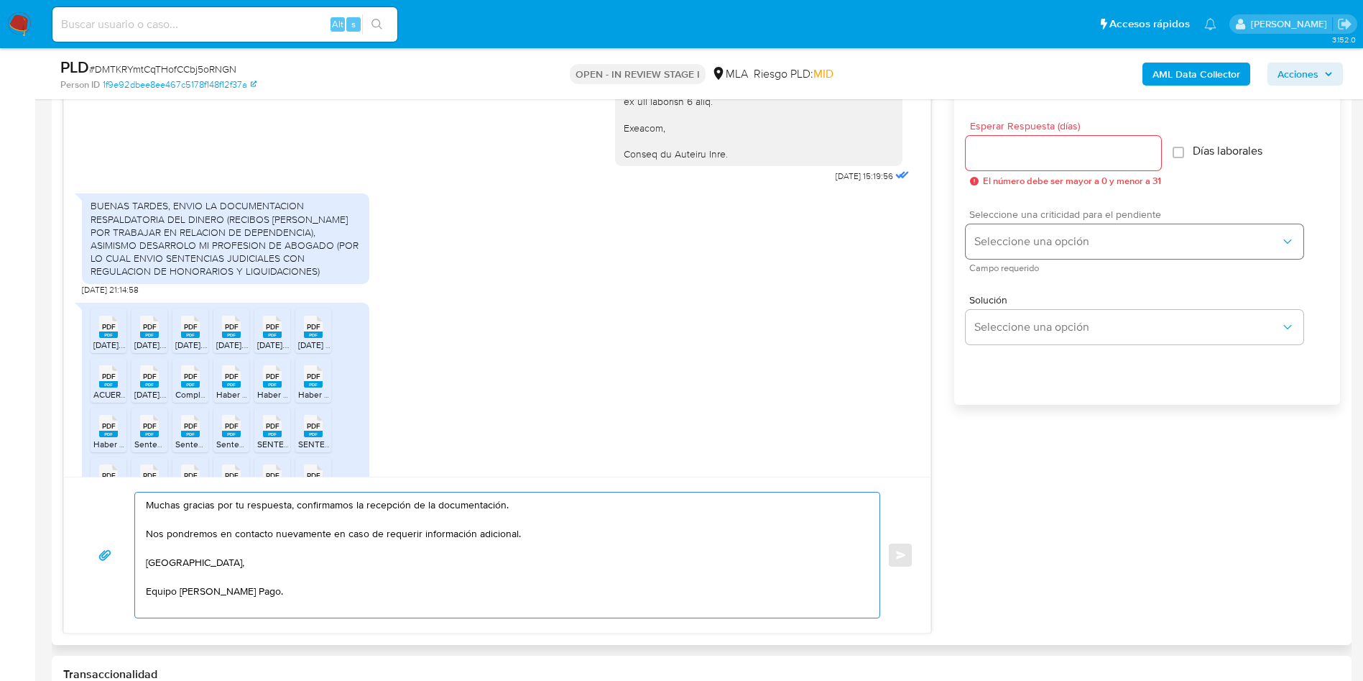
scroll to position [755, 0]
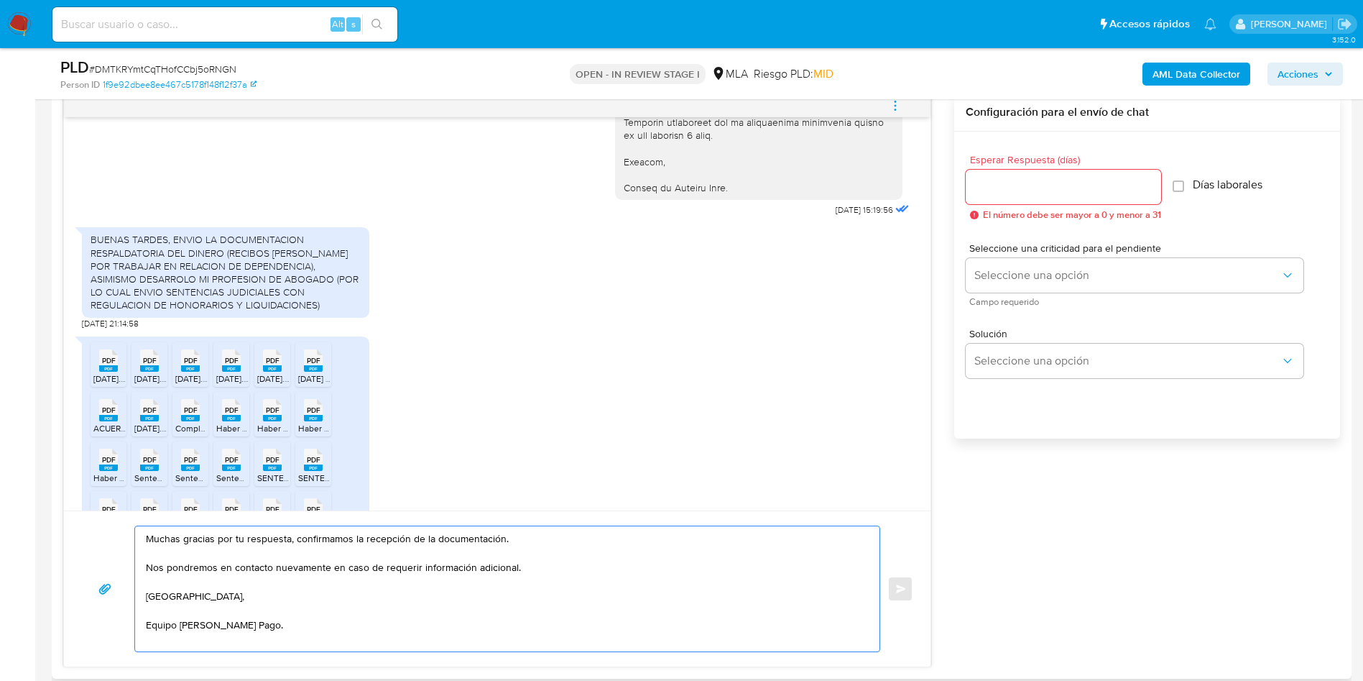
type textarea "Muchas gracias por tu respuesta, confirmamos la recepción de la documentación. …"
click at [1010, 187] on input "Esperar Respuesta (días)" at bounding box center [1063, 187] width 195 height 19
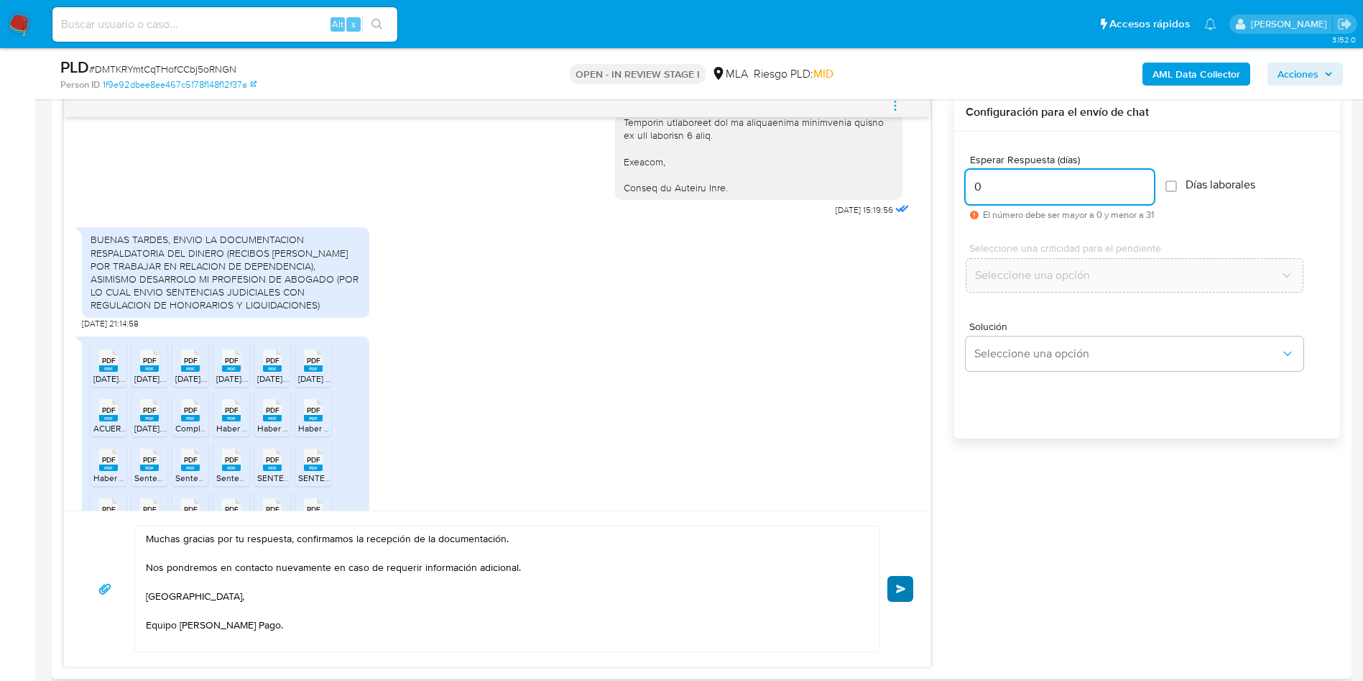
type input "0"
click at [898, 582] on button "Enviar" at bounding box center [901, 589] width 26 height 26
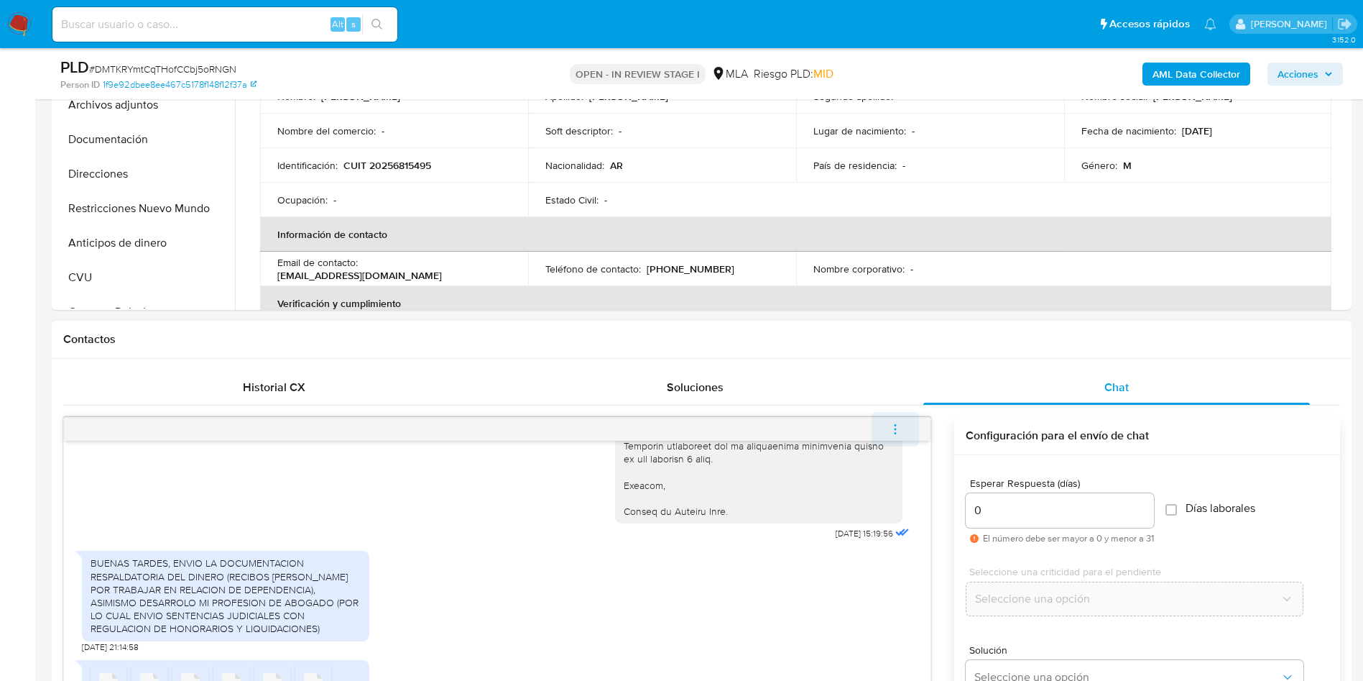
scroll to position [1308, 0]
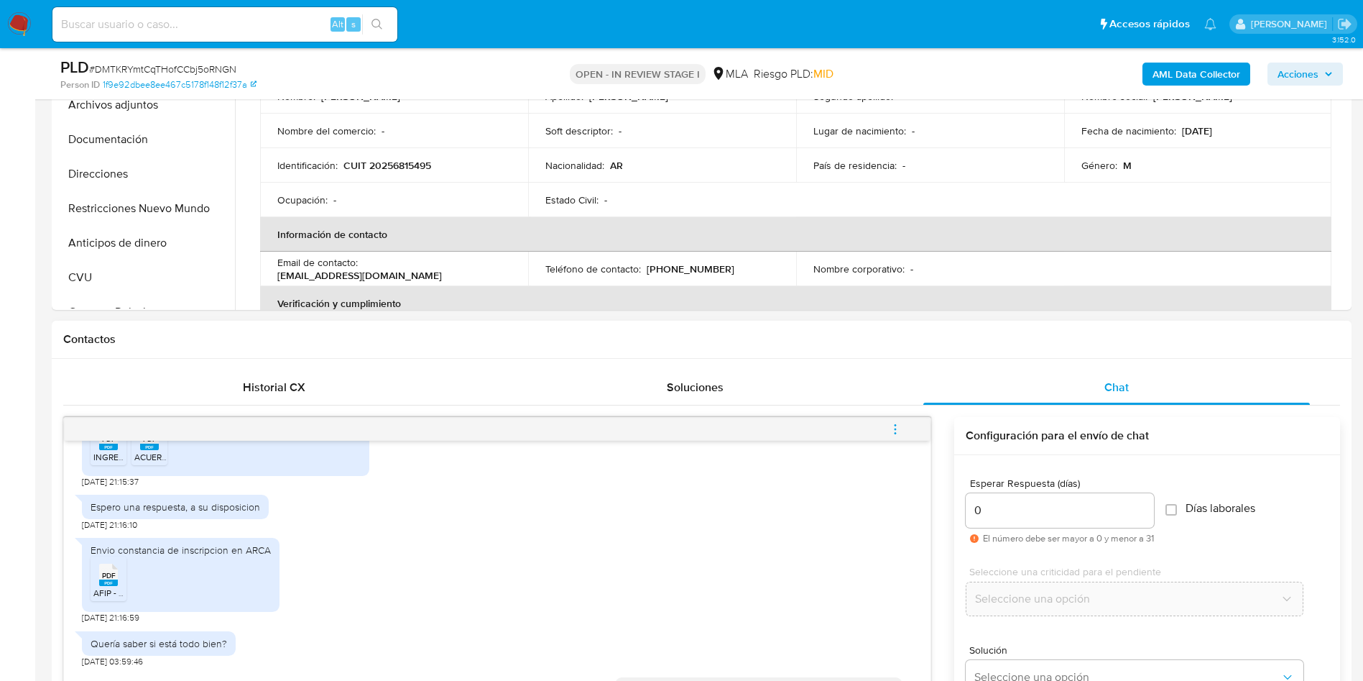
click at [911, 420] on button "menu-action" at bounding box center [895, 429] width 47 height 34
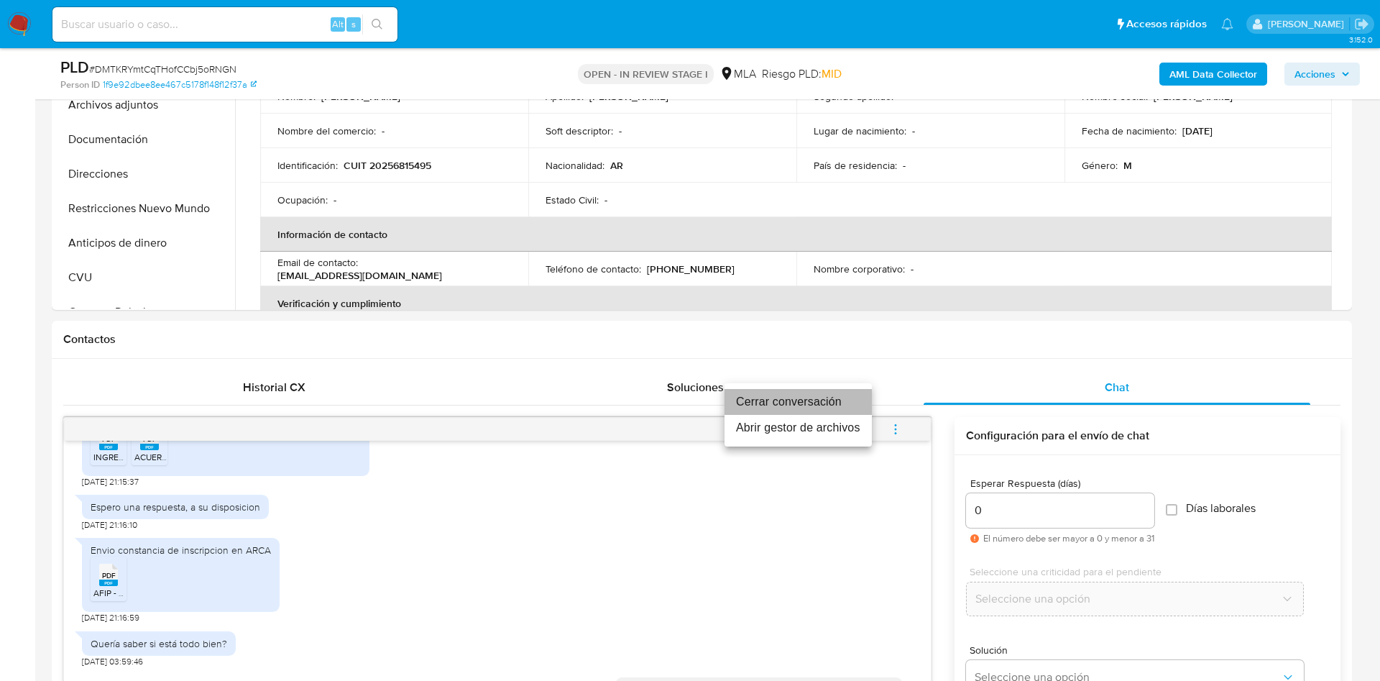
click at [828, 397] on li "Cerrar conversación" at bounding box center [797, 402] width 147 height 26
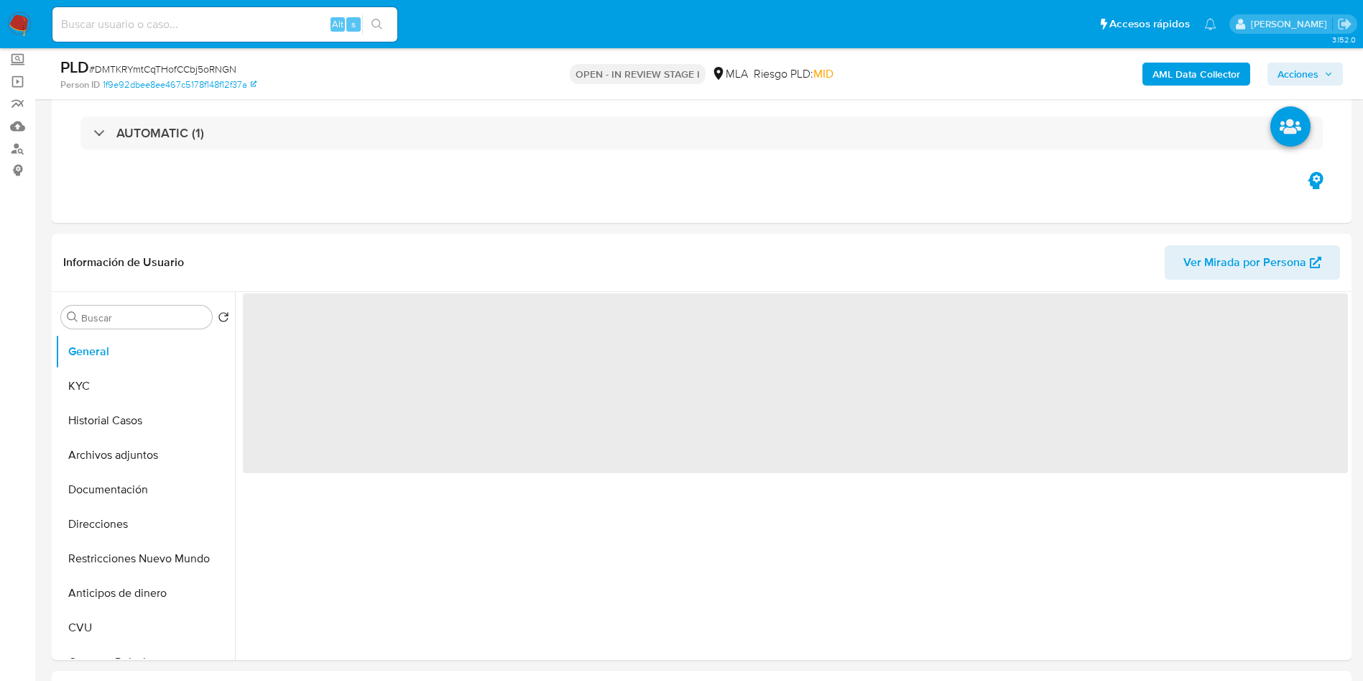
scroll to position [216, 0]
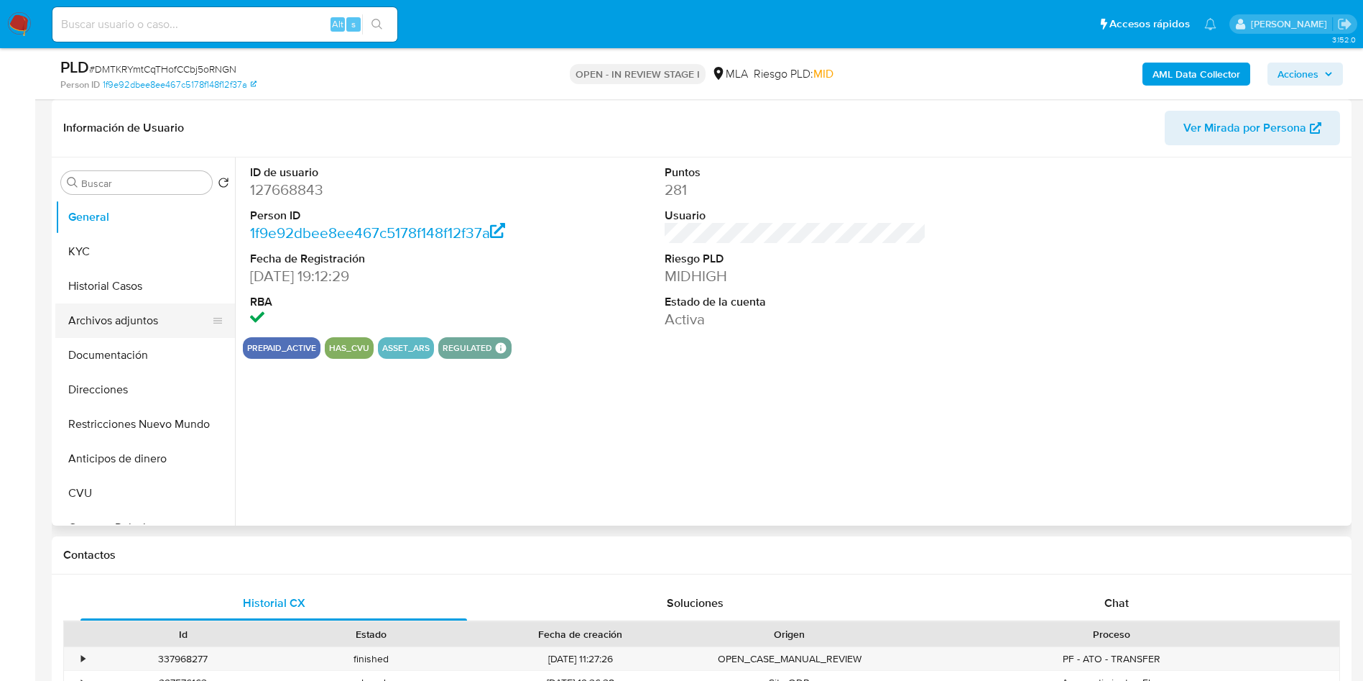
click at [97, 309] on button "Archivos adjuntos" at bounding box center [139, 320] width 168 height 34
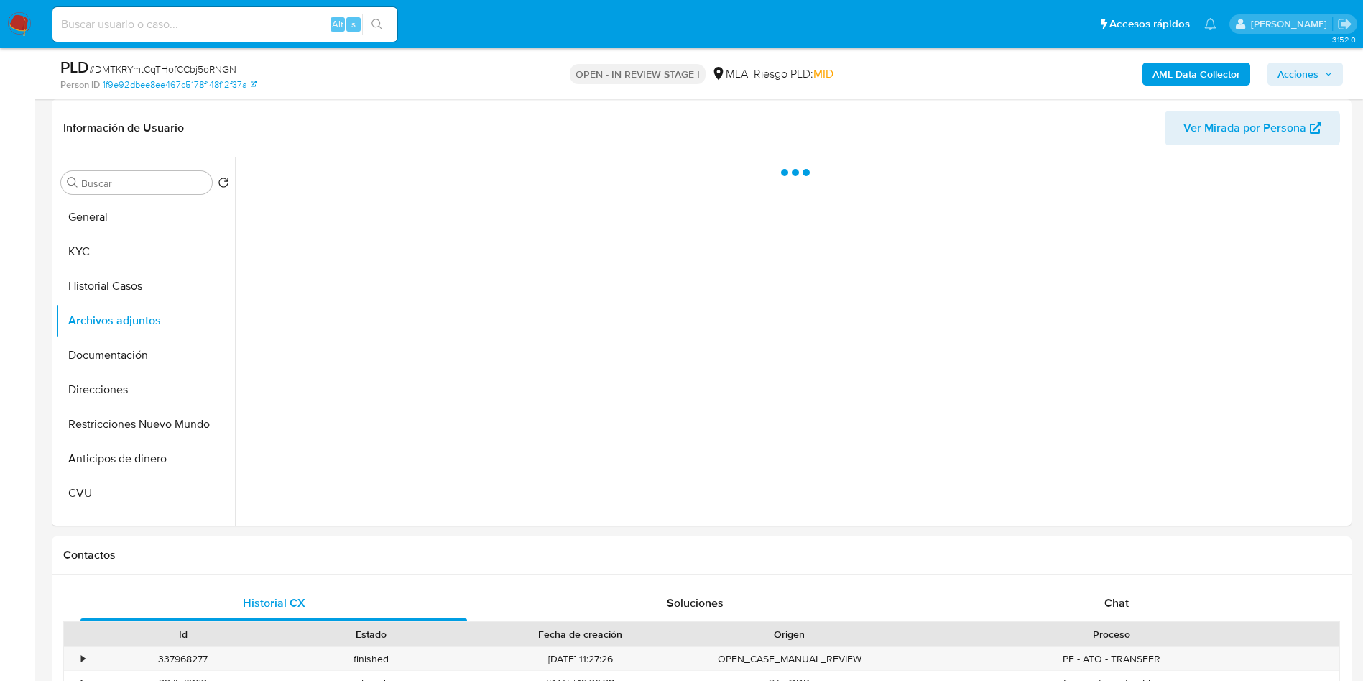
select select "10"
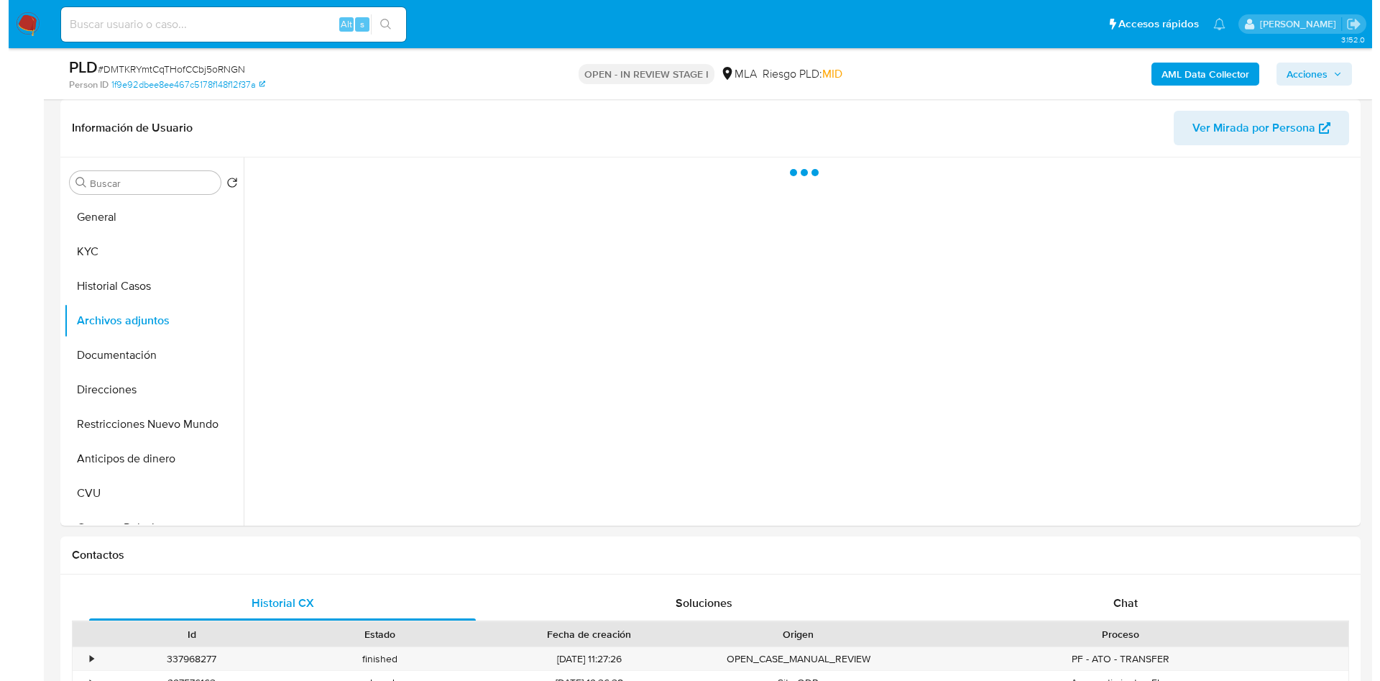
scroll to position [108, 0]
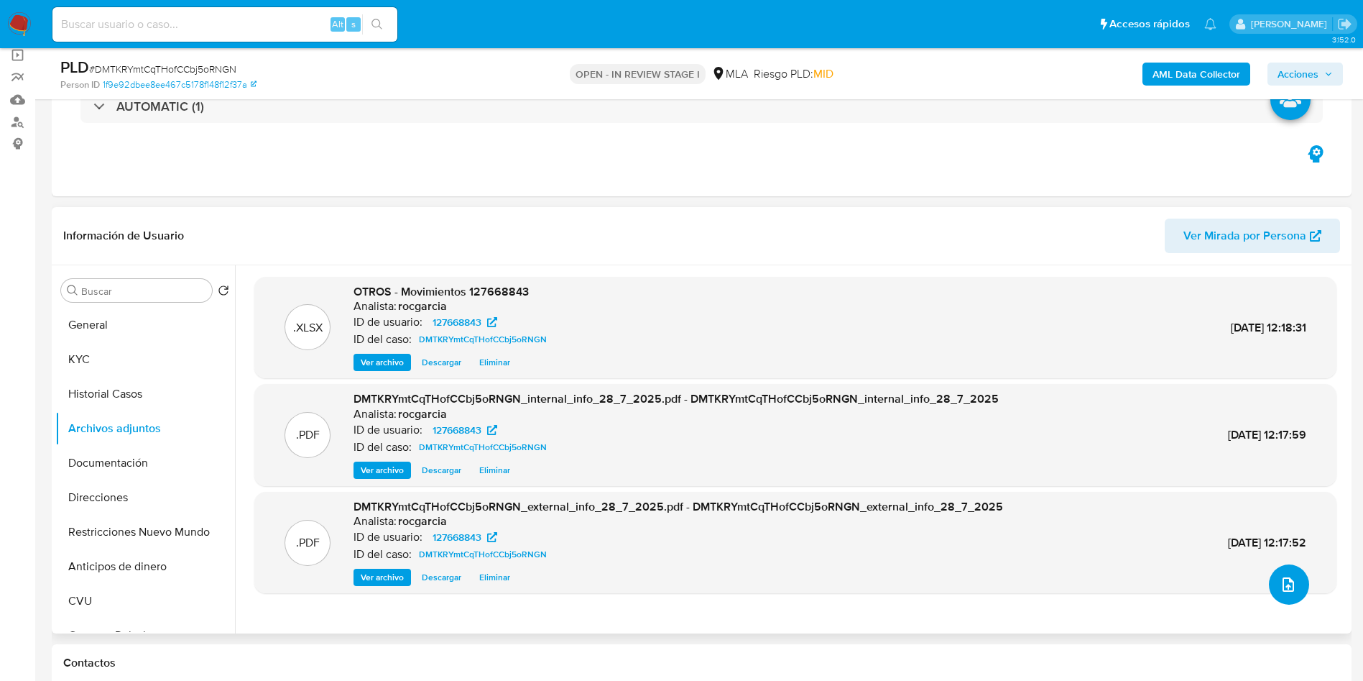
click at [1283, 586] on icon "upload-file" at bounding box center [1288, 584] width 11 height 14
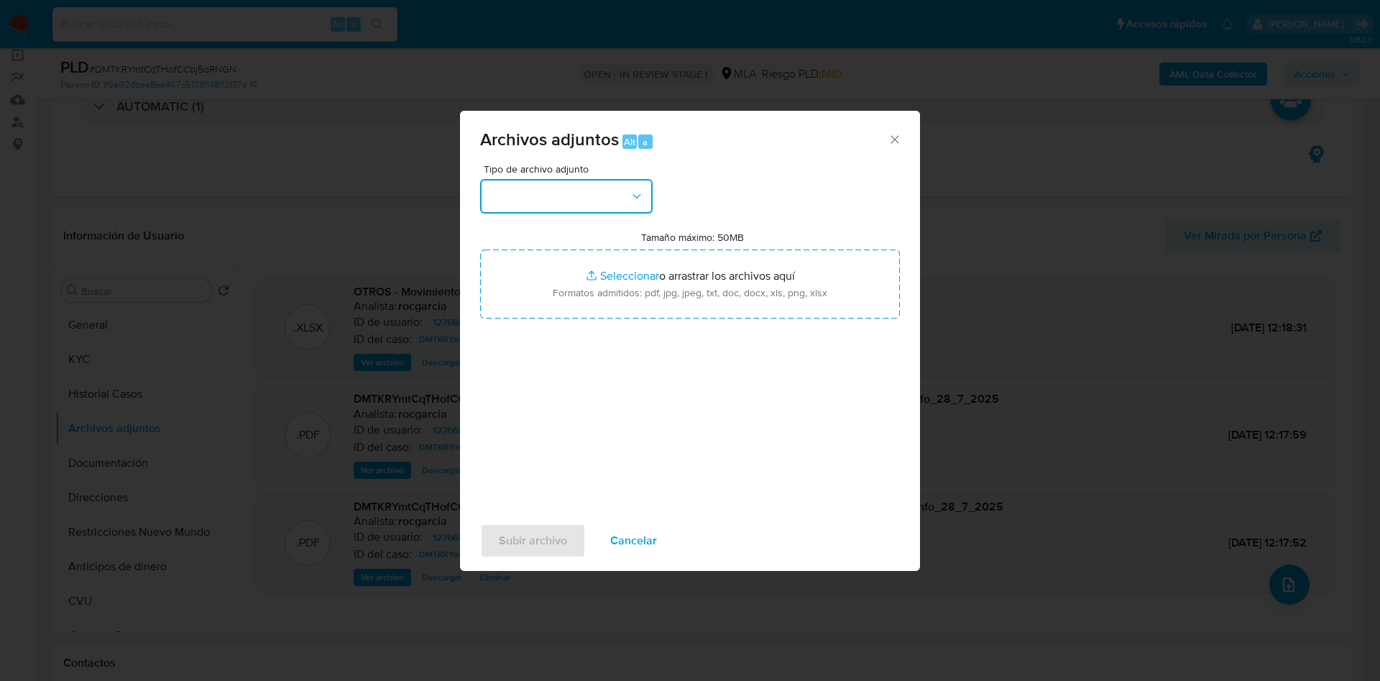
click at [588, 195] on button "button" at bounding box center [566, 196] width 172 height 34
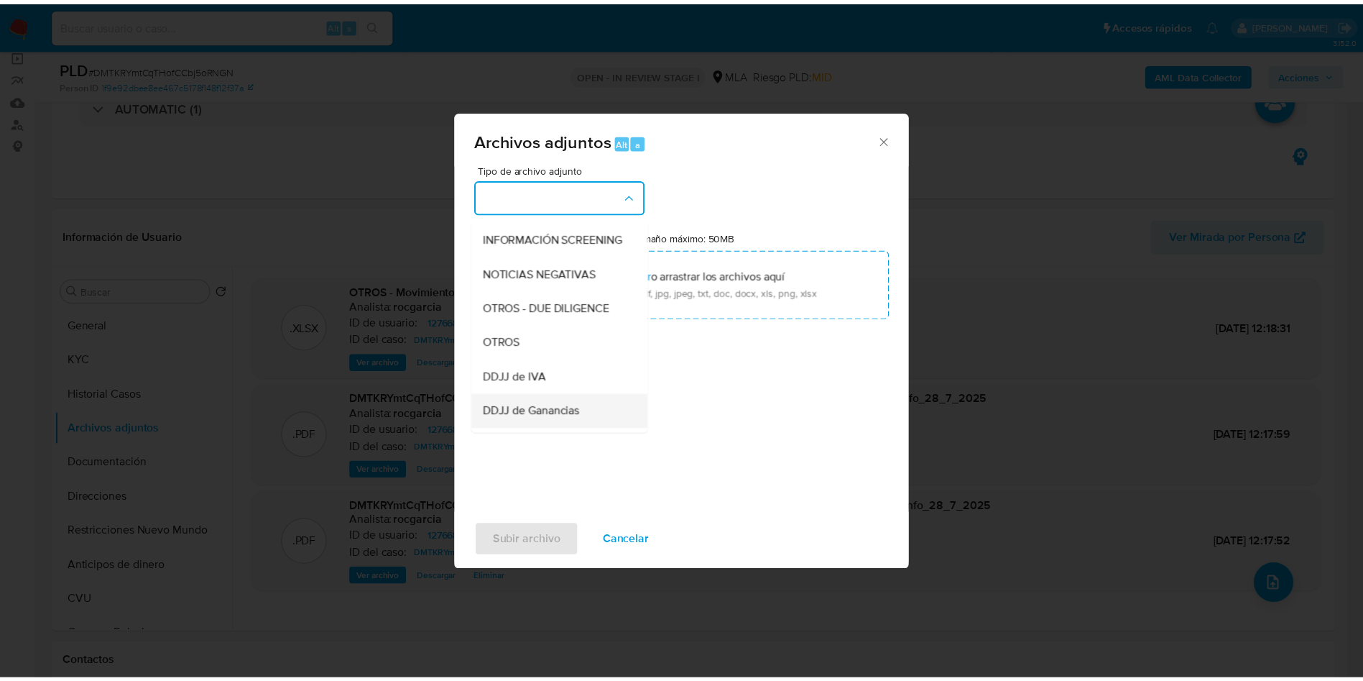
scroll to position [323, 0]
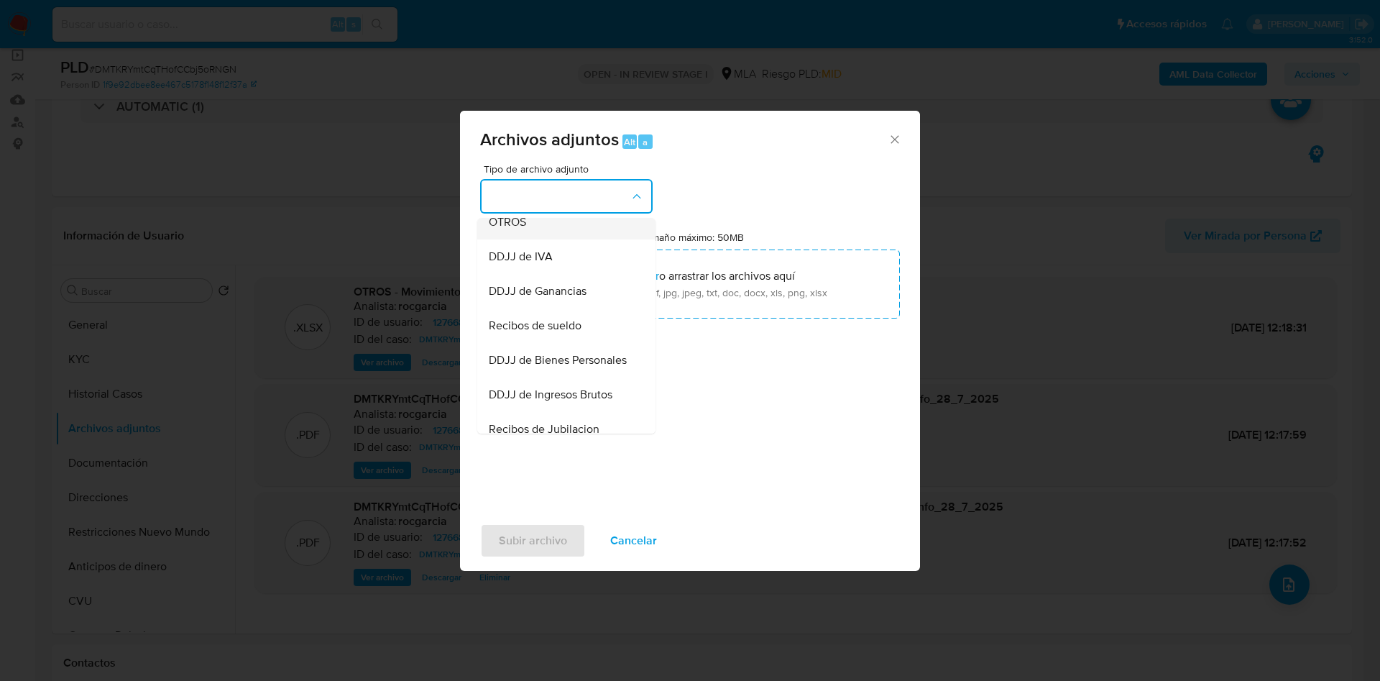
click at [540, 239] on div "OTROS" at bounding box center [562, 222] width 147 height 34
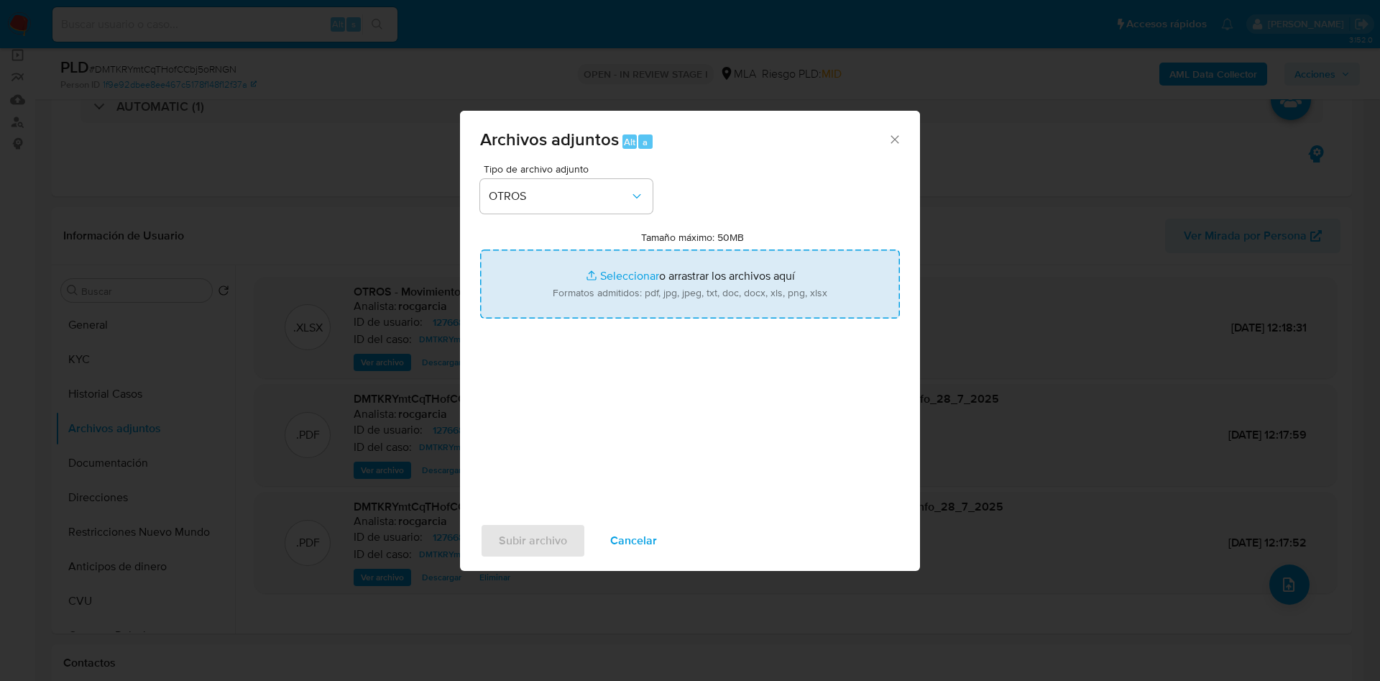
click at [640, 290] on input "Tamaño máximo: 50MB Seleccionar archivos" at bounding box center [690, 283] width 420 height 69
type input "C:\fakepath\127668843 - DMTKRYmtCqTHofCCbj5oRNGN.docx"
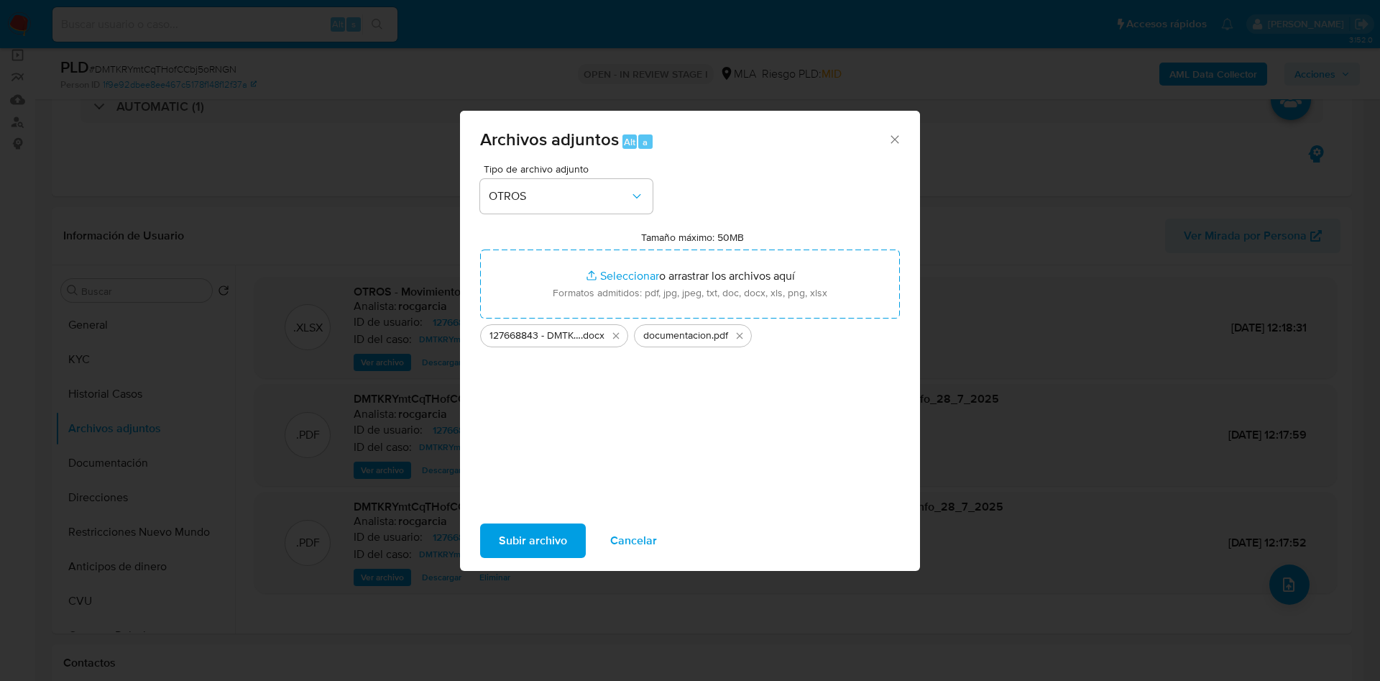
click at [568, 535] on button "Subir archivo" at bounding box center [533, 540] width 106 height 34
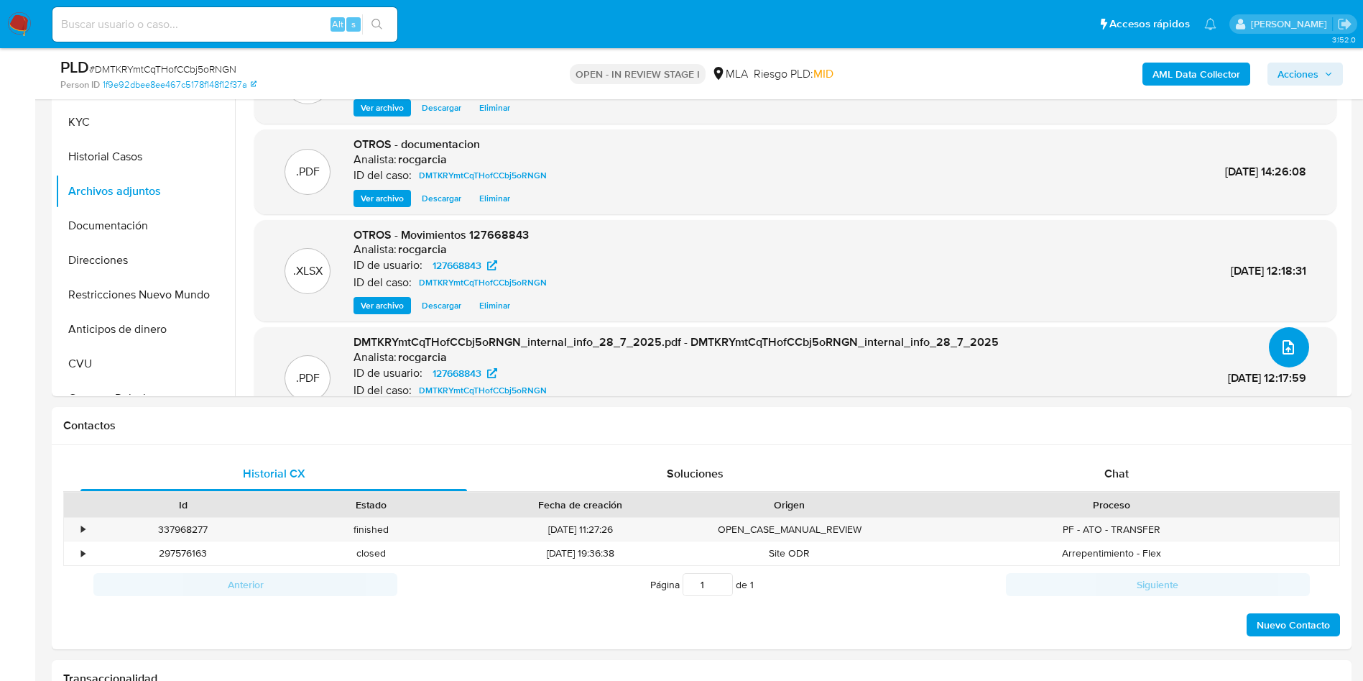
scroll to position [431, 0]
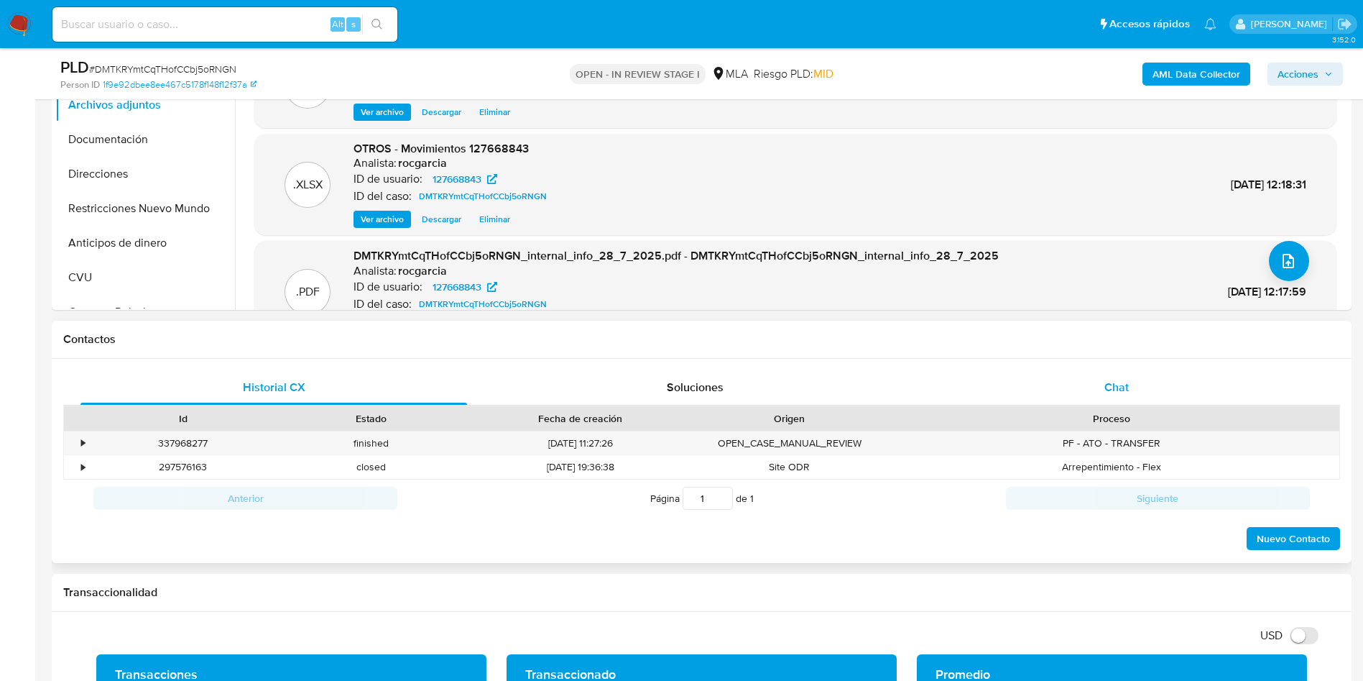
click at [1120, 376] on div "Chat" at bounding box center [1116, 387] width 387 height 34
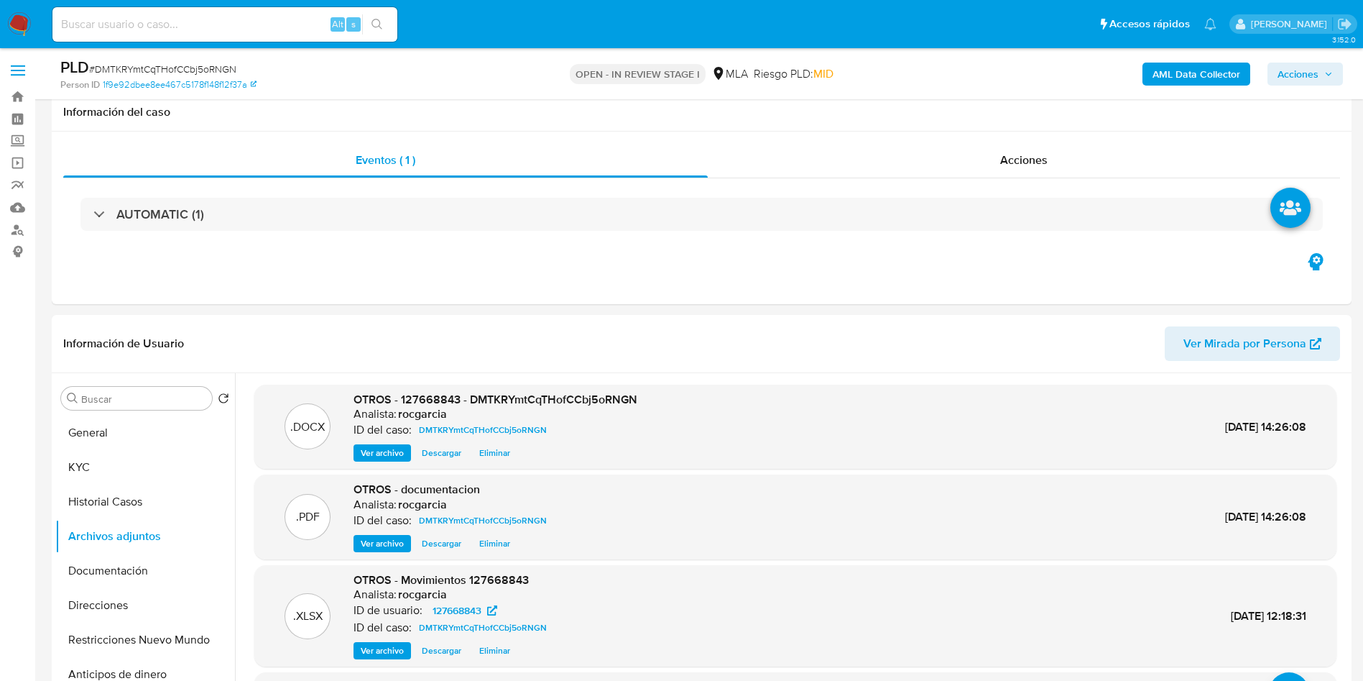
scroll to position [108, 0]
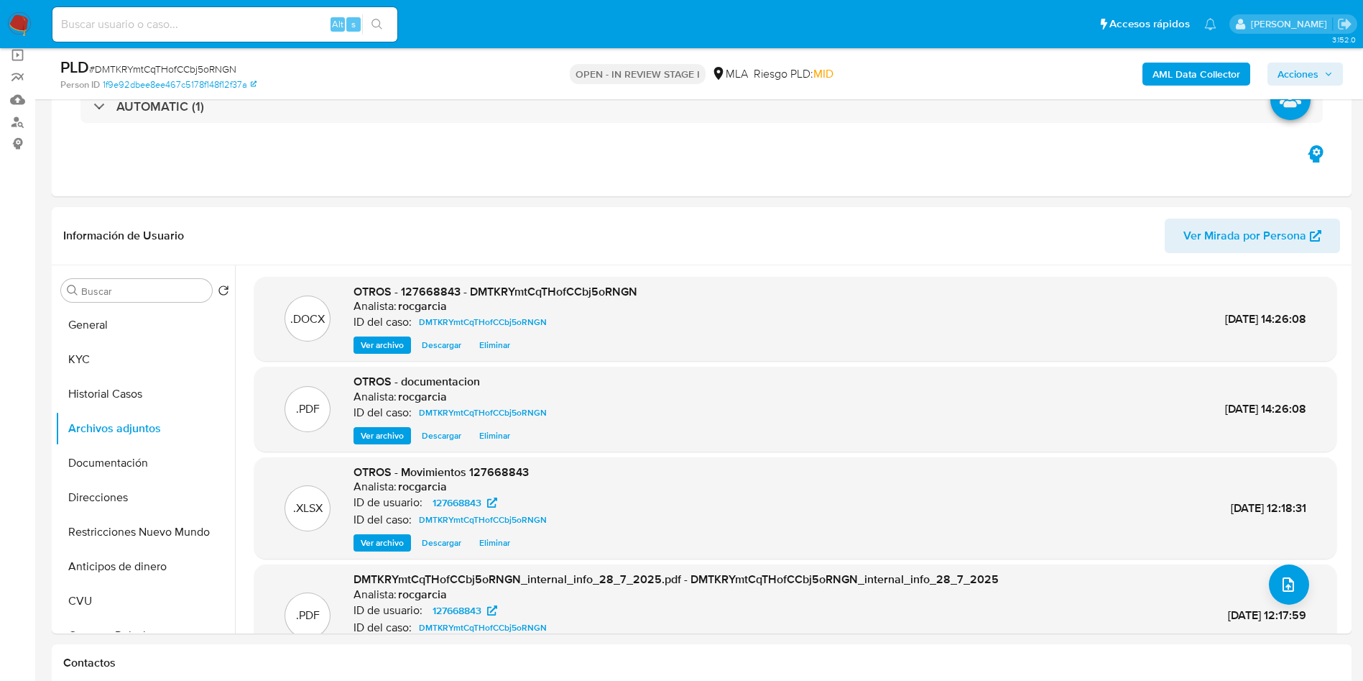
click at [1300, 74] on span "Acciones" at bounding box center [1298, 74] width 41 height 23
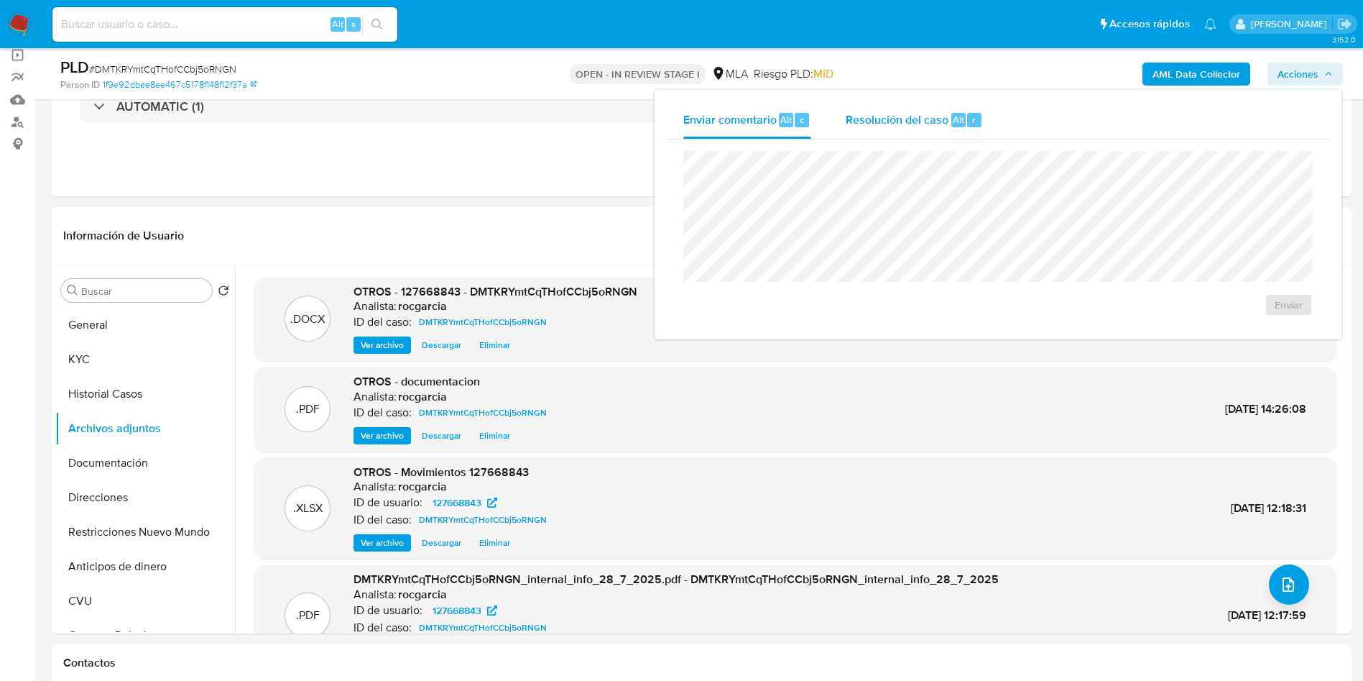
click at [890, 129] on div "Resolución del caso Alt r" at bounding box center [914, 119] width 137 height 37
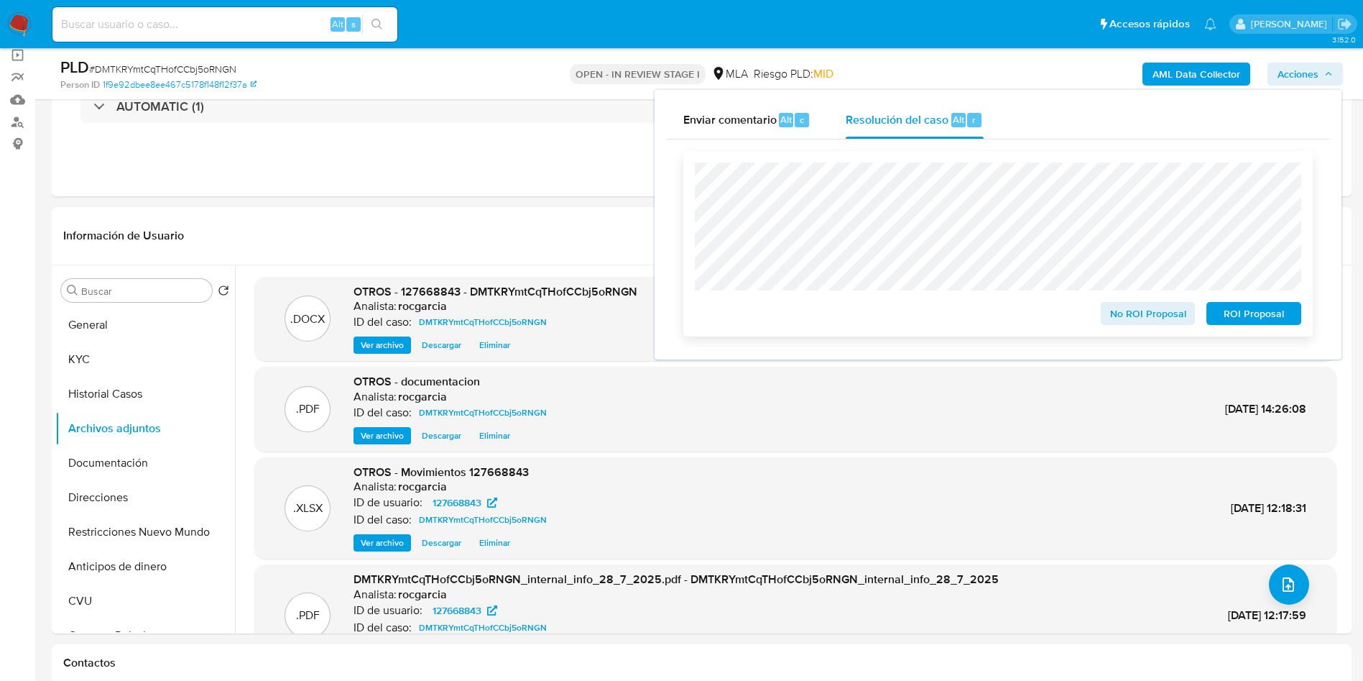
click at [1119, 323] on span "No ROI Proposal" at bounding box center [1148, 313] width 75 height 20
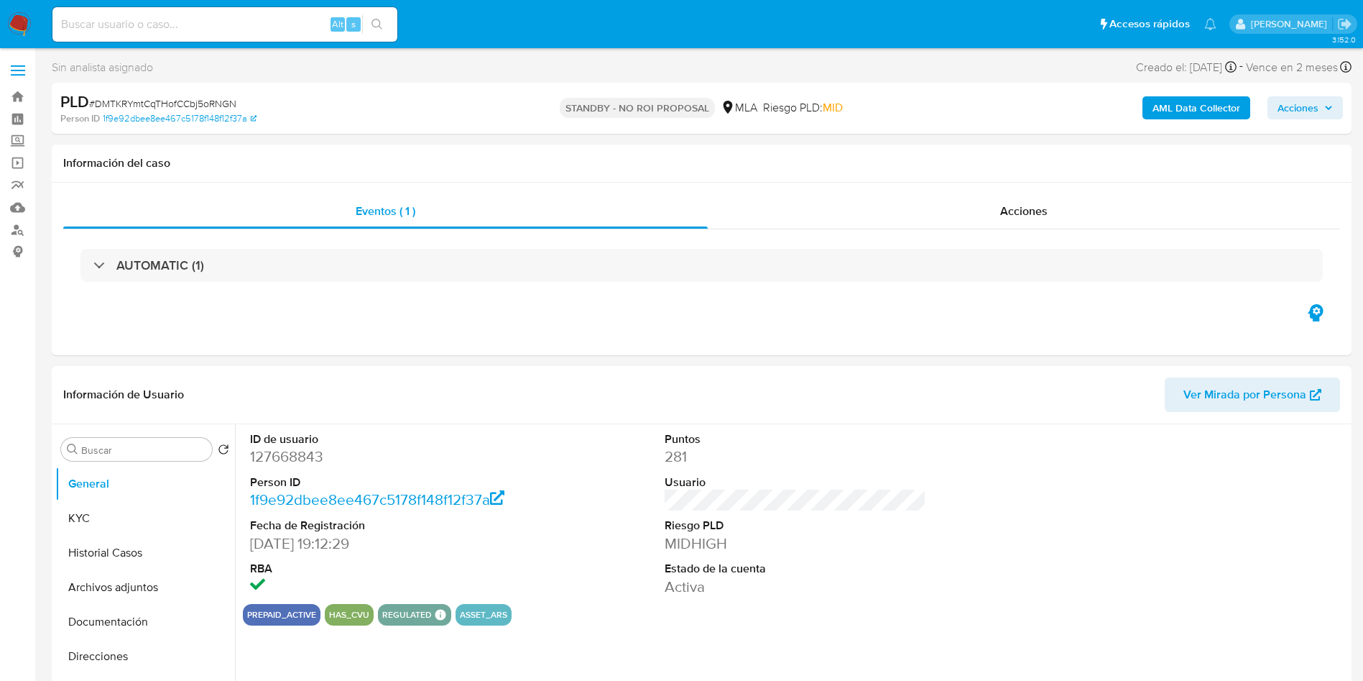
select select "10"
